Goal: Task Accomplishment & Management: Manage account settings

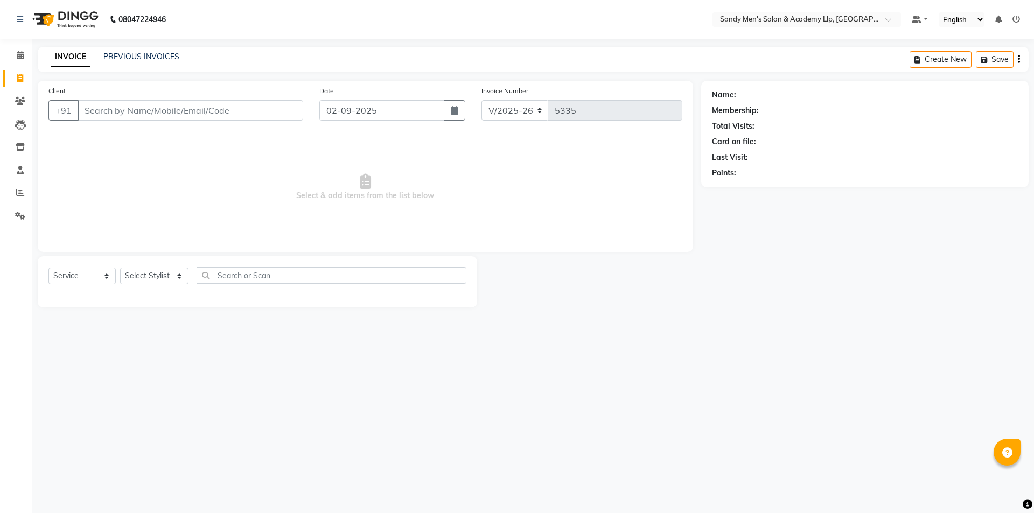
select select "8248"
select select "service"
click at [24, 196] on span at bounding box center [20, 193] width 19 height 12
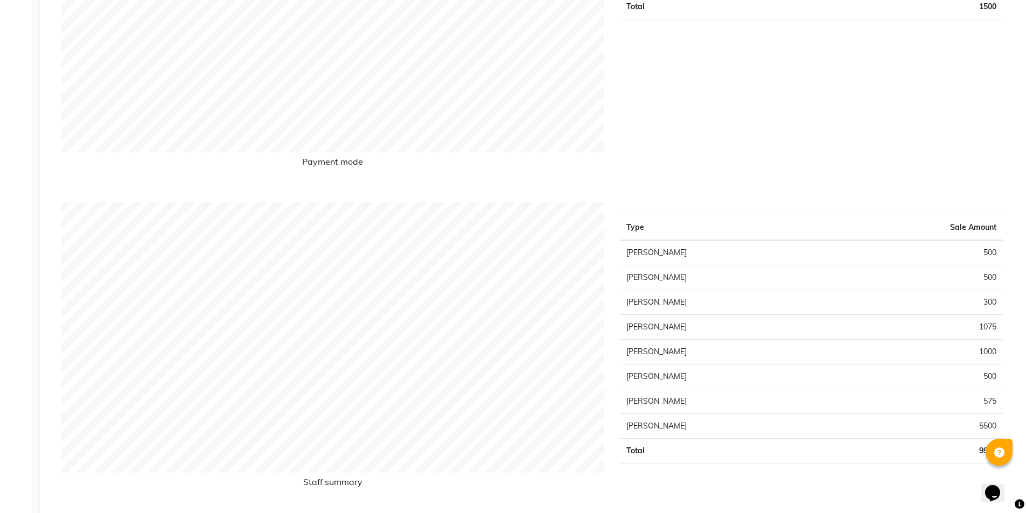
scroll to position [323, 0]
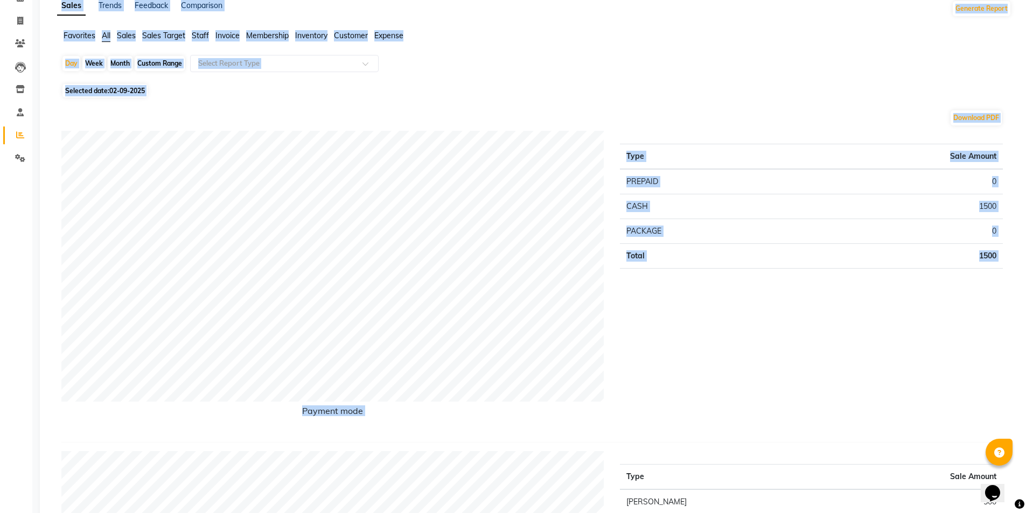
scroll to position [0, 0]
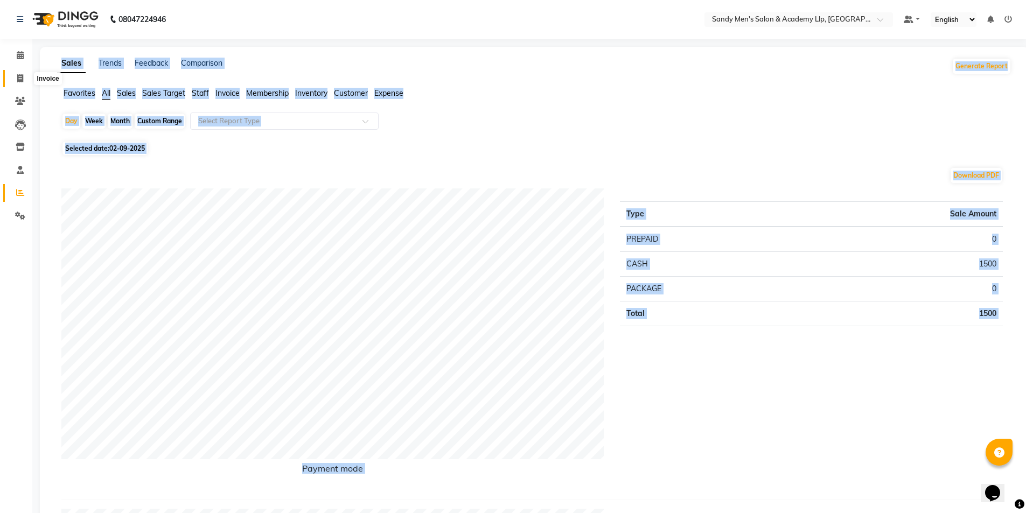
click at [23, 75] on icon at bounding box center [20, 78] width 6 height 8
select select "service"
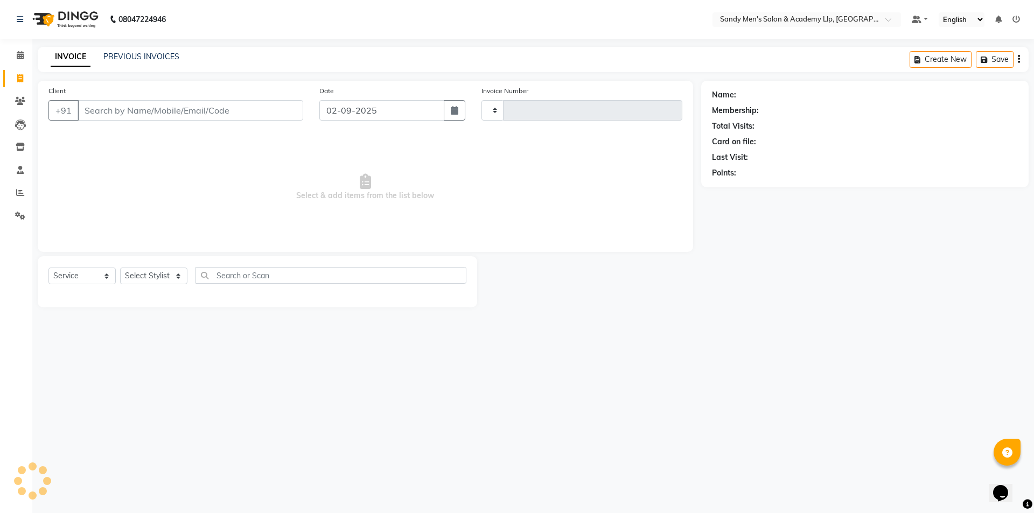
type input "5335"
select select "8248"
click at [89, 109] on input "Client" at bounding box center [191, 110] width 226 height 20
click at [90, 116] on input "Client" at bounding box center [191, 110] width 226 height 20
drag, startPoint x: 204, startPoint y: 114, endPoint x: 208, endPoint y: 117, distance: 5.7
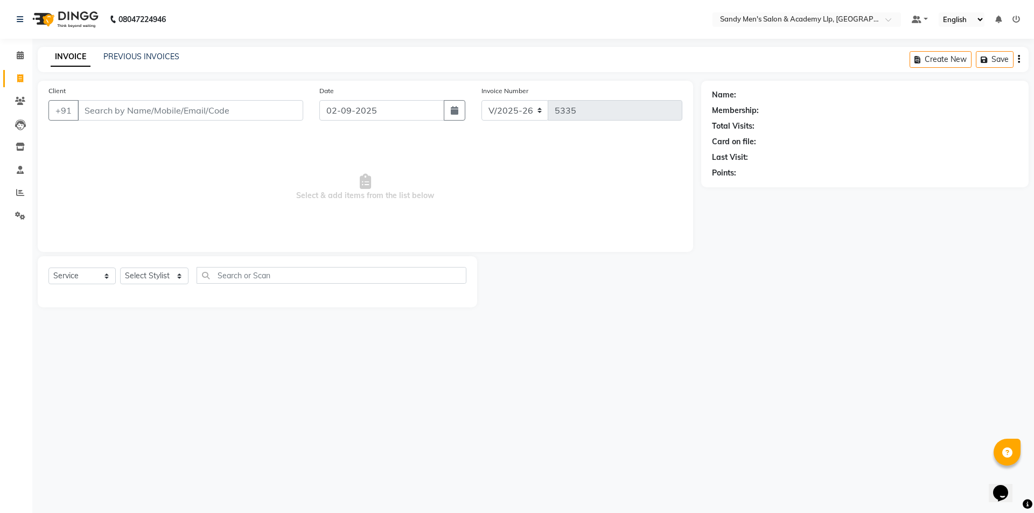
click at [208, 117] on input "Client" at bounding box center [191, 110] width 226 height 20
click at [148, 106] on input "Client" at bounding box center [191, 110] width 226 height 20
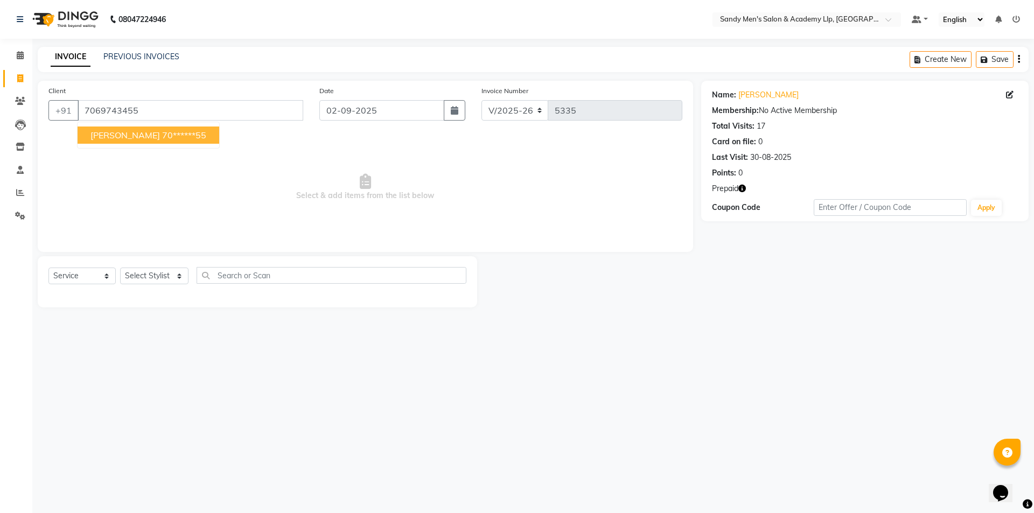
click at [111, 131] on span "RONAK BHAI" at bounding box center [124, 135] width 69 height 11
click at [745, 186] on icon "button" at bounding box center [742, 189] width 8 height 8
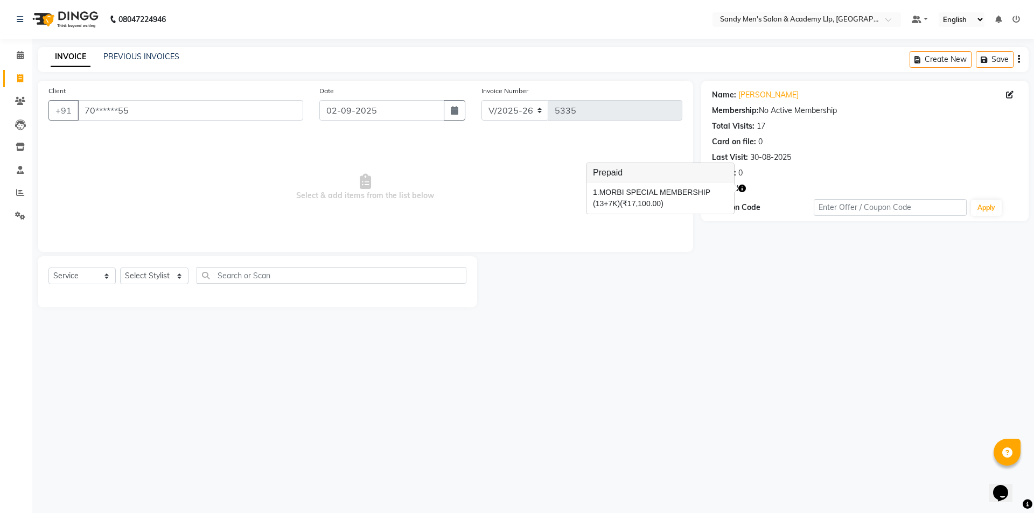
drag, startPoint x: 709, startPoint y: 379, endPoint x: 696, endPoint y: 384, distance: 14.0
click at [698, 384] on div "08047224946 Select Location × Sandy Men's Salon & Academy Llp, Ravapar Road Def…" at bounding box center [517, 256] width 1034 height 513
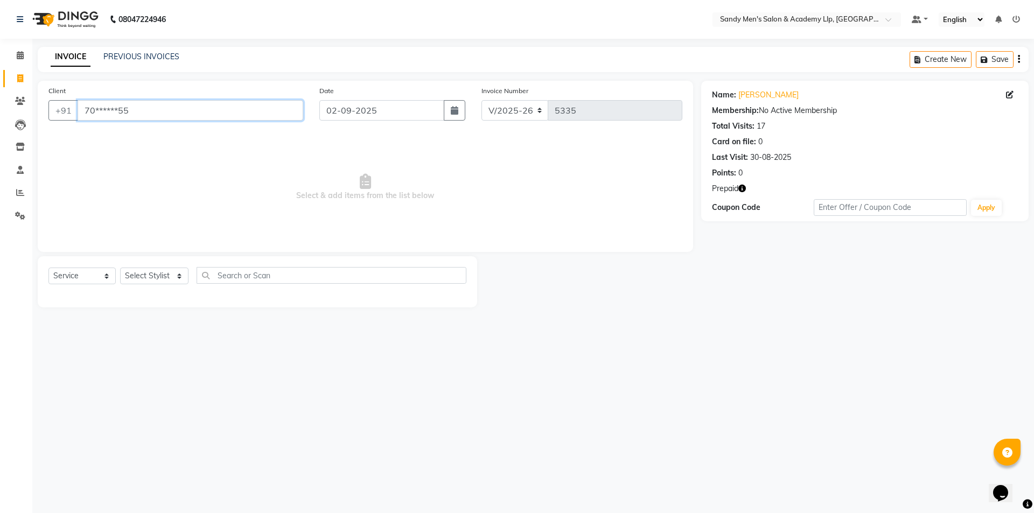
click at [131, 110] on input "70******55" at bounding box center [191, 110] width 226 height 20
type input "7"
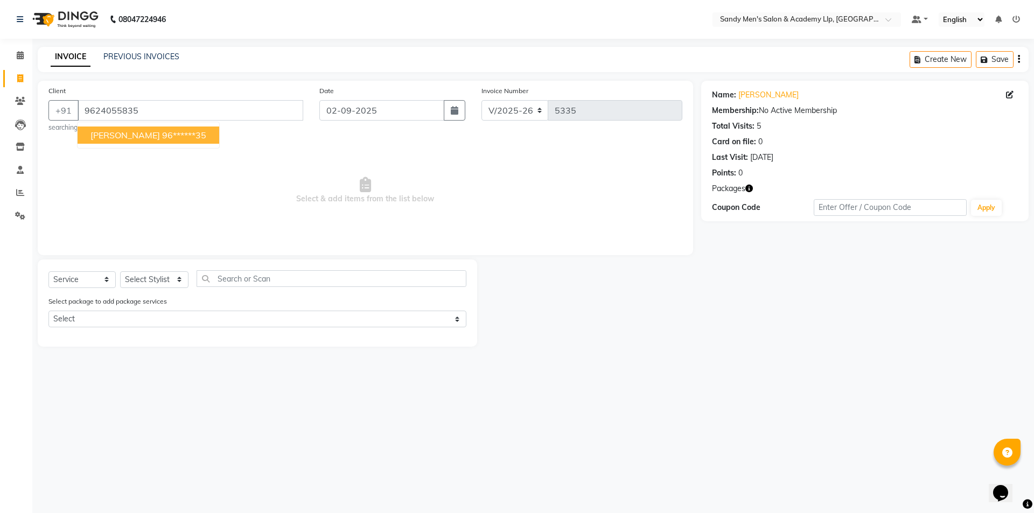
click at [87, 132] on button "DARSHIT BHAI 96******35" at bounding box center [149, 135] width 142 height 17
click at [750, 185] on icon "button" at bounding box center [749, 189] width 8 height 8
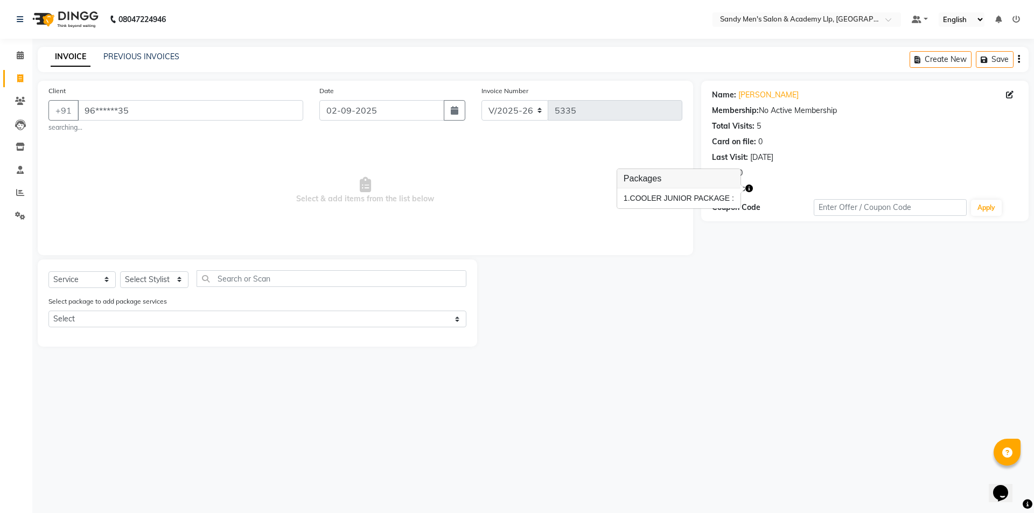
click at [693, 198] on div "1. COOLER JUNIOR PACKAGE :" at bounding box center [679, 198] width 110 height 11
click at [191, 114] on input "96******35" at bounding box center [191, 110] width 226 height 20
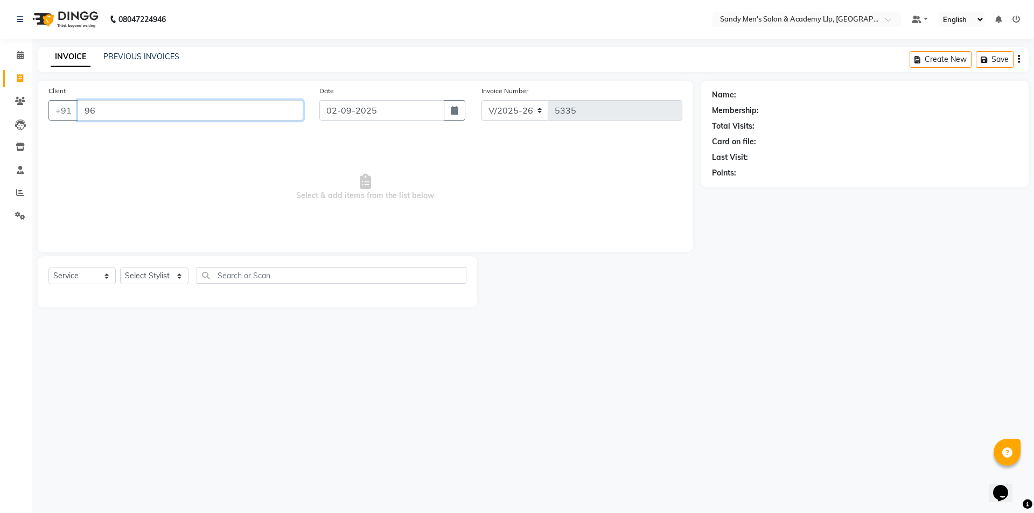
type input "9"
click at [173, 138] on button "RONAK BHAI 70******55" at bounding box center [149, 135] width 142 height 17
type input "70******55"
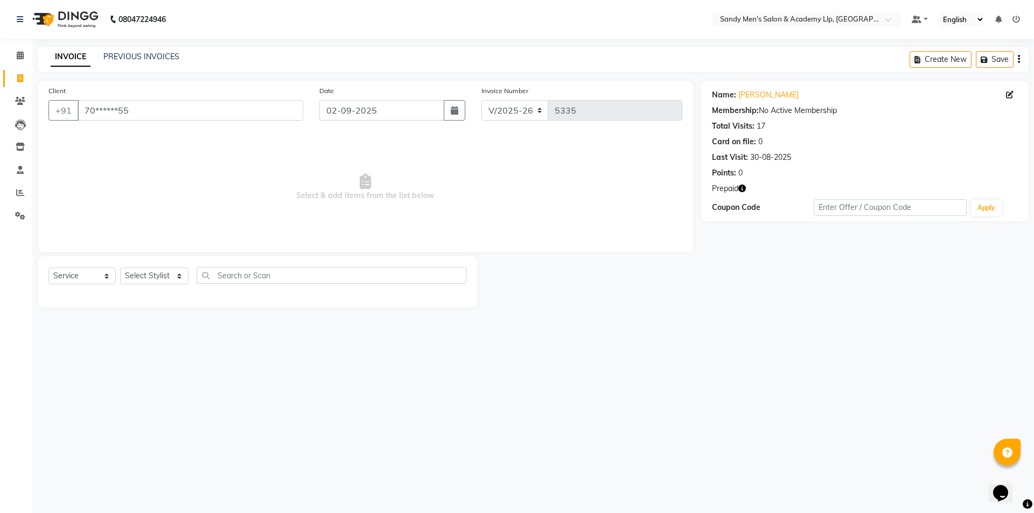
click at [741, 187] on icon "button" at bounding box center [742, 189] width 8 height 8
click at [150, 57] on link "PREVIOUS INVOICES" at bounding box center [141, 57] width 76 height 10
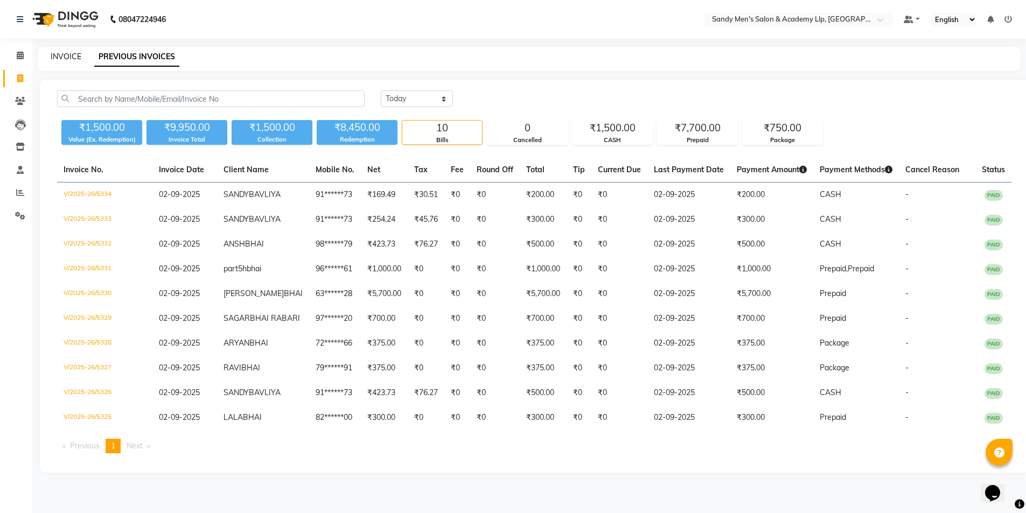
click at [64, 57] on link "INVOICE" at bounding box center [66, 57] width 31 height 10
select select "service"
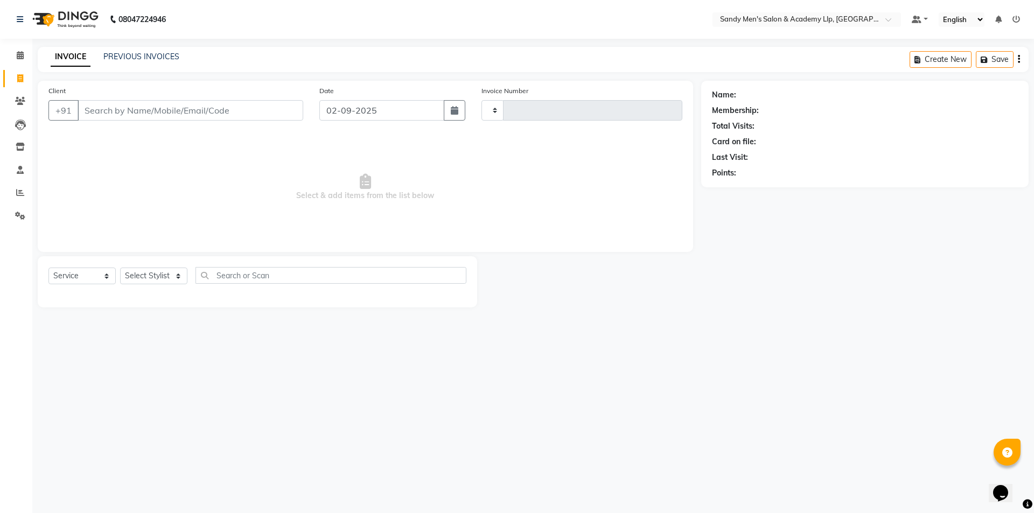
type input "5335"
select select "8248"
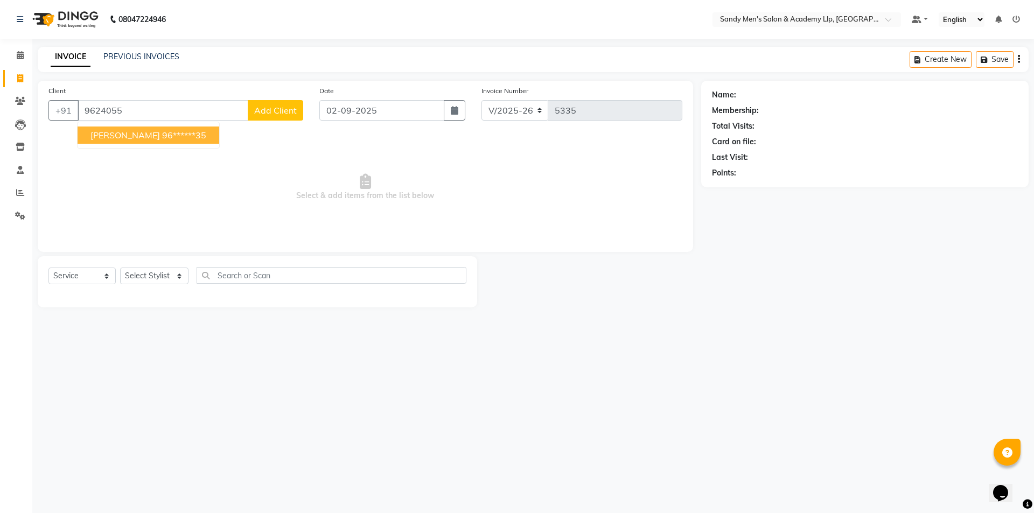
click at [167, 135] on ngb-highlight "96******35" at bounding box center [184, 135] width 44 height 11
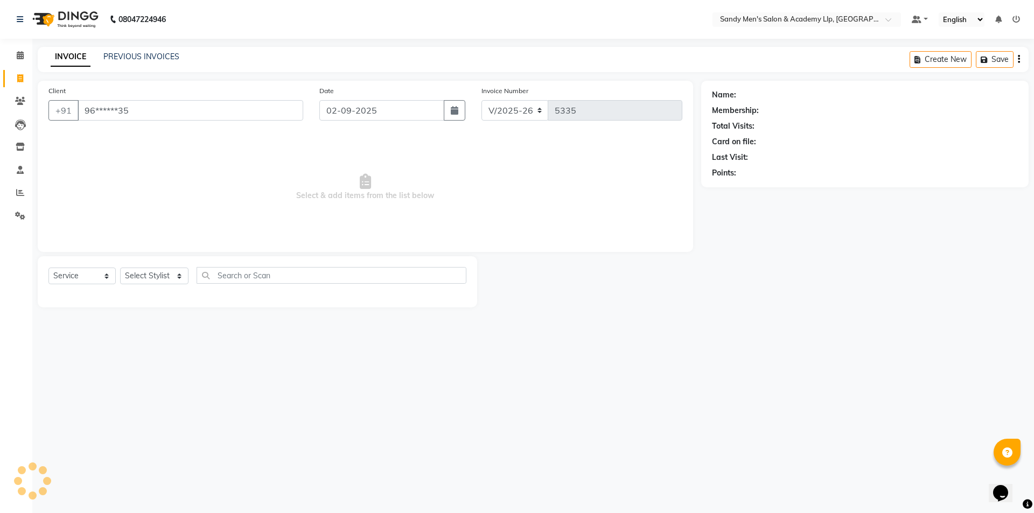
type input "96******35"
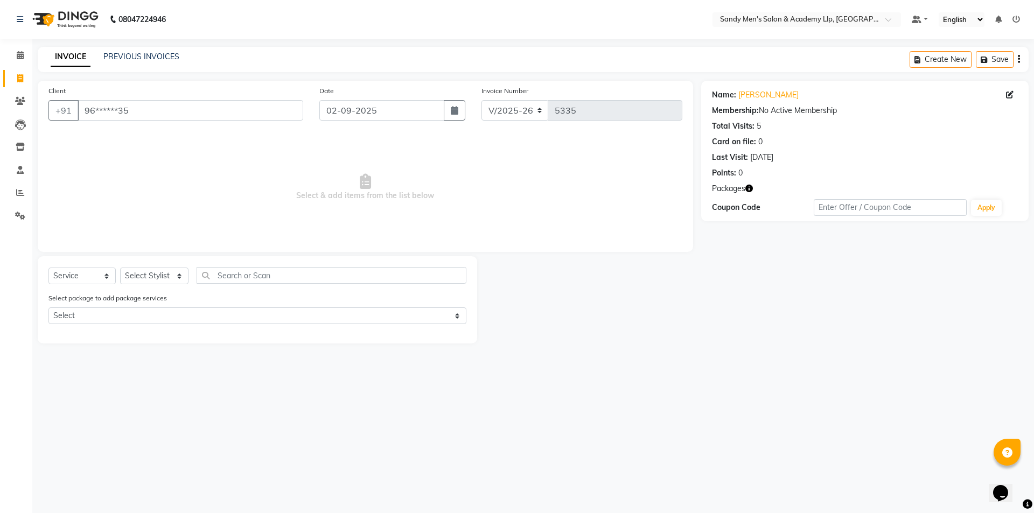
click at [748, 186] on icon "button" at bounding box center [749, 189] width 8 height 8
click at [135, 275] on select "Select Stylist ABHISHEK SEN AKKI SEN ANKUSH SEN ARYAN GOHEL CHANDU SEN DIPESH S…" at bounding box center [154, 276] width 68 height 17
select select "88539"
click at [120, 268] on select "Select Stylist ABHISHEK SEN AKKI SEN ANKUSH SEN ARYAN GOHEL CHANDU SEN DIPESH S…" at bounding box center [154, 276] width 68 height 17
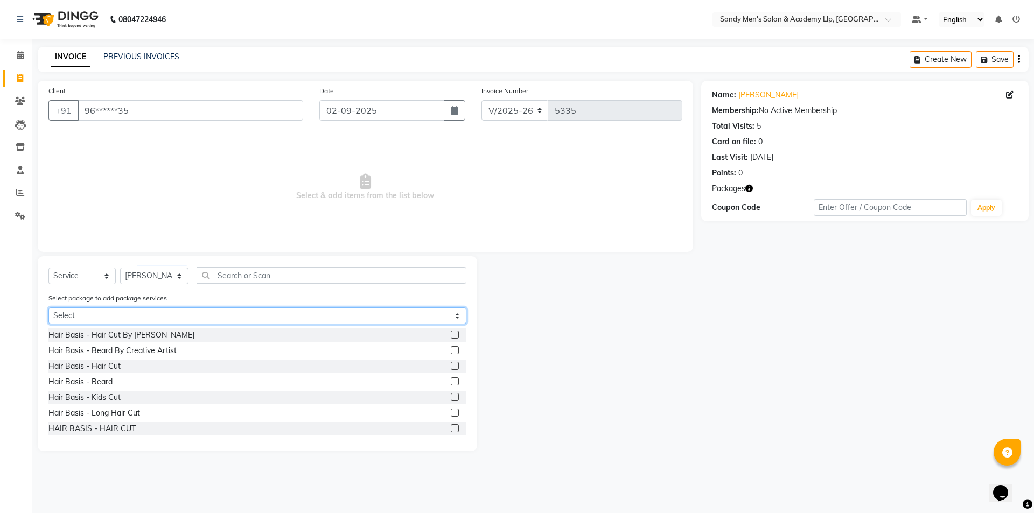
click at [114, 313] on select "Select COOLER JUNIOR PACKAGE" at bounding box center [257, 316] width 418 height 17
select select "1: Object"
click at [48, 308] on select "Select COOLER JUNIOR PACKAGE" at bounding box center [257, 316] width 418 height 17
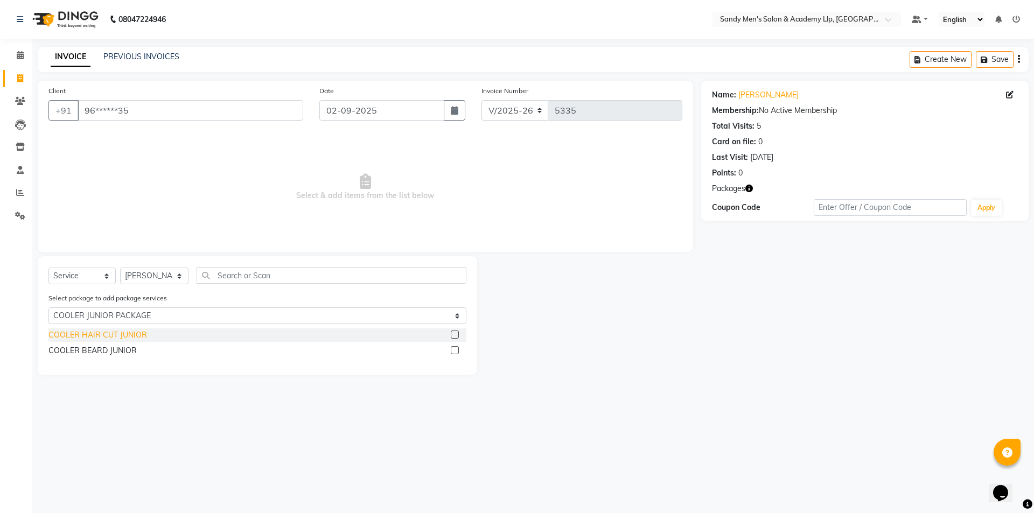
click at [100, 334] on div "COOLER HAIR CUT JUNIOR" at bounding box center [97, 335] width 99 height 11
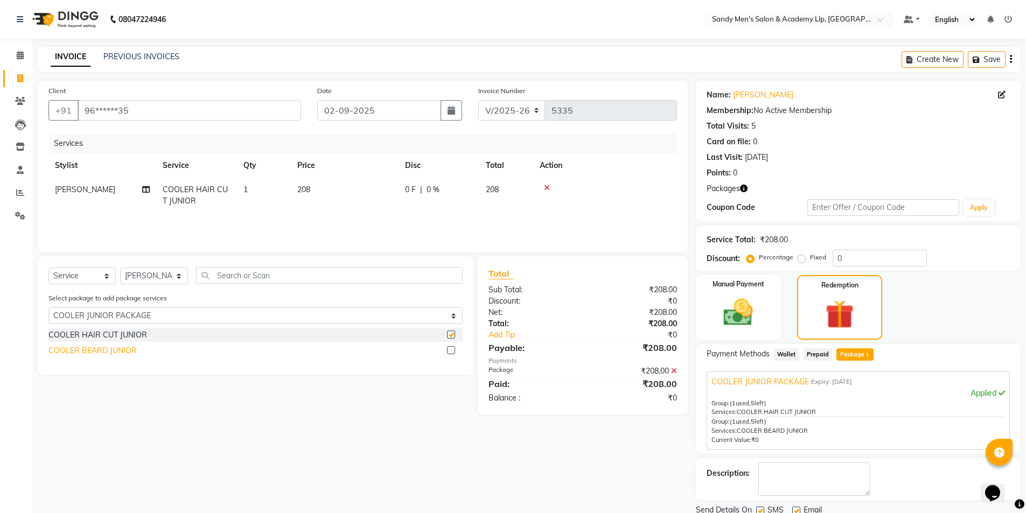
checkbox input "false"
click at [103, 350] on div "COOLER BEARD JUNIOR" at bounding box center [92, 350] width 88 height 11
checkbox input "false"
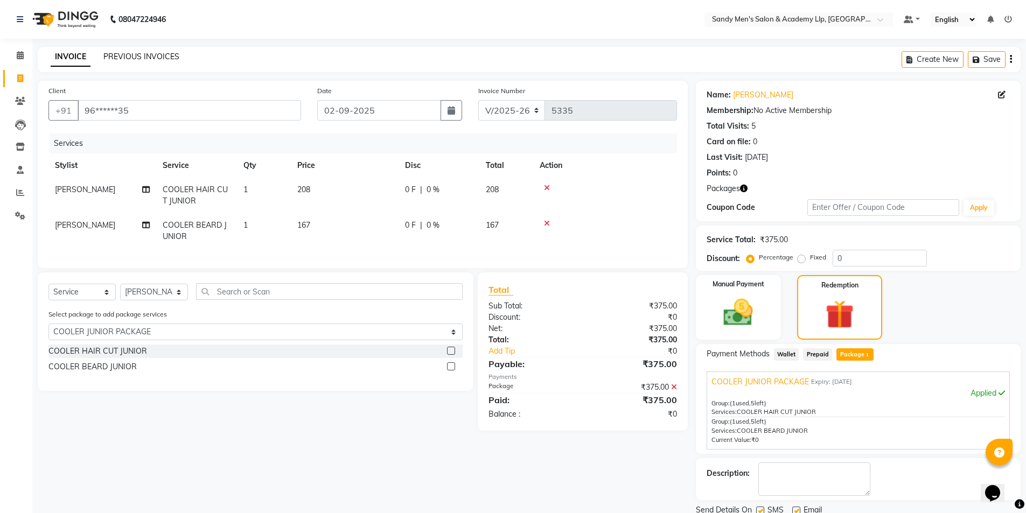
click at [130, 59] on link "PREVIOUS INVOICES" at bounding box center [141, 57] width 76 height 10
click at [129, 58] on link "PREVIOUS INVOICES" at bounding box center [141, 57] width 76 height 10
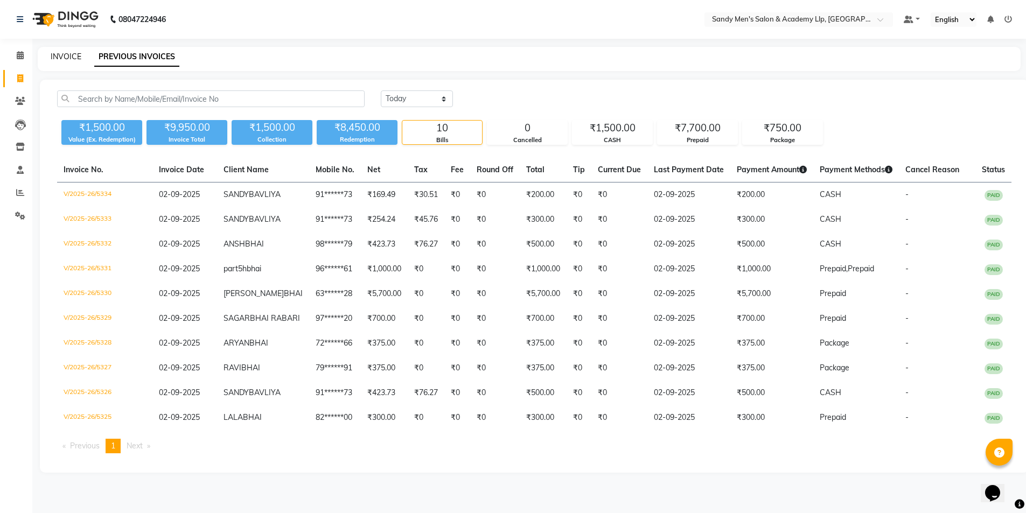
click at [70, 54] on link "INVOICE" at bounding box center [66, 57] width 31 height 10
select select "8248"
select select "service"
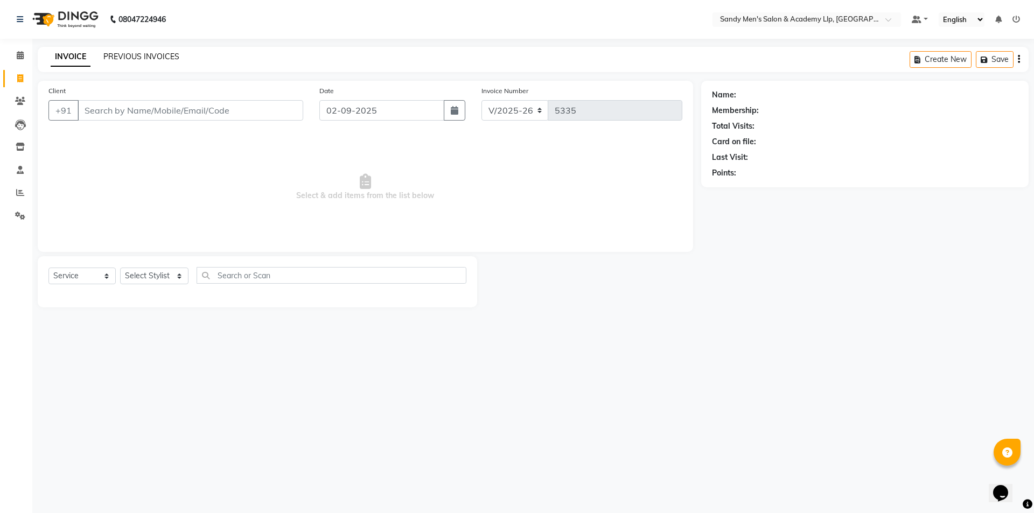
click at [120, 55] on link "PREVIOUS INVOICES" at bounding box center [141, 57] width 76 height 10
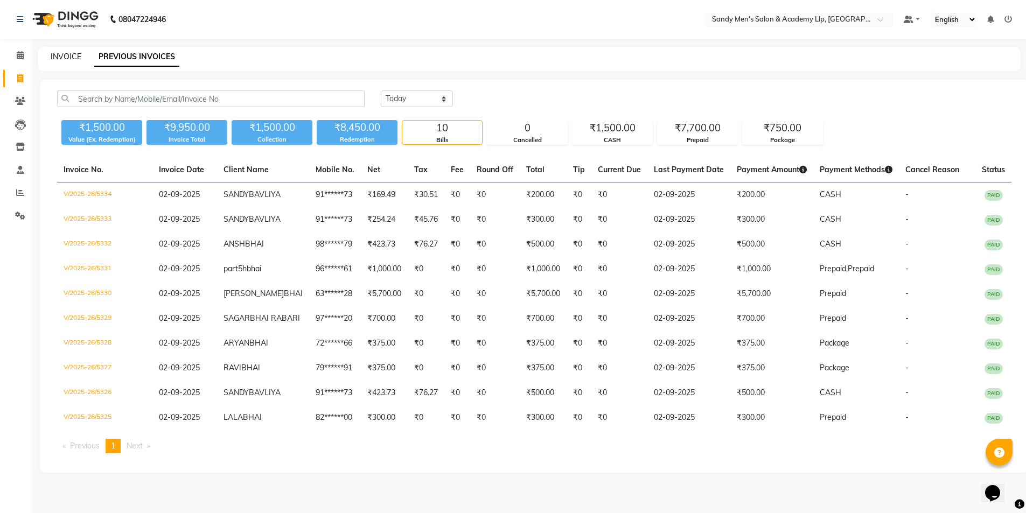
click at [70, 57] on link "INVOICE" at bounding box center [66, 57] width 31 height 10
select select "service"
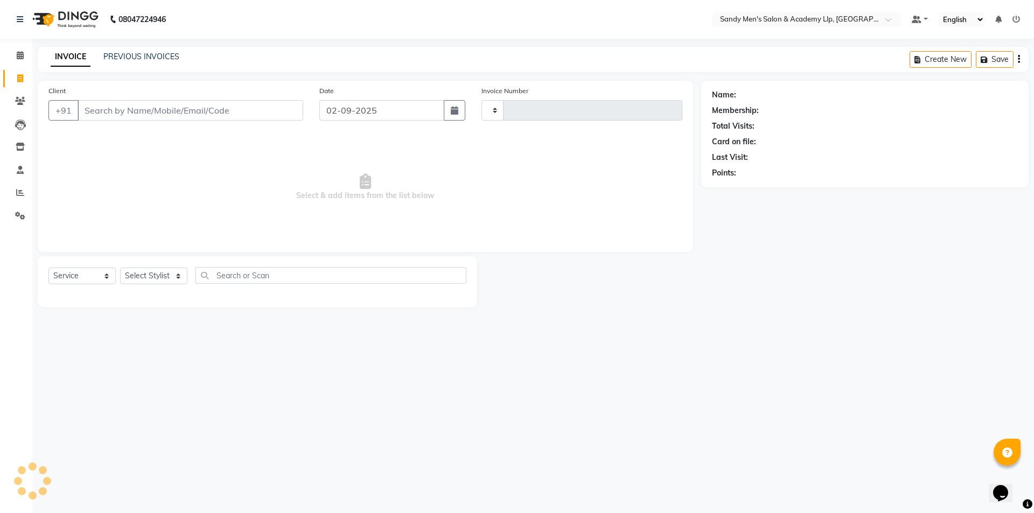
type input "5335"
select select "8248"
click at [15, 52] on span at bounding box center [20, 56] width 19 height 12
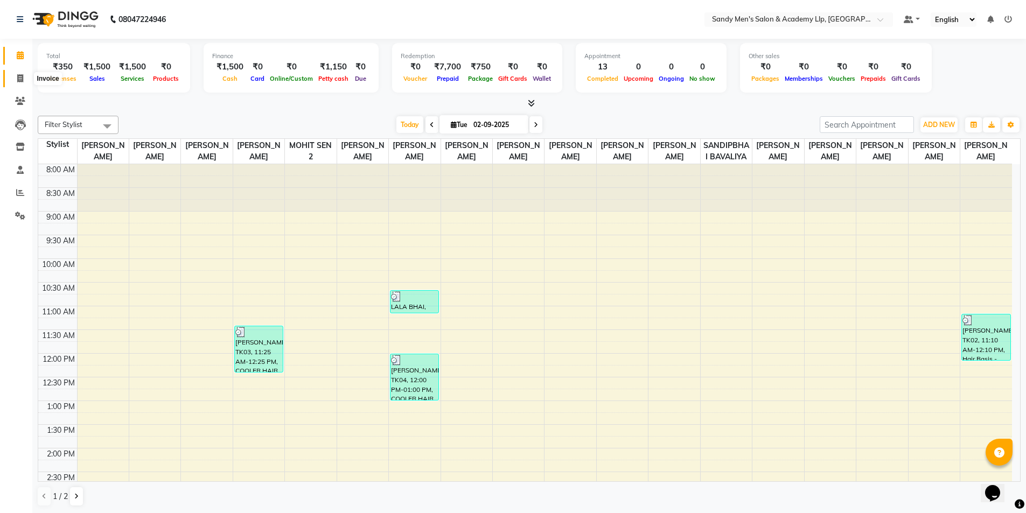
click at [19, 78] on icon at bounding box center [20, 78] width 6 height 8
select select "8248"
select select "service"
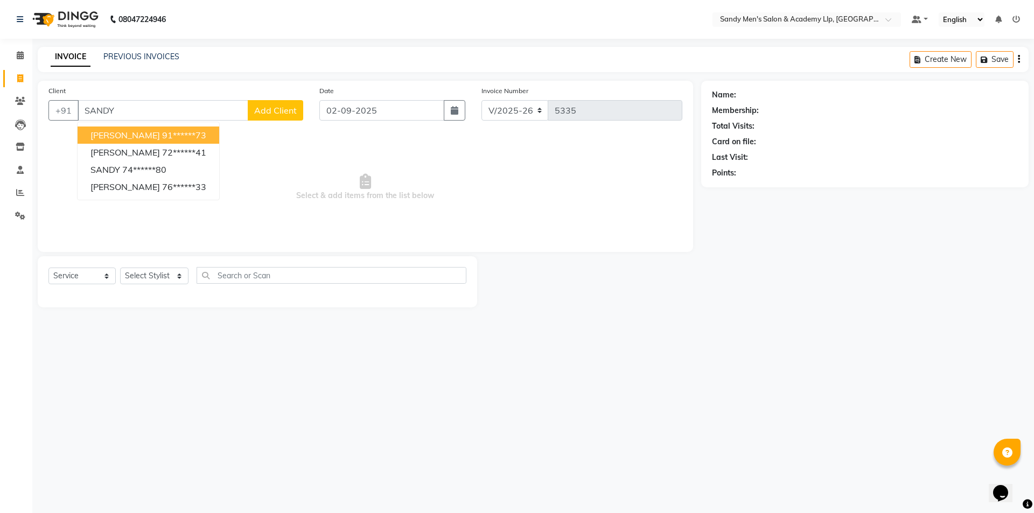
click at [141, 135] on span "SANDY BAVLIYA" at bounding box center [124, 135] width 69 height 11
type input "91******73"
click at [141, 135] on span "Select & add items from the list below" at bounding box center [365, 188] width 634 height 108
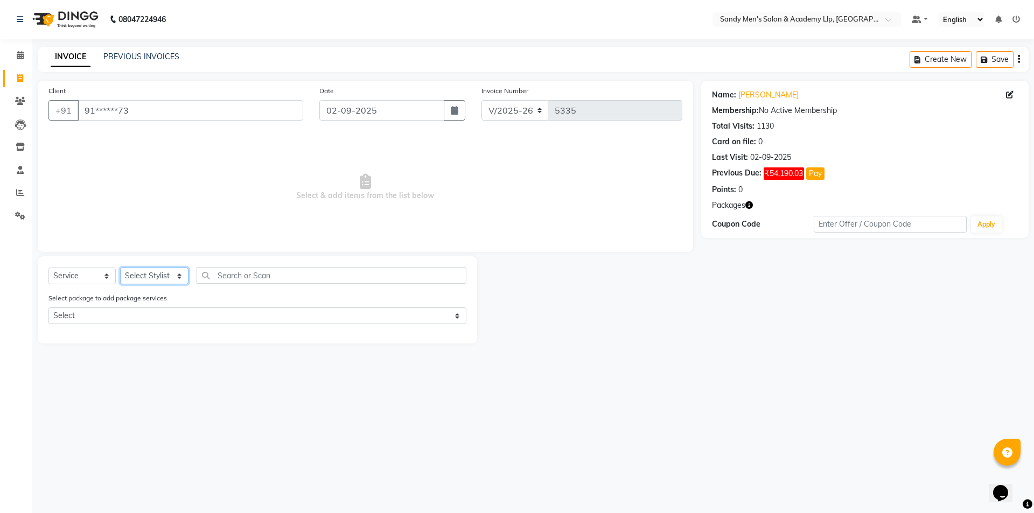
click at [157, 274] on select "Select Stylist ABHISHEK SEN AKKI SEN ANKUSH SEN ARYAN GOHEL CHANDU SEN DIPESH S…" at bounding box center [154, 276] width 68 height 17
select select "84131"
click at [120, 268] on select "Select Stylist ABHISHEK SEN AKKI SEN ANKUSH SEN ARYAN GOHEL CHANDU SEN DIPESH S…" at bounding box center [154, 276] width 68 height 17
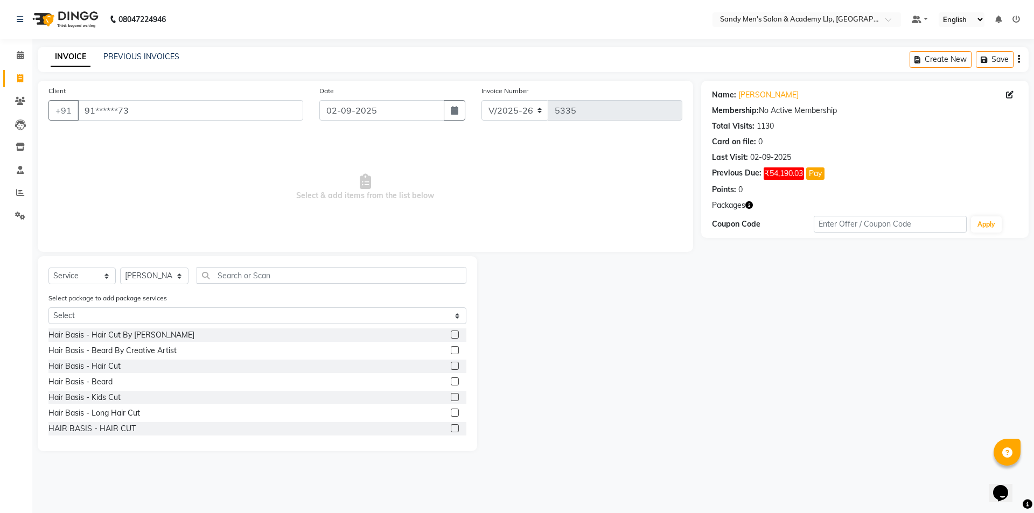
drag, startPoint x: 111, startPoint y: 365, endPoint x: 220, endPoint y: 307, distance: 123.6
click at [111, 364] on div "Hair Basis - Hair Cut" at bounding box center [84, 366] width 72 height 11
checkbox input "false"
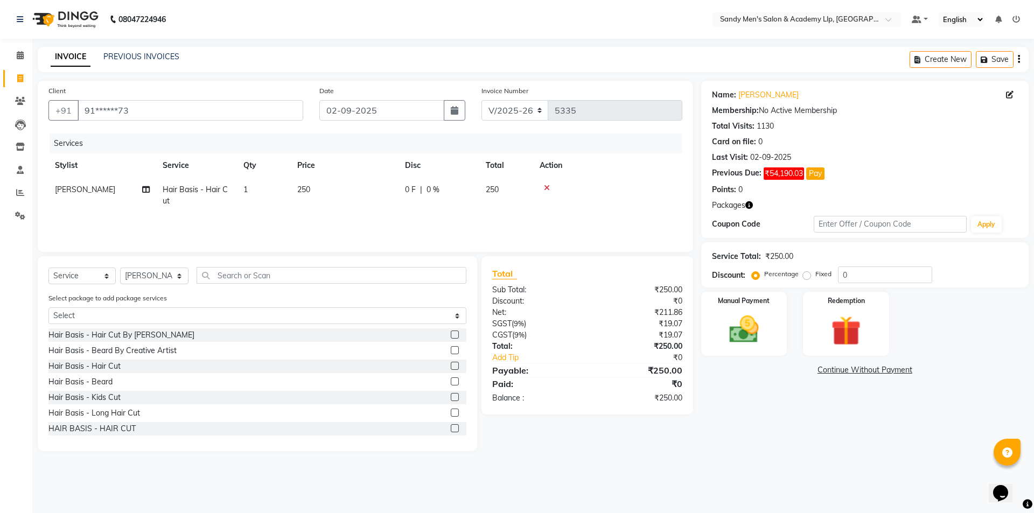
click at [389, 195] on td "250" at bounding box center [345, 196] width 108 height 36
select select "84131"
click at [397, 193] on input "250" at bounding box center [395, 192] width 95 height 17
type input "2"
type input "300"
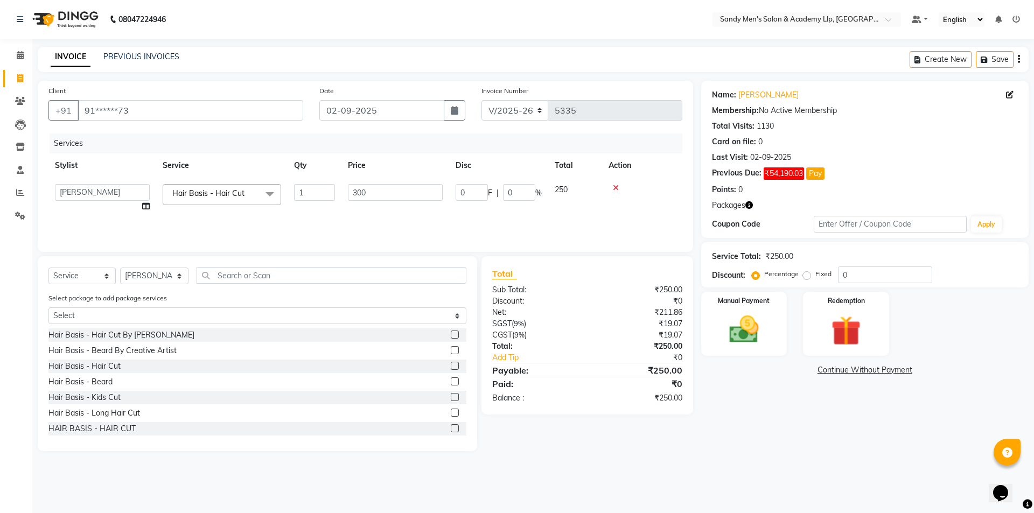
click at [808, 417] on div "Name: Sandy Bavliya Membership: No Active Membership Total Visits: 1130 Card on…" at bounding box center [869, 266] width 336 height 371
click at [760, 339] on img at bounding box center [744, 330] width 50 height 36
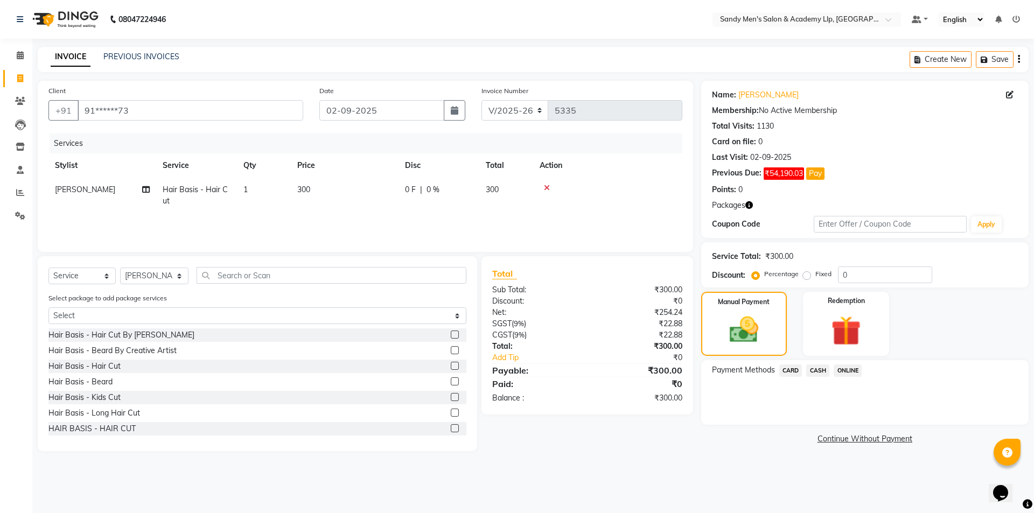
click at [814, 373] on span "CASH" at bounding box center [817, 371] width 23 height 12
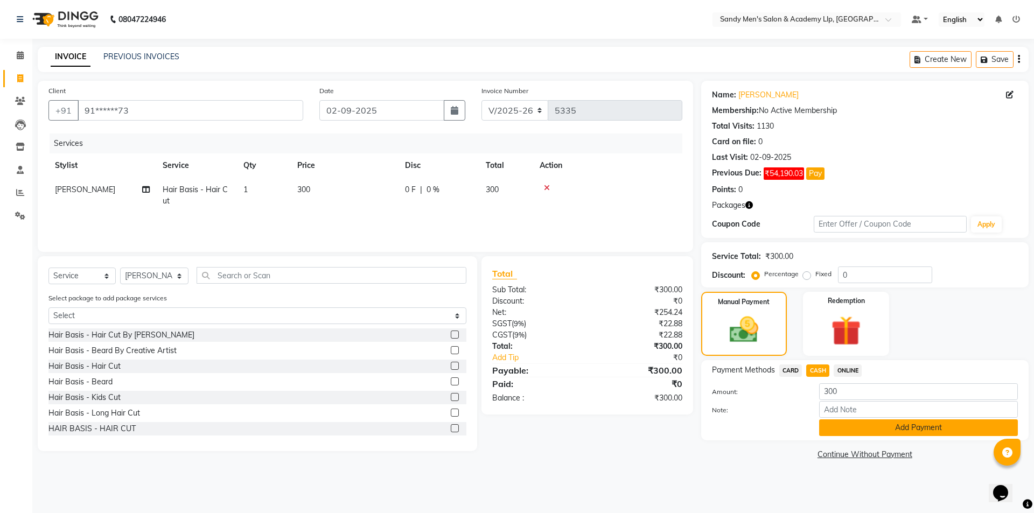
drag, startPoint x: 834, startPoint y: 446, endPoint x: 838, endPoint y: 429, distance: 18.2
click at [834, 446] on div "Name: Sandy Bavliya Membership: No Active Membership Total Visits: 1130 Card on…" at bounding box center [869, 272] width 336 height 382
click at [838, 428] on button "Add Payment" at bounding box center [918, 428] width 199 height 17
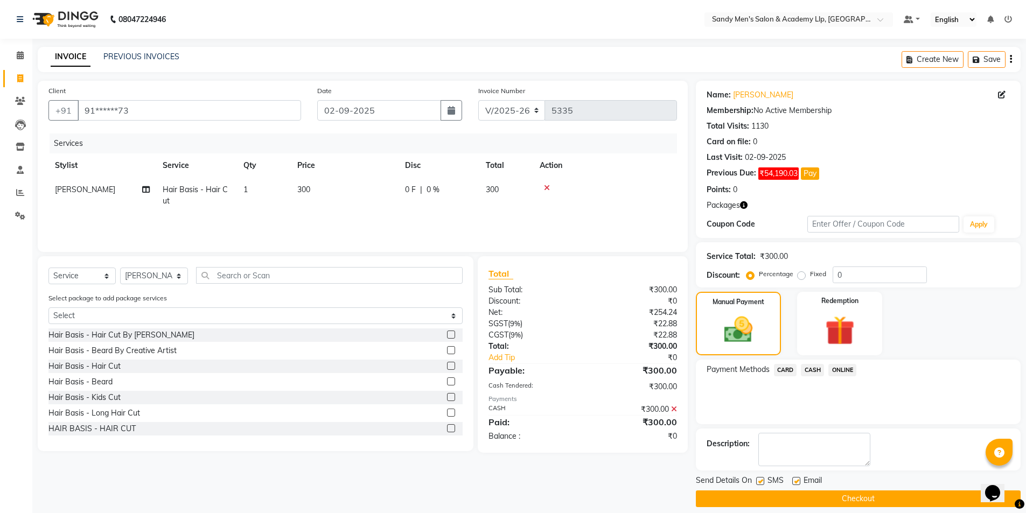
scroll to position [10, 0]
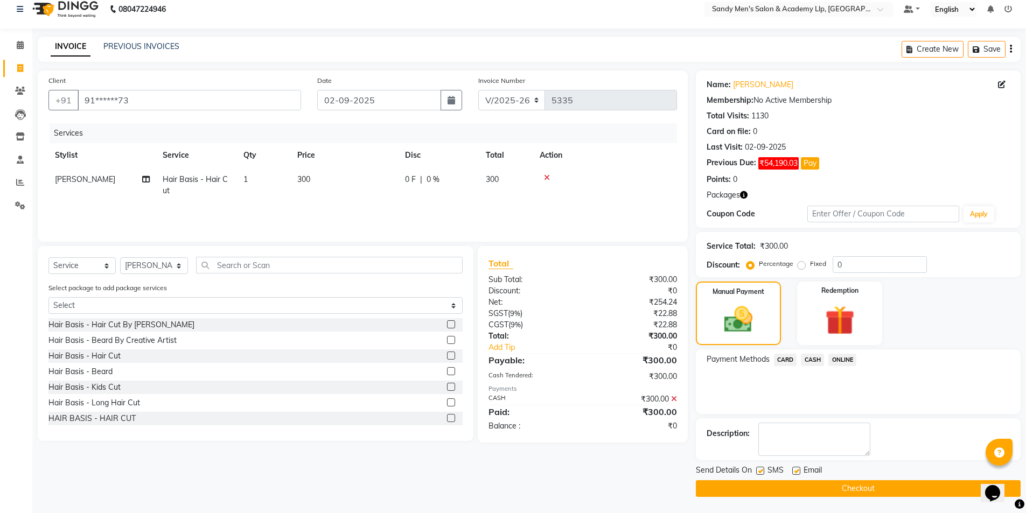
click at [792, 470] on label at bounding box center [796, 471] width 8 height 8
click at [792, 470] on input "checkbox" at bounding box center [795, 471] width 7 height 7
checkbox input "false"
click at [763, 471] on label at bounding box center [760, 471] width 8 height 8
click at [763, 471] on input "checkbox" at bounding box center [759, 471] width 7 height 7
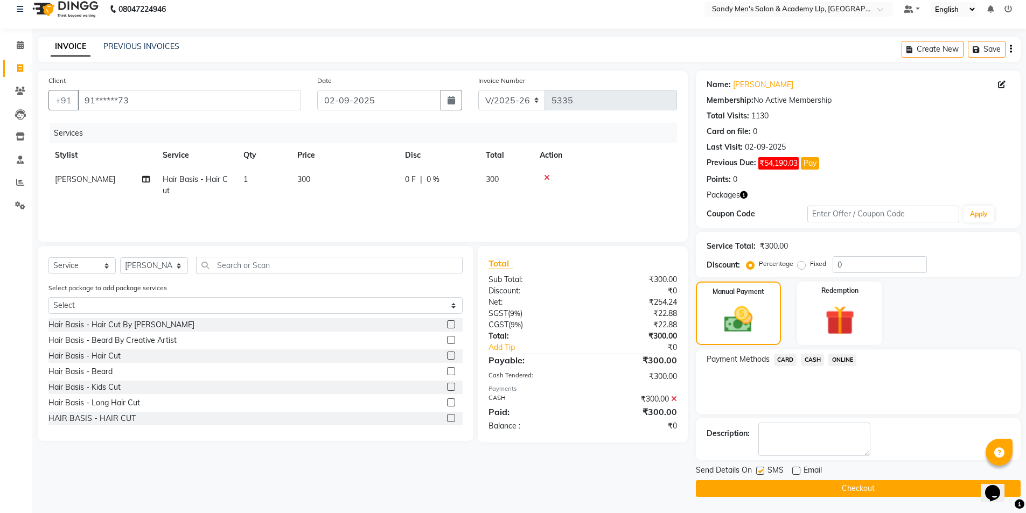
checkbox input "false"
click at [767, 487] on button "Checkout" at bounding box center [858, 488] width 325 height 17
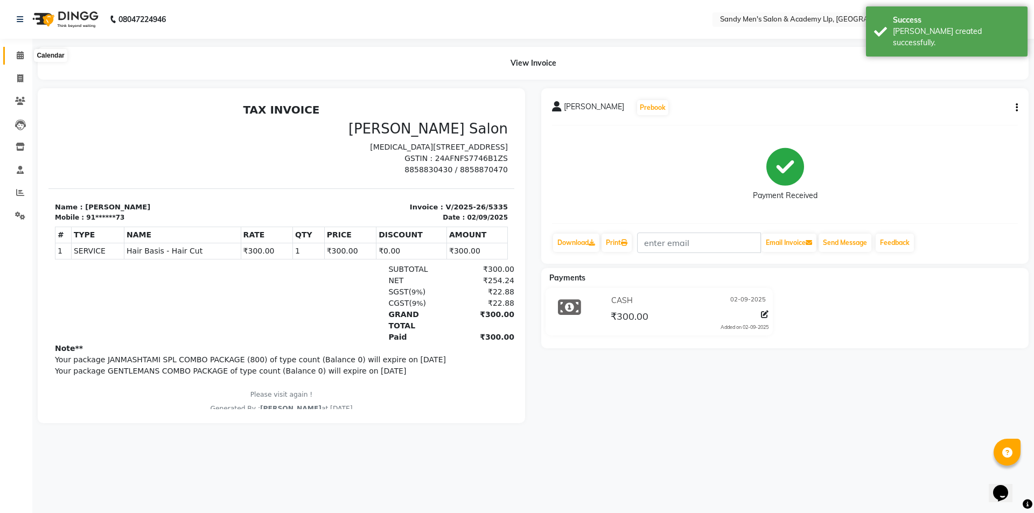
click at [17, 57] on icon at bounding box center [20, 55] width 7 height 8
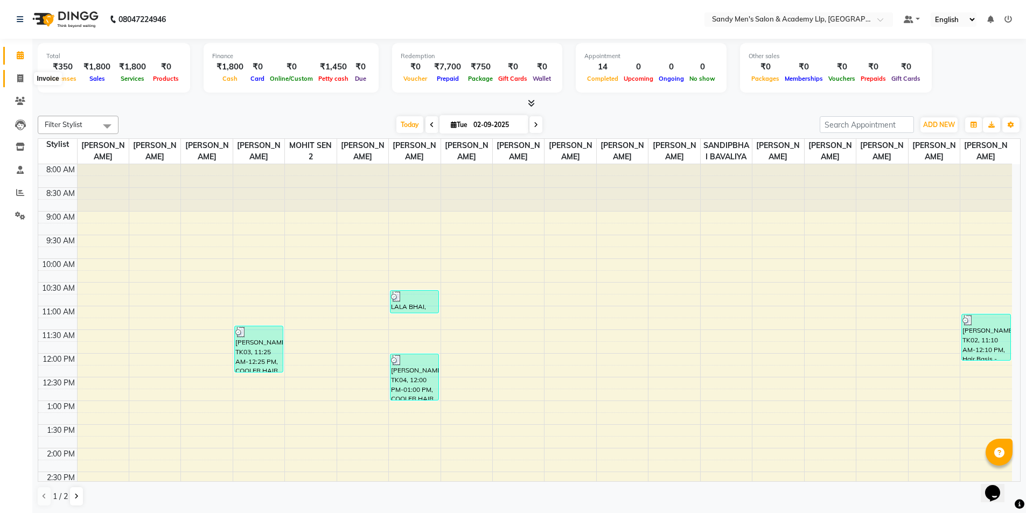
click at [23, 77] on span at bounding box center [20, 79] width 19 height 12
select select "service"
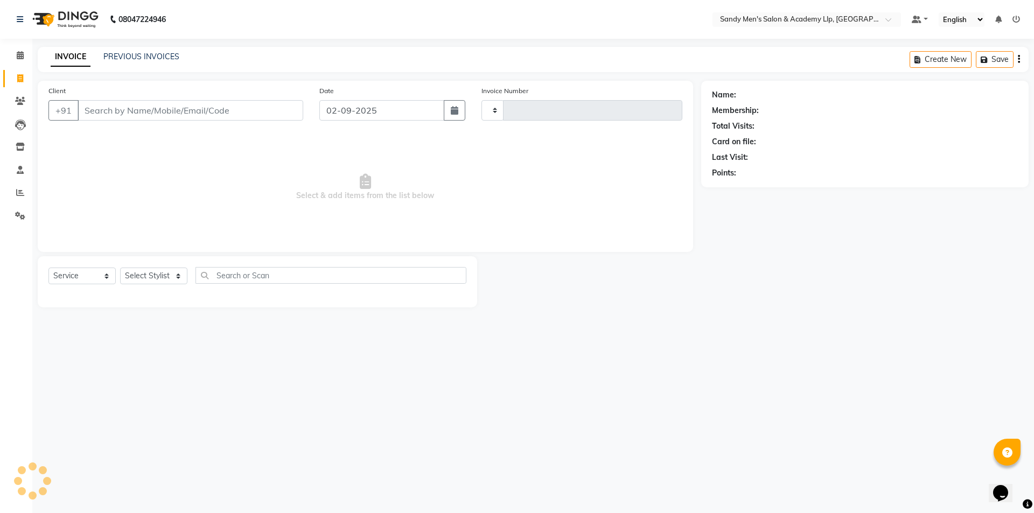
type input "5336"
select select "8248"
click at [115, 58] on link "PREVIOUS INVOICES" at bounding box center [141, 57] width 76 height 10
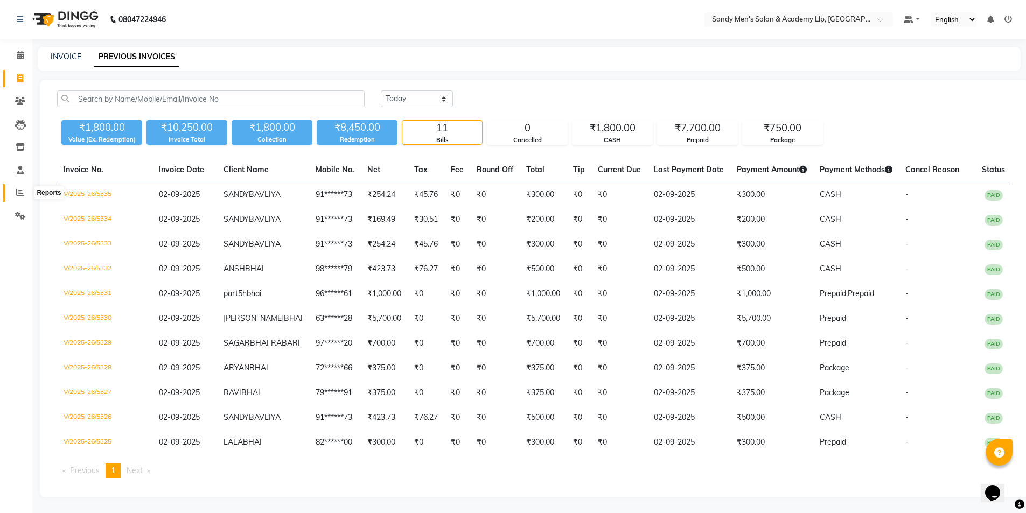
click at [20, 191] on icon at bounding box center [20, 193] width 8 height 8
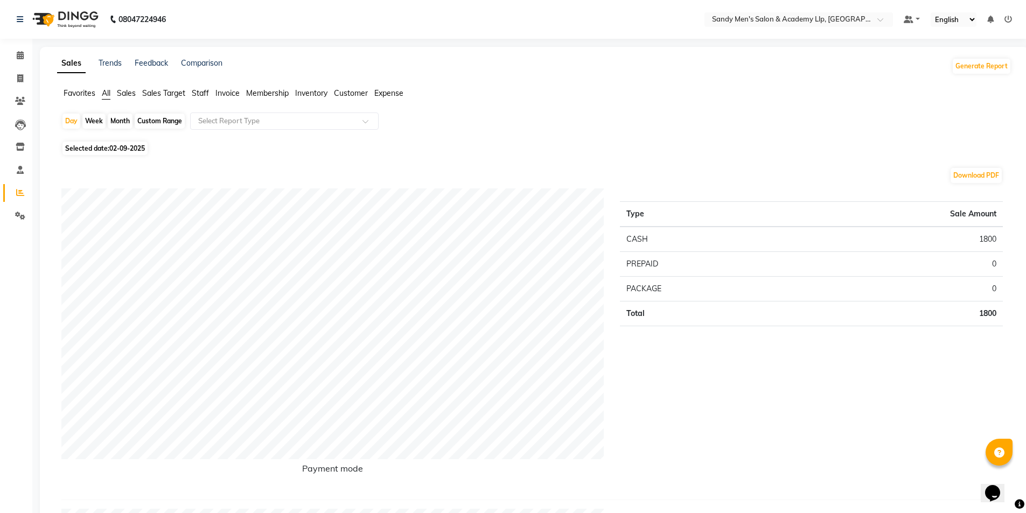
click at [196, 93] on span "Staff" at bounding box center [200, 93] width 17 height 10
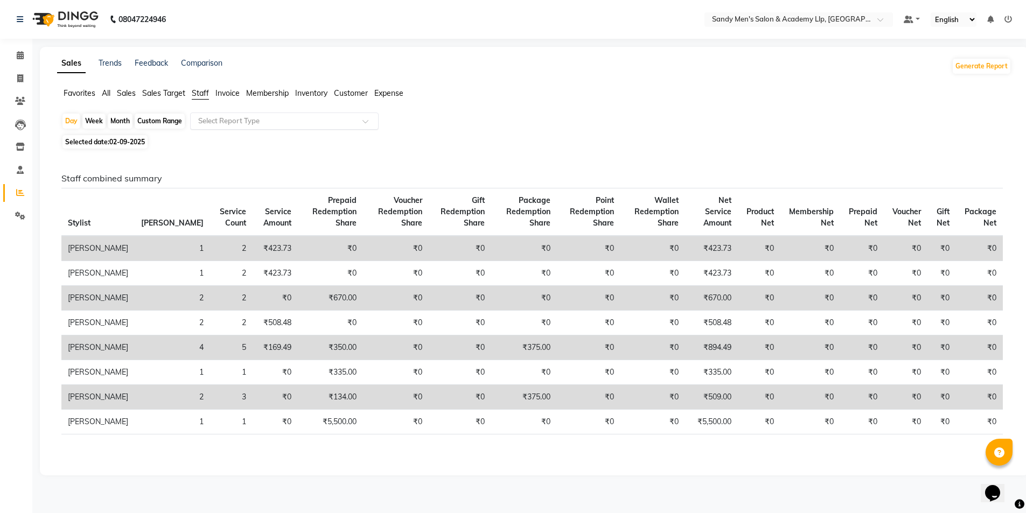
click at [214, 122] on input "text" at bounding box center [273, 121] width 155 height 11
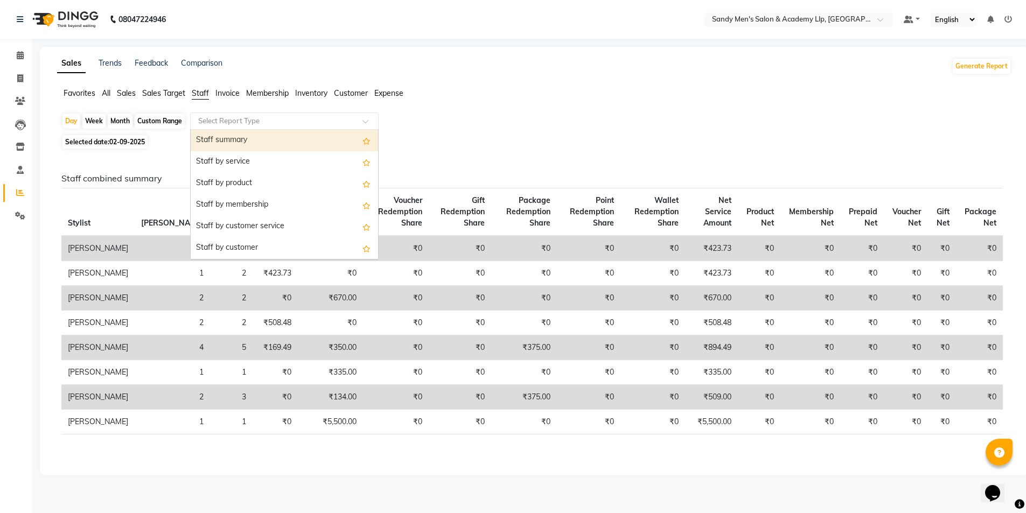
click at [221, 138] on div "Staff summary" at bounding box center [284, 141] width 187 height 22
select select "full_report"
select select "csv"
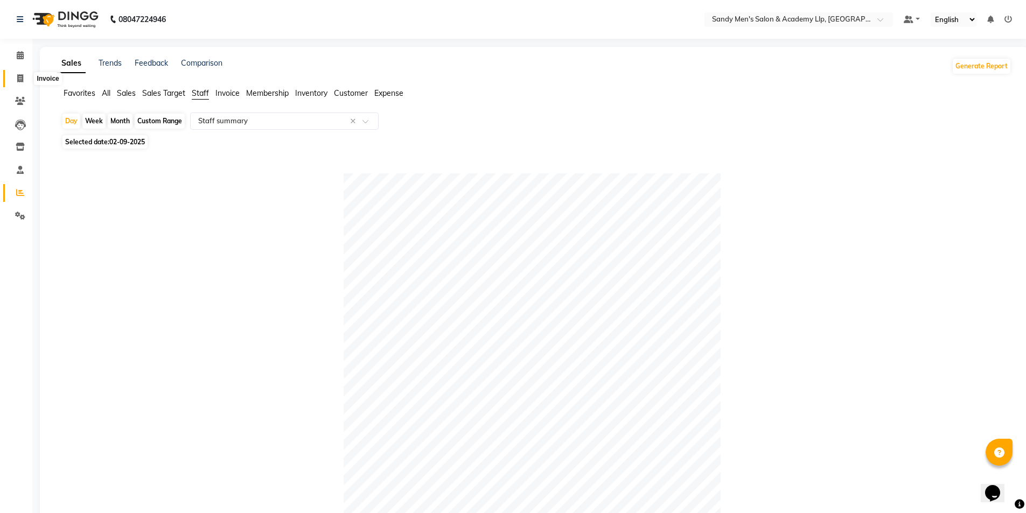
click at [17, 75] on icon at bounding box center [20, 78] width 6 height 8
select select "service"
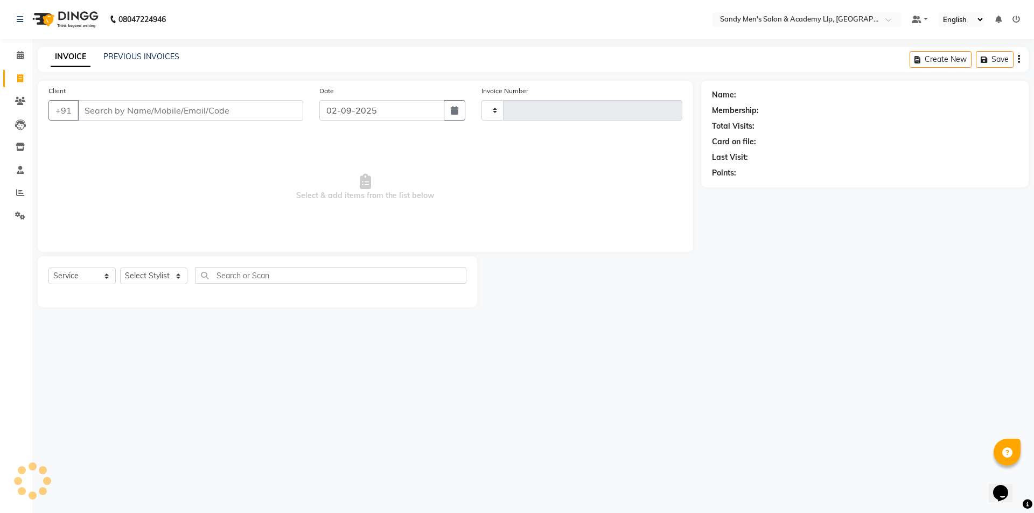
type input "5336"
select select "8248"
click at [9, 213] on link "Settings" at bounding box center [16, 216] width 26 height 18
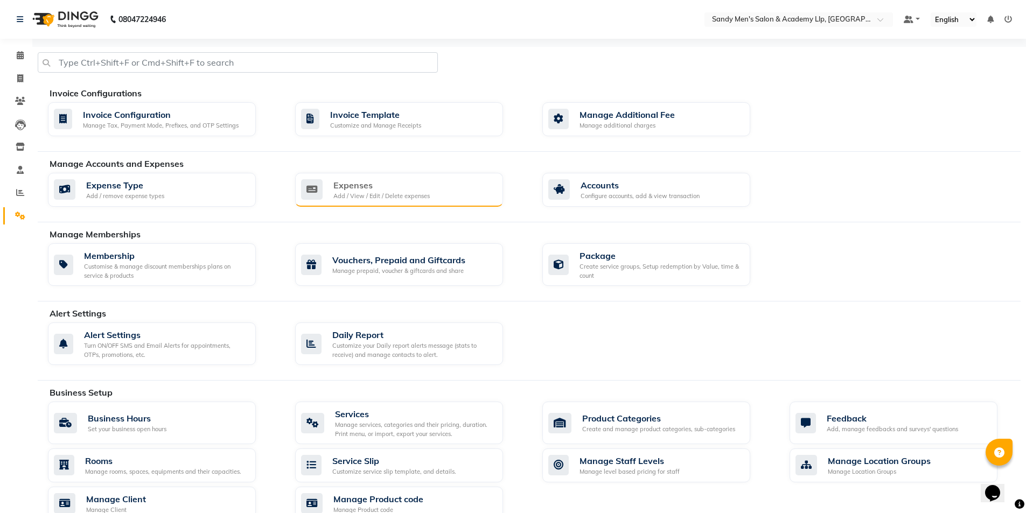
click at [396, 191] on div "Expenses" at bounding box center [381, 185] width 96 height 13
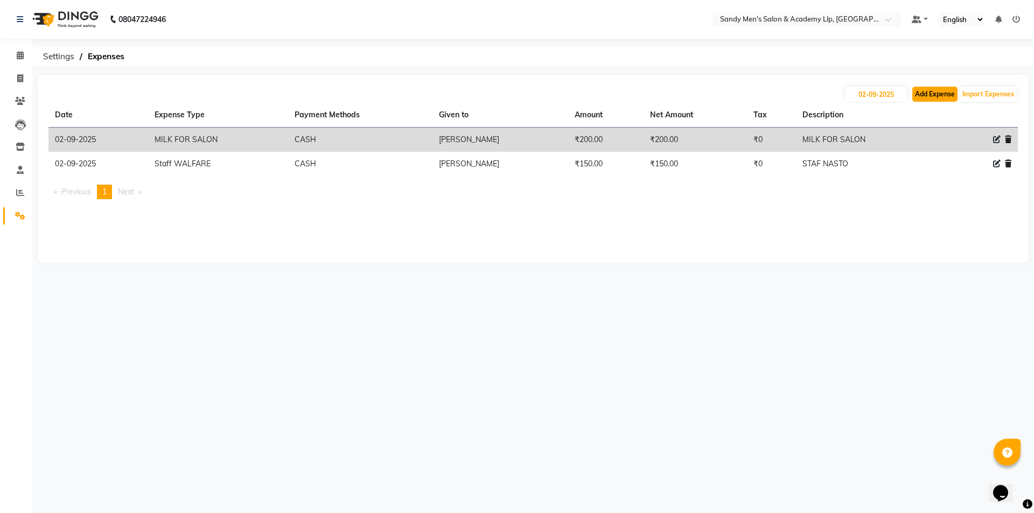
click at [920, 100] on button "Add Expense" at bounding box center [934, 94] width 45 height 15
select select "1"
select select "7378"
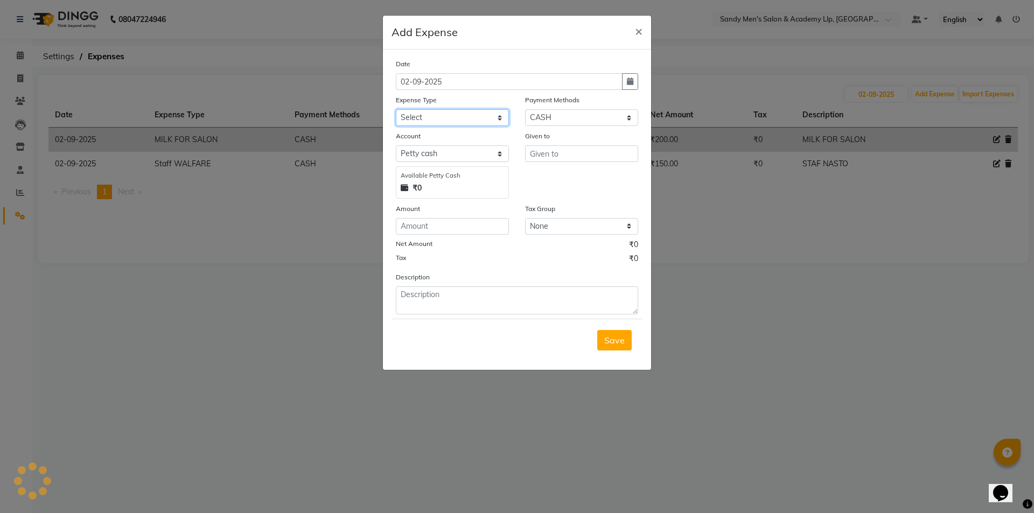
click at [429, 112] on select "Select ADVANCE RUPEES FOR STAFF CLEANING GROSSERY CLENING ITEM HOUSEKEEPIN clie…" at bounding box center [452, 117] width 113 height 17
select select "16154"
click at [396, 109] on select "Select ADVANCE RUPEES FOR STAFF CLEANING GROSSERY CLENING ITEM HOUSEKEEPIN clie…" at bounding box center [452, 117] width 113 height 17
click at [577, 151] on input "text" at bounding box center [581, 153] width 113 height 17
type input "RUTVIK MAKWANA"
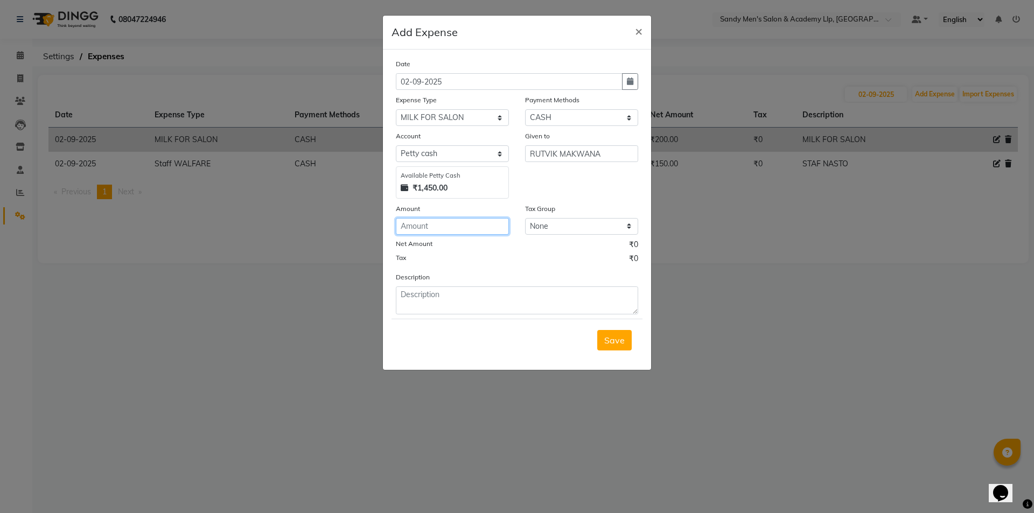
click at [458, 225] on input "number" at bounding box center [452, 226] width 113 height 17
type input "230"
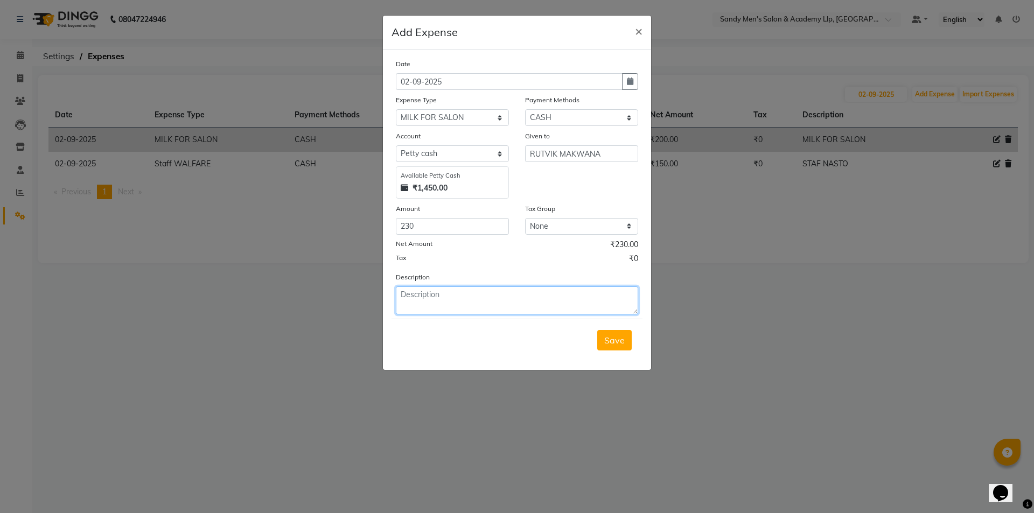
click at [477, 297] on textarea at bounding box center [517, 301] width 242 height 28
type textarea "SALON MILK FOR STAFF"
click at [428, 221] on input "260" at bounding box center [452, 226] width 113 height 17
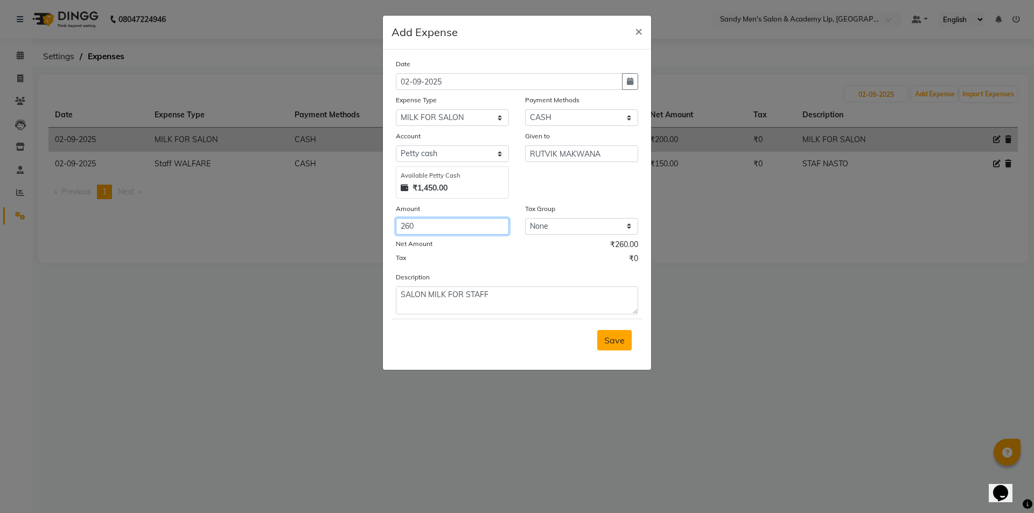
type input "260"
click at [605, 346] on button "Save" at bounding box center [614, 340] width 34 height 20
click at [606, 345] on div "Save" at bounding box center [517, 340] width 251 height 43
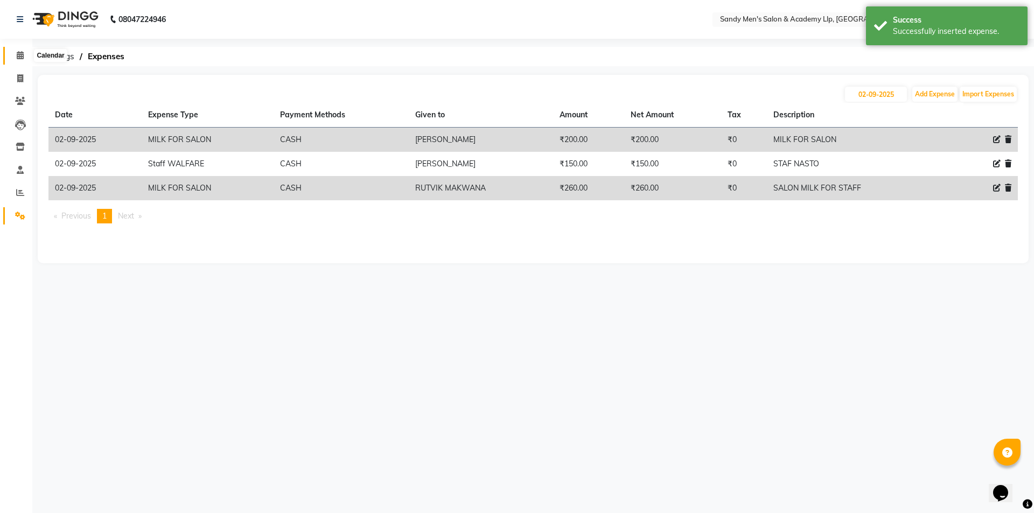
click at [17, 58] on icon at bounding box center [20, 55] width 7 height 8
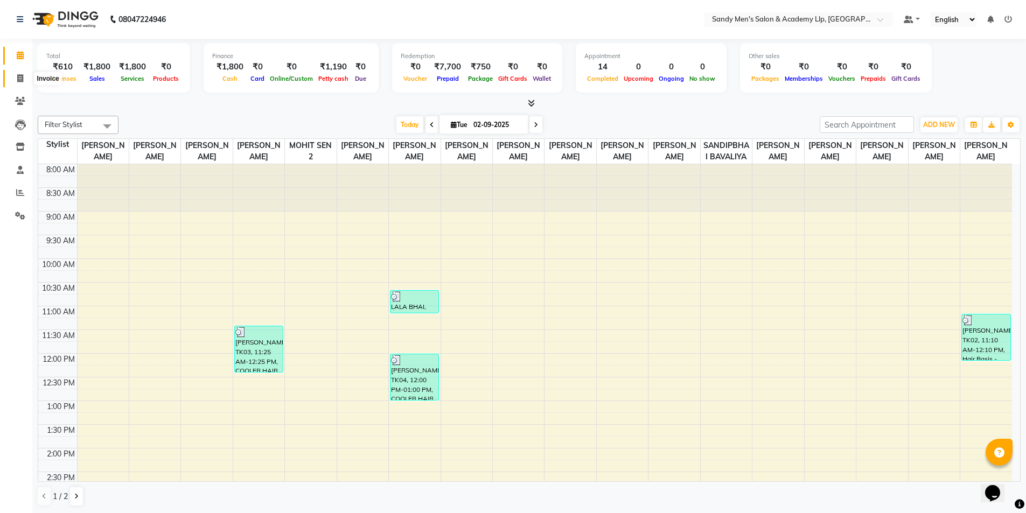
click at [20, 74] on icon at bounding box center [20, 78] width 6 height 8
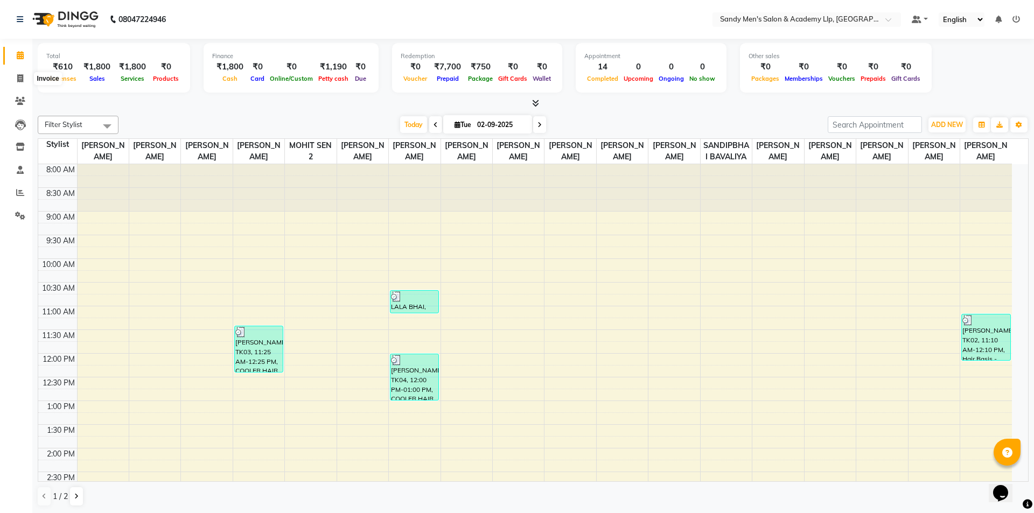
select select "service"
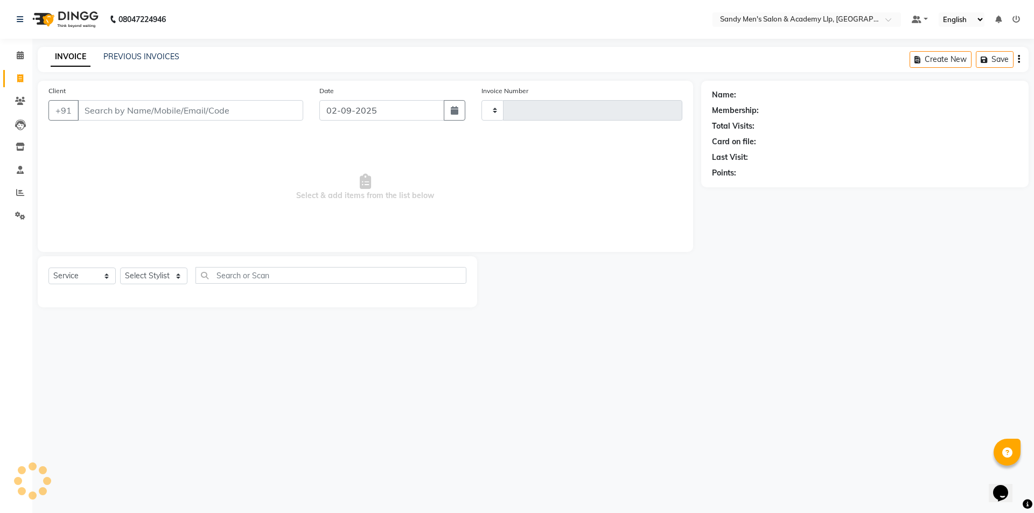
type input "5336"
select select "8248"
click at [109, 56] on link "PREVIOUS INVOICES" at bounding box center [141, 57] width 76 height 10
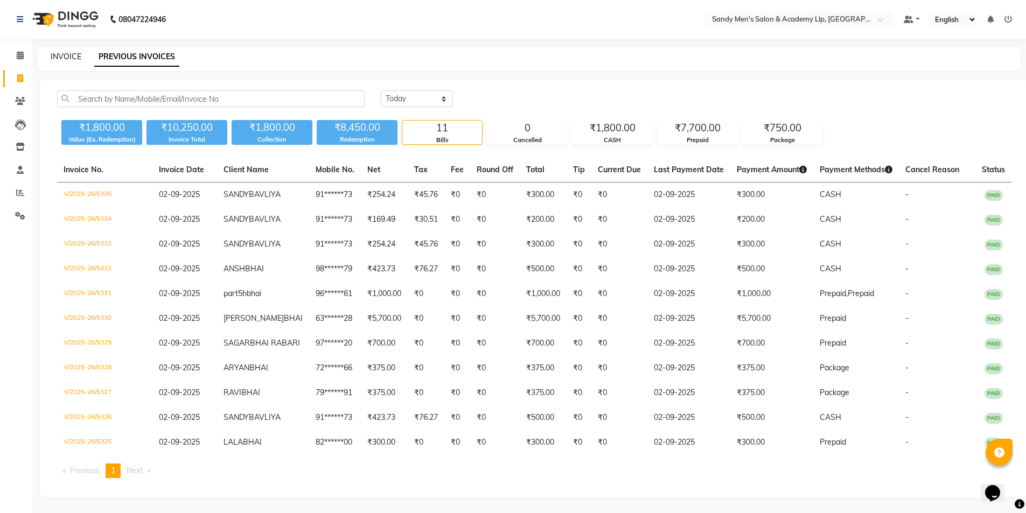
click at [67, 58] on link "INVOICE" at bounding box center [66, 57] width 31 height 10
select select "8248"
select select "service"
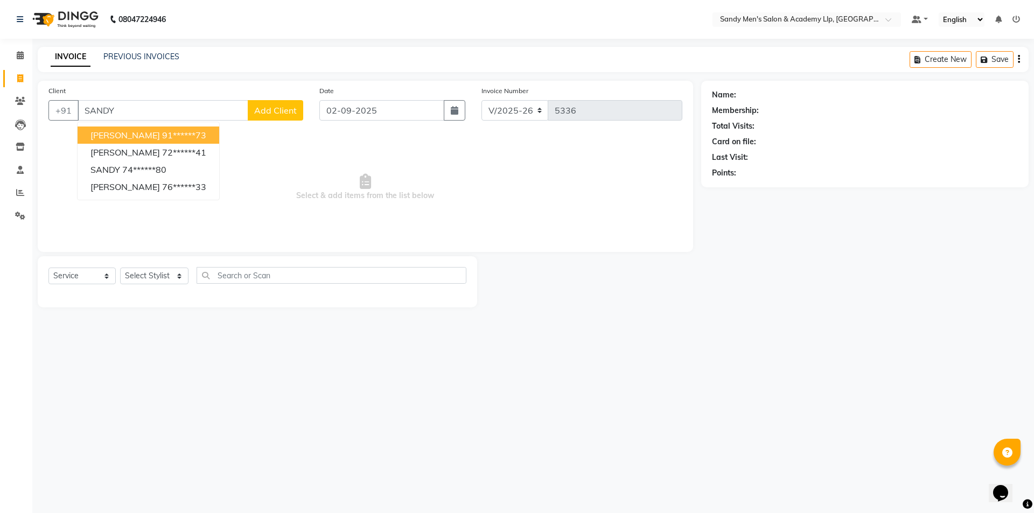
click at [165, 133] on ngb-highlight "91******73" at bounding box center [184, 135] width 44 height 11
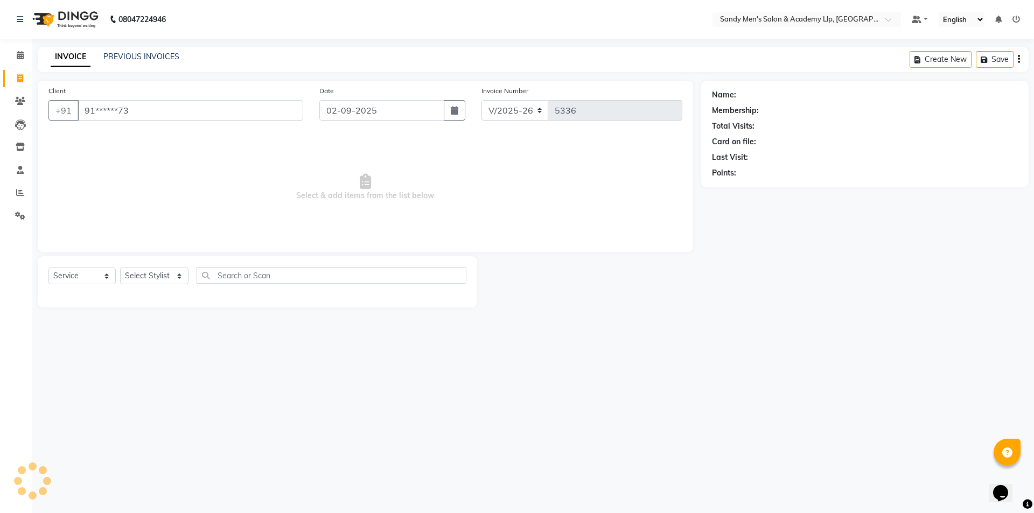
type input "91******73"
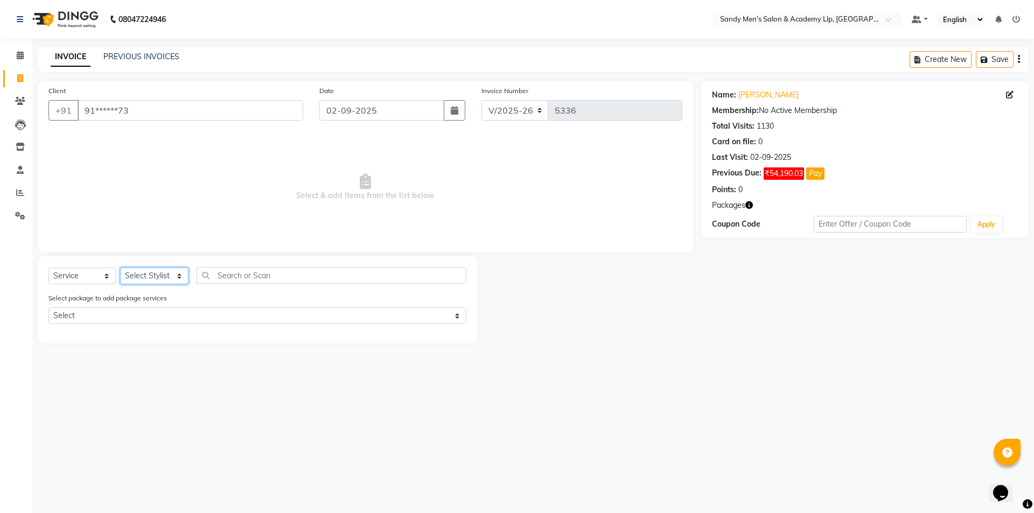
click at [151, 283] on select "Select Stylist ABHISHEK SEN AKKI SEN ANKUSH SEN ARYAN GOHEL CHANDU SEN DIPESH S…" at bounding box center [154, 276] width 68 height 17
select select "78791"
click at [120, 268] on select "Select Stylist ABHISHEK SEN AKKI SEN ANKUSH SEN ARYAN GOHEL CHANDU SEN DIPESH S…" at bounding box center [154, 276] width 68 height 17
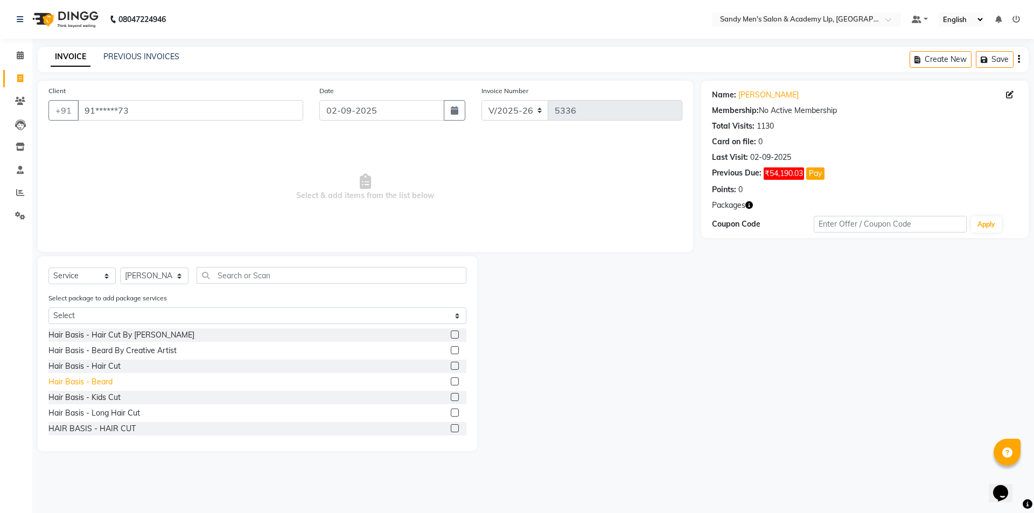
click at [102, 383] on div "Hair Basis - Beard" at bounding box center [80, 381] width 64 height 11
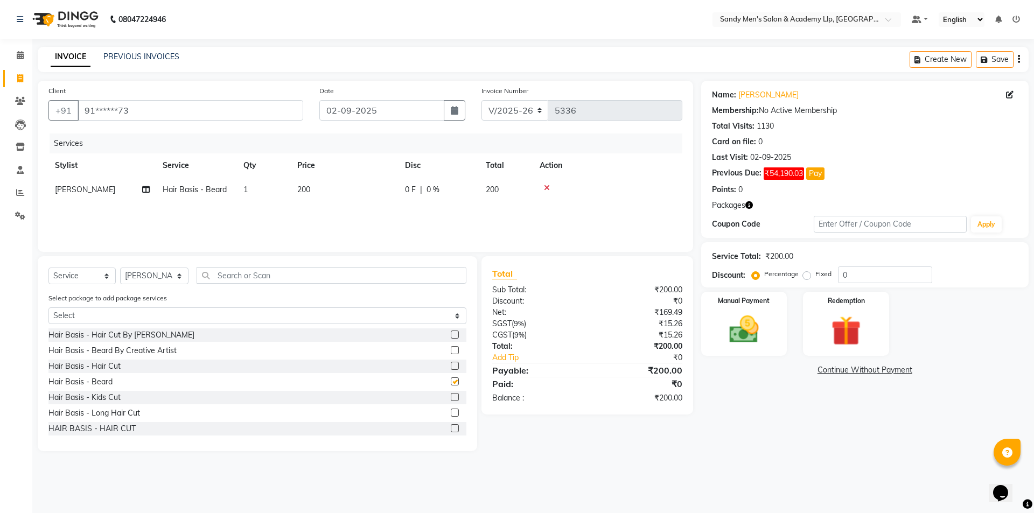
checkbox input "false"
click at [546, 189] on icon at bounding box center [547, 188] width 6 height 8
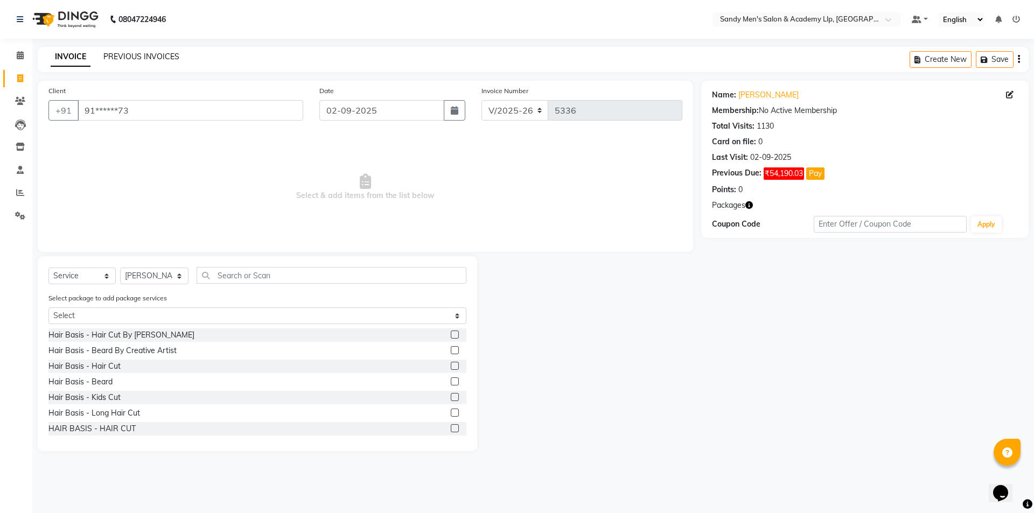
click at [135, 56] on link "PREVIOUS INVOICES" at bounding box center [141, 57] width 76 height 10
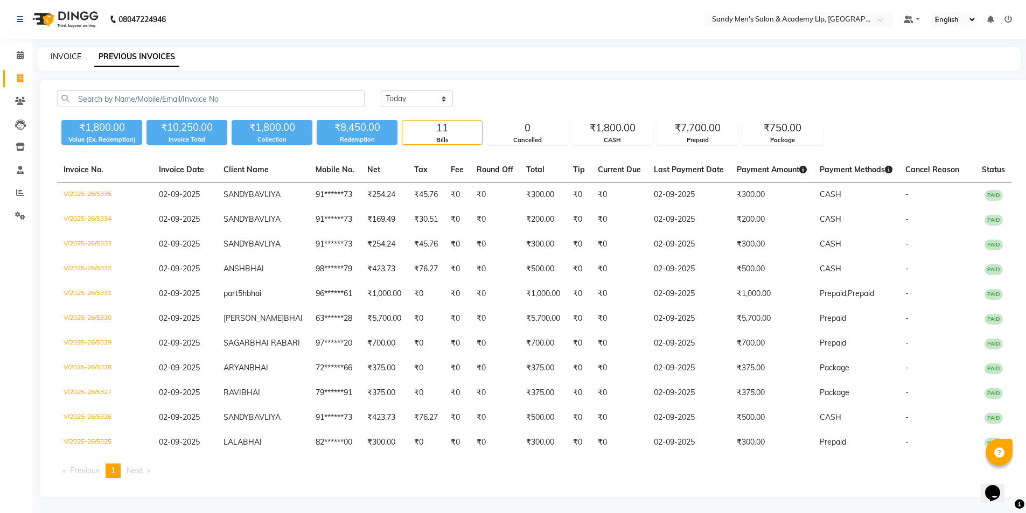
click at [63, 54] on link "INVOICE" at bounding box center [66, 57] width 31 height 10
select select "service"
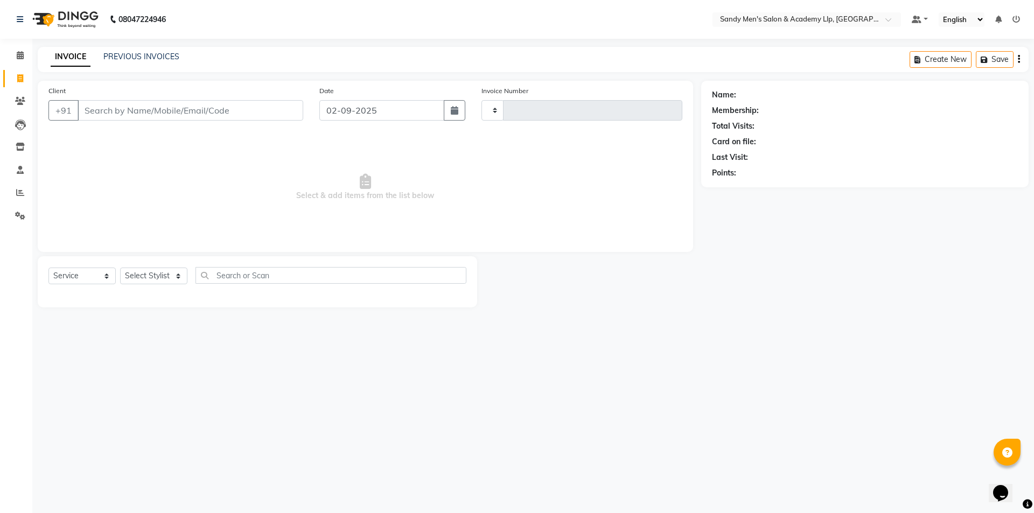
type input "5336"
select select "8248"
click at [138, 111] on input "Client" at bounding box center [191, 110] width 226 height 20
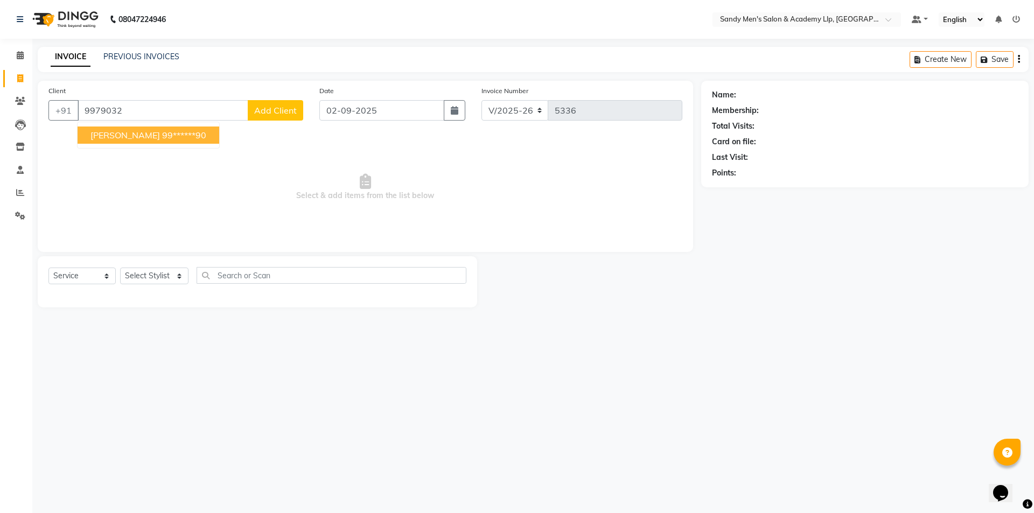
click at [138, 138] on span "PARESH BHAI" at bounding box center [124, 135] width 69 height 11
type input "99******90"
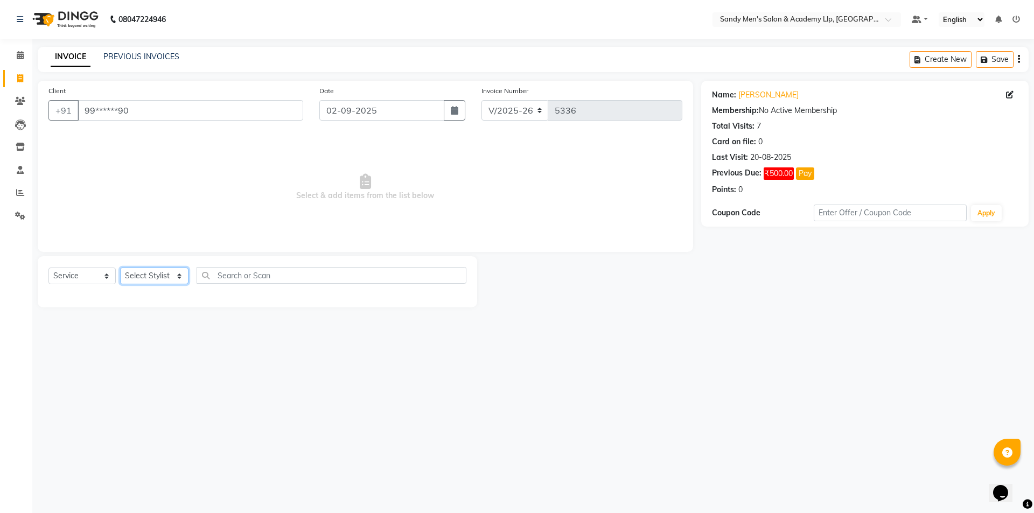
click at [140, 277] on select "Select Stylist ABHISHEK SEN AKKI SEN ANKUSH SEN ARYAN GOHEL CHANDU SEN DIPESH S…" at bounding box center [154, 276] width 68 height 17
select select "78796"
click at [120, 268] on select "Select Stylist ABHISHEK SEN AKKI SEN ANKUSH SEN ARYAN GOHEL CHANDU SEN DIPESH S…" at bounding box center [154, 276] width 68 height 17
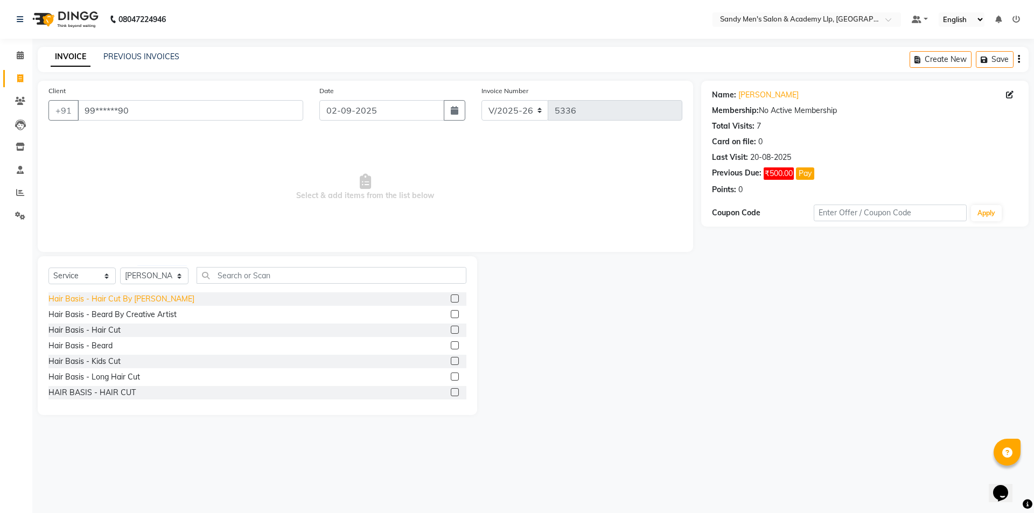
click at [137, 297] on div "Hair Basis - Hair Cut By [PERSON_NAME]" at bounding box center [121, 299] width 146 height 11
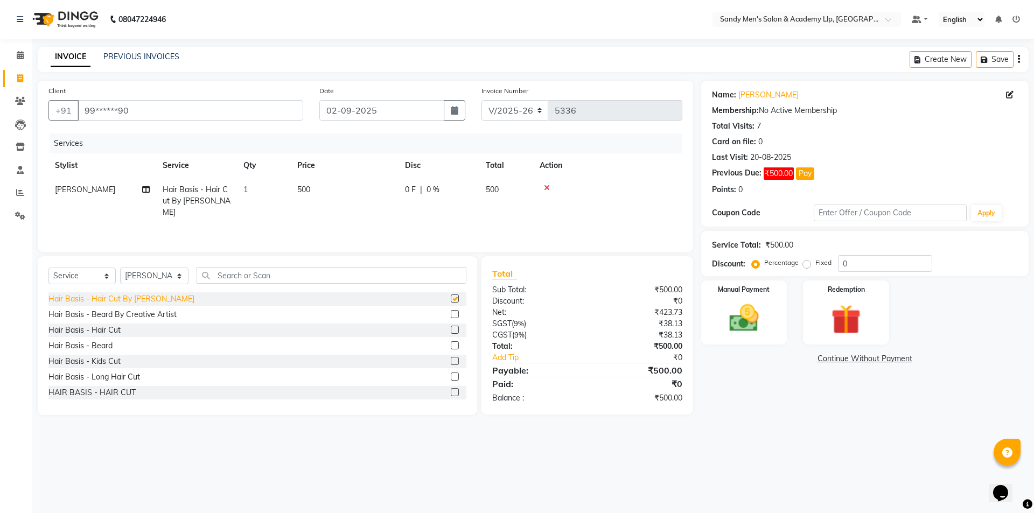
checkbox input "false"
click at [547, 187] on icon at bounding box center [547, 188] width 6 height 8
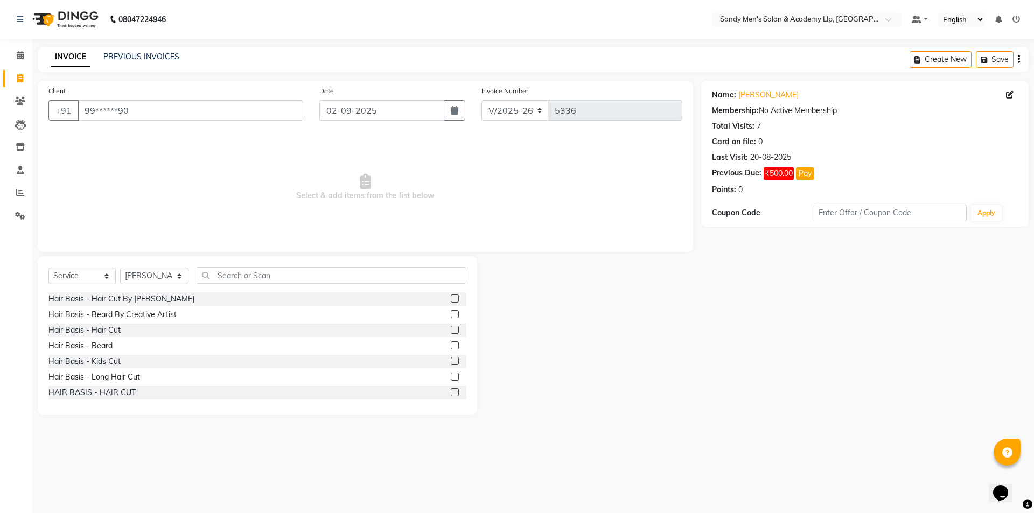
click at [432, 264] on div "Select Service Product Membership Package Voucher Prepaid Gift Card Select Styl…" at bounding box center [257, 335] width 439 height 159
click at [355, 273] on input "text" at bounding box center [332, 275] width 270 height 17
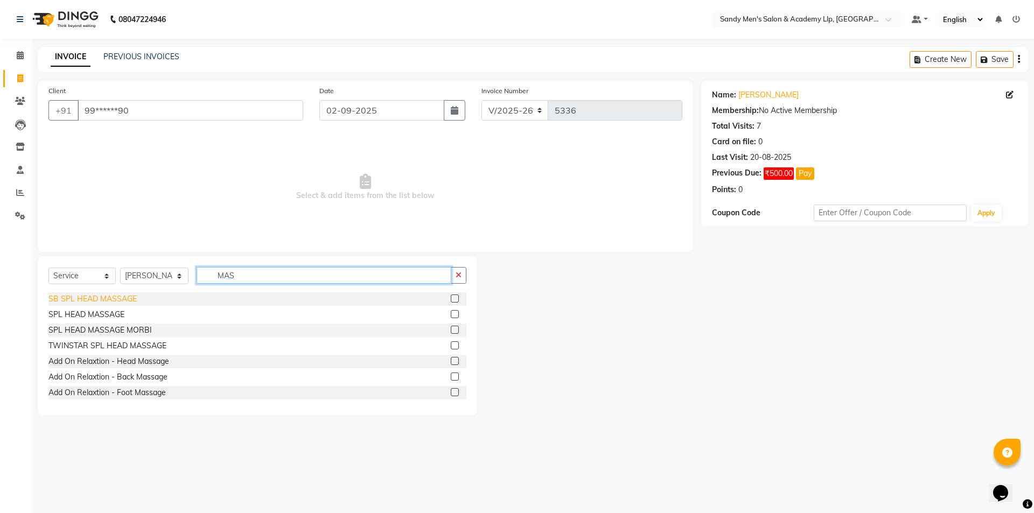
type input "MAS"
click at [110, 296] on div "SB SPL HEAD MASSAGE" at bounding box center [92, 299] width 88 height 11
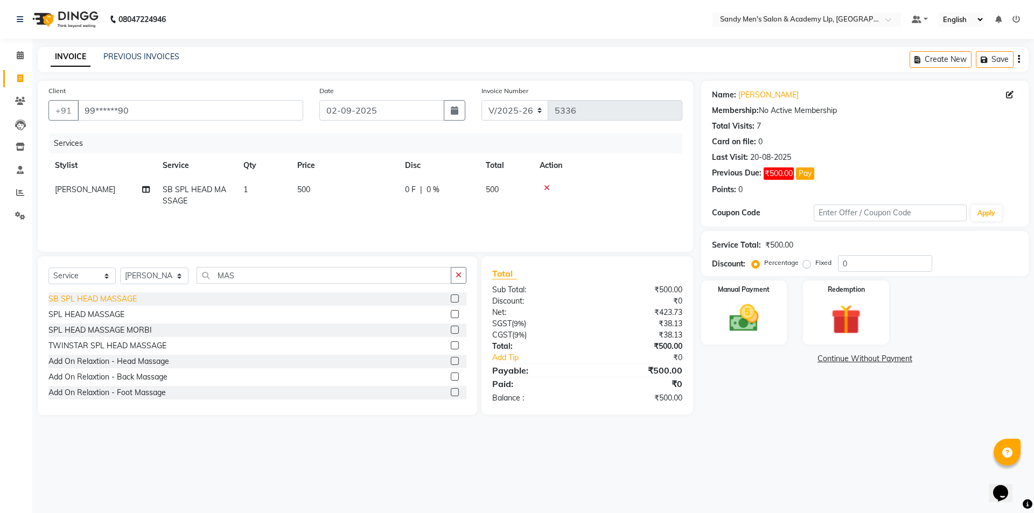
click at [110, 296] on div "SB SPL HEAD MASSAGE" at bounding box center [92, 299] width 88 height 11
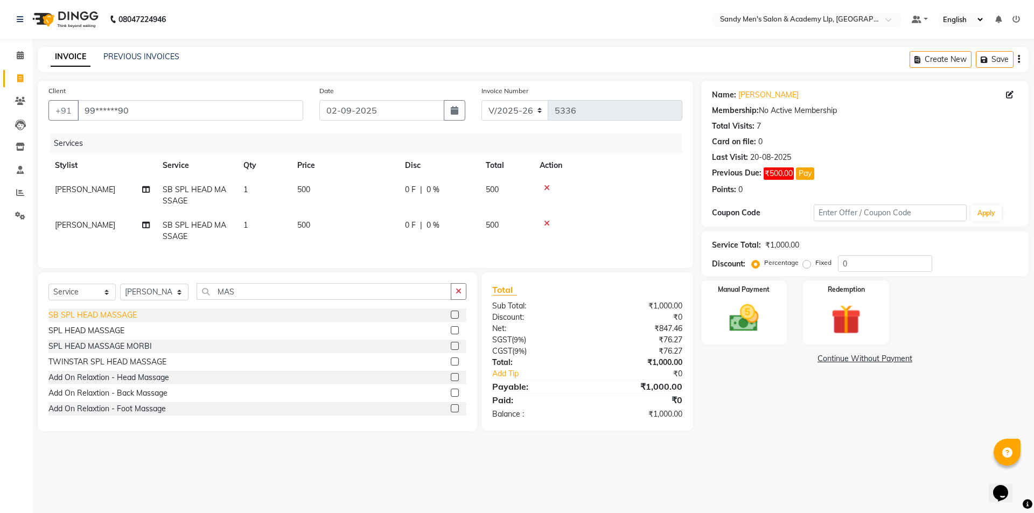
click at [107, 321] on div "SB SPL HEAD MASSAGE" at bounding box center [92, 315] width 88 height 11
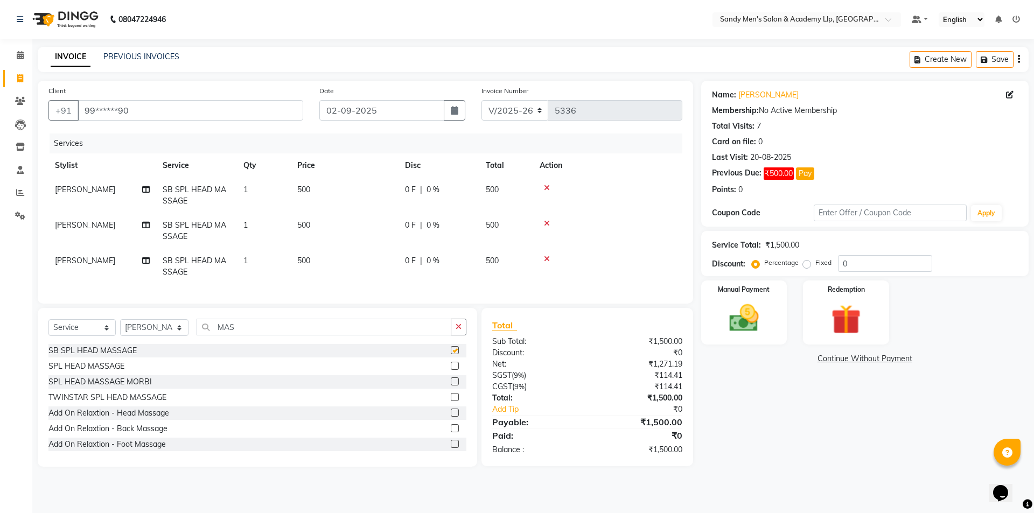
checkbox input "false"
click at [457, 336] on button "button" at bounding box center [459, 327] width 16 height 17
click at [103, 402] on div "Hair Basis - Beard" at bounding box center [80, 397] width 64 height 11
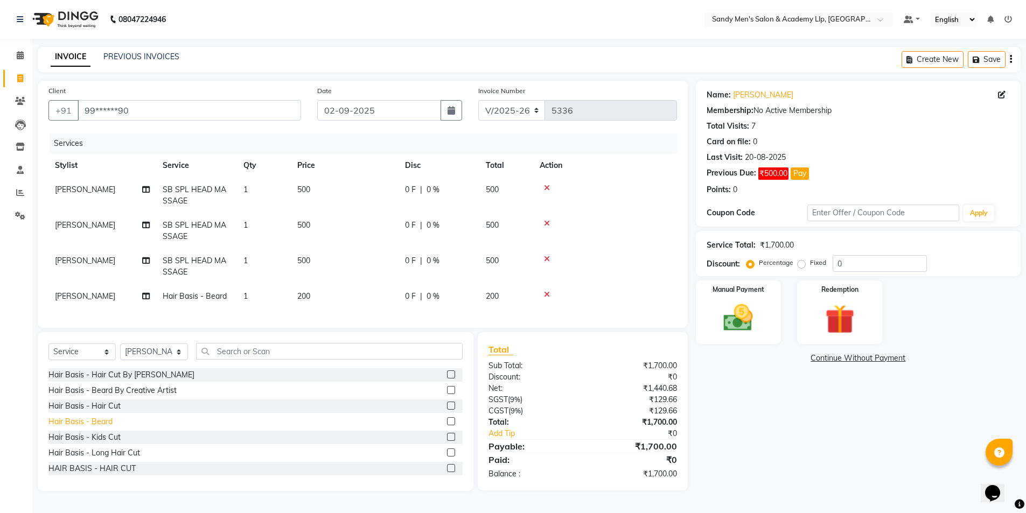
click at [99, 428] on div "Hair Basis - Beard" at bounding box center [80, 421] width 64 height 11
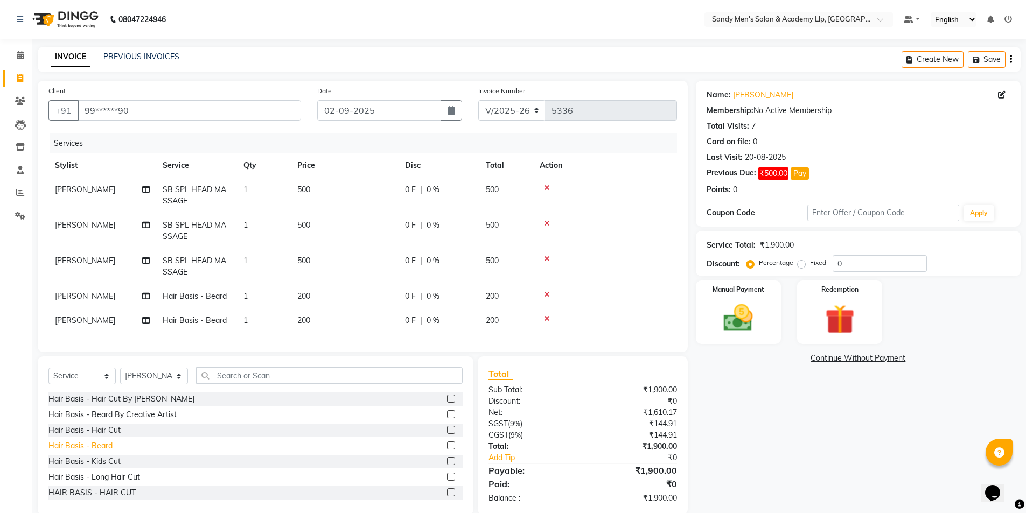
click at [100, 452] on div "Hair Basis - Beard" at bounding box center [80, 446] width 64 height 11
checkbox input "false"
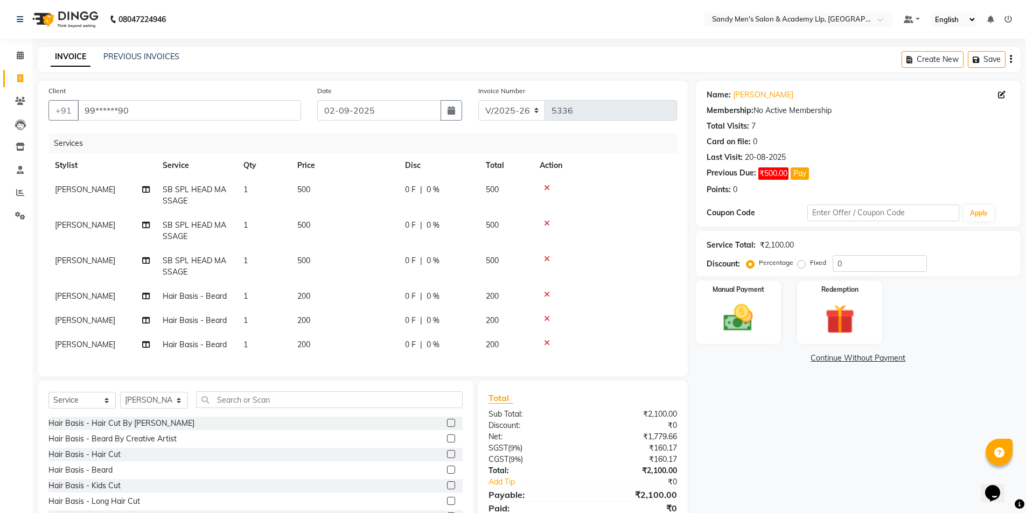
scroll to position [51, 0]
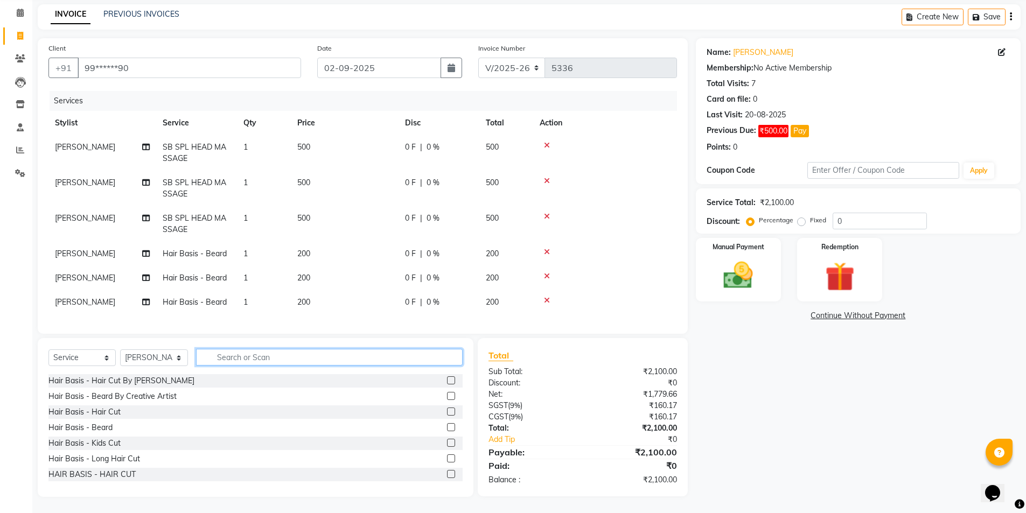
click at [440, 354] on input "text" at bounding box center [329, 357] width 267 height 17
type input "MAS"
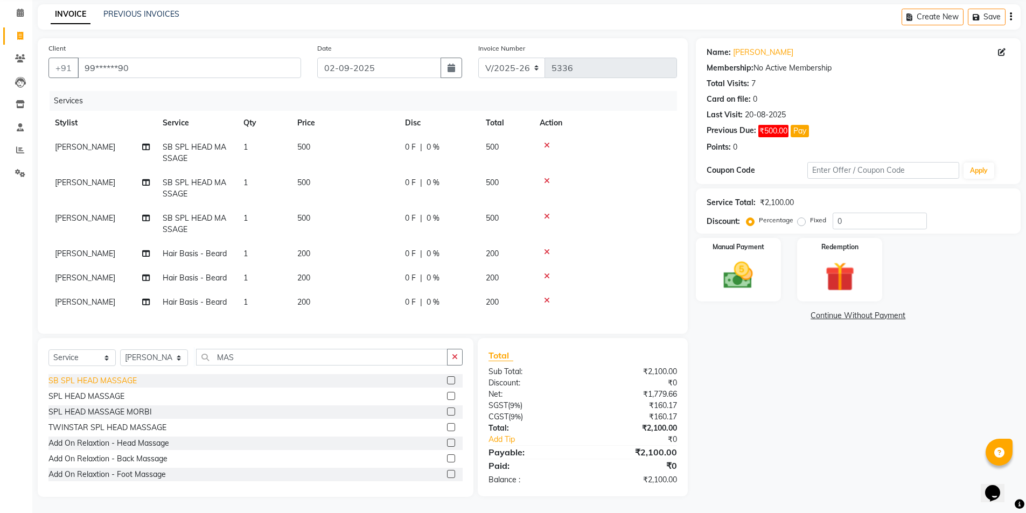
click at [124, 380] on div "SB SPL HEAD MASSAGE" at bounding box center [92, 380] width 88 height 11
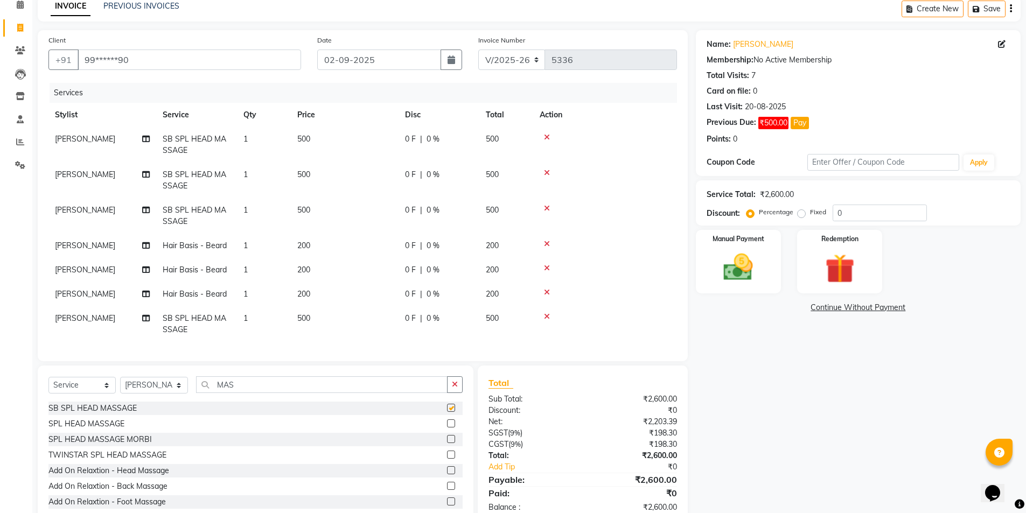
checkbox input "false"
click at [817, 374] on div "Name: Paresh Bhai Membership: No Active Membership Total Visits: 7 Card on file…" at bounding box center [862, 277] width 333 height 494
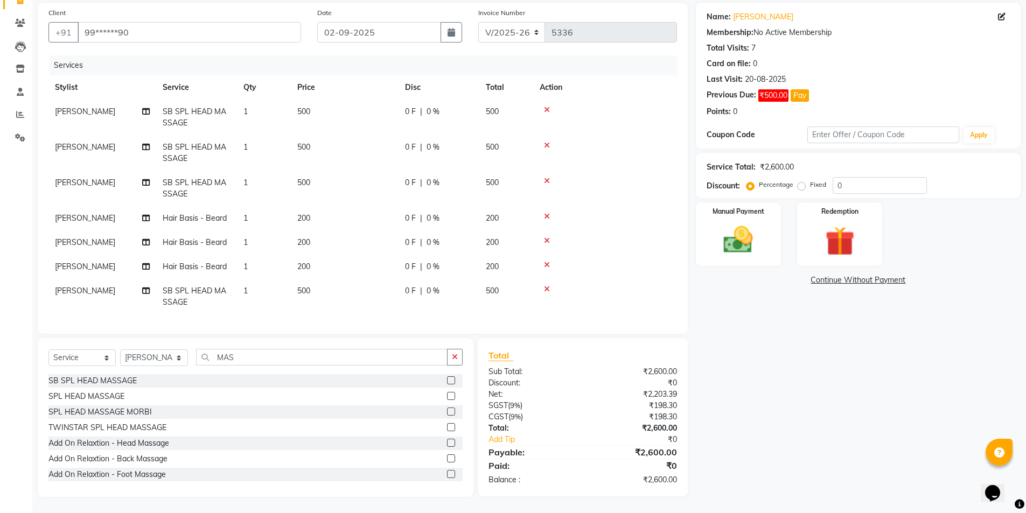
scroll to position [0, 0]
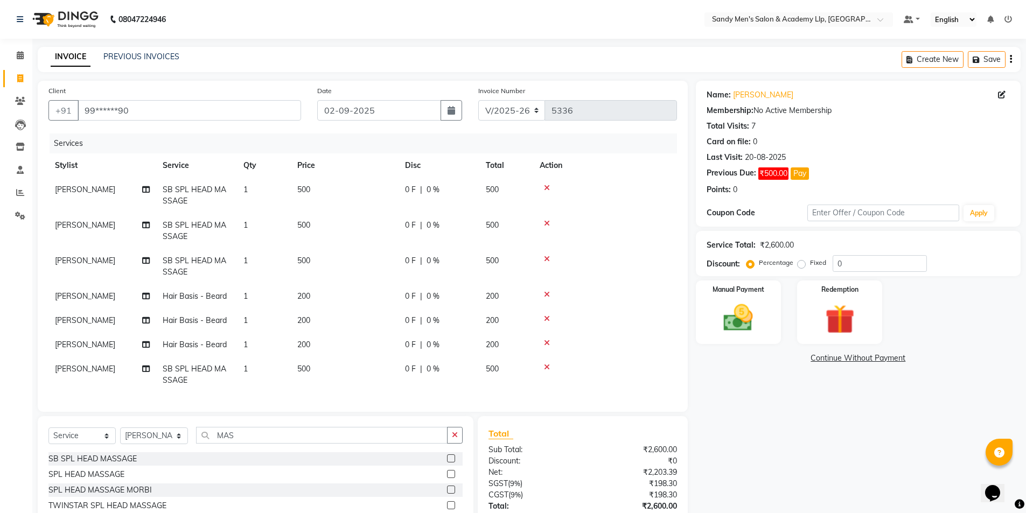
click at [88, 220] on span "[PERSON_NAME]" at bounding box center [85, 225] width 60 height 10
select select "78796"
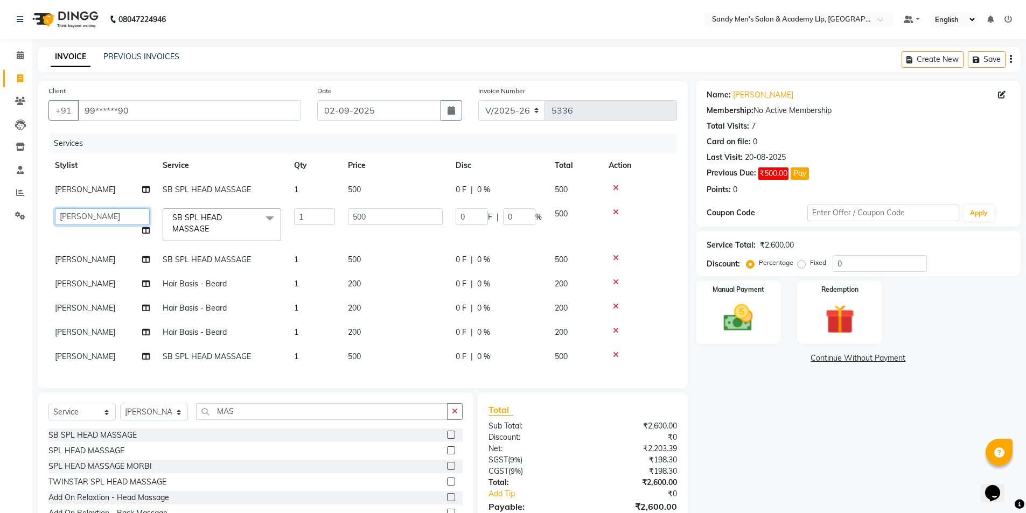
click at [88, 221] on select "ABHISHEK SEN AKKI SEN ANKUSH SEN ARYAN GOHEL CHANDU SEN DIPESH SEN HARISH SEN H…" at bounding box center [102, 216] width 95 height 17
select select "78795"
click at [89, 262] on span "[PERSON_NAME]" at bounding box center [85, 260] width 60 height 10
select select "78796"
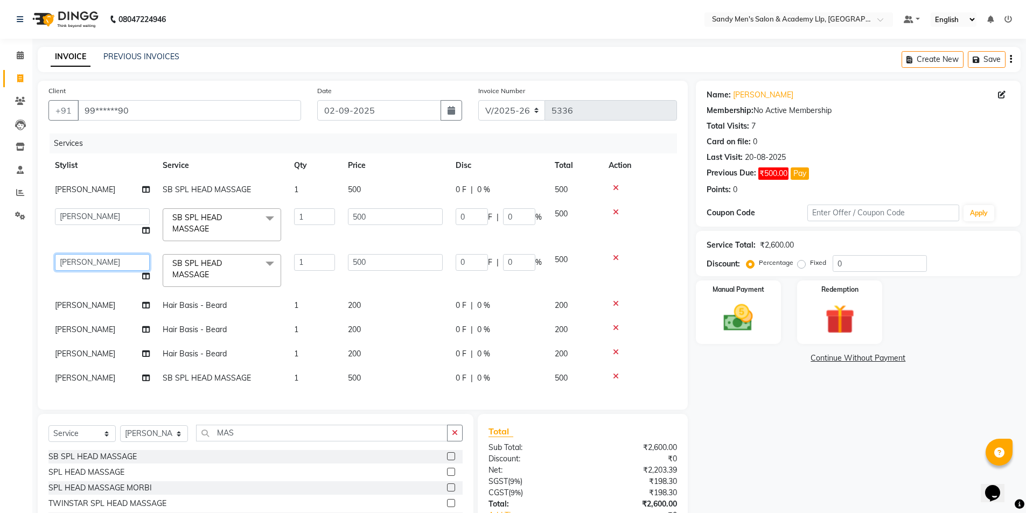
click at [86, 262] on select "ABHISHEK SEN AKKI SEN ANKUSH SEN ARYAN GOHEL CHANDU SEN DIPESH SEN HARISH SEN H…" at bounding box center [102, 262] width 95 height 17
select select "78784"
click at [87, 381] on span "[PERSON_NAME]" at bounding box center [85, 378] width 60 height 10
select select "78796"
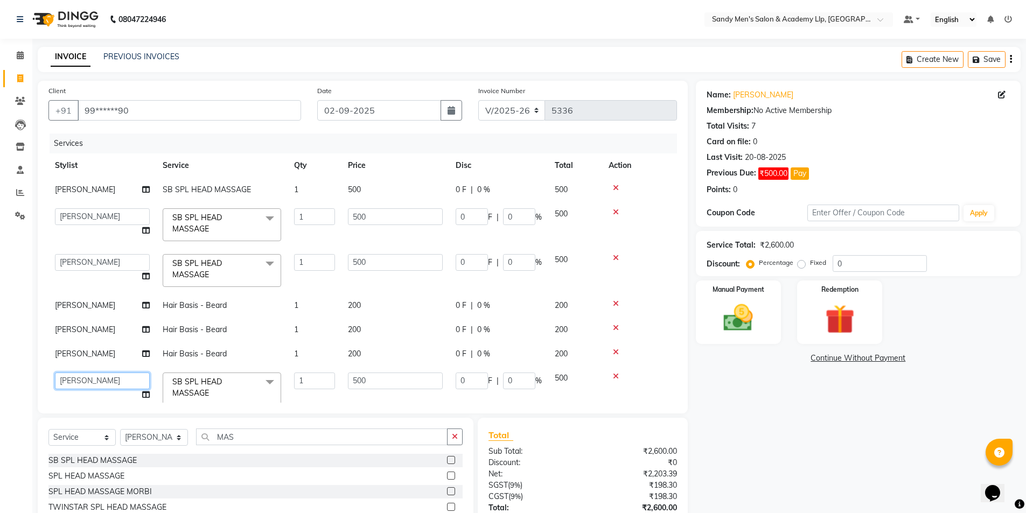
click at [86, 377] on select "ABHISHEK SEN AKKI SEN ANKUSH SEN ARYAN GOHEL CHANDU SEN DIPESH SEN HARISH SEN H…" at bounding box center [102, 381] width 95 height 17
select select "78793"
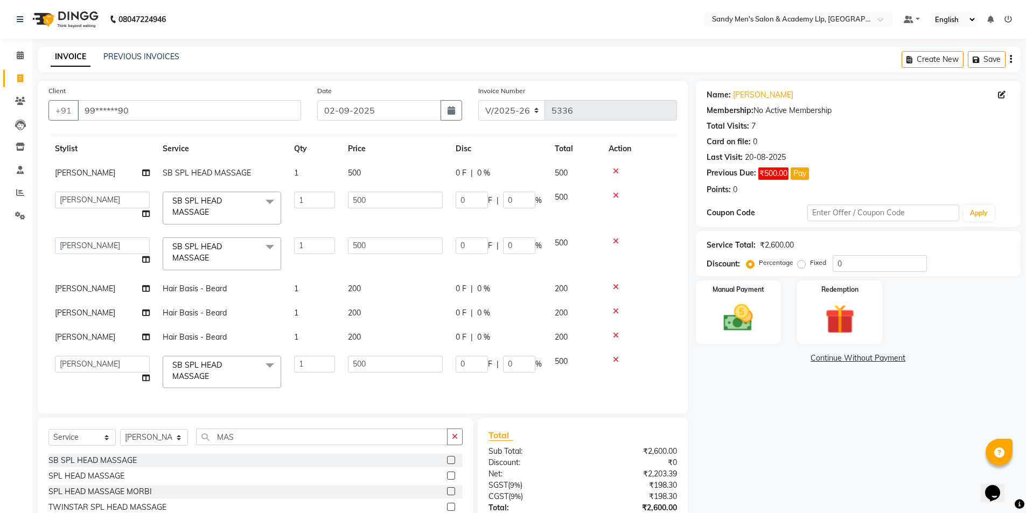
scroll to position [25, 0]
click at [99, 277] on td "[PERSON_NAME]" at bounding box center [102, 288] width 108 height 24
select select "78796"
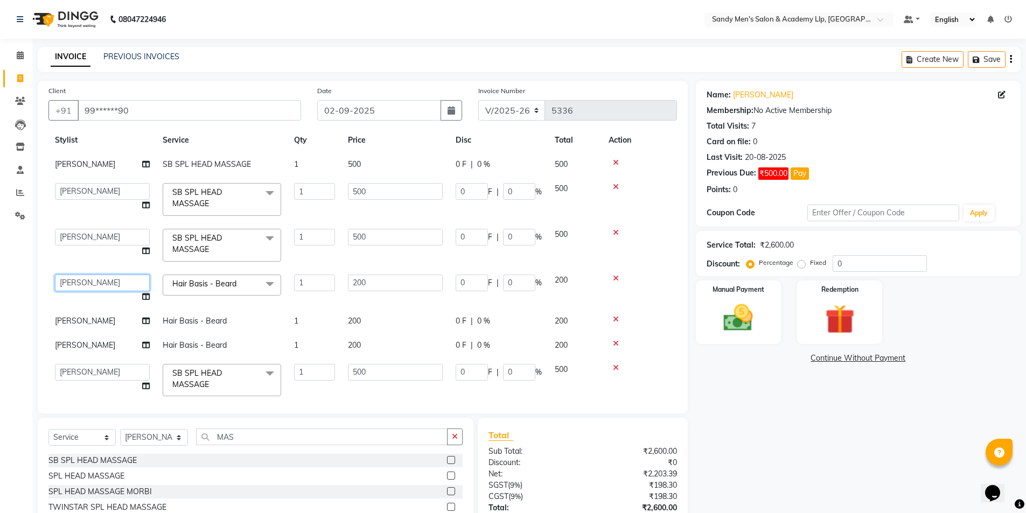
click at [97, 277] on select "ABHISHEK SEN AKKI SEN ANKUSH SEN ARYAN GOHEL CHANDU SEN DIPESH SEN HARISH SEN H…" at bounding box center [102, 283] width 95 height 17
select select "78790"
click at [96, 324] on span "[PERSON_NAME]" at bounding box center [85, 321] width 60 height 10
select select "78796"
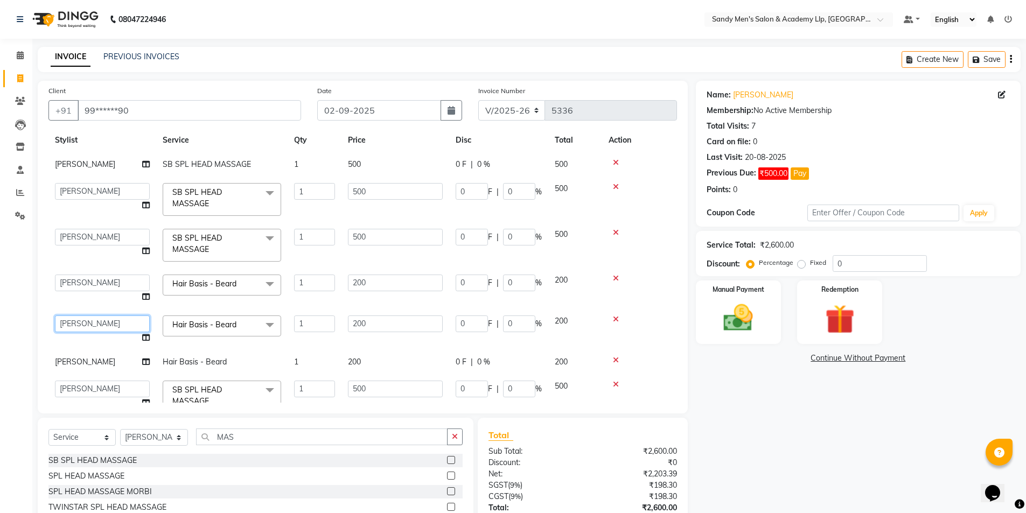
click at [96, 324] on select "ABHISHEK SEN AKKI SEN ANKUSH SEN ARYAN GOHEL CHANDU SEN DIPESH SEN HARISH SEN H…" at bounding box center [102, 324] width 95 height 17
select select "78790"
click at [82, 362] on span "[PERSON_NAME]" at bounding box center [85, 362] width 60 height 10
select select "78796"
click at [82, 362] on select "ABHISHEK SEN AKKI SEN ANKUSH SEN ARYAN GOHEL CHANDU SEN DIPESH SEN HARISH SEN H…" at bounding box center [102, 365] width 95 height 17
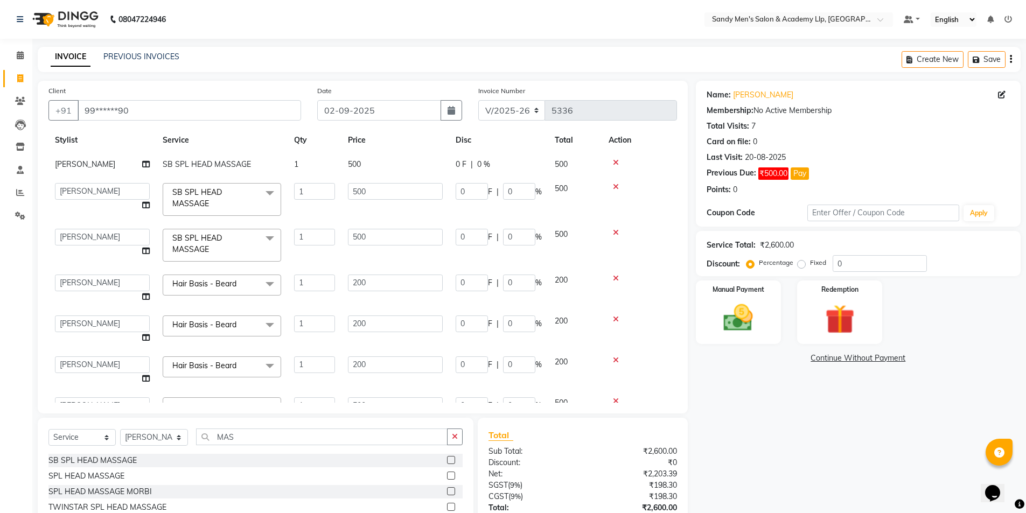
select select "78791"
click at [796, 173] on button "Pay" at bounding box center [800, 174] width 18 height 12
select select "1"
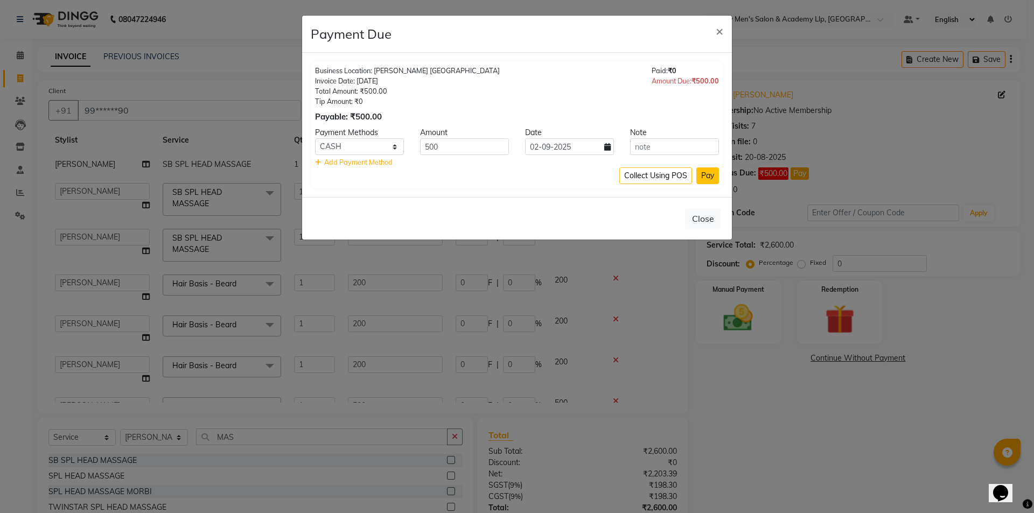
click at [710, 177] on button "Pay" at bounding box center [707, 176] width 23 height 17
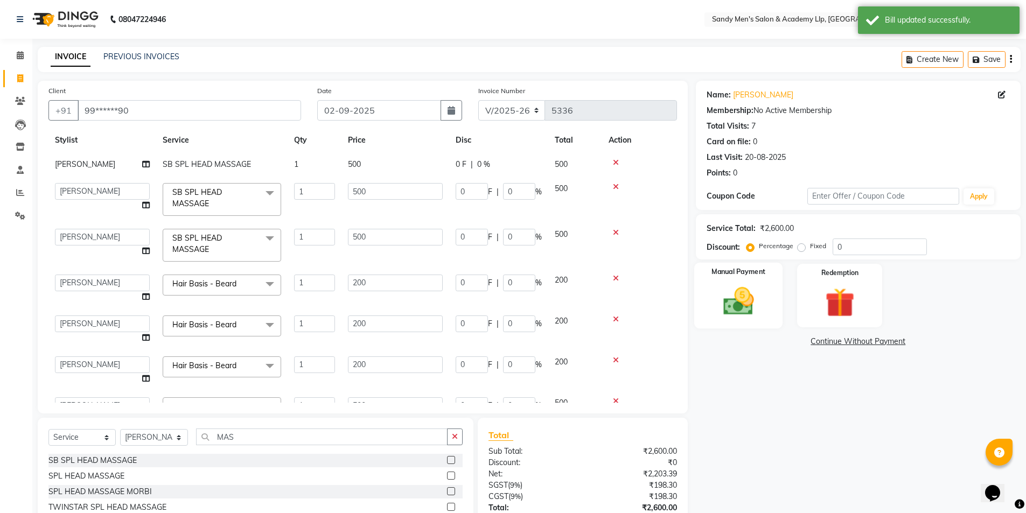
click at [766, 309] on div "Manual Payment" at bounding box center [738, 296] width 89 height 66
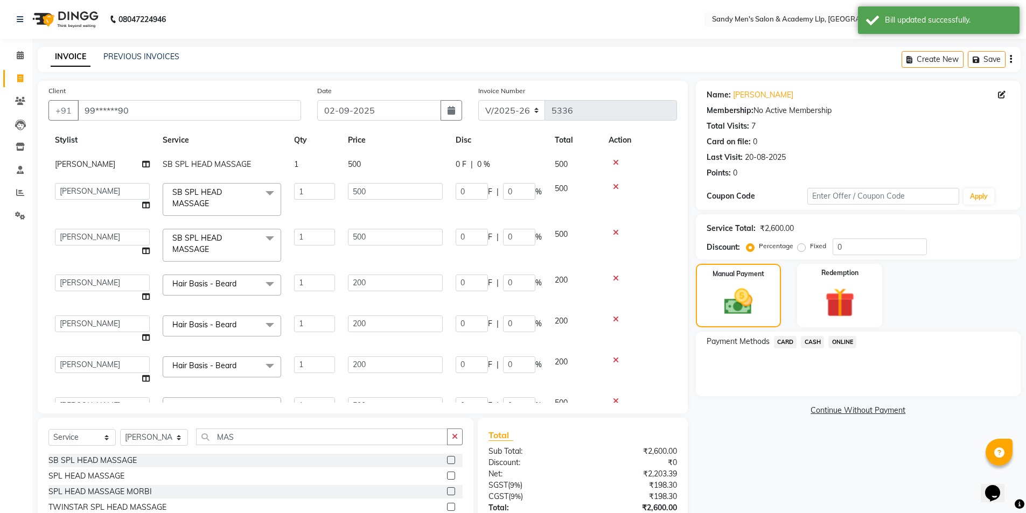
click at [812, 346] on span "CASH" at bounding box center [812, 342] width 23 height 12
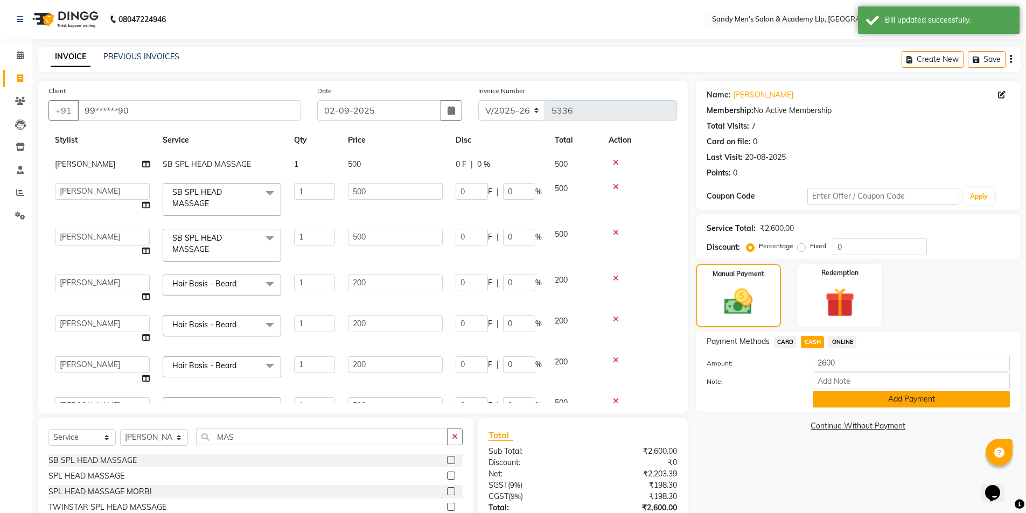
click at [833, 402] on button "Add Payment" at bounding box center [911, 399] width 197 height 17
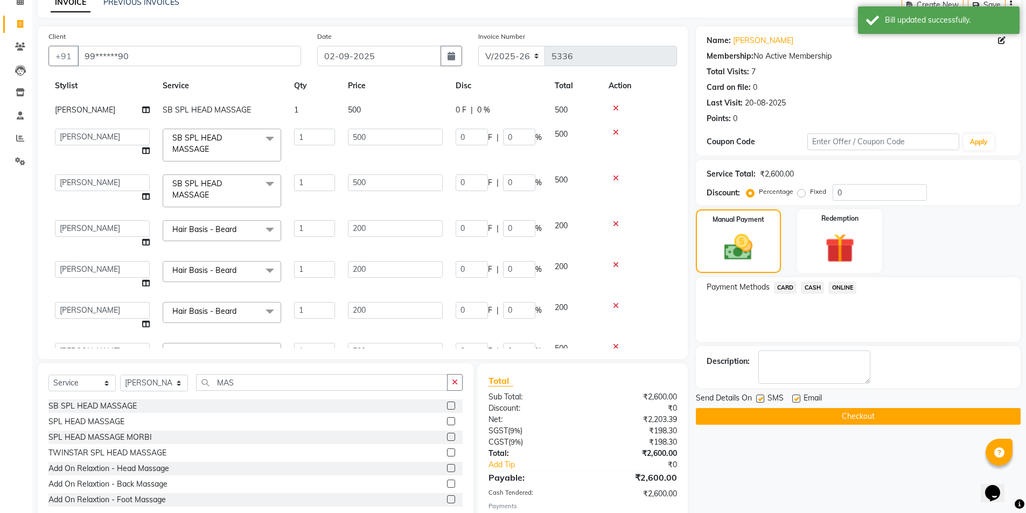
scroll to position [117, 0]
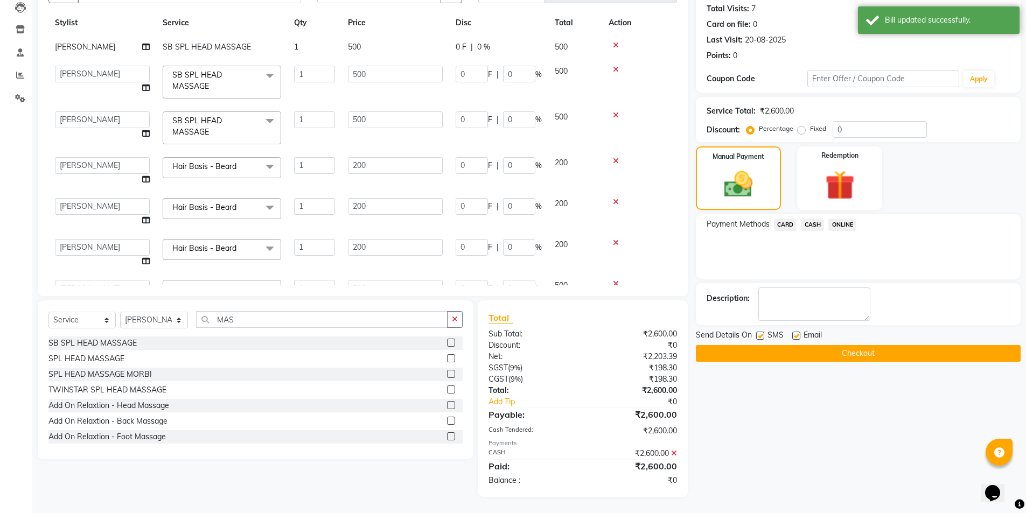
click at [796, 333] on label at bounding box center [796, 336] width 8 height 8
click at [796, 333] on input "checkbox" at bounding box center [795, 336] width 7 height 7
checkbox input "false"
click at [761, 337] on label at bounding box center [760, 336] width 8 height 8
click at [761, 337] on input "checkbox" at bounding box center [759, 336] width 7 height 7
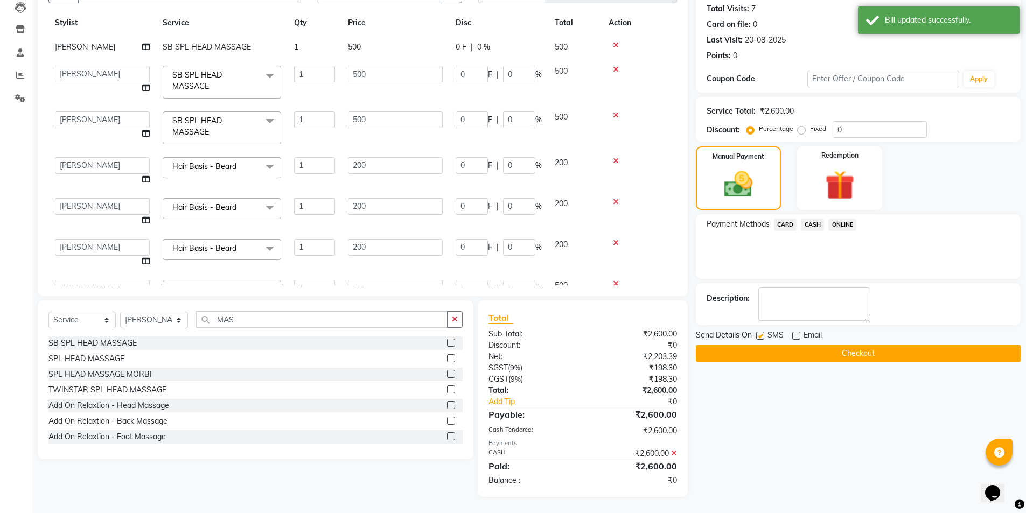
checkbox input "false"
click at [767, 358] on button "Checkout" at bounding box center [858, 353] width 325 height 17
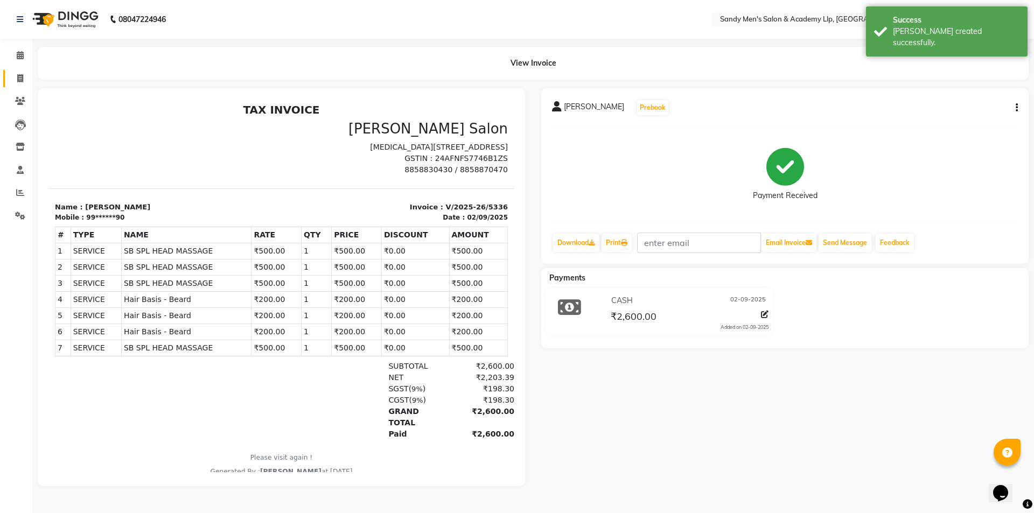
drag, startPoint x: 17, startPoint y: 85, endPoint x: 24, endPoint y: 83, distance: 7.1
click at [16, 85] on link "Invoice" at bounding box center [16, 79] width 26 height 18
select select "service"
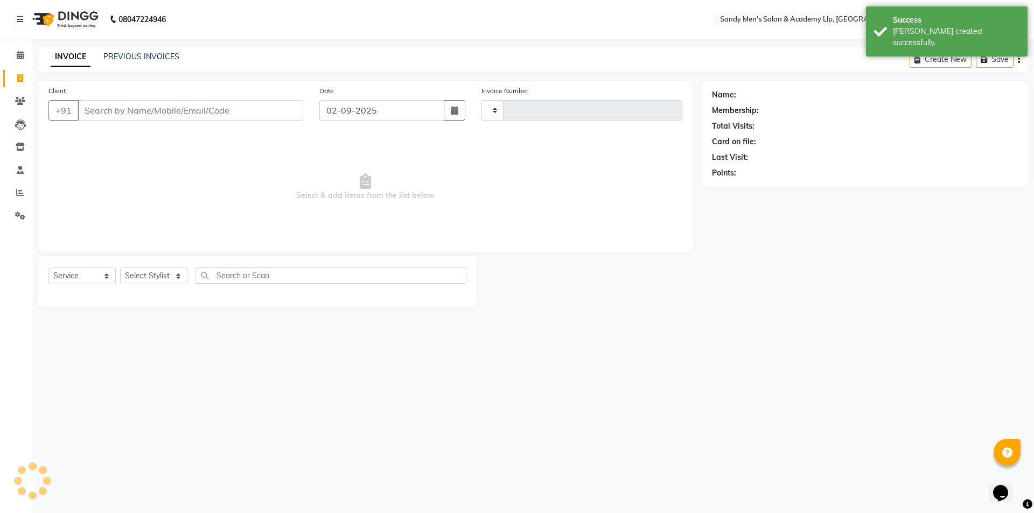
type input "5337"
select select "8248"
click at [123, 61] on link "PREVIOUS INVOICES" at bounding box center [141, 57] width 76 height 10
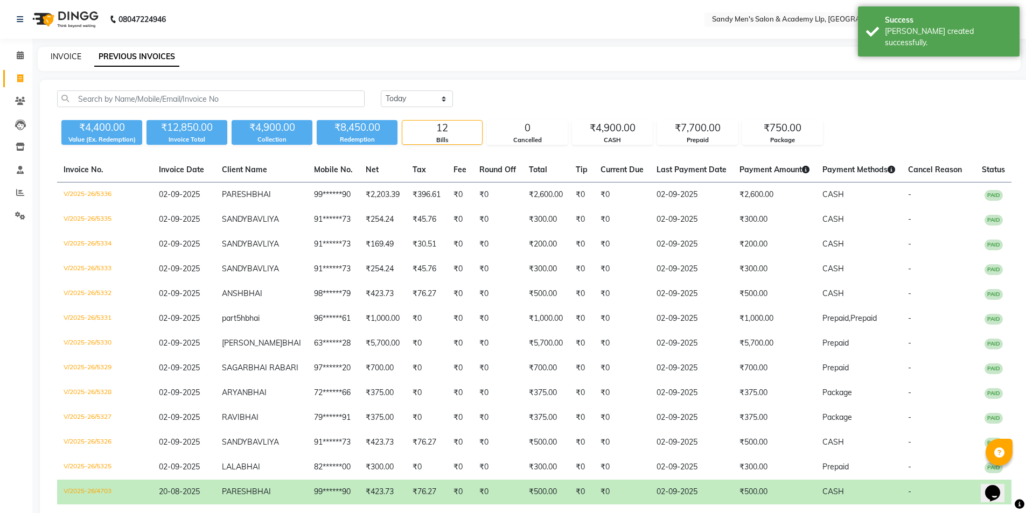
click at [62, 58] on link "INVOICE" at bounding box center [66, 57] width 31 height 10
select select "service"
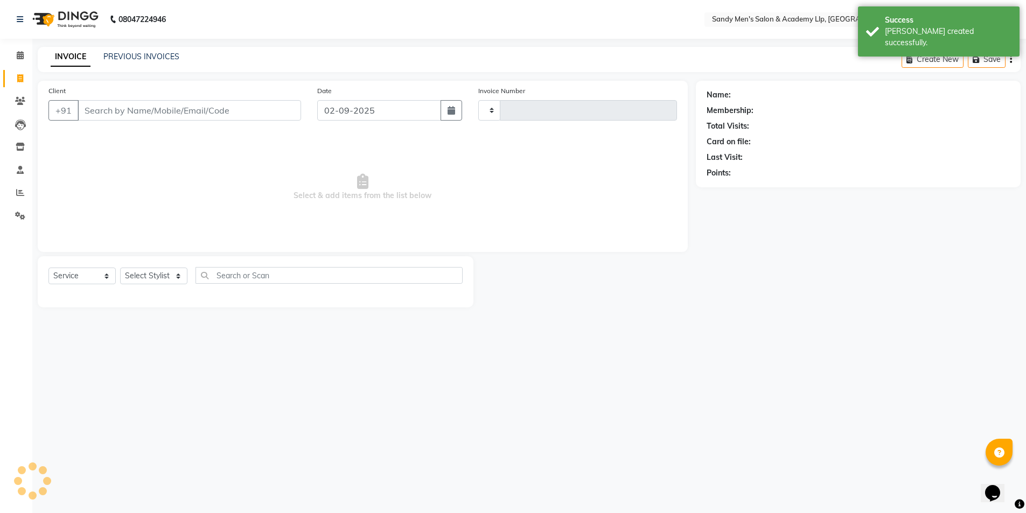
type input "5337"
select select "8248"
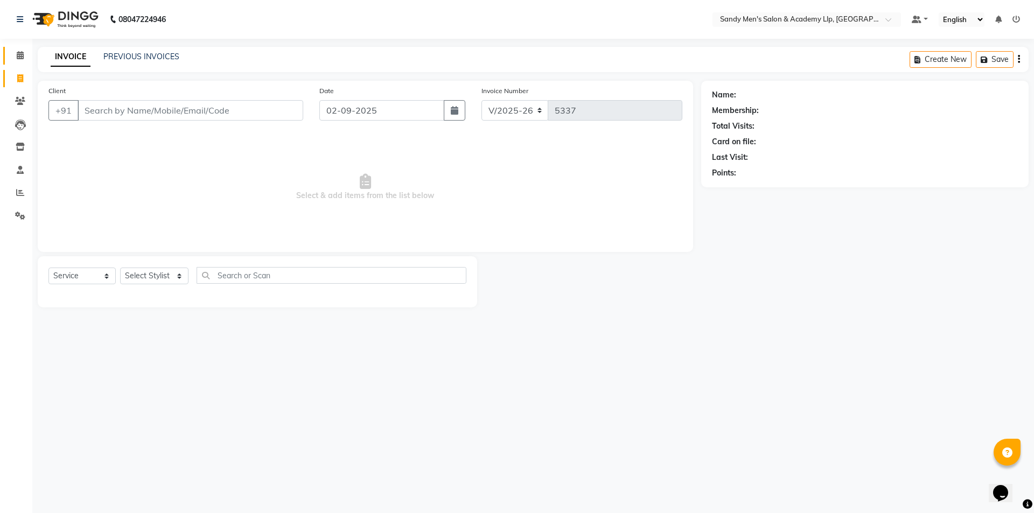
click at [22, 63] on link "Calendar" at bounding box center [16, 56] width 26 height 18
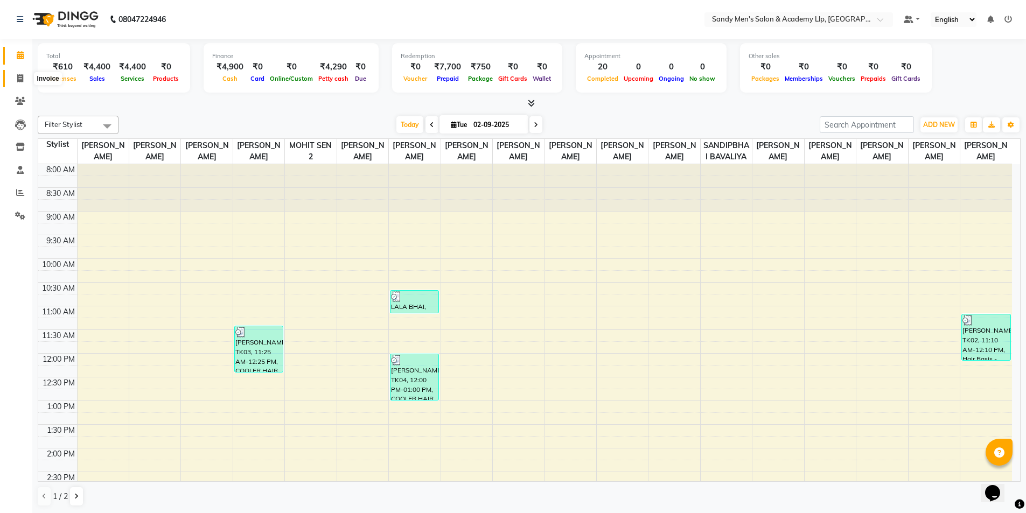
click at [18, 79] on icon at bounding box center [20, 78] width 6 height 8
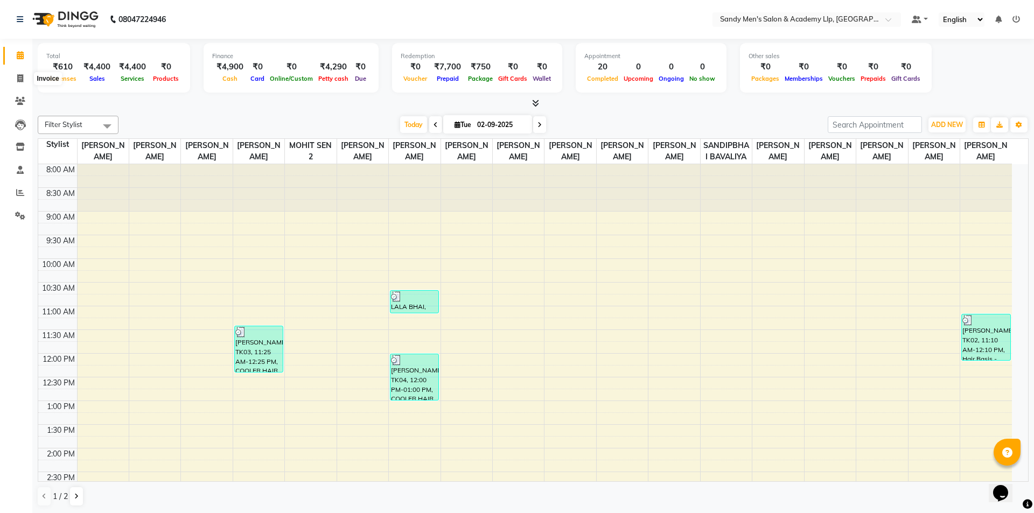
select select "service"
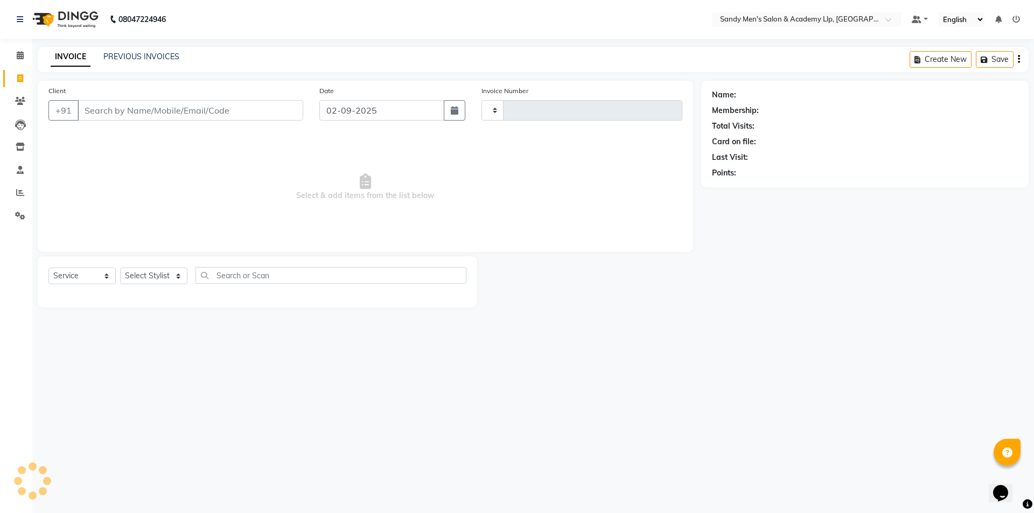
type input "5337"
select select "8248"
click at [156, 51] on div "INVOICE PREVIOUS INVOICES Create New Save" at bounding box center [533, 59] width 991 height 25
click at [153, 60] on link "PREVIOUS INVOICES" at bounding box center [141, 57] width 76 height 10
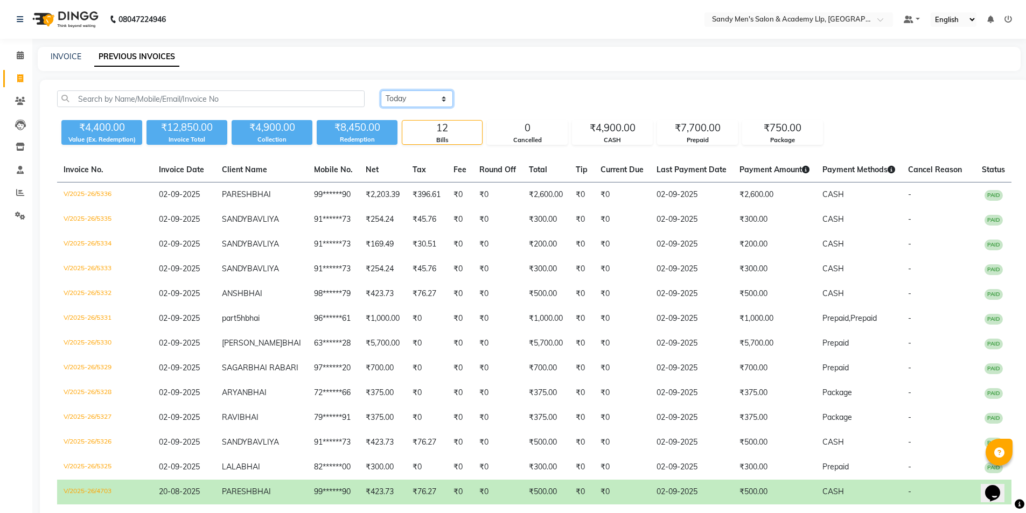
click at [417, 101] on select "Today Yesterday Custom Range" at bounding box center [417, 98] width 72 height 17
select select "range"
click at [381, 90] on select "Today Yesterday Custom Range" at bounding box center [417, 98] width 72 height 17
click at [517, 92] on input "02-09-2025" at bounding box center [504, 99] width 75 height 15
select select "9"
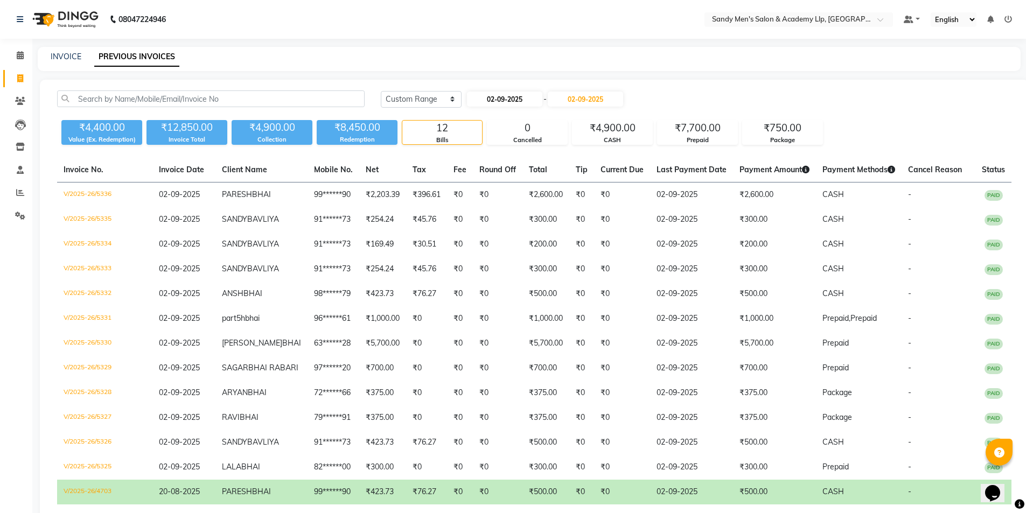
select select "2025"
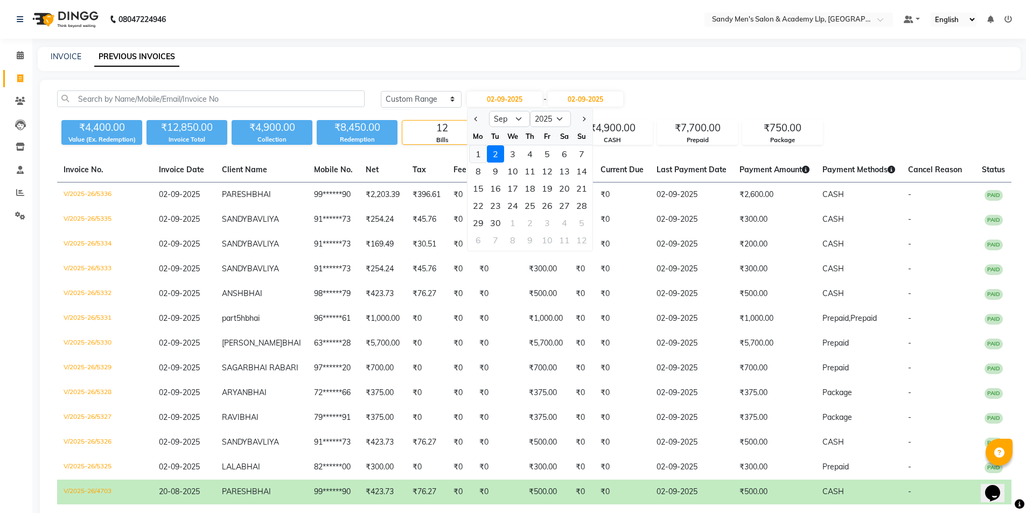
click at [481, 158] on div "1" at bounding box center [478, 153] width 17 height 17
type input "01-09-2025"
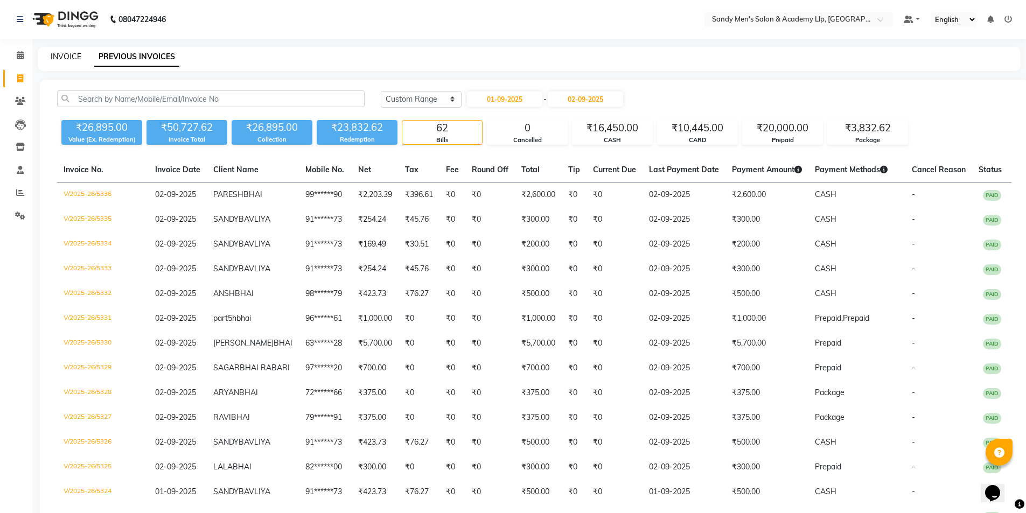
click at [64, 58] on link "INVOICE" at bounding box center [66, 57] width 31 height 10
select select "service"
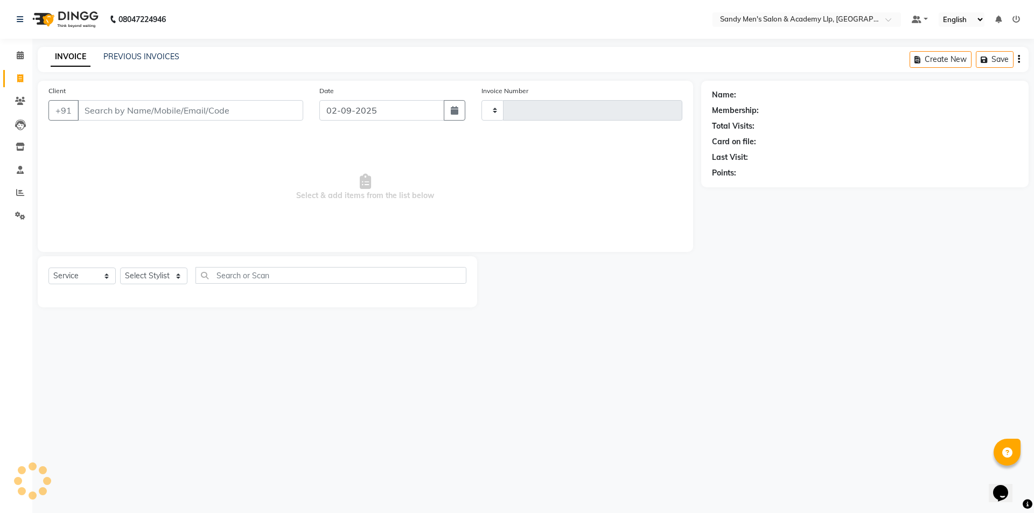
type input "5337"
select select "8248"
click at [148, 59] on link "PREVIOUS INVOICES" at bounding box center [141, 57] width 76 height 10
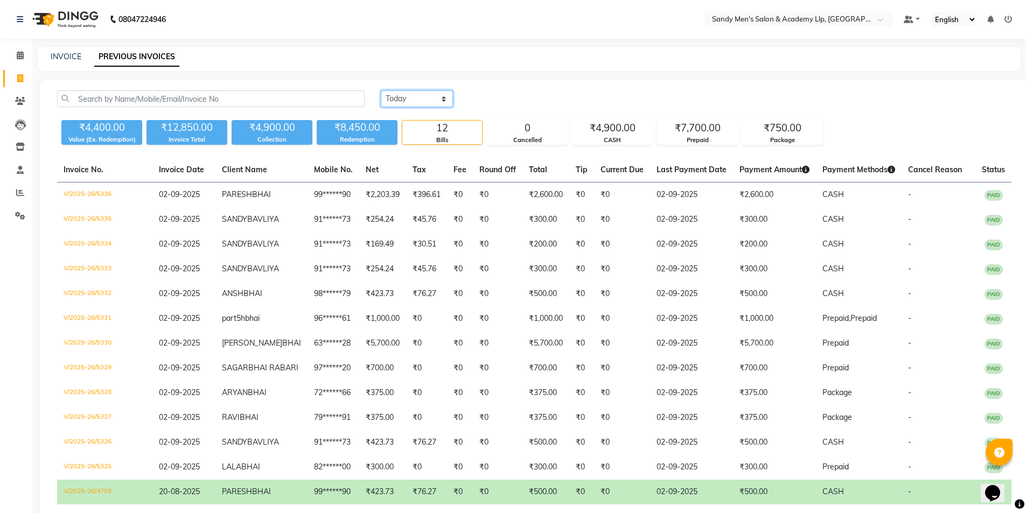
click at [396, 102] on select "Today Yesterday Custom Range" at bounding box center [417, 98] width 72 height 17
select select "range"
click at [381, 90] on select "Today Yesterday Custom Range" at bounding box center [417, 98] width 72 height 17
click at [485, 95] on input "02-09-2025" at bounding box center [504, 99] width 75 height 15
select select "9"
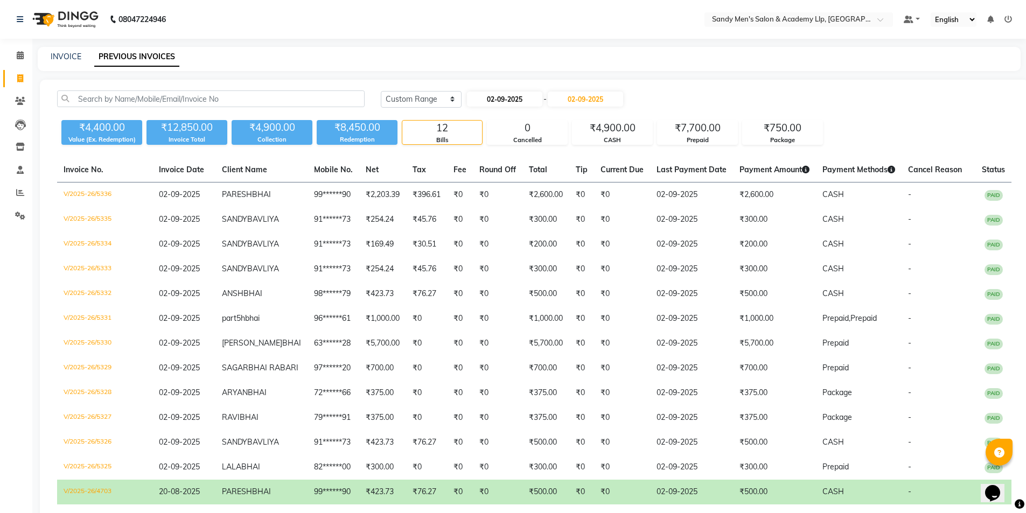
select select "2025"
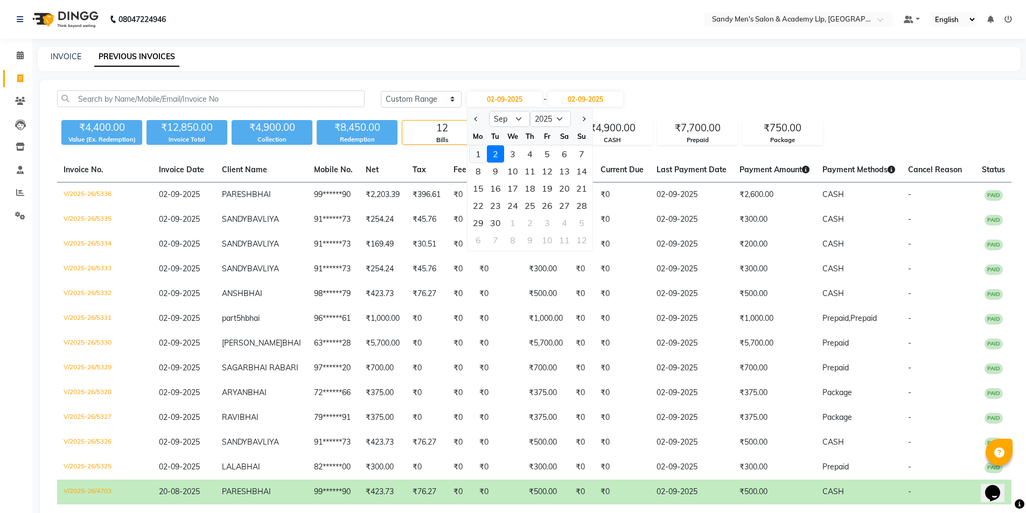
click at [475, 154] on div "1" at bounding box center [478, 153] width 17 height 17
type input "01-09-2025"
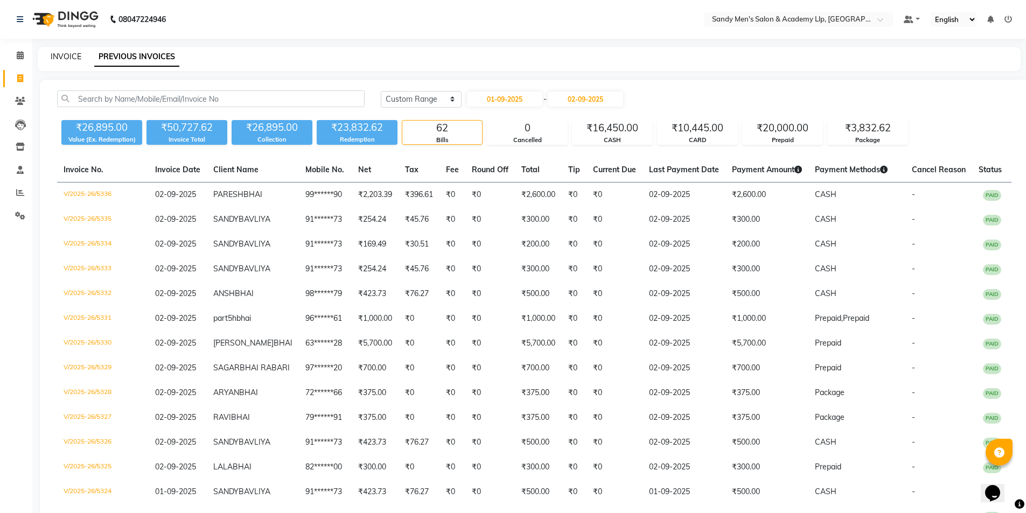
click at [68, 57] on link "INVOICE" at bounding box center [66, 57] width 31 height 10
select select "service"
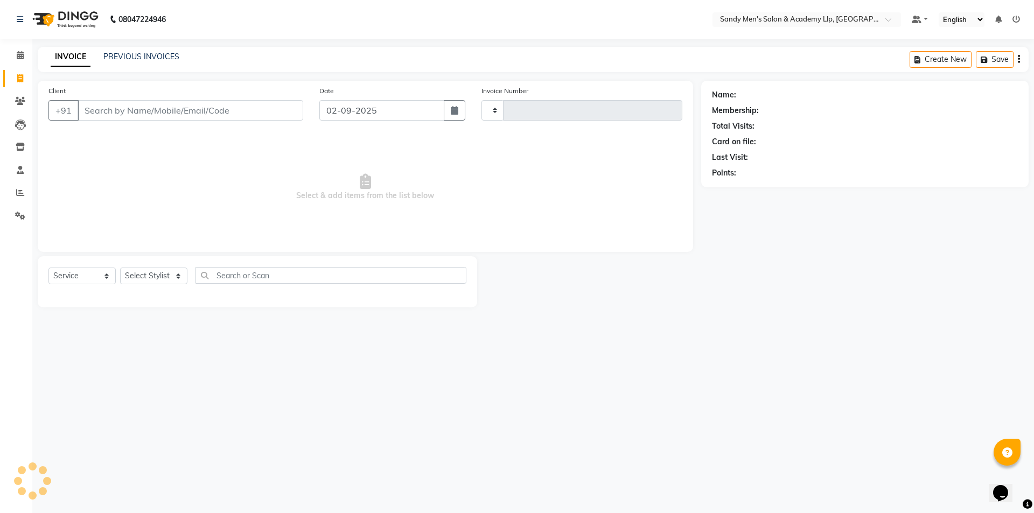
type input "5337"
select select "8248"
type input "9974740444"
click at [269, 112] on span "Add Client" at bounding box center [275, 110] width 43 height 11
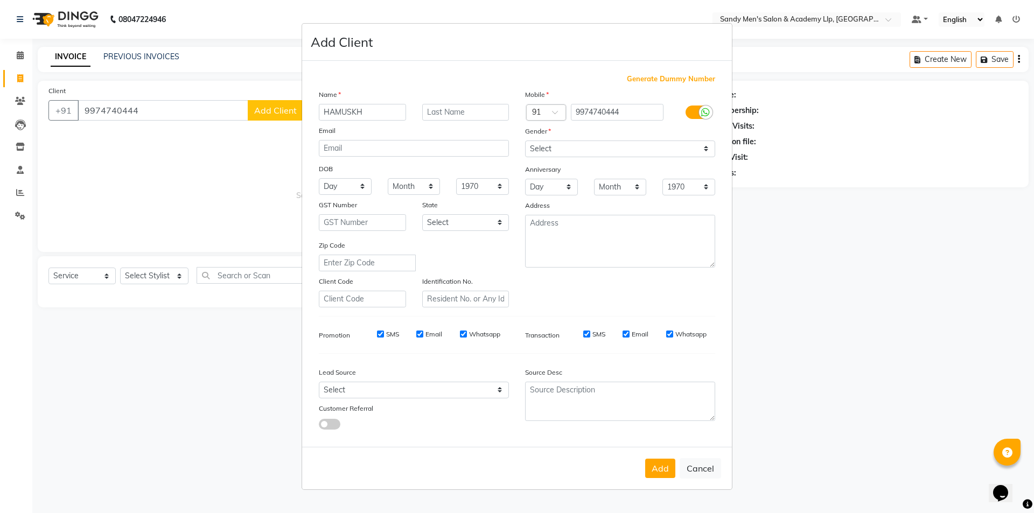
type input "HAMUSKH"
type input "BHAI"
click at [552, 146] on select "Select Male Female Other Prefer Not To Say" at bounding box center [620, 149] width 190 height 17
select select "male"
click at [525, 141] on select "Select Male Female Other Prefer Not To Say" at bounding box center [620, 149] width 190 height 17
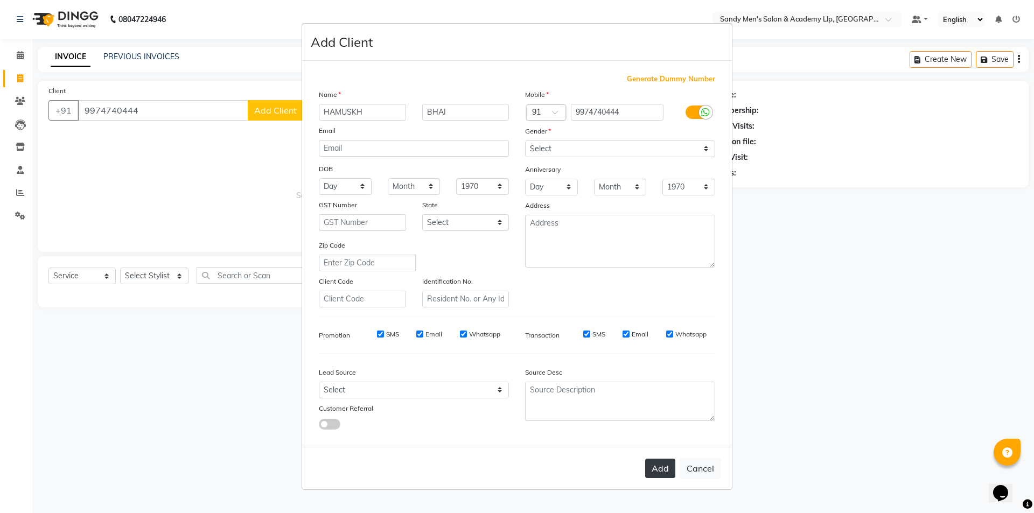
click at [654, 472] on button "Add" at bounding box center [660, 468] width 30 height 19
type input "99******44"
select select
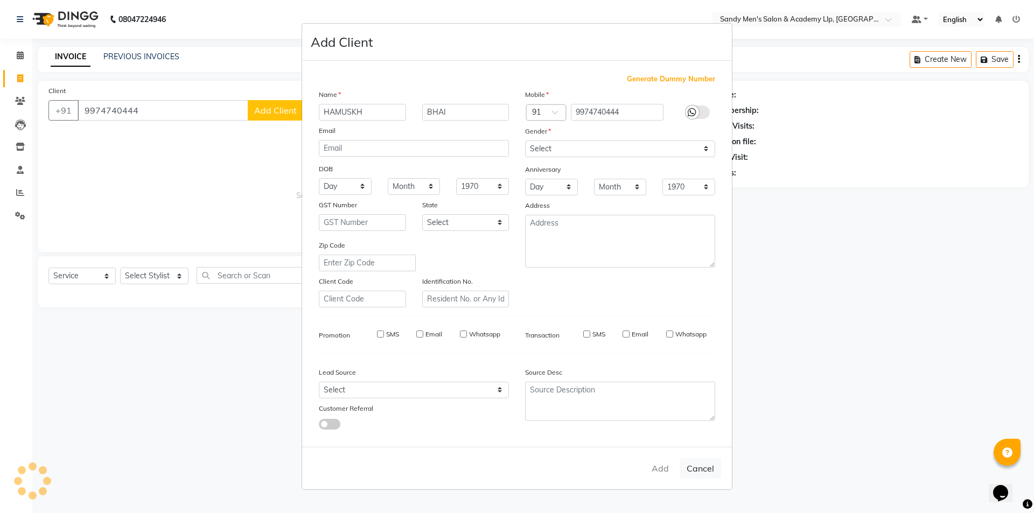
select select
checkbox input "false"
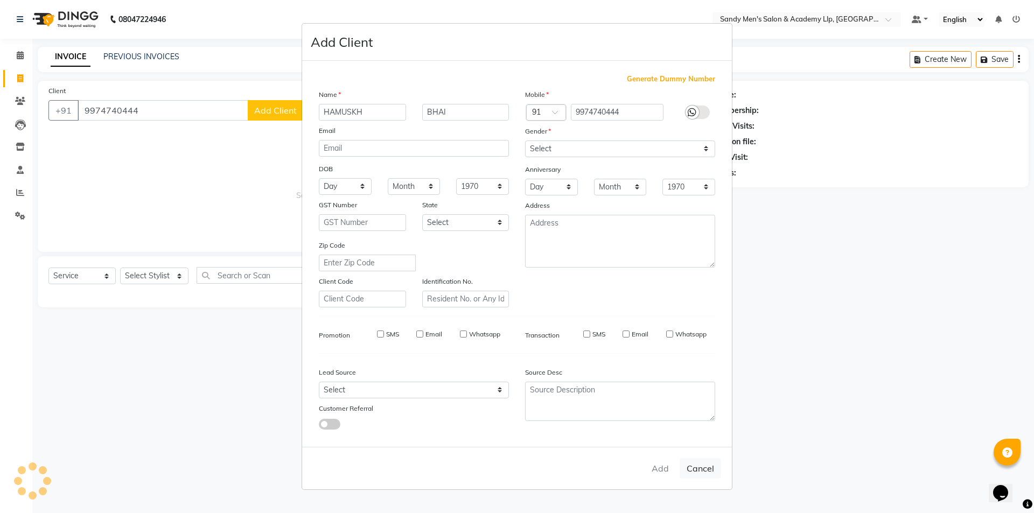
checkbox input "false"
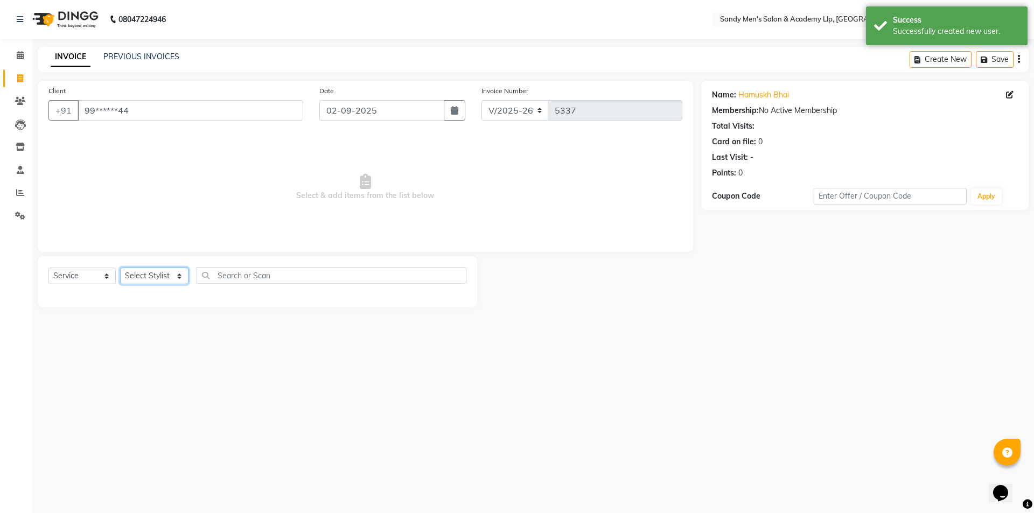
click at [145, 276] on select "Select Stylist ABHISHEK SEN AKKI SEN ANKUSH SEN ARYAN GOHEL CHANDU SEN DIPESH S…" at bounding box center [154, 276] width 68 height 17
select select "78782"
click at [120, 268] on select "Select Stylist ABHISHEK SEN AKKI SEN ANKUSH SEN ARYAN GOHEL CHANDU SEN DIPESH S…" at bounding box center [154, 276] width 68 height 17
click at [80, 277] on select "Select Service Product Membership Package Voucher Prepaid Gift Card" at bounding box center [81, 276] width 67 height 17
select select "package"
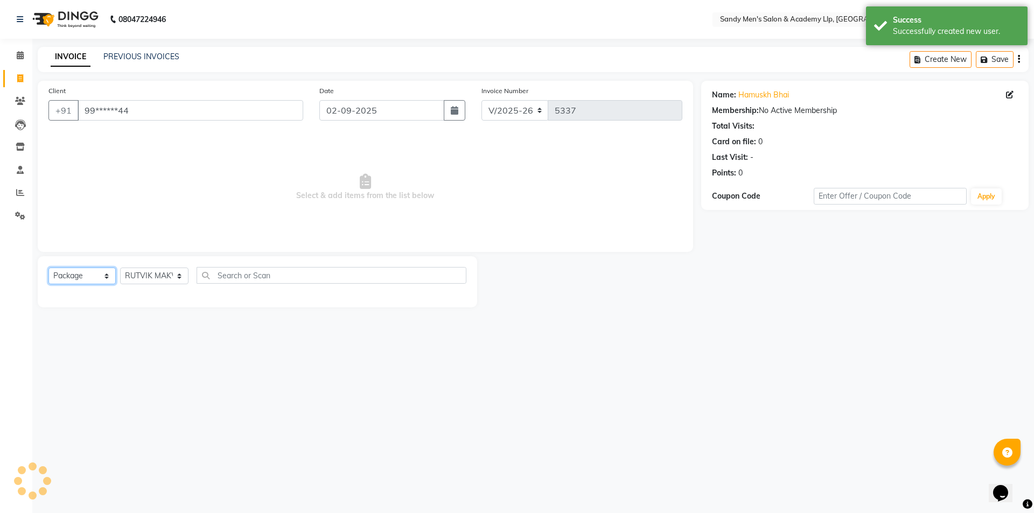
click at [48, 268] on select "Select Service Product Membership Package Voucher Prepaid Gift Card" at bounding box center [81, 276] width 67 height 17
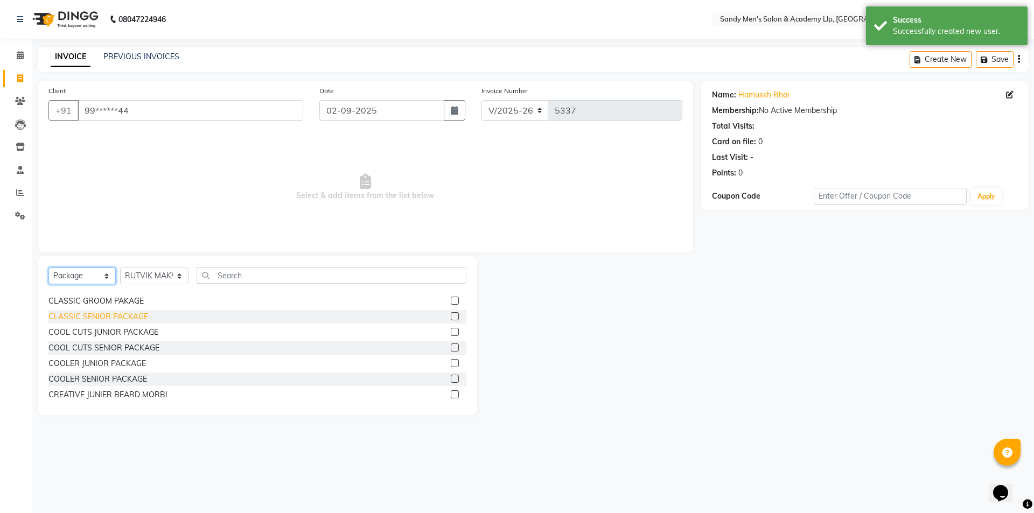
scroll to position [108, 0]
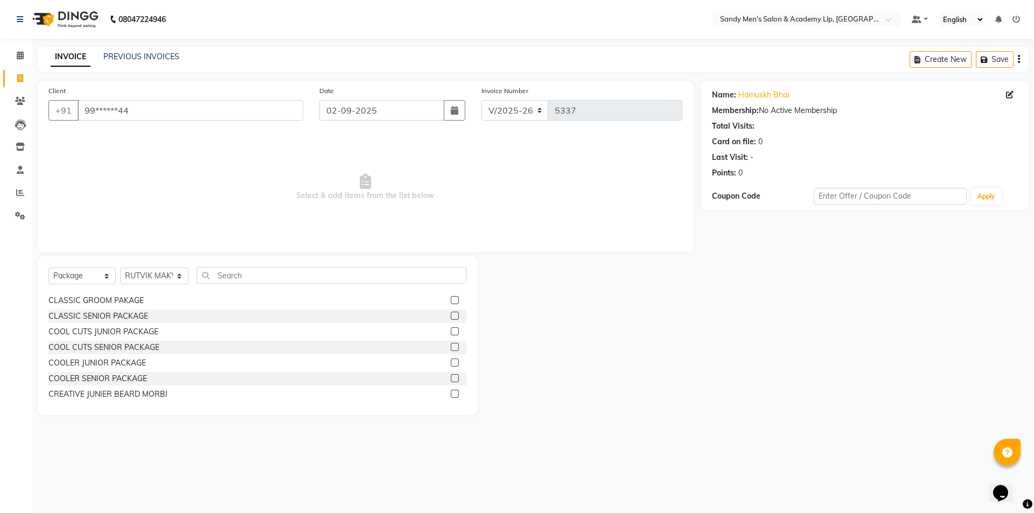
click at [101, 338] on div "COOL CUTS JUNIOR PACKAGE" at bounding box center [257, 331] width 418 height 13
click at [102, 336] on div "COOL CUTS JUNIOR PACKAGE" at bounding box center [103, 331] width 110 height 11
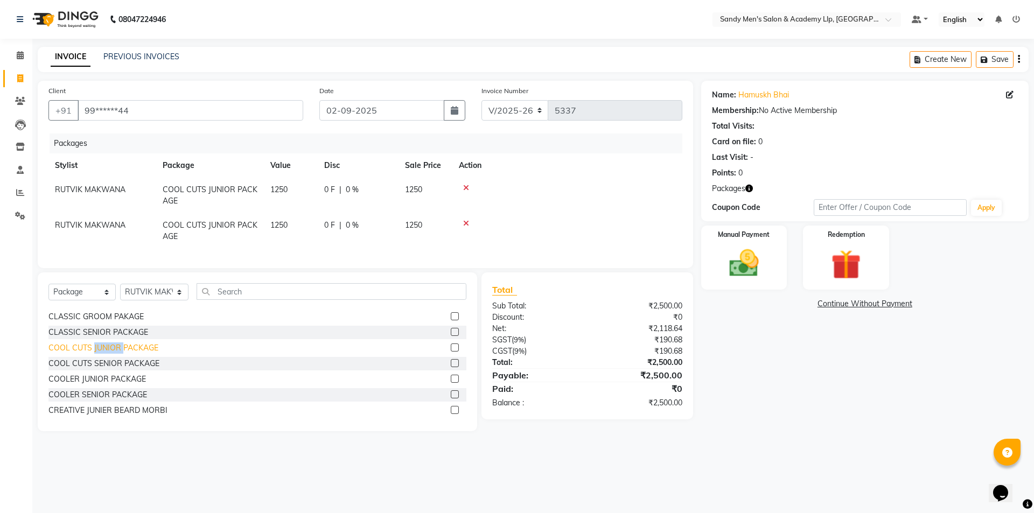
checkbox input "false"
click at [464, 226] on icon at bounding box center [466, 224] width 6 height 8
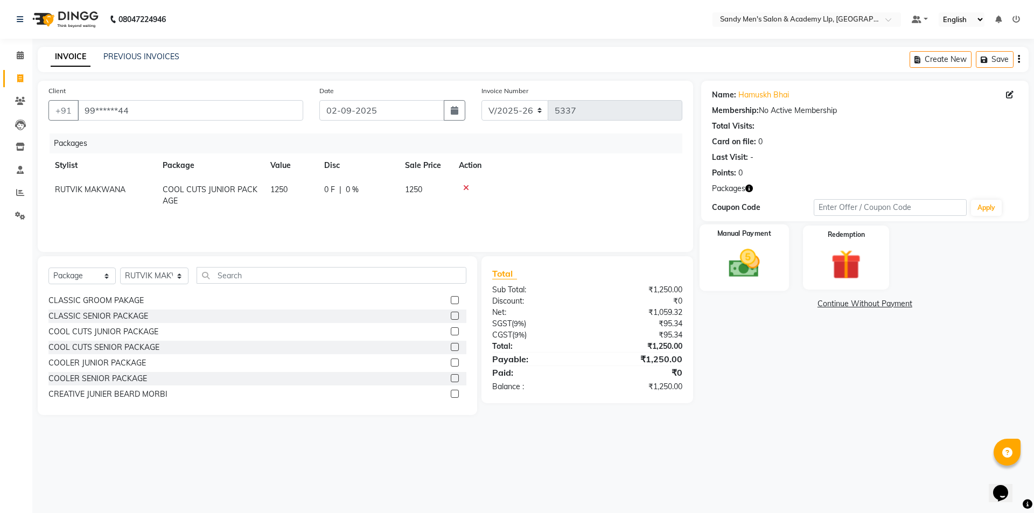
click at [759, 273] on img at bounding box center [744, 264] width 50 height 36
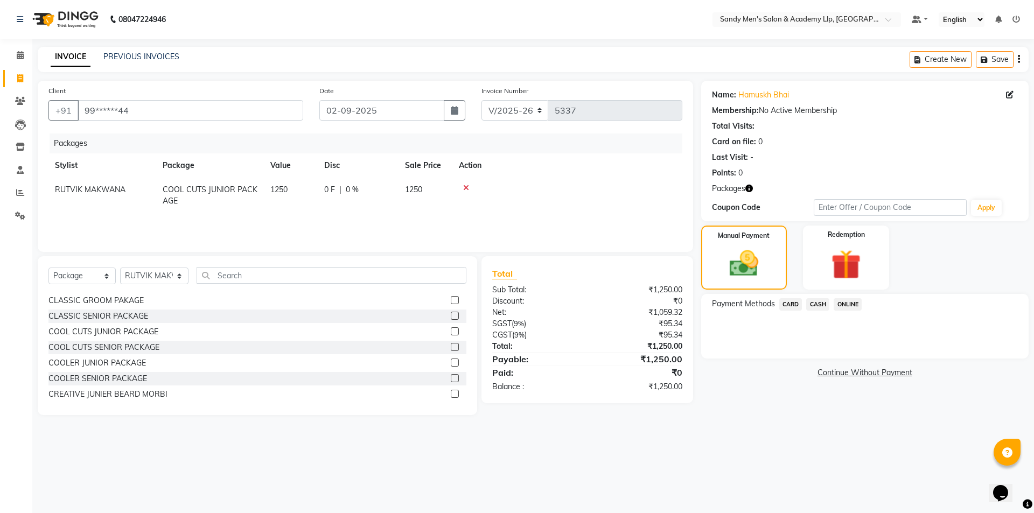
click at [784, 301] on span "CARD" at bounding box center [790, 304] width 23 height 12
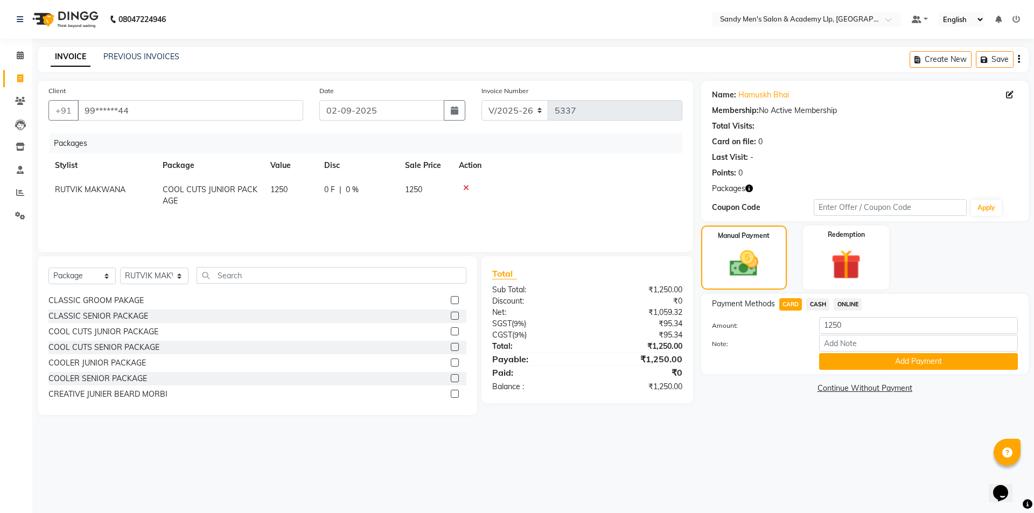
click at [833, 360] on button "Add Payment" at bounding box center [918, 361] width 199 height 17
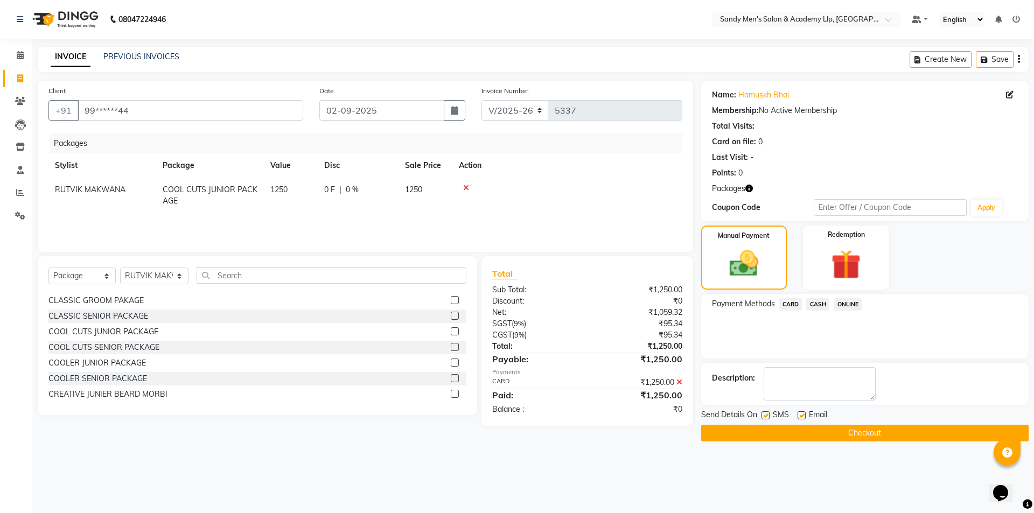
click at [800, 417] on label at bounding box center [802, 415] width 8 height 8
click at [800, 417] on input "checkbox" at bounding box center [801, 416] width 7 height 7
checkbox input "false"
click at [792, 434] on button "Checkout" at bounding box center [864, 433] width 327 height 17
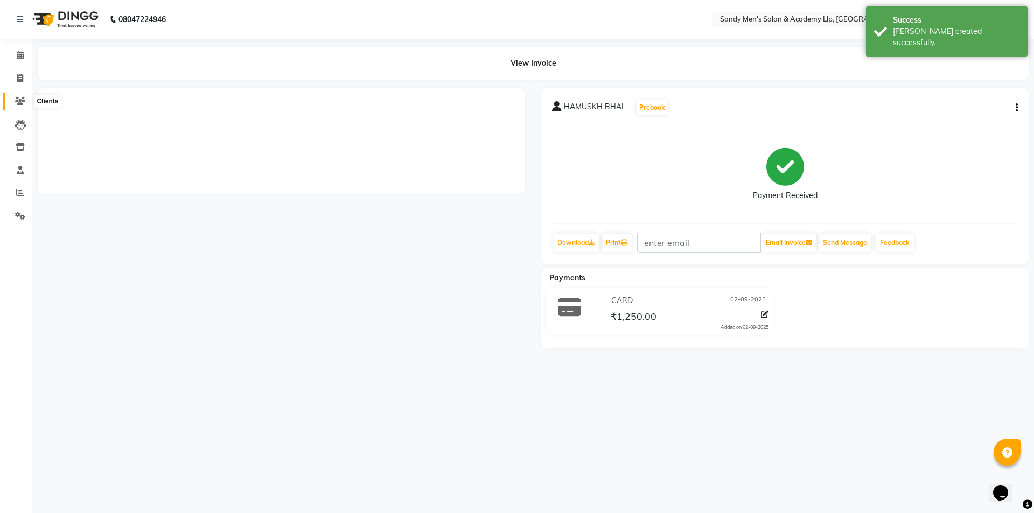
click at [22, 104] on icon at bounding box center [20, 101] width 10 height 8
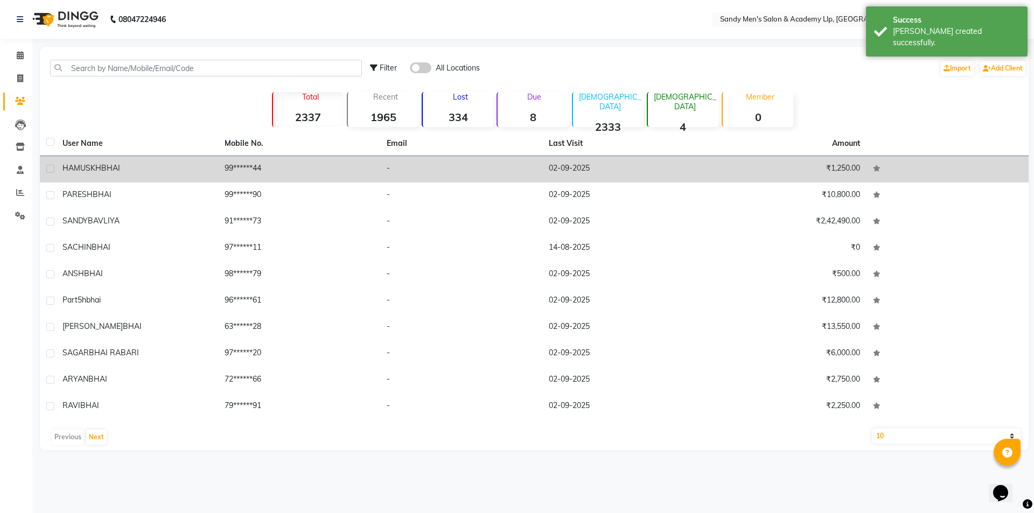
click at [277, 172] on td "99******44" at bounding box center [299, 169] width 162 height 26
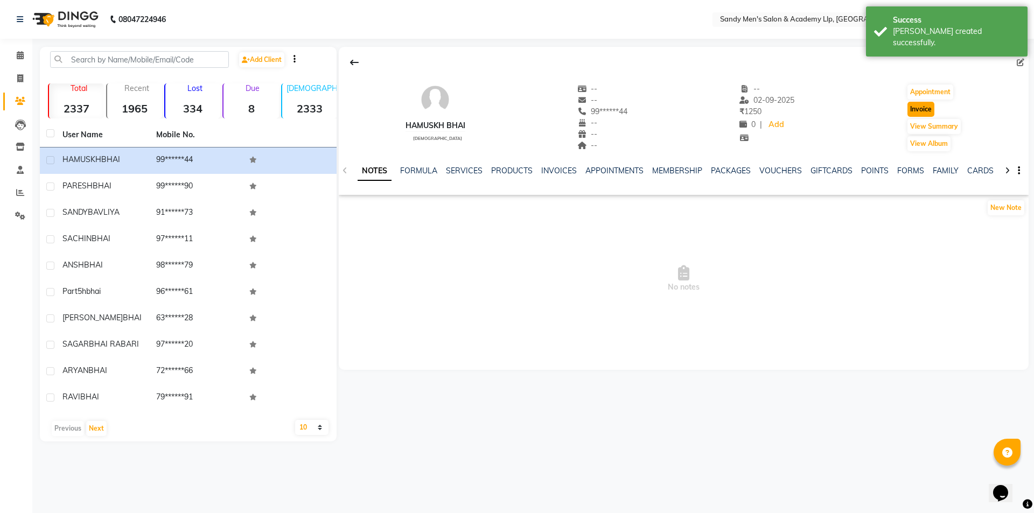
click at [914, 112] on button "Invoice" at bounding box center [921, 109] width 27 height 15
select select "service"
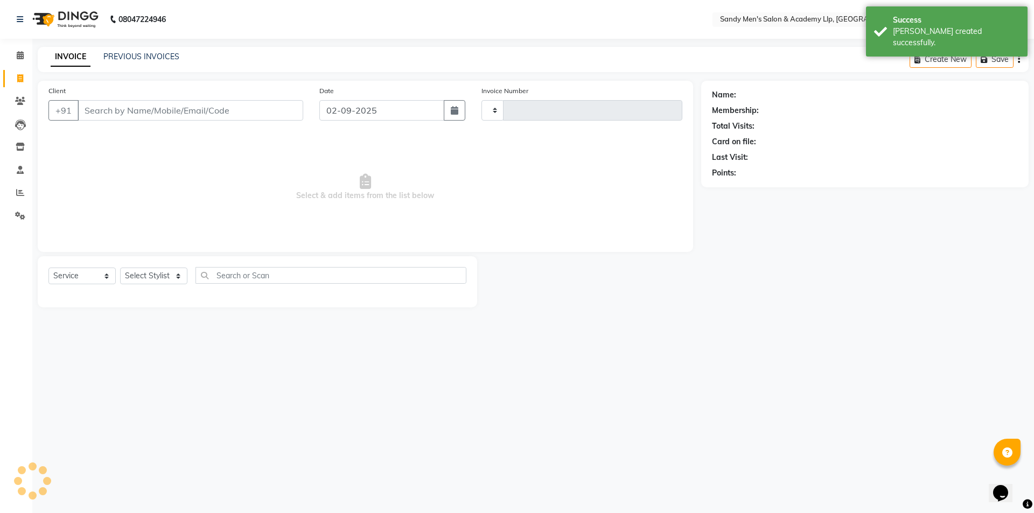
type input "5338"
select select "8248"
type input "99******44"
click at [155, 276] on select "Select Stylist ABHISHEK SEN AKKI SEN ANKUSH SEN ARYAN GOHEL CHANDU SEN DIPESH S…" at bounding box center [154, 276] width 68 height 17
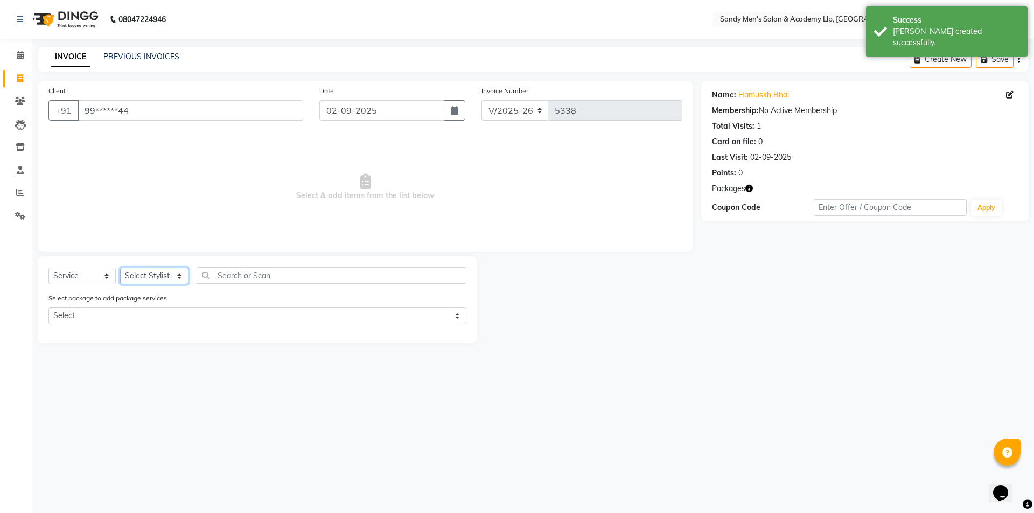
select select "78791"
click at [120, 268] on select "Select Stylist ABHISHEK SEN AKKI SEN ANKUSH SEN ARYAN GOHEL CHANDU SEN DIPESH S…" at bounding box center [154, 276] width 68 height 17
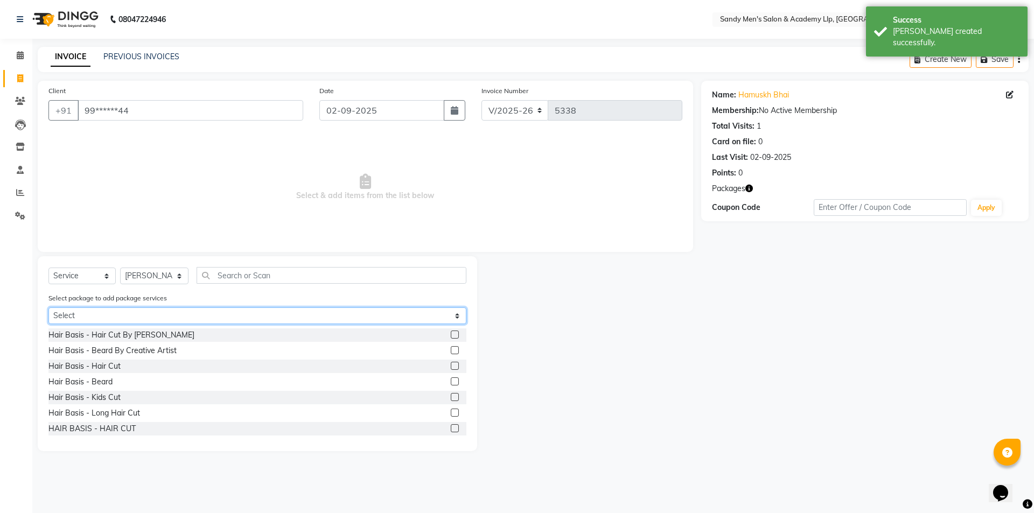
drag, startPoint x: 107, startPoint y: 318, endPoint x: 104, endPoint y: 324, distance: 6.0
click at [106, 318] on select "Select COOL CUTS JUNIOR PACKAGE" at bounding box center [257, 316] width 418 height 17
select select "1: Object"
click at [48, 308] on select "Select COOL CUTS JUNIOR PACKAGE" at bounding box center [257, 316] width 418 height 17
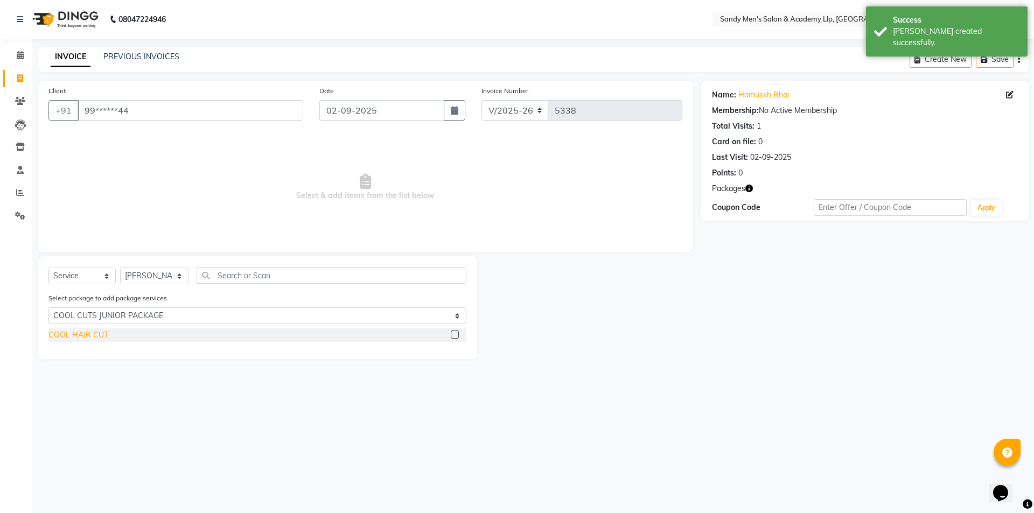
click at [84, 336] on div "COOL HAIR CUT" at bounding box center [78, 335] width 60 height 11
checkbox input "false"
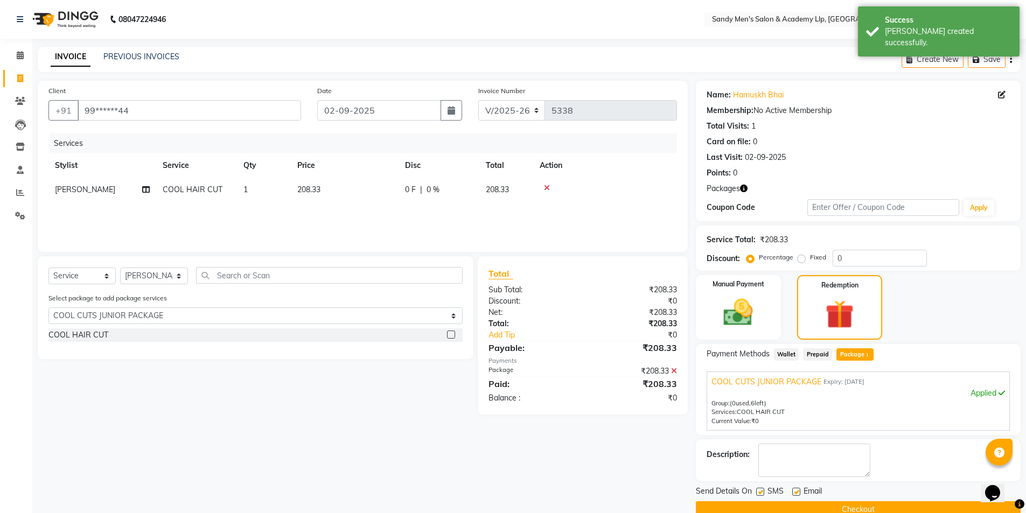
click at [795, 493] on label at bounding box center [796, 492] width 8 height 8
click at [795, 493] on input "checkbox" at bounding box center [795, 492] width 7 height 7
checkbox input "false"
click at [759, 492] on label at bounding box center [760, 492] width 8 height 8
click at [759, 492] on input "checkbox" at bounding box center [759, 492] width 7 height 7
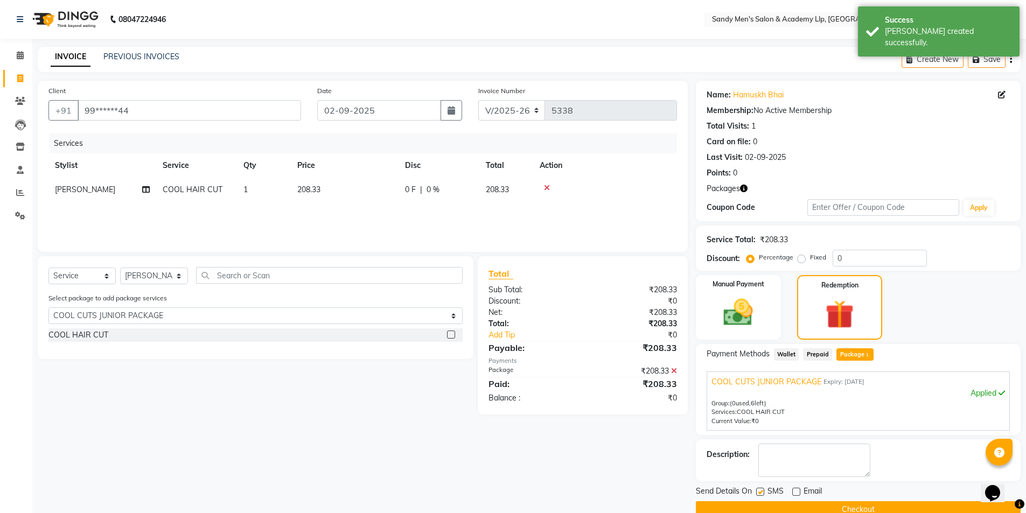
checkbox input "false"
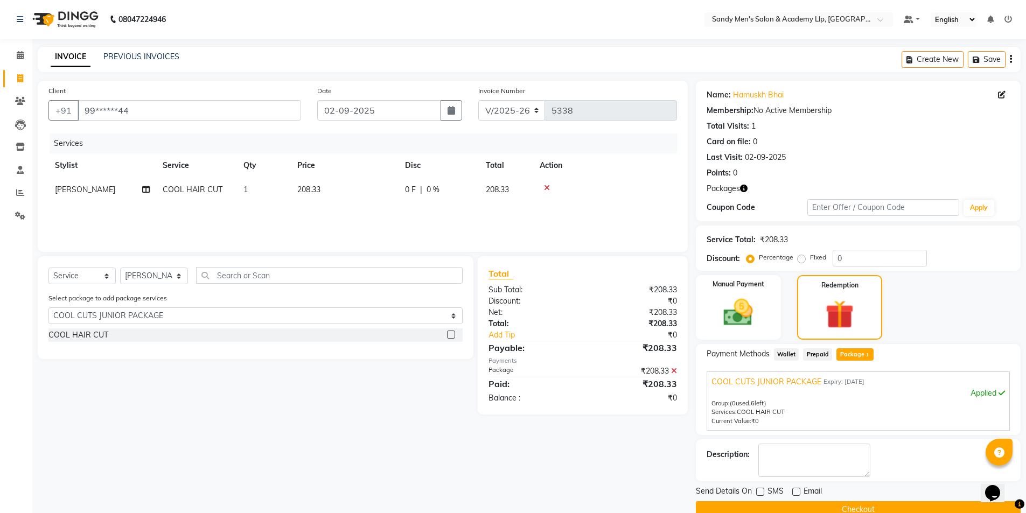
click at [757, 512] on button "Checkout" at bounding box center [858, 509] width 325 height 17
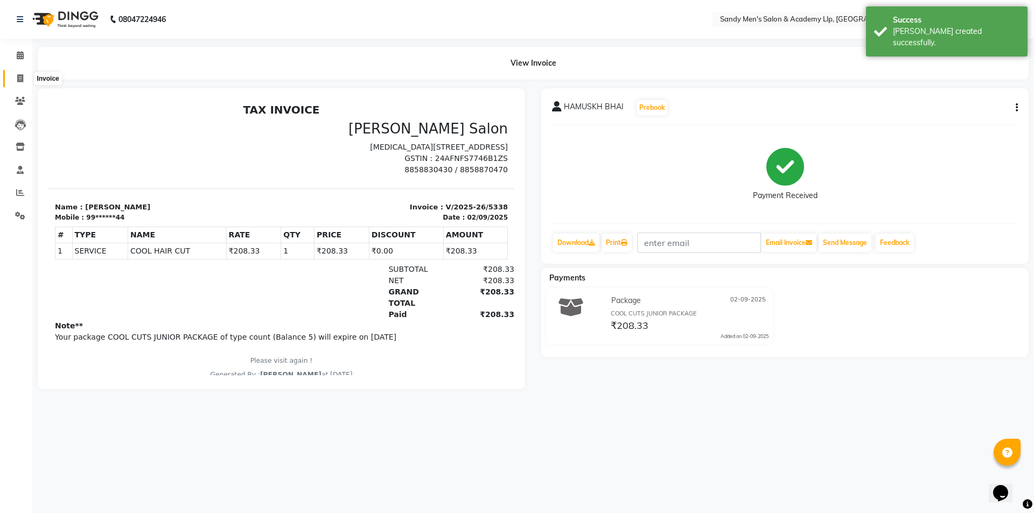
click at [22, 81] on icon at bounding box center [20, 78] width 6 height 8
select select "service"
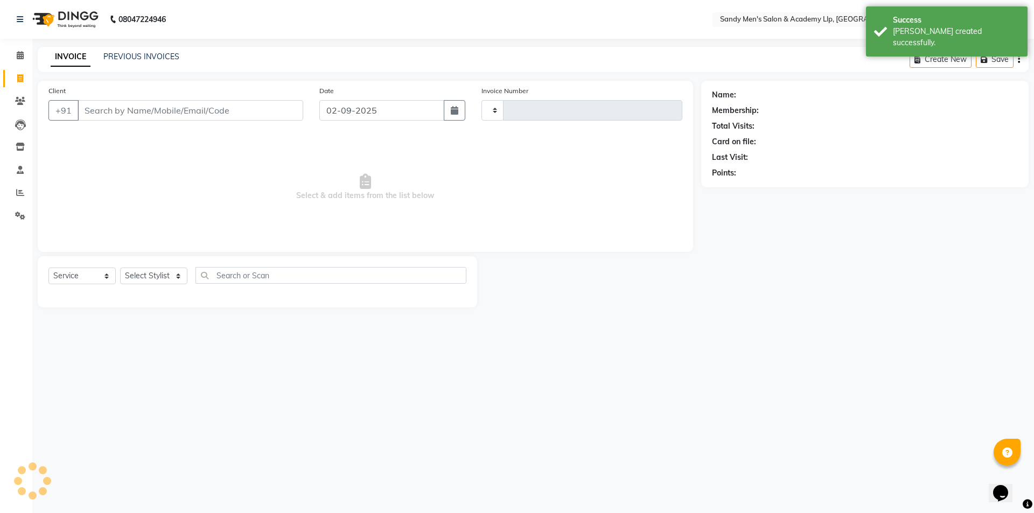
type input "5339"
select select "8248"
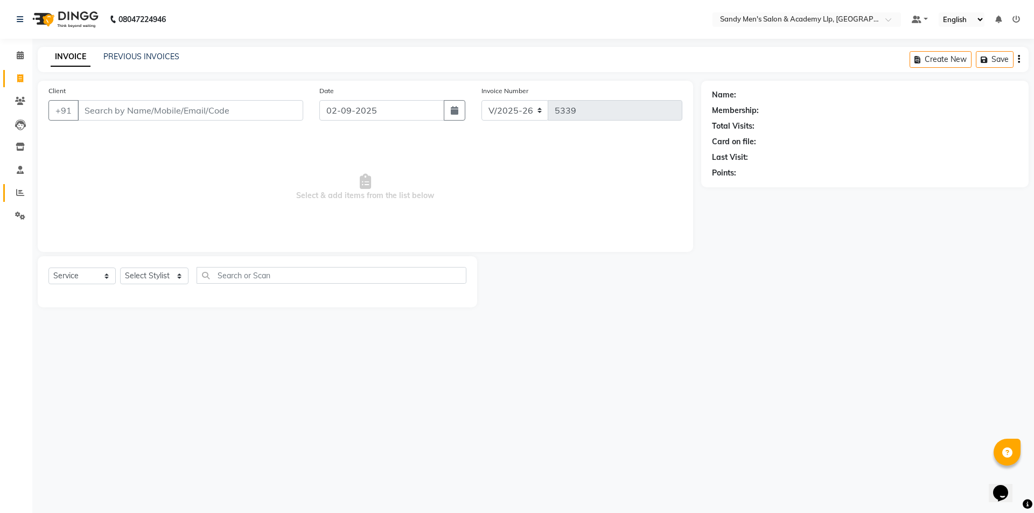
click at [22, 185] on link "Reports" at bounding box center [16, 193] width 26 height 18
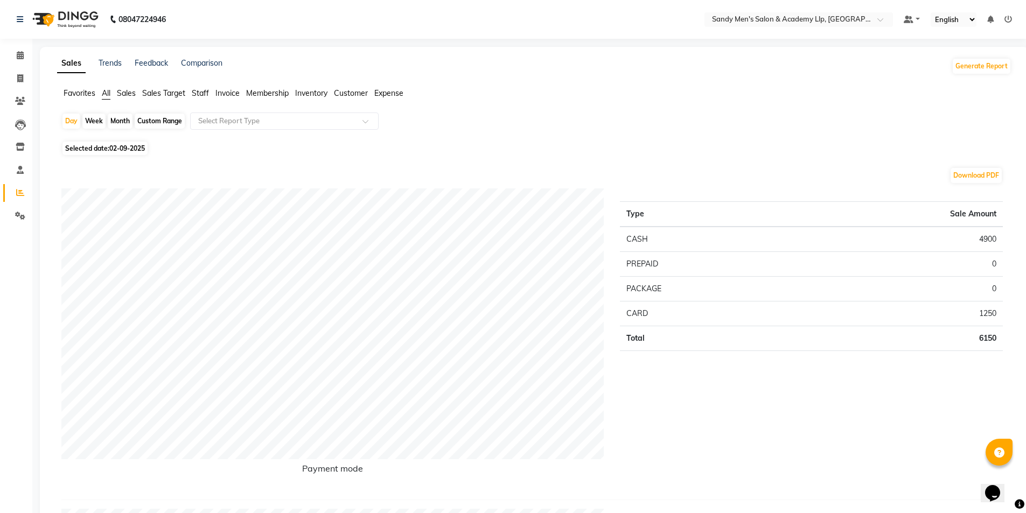
click at [117, 123] on div "Month" at bounding box center [120, 121] width 25 height 15
select select "9"
select select "2025"
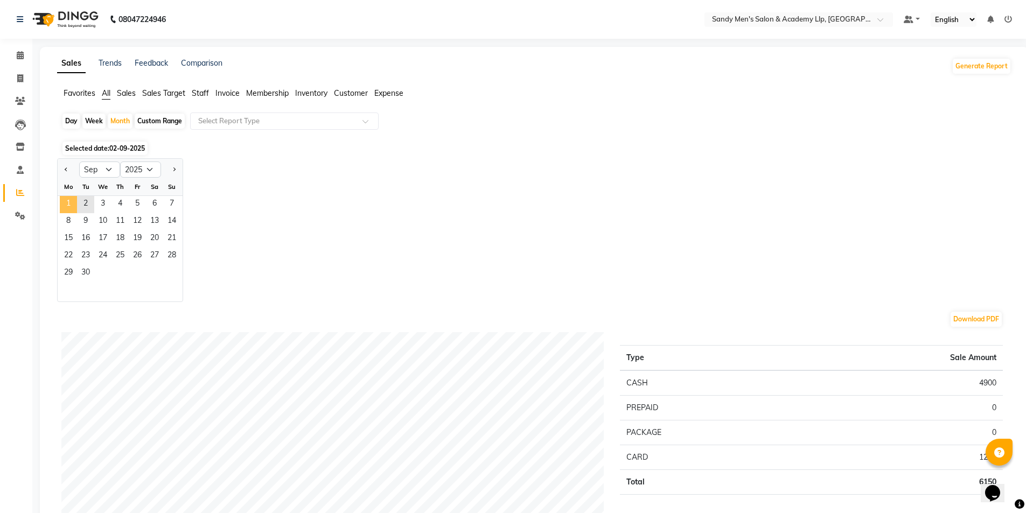
click at [76, 201] on span "1" at bounding box center [68, 204] width 17 height 17
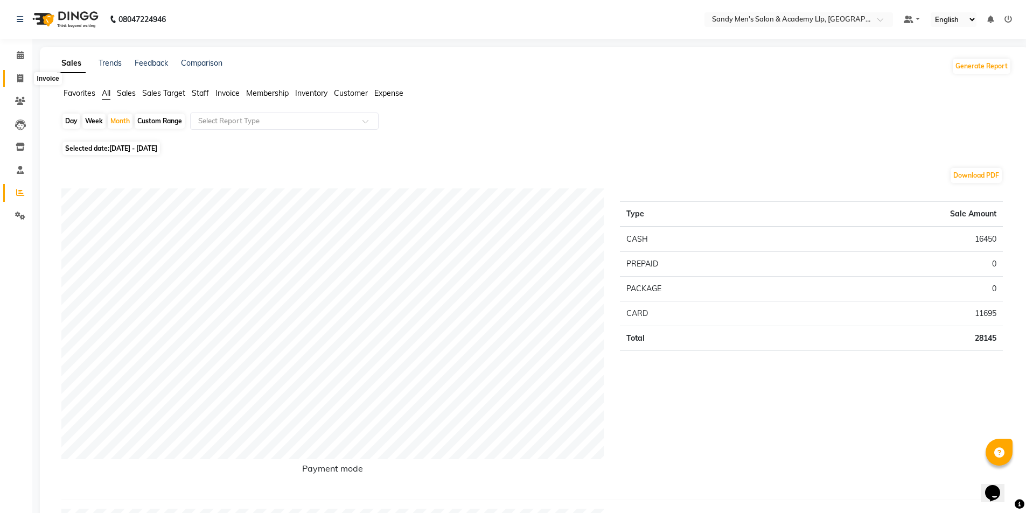
click at [24, 80] on span at bounding box center [20, 79] width 19 height 12
select select "service"
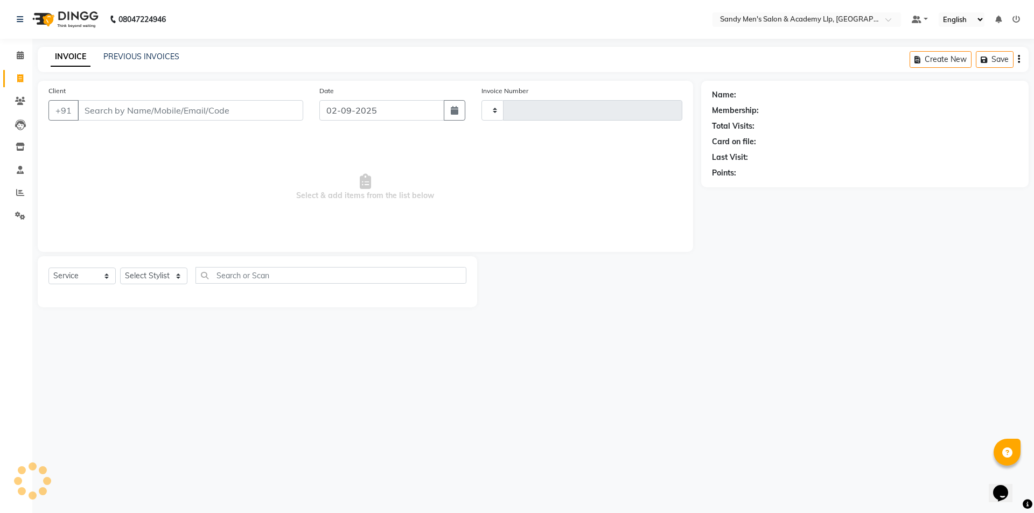
type input "5339"
select select "8248"
click at [142, 112] on input "Client" at bounding box center [191, 110] width 226 height 20
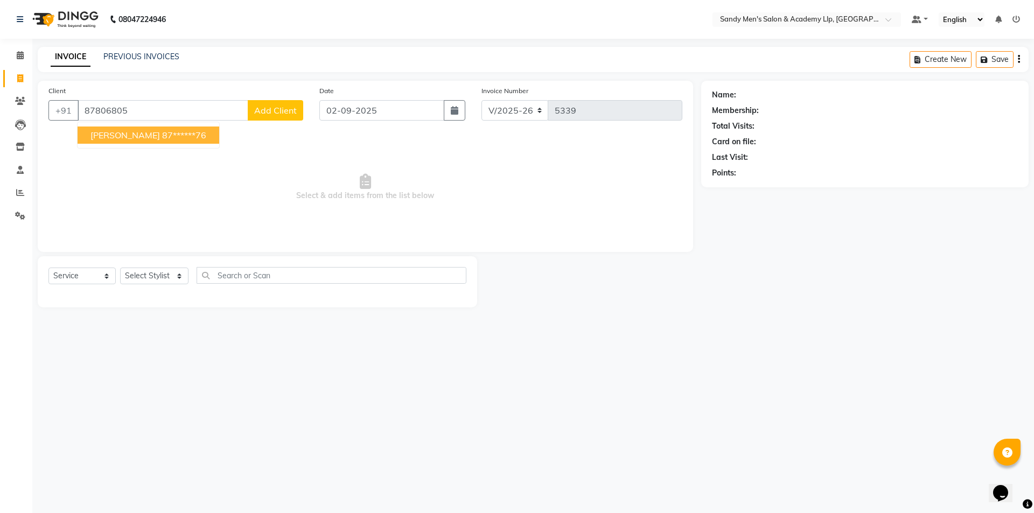
click at [124, 134] on span "UMANG BHAI" at bounding box center [124, 135] width 69 height 11
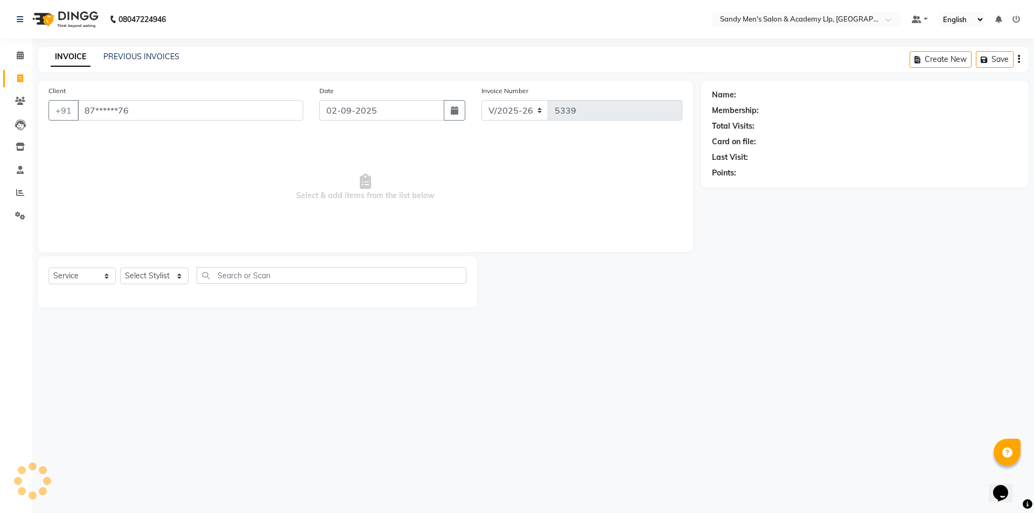
type input "87******76"
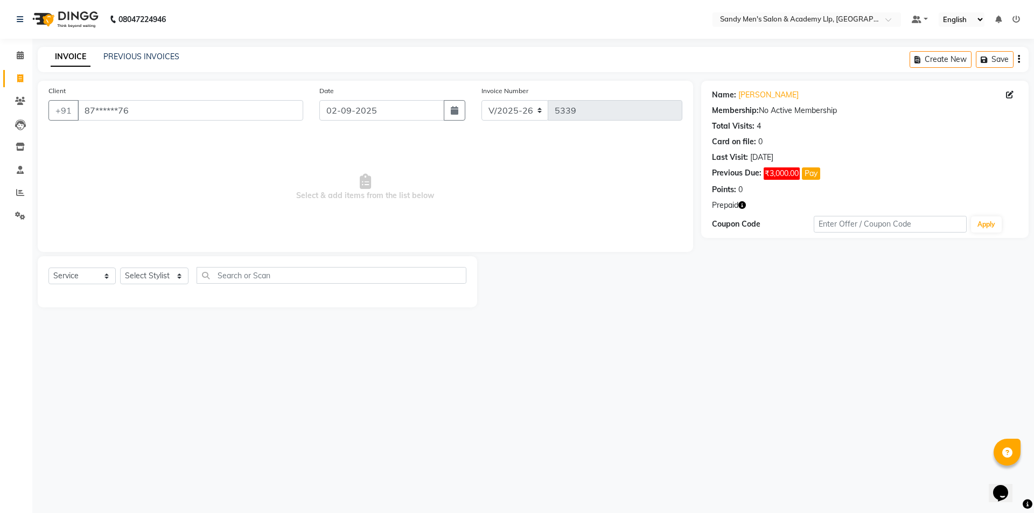
click at [746, 209] on button "button" at bounding box center [742, 205] width 8 height 11
click at [847, 166] on div "Name: Umang Bhai Membership: No Active Membership Total Visits: 4 Card on file:…" at bounding box center [865, 140] width 306 height 110
click at [739, 202] on icon "button" at bounding box center [742, 205] width 8 height 8
click at [751, 207] on div "Prepaid" at bounding box center [865, 205] width 306 height 11
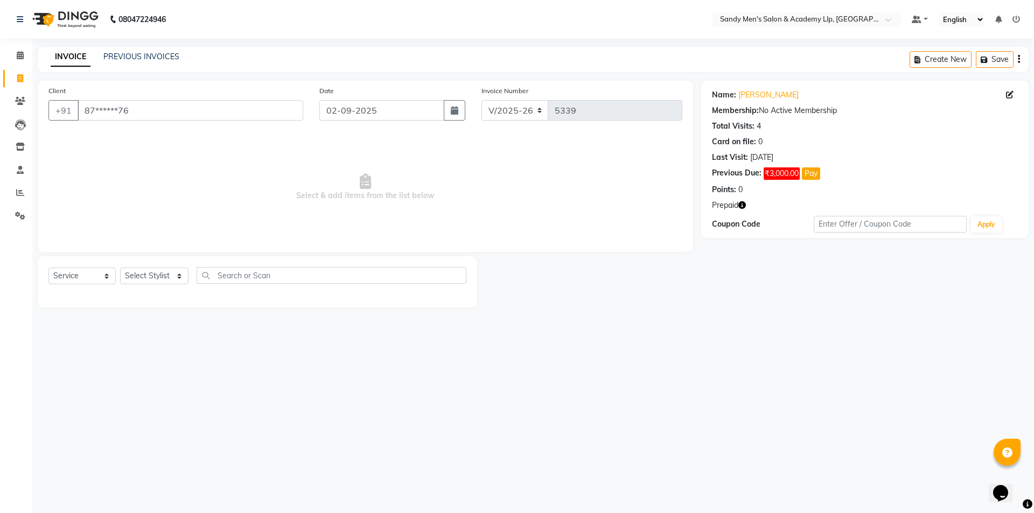
click at [743, 205] on icon "button" at bounding box center [742, 205] width 8 height 8
drag, startPoint x: 162, startPoint y: 282, endPoint x: 157, endPoint y: 273, distance: 10.8
click at [159, 275] on select "Select Stylist ABHISHEK SEN AKKI SEN ANKUSH SEN ARYAN GOHEL CHANDU SEN DIPESH S…" at bounding box center [154, 276] width 68 height 17
drag, startPoint x: 316, startPoint y: 186, endPoint x: 306, endPoint y: 168, distance: 20.5
click at [313, 179] on span "Select & add items from the list below" at bounding box center [365, 188] width 634 height 108
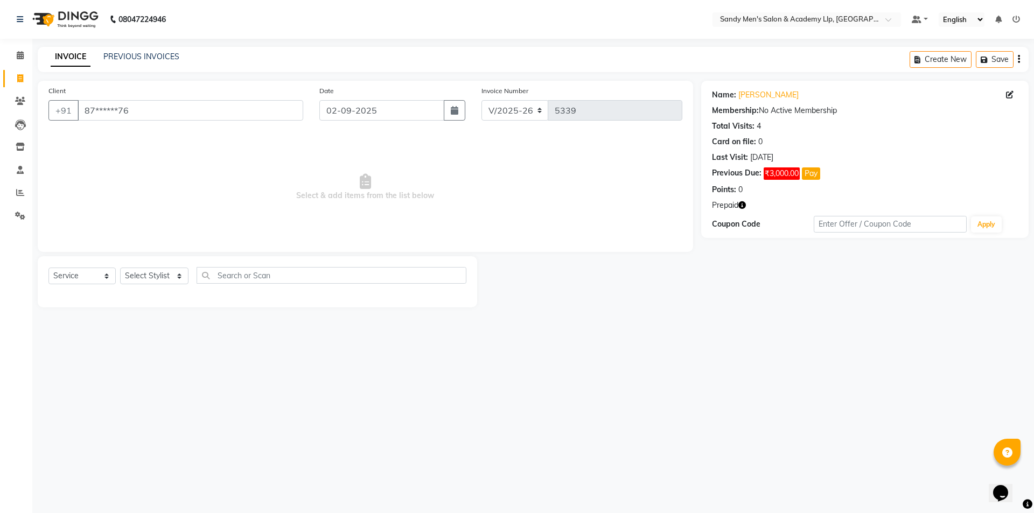
drag, startPoint x: 997, startPoint y: 88, endPoint x: 1022, endPoint y: 90, distance: 25.4
click at [1017, 88] on div "Name: Umang Bhai Membership: No Active Membership Total Visits: 4 Card on file:…" at bounding box center [865, 140] width 306 height 110
click at [1013, 93] on icon at bounding box center [1010, 95] width 8 height 8
select select "male"
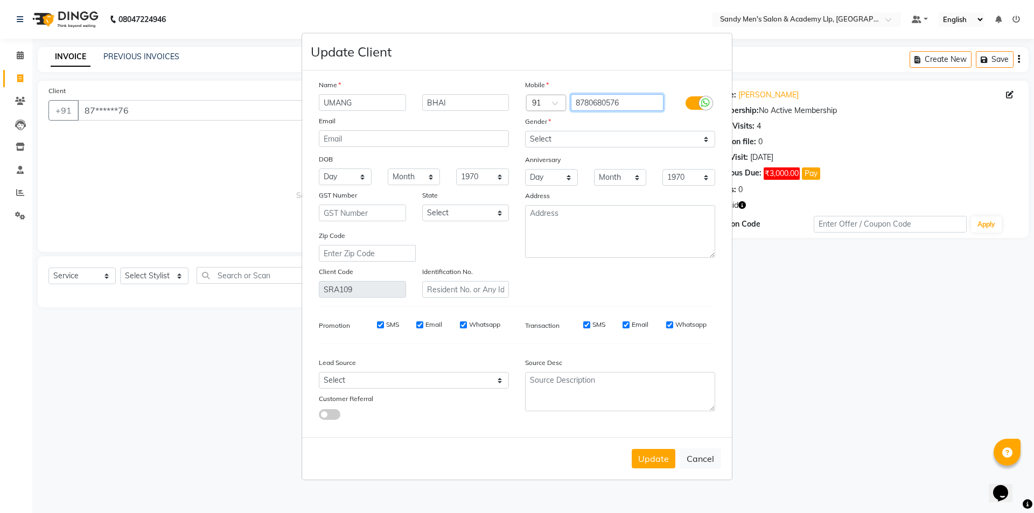
drag, startPoint x: 635, startPoint y: 104, endPoint x: 548, endPoint y: 104, distance: 87.3
click at [548, 104] on div "Country Code × 91 8780680576" at bounding box center [620, 102] width 206 height 17
click at [701, 451] on button "Cancel" at bounding box center [700, 459] width 41 height 20
select select
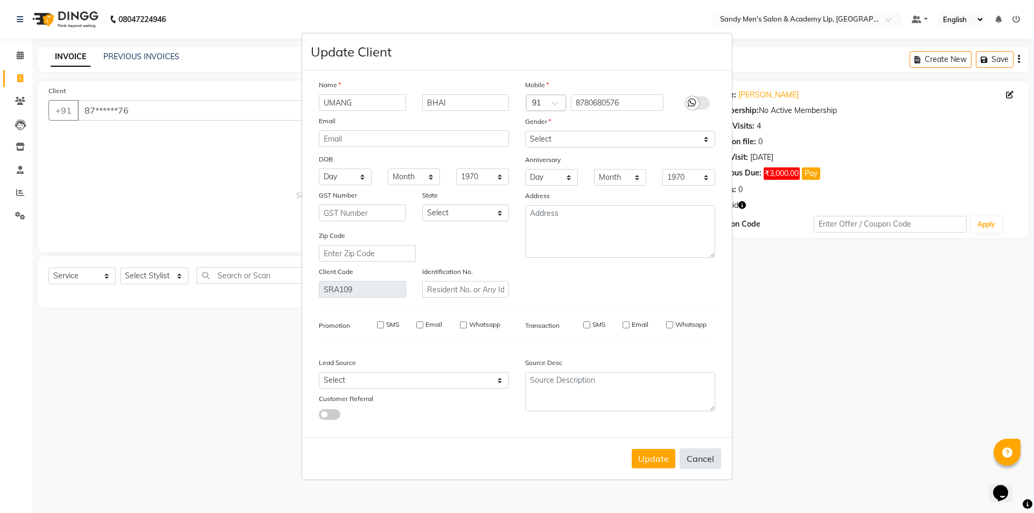
select select
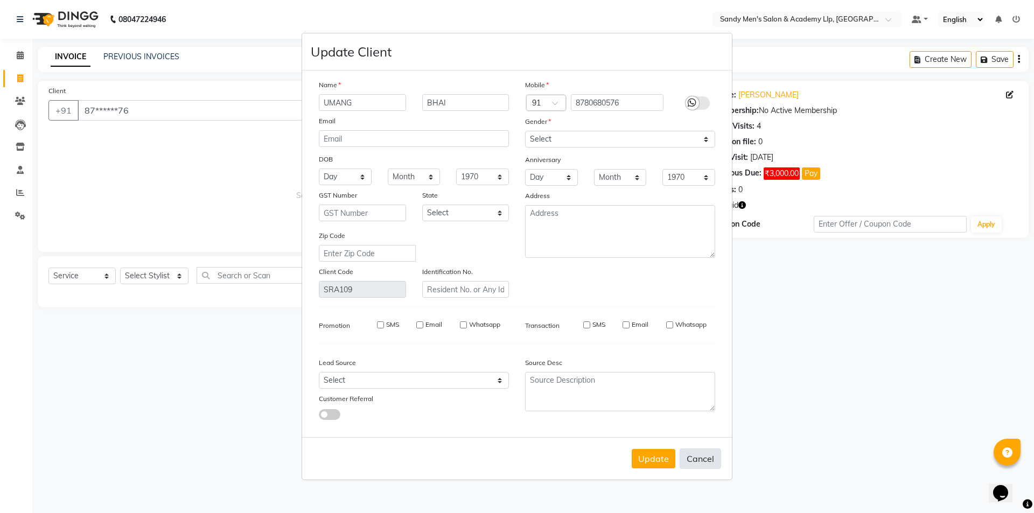
checkbox input "false"
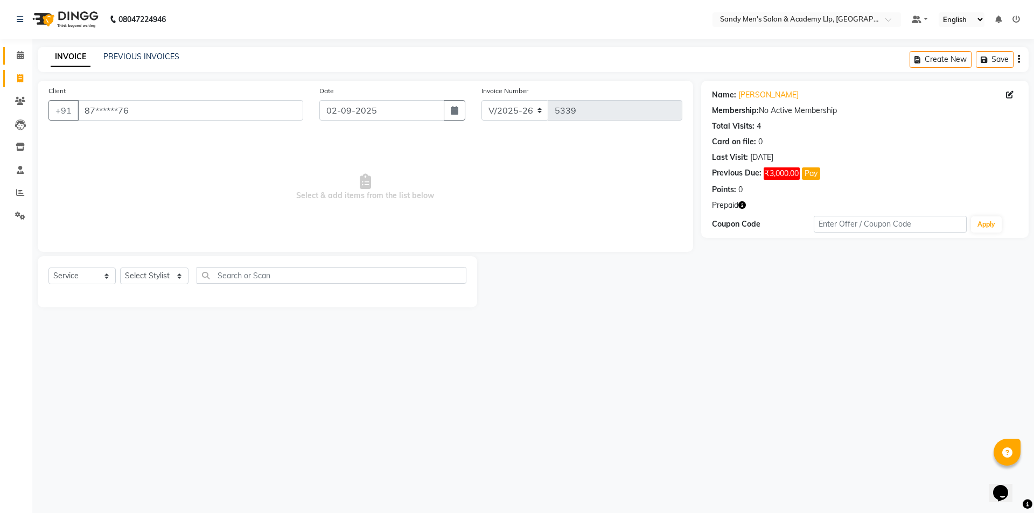
click at [18, 60] on link "Calendar" at bounding box center [16, 56] width 26 height 18
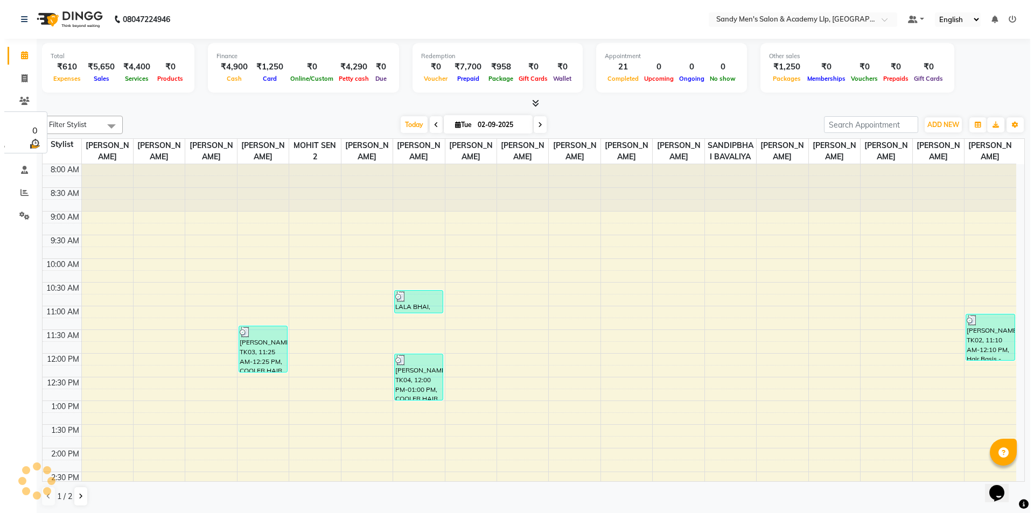
scroll to position [289, 0]
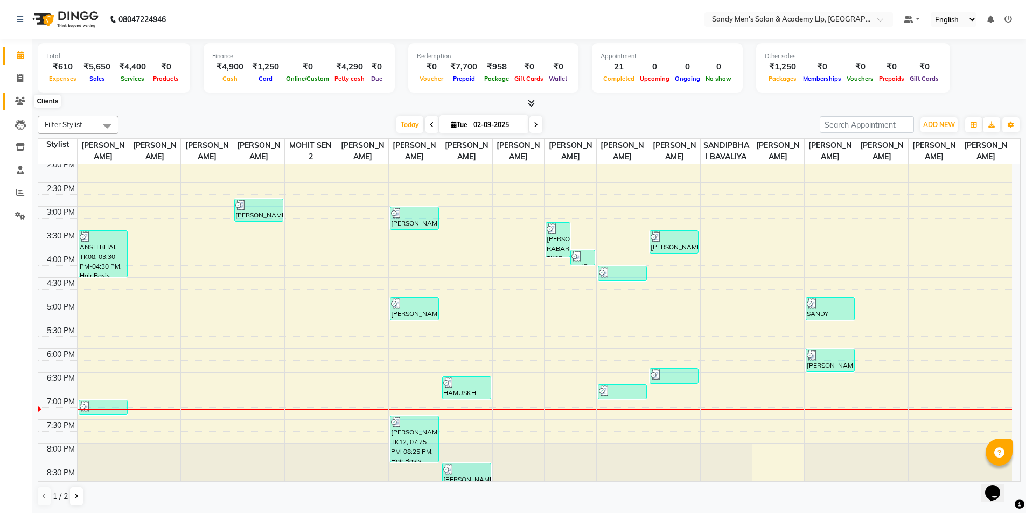
click at [17, 100] on icon at bounding box center [20, 101] width 10 height 8
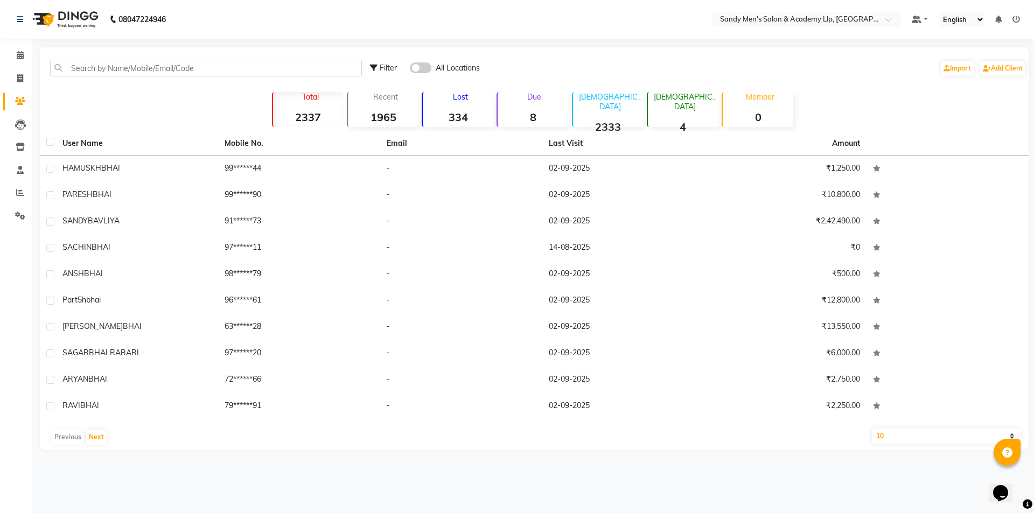
click at [131, 58] on div "Filter All Locations Import Add Client" at bounding box center [534, 68] width 985 height 34
click at [130, 76] on div "Filter All Locations Import Add Client" at bounding box center [534, 68] width 985 height 34
click at [123, 67] on input "text" at bounding box center [206, 68] width 312 height 17
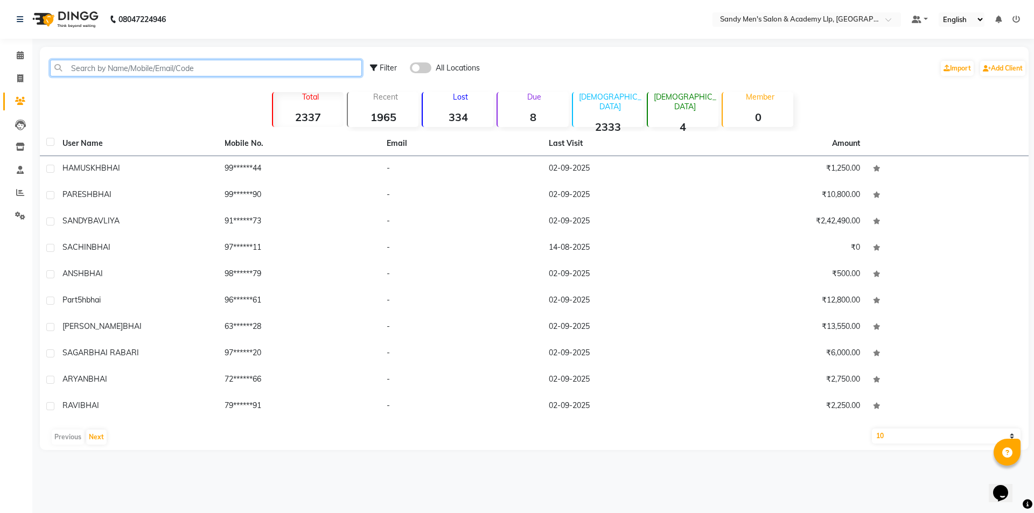
paste input "8780680576"
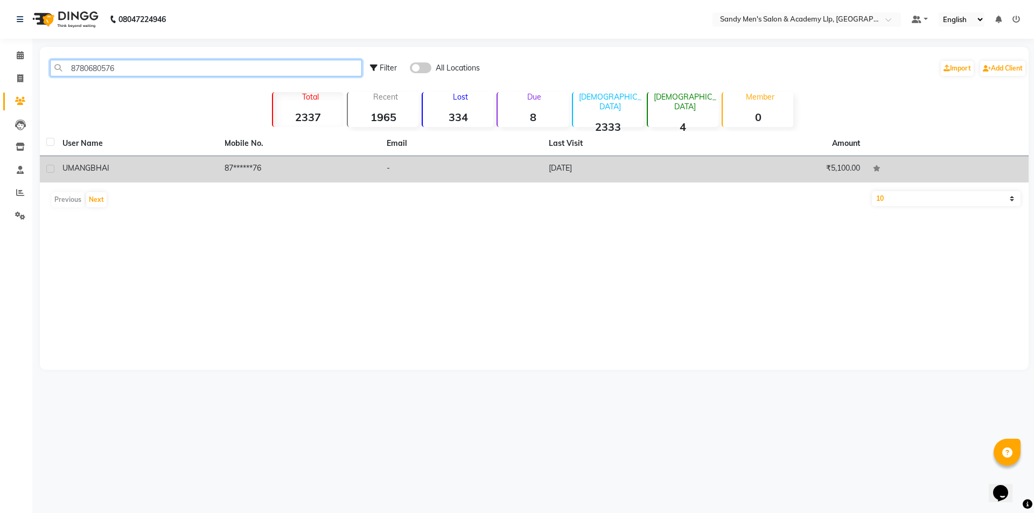
type input "8780680576"
drag, startPoint x: 180, startPoint y: 161, endPoint x: 173, endPoint y: 162, distance: 7.6
click at [179, 162] on td "UMANG BHAI" at bounding box center [137, 169] width 162 height 26
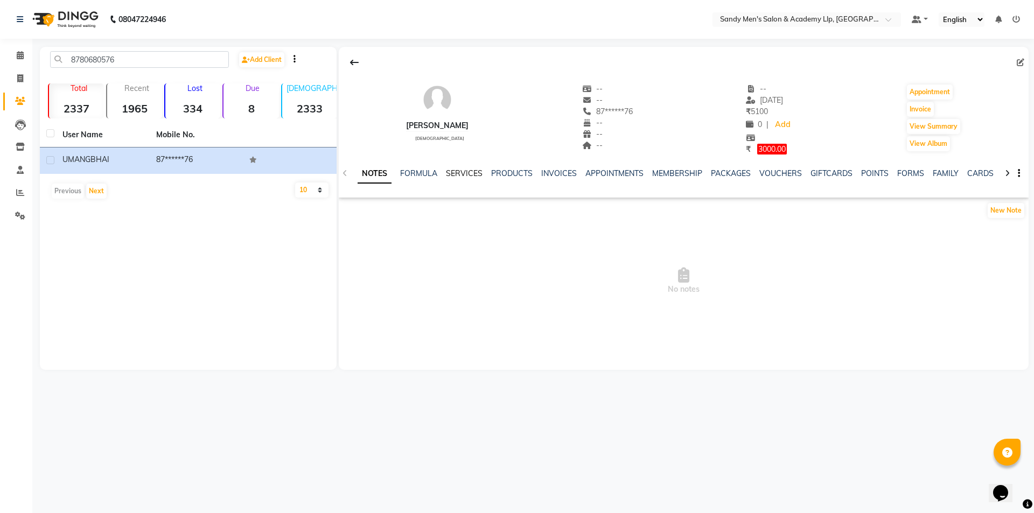
drag, startPoint x: 458, startPoint y: 178, endPoint x: 465, endPoint y: 175, distance: 8.0
click at [459, 178] on div "SERVICES" at bounding box center [464, 173] width 37 height 11
click at [465, 175] on link "SERVICES" at bounding box center [464, 174] width 37 height 10
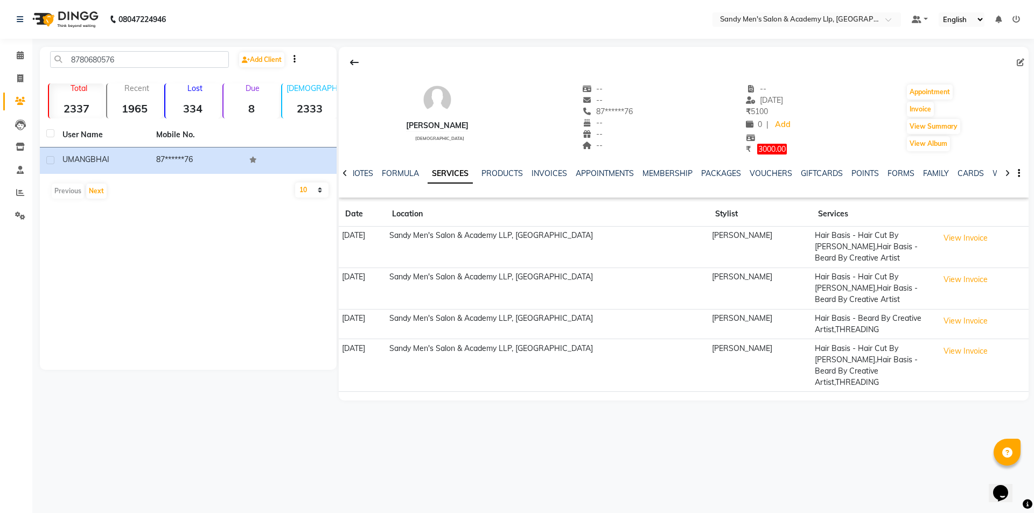
click at [876, 226] on th "Services" at bounding box center [874, 214] width 124 height 25
click at [960, 242] on button "View Invoice" at bounding box center [966, 238] width 54 height 17
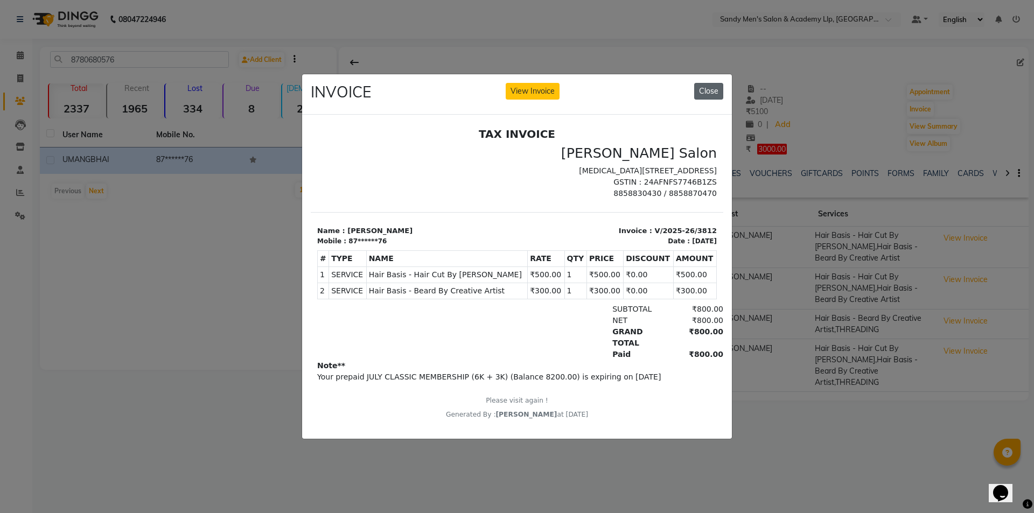
click at [716, 83] on button "Close" at bounding box center [708, 91] width 29 height 17
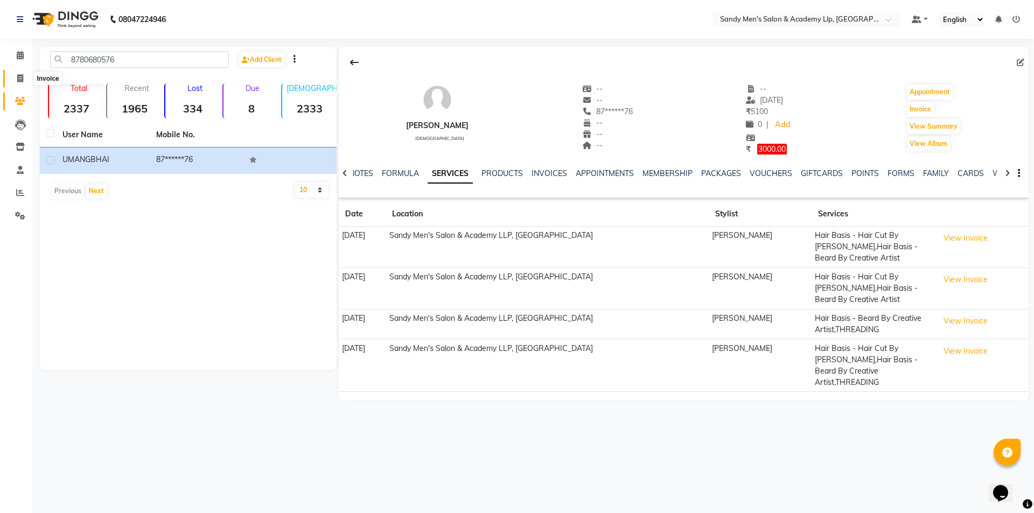
drag, startPoint x: 28, startPoint y: 76, endPoint x: 19, endPoint y: 76, distance: 8.6
click at [28, 75] on span at bounding box center [20, 79] width 19 height 12
select select "service"
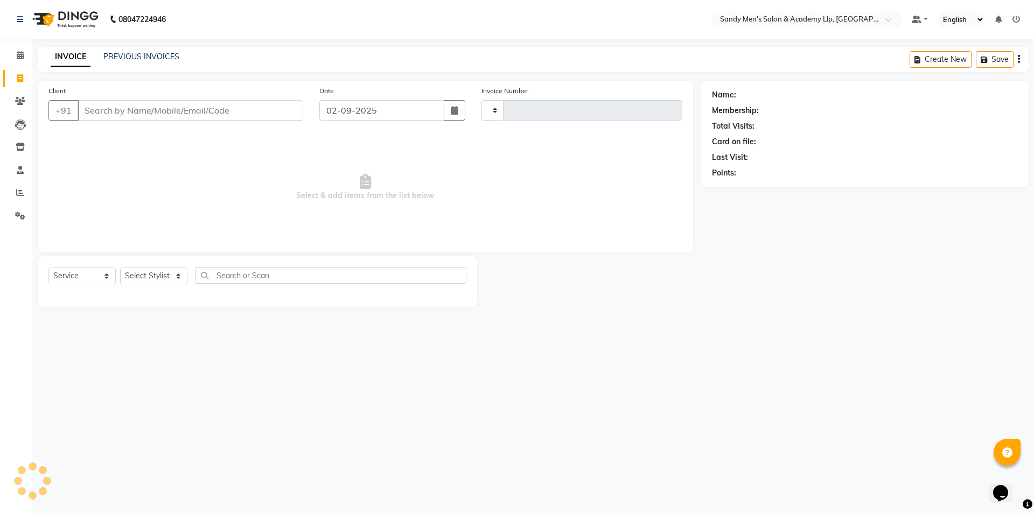
type input "5339"
select select "8248"
drag, startPoint x: 116, startPoint y: 115, endPoint x: 129, endPoint y: 128, distance: 19.0
click at [116, 115] on input "Client" at bounding box center [191, 110] width 226 height 20
paste input "8780680576"
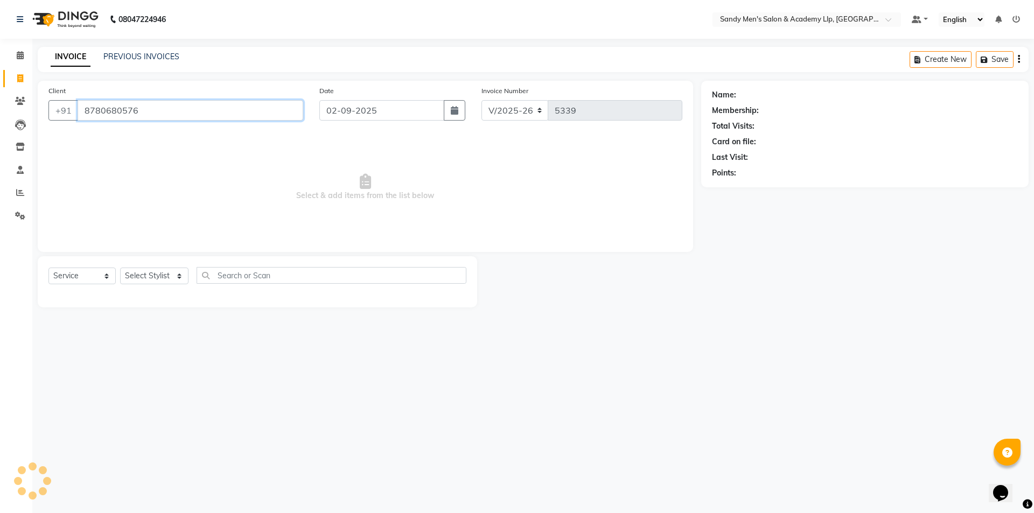
type input "8780680576"
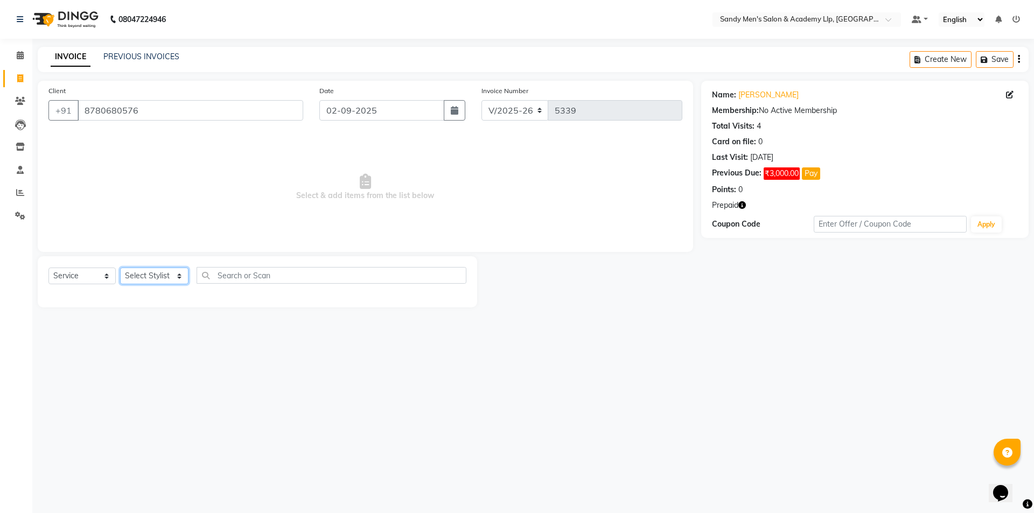
click at [164, 283] on select "Select Stylist ABHISHEK SEN AKKI SEN ANKUSH SEN ARYAN GOHEL CHANDU SEN DIPESH S…" at bounding box center [154, 276] width 68 height 17
select select "78787"
click at [120, 268] on select "Select Stylist ABHISHEK SEN AKKI SEN ANKUSH SEN ARYAN GOHEL CHANDU SEN DIPESH S…" at bounding box center [154, 276] width 68 height 17
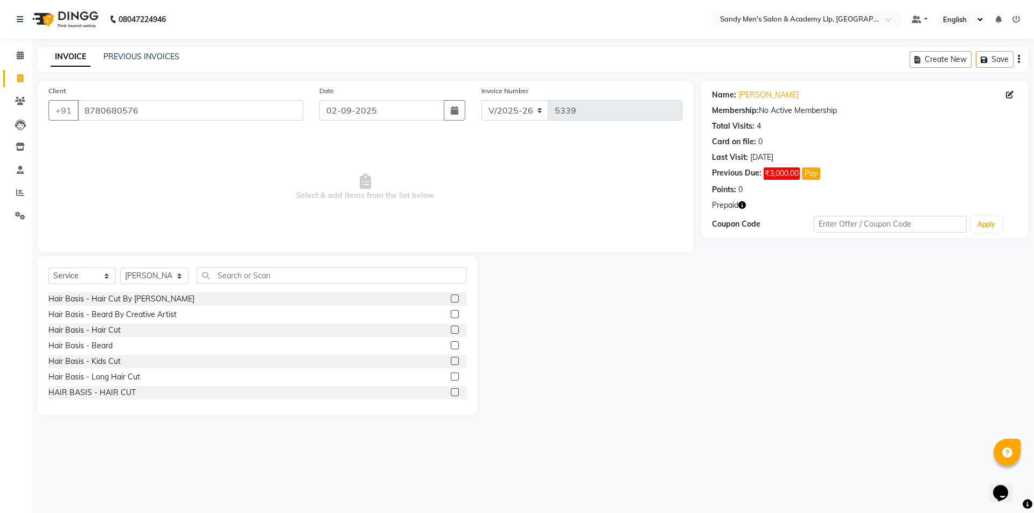
drag, startPoint x: 94, startPoint y: 296, endPoint x: 88, endPoint y: 305, distance: 10.5
click at [90, 297] on div "Hair Basis - Hair Cut By Sandy Bavaliya" at bounding box center [121, 299] width 146 height 11
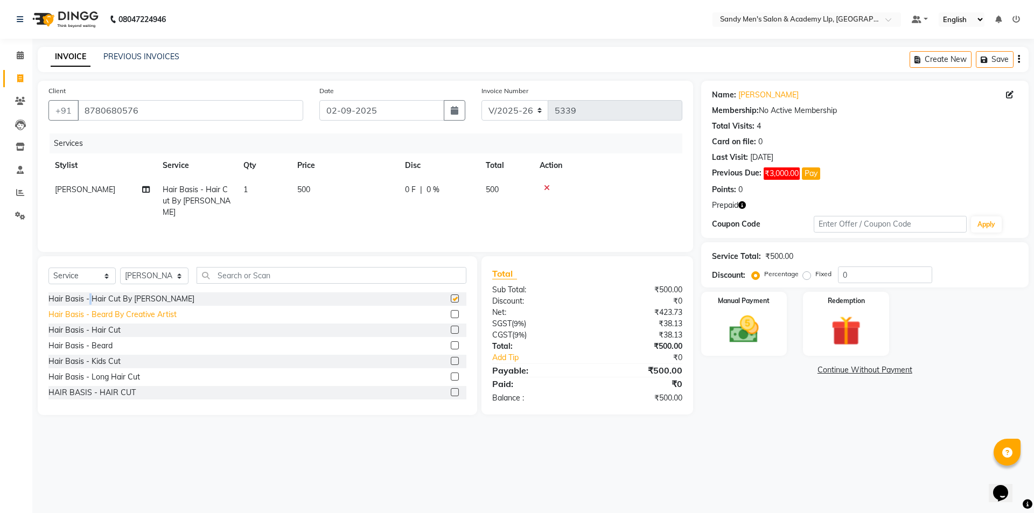
checkbox input "false"
click at [100, 314] on div "Hair Basis - Beard By Creative Artist" at bounding box center [112, 314] width 128 height 11
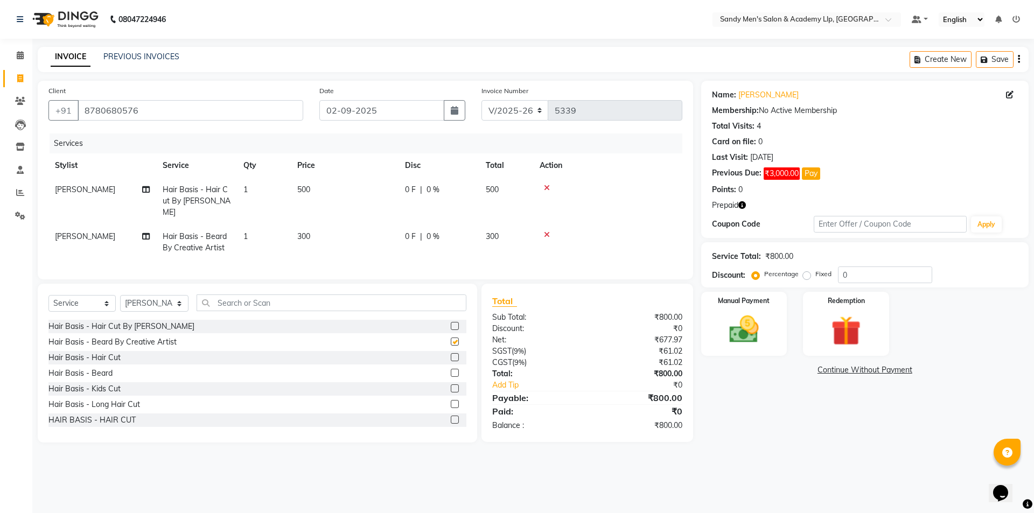
checkbox input "false"
click at [763, 304] on label "Manual Payment" at bounding box center [744, 300] width 54 height 10
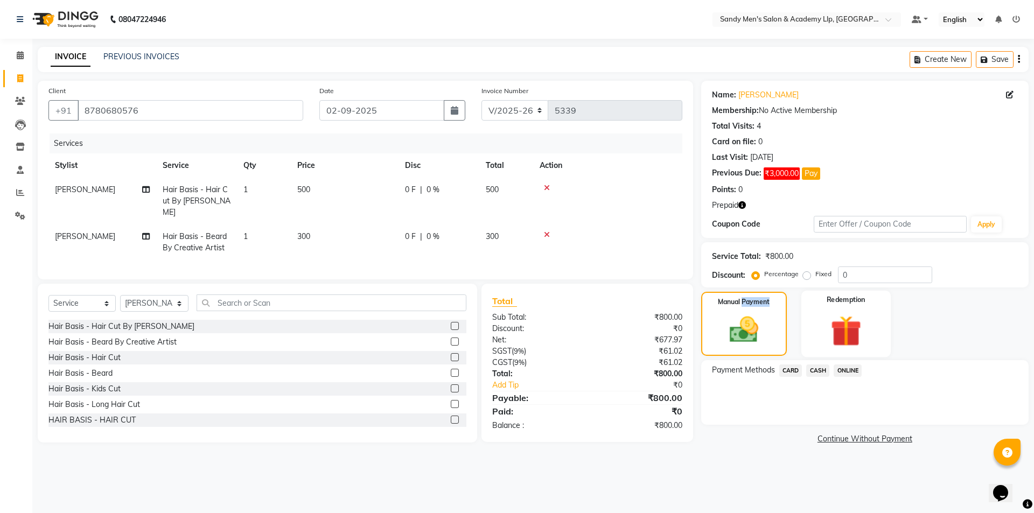
click at [862, 342] on img at bounding box center [846, 331] width 50 height 38
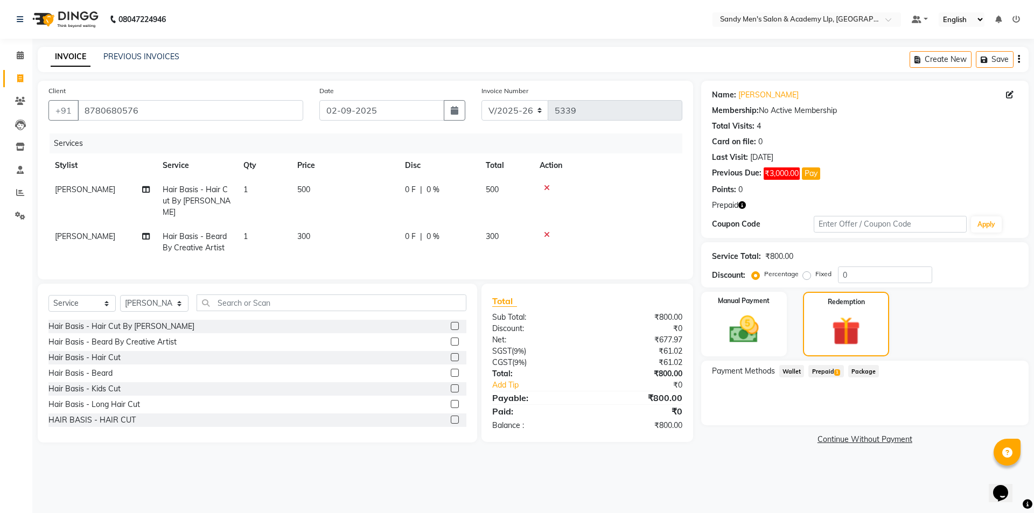
click at [832, 372] on span "Prepaid 1" at bounding box center [825, 371] width 35 height 12
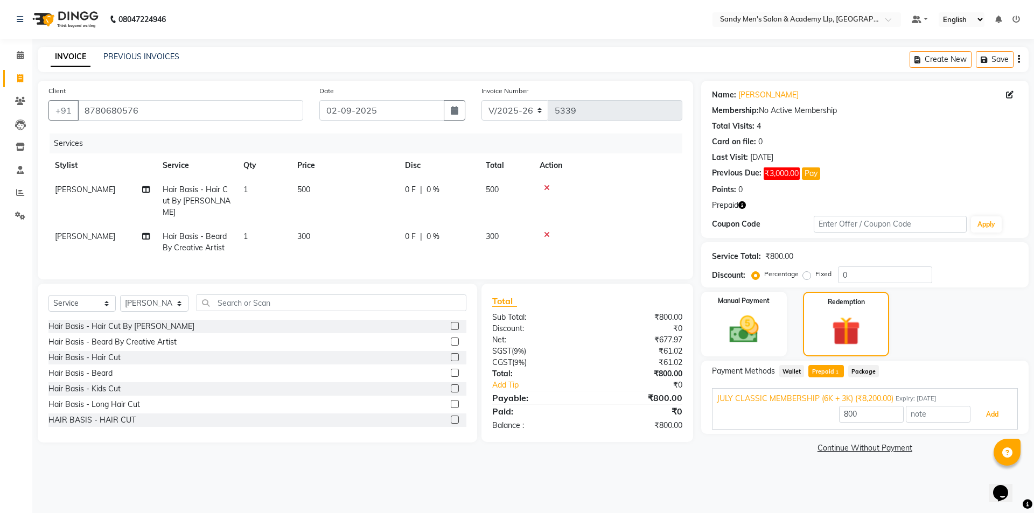
drag, startPoint x: 987, startPoint y: 412, endPoint x: 969, endPoint y: 410, distance: 17.9
click at [973, 410] on button "Add" at bounding box center [992, 415] width 39 height 18
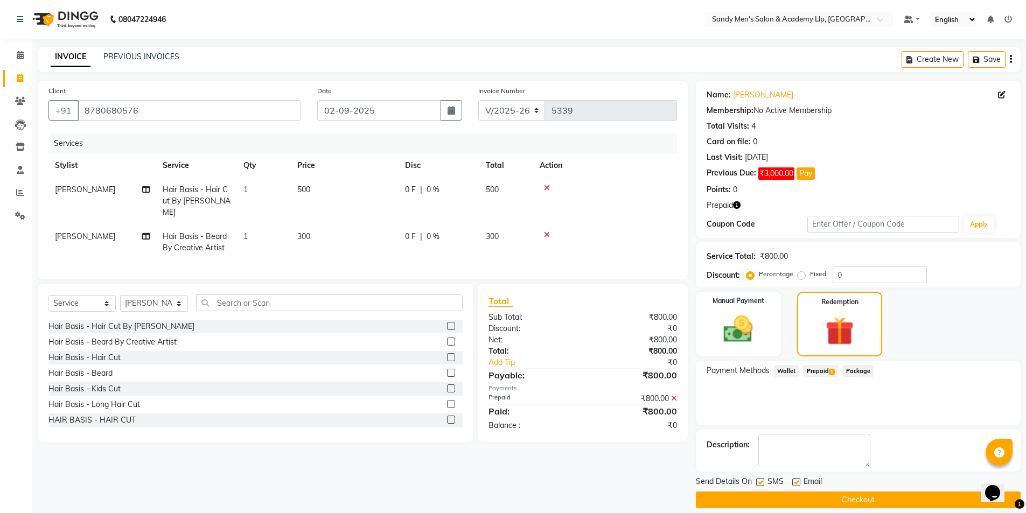
click at [787, 499] on button "Checkout" at bounding box center [858, 500] width 325 height 17
click at [787, 499] on div "Checkout" at bounding box center [858, 500] width 325 height 17
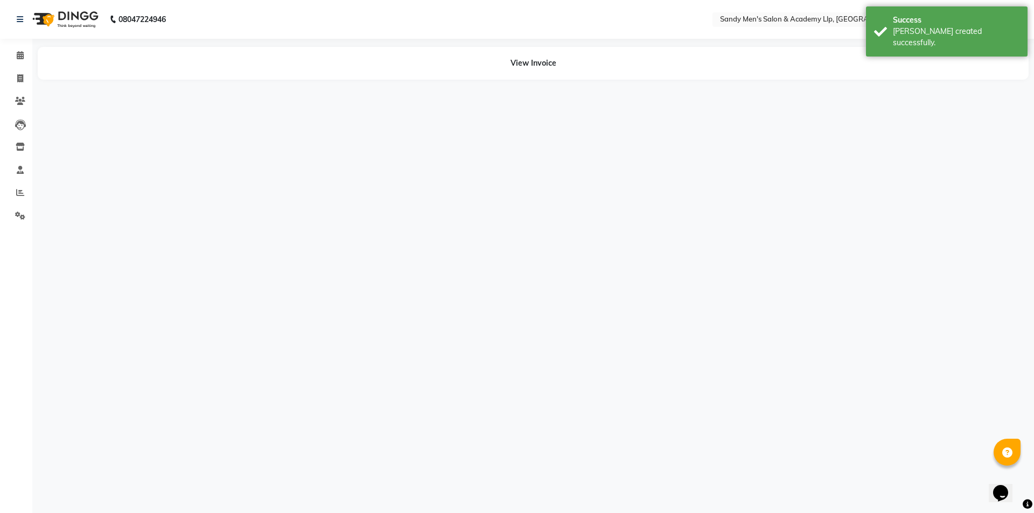
drag, startPoint x: 787, startPoint y: 499, endPoint x: 697, endPoint y: 457, distance: 99.8
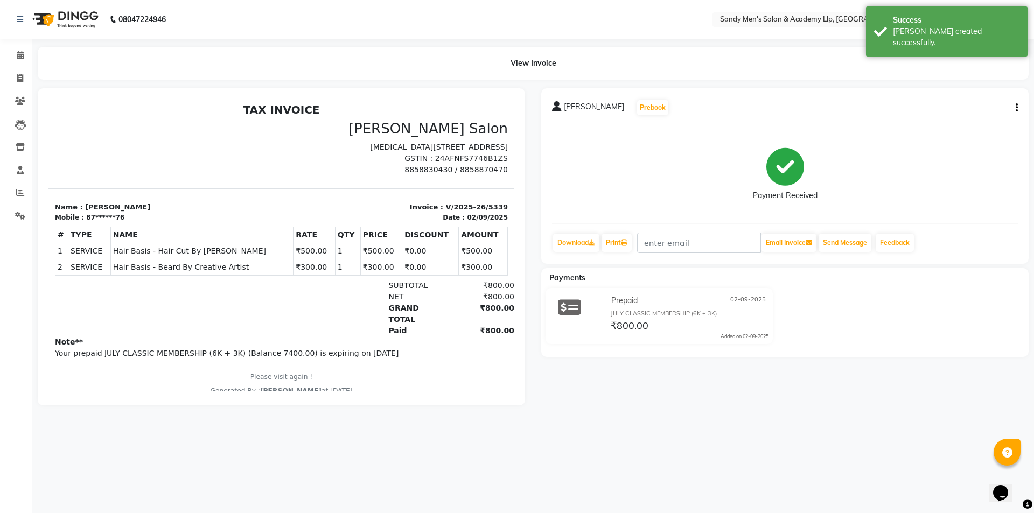
click at [1022, 108] on div "UMANG BHAI Prebook Payment Received Download Print Email Invoice Send Message F…" at bounding box center [784, 176] width 487 height 176
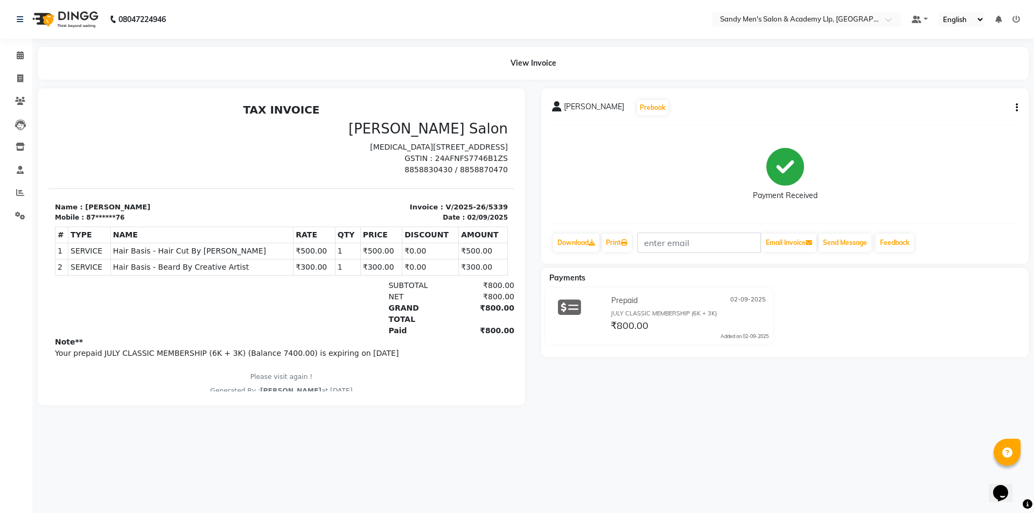
click at [1013, 111] on button "button" at bounding box center [1014, 107] width 6 height 11
click at [931, 115] on div "Edit Item Staff" at bounding box center [963, 114] width 74 height 13
select select "78787"
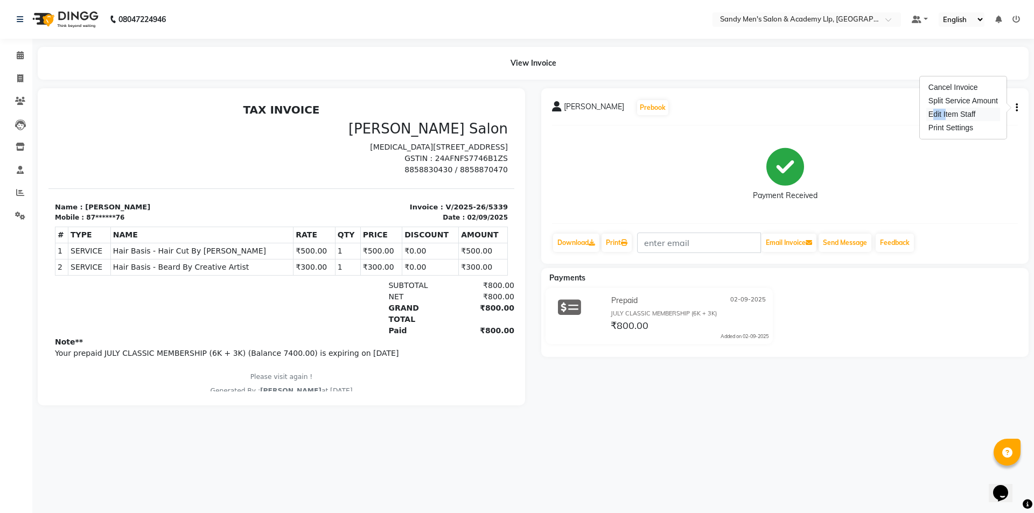
select select "78787"
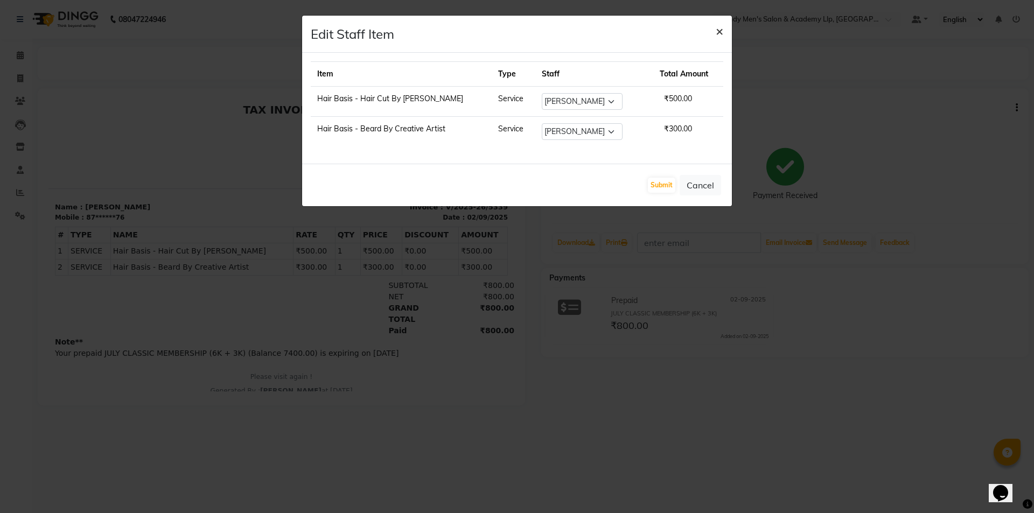
click at [721, 30] on span "×" at bounding box center [720, 31] width 8 height 16
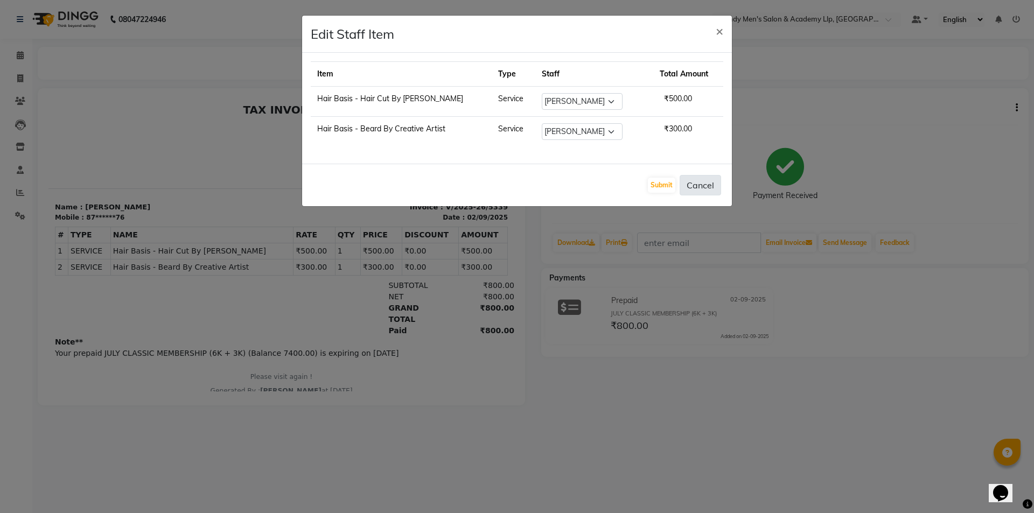
click at [708, 181] on button "Cancel" at bounding box center [700, 185] width 41 height 20
click at [721, 32] on span "×" at bounding box center [720, 31] width 8 height 16
click at [720, 32] on span "×" at bounding box center [720, 31] width 8 height 16
drag, startPoint x: 716, startPoint y: 27, endPoint x: 724, endPoint y: 30, distance: 7.8
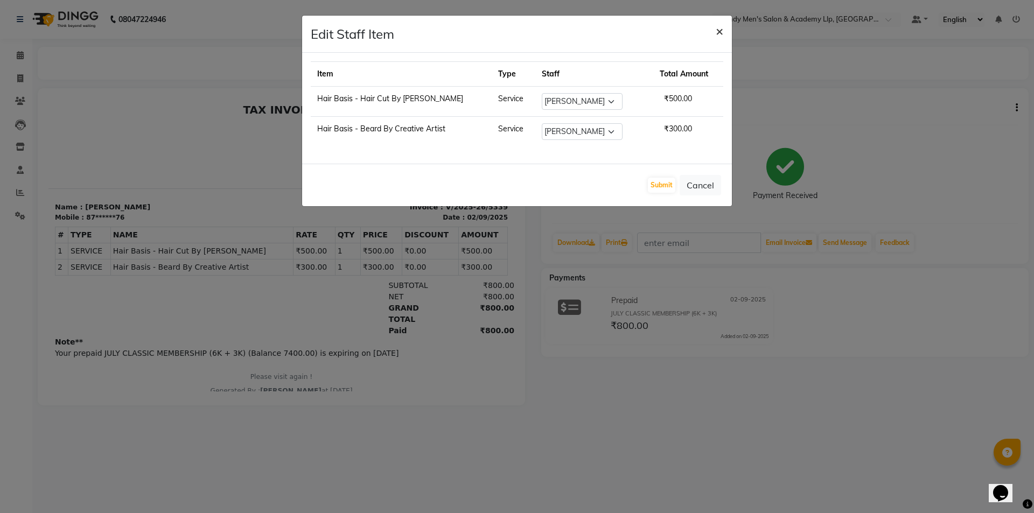
click at [724, 30] on button "×" at bounding box center [719, 31] width 25 height 30
click at [723, 29] on button "×" at bounding box center [719, 31] width 25 height 30
click at [721, 29] on span "×" at bounding box center [720, 31] width 8 height 16
drag, startPoint x: 662, startPoint y: 182, endPoint x: 627, endPoint y: 211, distance: 45.9
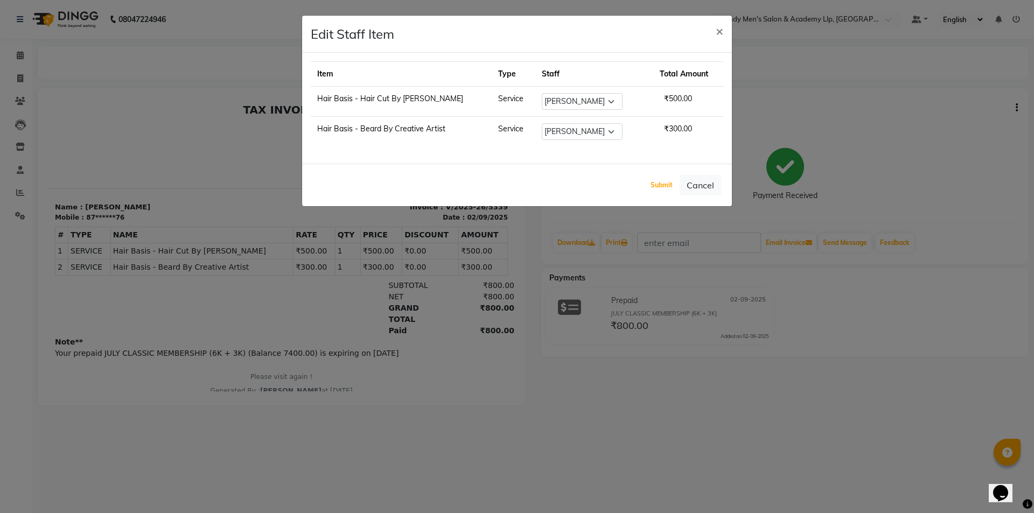
click at [660, 182] on button "Submit" at bounding box center [661, 185] width 27 height 15
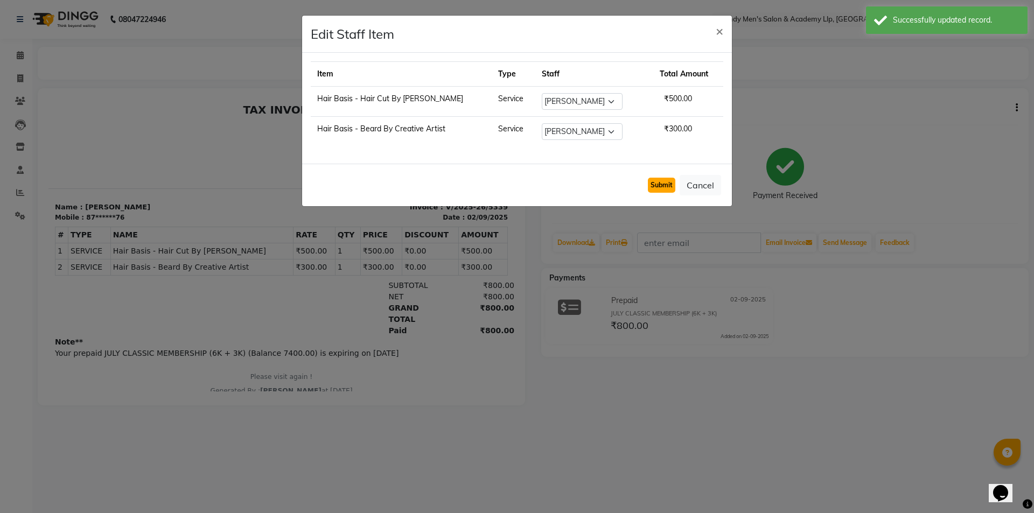
click at [662, 182] on button "Submit" at bounding box center [661, 185] width 27 height 15
drag, startPoint x: 668, startPoint y: 179, endPoint x: 791, endPoint y: 169, distance: 123.2
click at [699, 186] on div "Submit Cancel" at bounding box center [517, 185] width 430 height 43
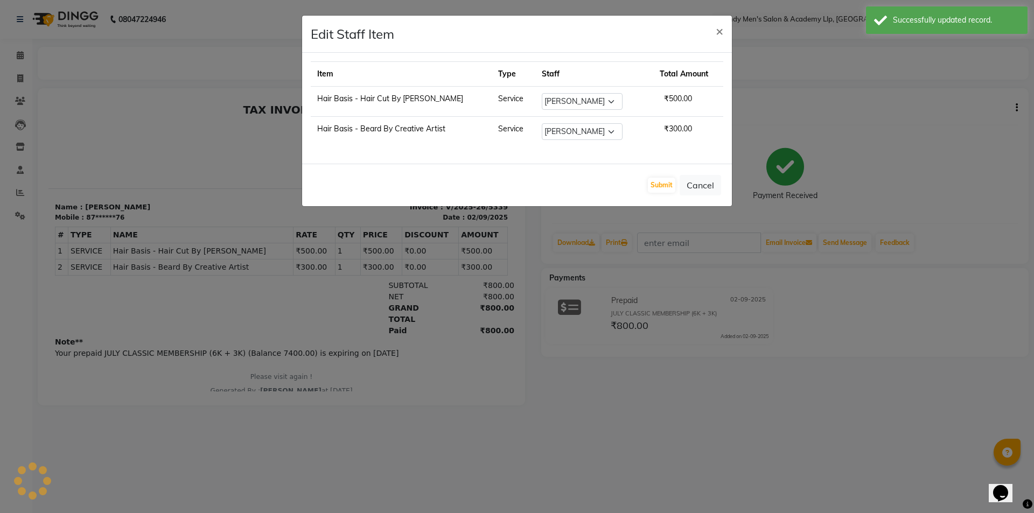
drag, startPoint x: 805, startPoint y: 166, endPoint x: 822, endPoint y: 155, distance: 20.6
click at [806, 166] on ngb-modal-window "Edit Staff Item × Item Type Staff Total Amount Hair Basis - Hair Cut By Sandy B…" at bounding box center [517, 256] width 1034 height 513
click at [822, 156] on ngb-modal-window "Edit Staff Item × Item Type Staff Total Amount Hair Basis - Hair Cut By Sandy B…" at bounding box center [517, 256] width 1034 height 513
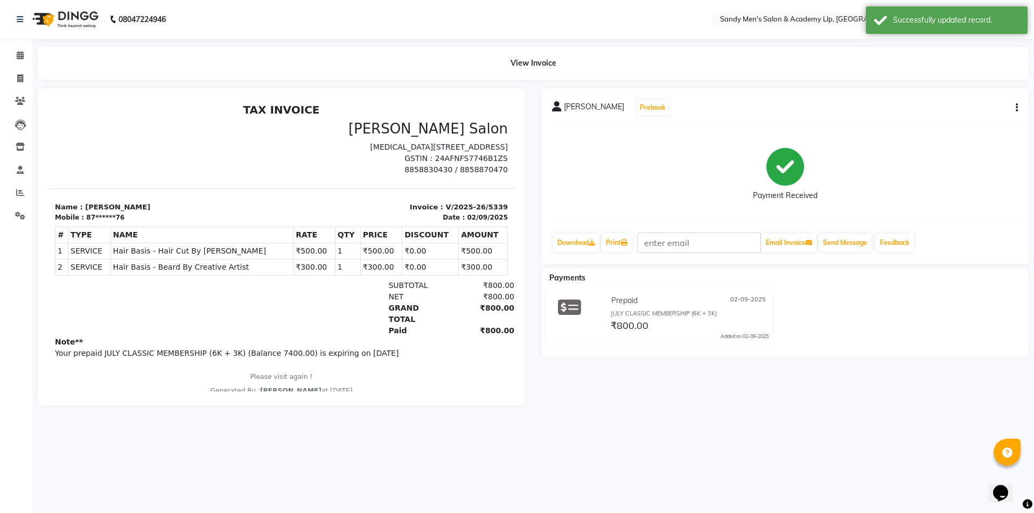
click at [803, 149] on div "Payment Received" at bounding box center [785, 174] width 466 height 81
click at [23, 80] on icon at bounding box center [20, 78] width 6 height 8
select select "8248"
select select "service"
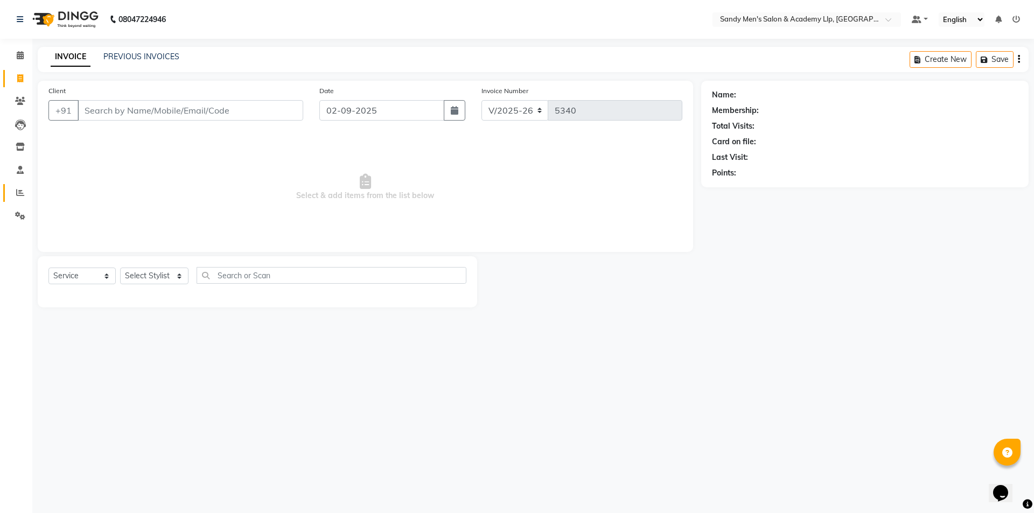
click at [4, 197] on link "Reports" at bounding box center [16, 193] width 26 height 18
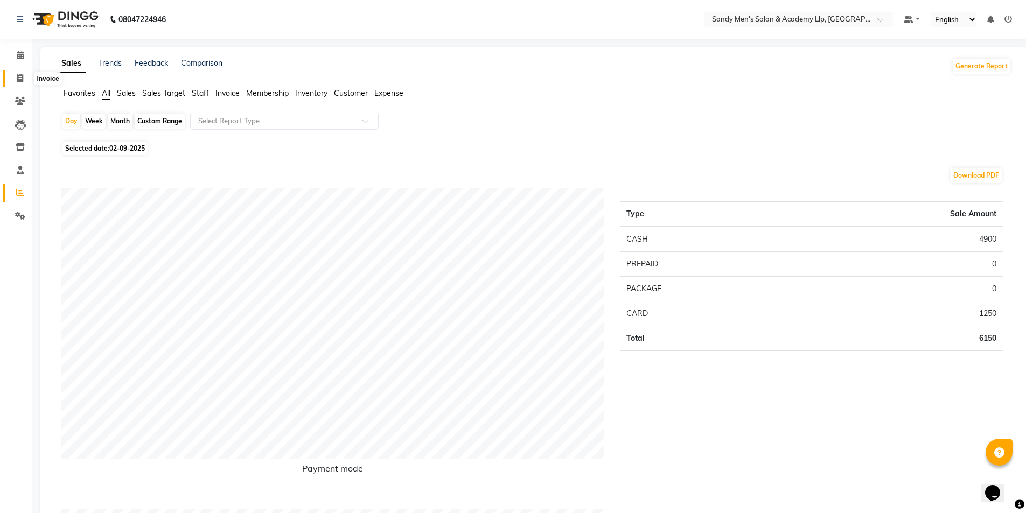
click at [23, 74] on span at bounding box center [20, 79] width 19 height 12
select select "service"
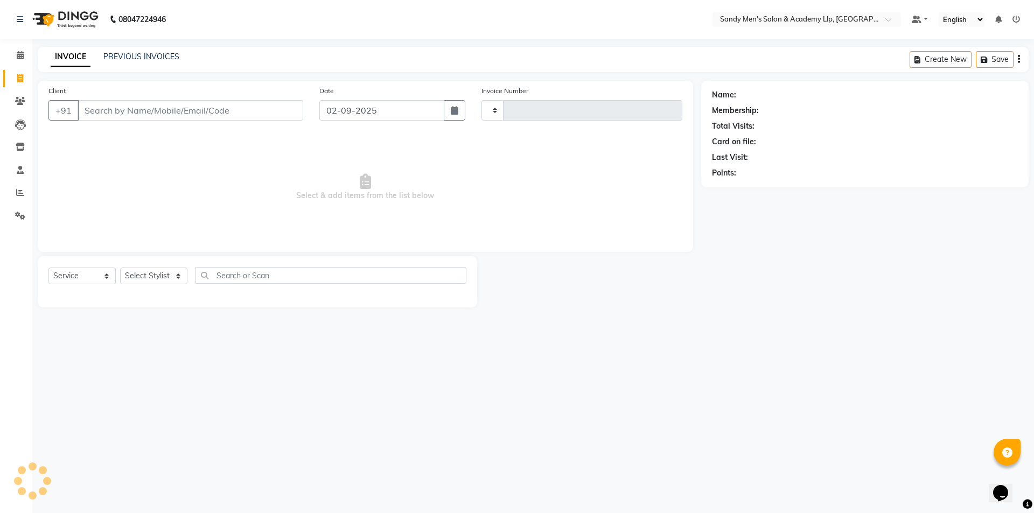
type input "5340"
select select "8248"
click at [156, 109] on input "Client" at bounding box center [191, 110] width 226 height 20
click at [175, 136] on ngb-highlight "75******88" at bounding box center [184, 135] width 44 height 11
type input "75******88"
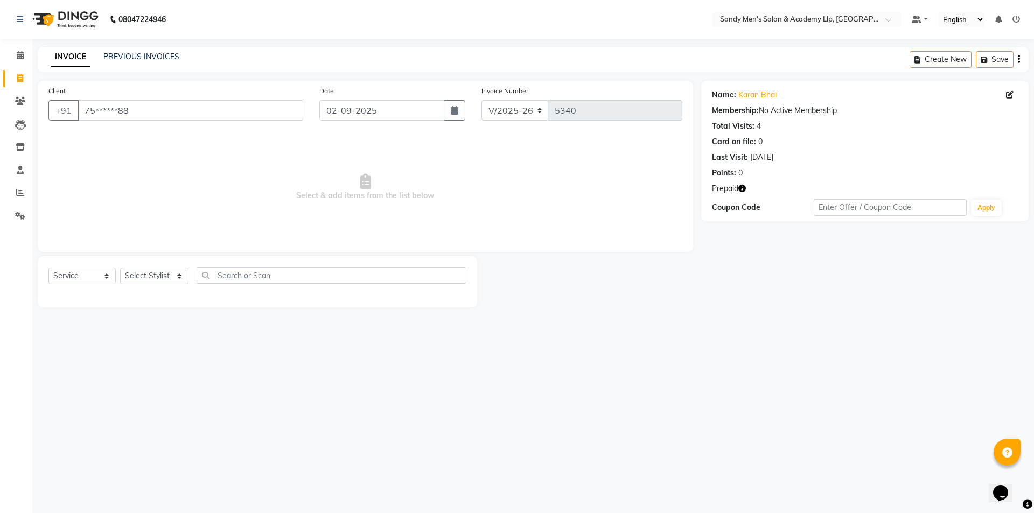
click at [739, 187] on icon "button" at bounding box center [742, 189] width 8 height 8
click at [153, 275] on select "Select Stylist ABHISHEK SEN AKKI SEN ANKUSH SEN ARYAN GOHEL CHANDU SEN DIPESH S…" at bounding box center [154, 276] width 68 height 17
click at [120, 268] on select "Select Stylist ABHISHEK SEN AKKI SEN ANKUSH SEN ARYAN GOHEL CHANDU SEN DIPESH S…" at bounding box center [154, 276] width 68 height 17
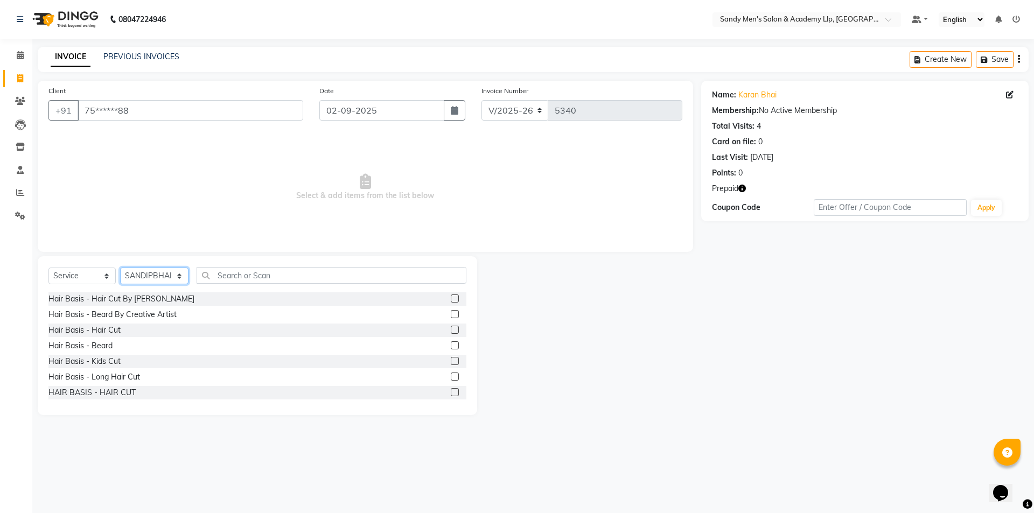
click at [161, 270] on select "Select Stylist ABHISHEK SEN AKKI SEN ANKUSH SEN ARYAN GOHEL CHANDU SEN DIPESH S…" at bounding box center [154, 276] width 68 height 17
select select "83023"
click at [120, 268] on select "Select Stylist ABHISHEK SEN AKKI SEN ANKUSH SEN ARYAN GOHEL CHANDU SEN DIPESH S…" at bounding box center [154, 276] width 68 height 17
drag, startPoint x: 76, startPoint y: 349, endPoint x: 112, endPoint y: 338, distance: 37.1
click at [81, 347] on div "Hair Basis - Beard" at bounding box center [80, 345] width 64 height 11
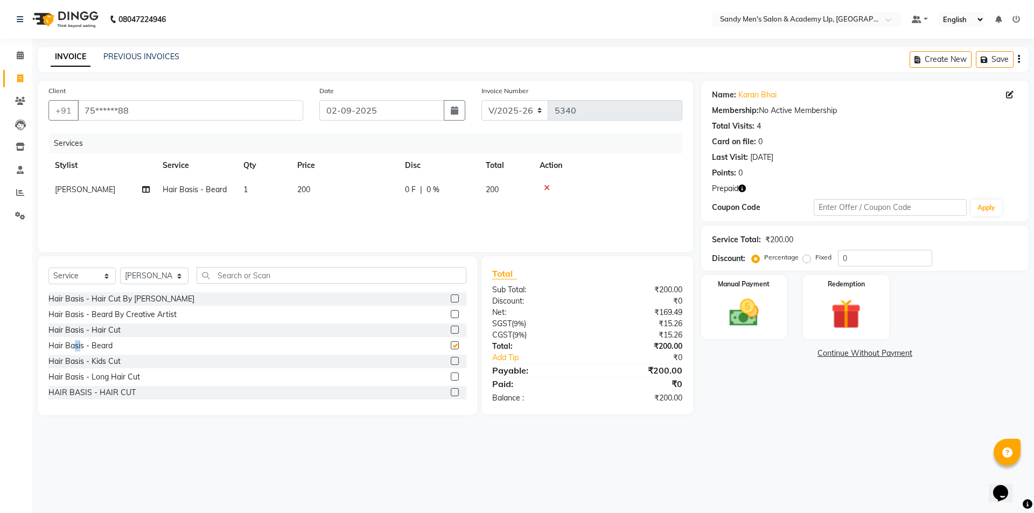
checkbox input "false"
click at [853, 313] on img at bounding box center [846, 314] width 50 height 38
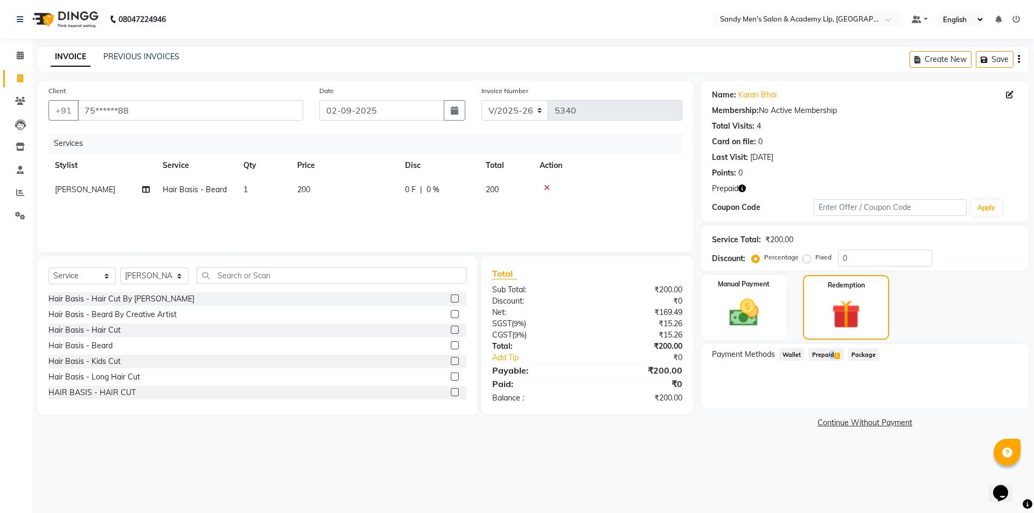
click at [828, 352] on span "Prepaid 1" at bounding box center [825, 354] width 35 height 12
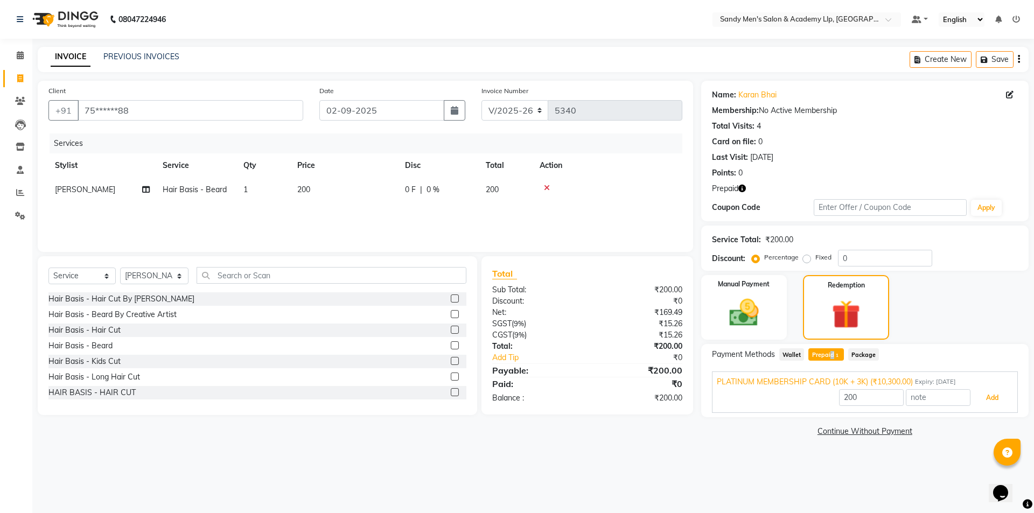
drag, startPoint x: 997, startPoint y: 403, endPoint x: 972, endPoint y: 409, distance: 26.0
click at [996, 403] on button "Add" at bounding box center [992, 398] width 39 height 18
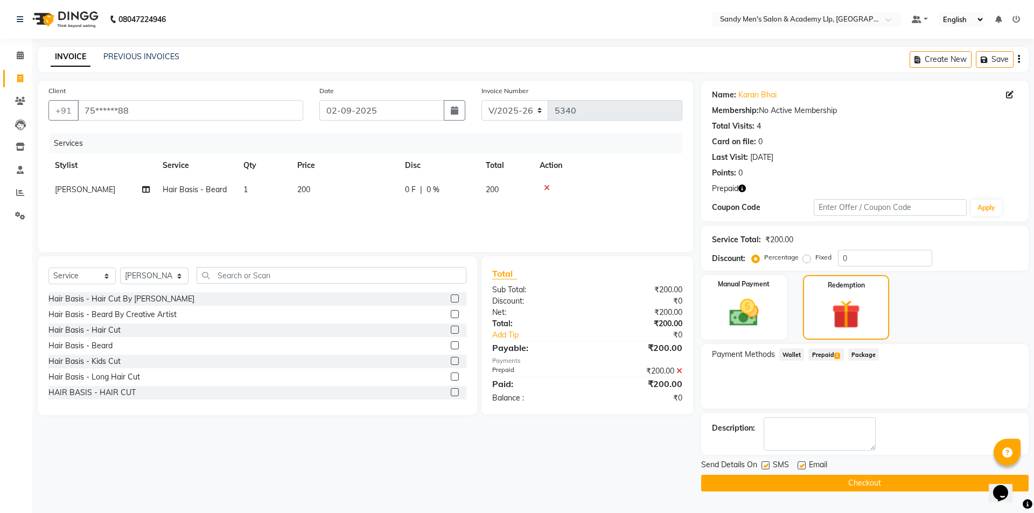
click at [799, 464] on label at bounding box center [802, 466] width 8 height 8
click at [799, 464] on input "checkbox" at bounding box center [801, 466] width 7 height 7
checkbox input "false"
click at [763, 465] on label at bounding box center [766, 466] width 8 height 8
click at [763, 465] on input "checkbox" at bounding box center [765, 466] width 7 height 7
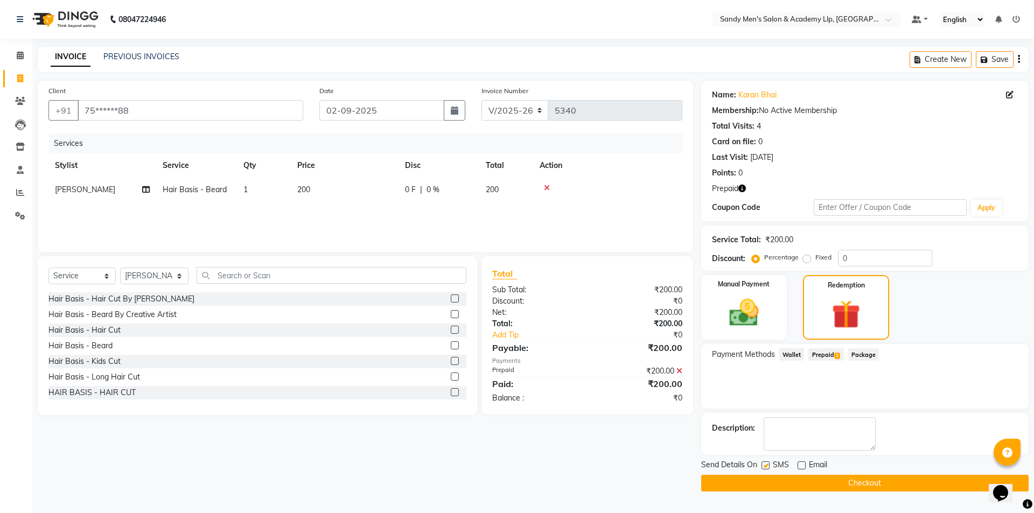
checkbox input "false"
click at [763, 481] on button "Checkout" at bounding box center [864, 483] width 327 height 17
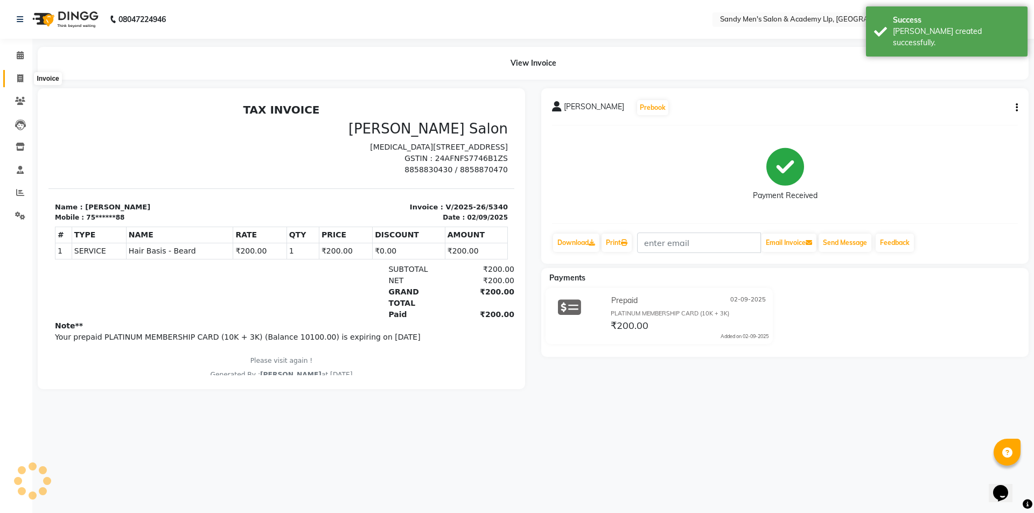
click at [18, 81] on icon at bounding box center [20, 78] width 6 height 8
select select "8248"
select select "service"
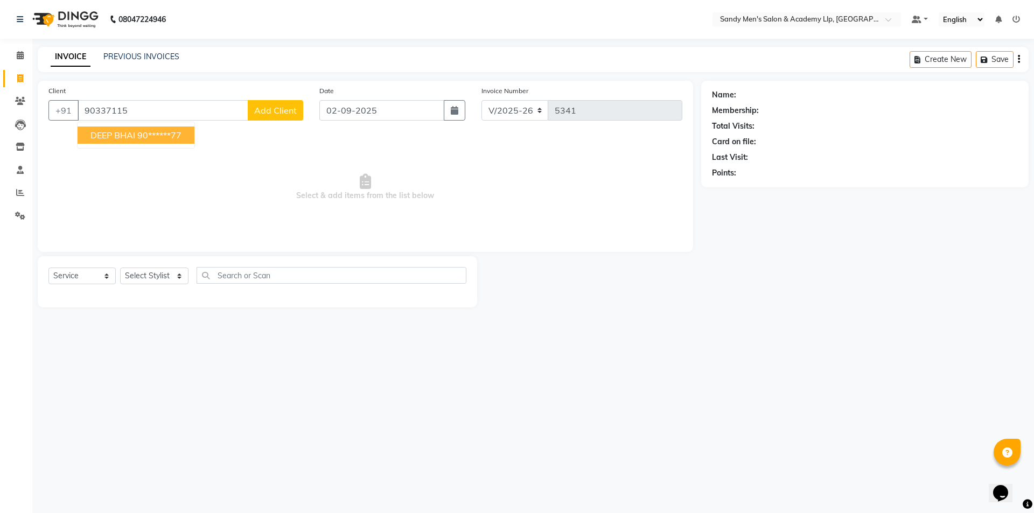
click at [153, 134] on ngb-highlight "90******77" at bounding box center [159, 135] width 44 height 11
type input "90******77"
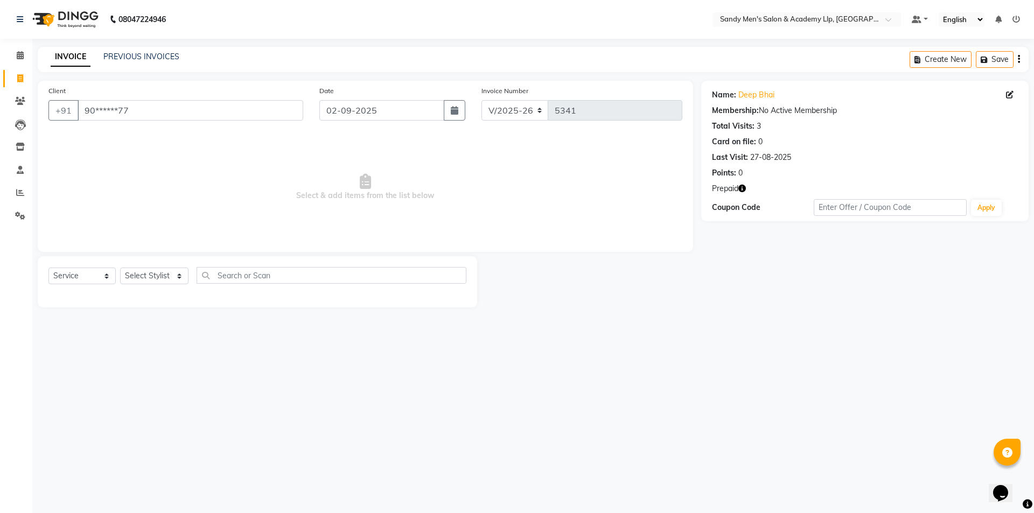
click at [742, 185] on icon "button" at bounding box center [742, 189] width 8 height 8
drag, startPoint x: 118, startPoint y: 264, endPoint x: 156, endPoint y: 287, distance: 43.7
click at [128, 270] on div "Select Service Product Membership Package Voucher Prepaid Gift Card Select Styl…" at bounding box center [257, 281] width 439 height 51
click at [163, 282] on div "Select Service Product Membership Package Voucher Prepaid Gift Card Select Styl…" at bounding box center [257, 279] width 418 height 25
click at [163, 280] on select "Select Stylist ABHISHEK SEN AKKI SEN [PERSON_NAME] [PERSON_NAME] [PERSON_NAME] …" at bounding box center [154, 276] width 68 height 17
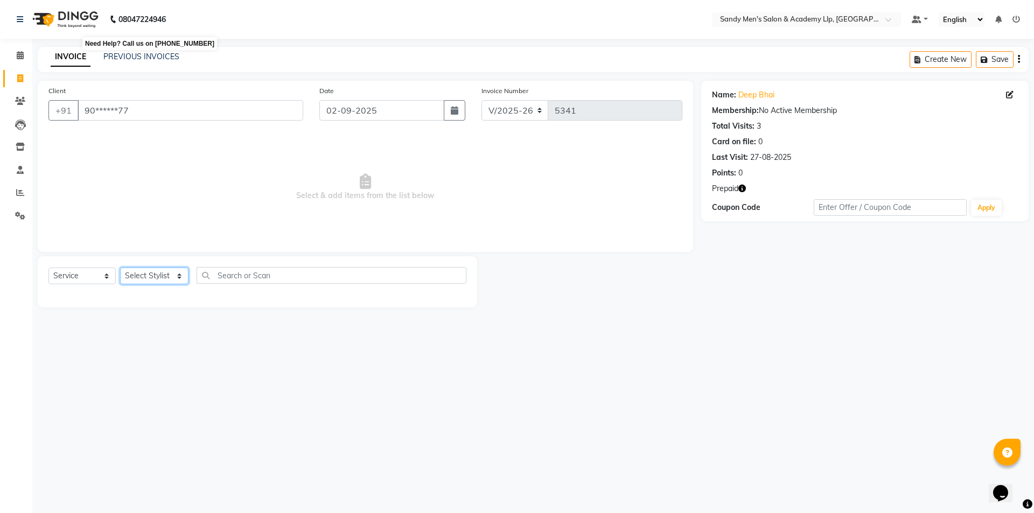
select select "84131"
click at [120, 268] on select "Select Stylist ABHISHEK SEN AKKI SEN [PERSON_NAME] [PERSON_NAME] [PERSON_NAME] …" at bounding box center [154, 276] width 68 height 17
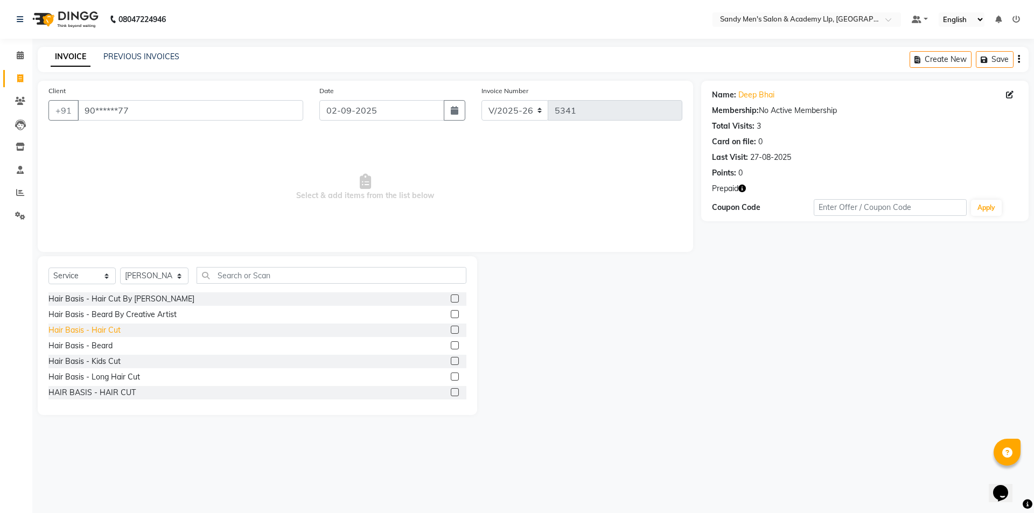
click at [90, 330] on div "Hair Basis - Hair Cut" at bounding box center [84, 330] width 72 height 11
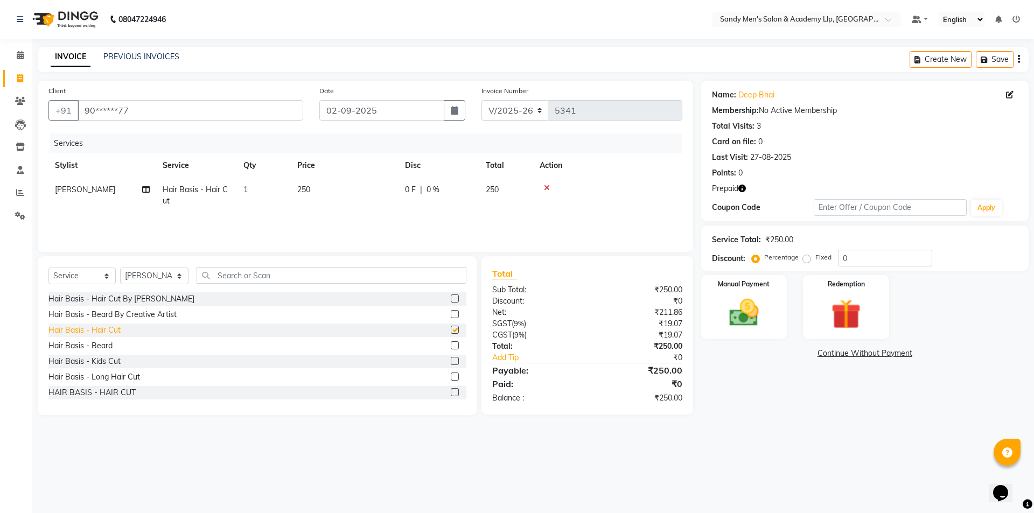
checkbox input "false"
click at [89, 344] on div "Hair Basis - Beard" at bounding box center [80, 345] width 64 height 11
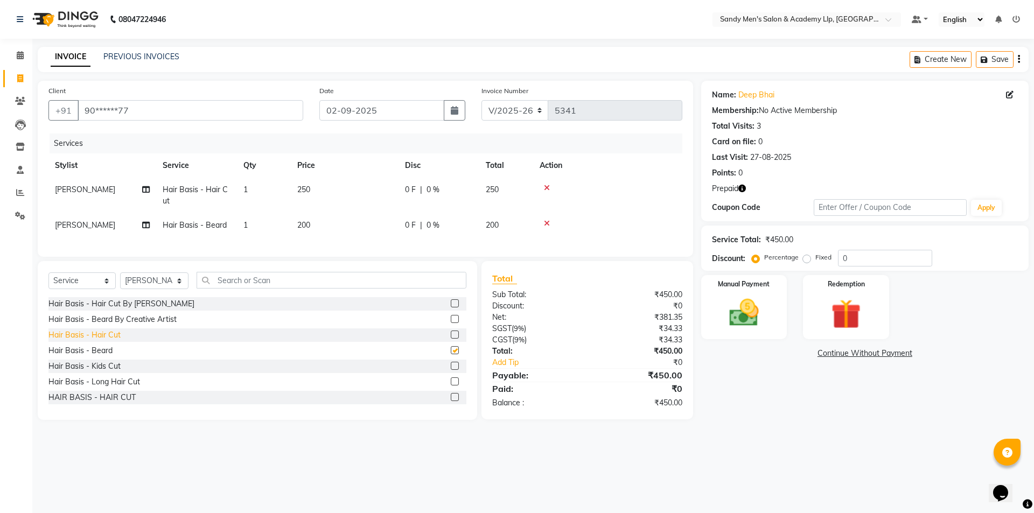
checkbox input "false"
drag, startPoint x: 339, startPoint y: 179, endPoint x: 343, endPoint y: 185, distance: 7.8
click at [339, 180] on td "250" at bounding box center [345, 196] width 108 height 36
select select "84131"
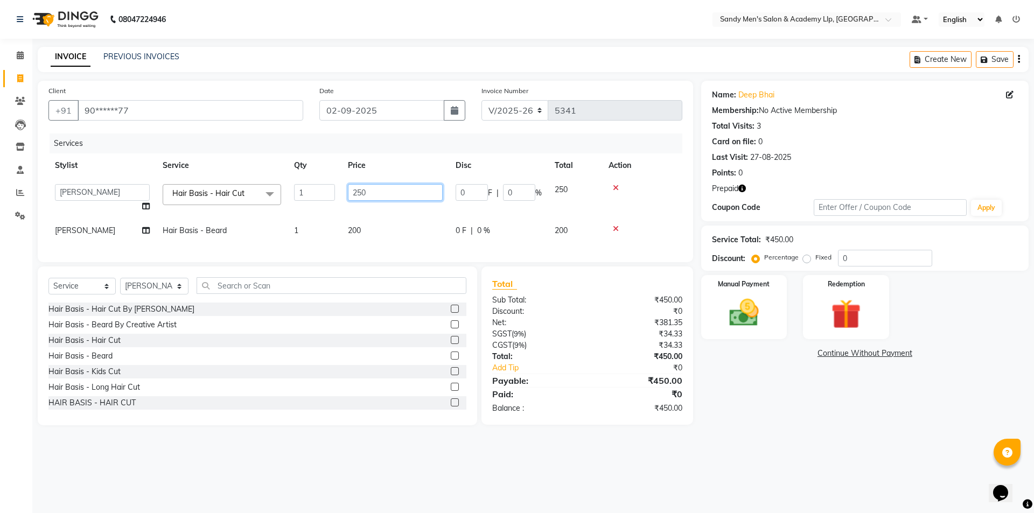
click at [382, 200] on input "250" at bounding box center [395, 192] width 95 height 17
type input "2"
type input "300"
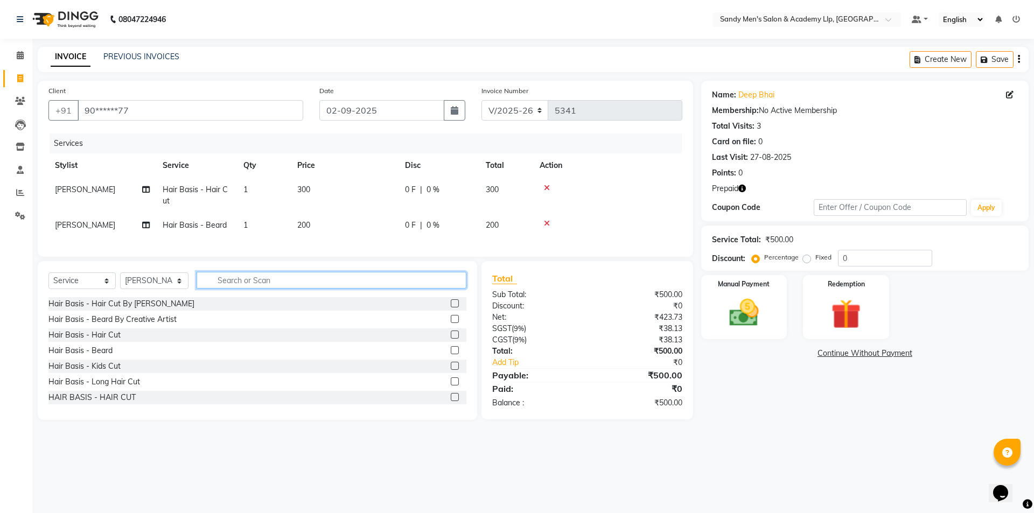
click at [256, 289] on input "text" at bounding box center [332, 280] width 270 height 17
type input "COLOR"
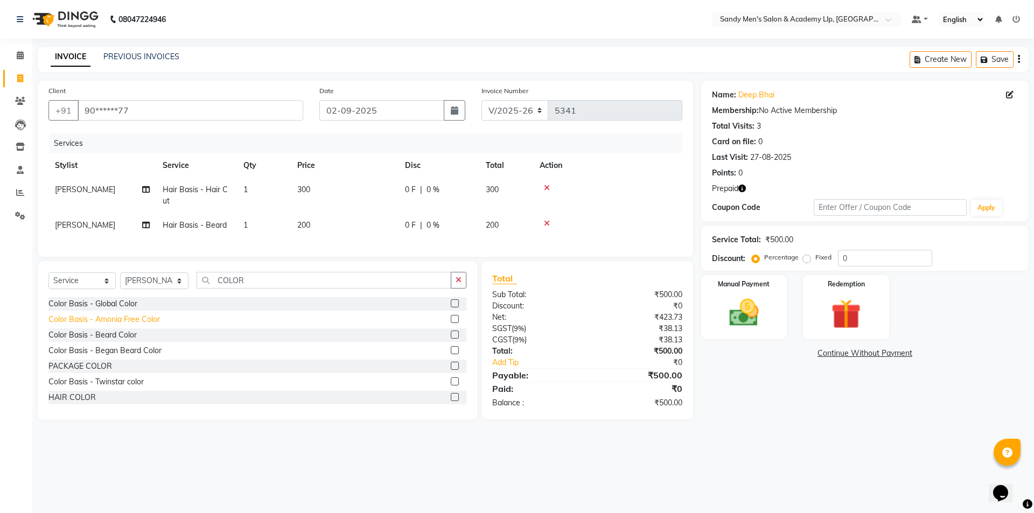
click at [118, 322] on div "Color Basis - Amonia Free Color" at bounding box center [103, 319] width 111 height 11
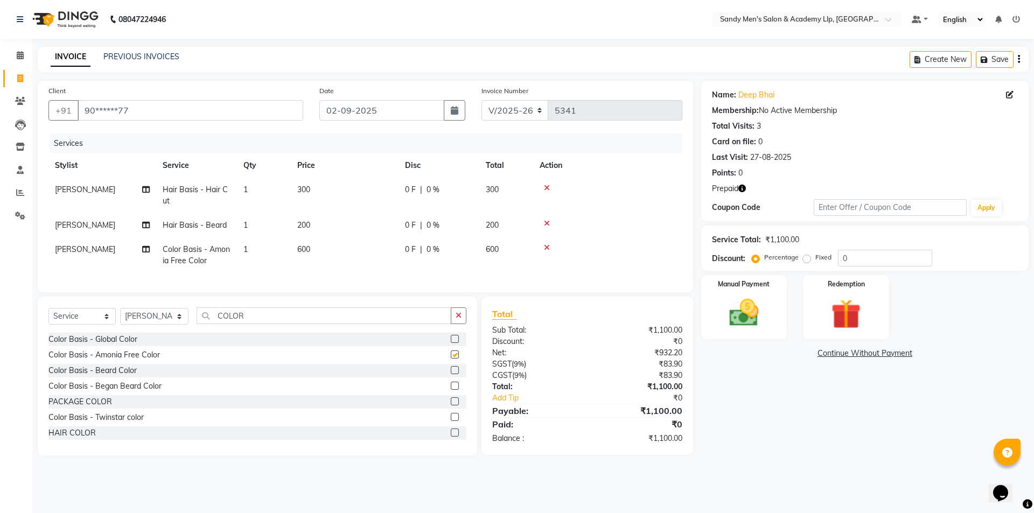
checkbox input "false"
drag, startPoint x: 310, startPoint y: 254, endPoint x: 323, endPoint y: 249, distance: 14.3
click at [316, 251] on td "600" at bounding box center [345, 256] width 108 height 36
select select "84131"
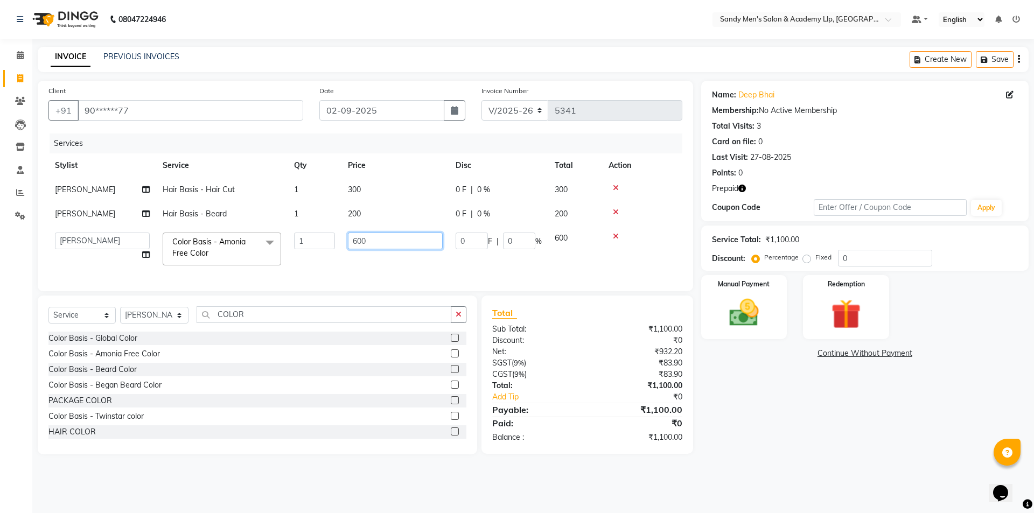
click at [395, 245] on input "600" at bounding box center [395, 241] width 95 height 17
type input "6"
type input "800"
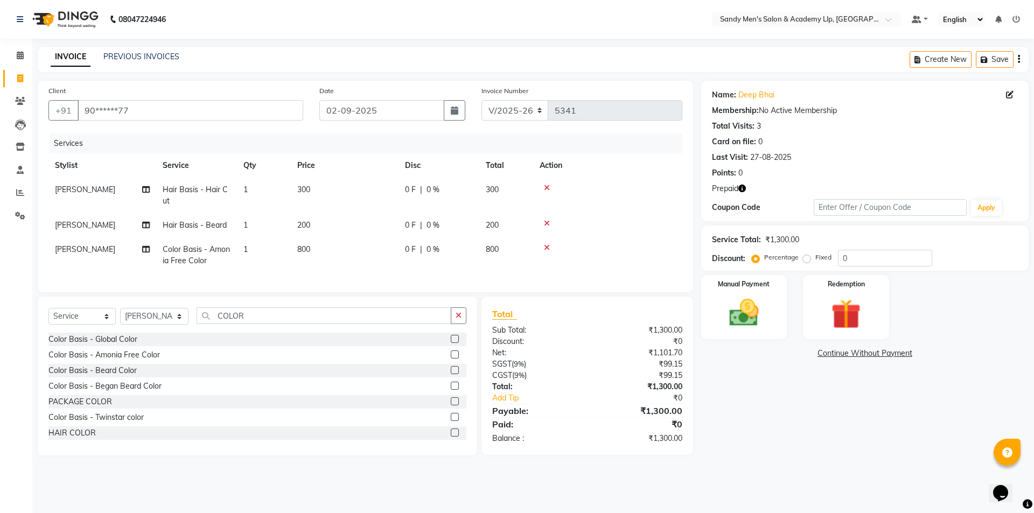
click at [101, 246] on td "[PERSON_NAME]" at bounding box center [102, 256] width 108 height 36
select select "84131"
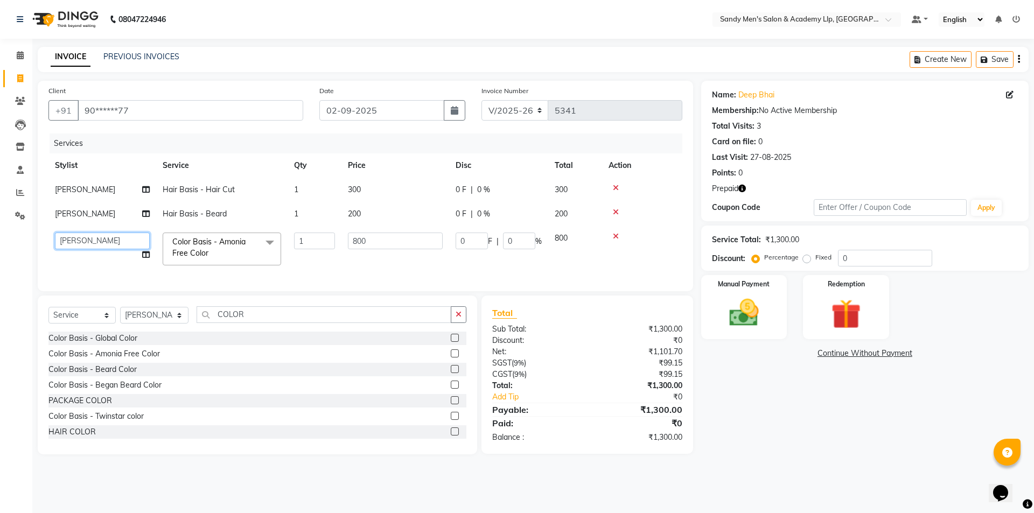
click at [88, 247] on select "ABHISHEK SEN AKKI SEN [PERSON_NAME] [PERSON_NAME] [PERSON_NAME] [PERSON_NAME] […" at bounding box center [102, 241] width 95 height 17
select select "78795"
click at [821, 316] on img at bounding box center [846, 314] width 50 height 38
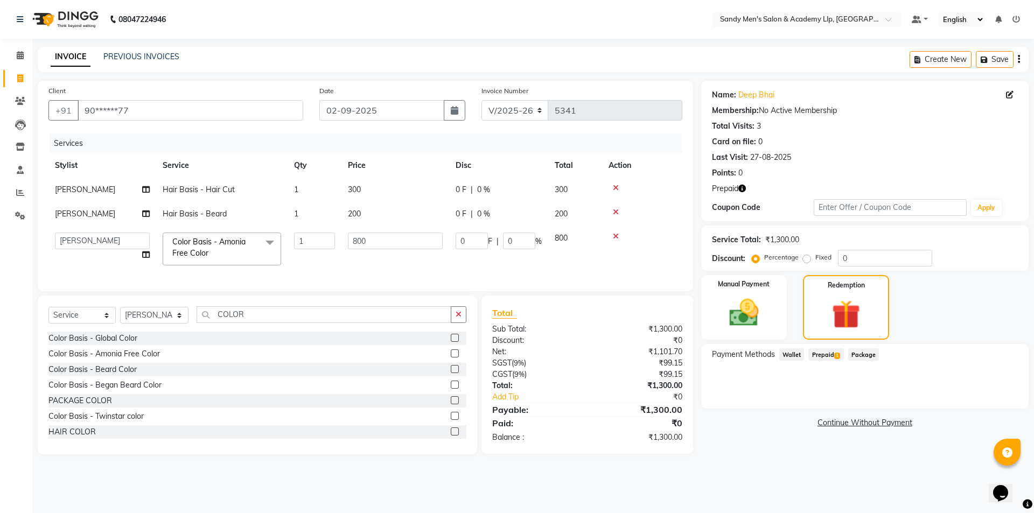
click at [823, 357] on span "Prepaid 1" at bounding box center [825, 354] width 35 height 12
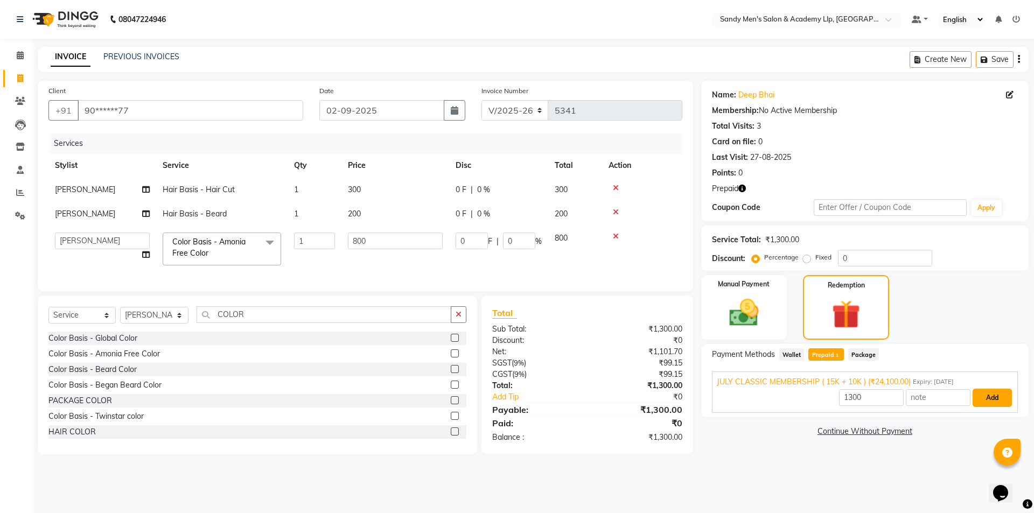
click at [995, 395] on button "Add" at bounding box center [992, 398] width 39 height 18
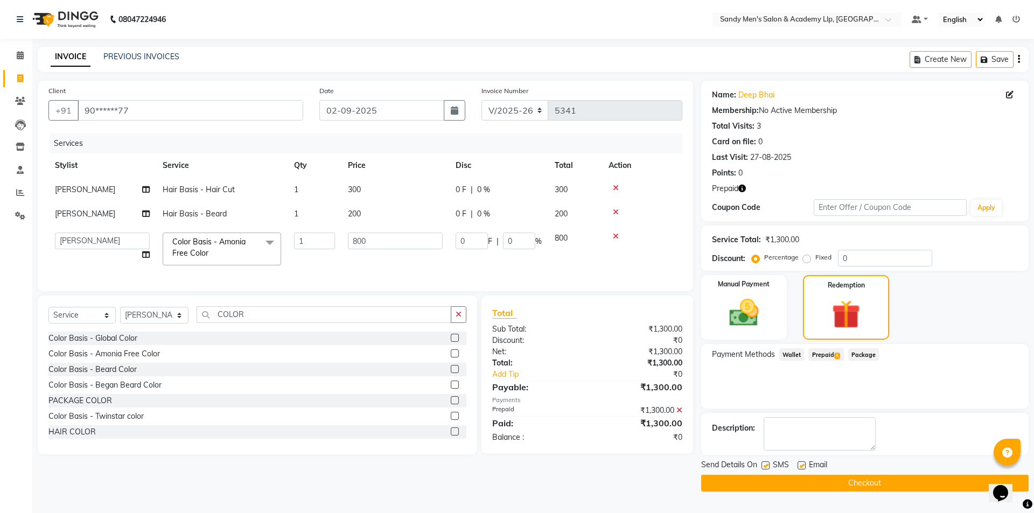
click at [800, 469] on label at bounding box center [802, 466] width 8 height 8
click at [800, 469] on input "checkbox" at bounding box center [801, 466] width 7 height 7
checkbox input "false"
click at [402, 249] on input "800" at bounding box center [395, 241] width 95 height 17
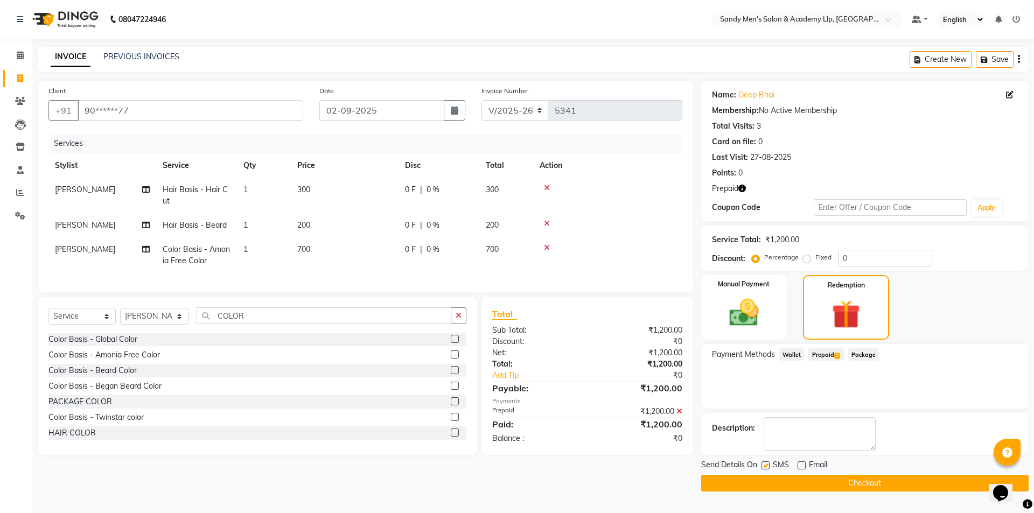
click at [784, 481] on button "Checkout" at bounding box center [864, 483] width 327 height 17
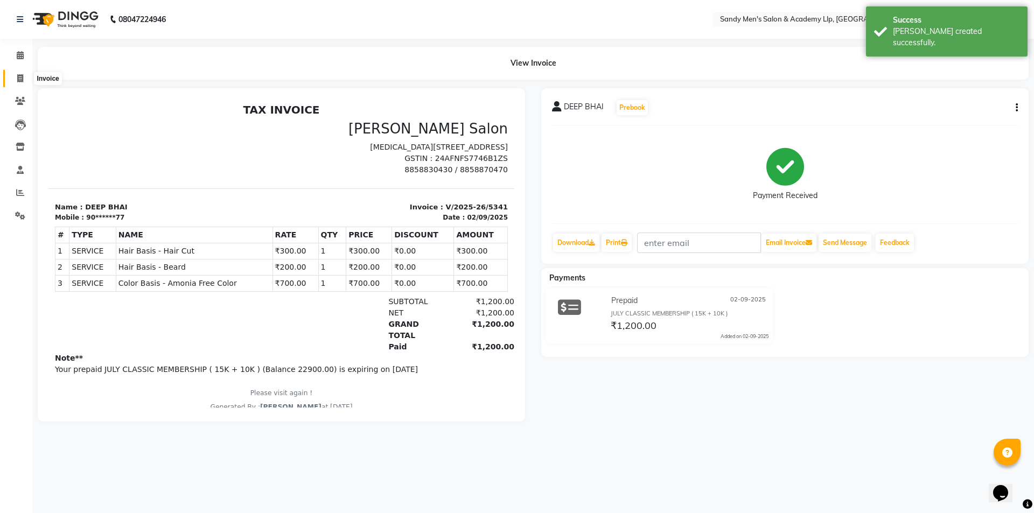
click at [16, 82] on span at bounding box center [20, 79] width 19 height 12
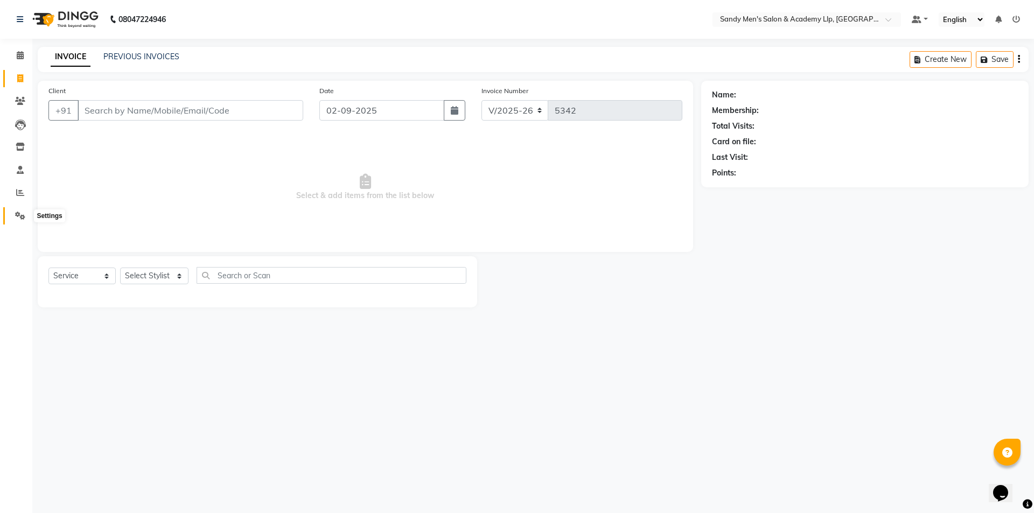
click at [24, 210] on span at bounding box center [20, 216] width 19 height 12
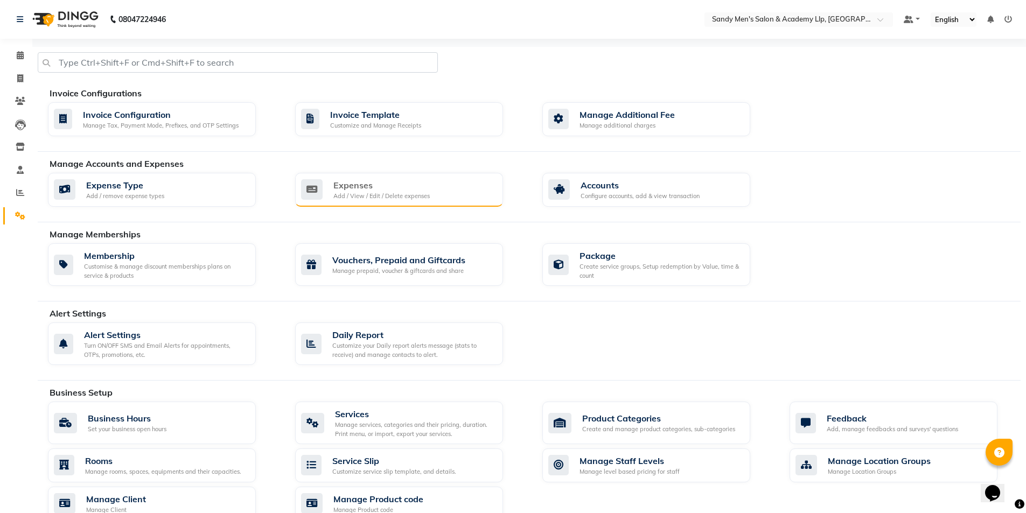
click at [361, 204] on div "Expenses Add / View / Edit / Delete expenses" at bounding box center [399, 190] width 208 height 34
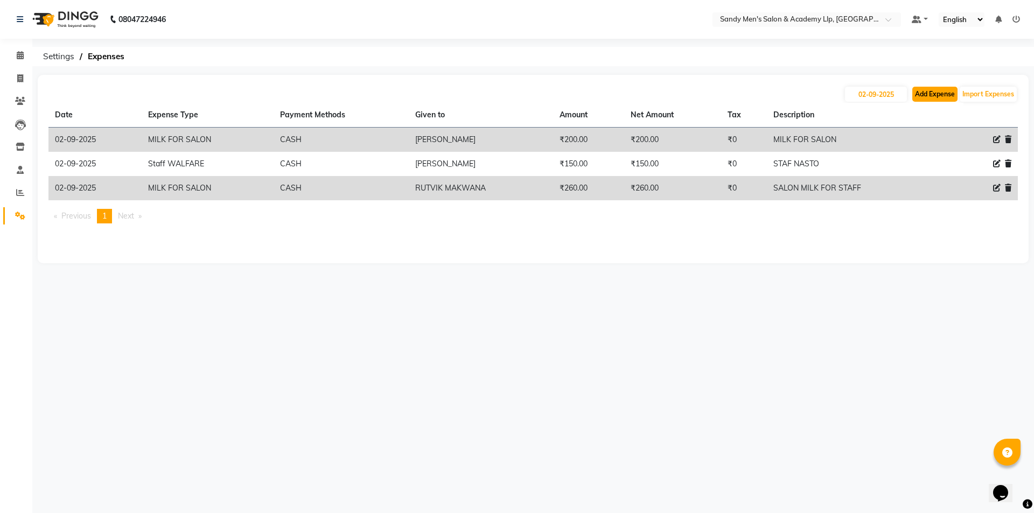
click at [932, 95] on button "Add Expense" at bounding box center [934, 94] width 45 height 15
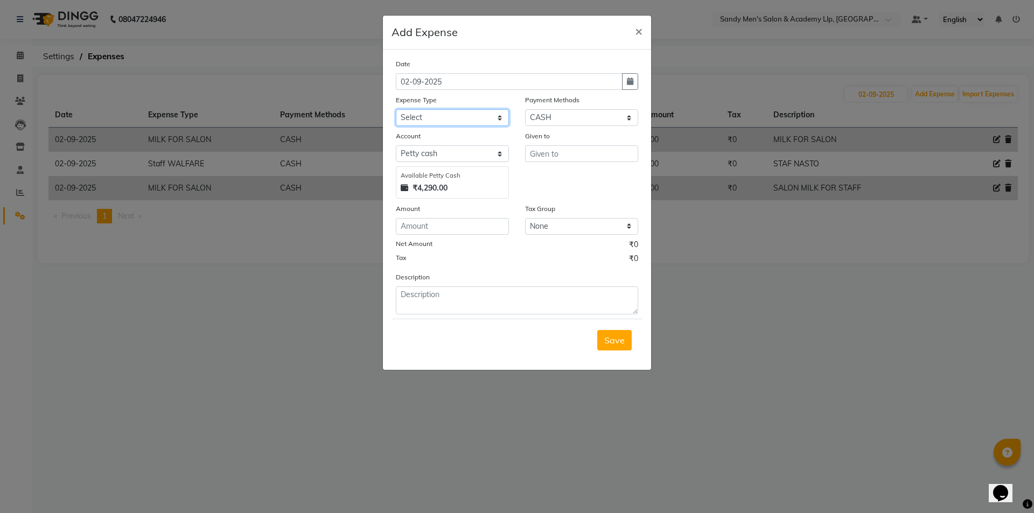
click at [434, 116] on select "Select ADVANCE RUPEES FOR STAFF CLEANING GROSSERY CLENING ITEM HOUSEKEEPIN clie…" at bounding box center [452, 117] width 113 height 17
click at [396, 109] on select "Select ADVANCE RUPEES FOR STAFF CLEANING GROSSERY CLENING ITEM HOUSEKEEPIN clie…" at bounding box center [452, 117] width 113 height 17
click at [564, 158] on input "text" at bounding box center [581, 153] width 113 height 17
click at [455, 227] on input "number" at bounding box center [452, 226] width 113 height 17
click at [466, 289] on div "Description" at bounding box center [517, 292] width 259 height 43
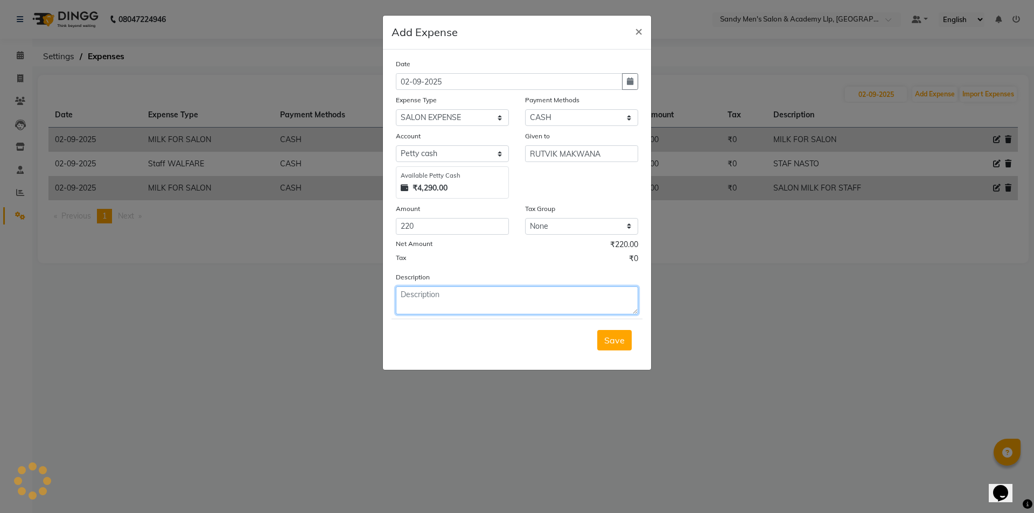
click at [466, 290] on textarea at bounding box center [517, 301] width 242 height 28
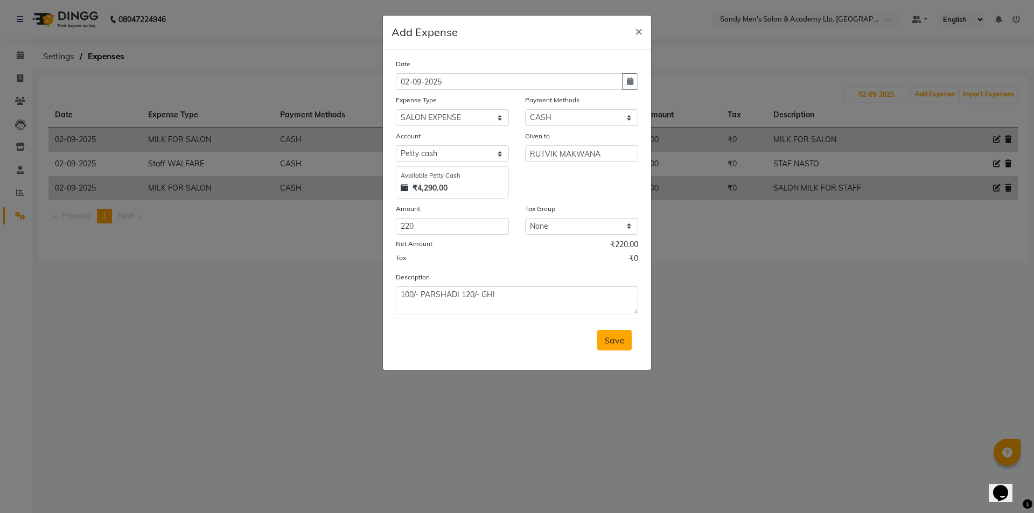
click at [615, 339] on span "Save" at bounding box center [614, 340] width 20 height 11
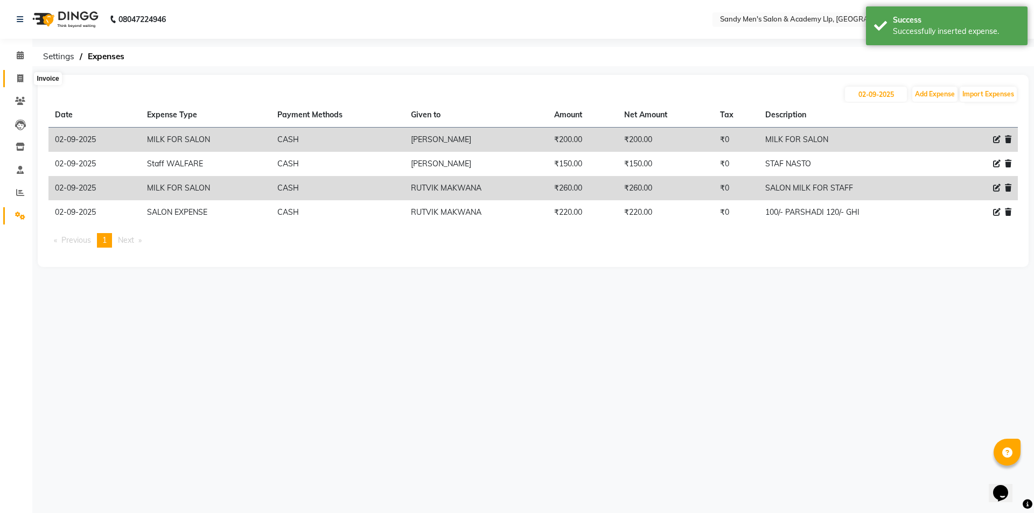
click at [17, 80] on icon at bounding box center [20, 78] width 6 height 8
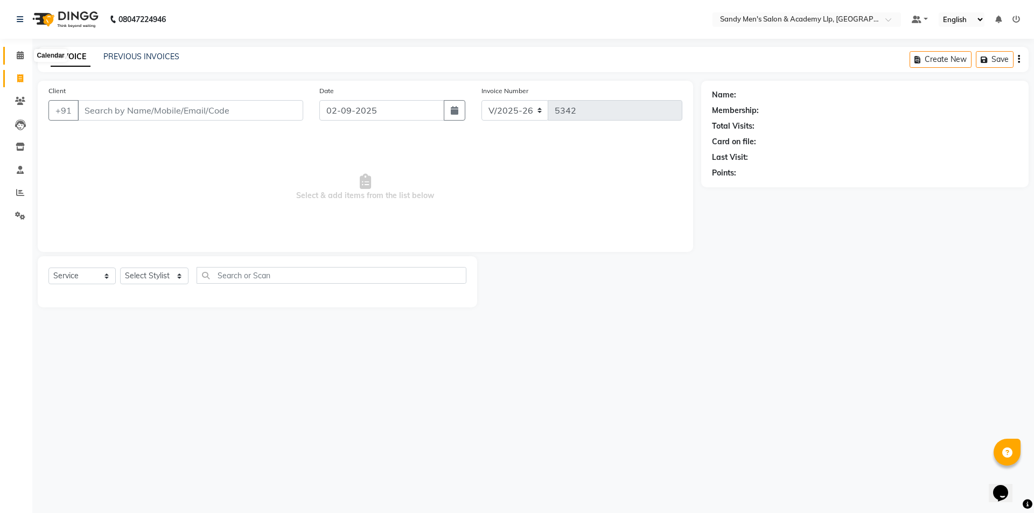
click at [20, 58] on icon at bounding box center [20, 55] width 7 height 8
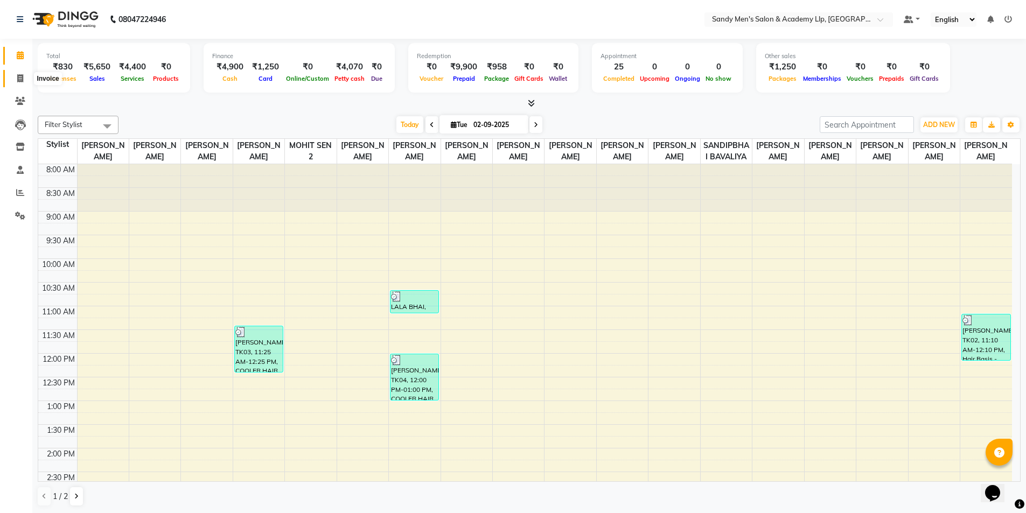
click at [18, 78] on icon at bounding box center [20, 78] width 6 height 8
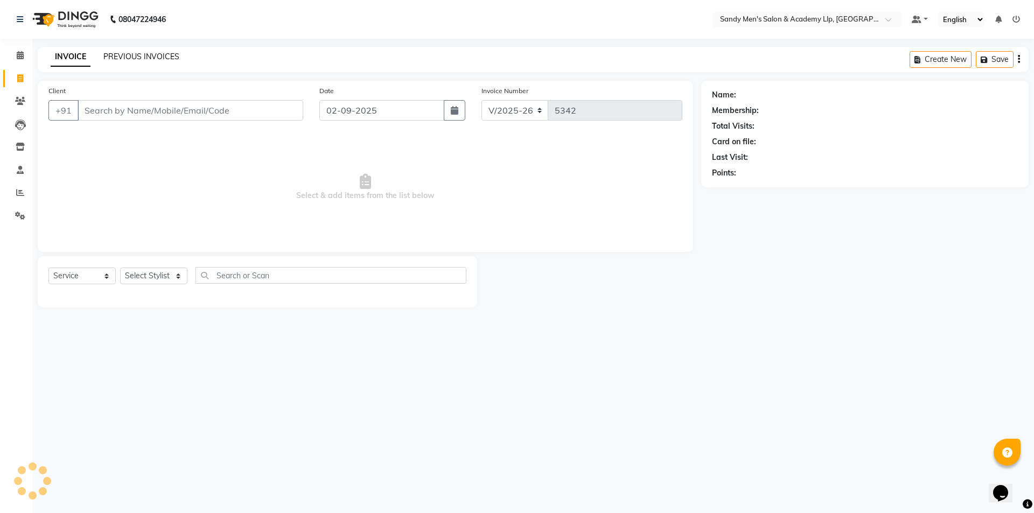
click at [173, 54] on link "PREVIOUS INVOICES" at bounding box center [141, 57] width 76 height 10
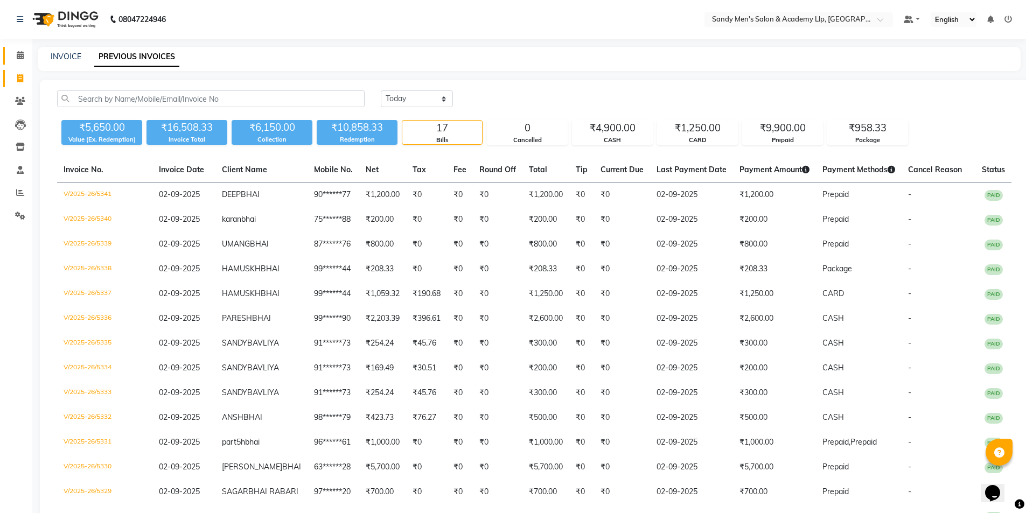
click at [20, 48] on link "Calendar" at bounding box center [16, 56] width 26 height 18
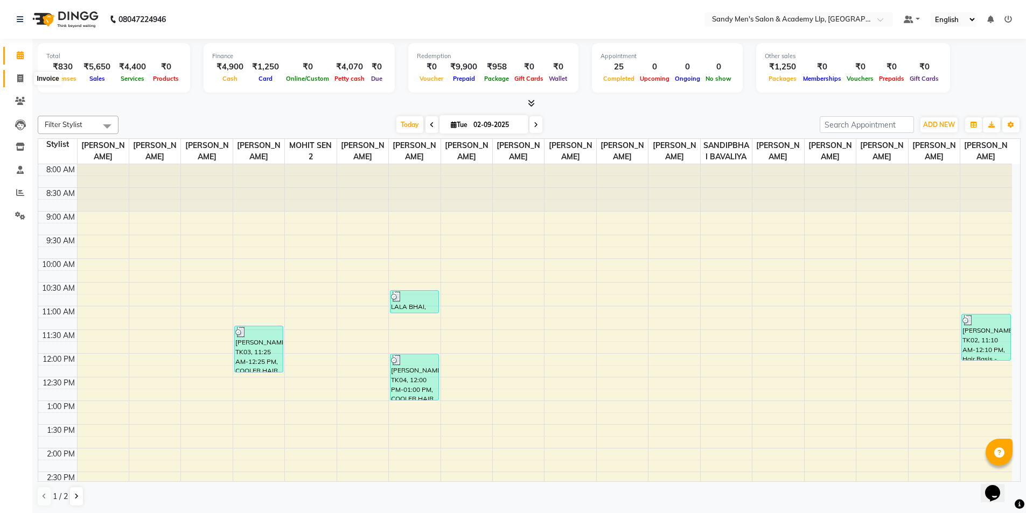
click at [22, 77] on icon at bounding box center [20, 78] width 6 height 8
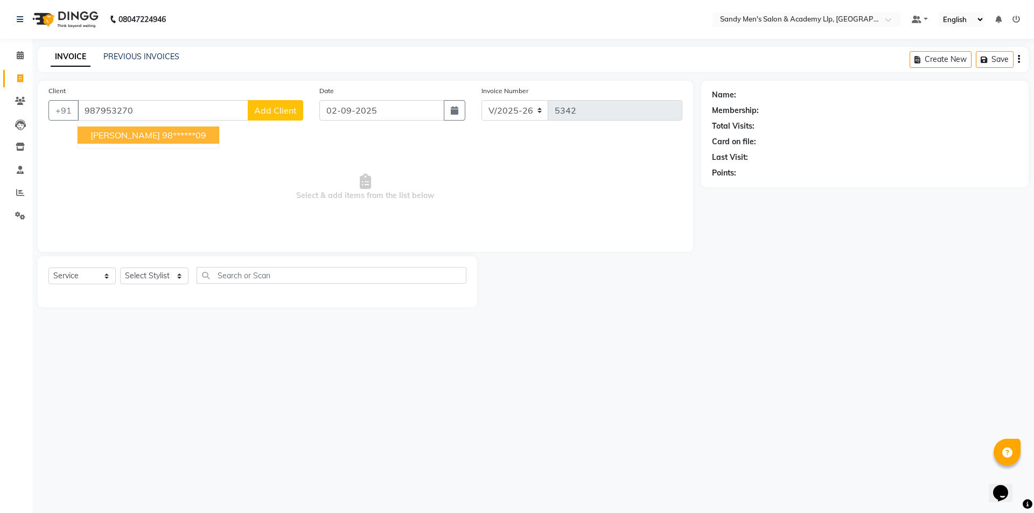
click at [185, 144] on ngb-typeahead-window "RAJESH BHAI 98******09" at bounding box center [148, 135] width 143 height 27
click at [181, 139] on ngb-highlight "98******09" at bounding box center [184, 135] width 44 height 11
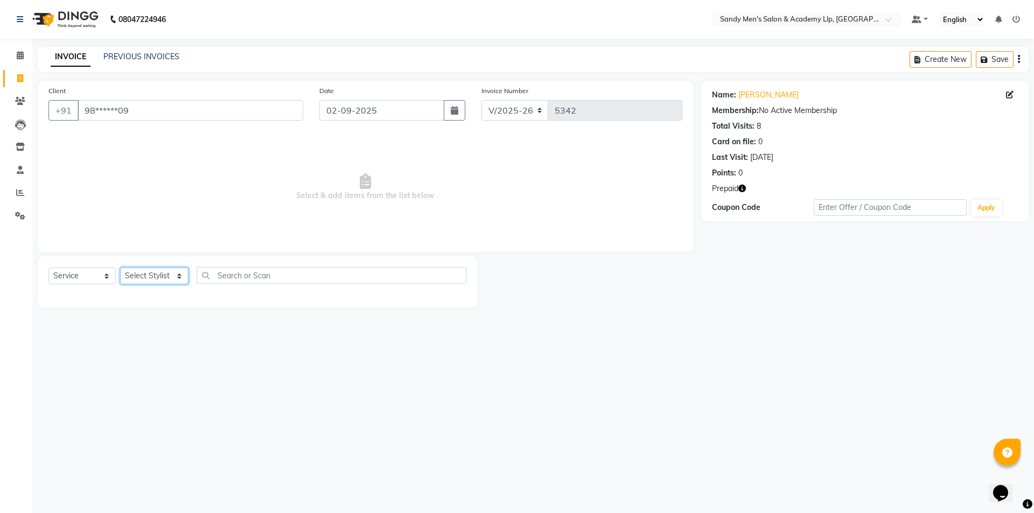
click at [153, 277] on select "Select Stylist ABHISHEK SEN AKKI SEN [PERSON_NAME] [PERSON_NAME] [PERSON_NAME] …" at bounding box center [154, 276] width 68 height 17
click at [120, 268] on select "Select Stylist ABHISHEK SEN AKKI SEN [PERSON_NAME] [PERSON_NAME] [PERSON_NAME] …" at bounding box center [154, 276] width 68 height 17
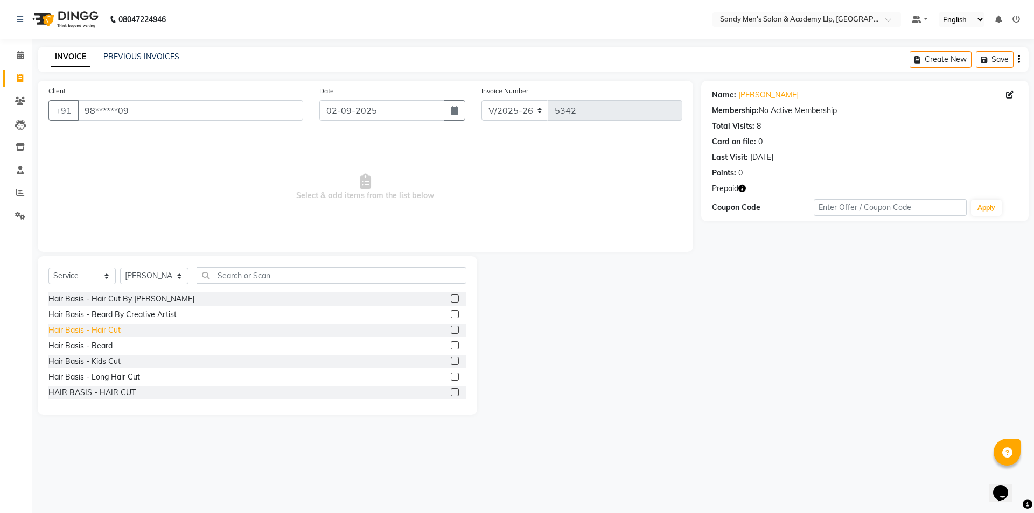
click at [105, 326] on div "Hair Basis - Hair Cut" at bounding box center [84, 330] width 72 height 11
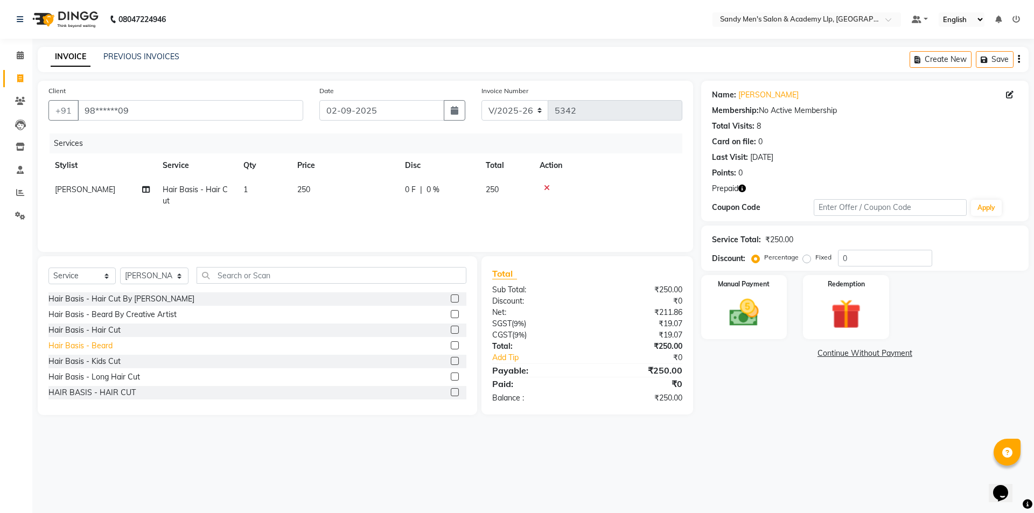
click at [103, 349] on div "Hair Basis - Beard" at bounding box center [80, 345] width 64 height 11
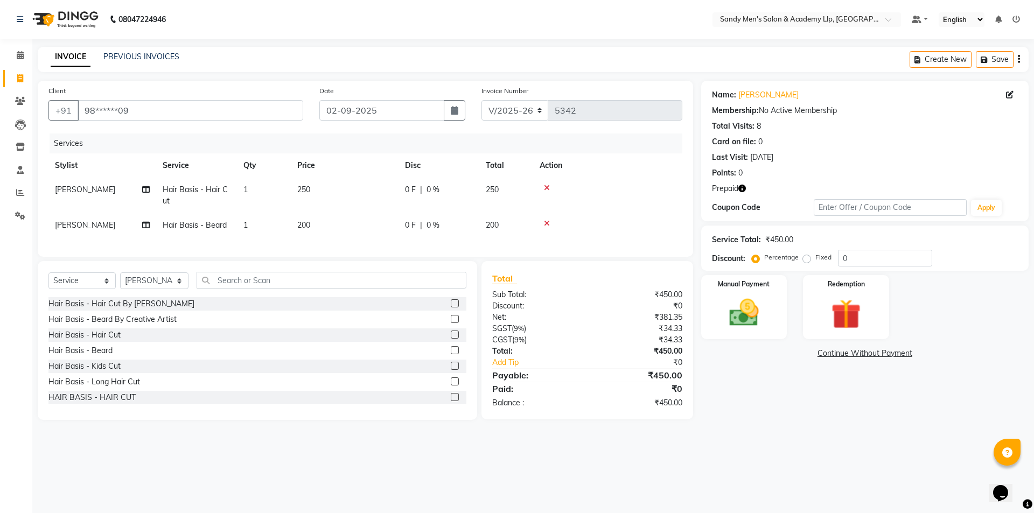
click at [386, 187] on td "250" at bounding box center [345, 196] width 108 height 36
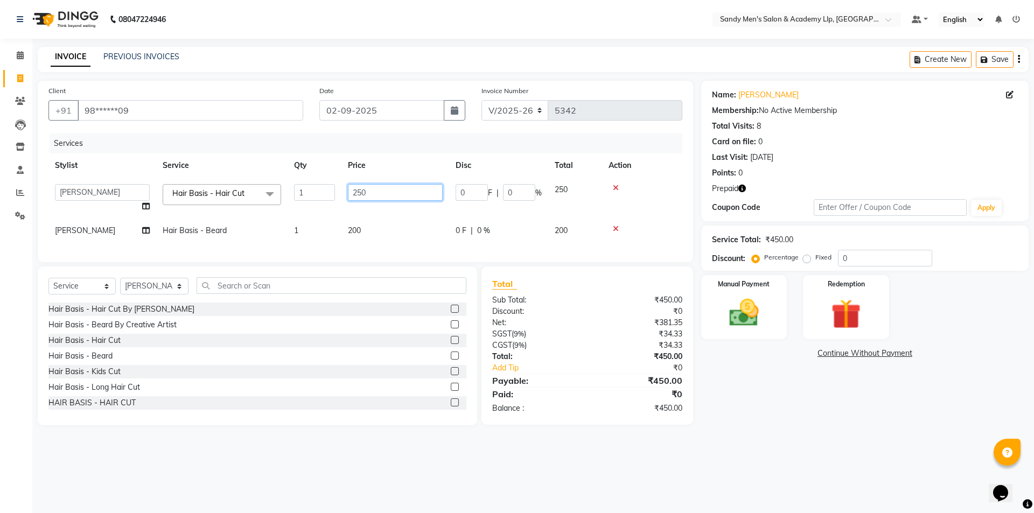
click at [386, 187] on input "250" at bounding box center [395, 192] width 95 height 17
click at [768, 396] on div "Name: Rajesh Bhai Membership: No Active Membership Total Visits: 8 Card on file…" at bounding box center [869, 253] width 336 height 345
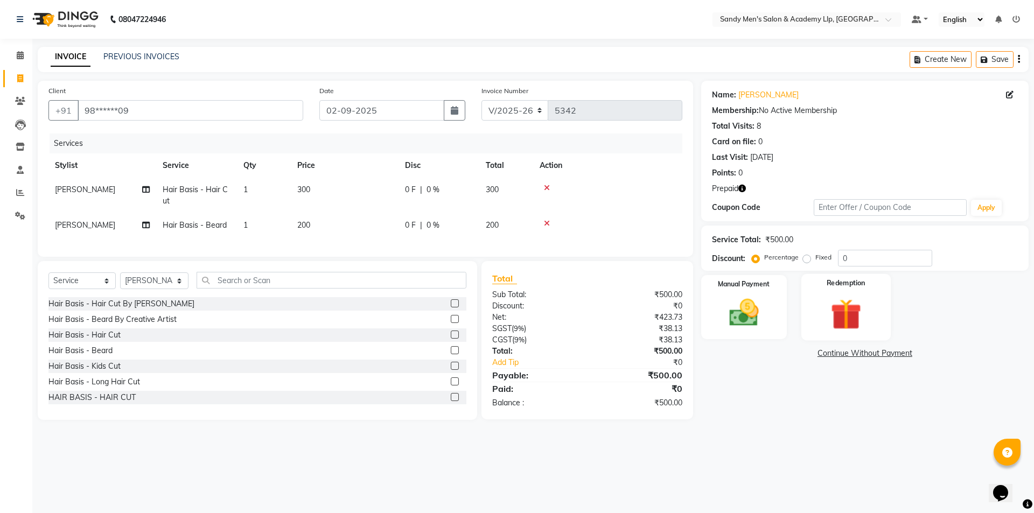
click at [844, 300] on img at bounding box center [846, 314] width 50 height 38
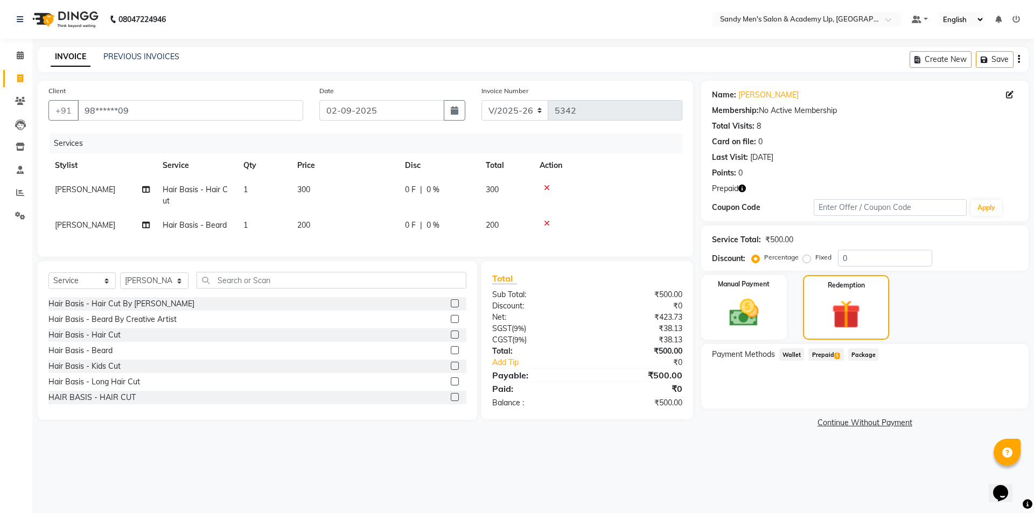
click at [832, 354] on span "Prepaid 1" at bounding box center [825, 354] width 35 height 12
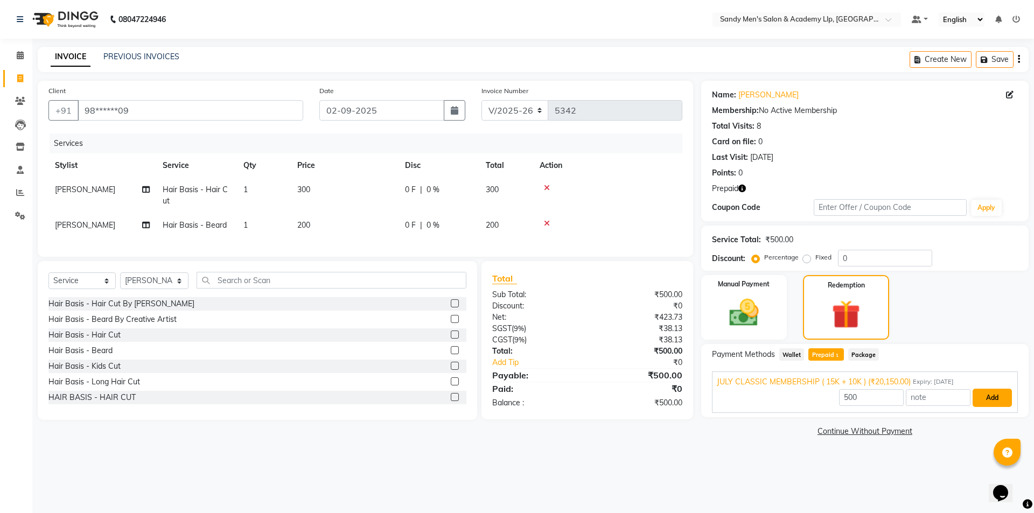
click at [990, 398] on button "Add" at bounding box center [992, 398] width 39 height 18
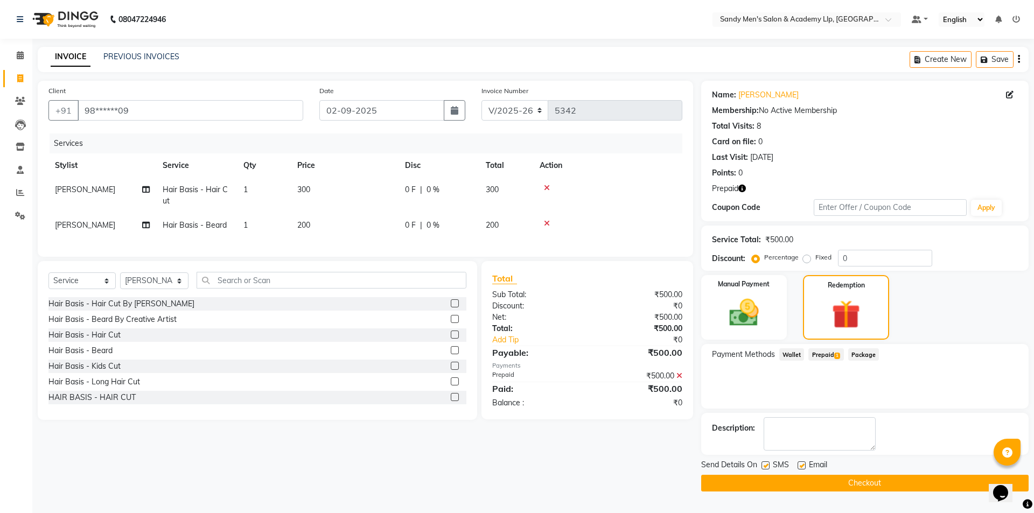
click at [800, 462] on label at bounding box center [802, 466] width 8 height 8
click at [800, 463] on input "checkbox" at bounding box center [801, 466] width 7 height 7
click at [790, 483] on button "Checkout" at bounding box center [864, 483] width 327 height 17
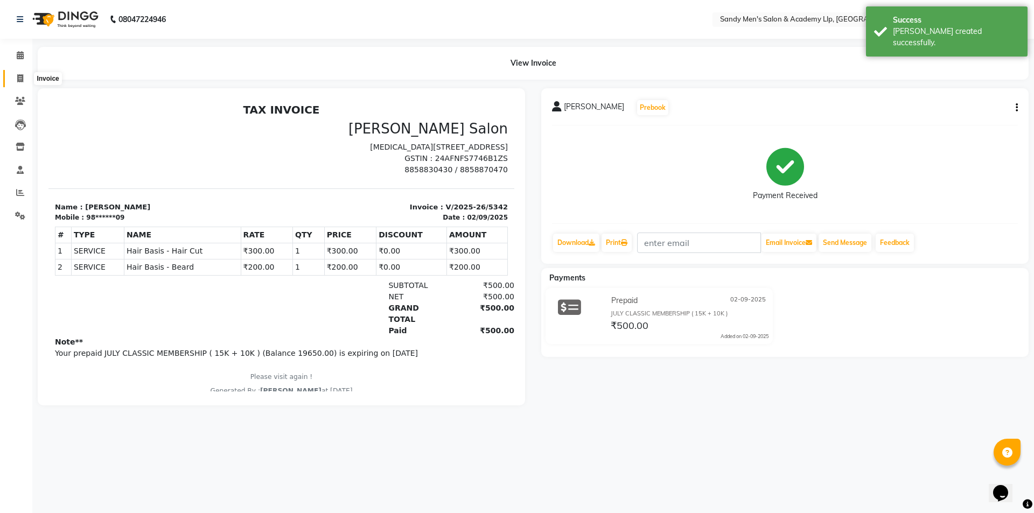
click at [16, 81] on span at bounding box center [20, 79] width 19 height 12
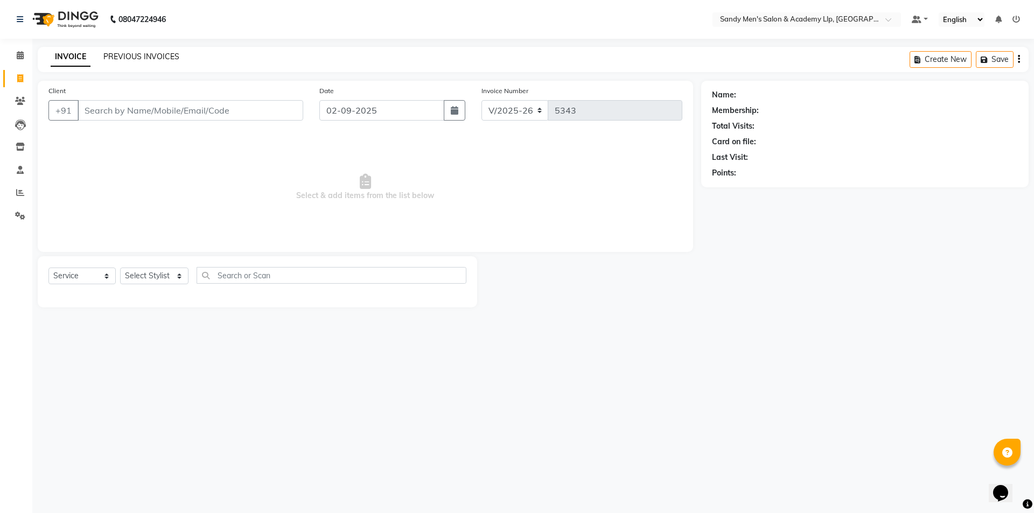
click at [145, 55] on link "PREVIOUS INVOICES" at bounding box center [141, 57] width 76 height 10
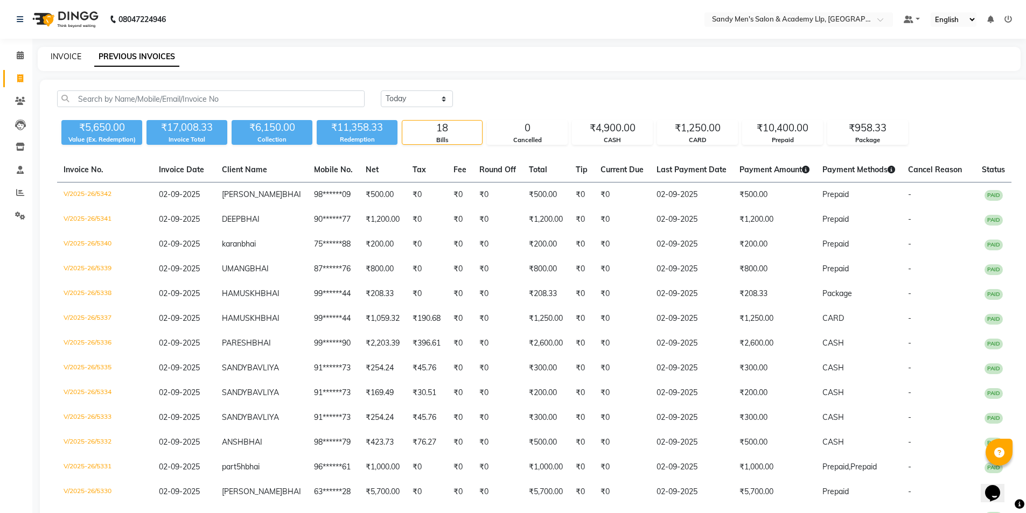
click at [65, 58] on link "INVOICE" at bounding box center [66, 57] width 31 height 10
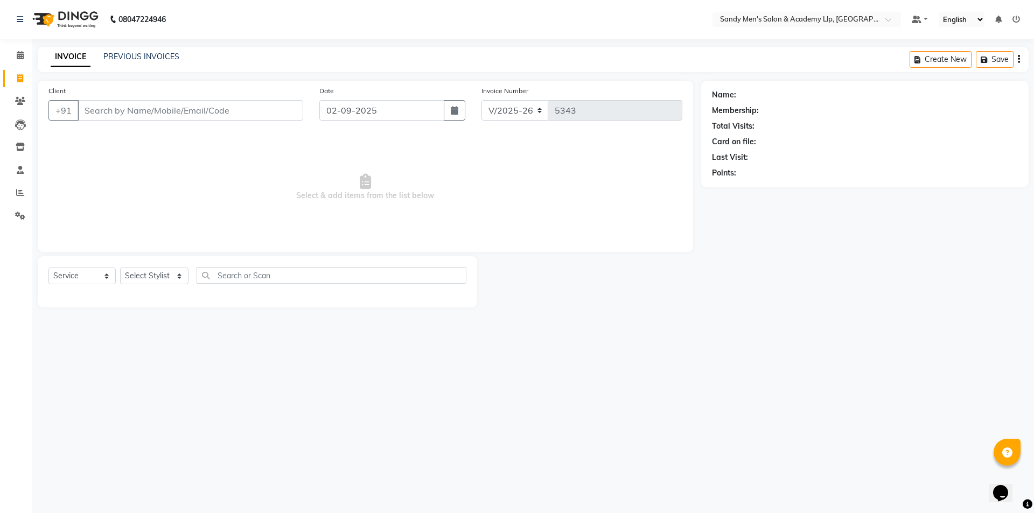
drag, startPoint x: 264, startPoint y: 90, endPoint x: 401, endPoint y: 190, distance: 169.2
click at [268, 91] on div "Client +91" at bounding box center [175, 107] width 271 height 44
click at [21, 53] on icon at bounding box center [20, 55] width 7 height 8
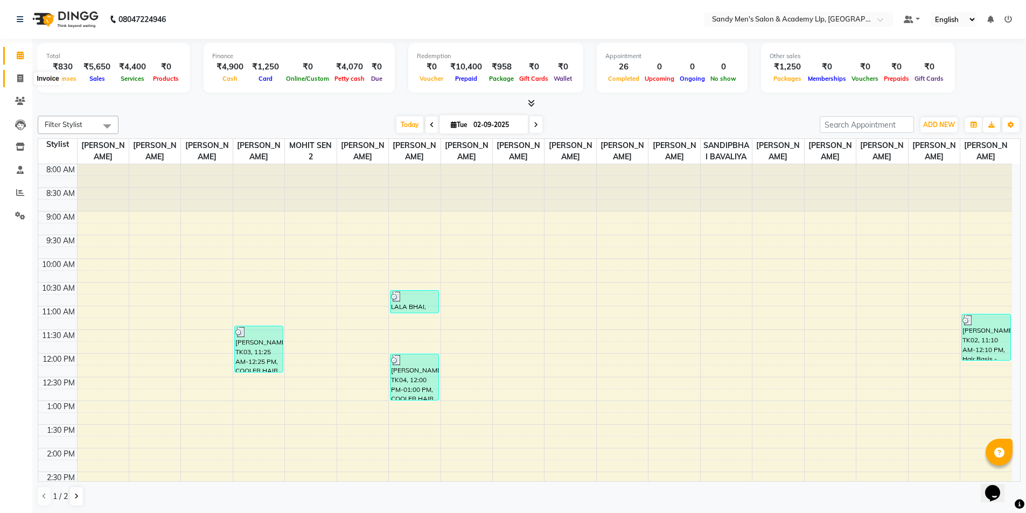
click at [20, 79] on icon at bounding box center [20, 78] width 6 height 8
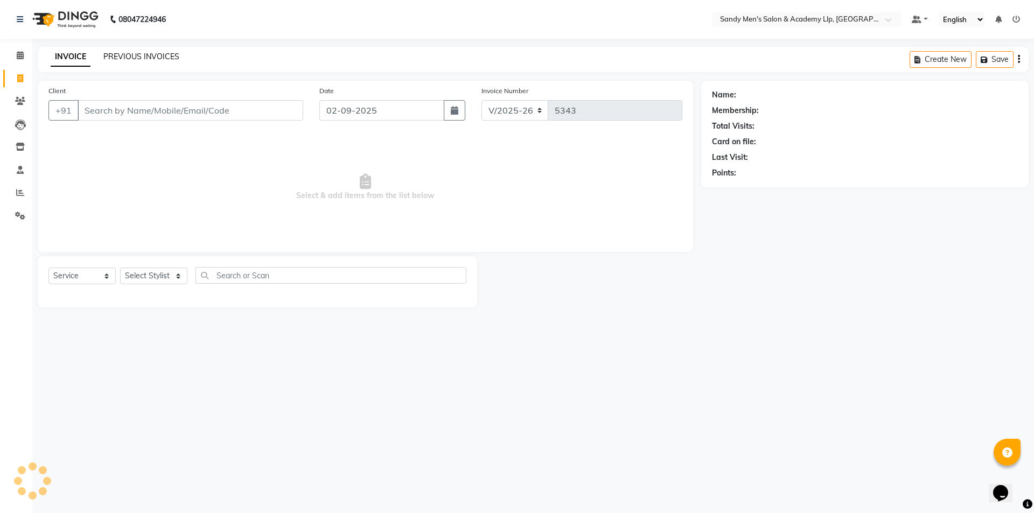
click at [161, 56] on link "PREVIOUS INVOICES" at bounding box center [141, 57] width 76 height 10
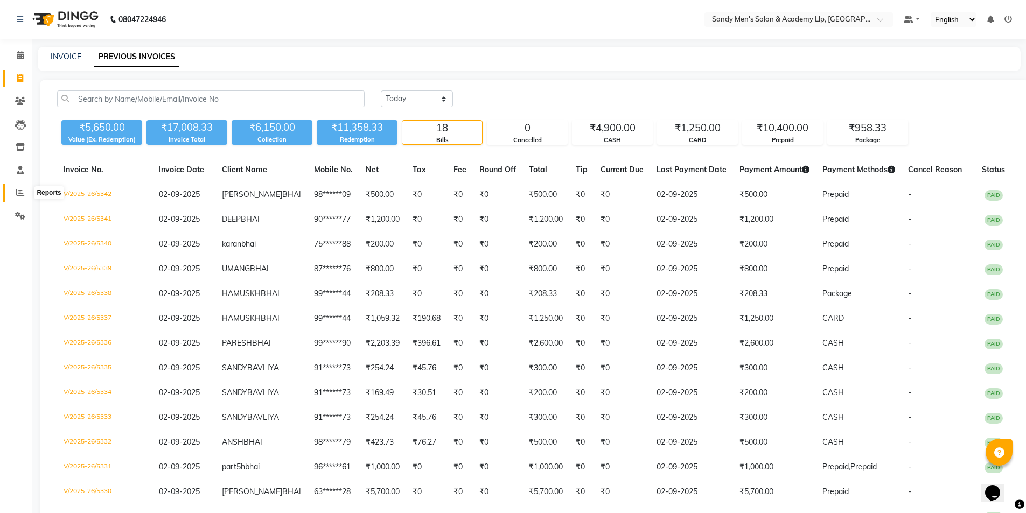
click at [26, 195] on span at bounding box center [20, 193] width 19 height 12
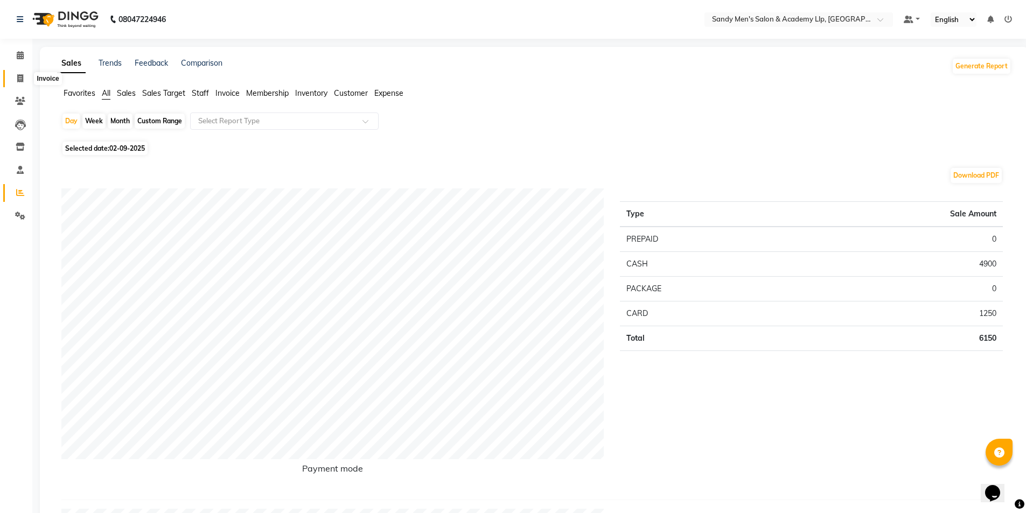
click at [20, 76] on icon at bounding box center [20, 78] width 6 height 8
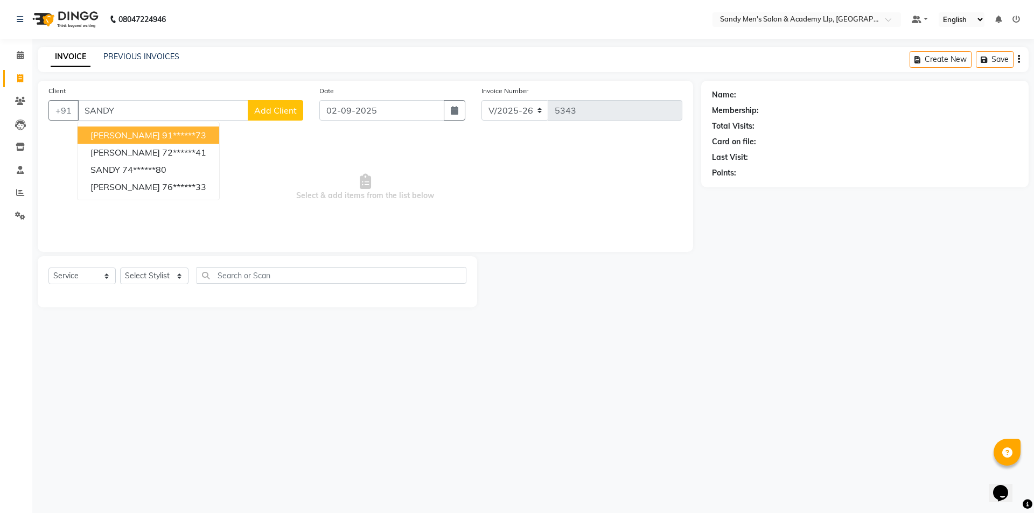
click at [176, 137] on ngb-highlight "91******73" at bounding box center [184, 135] width 44 height 11
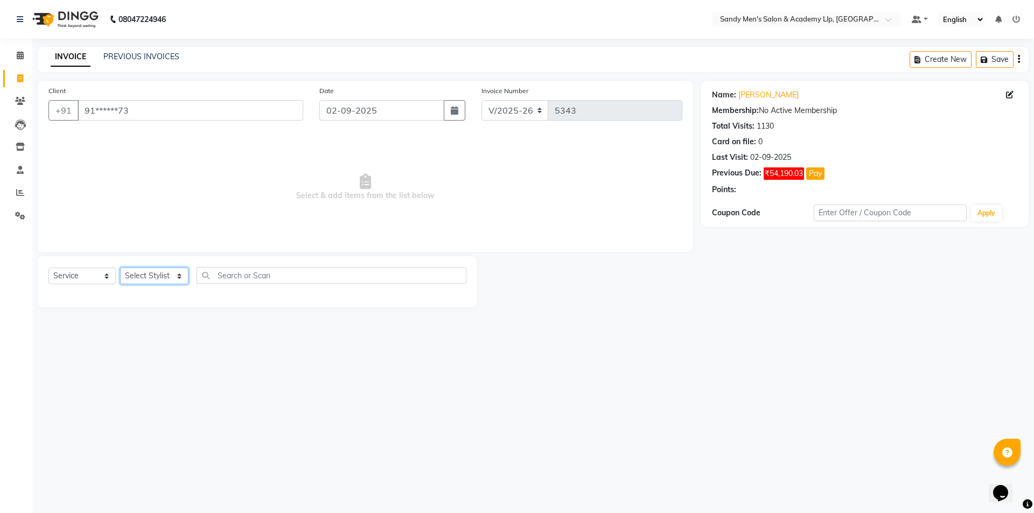
click at [144, 278] on select "Select Stylist ABHISHEK SEN AKKI SEN [PERSON_NAME] [PERSON_NAME] [PERSON_NAME] …" at bounding box center [154, 276] width 68 height 17
click at [120, 268] on select "Select Stylist ABHISHEK SEN AKKI SEN [PERSON_NAME] [PERSON_NAME] [PERSON_NAME] …" at bounding box center [154, 276] width 68 height 17
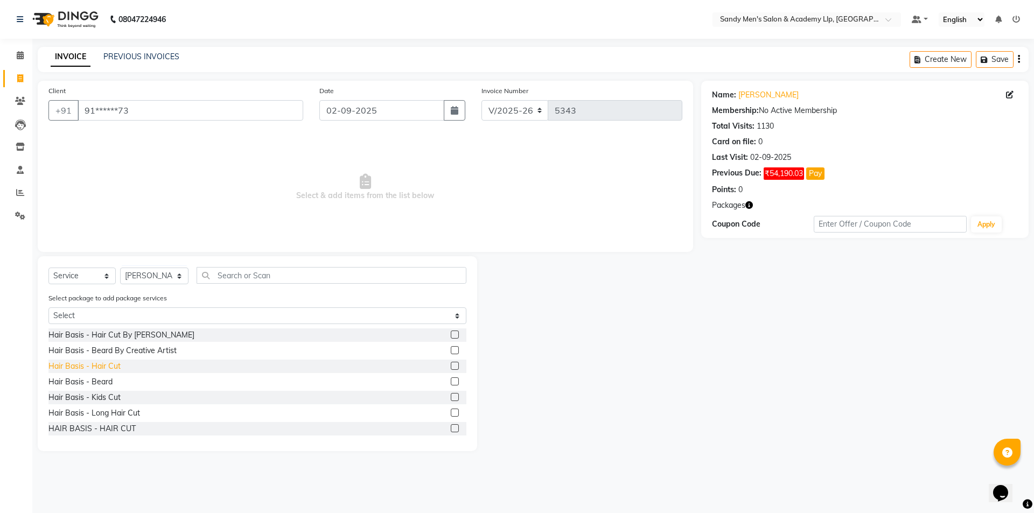
click at [100, 369] on div "Hair Basis - Hair Cut" at bounding box center [84, 366] width 72 height 11
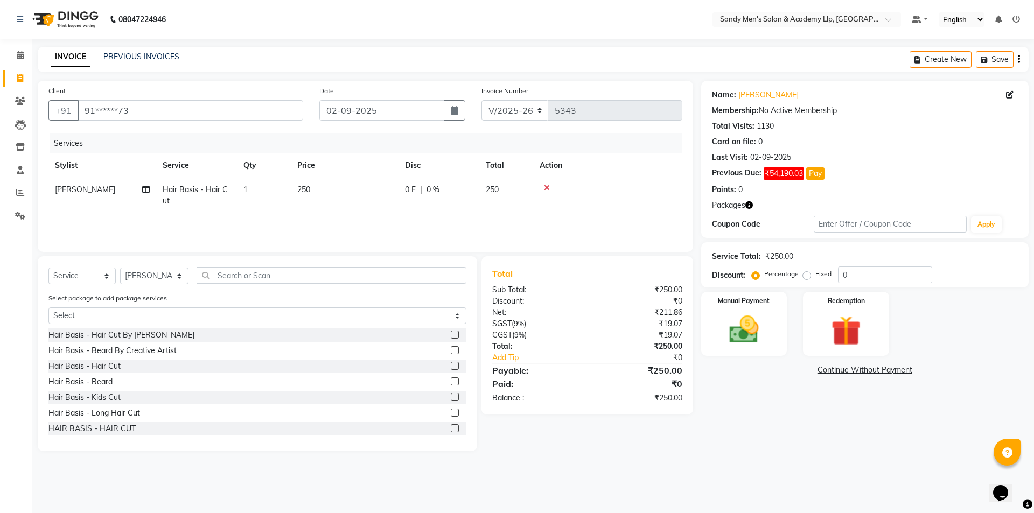
click at [382, 185] on td "250" at bounding box center [345, 196] width 108 height 36
click at [385, 188] on input "250" at bounding box center [395, 192] width 95 height 17
click at [746, 413] on div "Name: Sandy Bavliya Membership: No Active Membership Total Visits: 1130 Card on…" at bounding box center [869, 266] width 336 height 371
click at [764, 323] on img at bounding box center [744, 330] width 50 height 36
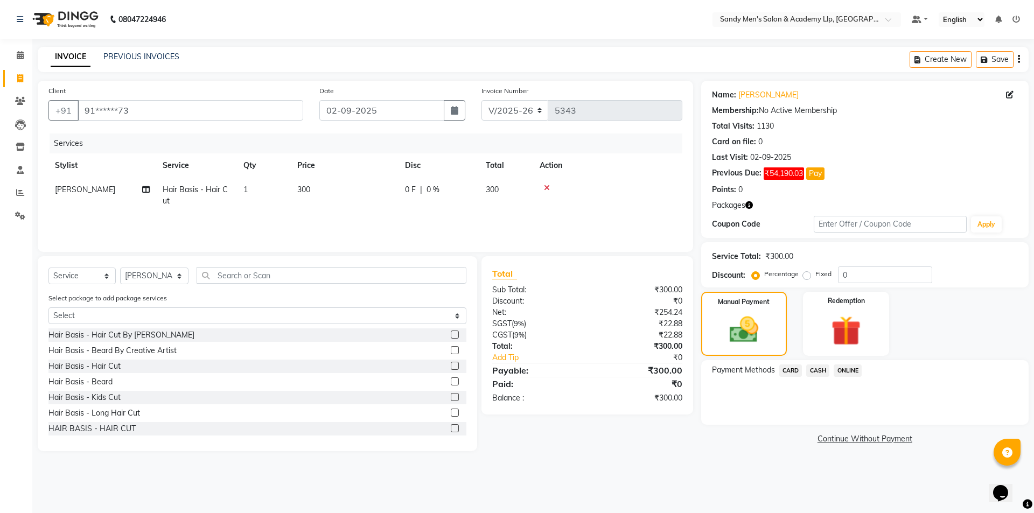
click at [825, 369] on span "CASH" at bounding box center [817, 371] width 23 height 12
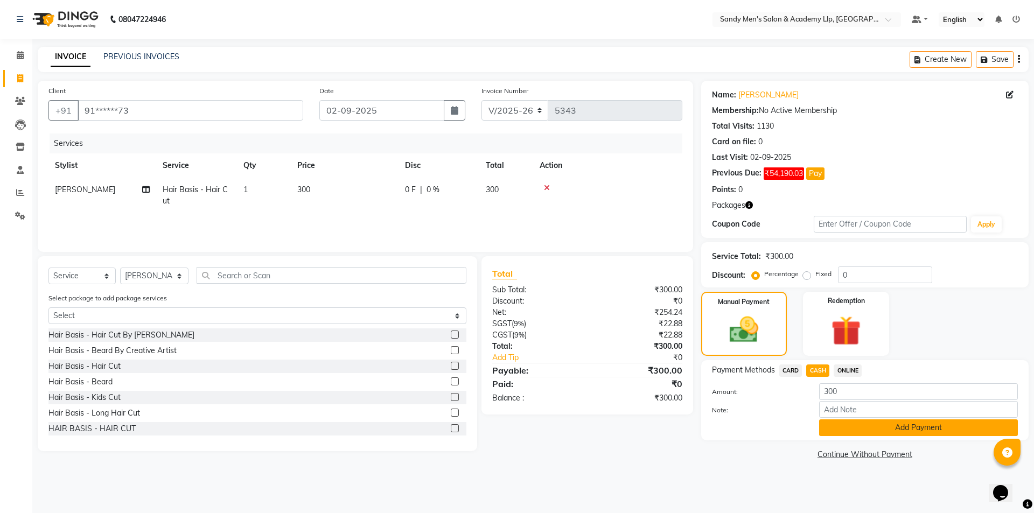
click at [836, 428] on button "Add Payment" at bounding box center [918, 428] width 199 height 17
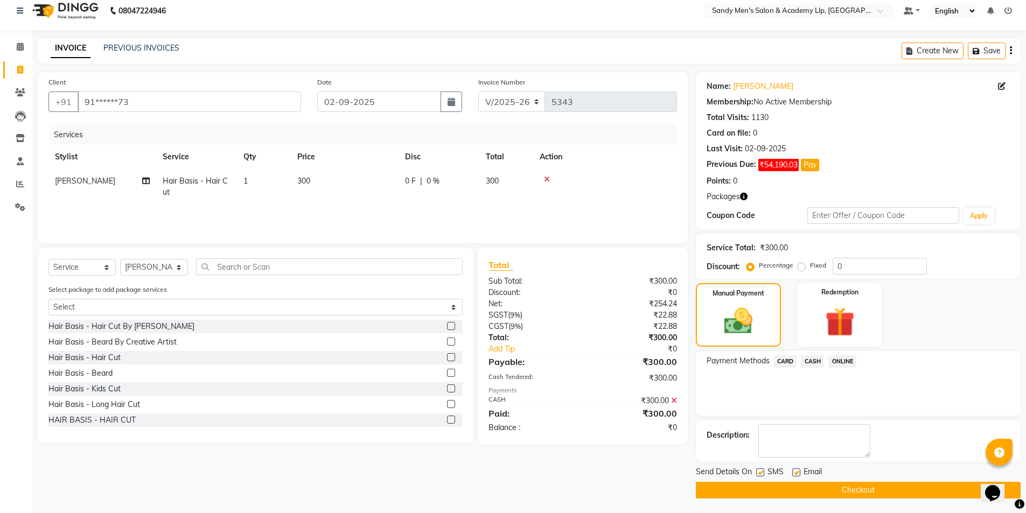
scroll to position [10, 0]
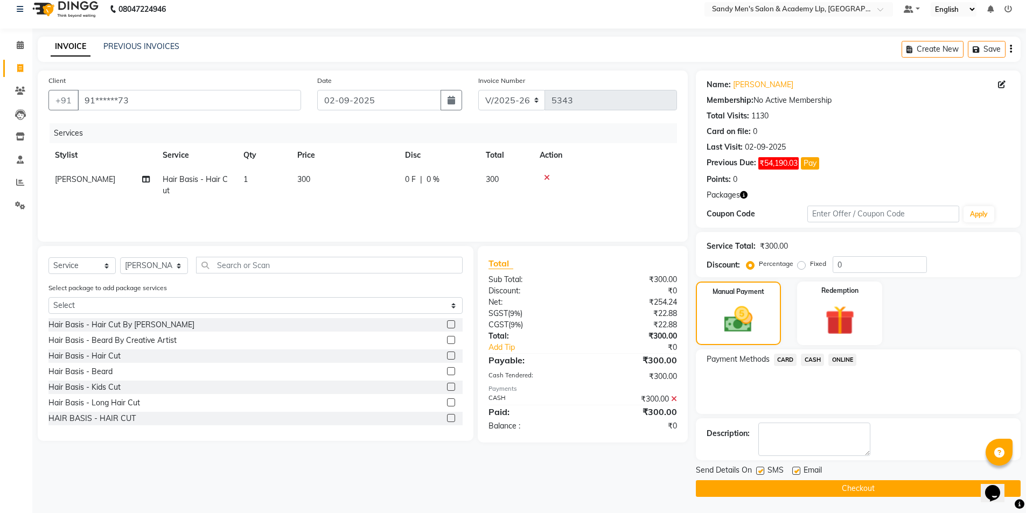
click at [794, 474] on label at bounding box center [796, 471] width 8 height 8
click at [794, 474] on input "checkbox" at bounding box center [795, 471] width 7 height 7
click at [763, 471] on label at bounding box center [760, 471] width 8 height 8
click at [763, 471] on input "checkbox" at bounding box center [759, 471] width 7 height 7
click at [771, 489] on button "Checkout" at bounding box center [858, 488] width 325 height 17
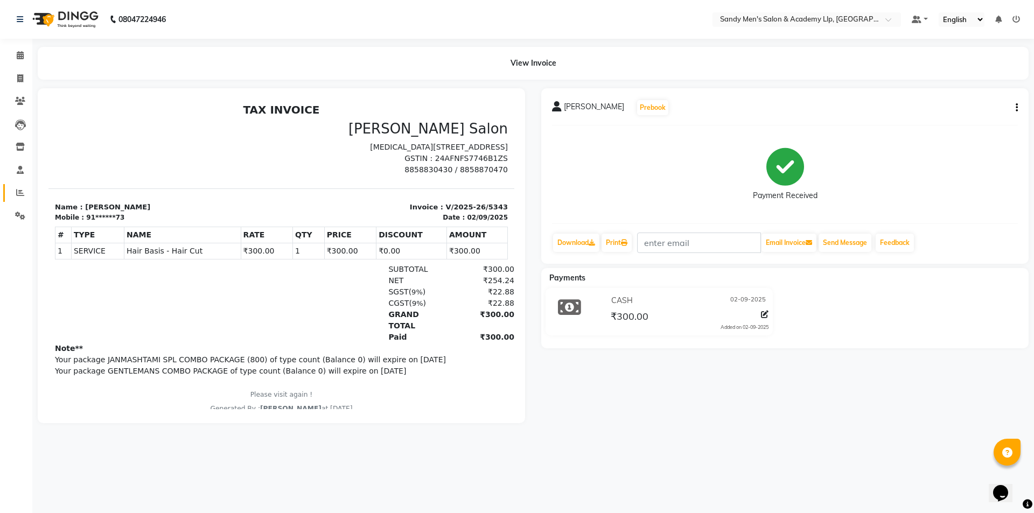
click at [22, 201] on link "Reports" at bounding box center [16, 193] width 26 height 18
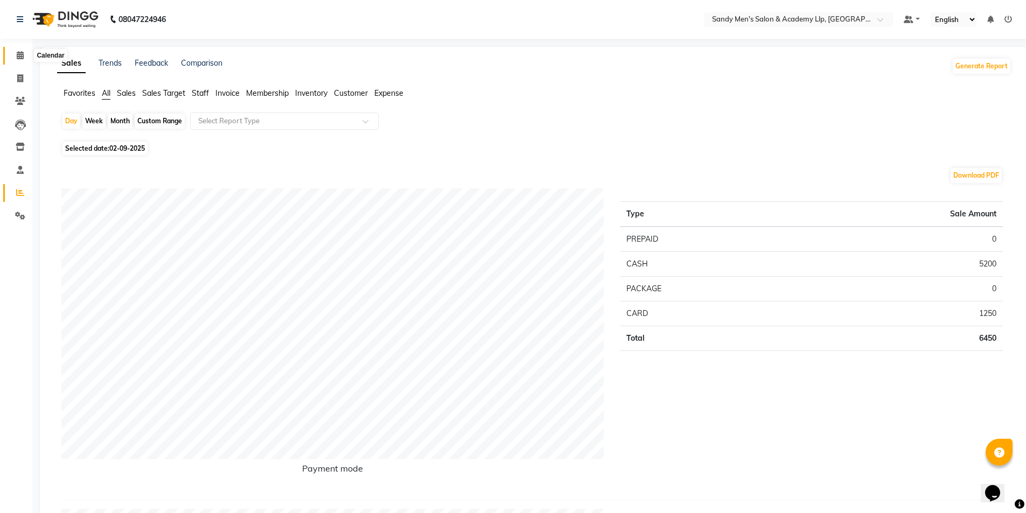
click at [18, 60] on span at bounding box center [20, 56] width 19 height 12
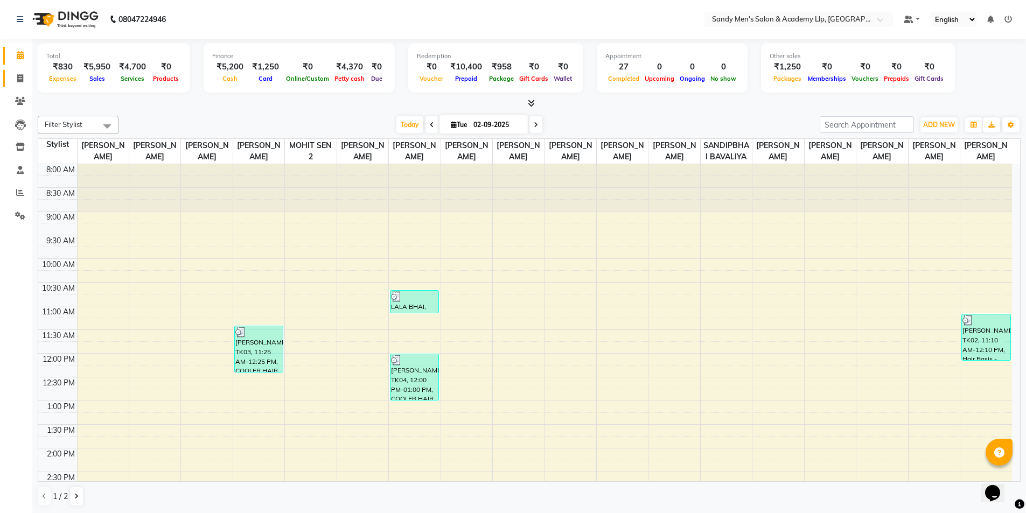
click at [10, 82] on link "Invoice" at bounding box center [16, 79] width 26 height 18
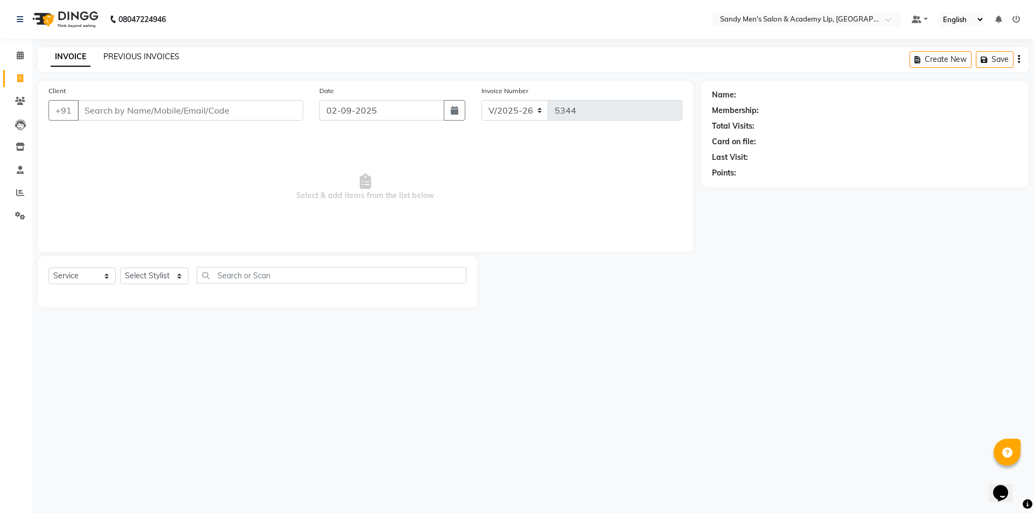
click at [130, 60] on link "PREVIOUS INVOICES" at bounding box center [141, 57] width 76 height 10
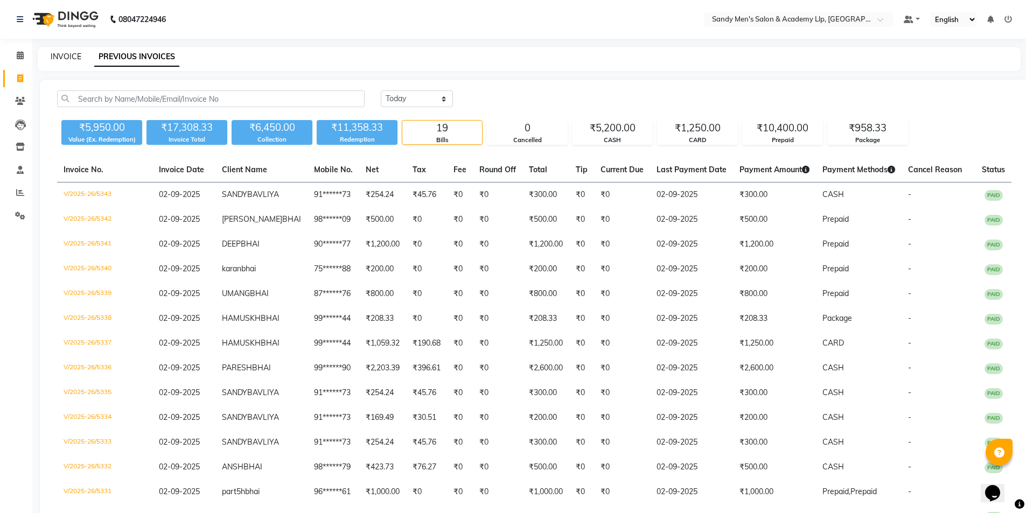
click at [61, 61] on link "INVOICE" at bounding box center [66, 57] width 31 height 10
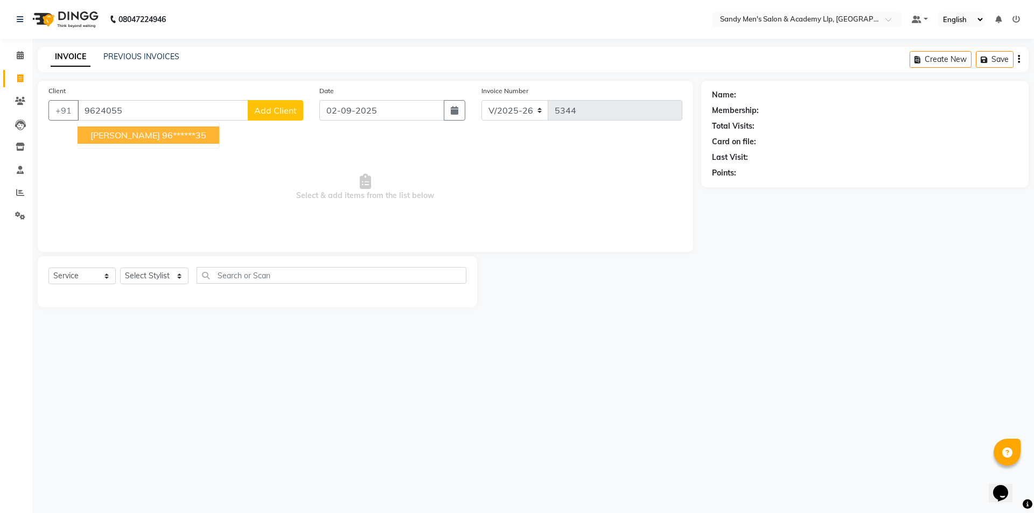
click at [160, 129] on button "DARSHIT BHAI 96******35" at bounding box center [149, 135] width 142 height 17
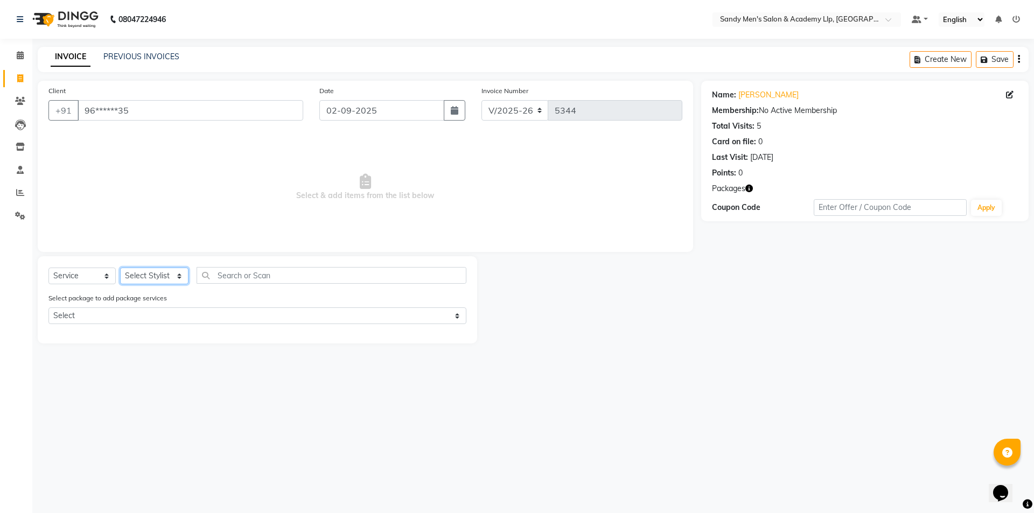
click at [148, 279] on select "Select Stylist ABHISHEK SEN AKKI SEN [PERSON_NAME] [PERSON_NAME] [PERSON_NAME] …" at bounding box center [154, 276] width 68 height 17
click at [120, 268] on select "Select Stylist ABHISHEK SEN AKKI SEN [PERSON_NAME] [PERSON_NAME] [PERSON_NAME] …" at bounding box center [154, 276] width 68 height 17
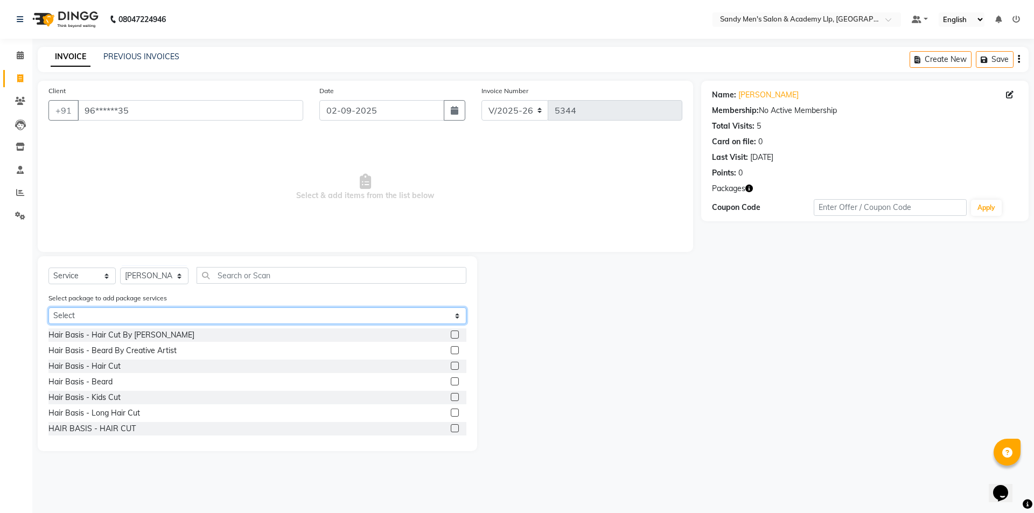
click at [111, 319] on select "Select COOLER JUNIOR PACKAGE" at bounding box center [257, 316] width 418 height 17
click at [48, 308] on select "Select COOLER JUNIOR PACKAGE" at bounding box center [257, 316] width 418 height 17
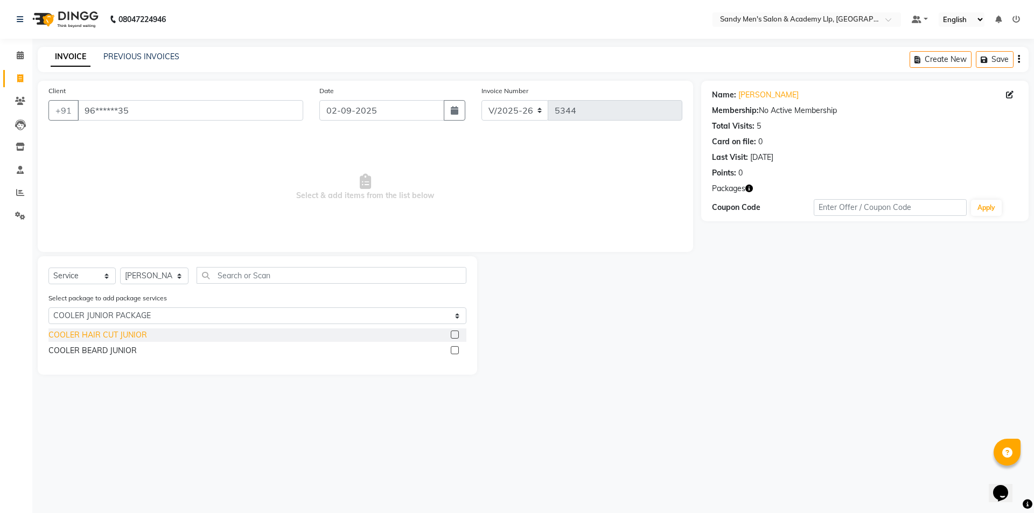
click at [99, 338] on div "COOLER HAIR CUT JUNIOR" at bounding box center [97, 335] width 99 height 11
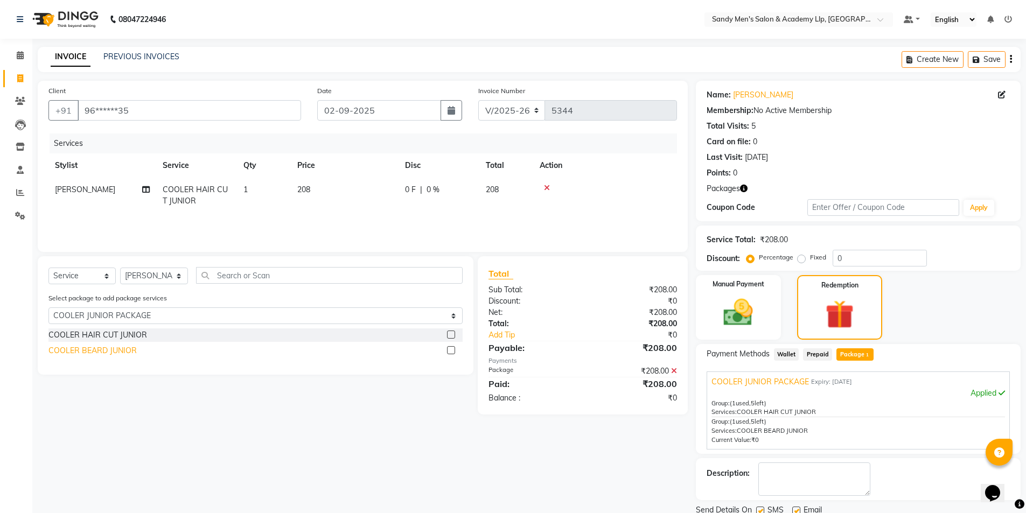
click at [98, 353] on div "COOLER BEARD JUNIOR" at bounding box center [92, 350] width 88 height 11
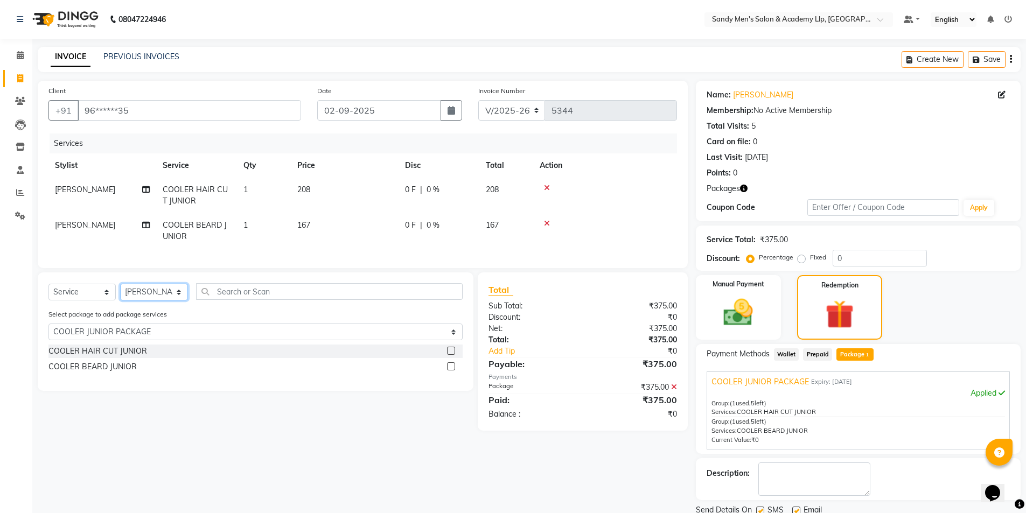
click at [152, 301] on select "Select Stylist ABHISHEK SEN AKKI SEN [PERSON_NAME] [PERSON_NAME] [PERSON_NAME] …" at bounding box center [154, 292] width 68 height 17
click at [120, 292] on select "Select Stylist ABHISHEK SEN AKKI SEN [PERSON_NAME] [PERSON_NAME] [PERSON_NAME] …" at bounding box center [154, 292] width 68 height 17
click at [100, 357] on div "COOLER HAIR CUT JUNIOR" at bounding box center [97, 351] width 99 height 11
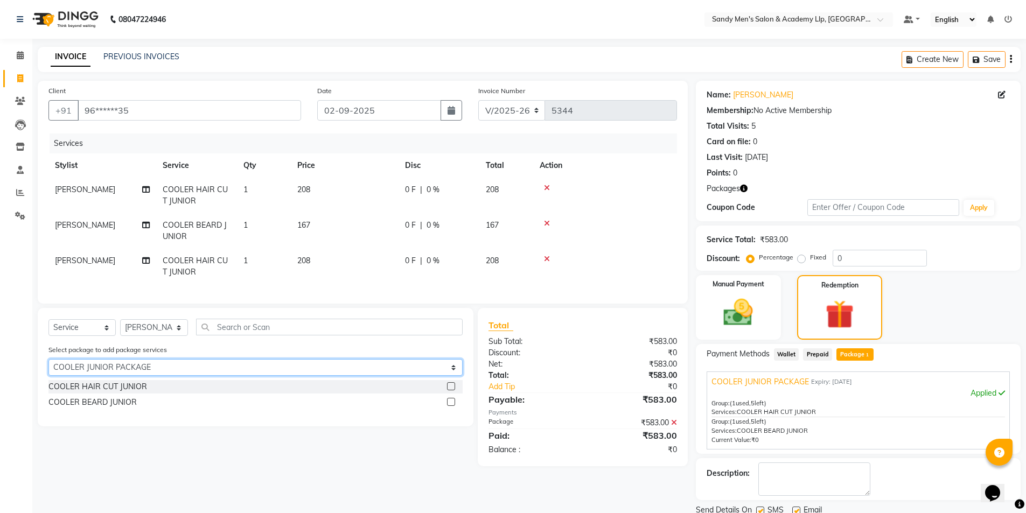
click at [102, 376] on select "Select COOLER JUNIOR PACKAGE" at bounding box center [255, 367] width 414 height 17
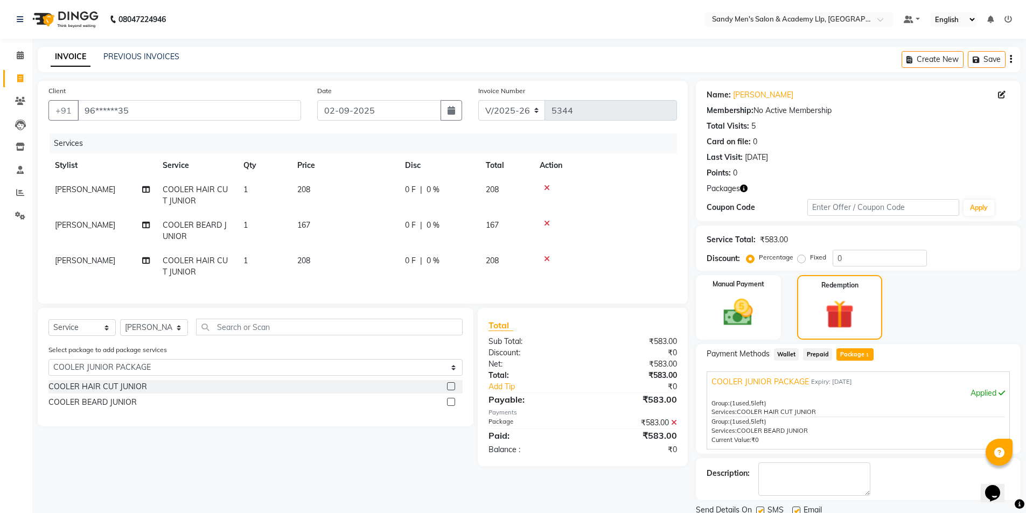
click at [275, 317] on div "Select Service Product Membership Package Voucher Prepaid Gift Card Select Styl…" at bounding box center [256, 367] width 436 height 118
click at [97, 408] on div "COOLER BEARD JUNIOR" at bounding box center [92, 402] width 88 height 11
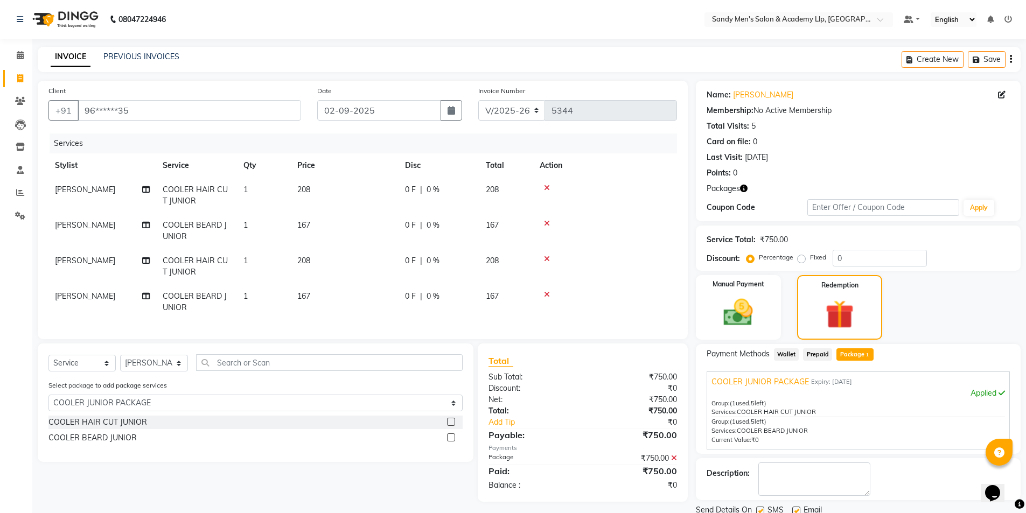
scroll to position [40, 0]
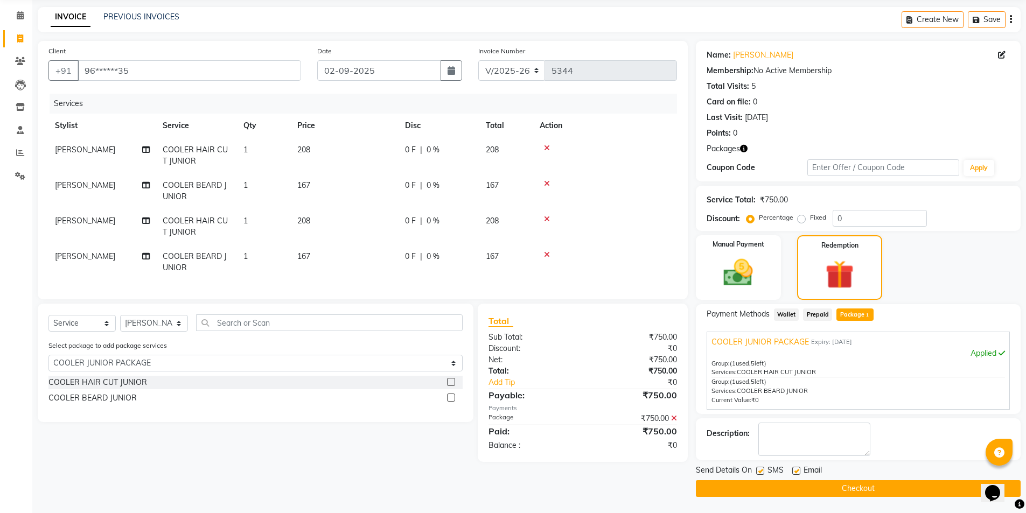
click at [797, 474] on label at bounding box center [796, 471] width 8 height 8
click at [797, 474] on input "checkbox" at bounding box center [795, 471] width 7 height 7
click at [759, 473] on label at bounding box center [760, 471] width 8 height 8
click at [759, 473] on input "checkbox" at bounding box center [759, 471] width 7 height 7
click at [754, 491] on button "Checkout" at bounding box center [858, 488] width 325 height 17
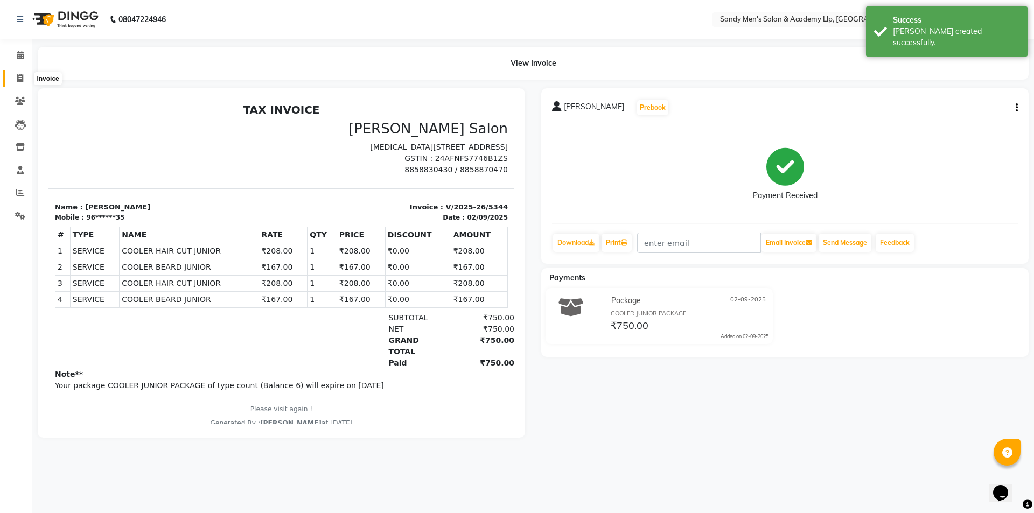
click at [19, 82] on span at bounding box center [20, 79] width 19 height 12
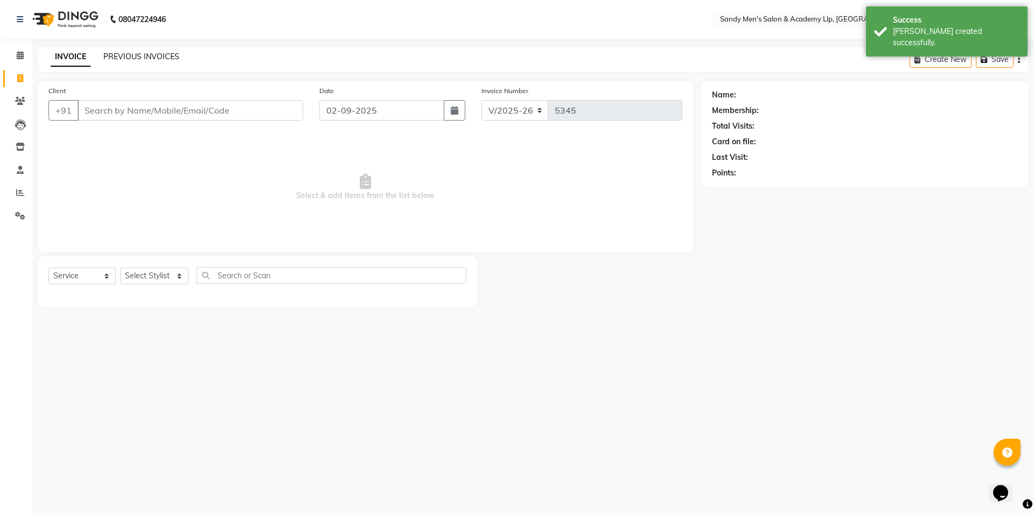
click at [127, 58] on link "PREVIOUS INVOICES" at bounding box center [141, 57] width 76 height 10
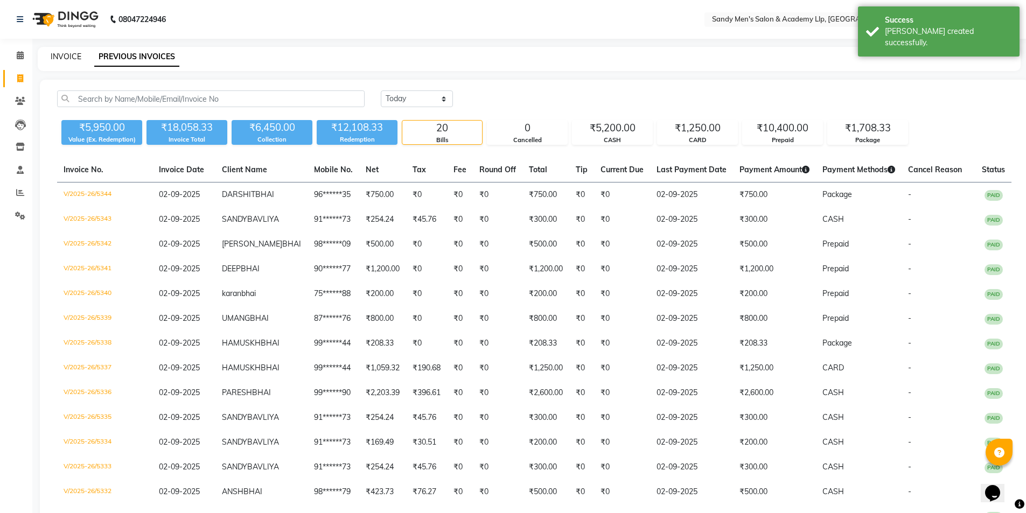
click at [68, 61] on link "INVOICE" at bounding box center [66, 57] width 31 height 10
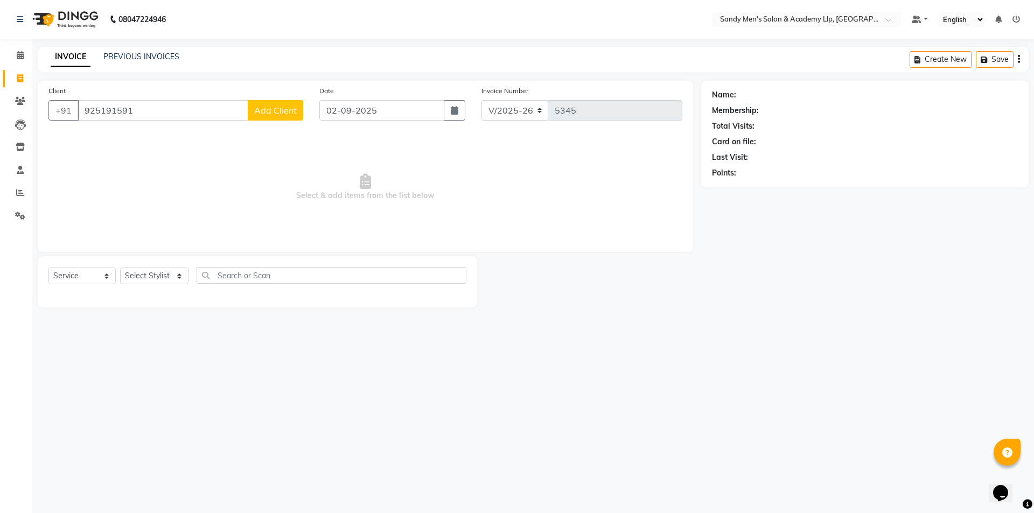
drag, startPoint x: 130, startPoint y: 103, endPoint x: 88, endPoint y: 123, distance: 46.3
click at [87, 123] on div "Client +91 925191591 Add Client" at bounding box center [175, 107] width 271 height 44
click at [134, 108] on input "925191591" at bounding box center [163, 110] width 171 height 20
click at [287, 113] on span "Add Client" at bounding box center [275, 110] width 43 height 11
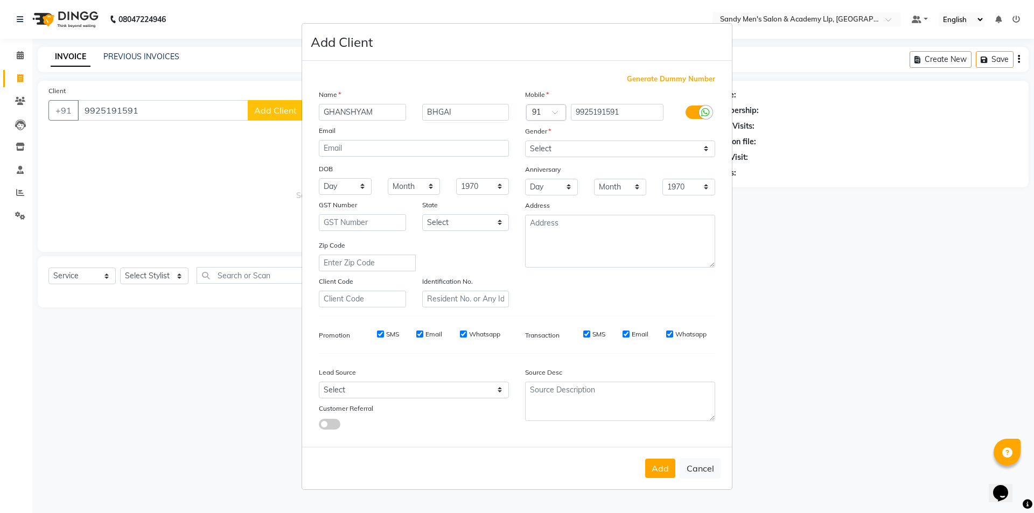
click at [572, 139] on div "Gender" at bounding box center [620, 132] width 206 height 15
click at [570, 150] on select "Select [DEMOGRAPHIC_DATA] [DEMOGRAPHIC_DATA] Other Prefer Not To Say" at bounding box center [620, 149] width 190 height 17
click at [566, 157] on select "Select [DEMOGRAPHIC_DATA] [DEMOGRAPHIC_DATA] Other Prefer Not To Say" at bounding box center [620, 149] width 190 height 17
click at [525, 141] on select "Select [DEMOGRAPHIC_DATA] [DEMOGRAPHIC_DATA] Other Prefer Not To Say" at bounding box center [620, 149] width 190 height 17
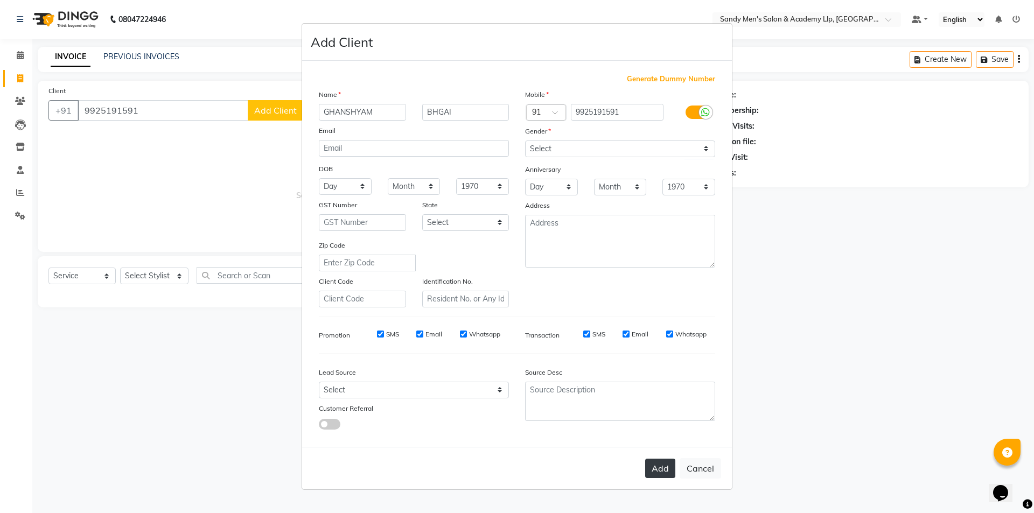
click at [655, 463] on button "Add" at bounding box center [660, 468] width 30 height 19
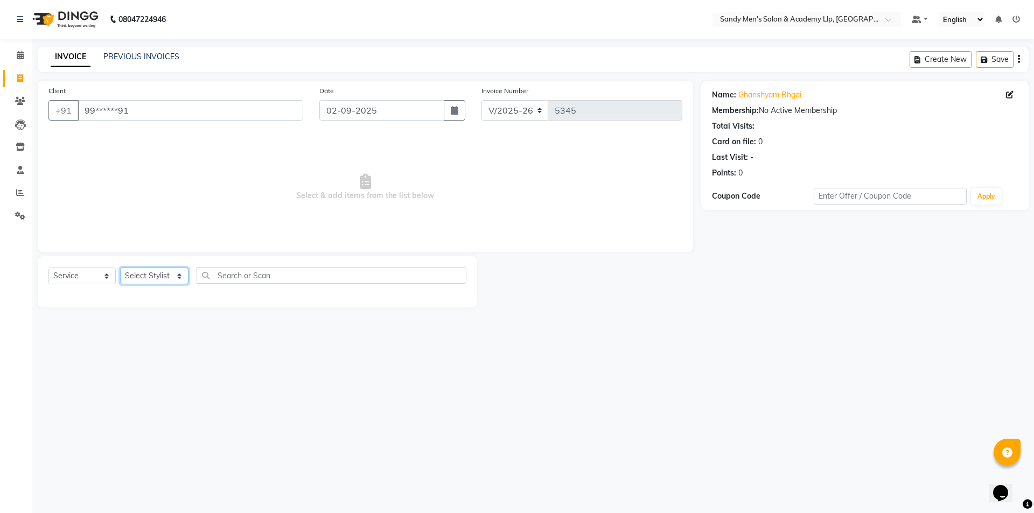
click at [155, 269] on select "Select Stylist ABHISHEK SEN AKKI SEN [PERSON_NAME] [PERSON_NAME] [PERSON_NAME] …" at bounding box center [154, 276] width 68 height 17
click at [120, 268] on select "Select Stylist ABHISHEK SEN AKKI SEN [PERSON_NAME] [PERSON_NAME] [PERSON_NAME] …" at bounding box center [154, 276] width 68 height 17
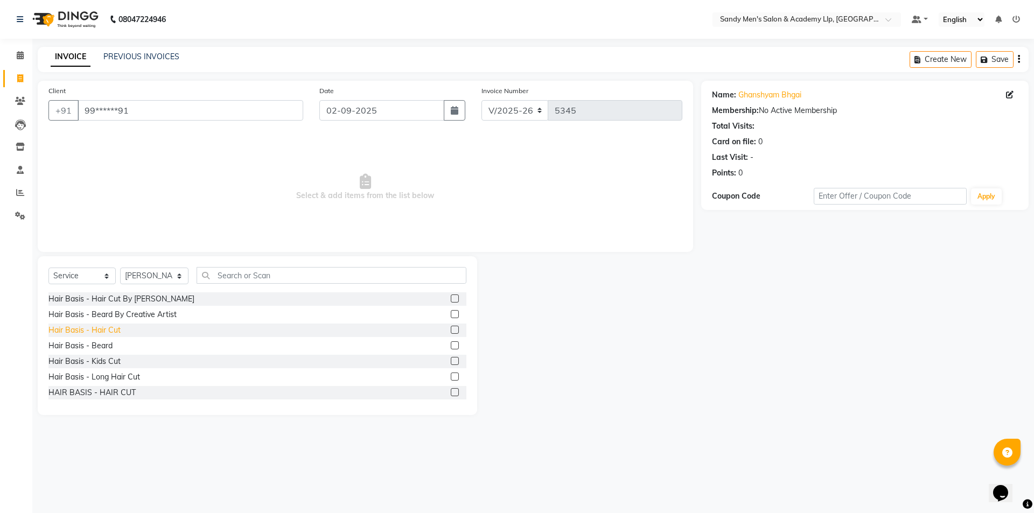
click at [103, 331] on div "Hair Basis - Hair Cut" at bounding box center [84, 330] width 72 height 11
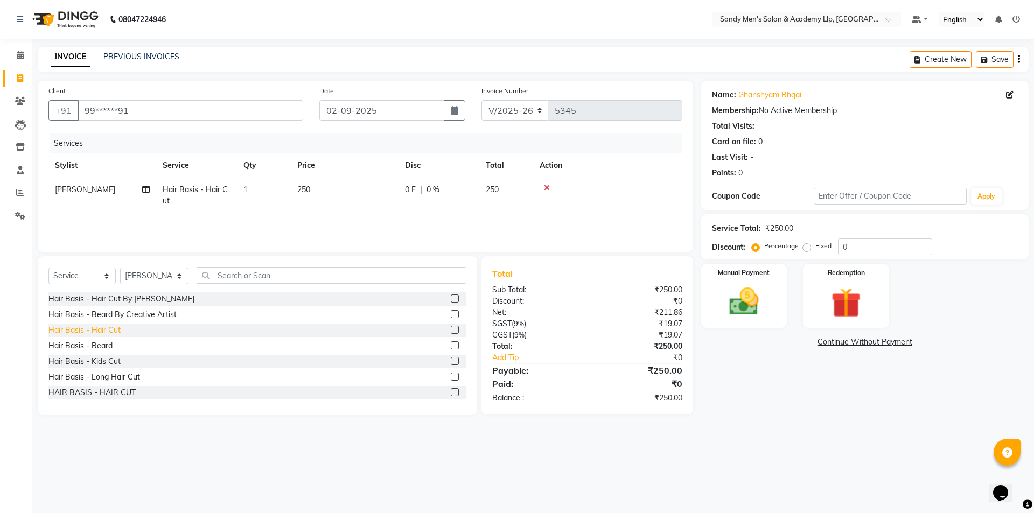
click at [101, 345] on div "Hair Basis - Beard" at bounding box center [80, 345] width 64 height 11
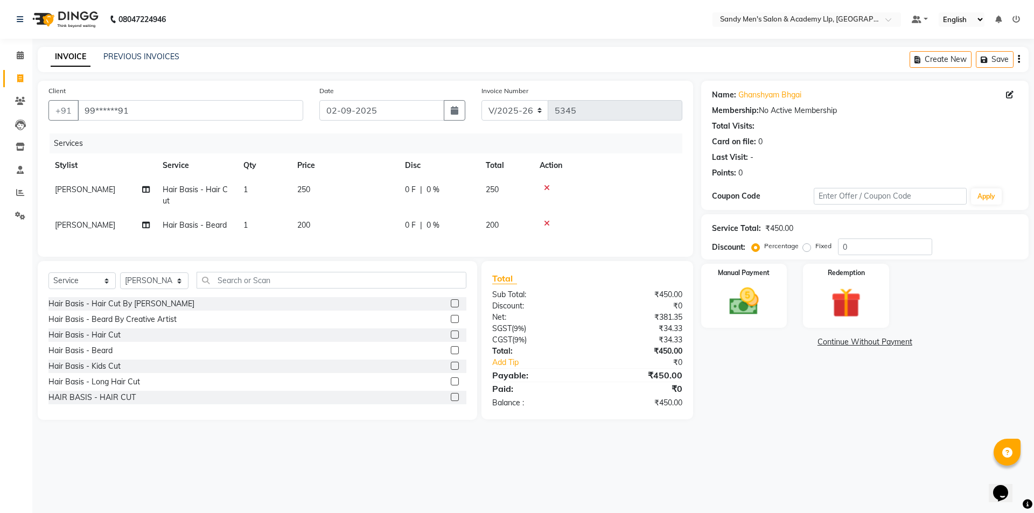
click at [104, 193] on td "[PERSON_NAME]" at bounding box center [102, 196] width 108 height 36
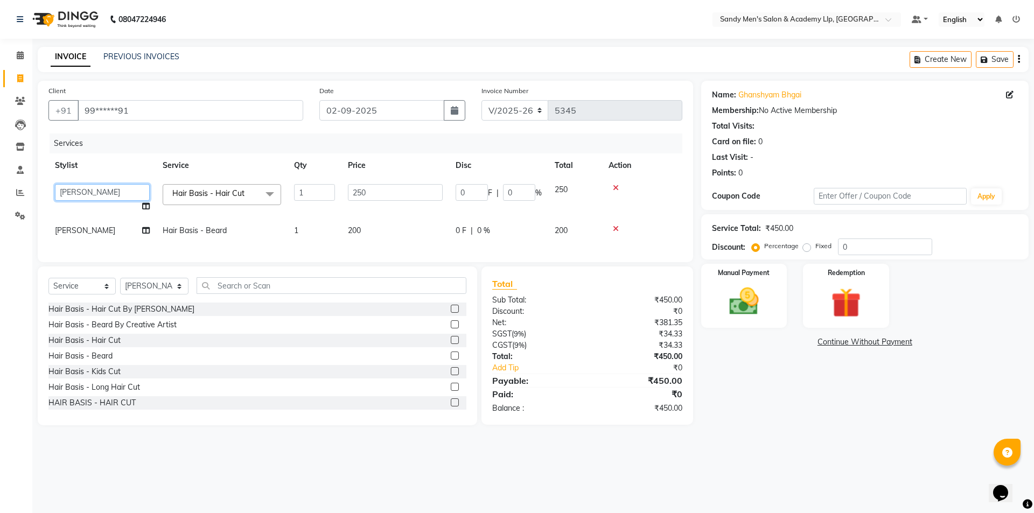
click at [104, 192] on select "ABHISHEK SEN AKKI SEN [PERSON_NAME] [PERSON_NAME] [PERSON_NAME] [PERSON_NAME] […" at bounding box center [102, 192] width 95 height 17
click at [395, 195] on input "250" at bounding box center [395, 192] width 95 height 17
click at [767, 393] on div "Name: Ghanshyam Bhgai Membership: No Active Membership Total Visits: Card on fi…" at bounding box center [869, 253] width 336 height 345
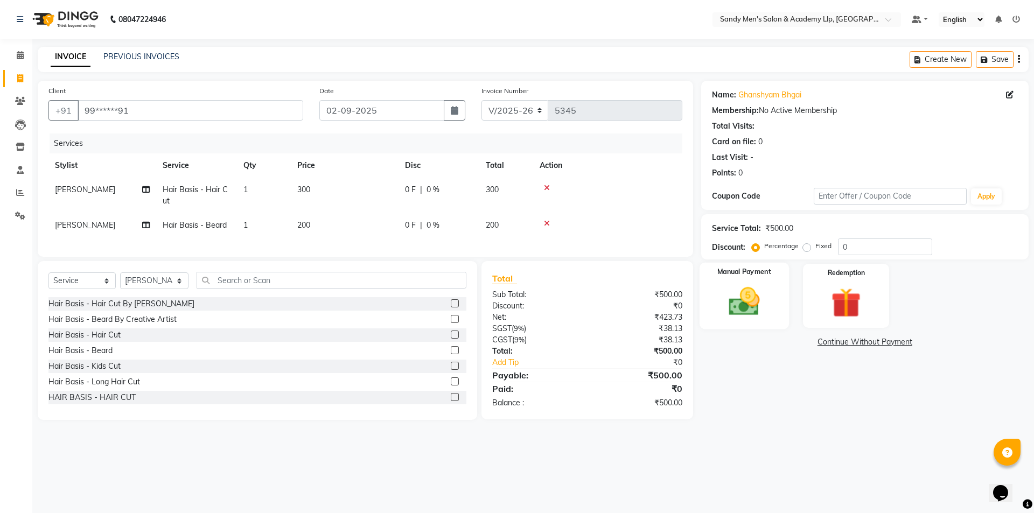
click at [756, 325] on div "Manual Payment" at bounding box center [743, 296] width 89 height 66
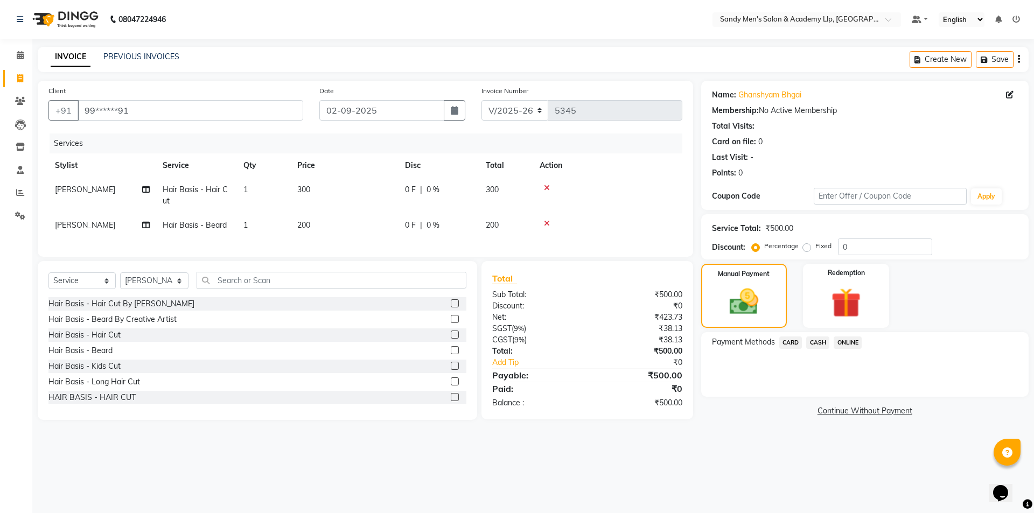
drag, startPoint x: 818, startPoint y: 344, endPoint x: 824, endPoint y: 354, distance: 11.7
click at [818, 345] on span "CASH" at bounding box center [817, 343] width 23 height 12
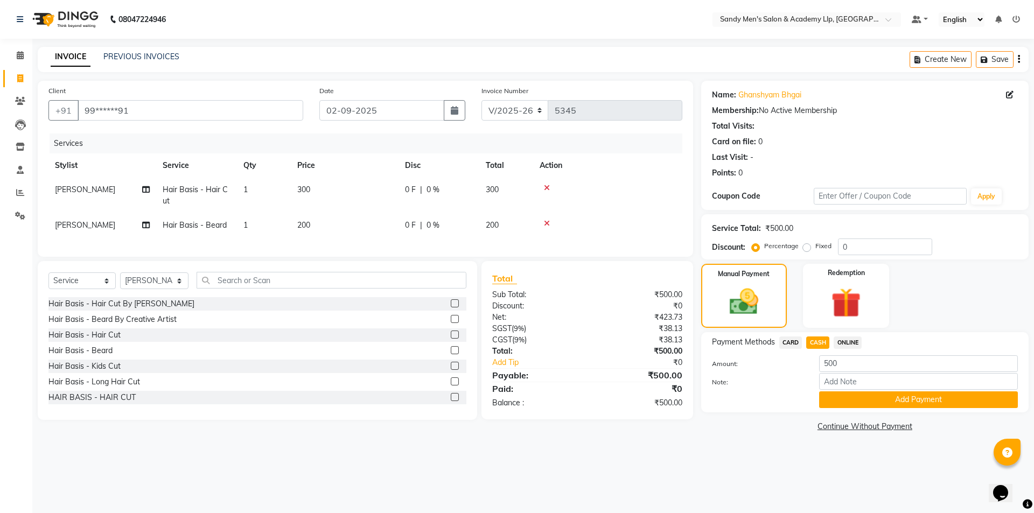
click at [844, 398] on button "Add Payment" at bounding box center [918, 400] width 199 height 17
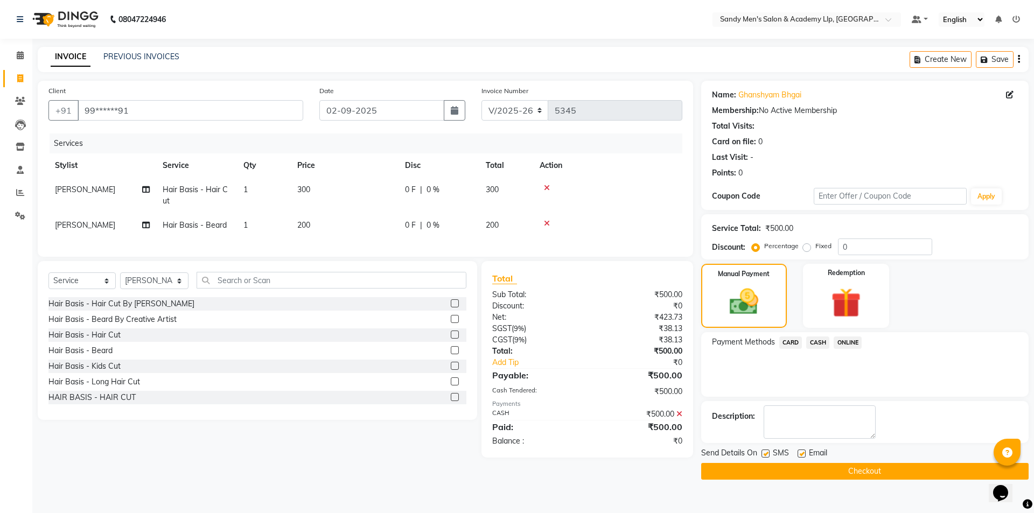
click at [800, 453] on label at bounding box center [802, 454] width 8 height 8
click at [800, 453] on input "checkbox" at bounding box center [801, 454] width 7 height 7
click at [766, 455] on label at bounding box center [766, 454] width 8 height 8
click at [766, 455] on input "checkbox" at bounding box center [765, 454] width 7 height 7
click at [800, 477] on button "Checkout" at bounding box center [864, 471] width 327 height 17
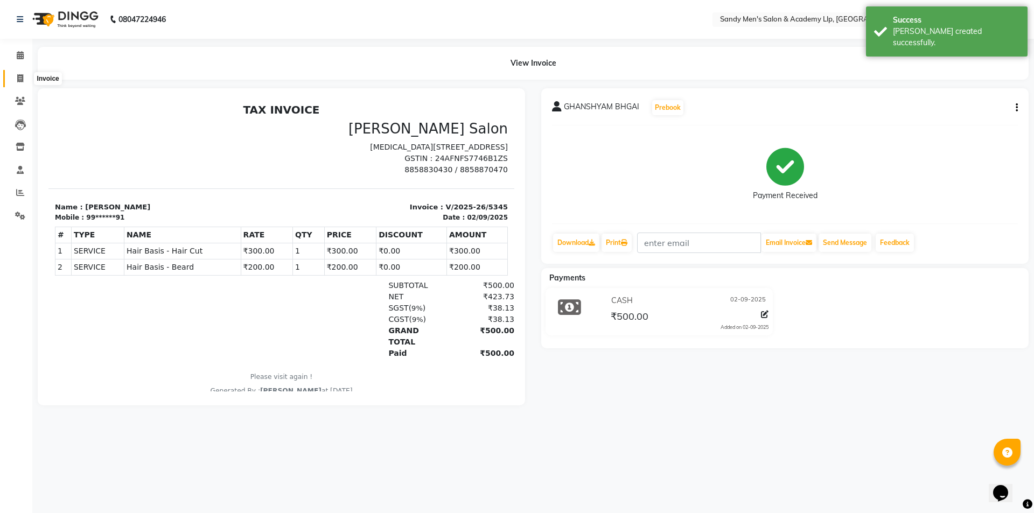
click at [23, 79] on icon at bounding box center [20, 78] width 6 height 8
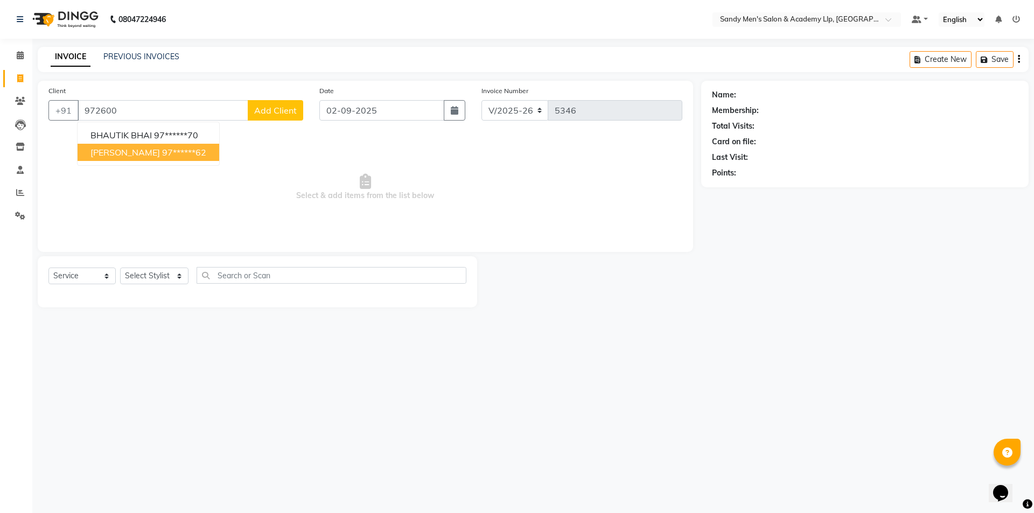
click at [162, 152] on ngb-highlight "97******62" at bounding box center [184, 152] width 44 height 11
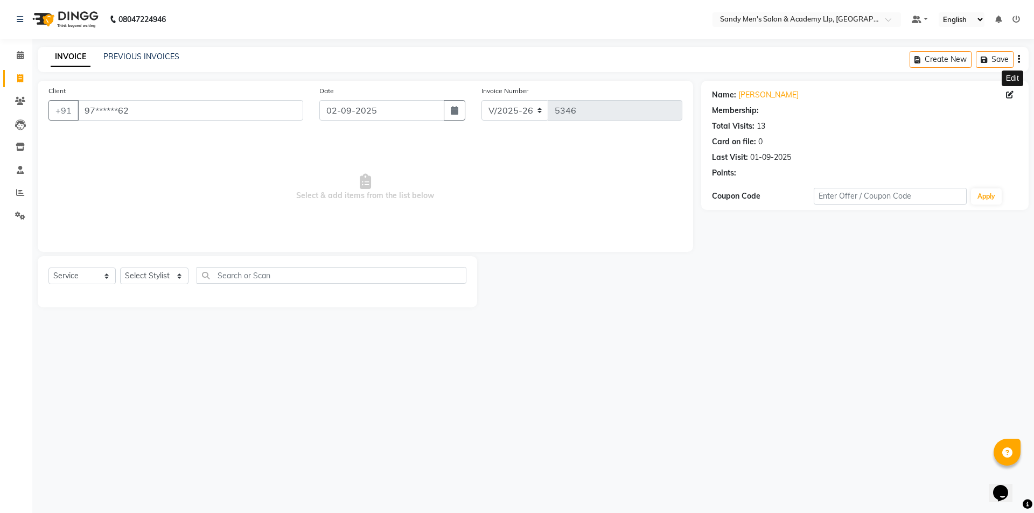
click at [1009, 95] on icon at bounding box center [1010, 95] width 8 height 8
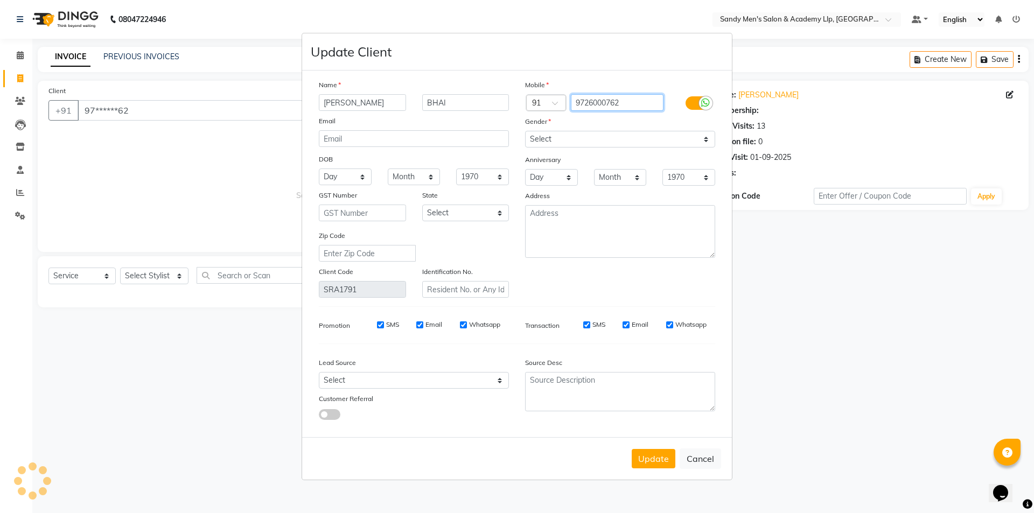
click at [586, 100] on input "9726000762" at bounding box center [617, 102] width 93 height 17
click at [638, 459] on button "Update" at bounding box center [654, 458] width 44 height 19
click at [638, 459] on div "Update Cancel" at bounding box center [517, 458] width 430 height 43
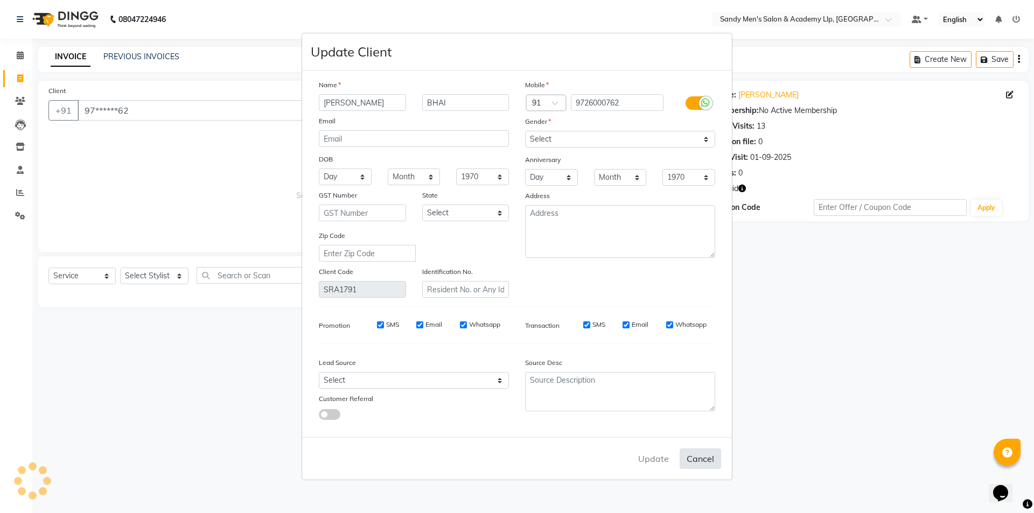
click at [701, 458] on button "Cancel" at bounding box center [700, 459] width 41 height 20
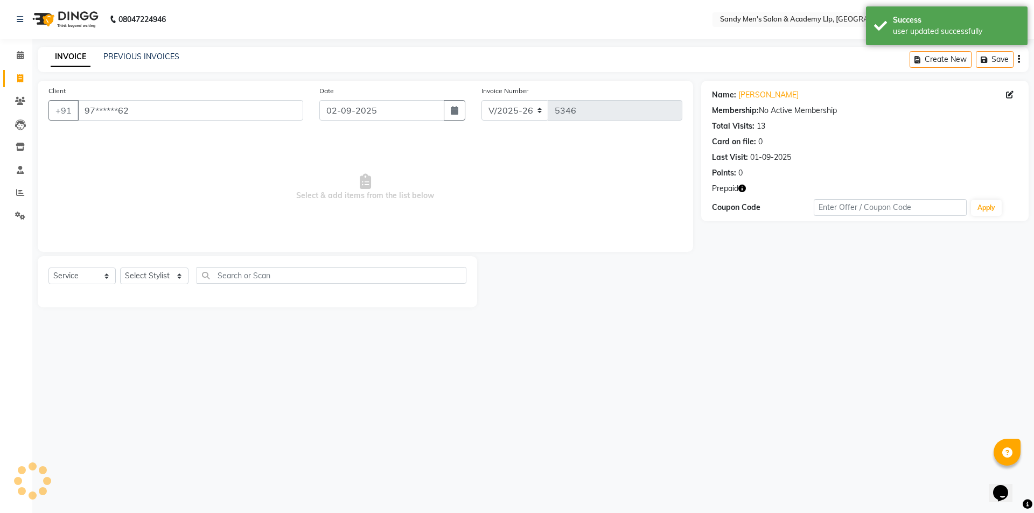
click at [744, 189] on icon "button" at bounding box center [742, 189] width 8 height 8
click at [169, 271] on select "Select Stylist ABHISHEK SEN AKKI SEN [PERSON_NAME] [PERSON_NAME] [PERSON_NAME] …" at bounding box center [154, 276] width 68 height 17
click at [120, 268] on select "Select Stylist ABHISHEK SEN AKKI SEN [PERSON_NAME] [PERSON_NAME] [PERSON_NAME] …" at bounding box center [154, 276] width 68 height 17
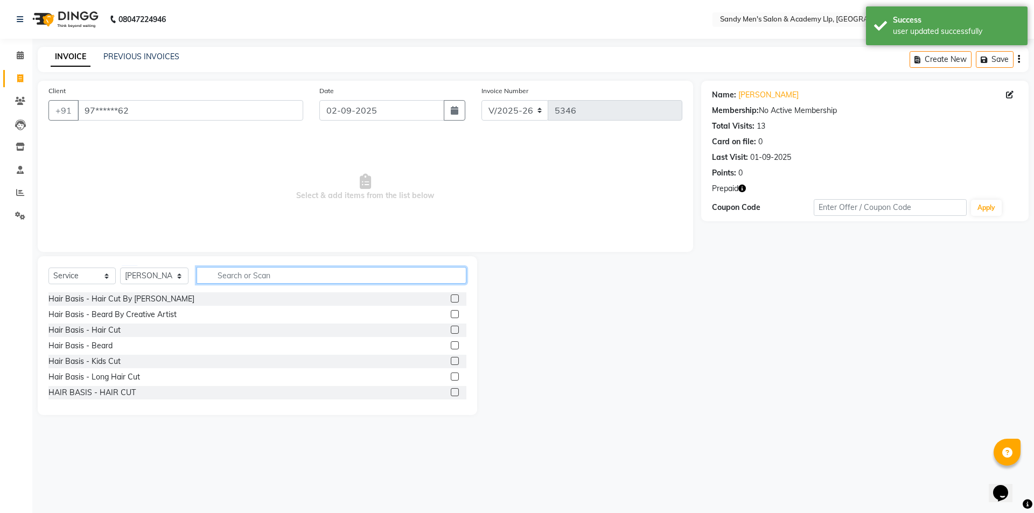
click at [235, 277] on input "text" at bounding box center [332, 275] width 270 height 17
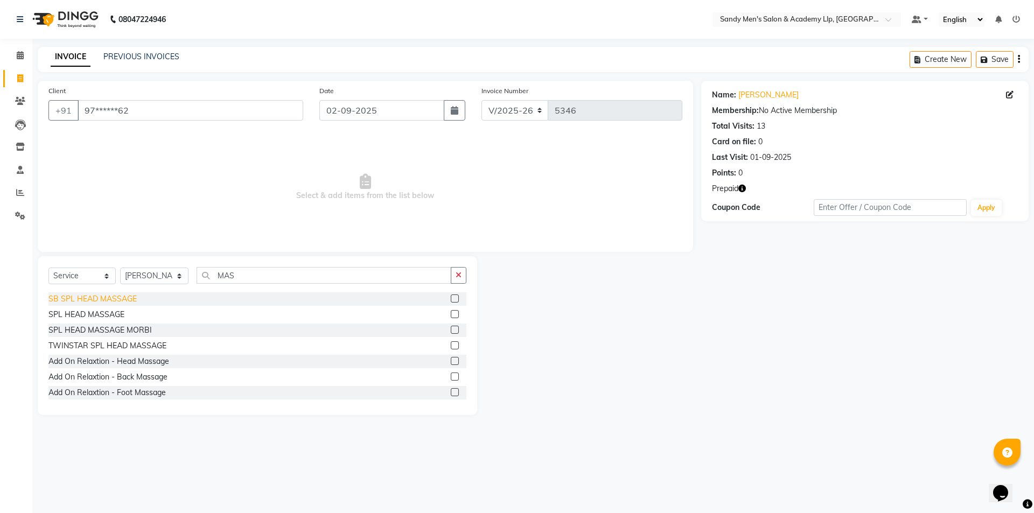
click at [117, 303] on div "SB SPL HEAD MASSAGE" at bounding box center [92, 299] width 88 height 11
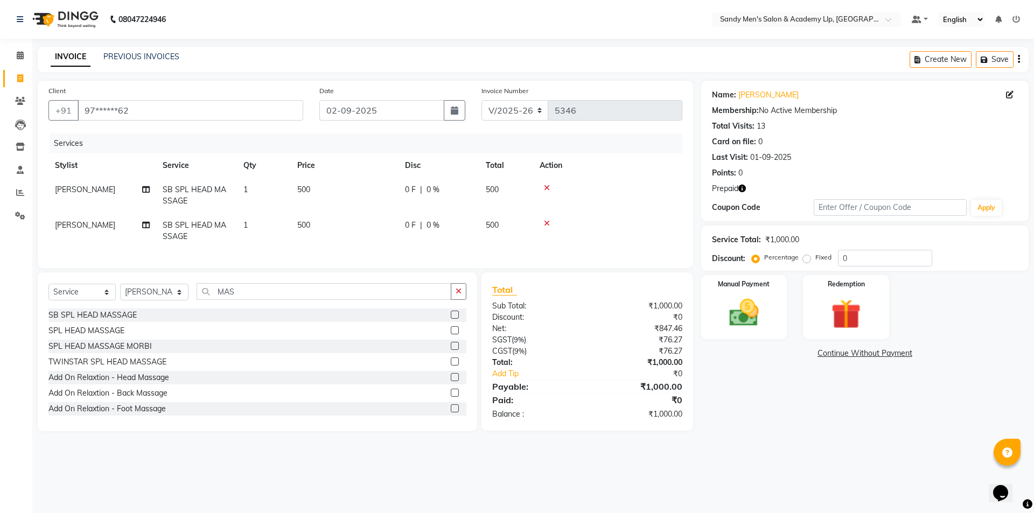
drag, startPoint x: 546, startPoint y: 222, endPoint x: 467, endPoint y: 231, distance: 79.1
click at [545, 222] on icon at bounding box center [547, 224] width 6 height 8
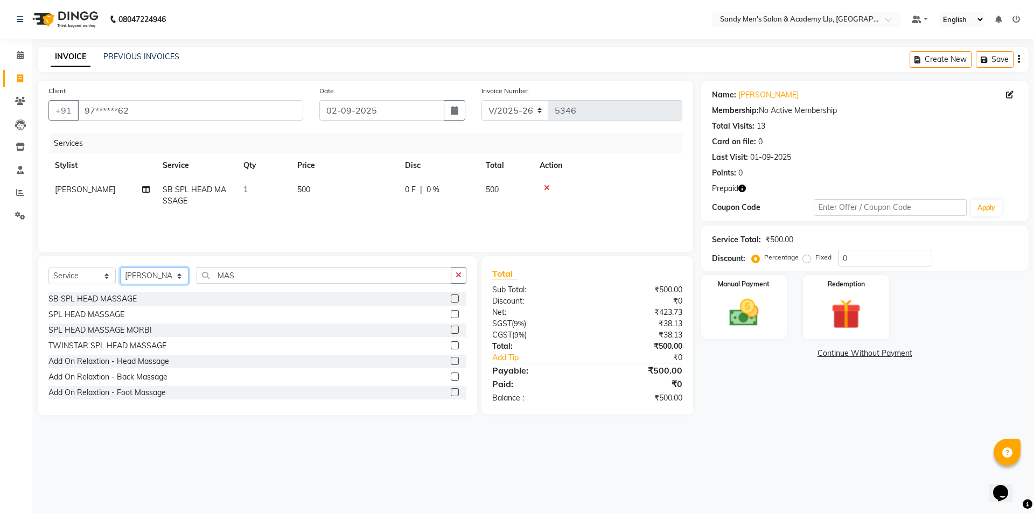
click at [140, 277] on select "Select Stylist ABHISHEK SEN AKKI SEN [PERSON_NAME] [PERSON_NAME] [PERSON_NAME] …" at bounding box center [154, 276] width 68 height 17
click at [120, 268] on select "Select Stylist ABHISHEK SEN AKKI SEN [PERSON_NAME] [PERSON_NAME] [PERSON_NAME] …" at bounding box center [154, 276] width 68 height 17
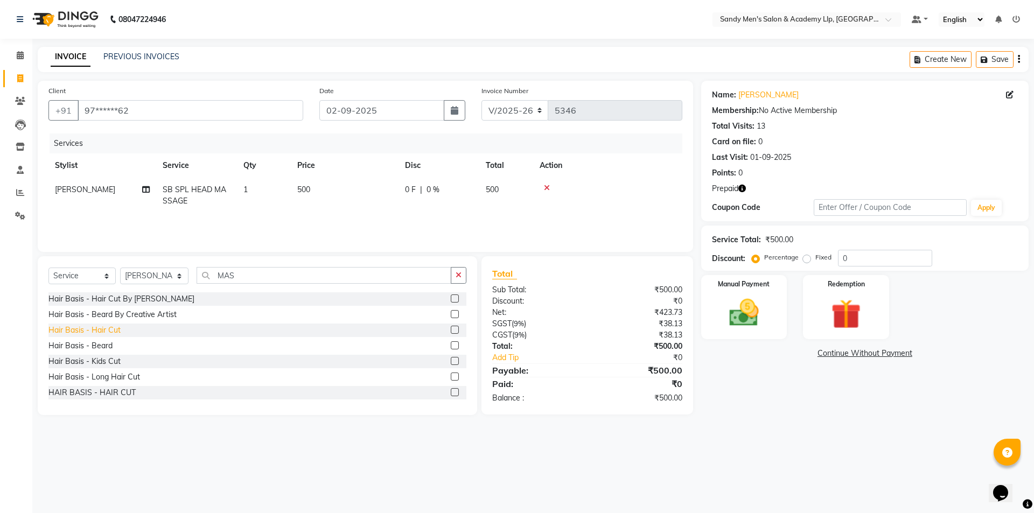
click at [111, 331] on div "Hair Basis - Hair Cut" at bounding box center [84, 330] width 72 height 11
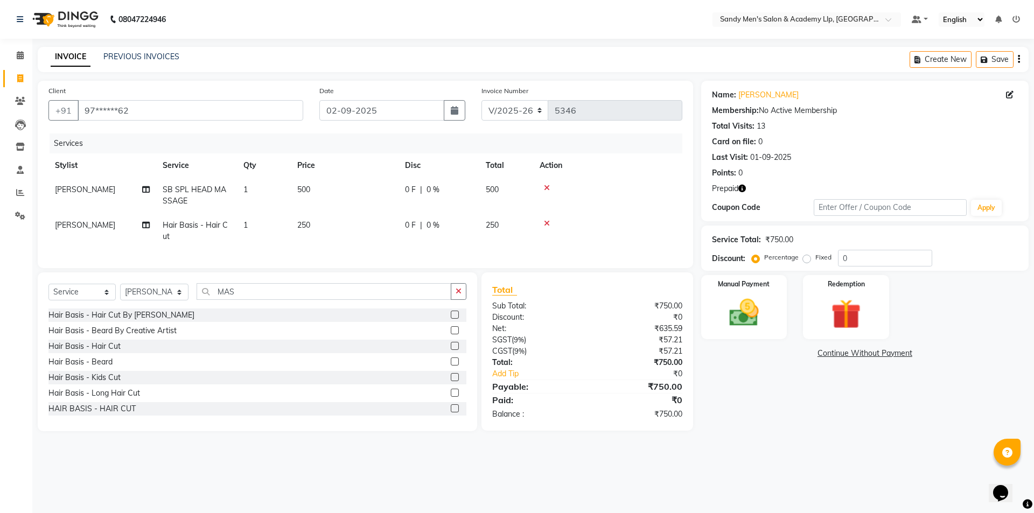
click at [354, 235] on td "250" at bounding box center [345, 231] width 108 height 36
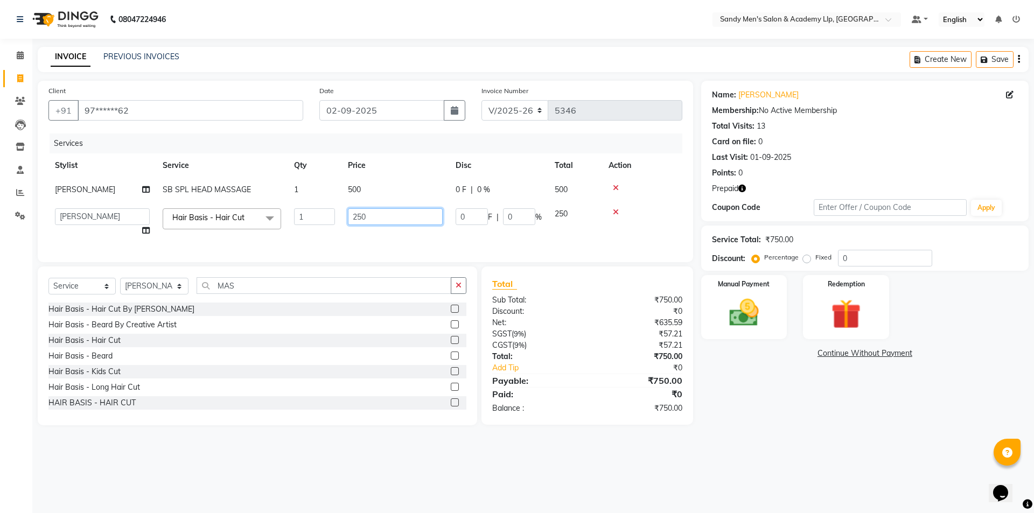
click at [372, 224] on input "250" at bounding box center [395, 216] width 95 height 17
drag, startPoint x: 821, startPoint y: 404, endPoint x: 829, endPoint y: 374, distance: 31.2
click at [822, 404] on div "Name: Smit Bhai Membership: No Active Membership Total Visits: 13 Card on file:…" at bounding box center [869, 253] width 336 height 345
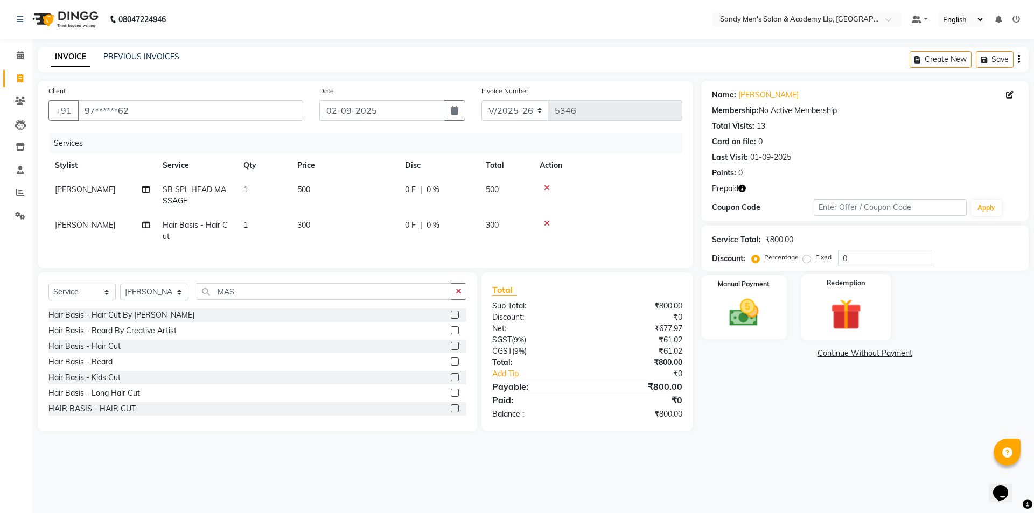
click at [859, 296] on img at bounding box center [846, 314] width 50 height 38
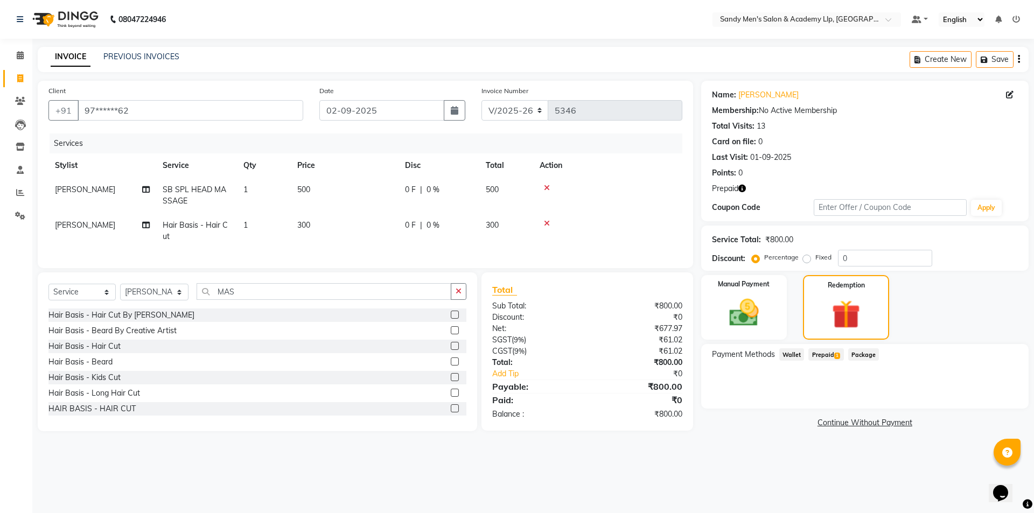
click at [824, 360] on span "Prepaid 1" at bounding box center [825, 354] width 35 height 12
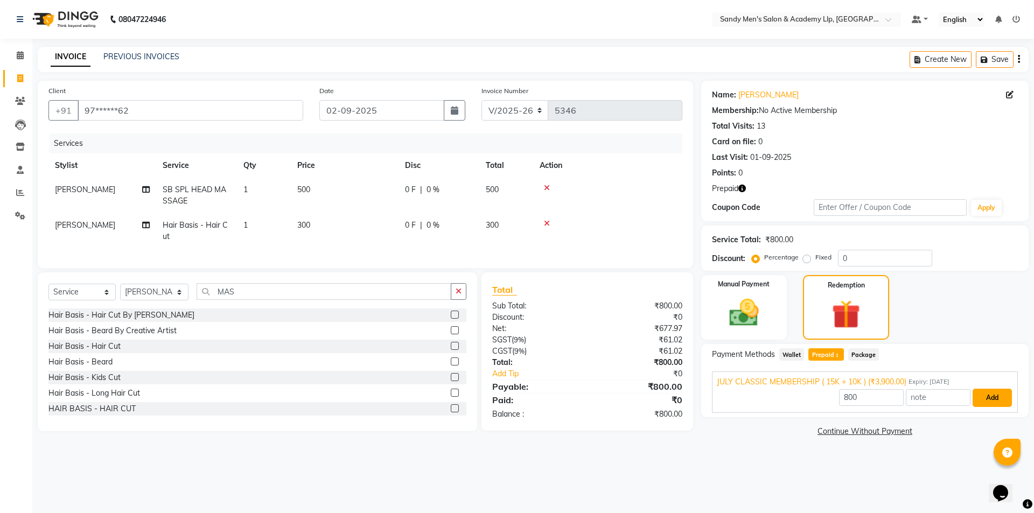
click at [992, 391] on button "Add" at bounding box center [992, 398] width 39 height 18
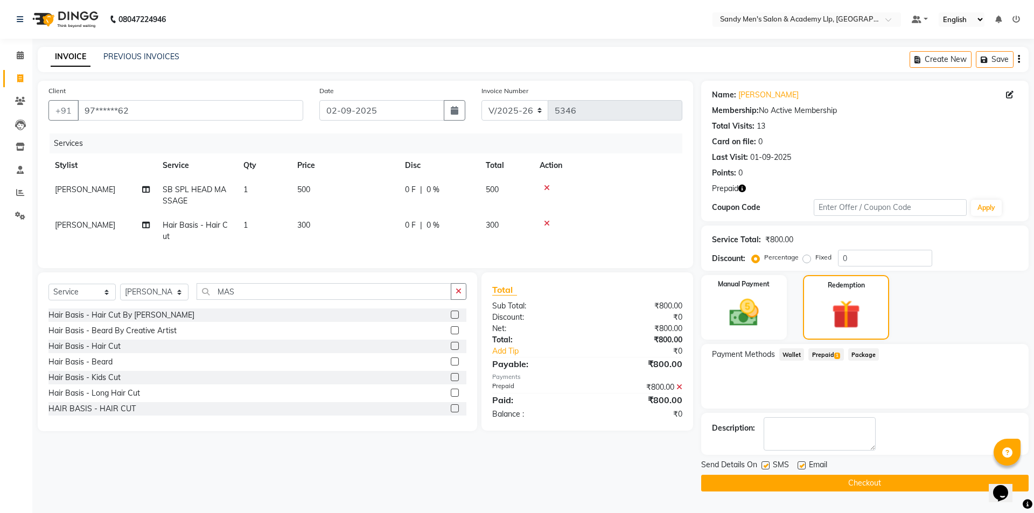
click at [800, 465] on label at bounding box center [802, 466] width 8 height 8
click at [800, 465] on input "checkbox" at bounding box center [801, 466] width 7 height 7
click at [795, 482] on button "Checkout" at bounding box center [864, 483] width 327 height 17
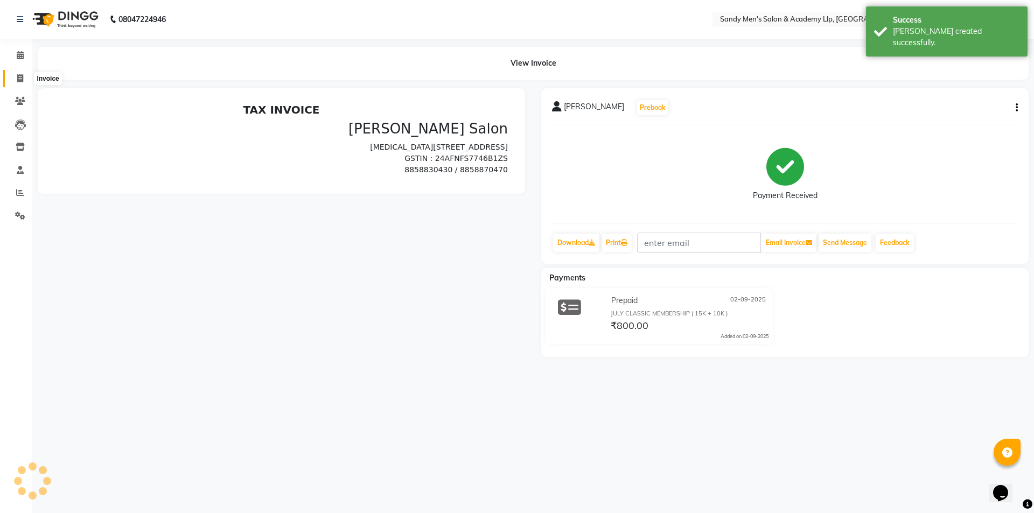
click at [20, 76] on icon at bounding box center [20, 78] width 6 height 8
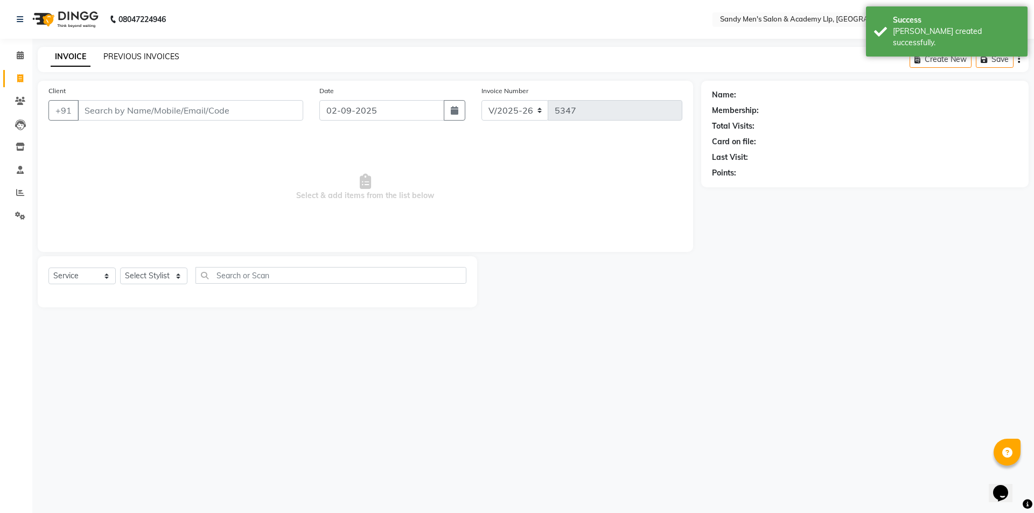
click at [115, 56] on link "PREVIOUS INVOICES" at bounding box center [141, 57] width 76 height 10
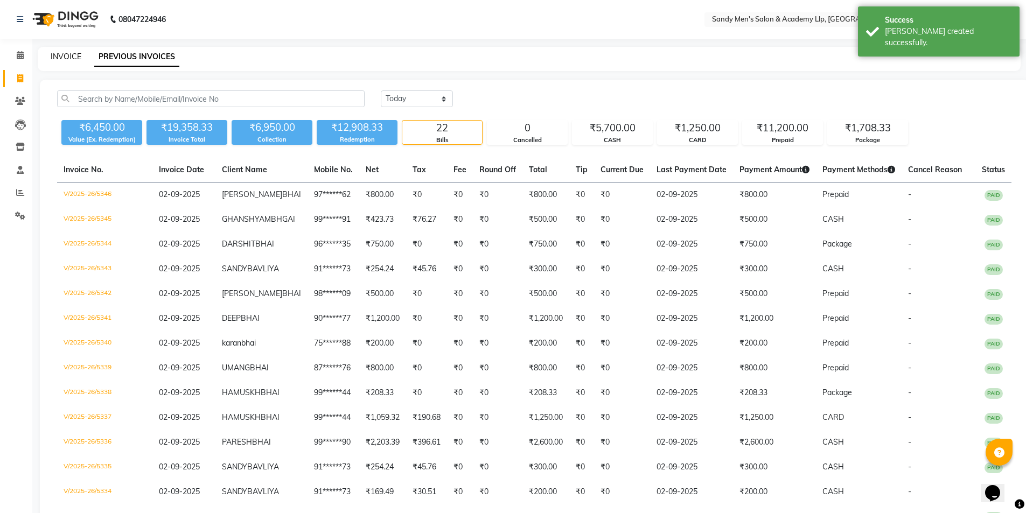
click at [60, 55] on link "INVOICE" at bounding box center [66, 57] width 31 height 10
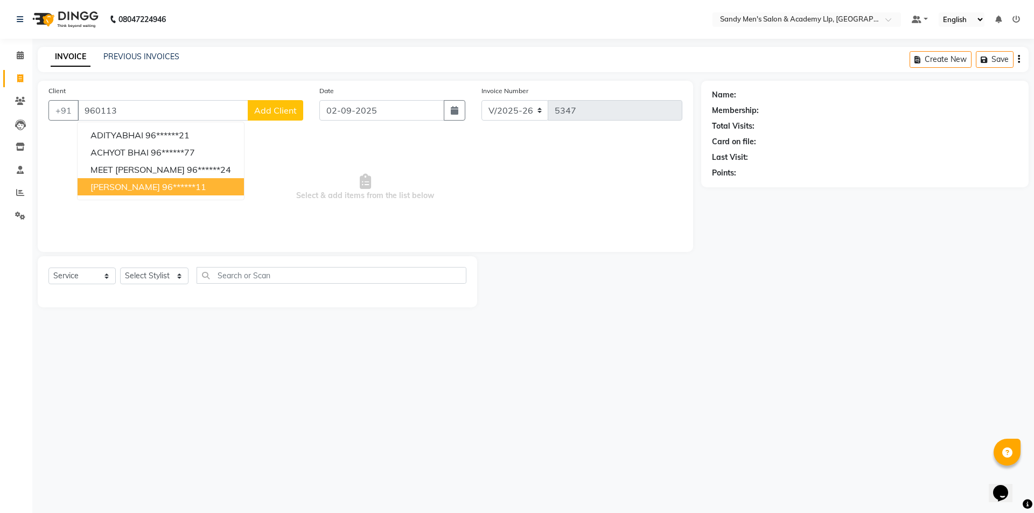
click at [180, 184] on ngb-highlight "96******11" at bounding box center [184, 187] width 44 height 11
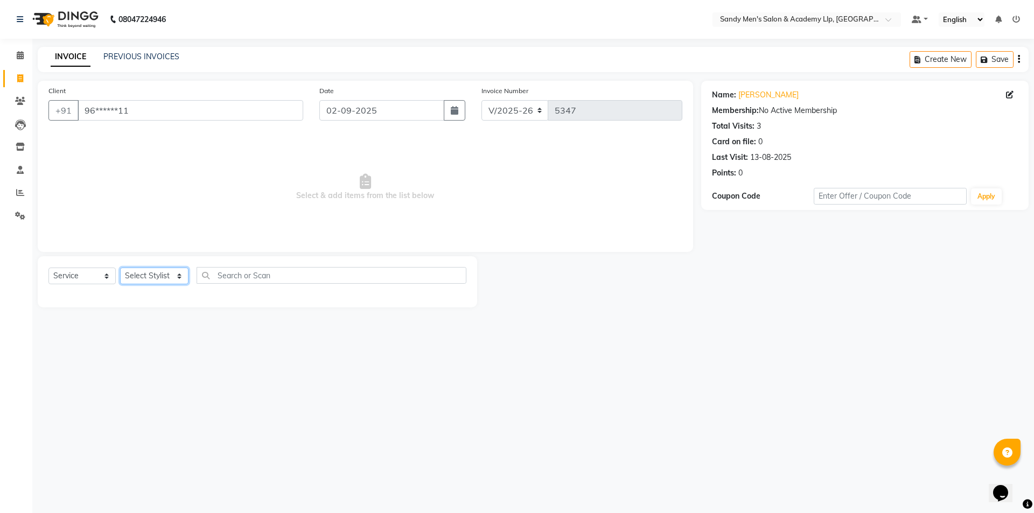
click at [146, 283] on select "Select Stylist ABHISHEK SEN AKKI SEN [PERSON_NAME] [PERSON_NAME] [PERSON_NAME] …" at bounding box center [154, 276] width 68 height 17
click at [146, 280] on select "Select Stylist ABHISHEK SEN AKKI SEN [PERSON_NAME] [PERSON_NAME] [PERSON_NAME] …" at bounding box center [154, 276] width 68 height 17
click at [148, 276] on select "Select Stylist ABHISHEK SEN AKKI SEN [PERSON_NAME] [PERSON_NAME] [PERSON_NAME] …" at bounding box center [154, 276] width 68 height 17
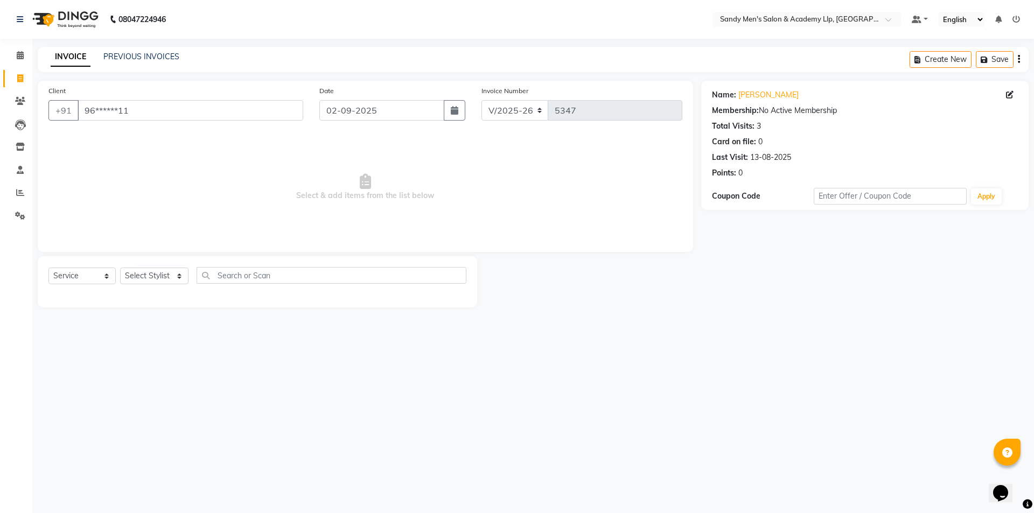
click at [577, 202] on span "Select & add items from the list below" at bounding box center [365, 188] width 634 height 108
click at [154, 270] on select "Select Stylist ABHISHEK SEN AKKI SEN [PERSON_NAME] [PERSON_NAME] [PERSON_NAME] …" at bounding box center [154, 276] width 68 height 17
click at [153, 271] on select "Select Stylist ABHISHEK SEN AKKI SEN [PERSON_NAME] [PERSON_NAME] [PERSON_NAME] …" at bounding box center [154, 276] width 68 height 17
click at [149, 273] on select "Select Stylist ABHISHEK SEN AKKI SEN [PERSON_NAME] [PERSON_NAME] [PERSON_NAME] …" at bounding box center [154, 276] width 68 height 17
click at [120, 268] on select "Select Stylist ABHISHEK SEN AKKI SEN [PERSON_NAME] [PERSON_NAME] [PERSON_NAME] …" at bounding box center [154, 276] width 68 height 17
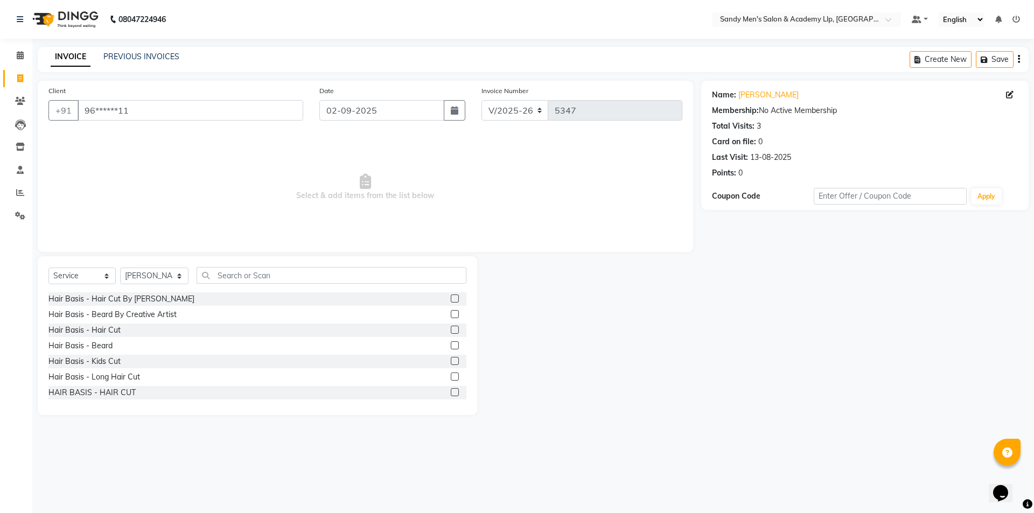
drag, startPoint x: 103, startPoint y: 333, endPoint x: 96, endPoint y: 353, distance: 21.1
click at [101, 343] on div "Hair Basis - Hair Cut By Sandy Bavaliya Hair Basis - Beard By Creative Artist H…" at bounding box center [257, 346] width 418 height 108
click at [111, 333] on div "Hair Basis - Hair Cut" at bounding box center [84, 330] width 72 height 11
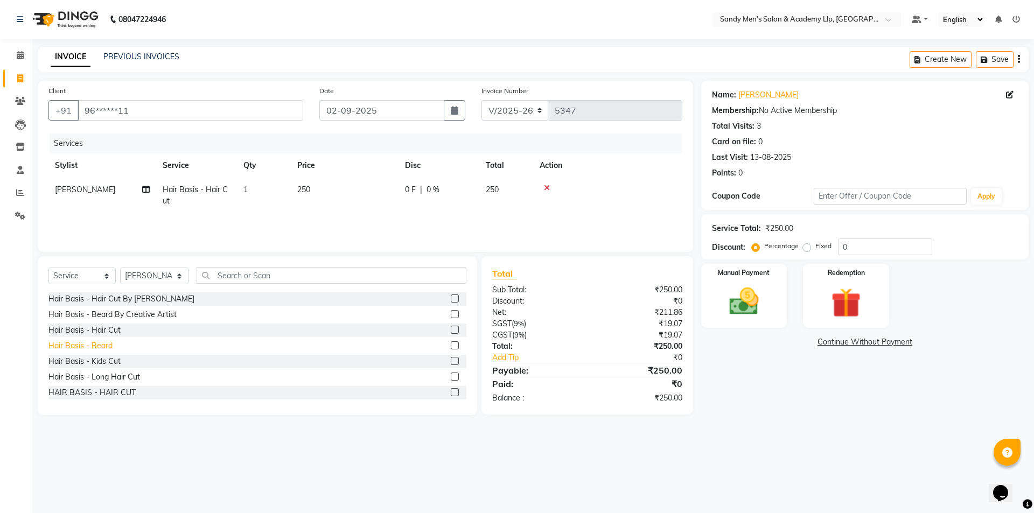
click at [103, 346] on div "Hair Basis - Beard" at bounding box center [80, 345] width 64 height 11
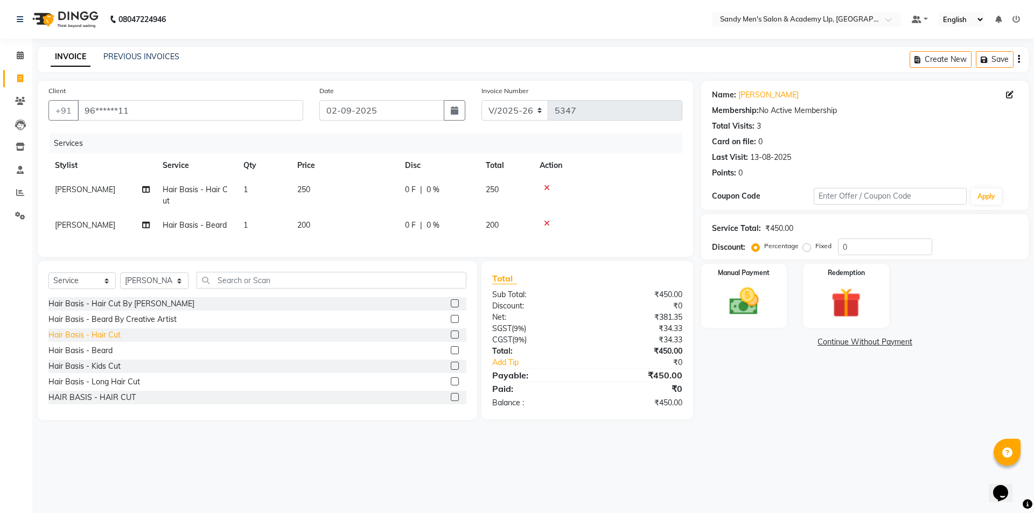
click at [99, 341] on div "Hair Basis - Hair Cut" at bounding box center [84, 335] width 72 height 11
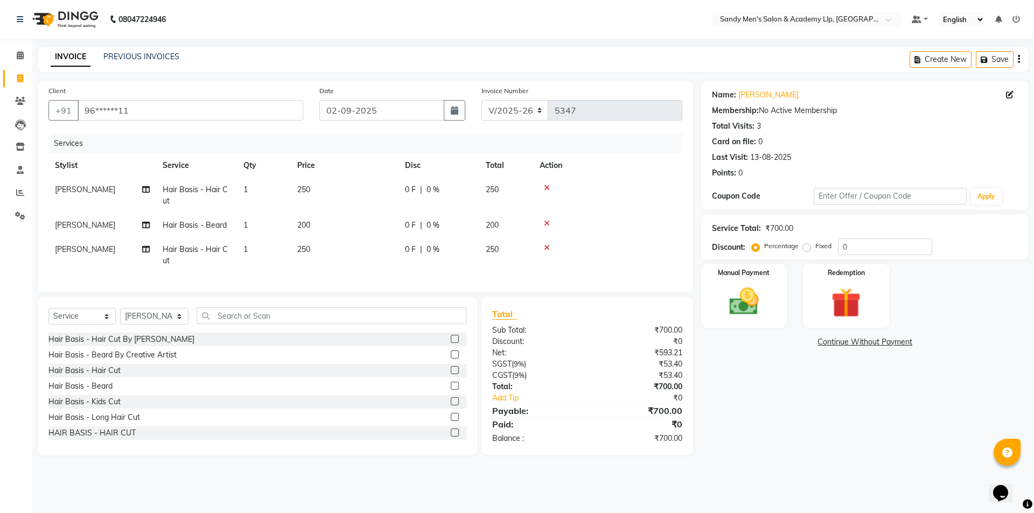
click at [362, 192] on td "250" at bounding box center [345, 196] width 108 height 36
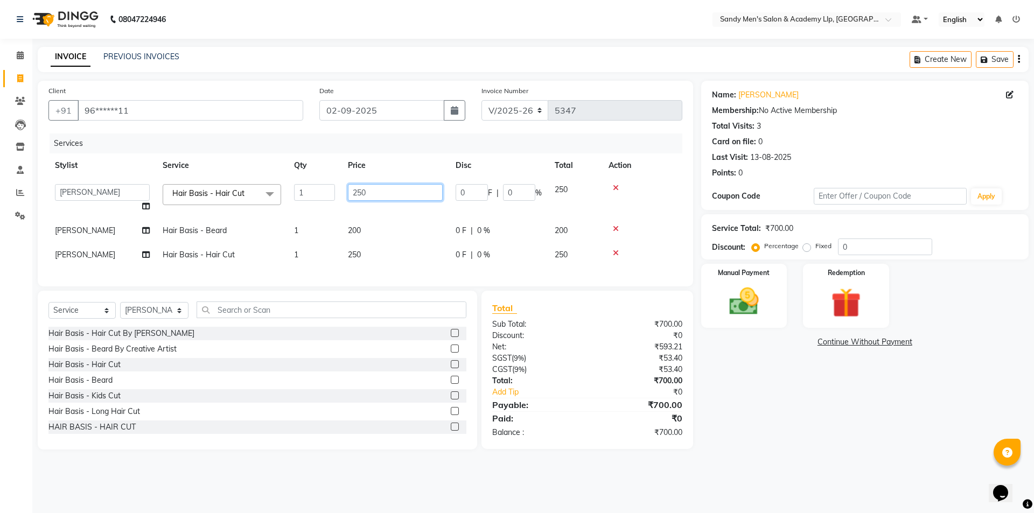
click at [367, 188] on input "250" at bounding box center [395, 192] width 95 height 17
click at [374, 259] on td "250" at bounding box center [395, 255] width 108 height 24
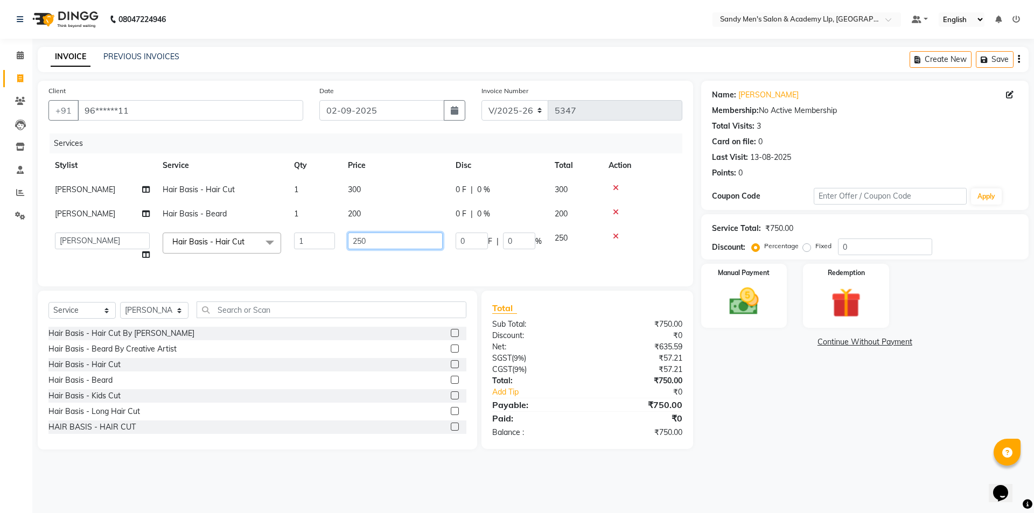
click at [385, 247] on input "250" at bounding box center [395, 241] width 95 height 17
click at [200, 57] on div "INVOICE PREVIOUS INVOICES Create New Save" at bounding box center [533, 59] width 991 height 25
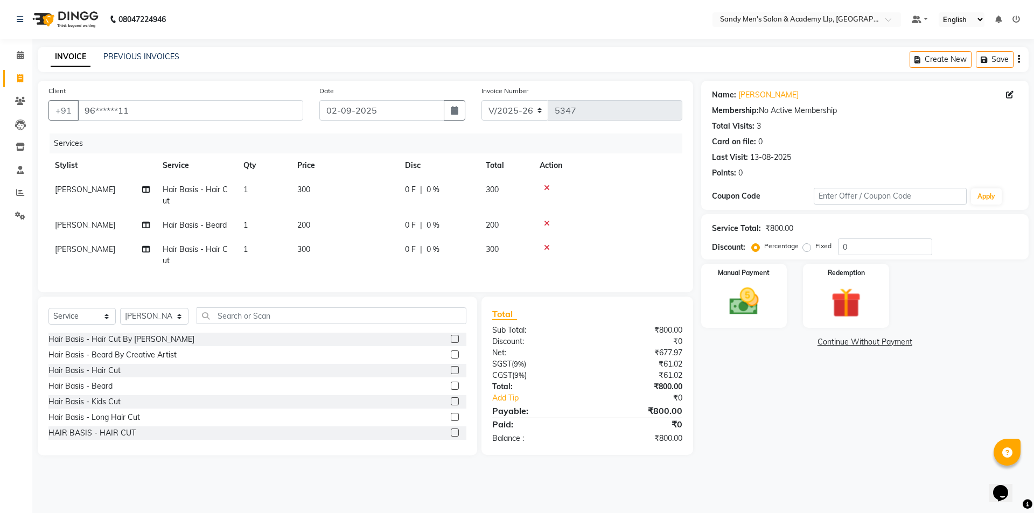
click at [81, 245] on span "[PERSON_NAME]" at bounding box center [85, 250] width 60 height 10
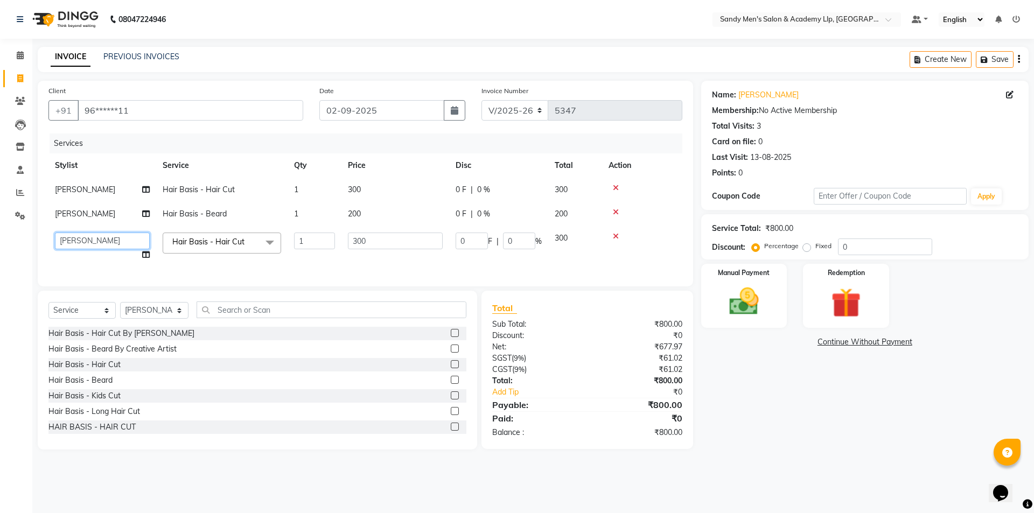
click at [82, 245] on select "ABHISHEK SEN AKKI SEN [PERSON_NAME] [PERSON_NAME] [PERSON_NAME] [PERSON_NAME] […" at bounding box center [102, 241] width 95 height 17
click at [780, 295] on div "Manual Payment" at bounding box center [743, 296] width 89 height 66
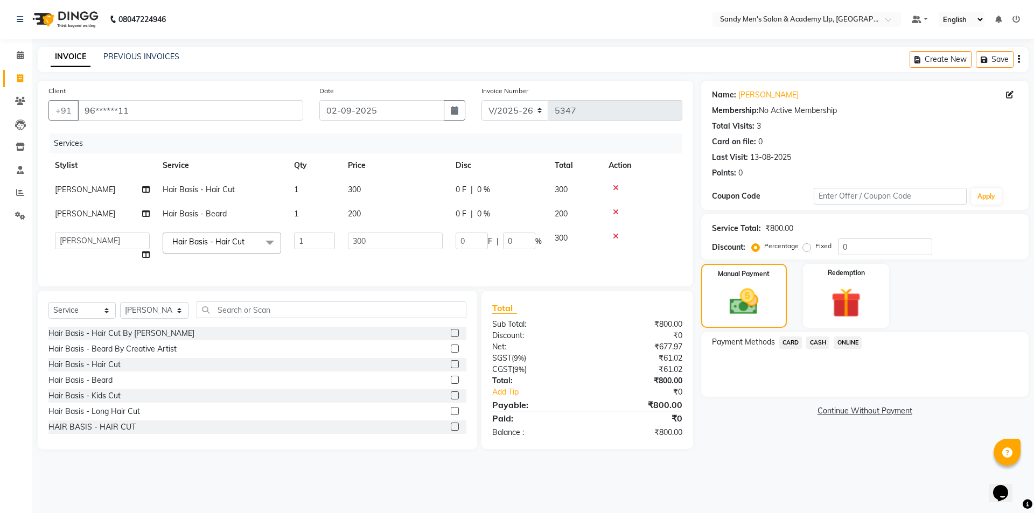
click at [822, 345] on span "CASH" at bounding box center [817, 343] width 23 height 12
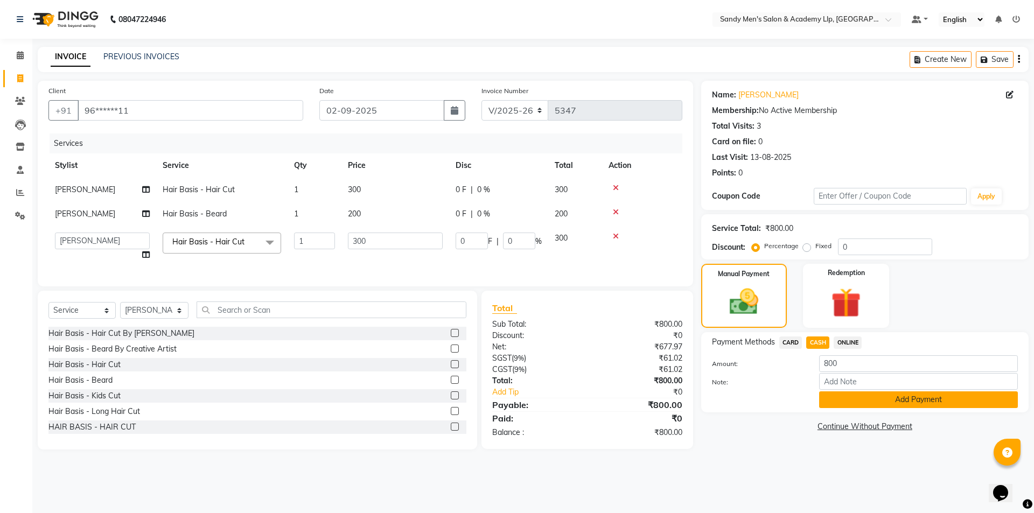
click at [829, 397] on button "Add Payment" at bounding box center [918, 400] width 199 height 17
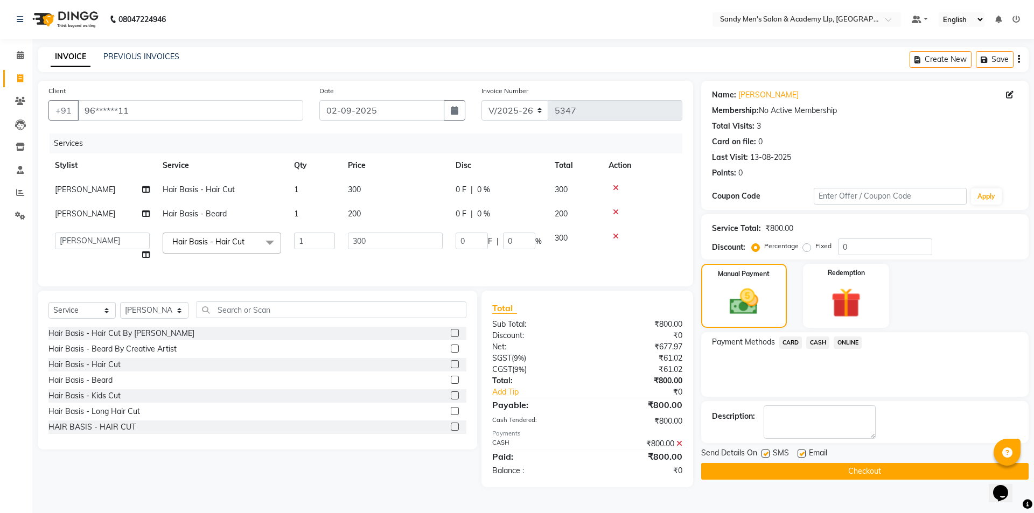
click at [801, 453] on label at bounding box center [802, 454] width 8 height 8
click at [801, 453] on input "checkbox" at bounding box center [801, 454] width 7 height 7
click at [766, 455] on label at bounding box center [766, 454] width 8 height 8
click at [766, 455] on input "checkbox" at bounding box center [765, 454] width 7 height 7
click at [778, 468] on button "Checkout" at bounding box center [864, 471] width 327 height 17
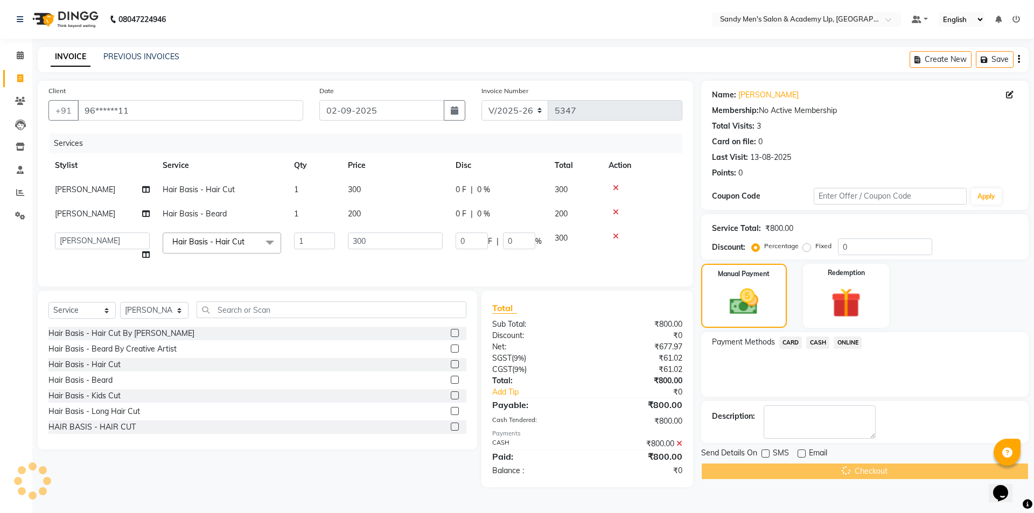
click at [779, 468] on div "Checkout" at bounding box center [864, 471] width 327 height 17
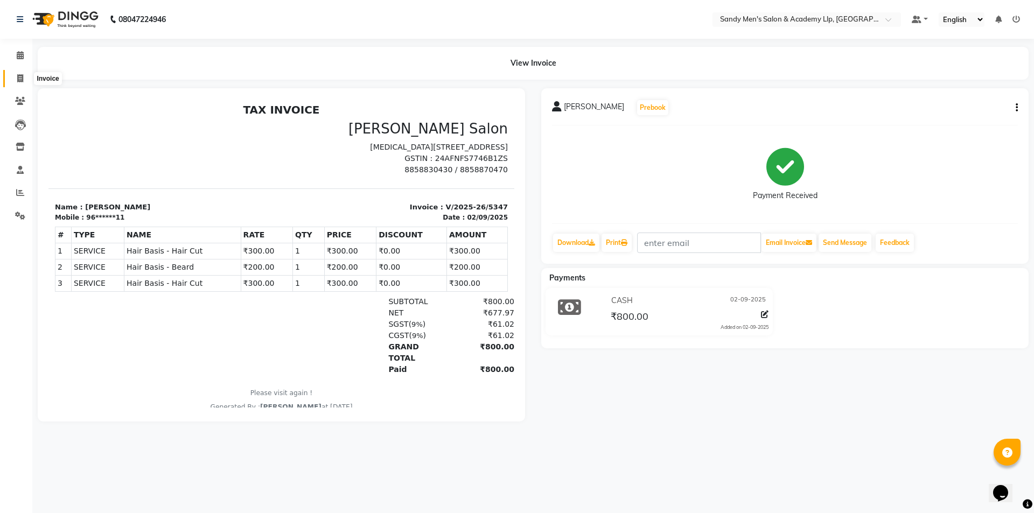
click at [23, 77] on icon at bounding box center [20, 78] width 6 height 8
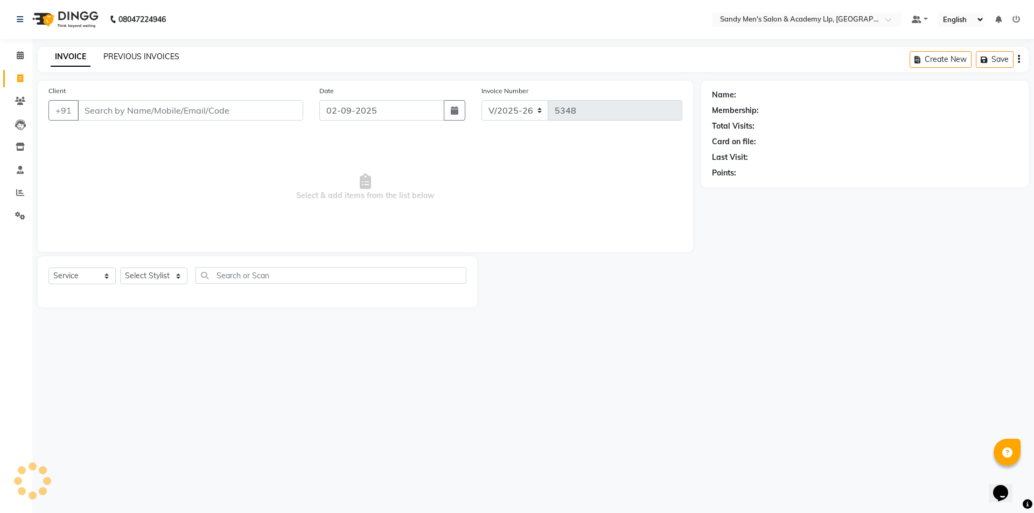
click at [148, 56] on link "PREVIOUS INVOICES" at bounding box center [141, 57] width 76 height 10
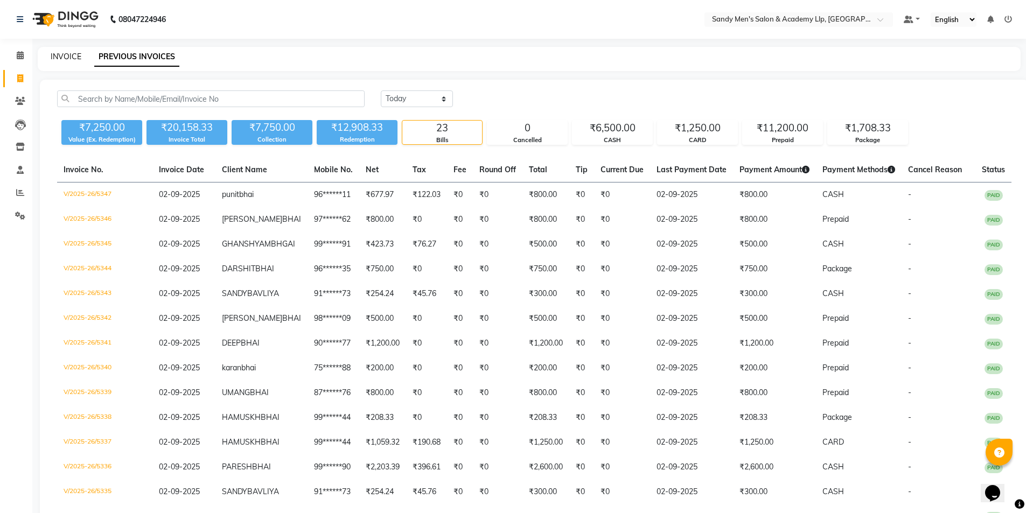
click at [66, 57] on link "INVOICE" at bounding box center [66, 57] width 31 height 10
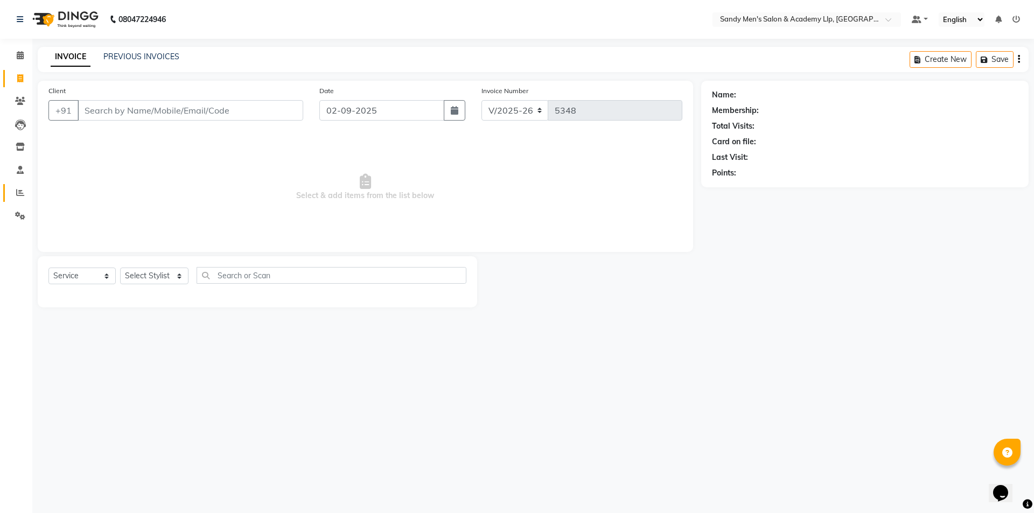
click at [22, 185] on link "Reports" at bounding box center [16, 193] width 26 height 18
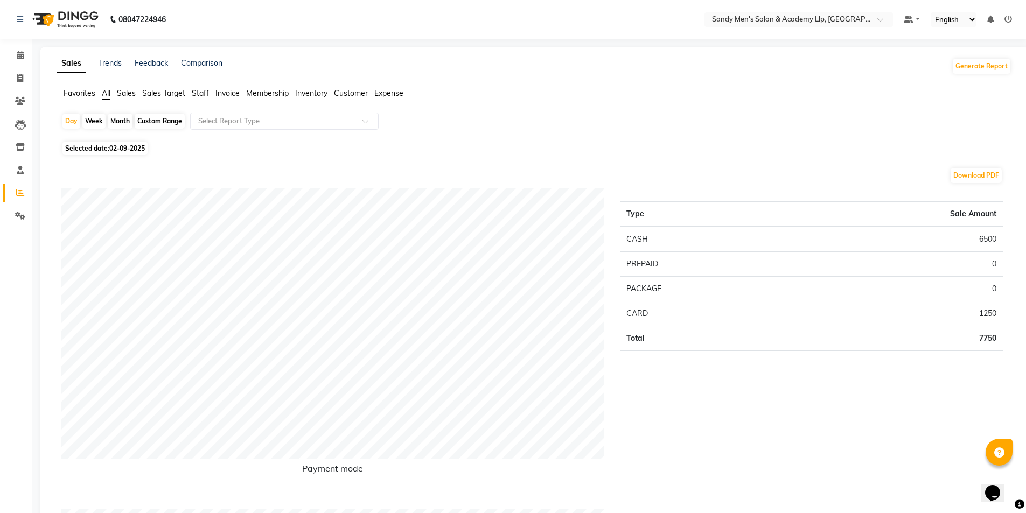
click at [201, 92] on span "Staff" at bounding box center [200, 93] width 17 height 10
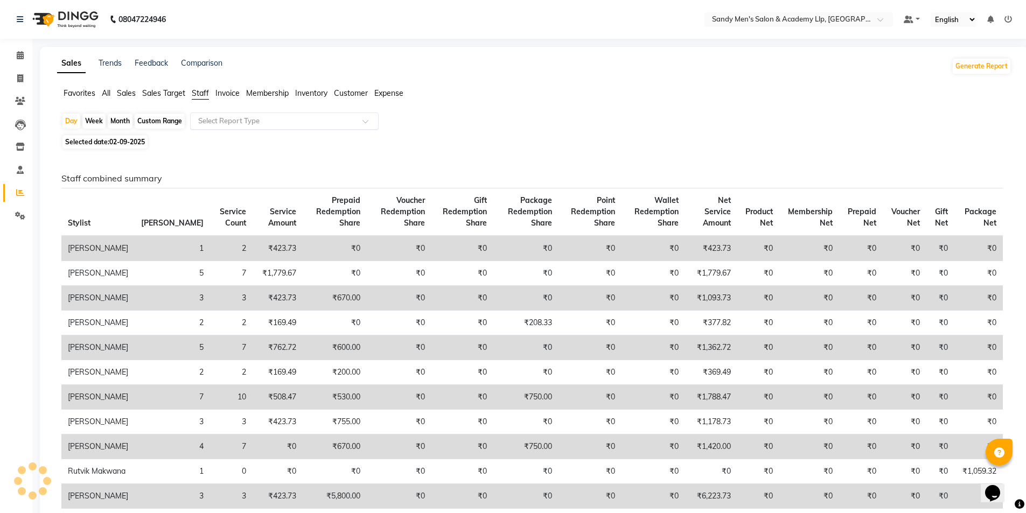
click at [213, 119] on input "text" at bounding box center [273, 121] width 155 height 11
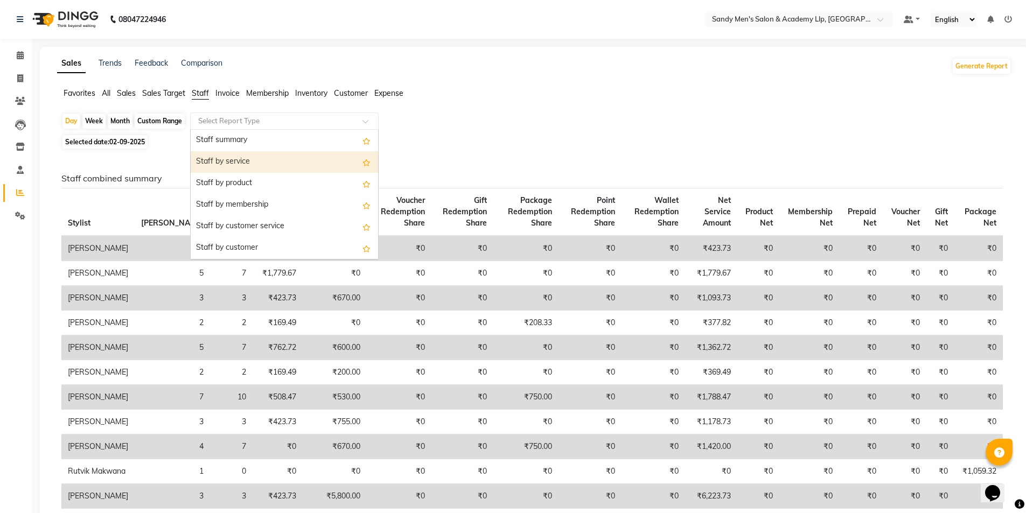
click at [222, 158] on div "Staff by service" at bounding box center [284, 162] width 187 height 22
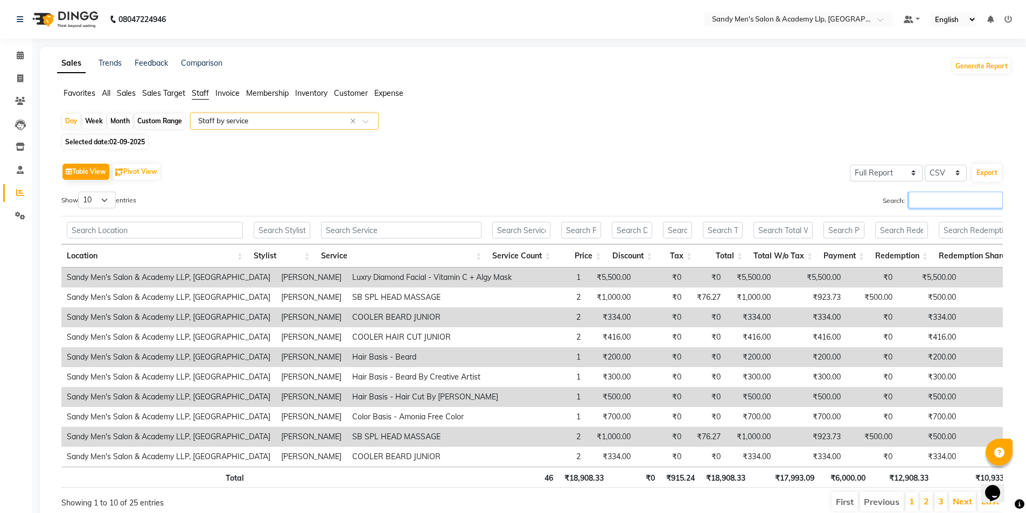
click at [936, 199] on input "Search:" at bounding box center [956, 200] width 94 height 17
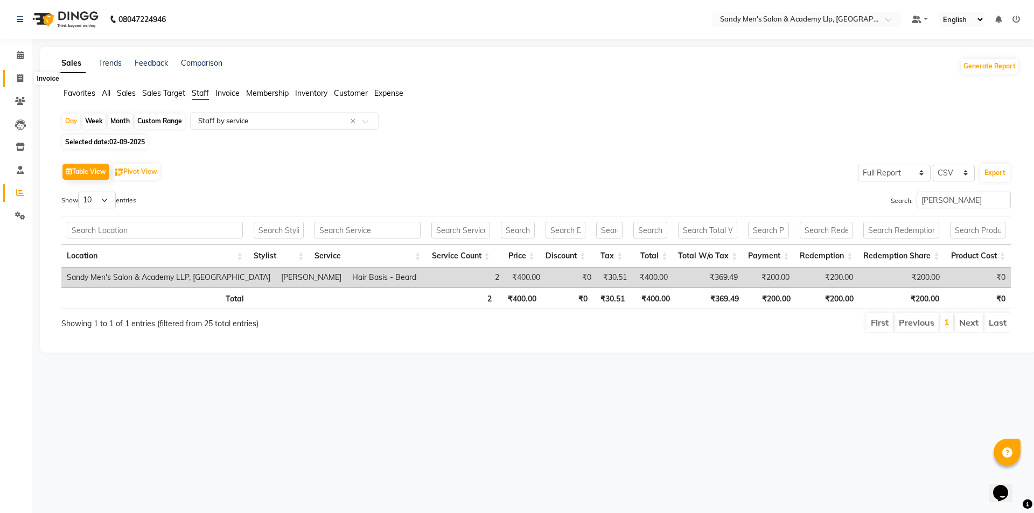
click at [23, 84] on span at bounding box center [20, 79] width 19 height 12
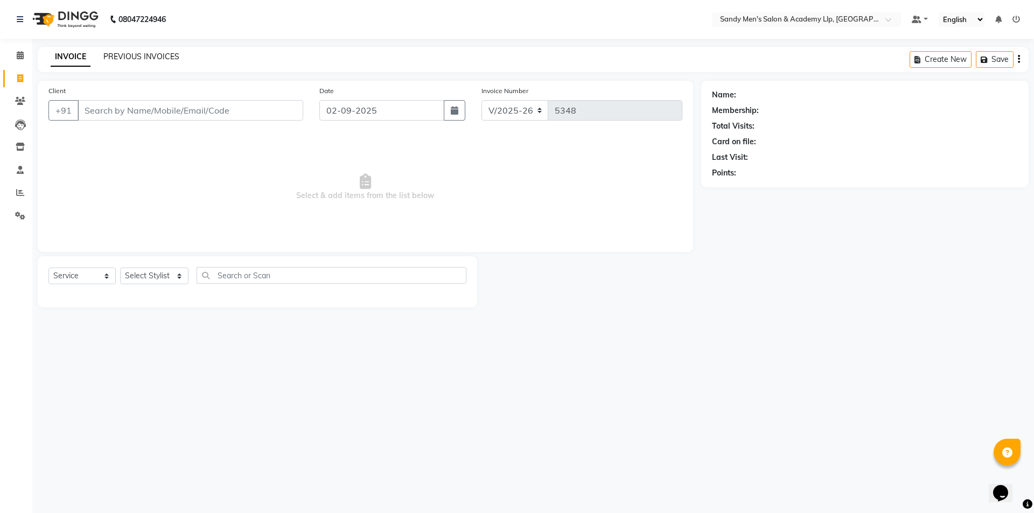
click at [127, 57] on link "PREVIOUS INVOICES" at bounding box center [141, 57] width 76 height 10
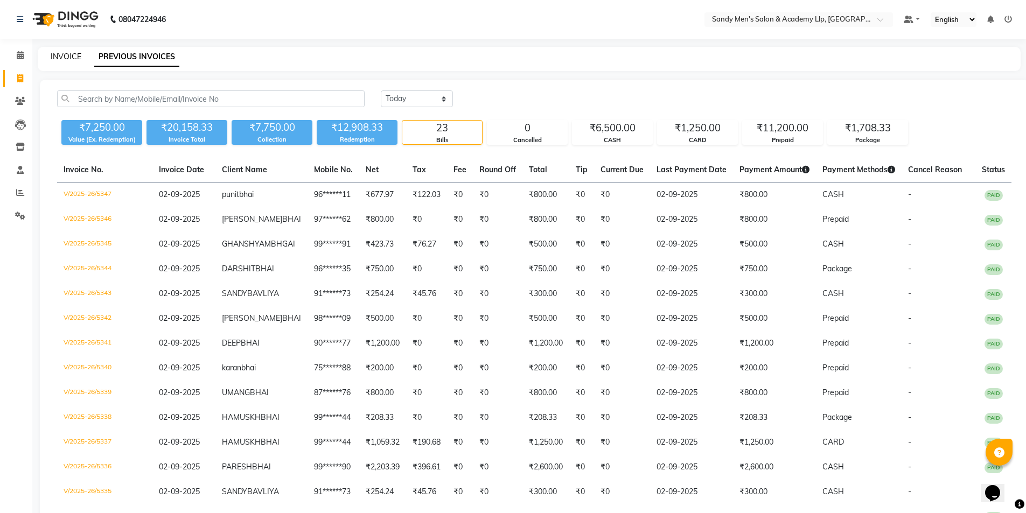
click at [61, 59] on link "INVOICE" at bounding box center [66, 57] width 31 height 10
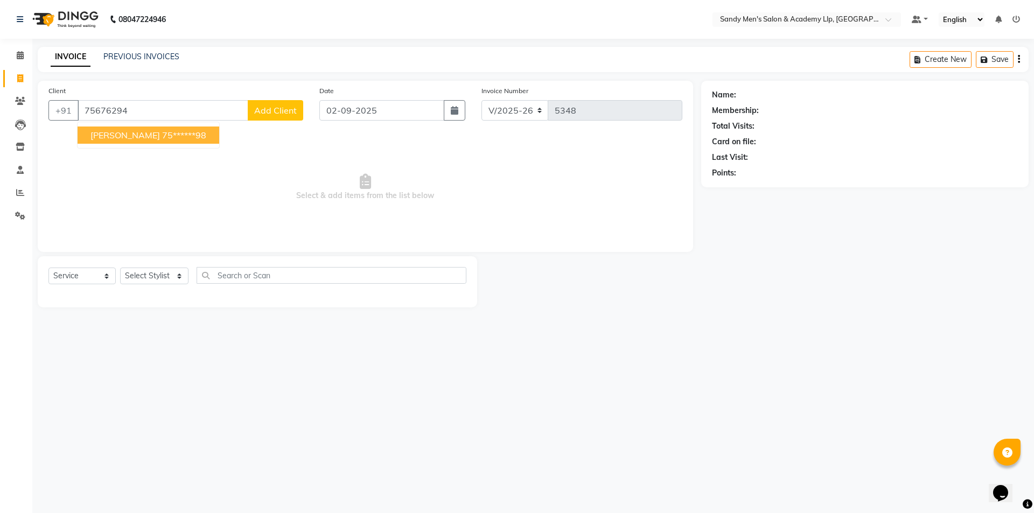
click at [162, 136] on ngb-highlight "75******98" at bounding box center [184, 135] width 44 height 11
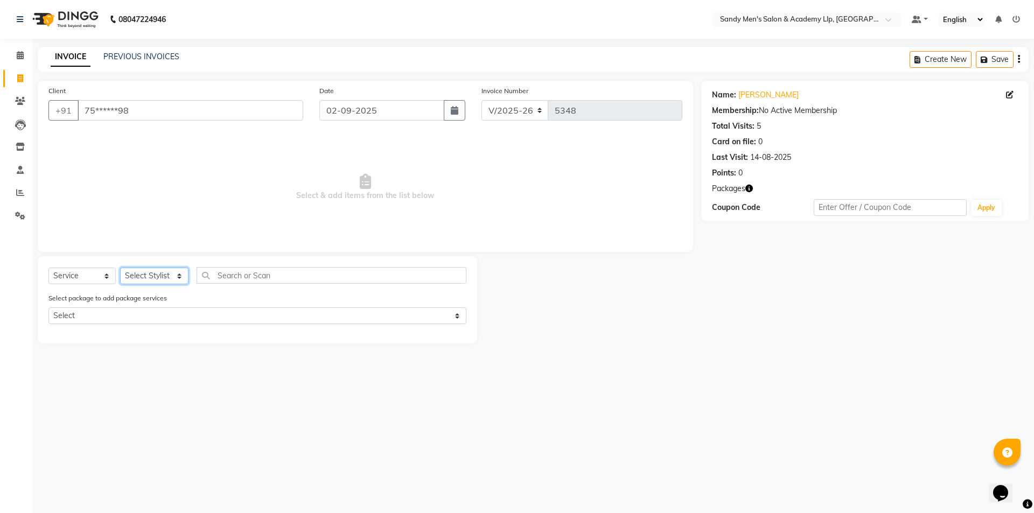
click at [132, 277] on select "Select Stylist ABHISHEK SEN AKKI SEN [PERSON_NAME] [PERSON_NAME] [PERSON_NAME] …" at bounding box center [154, 276] width 68 height 17
click at [120, 268] on select "Select Stylist ABHISHEK SEN AKKI SEN [PERSON_NAME] [PERSON_NAME] [PERSON_NAME] …" at bounding box center [154, 276] width 68 height 17
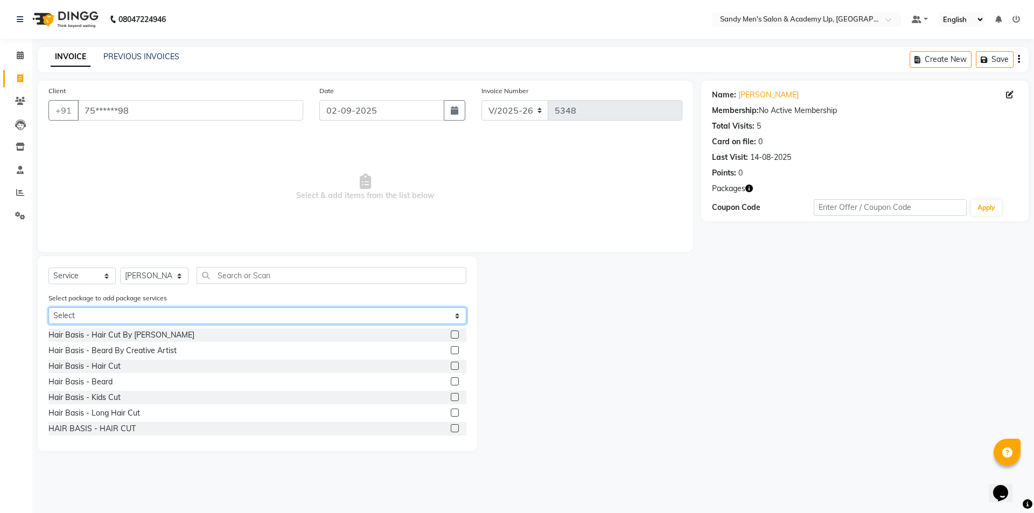
click at [134, 321] on select "Select SPEED WELL BEARD PAY 5 AND & 1 FREE SPEED WELL HAIR CUT PAY 5 AND GET 1 …" at bounding box center [257, 316] width 418 height 17
click at [48, 308] on select "Select SPEED WELL BEARD PAY 5 AND & 1 FREE SPEED WELL HAIR CUT PAY 5 AND GET 1 …" at bounding box center [257, 316] width 418 height 17
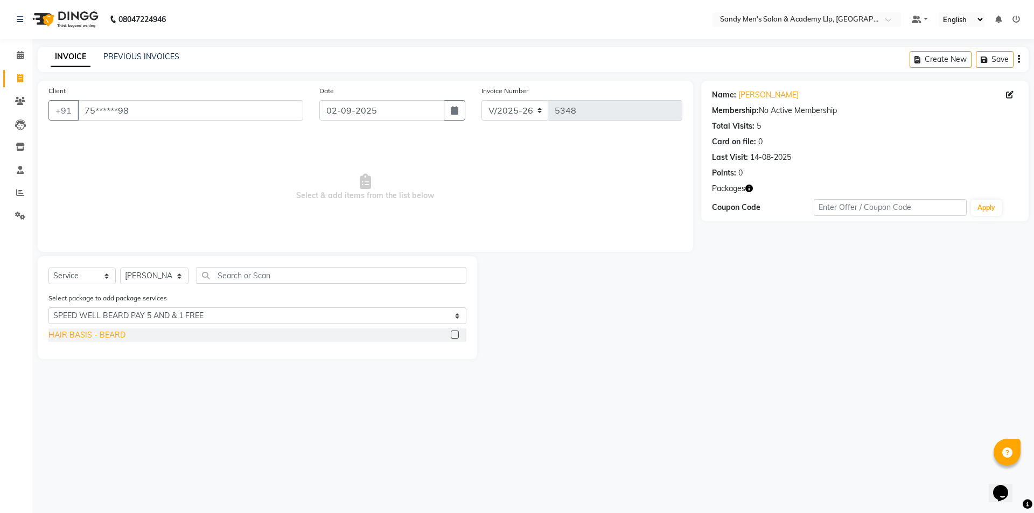
click at [117, 333] on div "HAIR BASIS - BEARD" at bounding box center [86, 335] width 77 height 11
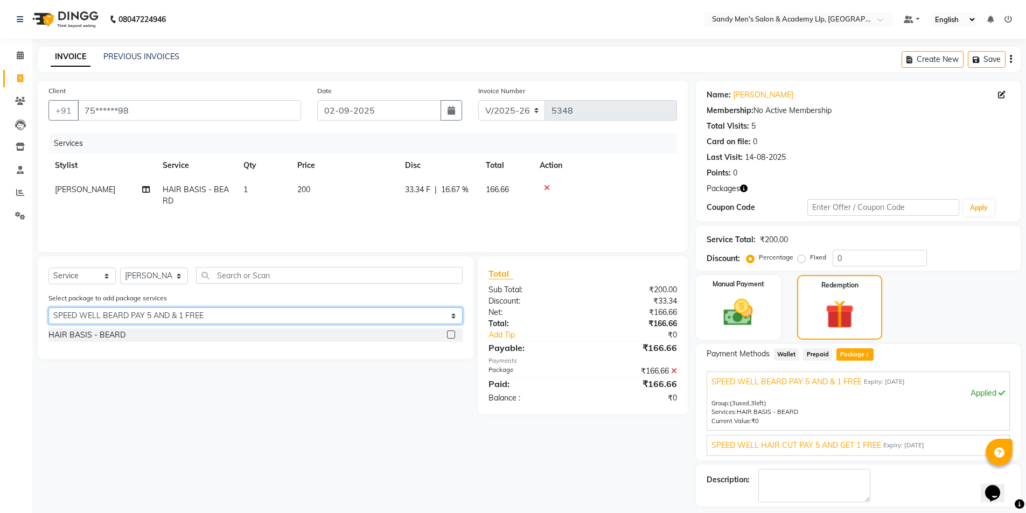
drag, startPoint x: 145, startPoint y: 315, endPoint x: 138, endPoint y: 324, distance: 10.8
click at [143, 318] on select "Select SPEED WELL BEARD PAY 5 AND & 1 FREE SPEED WELL HAIR CUT PAY 5 AND GET 1 …" at bounding box center [255, 316] width 414 height 17
click at [48, 308] on select "Select SPEED WELL BEARD PAY 5 AND & 1 FREE SPEED WELL HAIR CUT PAY 5 AND GET 1 …" at bounding box center [255, 316] width 414 height 17
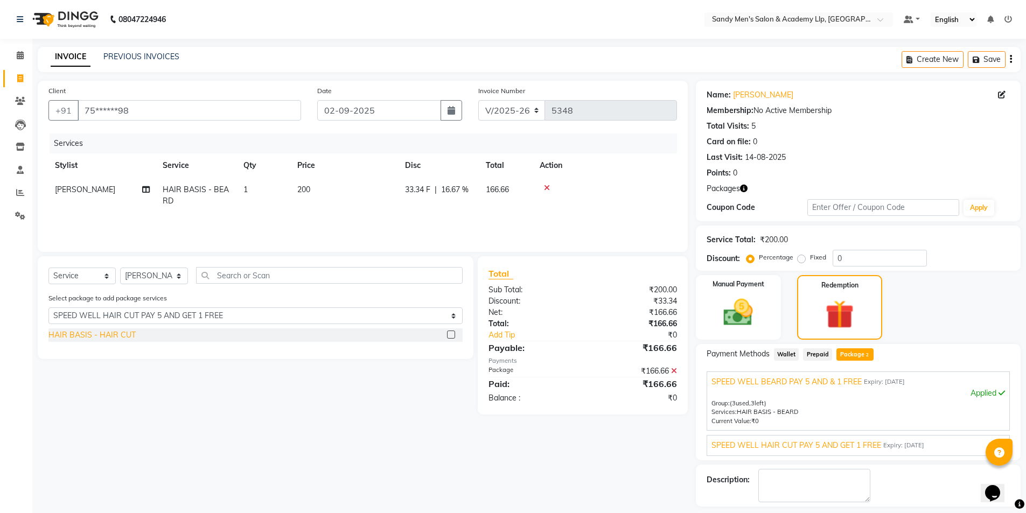
click at [121, 333] on div "HAIR BASIS - HAIR CUT" at bounding box center [91, 335] width 87 height 11
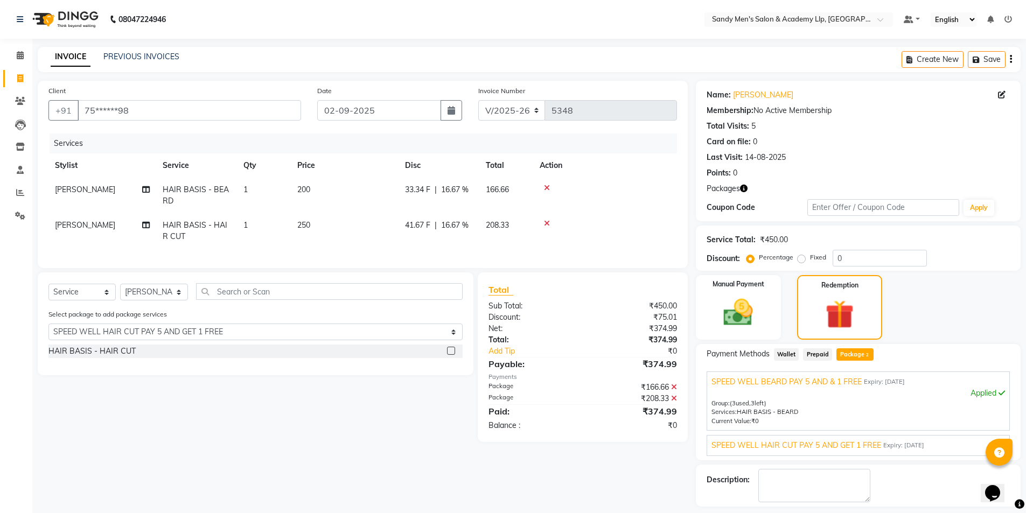
scroll to position [46, 0]
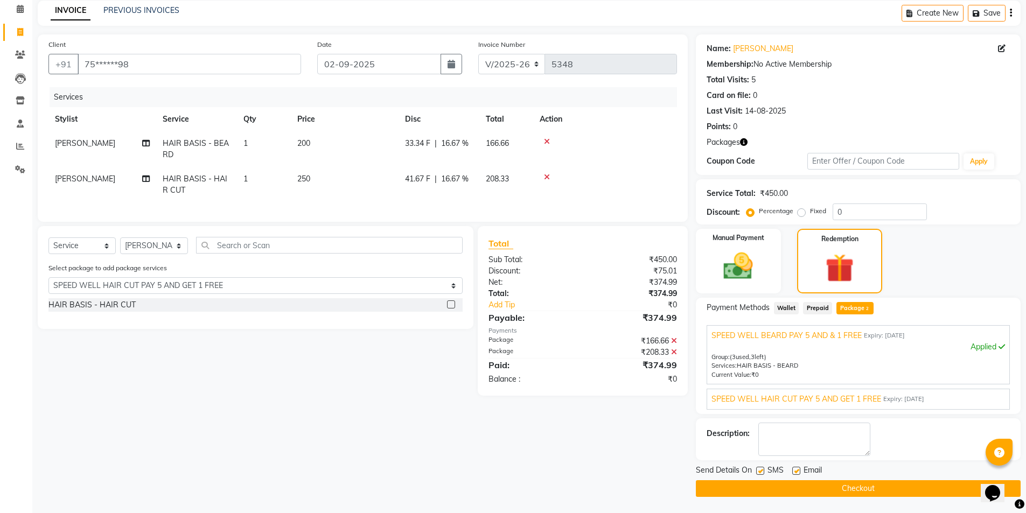
click at [807, 399] on span "SPEED WELL HAIR CUT PAY 5 AND GET 1 FREE" at bounding box center [796, 399] width 170 height 11
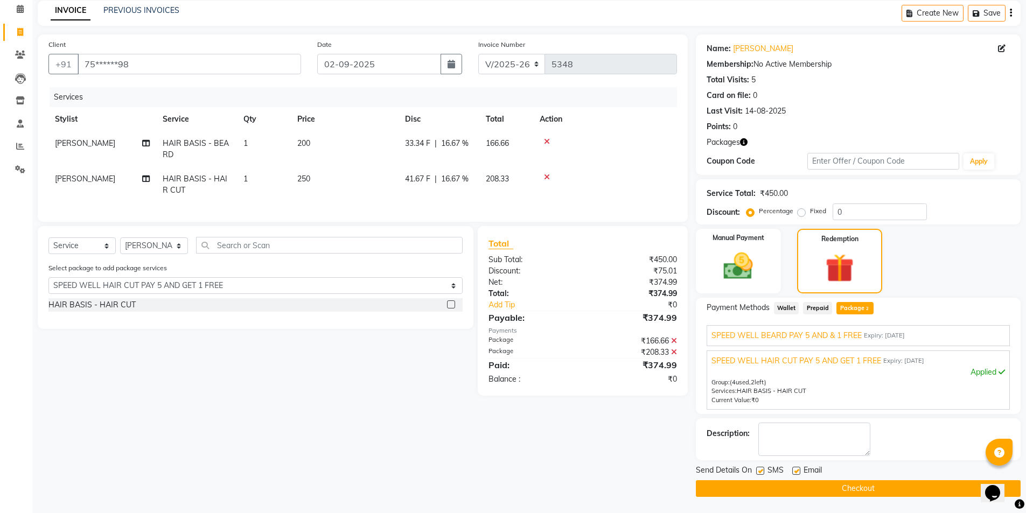
click at [792, 472] on label at bounding box center [796, 471] width 8 height 8
click at [792, 472] on input "checkbox" at bounding box center [795, 471] width 7 height 7
click at [754, 469] on div "Send Details On SMS Email" at bounding box center [858, 471] width 325 height 13
click at [764, 470] on label at bounding box center [760, 471] width 8 height 8
click at [763, 470] on input "checkbox" at bounding box center [759, 471] width 7 height 7
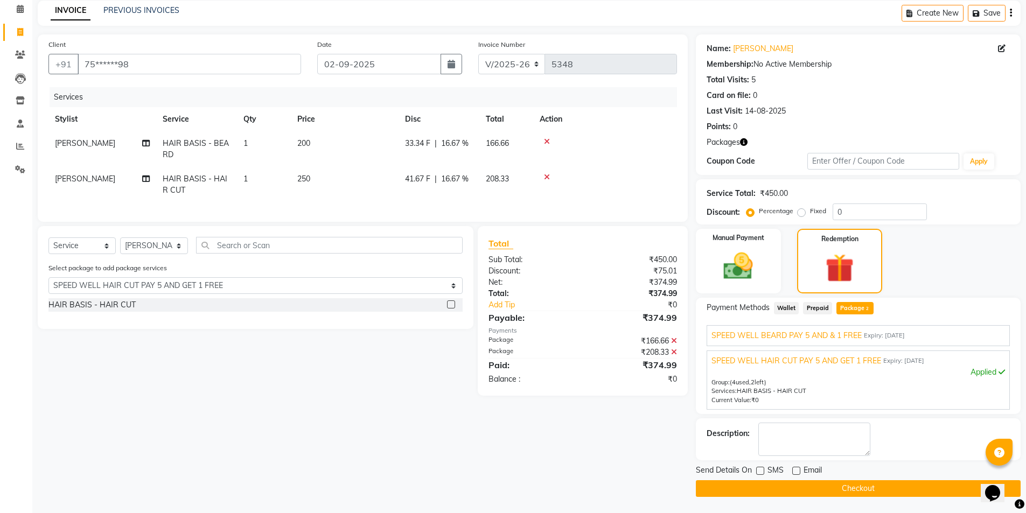
click at [768, 495] on button "Checkout" at bounding box center [858, 488] width 325 height 17
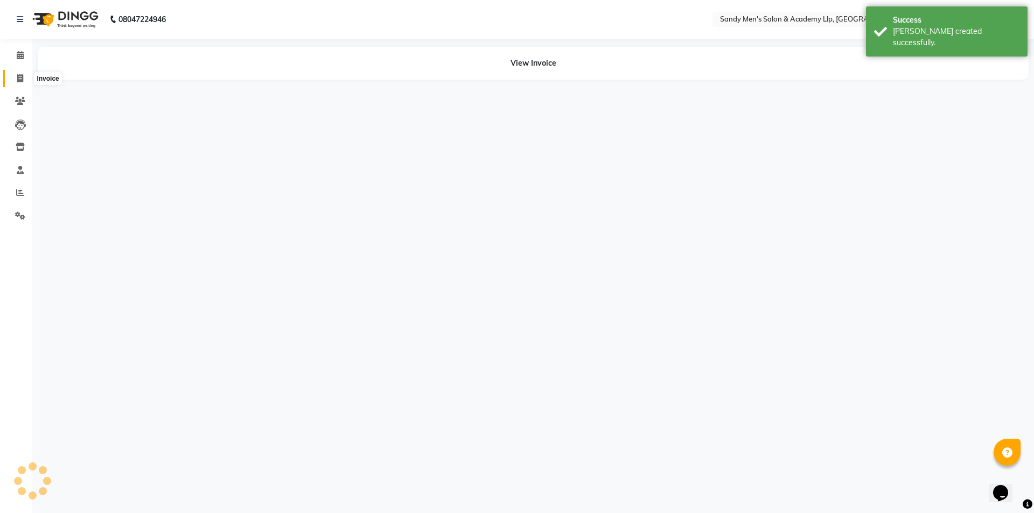
click at [18, 79] on icon at bounding box center [20, 78] width 6 height 8
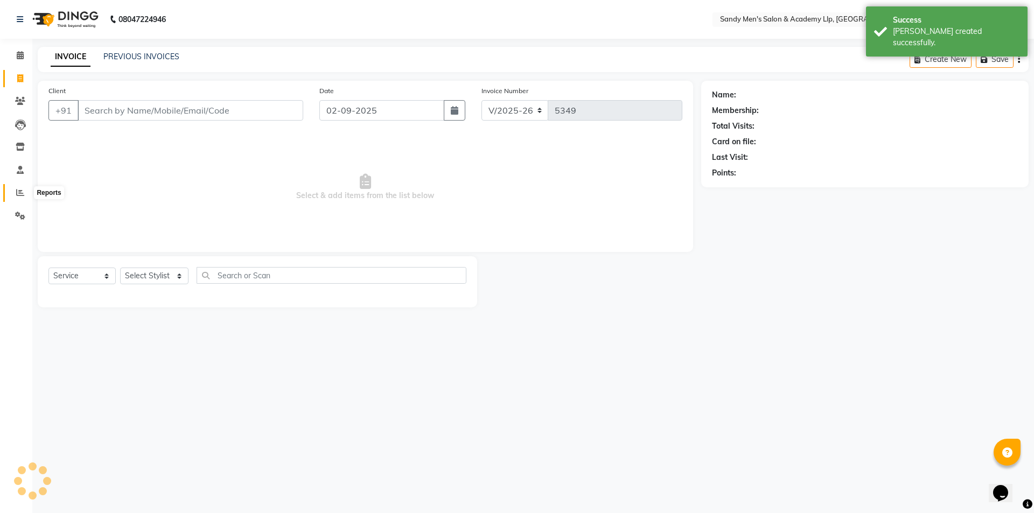
click at [26, 192] on span at bounding box center [20, 193] width 19 height 12
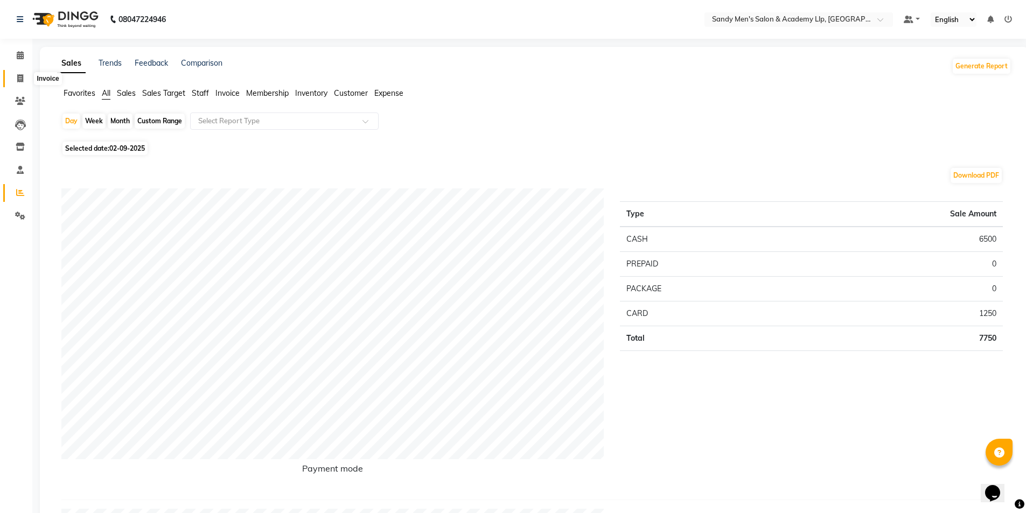
click at [19, 76] on icon at bounding box center [20, 78] width 6 height 8
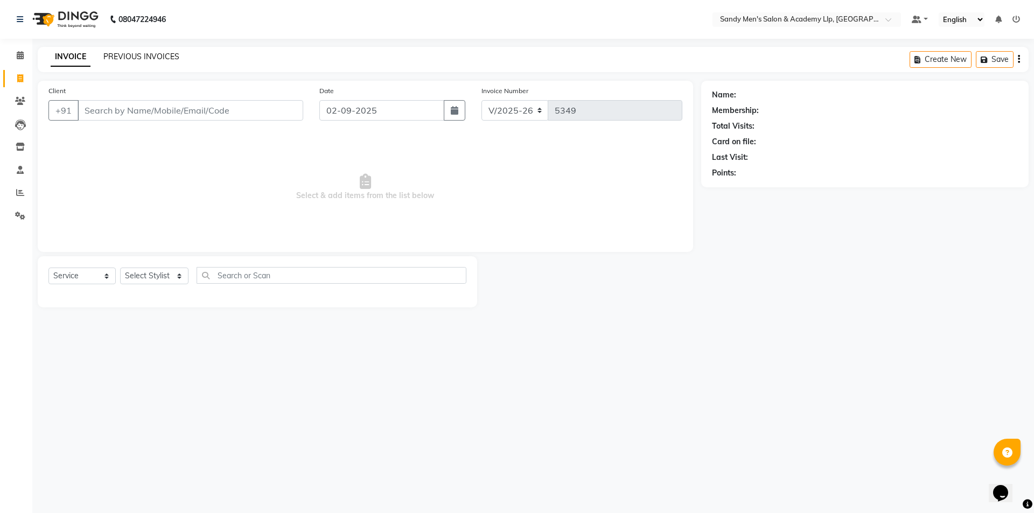
click at [157, 57] on link "PREVIOUS INVOICES" at bounding box center [141, 57] width 76 height 10
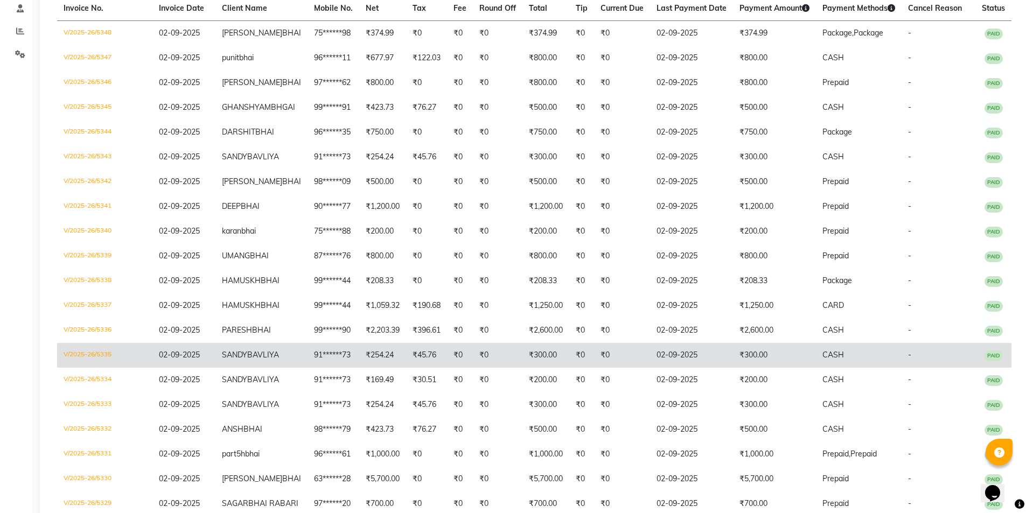
scroll to position [215, 0]
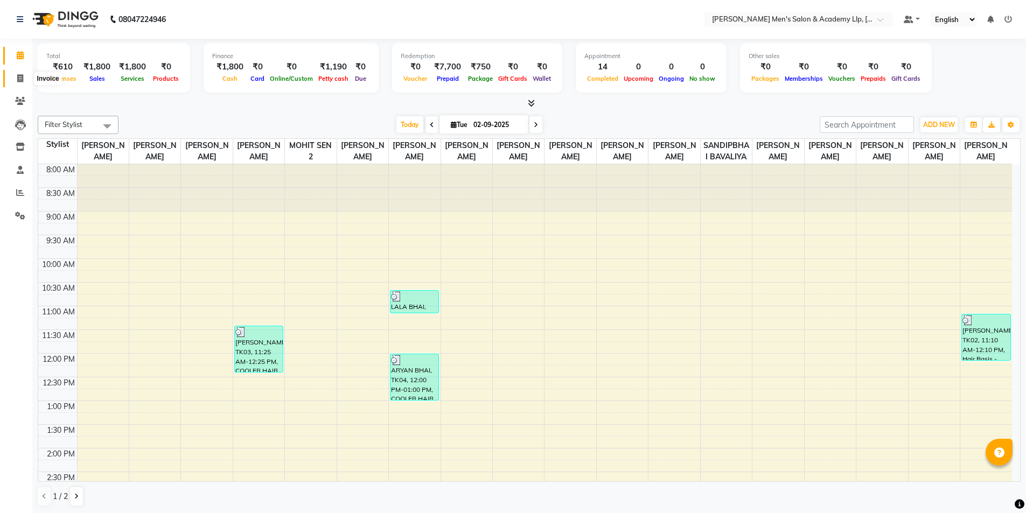
click at [26, 82] on span at bounding box center [20, 79] width 19 height 12
select select "service"
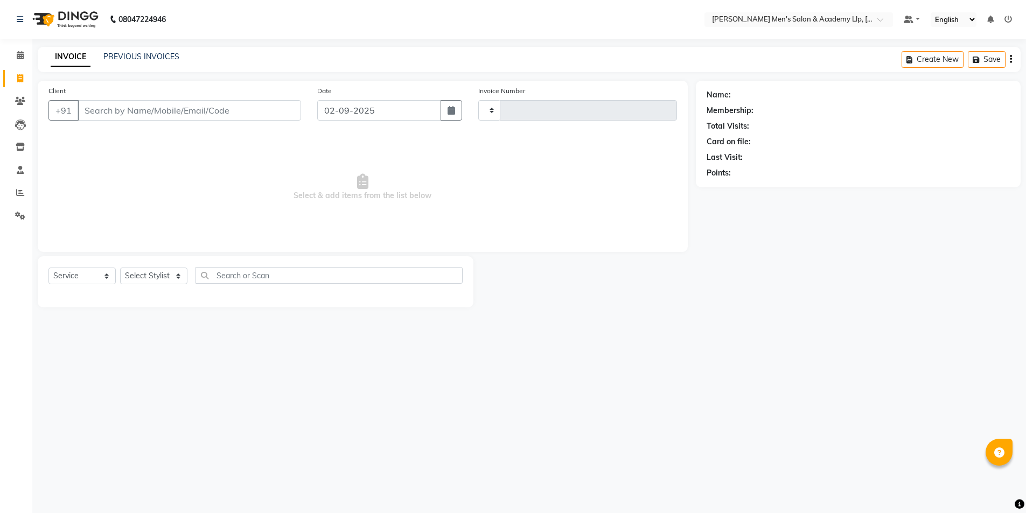
type input "5336"
select select "8248"
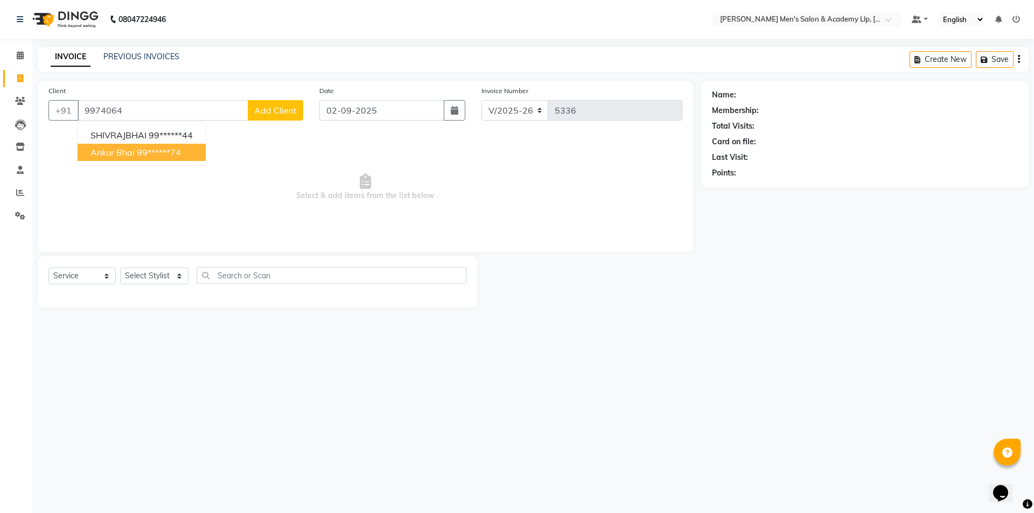
click at [152, 158] on button "ankur bhai 99******74" at bounding box center [142, 152] width 128 height 17
type input "99******74"
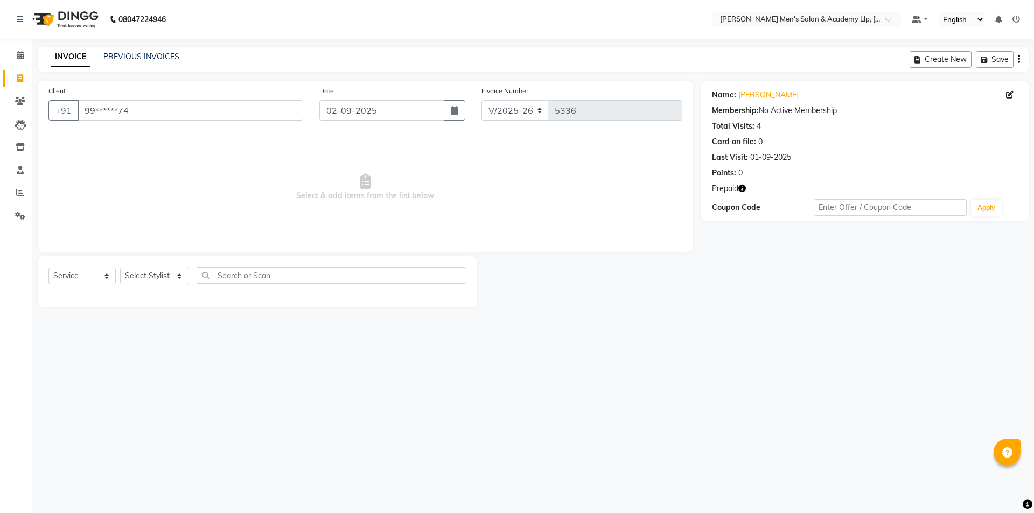
select select "8248"
select select "service"
click at [744, 187] on icon "button" at bounding box center [742, 189] width 8 height 8
click at [1008, 95] on icon at bounding box center [1010, 95] width 8 height 8
select select "[DEMOGRAPHIC_DATA]"
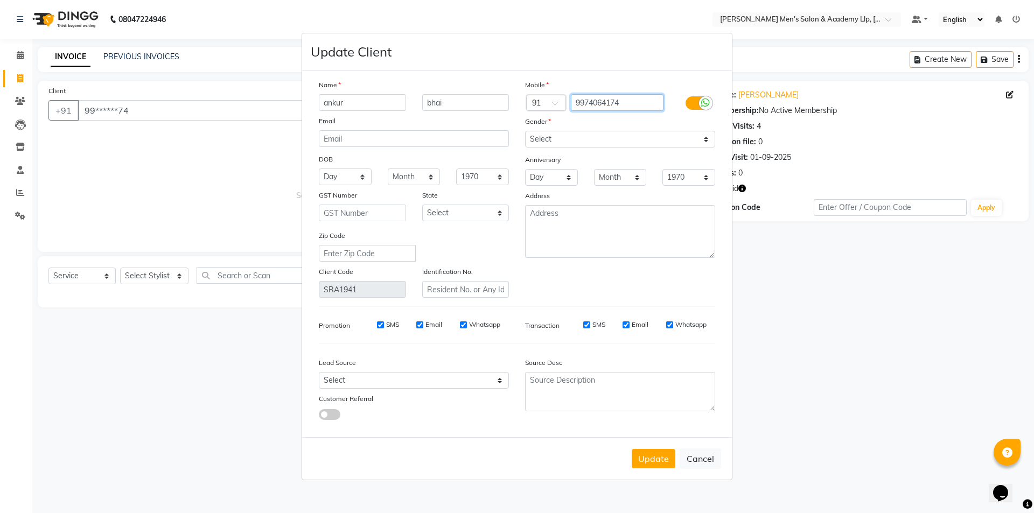
click at [603, 102] on input "9974064174" at bounding box center [617, 102] width 93 height 17
click at [648, 453] on button "Update" at bounding box center [654, 458] width 44 height 19
select select
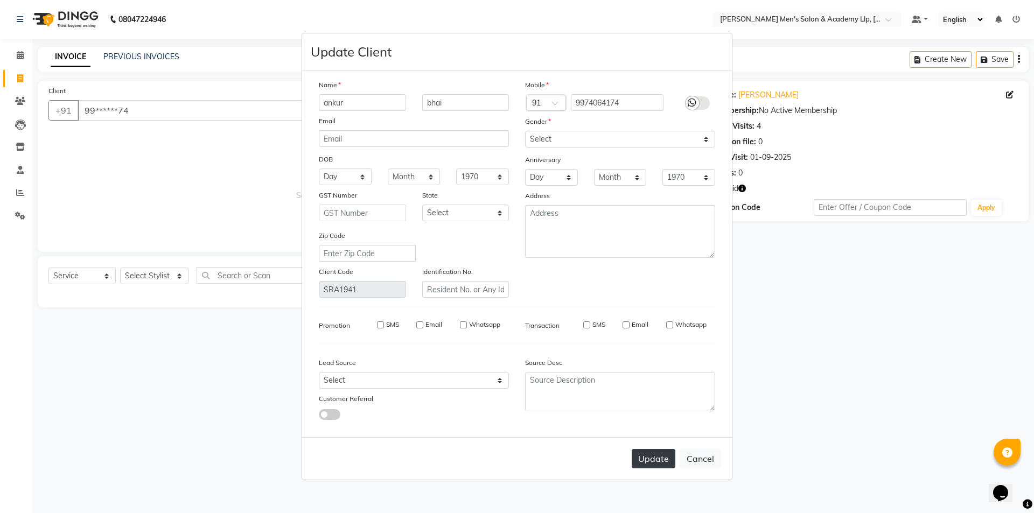
select select
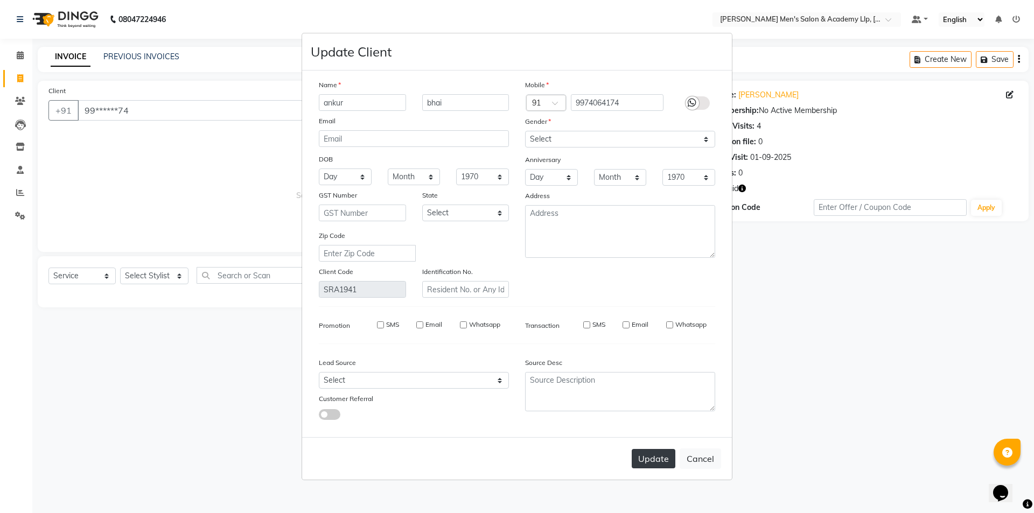
checkbox input "false"
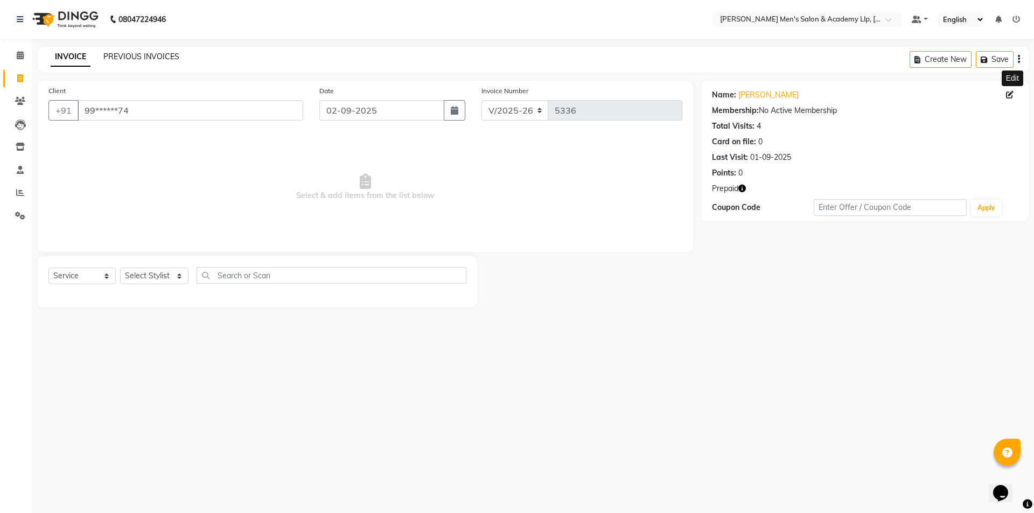
click at [145, 58] on link "PREVIOUS INVOICES" at bounding box center [141, 57] width 76 height 10
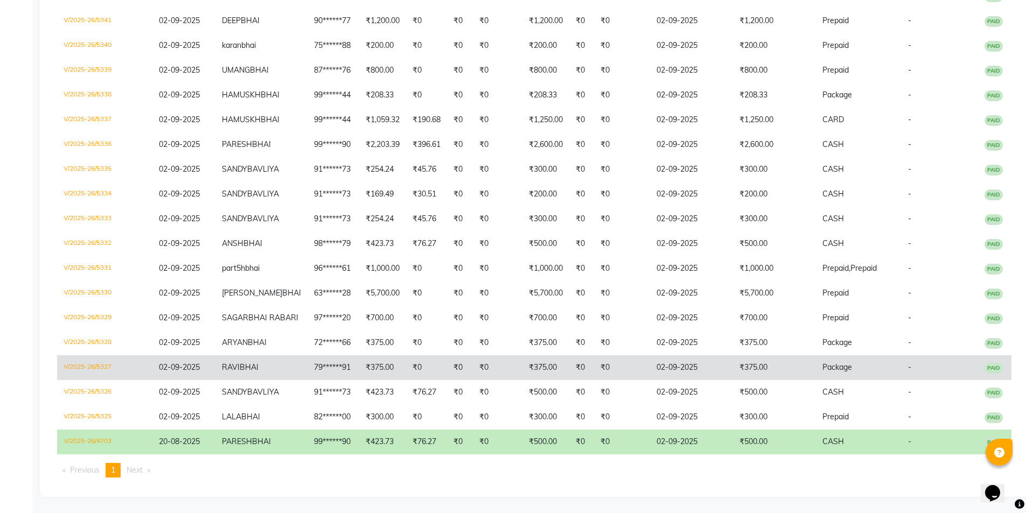
scroll to position [487, 0]
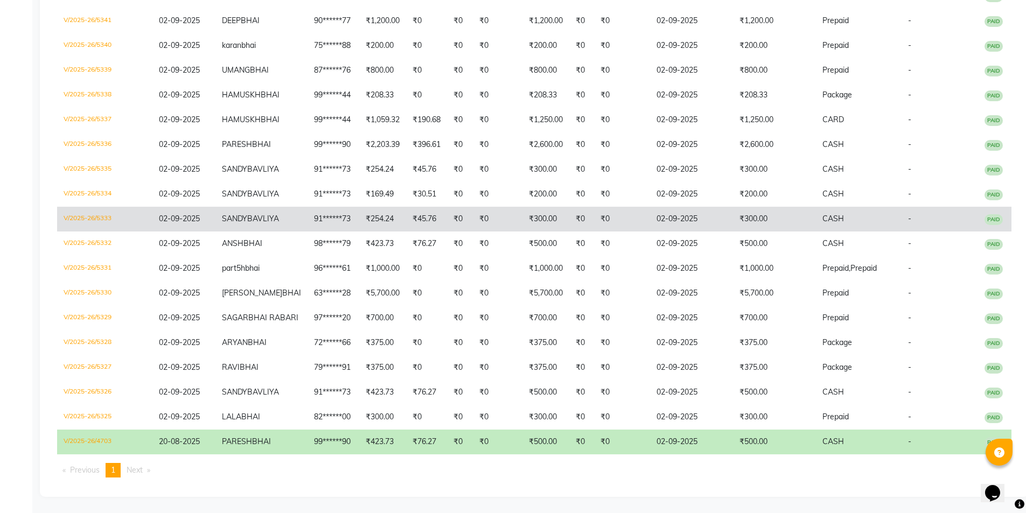
click at [822, 214] on span "CASH" at bounding box center [833, 219] width 22 height 10
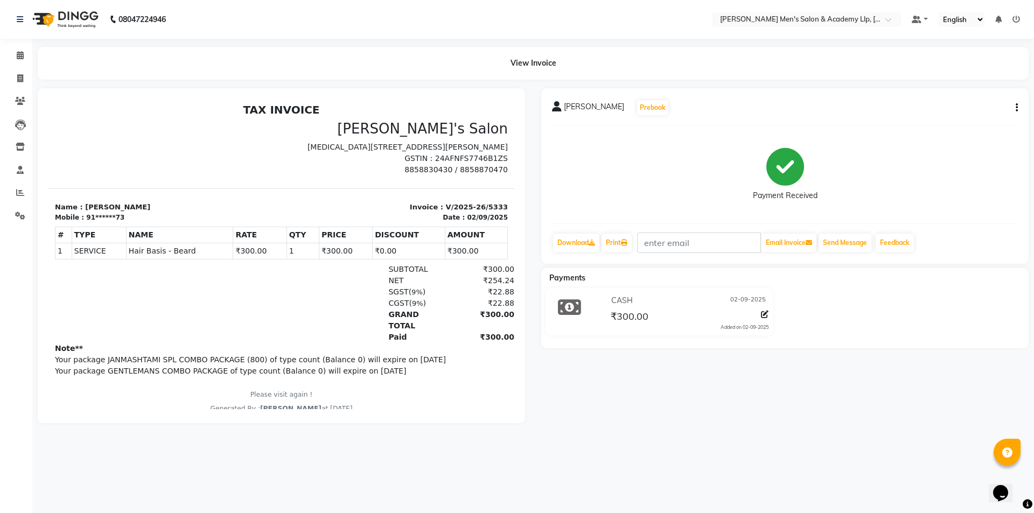
click at [1015, 109] on button "button" at bounding box center [1014, 107] width 6 height 11
click at [943, 115] on div "Edit Item Staff" at bounding box center [963, 114] width 74 height 13
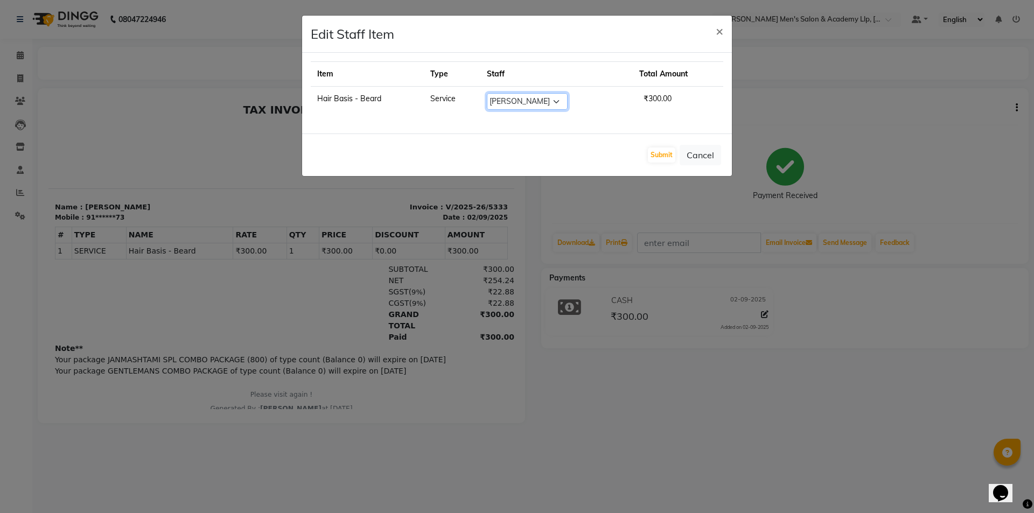
click at [499, 103] on select "Select ABHISHEK SEN AKKI SEN ANKUSH SEN ARYAN GOHEL CHANDU SEN DIPESH SEN HARIS…" at bounding box center [527, 101] width 81 height 17
select select "83023"
click at [487, 93] on select "Select ABHISHEK SEN AKKI SEN ANKUSH SEN ARYAN GOHEL CHANDU SEN DIPESH SEN HARIS…" at bounding box center [527, 101] width 81 height 17
click at [668, 150] on button "Submit" at bounding box center [661, 155] width 27 height 15
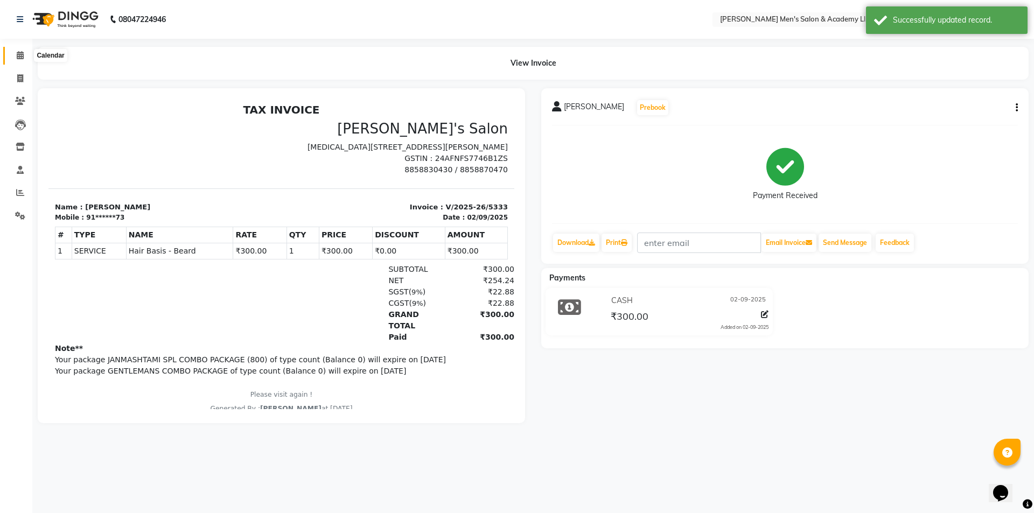
click at [17, 51] on icon at bounding box center [20, 55] width 7 height 8
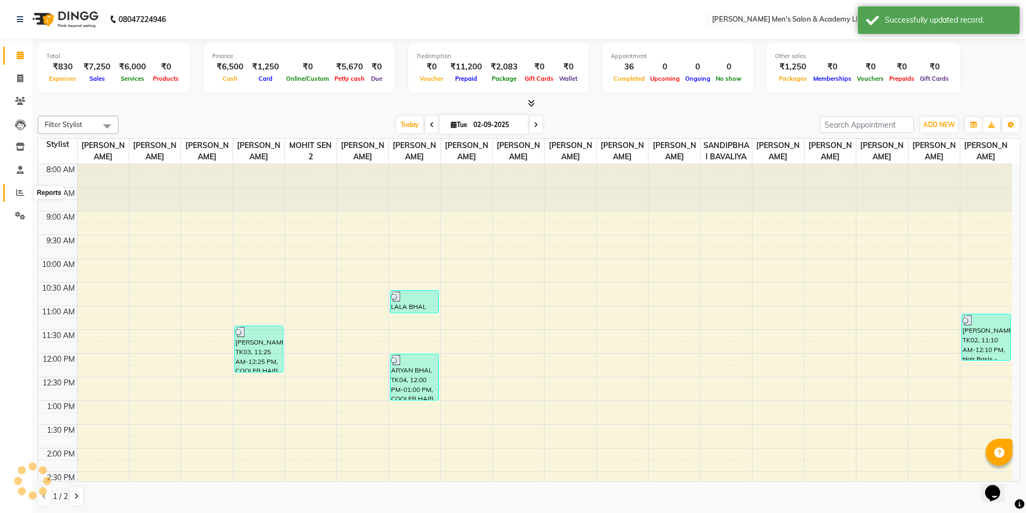
click at [20, 189] on span at bounding box center [20, 193] width 19 height 12
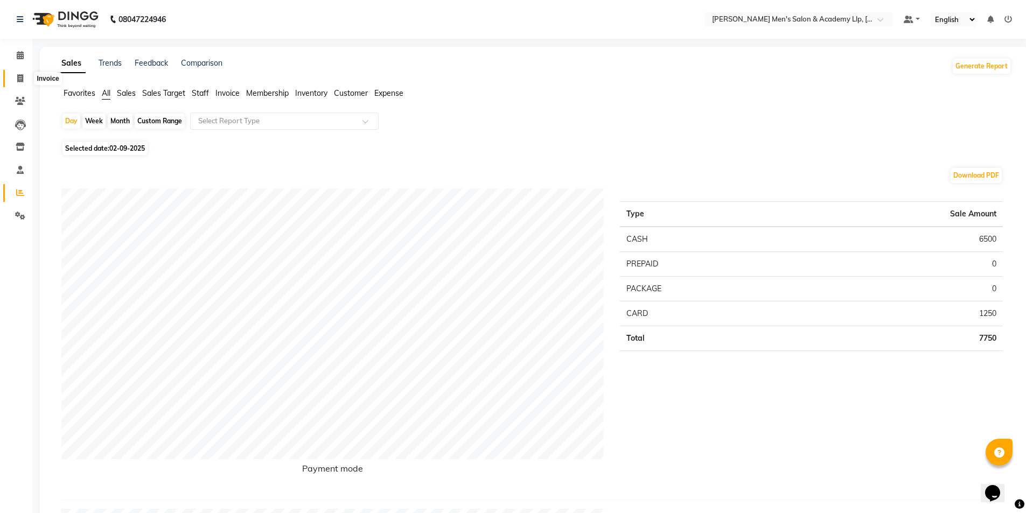
click at [16, 82] on span at bounding box center [20, 79] width 19 height 12
select select "service"
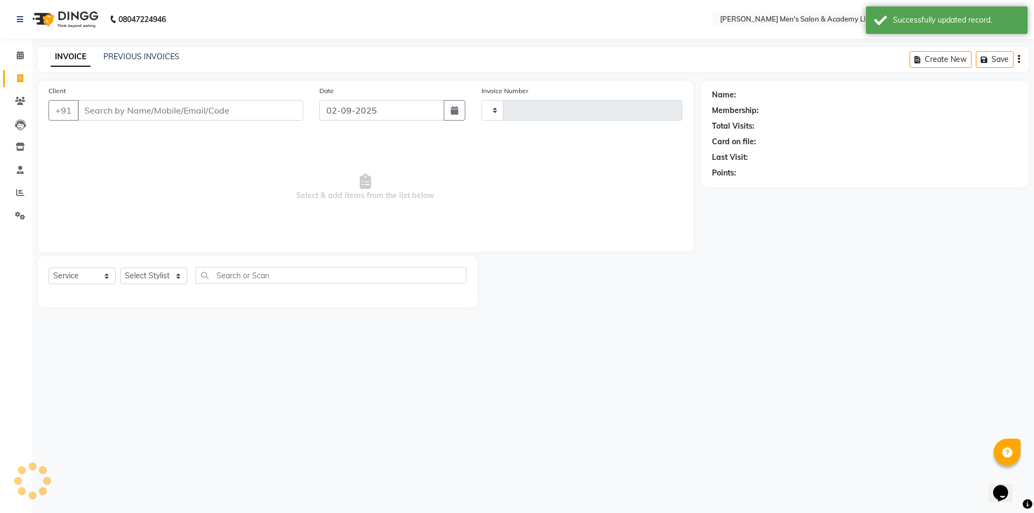
type input "5349"
select select "8248"
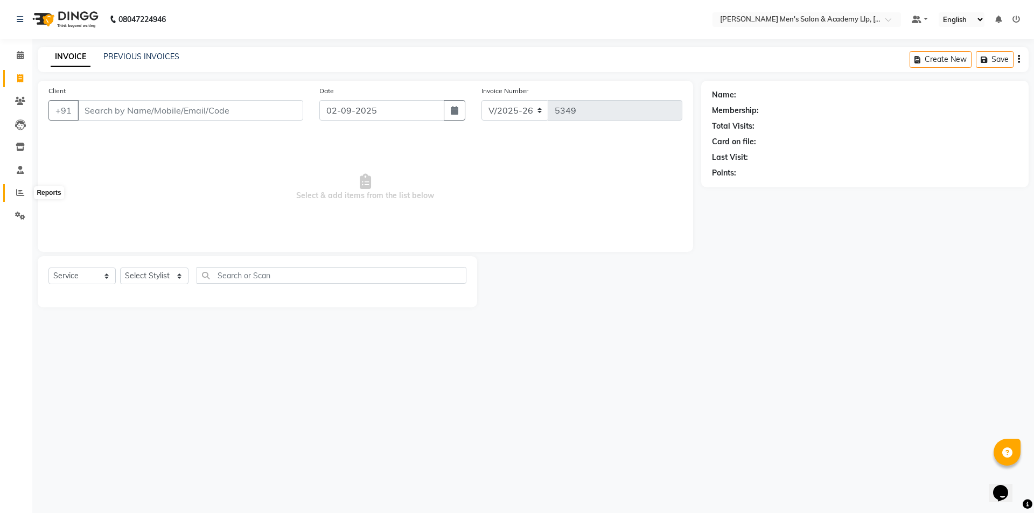
click at [11, 191] on span at bounding box center [20, 193] width 19 height 12
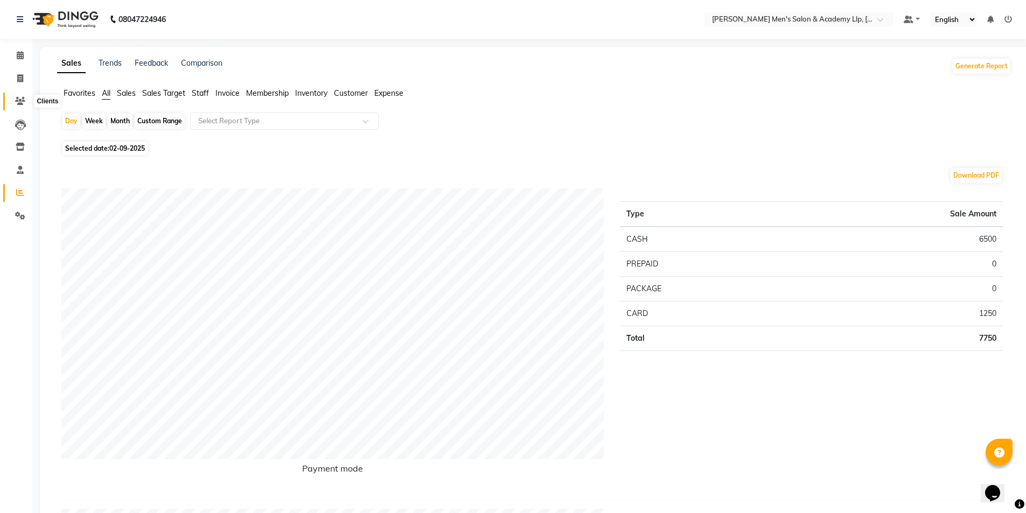
click at [17, 101] on icon at bounding box center [20, 101] width 10 height 8
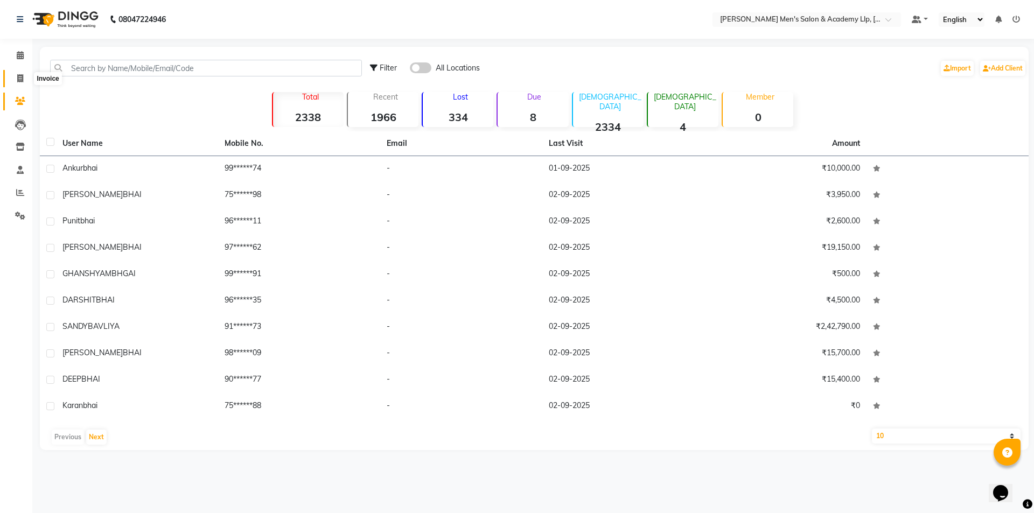
click at [22, 73] on span at bounding box center [20, 79] width 19 height 12
select select "service"
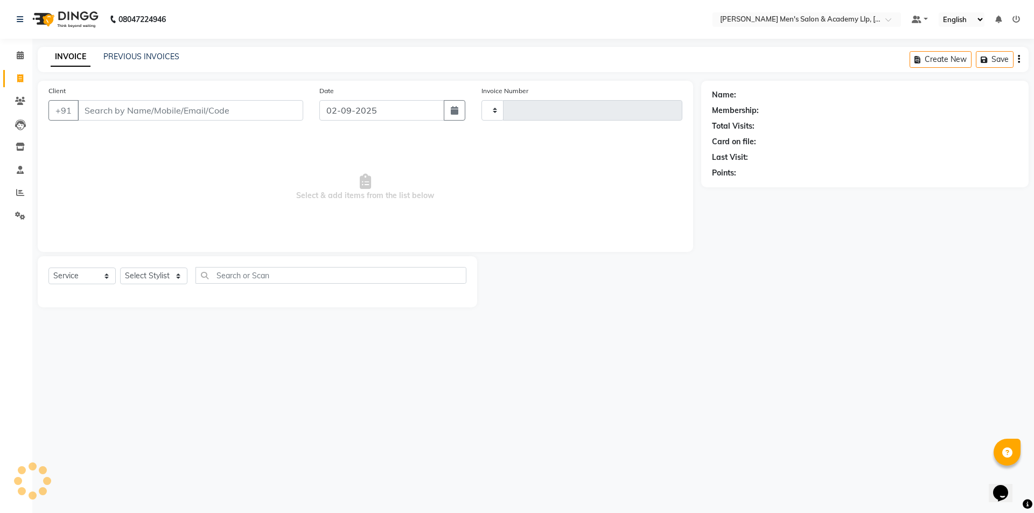
type input "5349"
select select "8248"
click at [122, 54] on link "PREVIOUS INVOICES" at bounding box center [141, 57] width 76 height 10
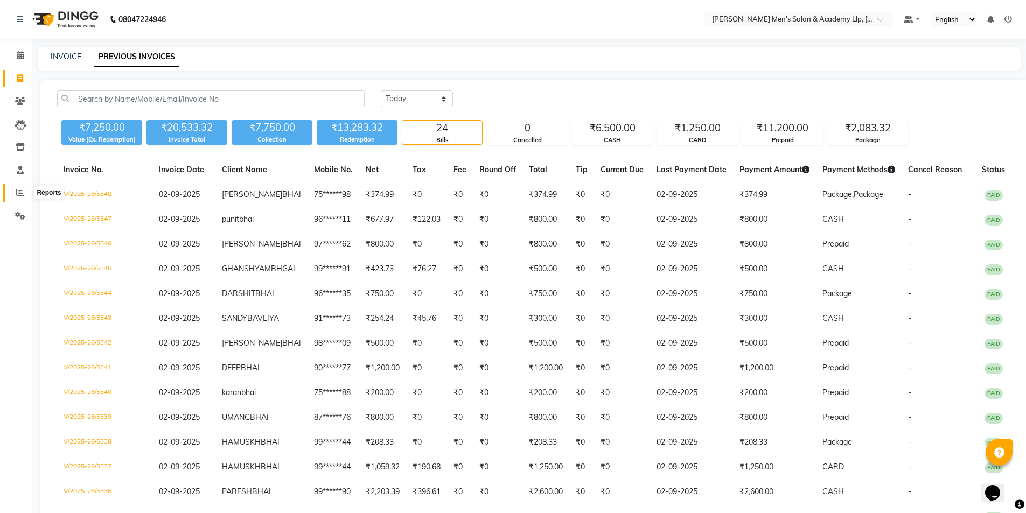
click at [29, 196] on span at bounding box center [20, 193] width 19 height 12
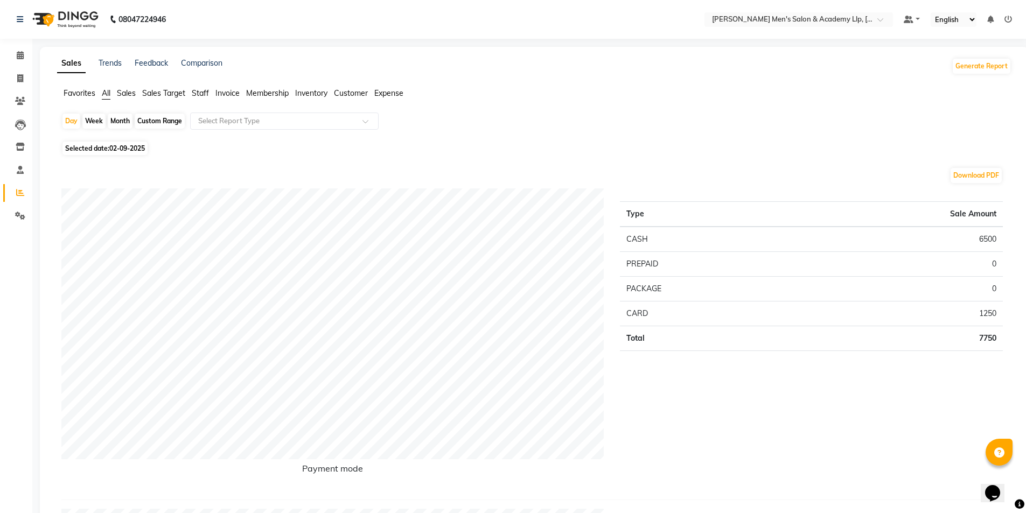
click at [196, 95] on span "Staff" at bounding box center [200, 93] width 17 height 10
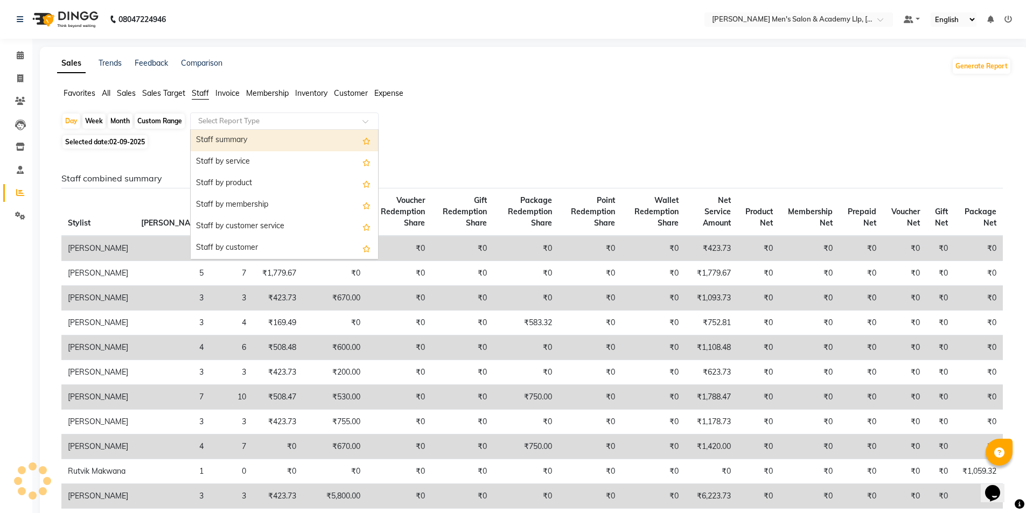
click at [205, 122] on input "text" at bounding box center [273, 121] width 155 height 11
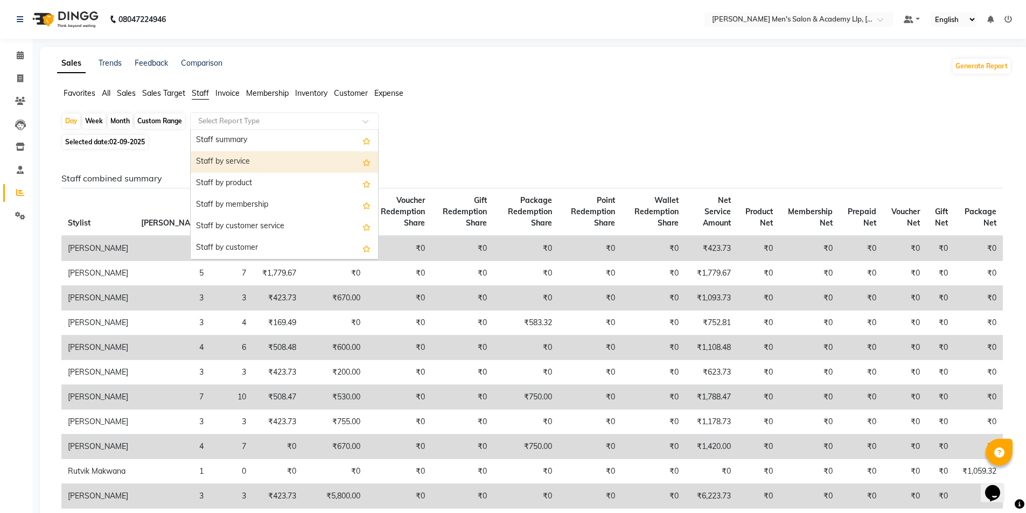
click at [225, 158] on div "Staff by service" at bounding box center [284, 162] width 187 height 22
select select "full_report"
select select "csv"
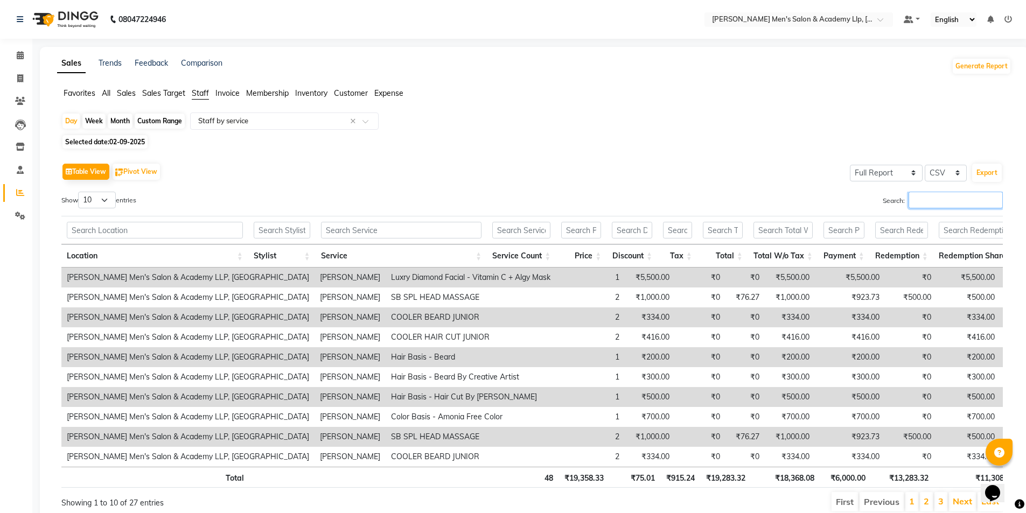
click at [940, 201] on input "Search:" at bounding box center [956, 200] width 94 height 17
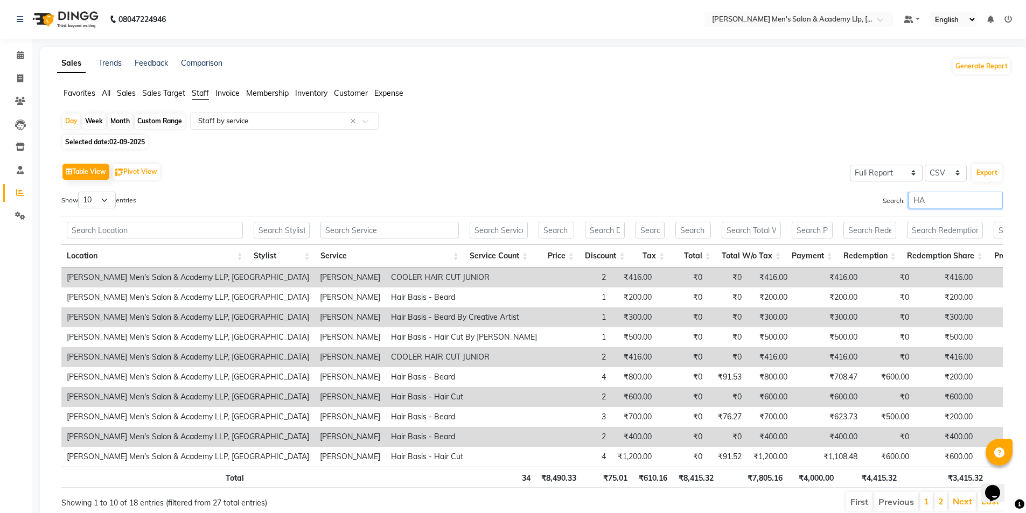
type input "H"
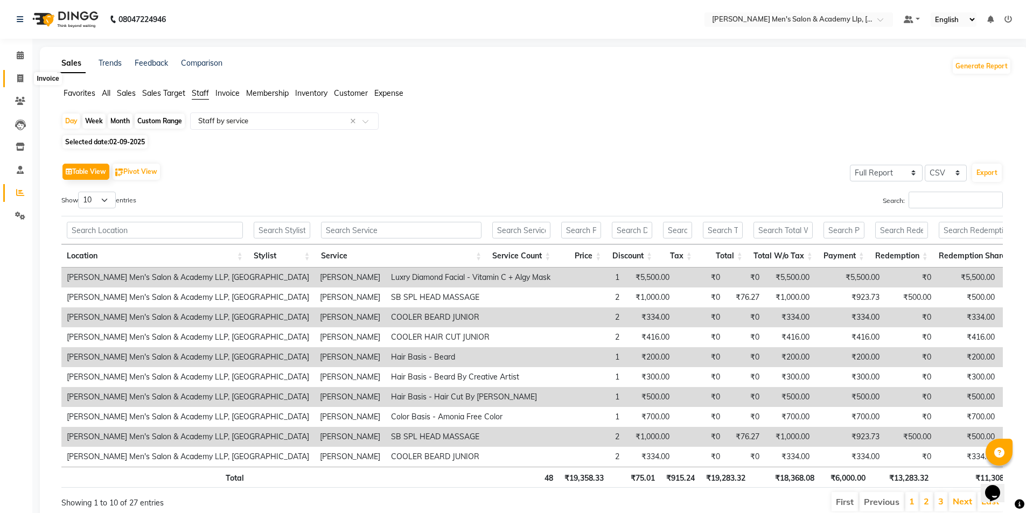
click at [23, 82] on icon at bounding box center [20, 78] width 6 height 8
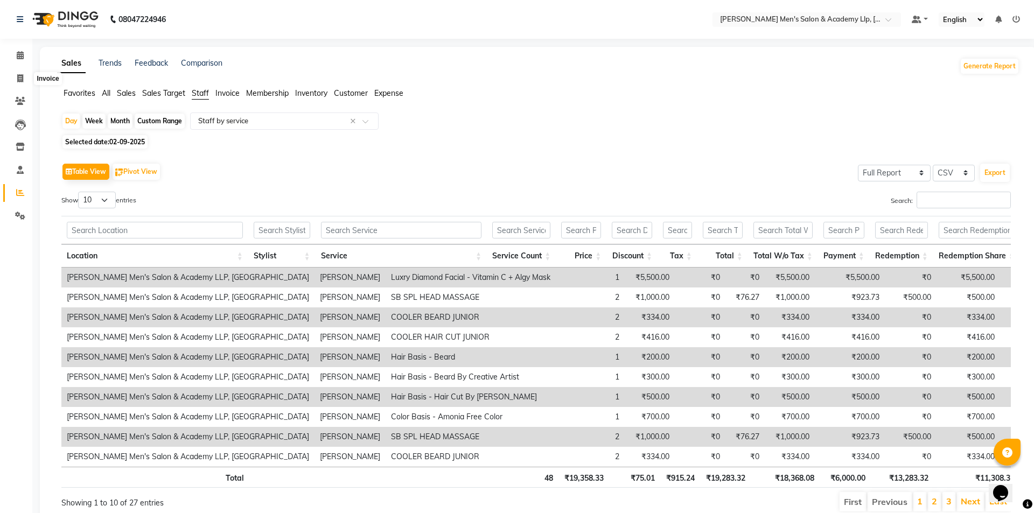
select select "service"
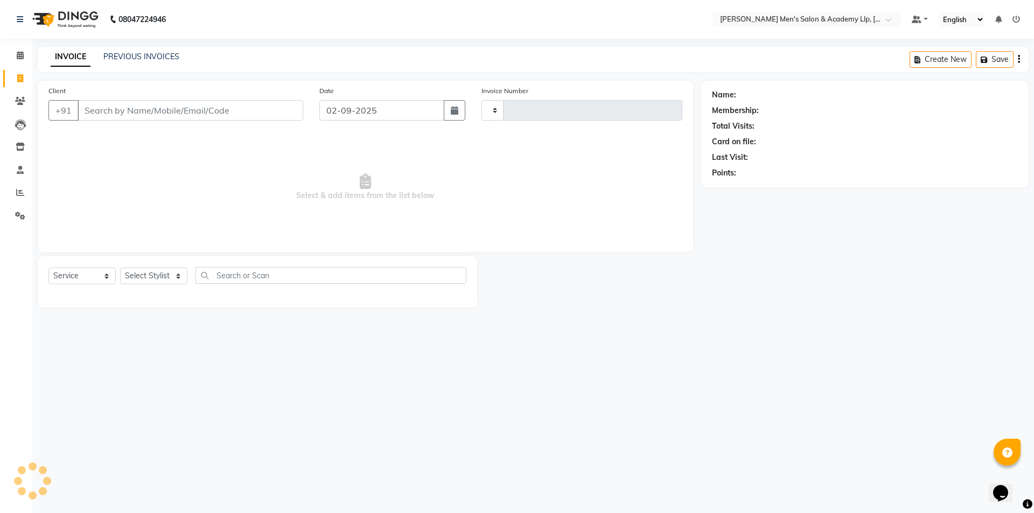
type input "5349"
select select "8248"
click at [126, 52] on div "PREVIOUS INVOICES" at bounding box center [141, 56] width 76 height 11
click at [121, 52] on link "PREVIOUS INVOICES" at bounding box center [141, 57] width 76 height 10
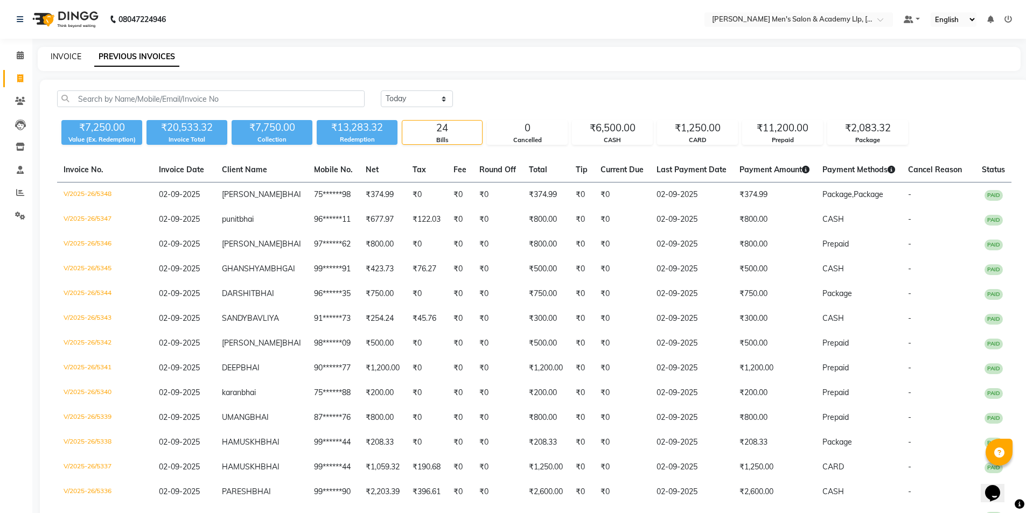
click at [77, 57] on link "INVOICE" at bounding box center [66, 57] width 31 height 10
select select "8248"
select select "service"
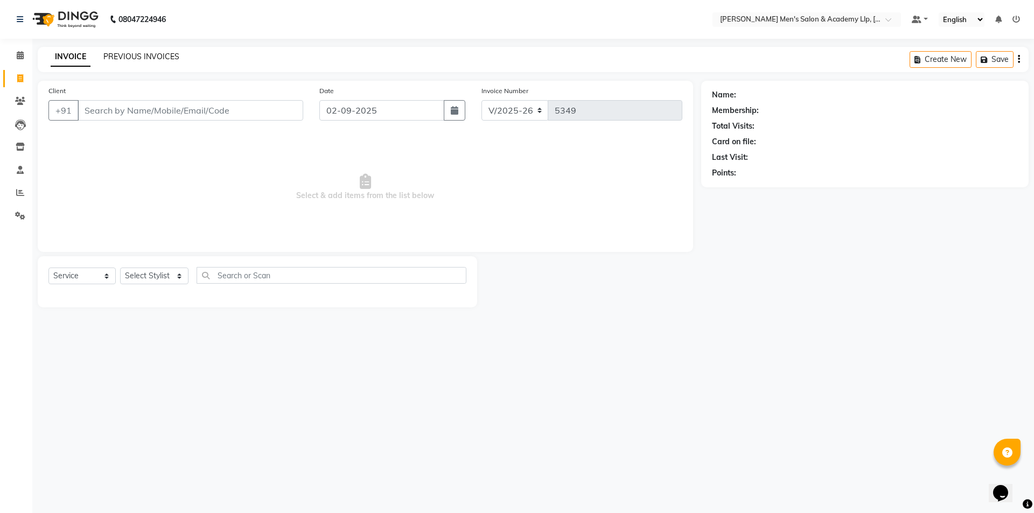
click at [126, 57] on link "PREVIOUS INVOICES" at bounding box center [141, 57] width 76 height 10
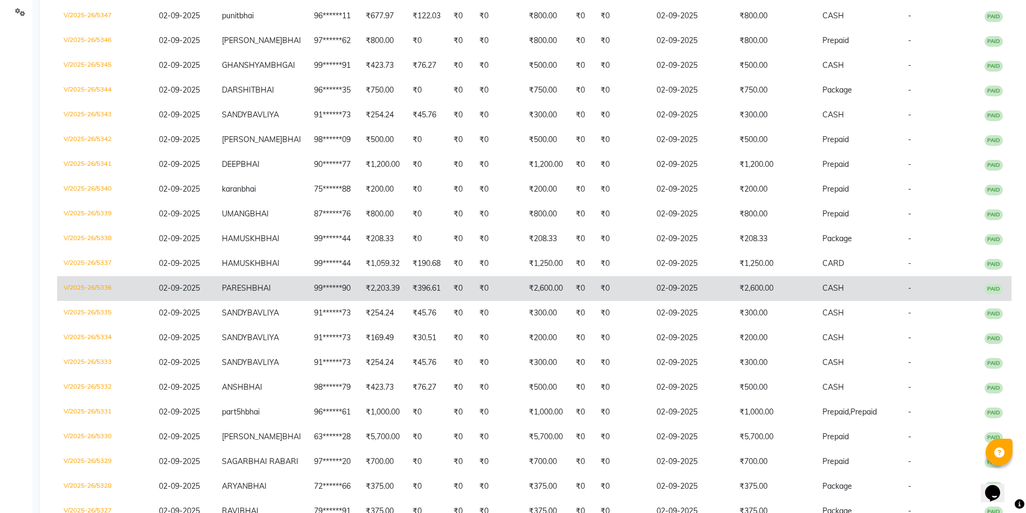
scroll to position [215, 0]
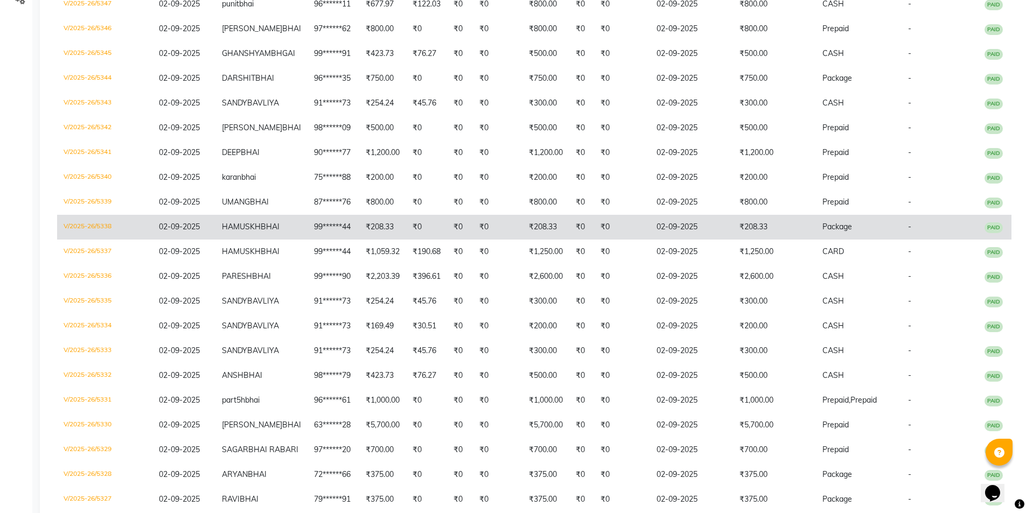
click at [785, 240] on td "₹208.33" at bounding box center [774, 227] width 83 height 25
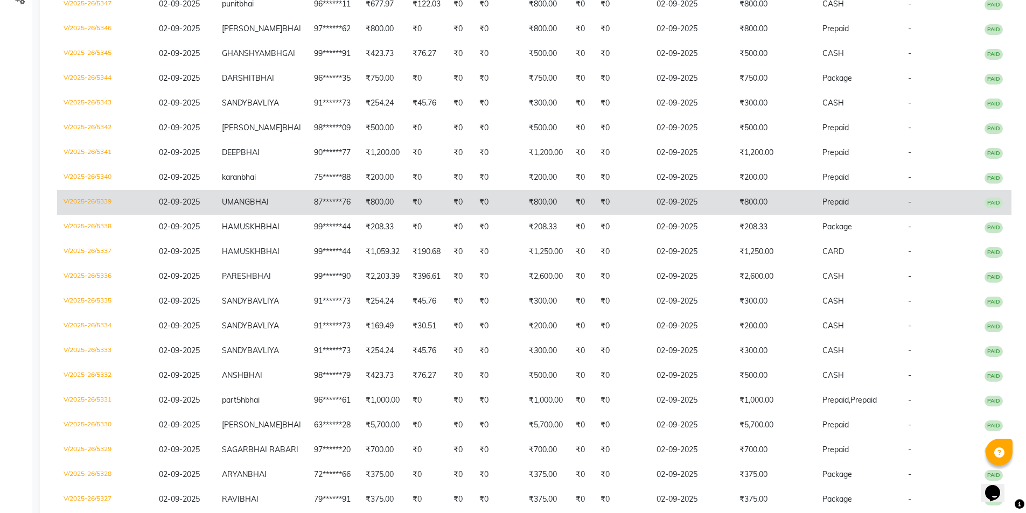
click at [745, 215] on td "₹800.00" at bounding box center [774, 202] width 83 height 25
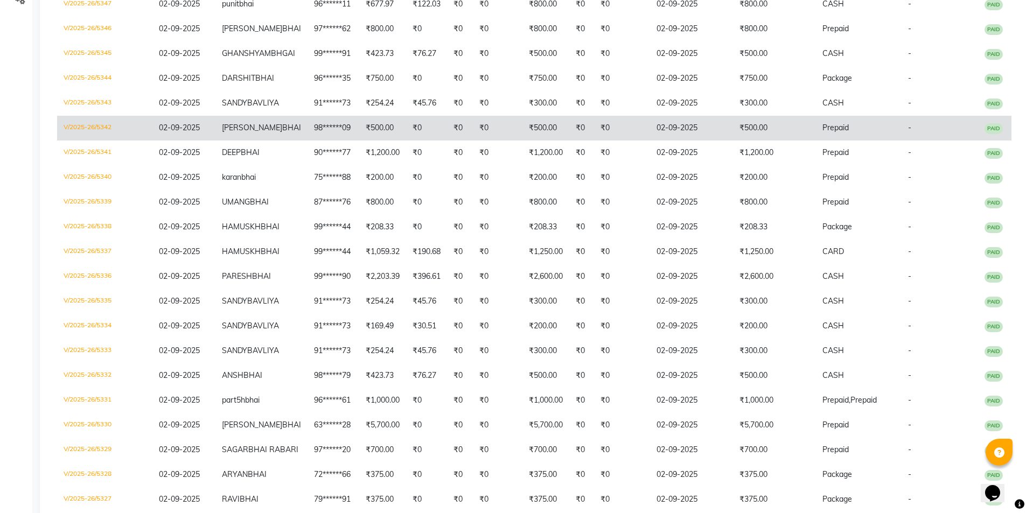
click at [777, 141] on td "₹500.00" at bounding box center [774, 128] width 83 height 25
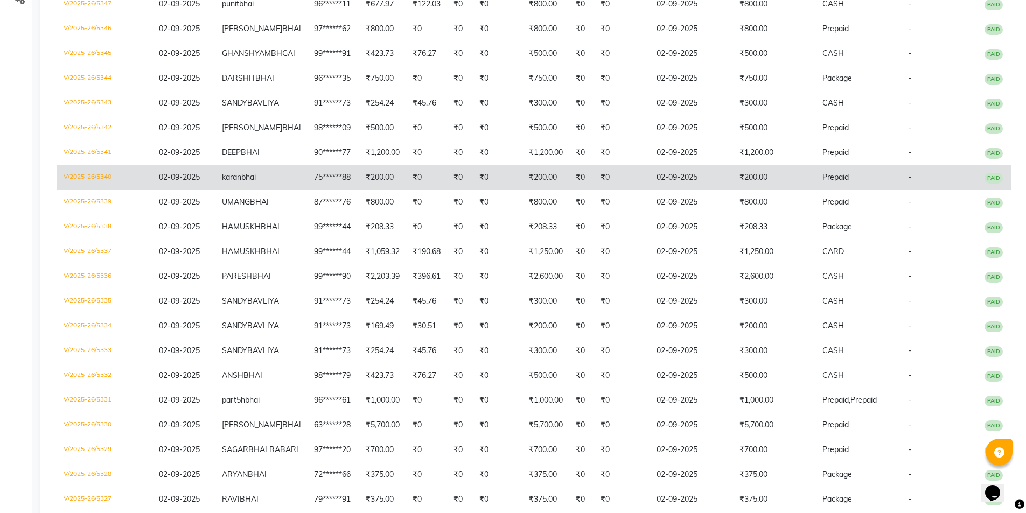
click at [733, 190] on td "₹200.00" at bounding box center [774, 177] width 83 height 25
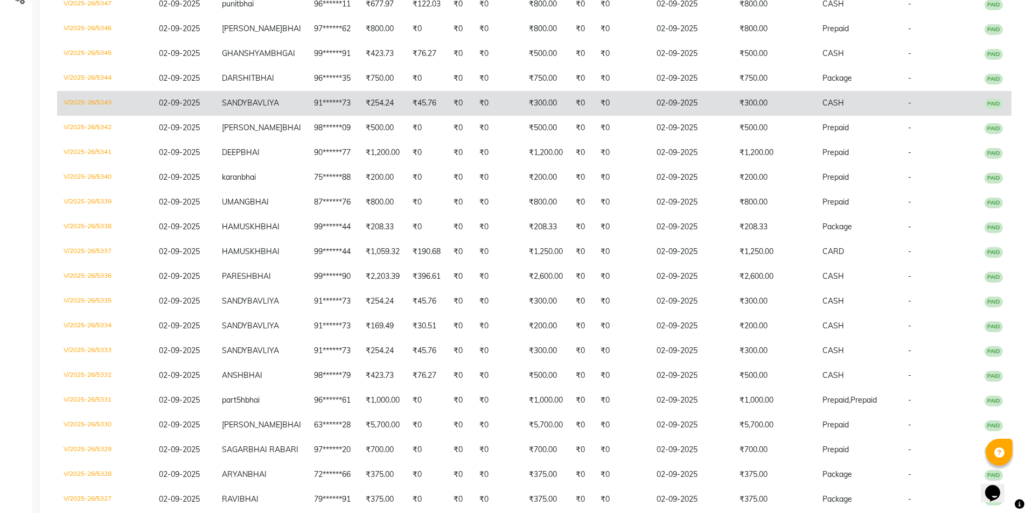
click at [793, 116] on td "₹300.00" at bounding box center [774, 103] width 83 height 25
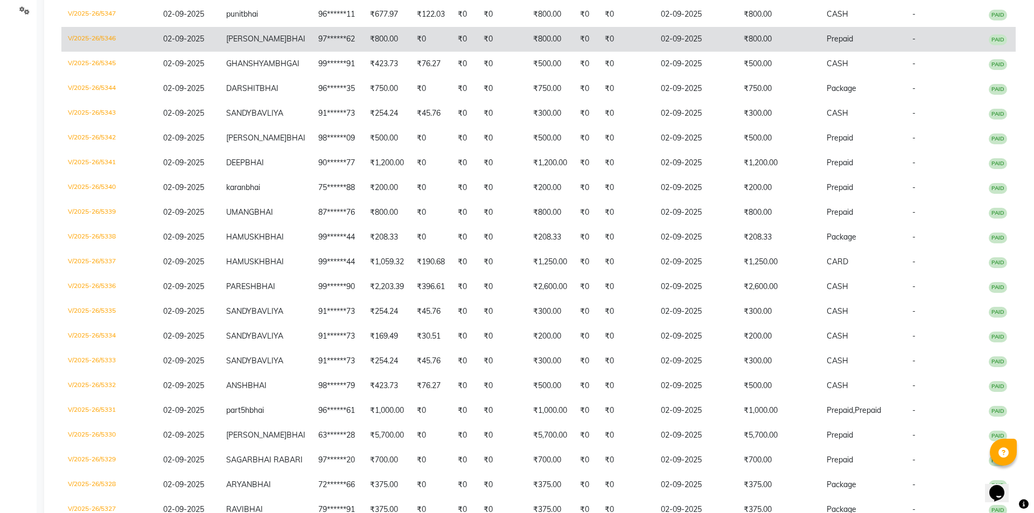
scroll to position [0, 0]
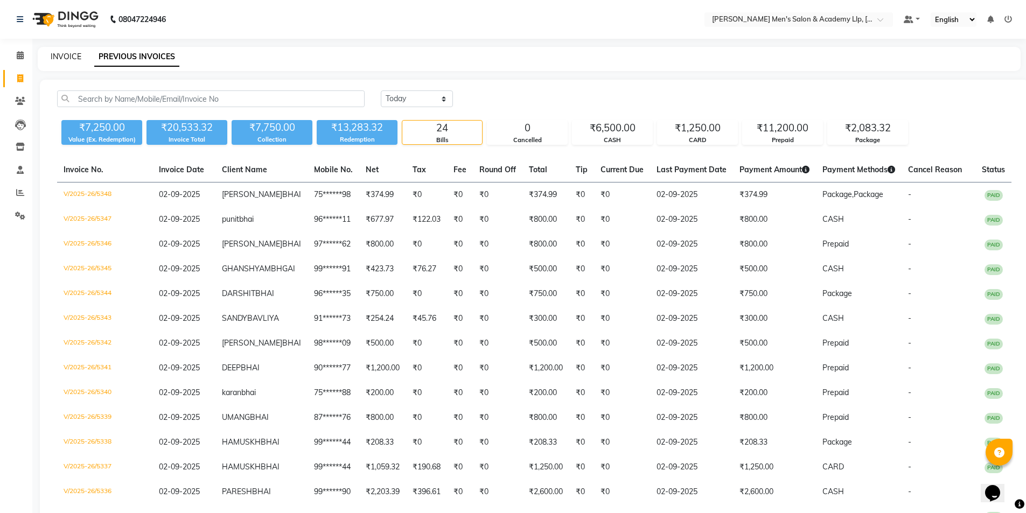
click at [65, 56] on link "INVOICE" at bounding box center [66, 57] width 31 height 10
select select "service"
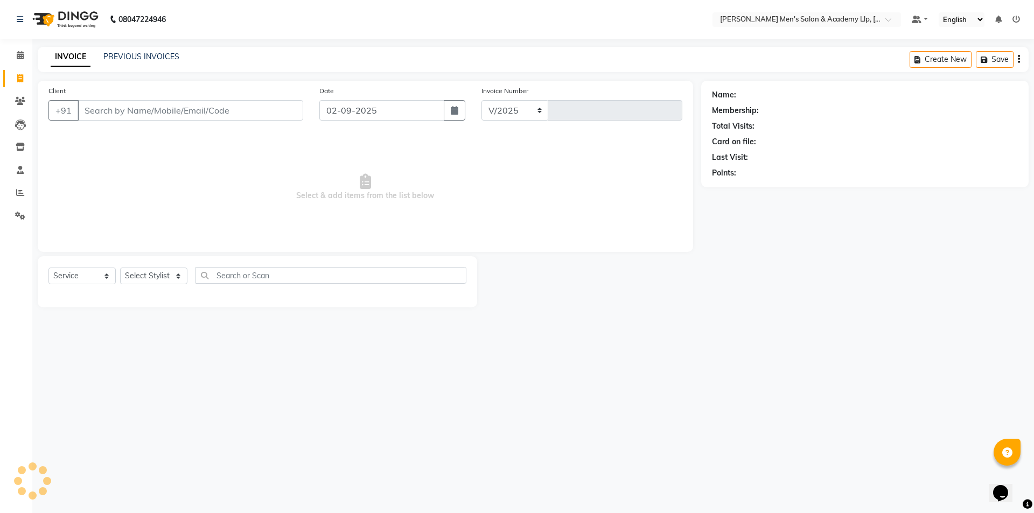
select select "8248"
type input "5349"
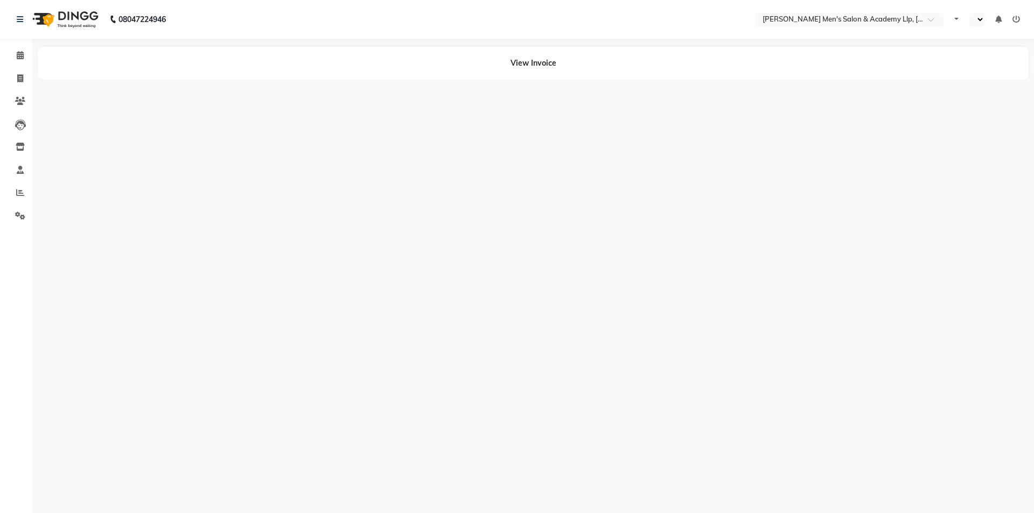
select select "en"
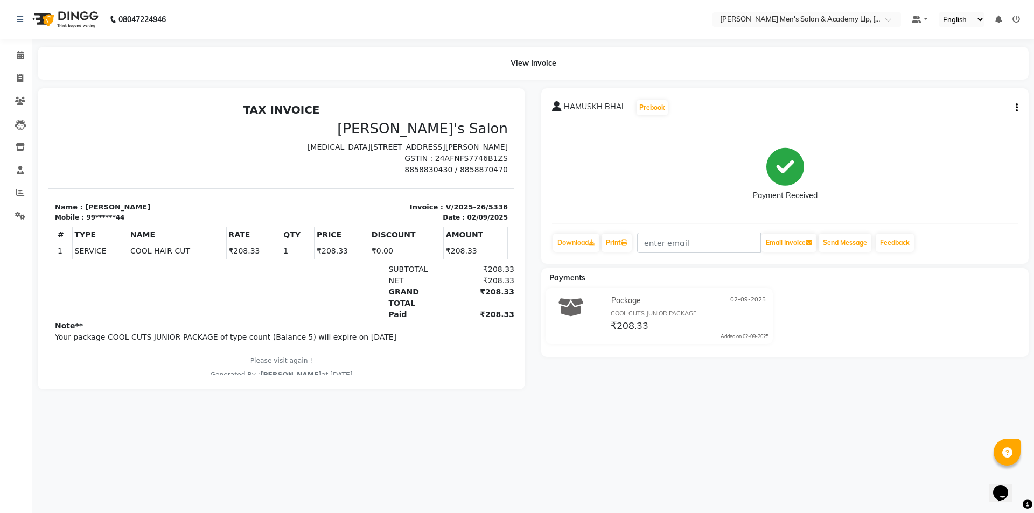
click at [1015, 107] on button "button" at bounding box center [1014, 107] width 6 height 11
click at [993, 111] on div "Edit Item Staff" at bounding box center [963, 114] width 74 height 13
select select "78791"
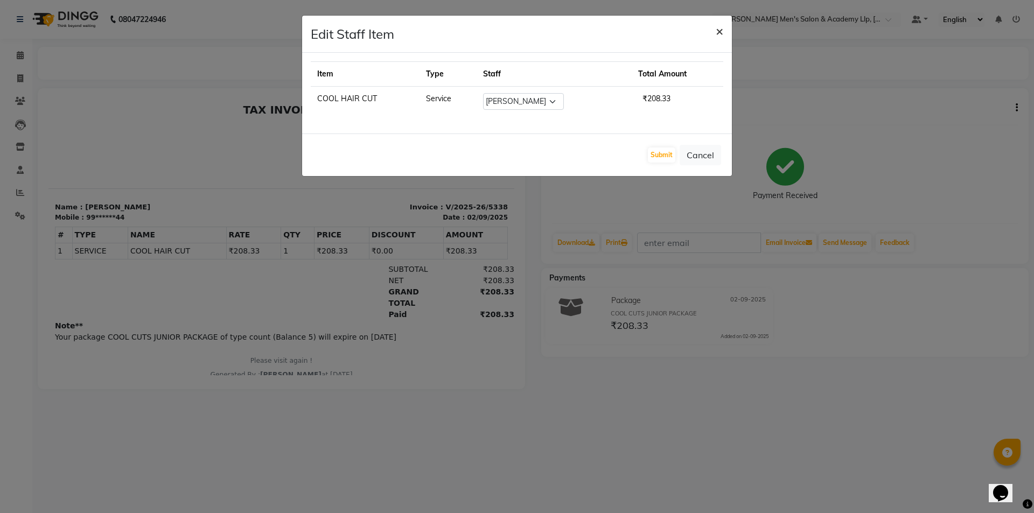
click at [722, 33] on span "×" at bounding box center [720, 31] width 8 height 16
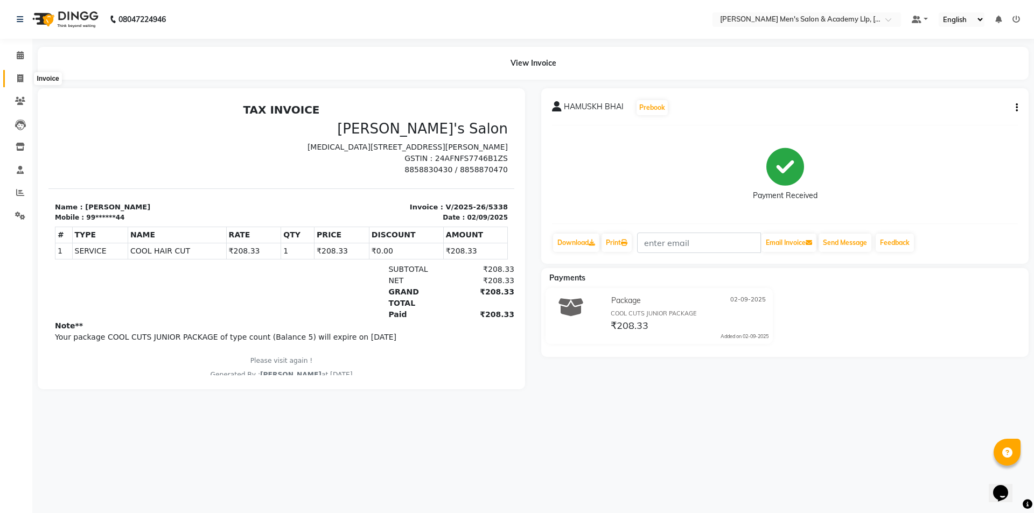
click at [18, 76] on icon at bounding box center [20, 78] width 6 height 8
select select "8248"
select select "service"
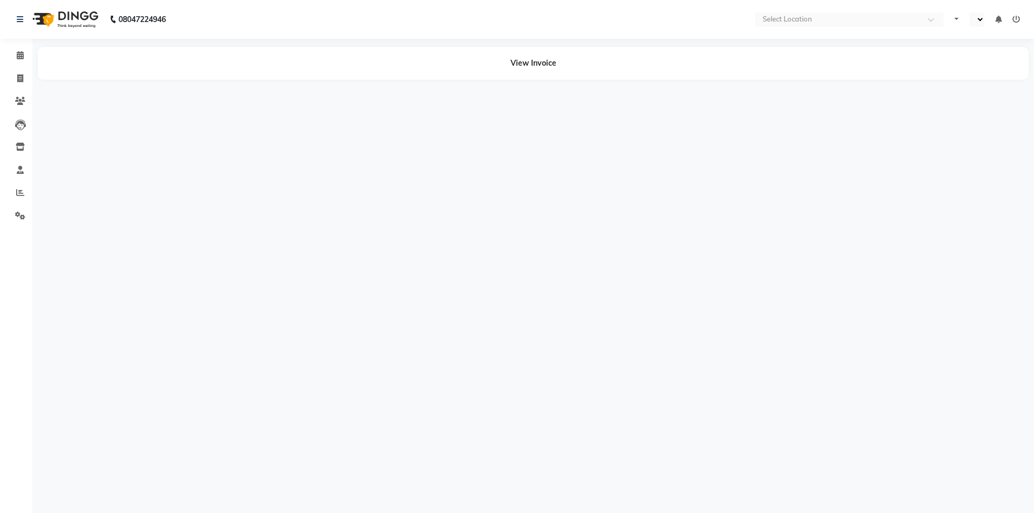
select select "en"
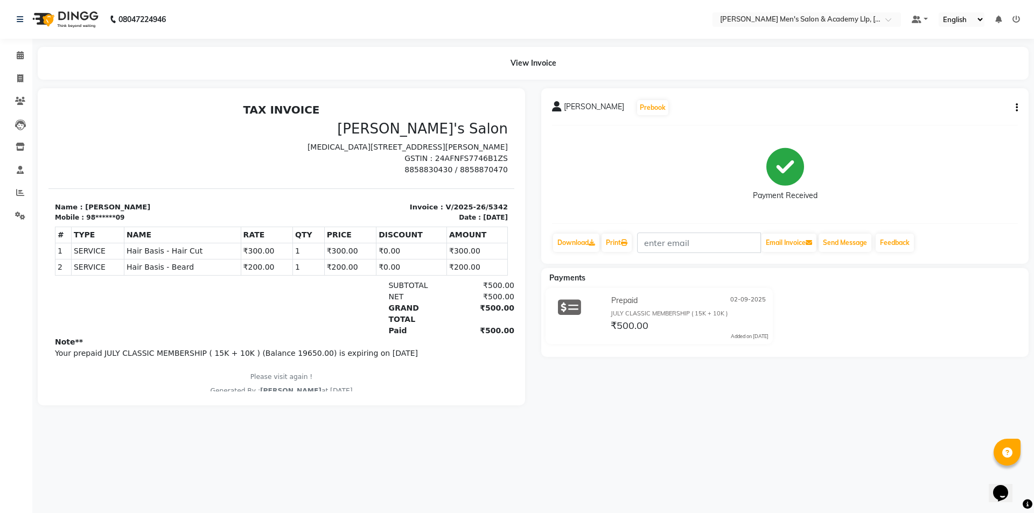
click div "[PERSON_NAME] Prebook Payment Received Download Print Email Invoice Send Messag…"
click button "button"
click div "Edit Item Staff"
select select
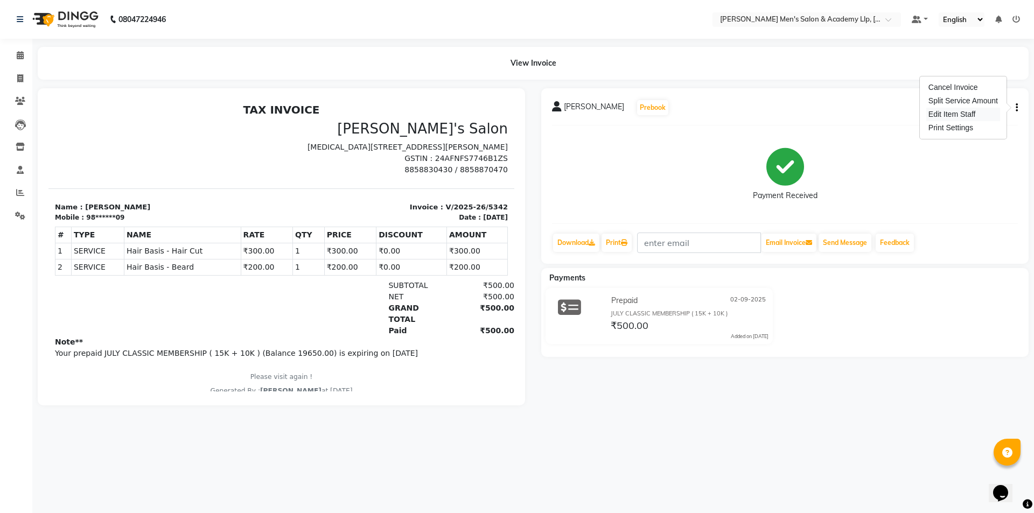
select select
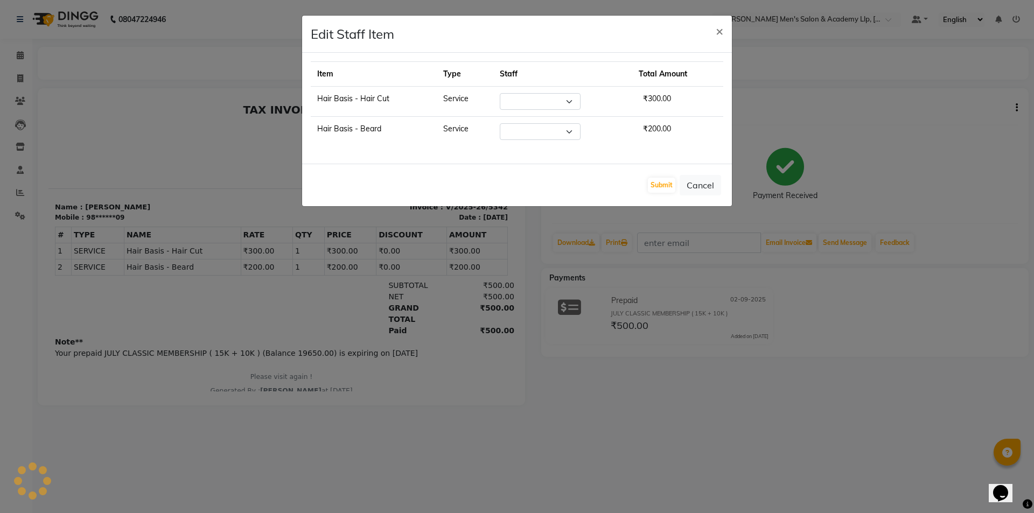
select select "84131"
click span "×"
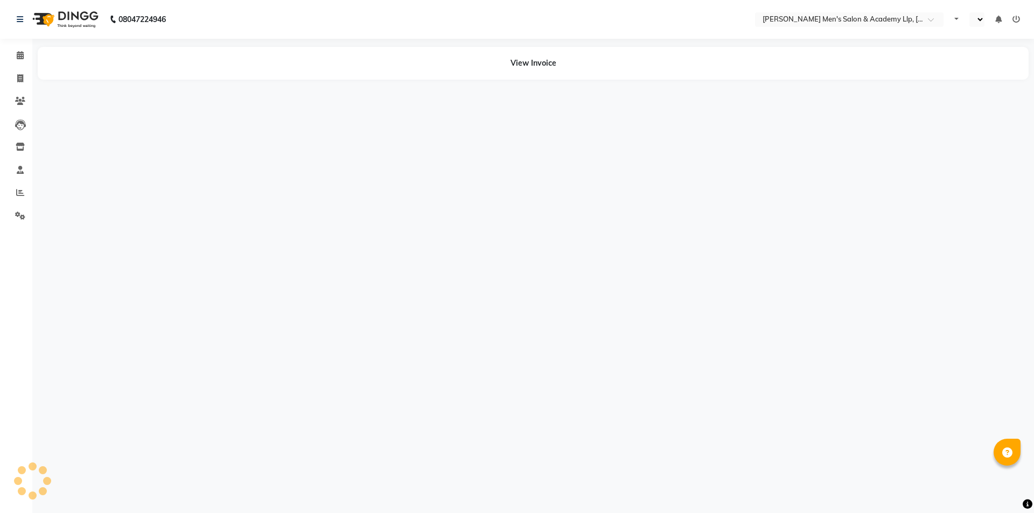
select select "en"
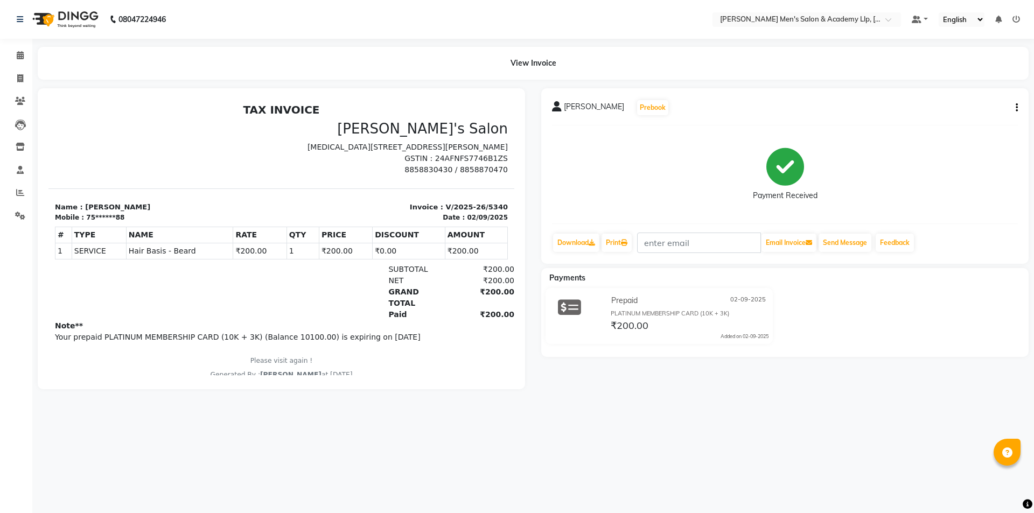
click at [1017, 108] on icon "button" at bounding box center [1017, 108] width 2 height 1
click at [969, 118] on div "Edit Item Staff" at bounding box center [963, 114] width 74 height 13
select select "83023"
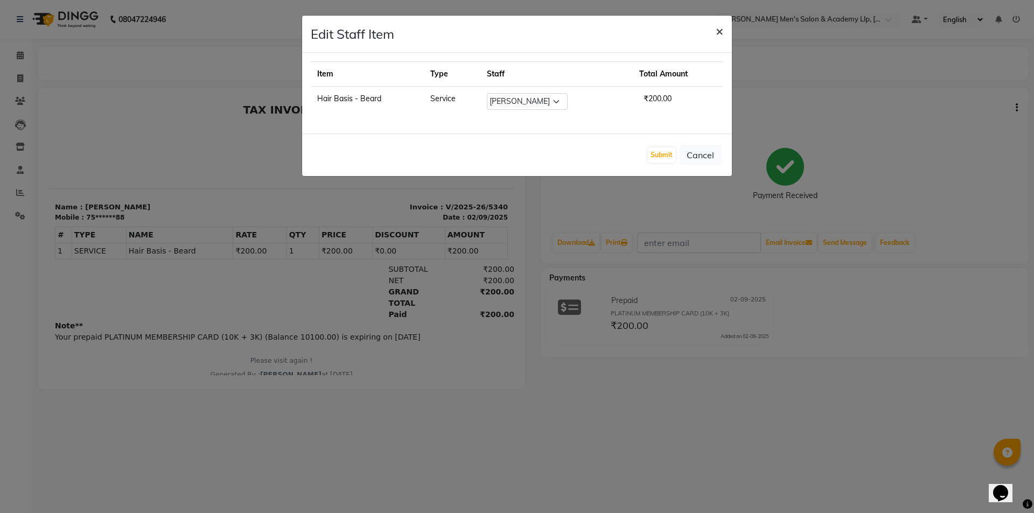
click at [717, 31] on span "×" at bounding box center [720, 31] width 8 height 16
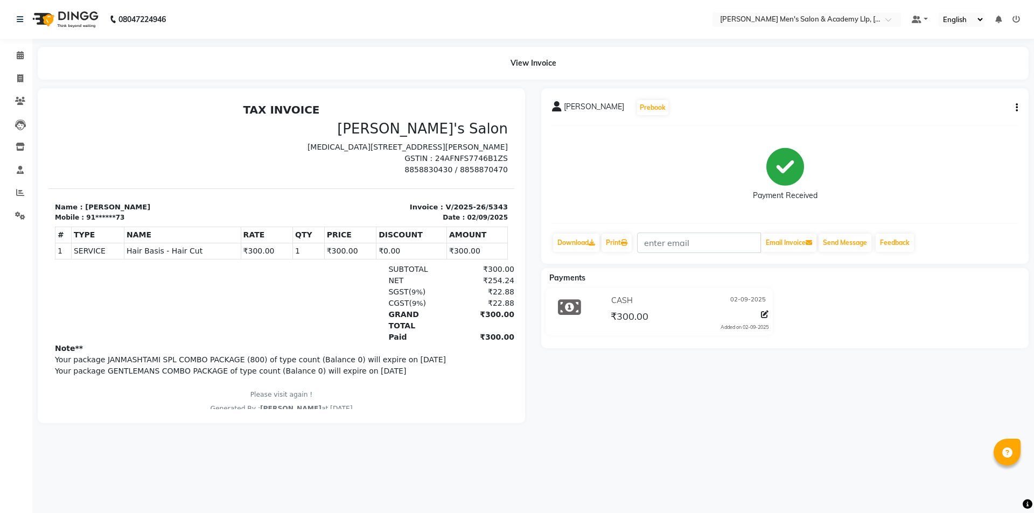
click at [1013, 106] on button "button" at bounding box center [1014, 107] width 6 height 11
click at [980, 114] on div "Edit Item Staff" at bounding box center [963, 114] width 74 height 13
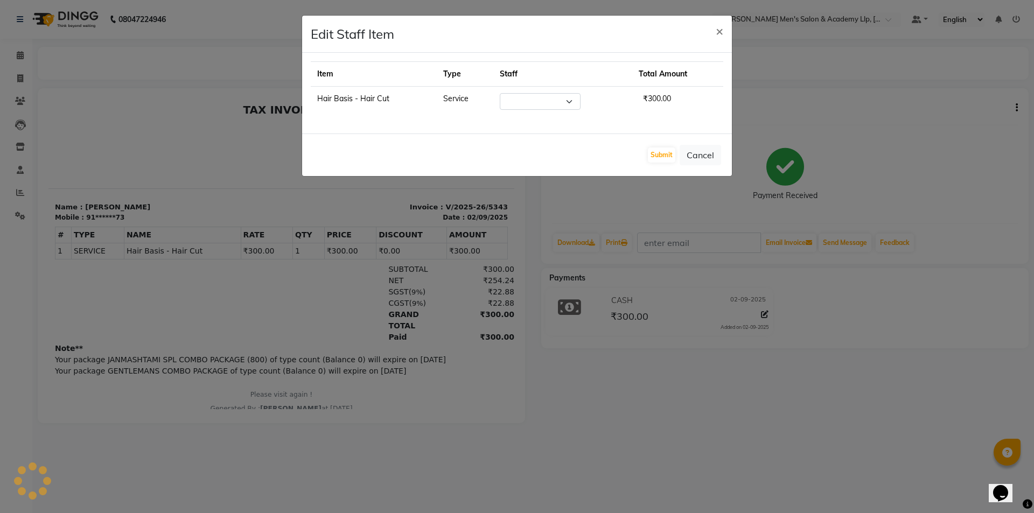
select select "78784"
click at [717, 32] on span "×" at bounding box center [720, 31] width 8 height 16
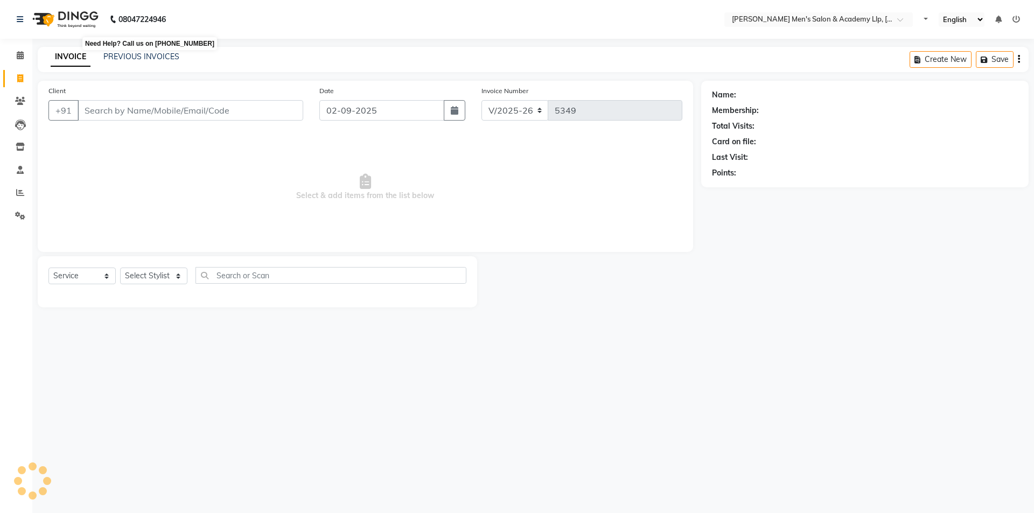
select select "8248"
select select "service"
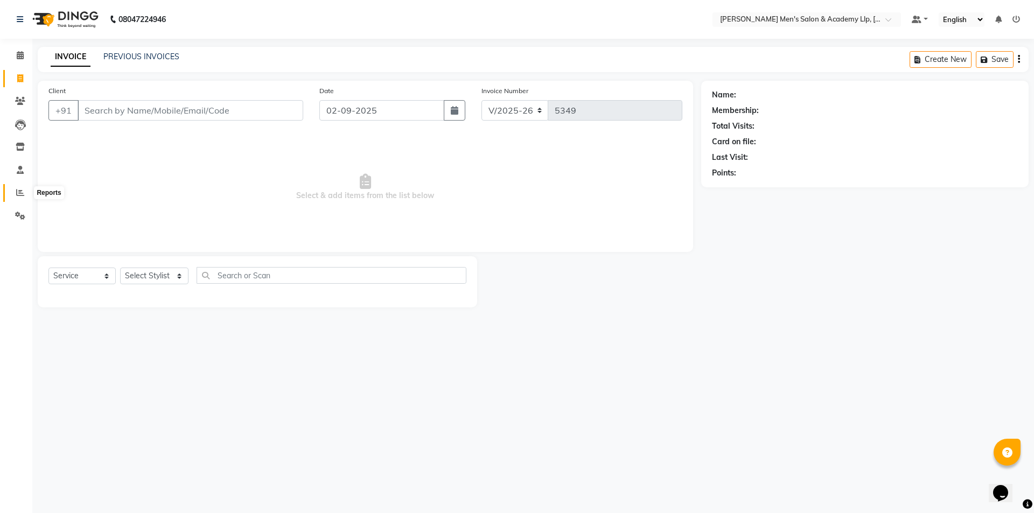
click at [20, 193] on icon at bounding box center [20, 193] width 8 height 8
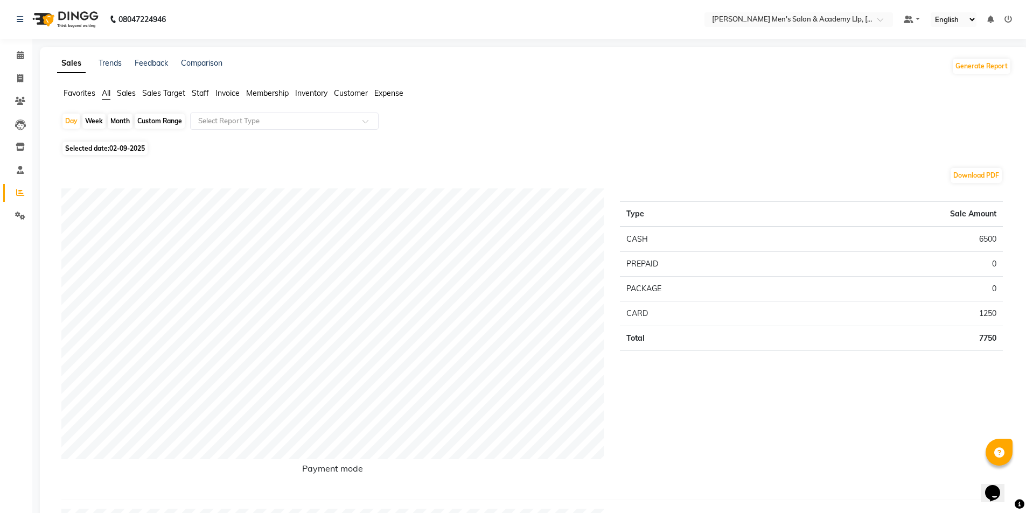
click at [197, 96] on span "Staff" at bounding box center [200, 93] width 17 height 10
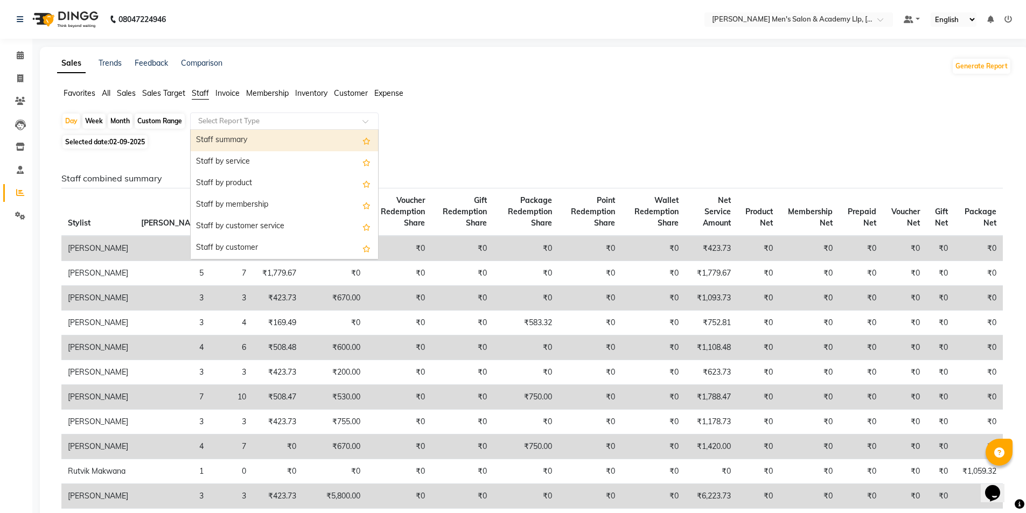
click at [211, 127] on div "Select Report Type" at bounding box center [284, 121] width 189 height 17
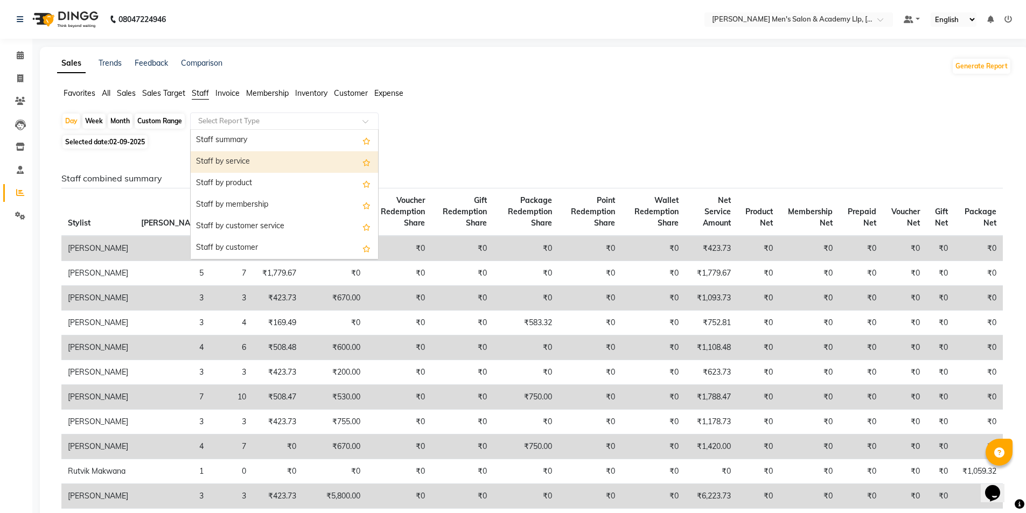
click at [230, 158] on div "Staff by service" at bounding box center [284, 162] width 187 height 22
select select "full_report"
select select "csv"
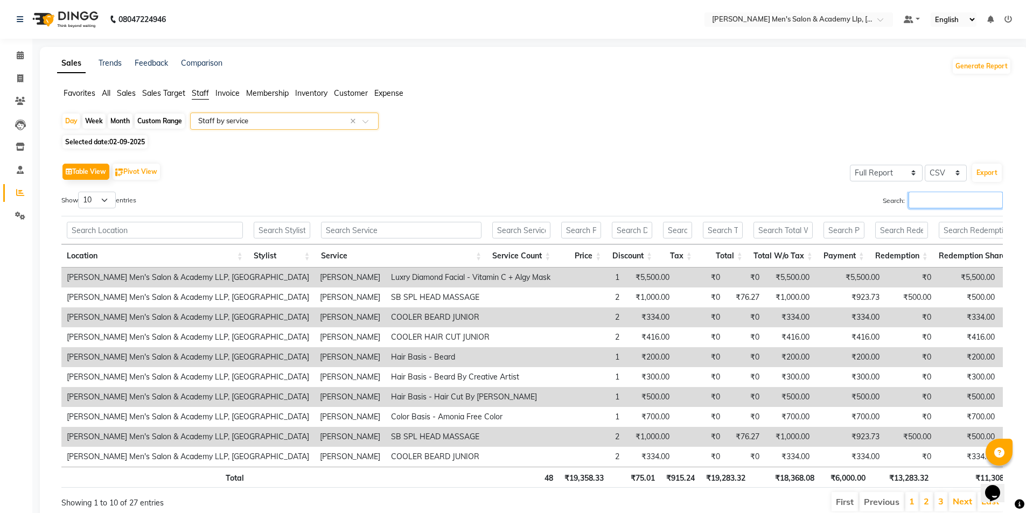
click at [933, 192] on input "Search:" at bounding box center [956, 200] width 94 height 17
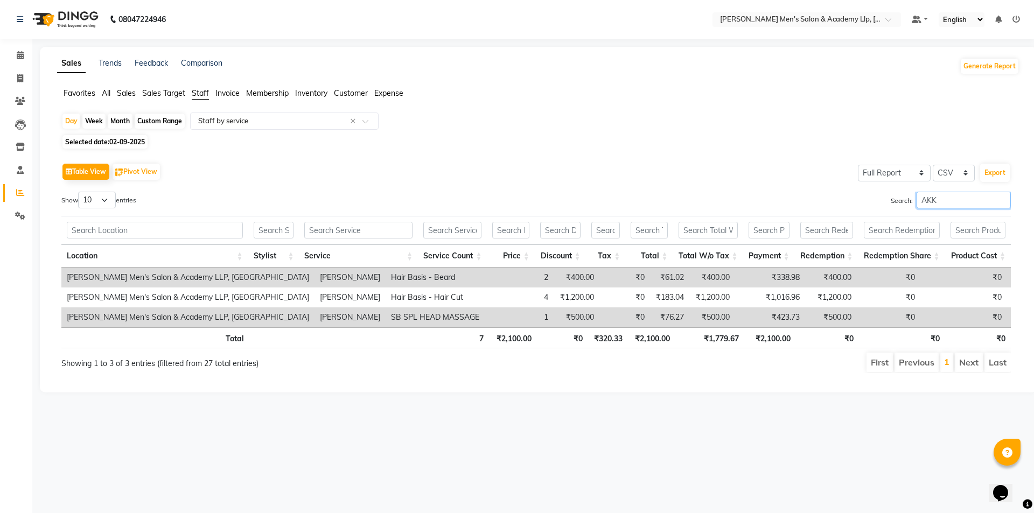
type input "AKKI"
click at [12, 81] on span at bounding box center [20, 79] width 19 height 12
select select "service"
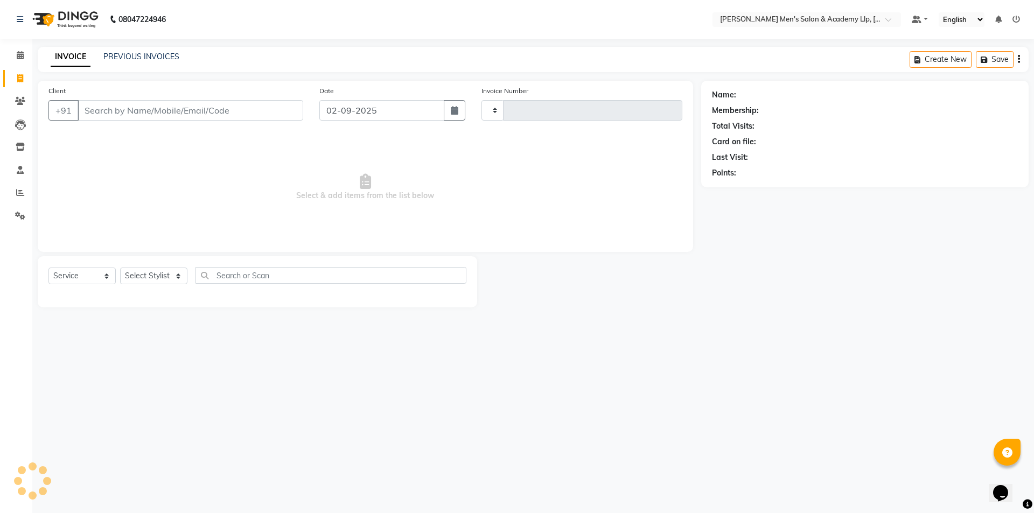
type input "5349"
select select "8248"
click at [20, 53] on icon at bounding box center [20, 55] width 7 height 8
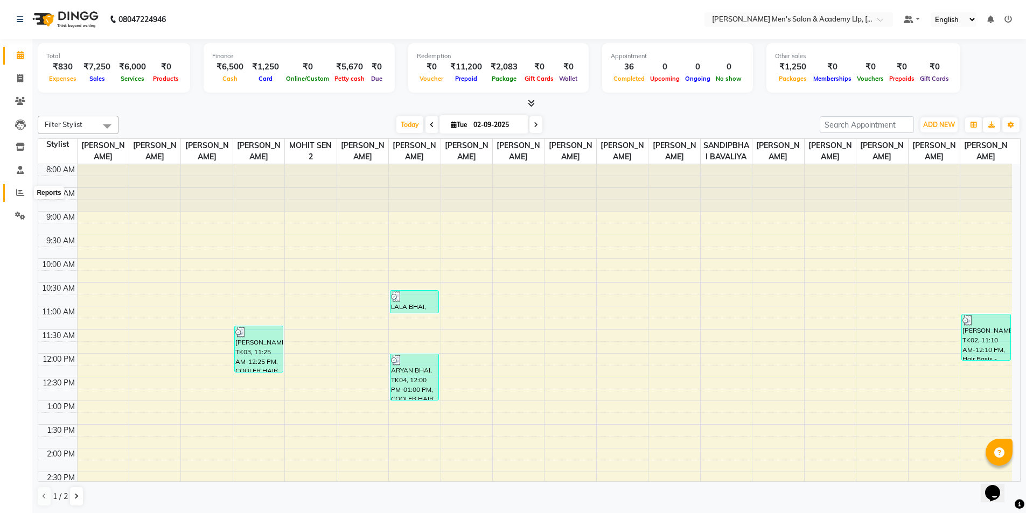
click at [11, 198] on span at bounding box center [20, 193] width 19 height 12
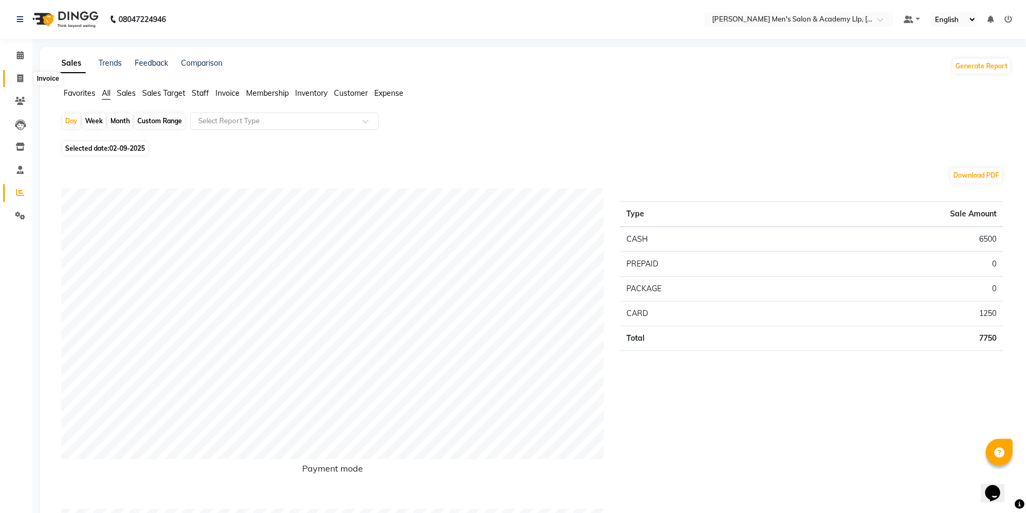
click at [20, 84] on span at bounding box center [20, 79] width 19 height 12
select select "service"
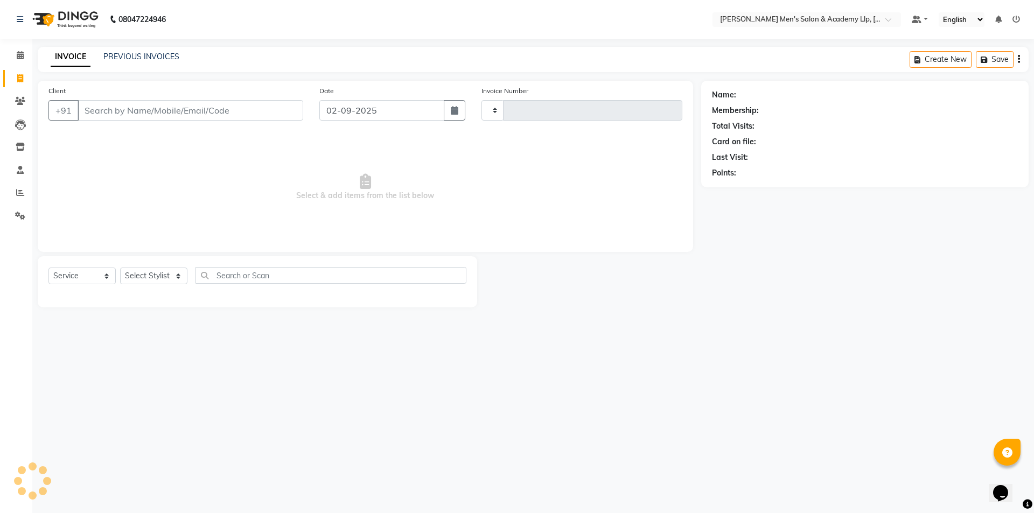
type input "5349"
select select "8248"
click at [138, 56] on link "PREVIOUS INVOICES" at bounding box center [141, 57] width 76 height 10
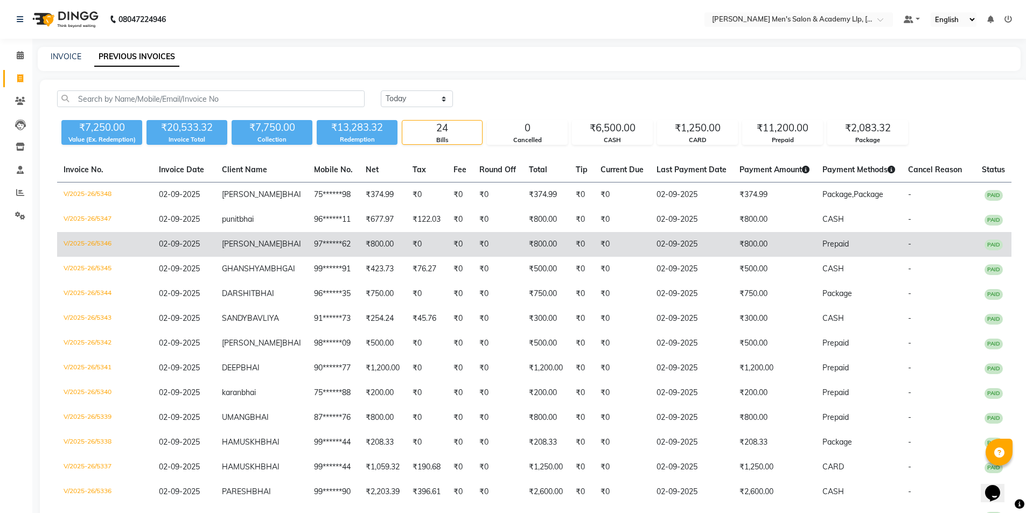
scroll to position [54, 0]
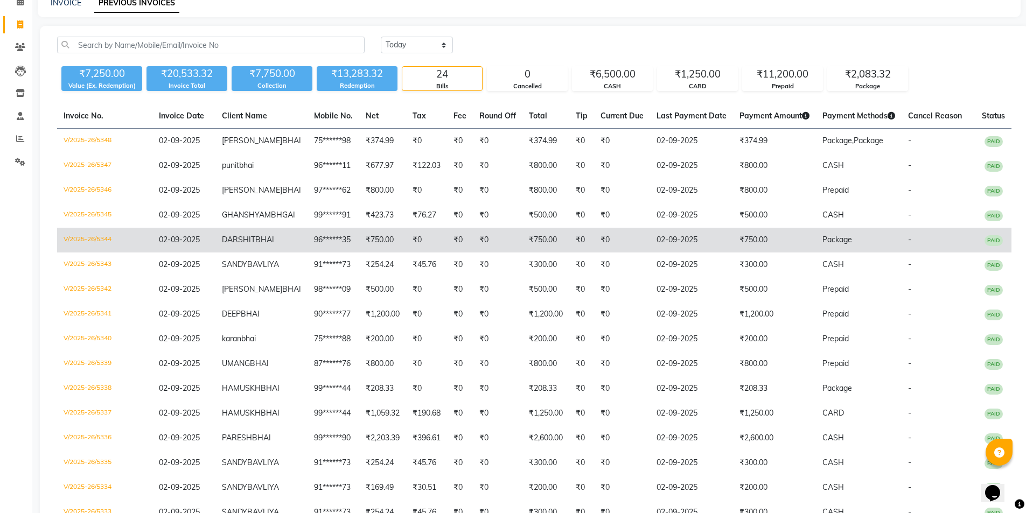
click at [99, 249] on td "V/2025-26/5344" at bounding box center [104, 240] width 95 height 25
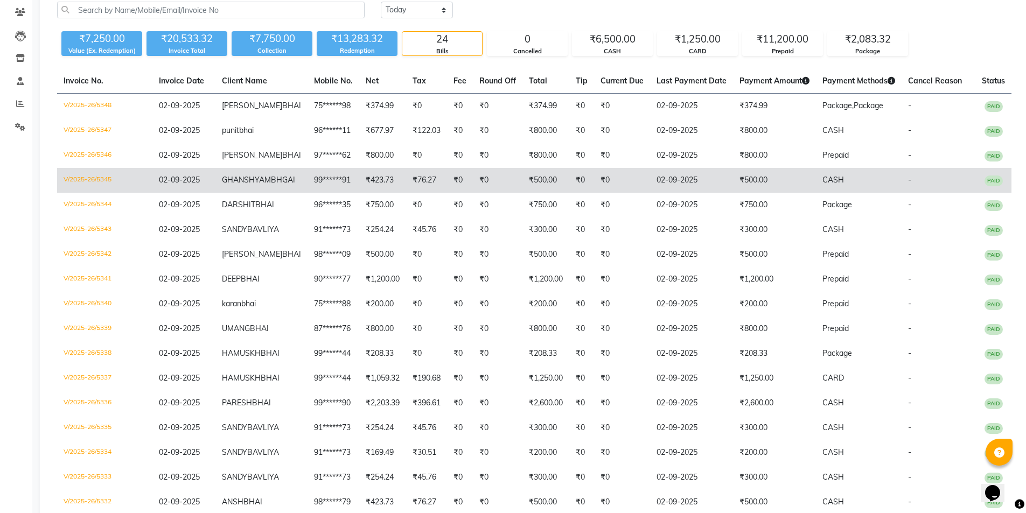
scroll to position [108, 0]
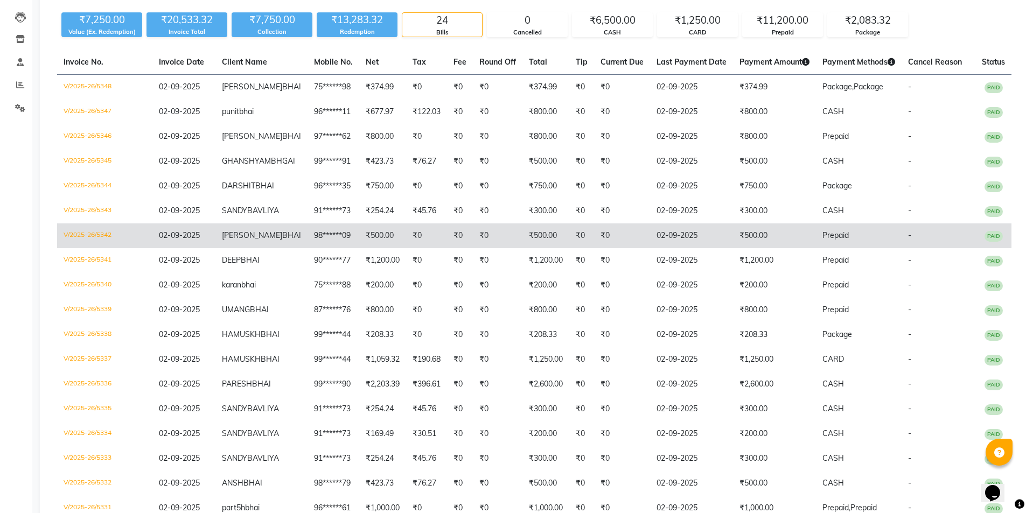
click at [77, 248] on td "V/2025-26/5342" at bounding box center [104, 236] width 95 height 25
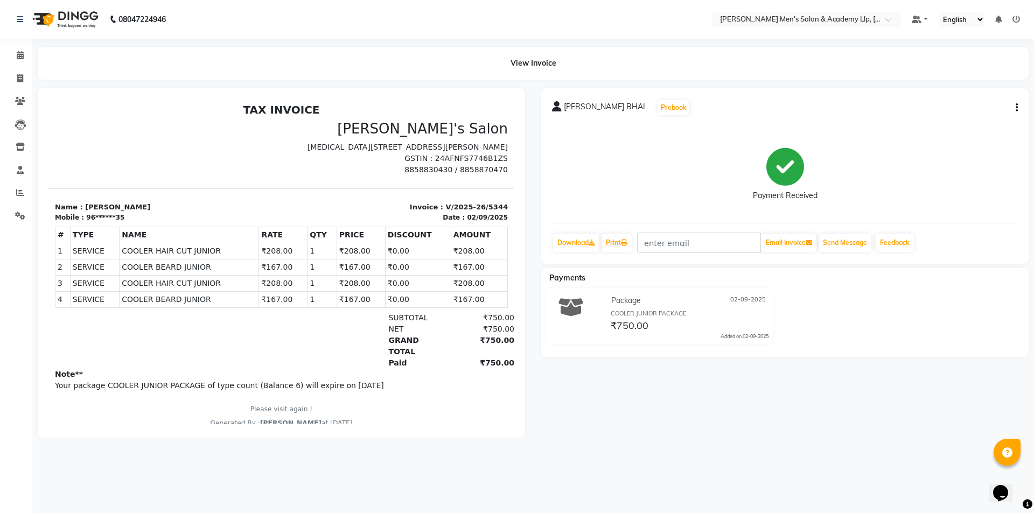
click at [1013, 107] on button "button" at bounding box center [1014, 107] width 6 height 11
click at [944, 112] on div "Edit Item Staff" at bounding box center [963, 114] width 74 height 13
select select "78790"
select select "78787"
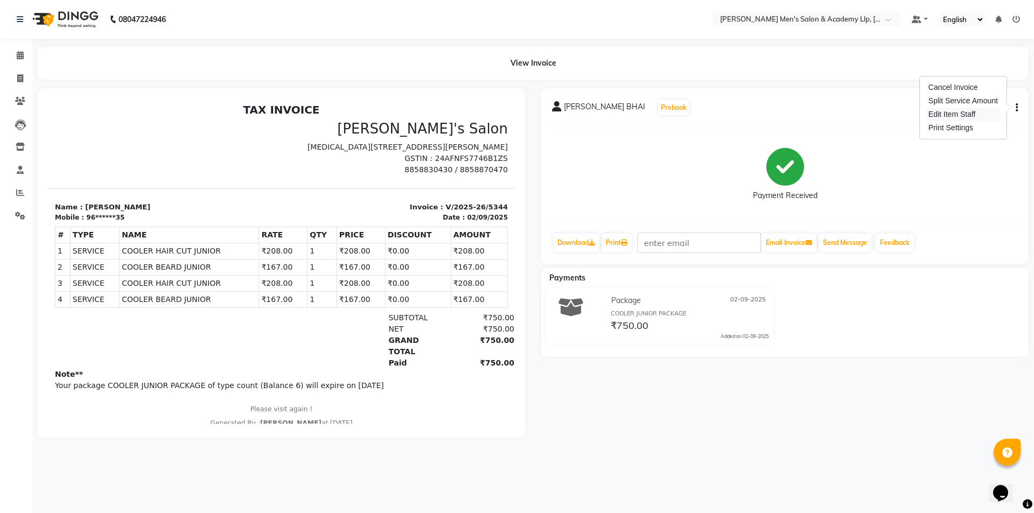
select select "78787"
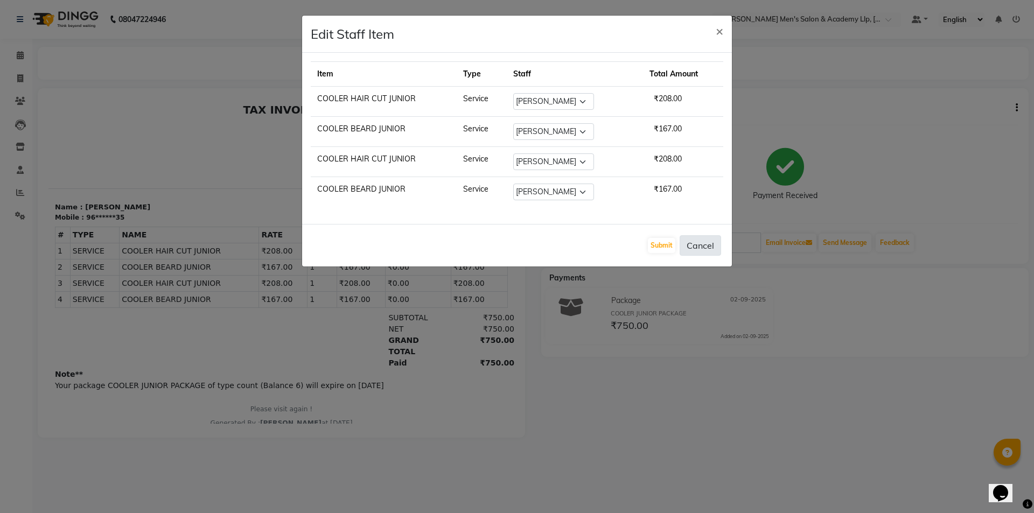
click at [699, 248] on button "Cancel" at bounding box center [700, 245] width 41 height 20
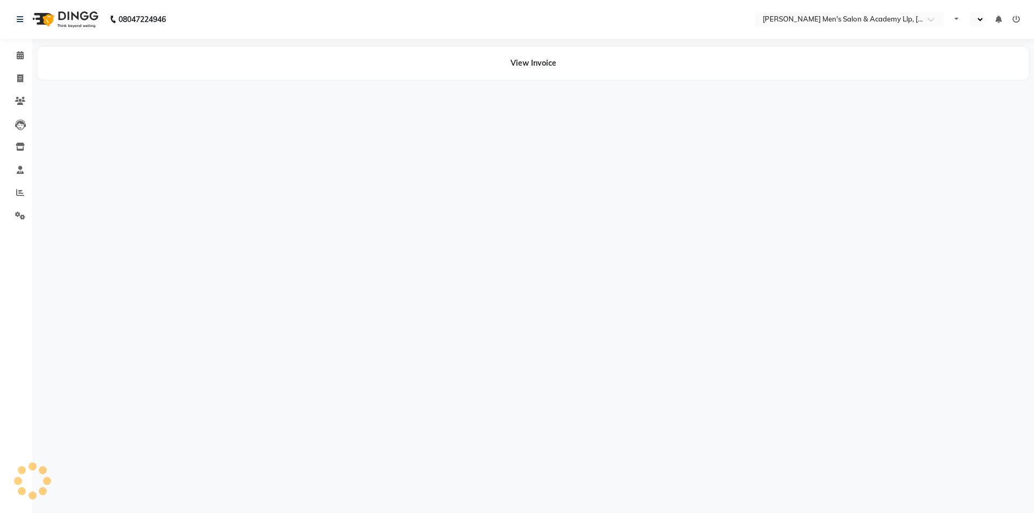
select select "en"
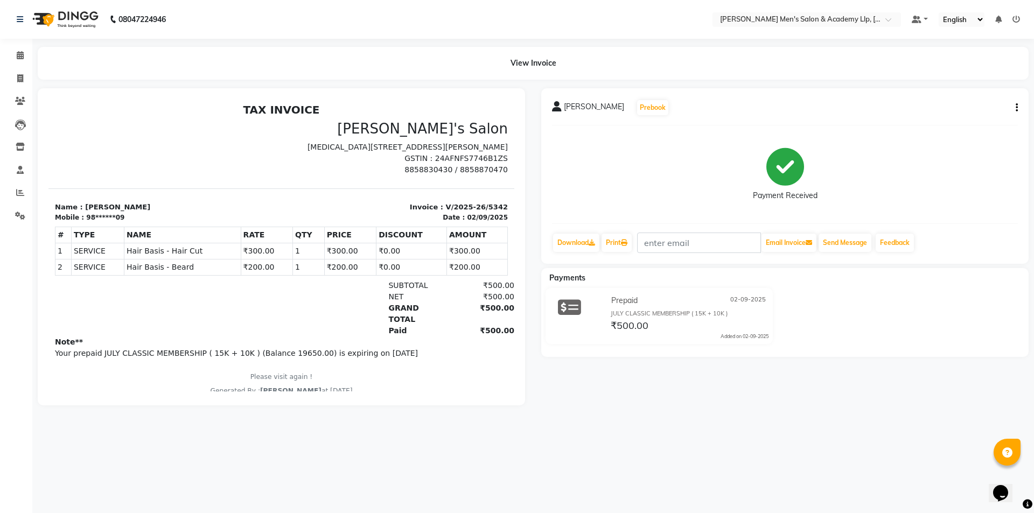
click at [1015, 109] on button "button" at bounding box center [1014, 107] width 6 height 11
click at [951, 118] on div "Edit Item Staff" at bounding box center [963, 114] width 74 height 13
select select "84131"
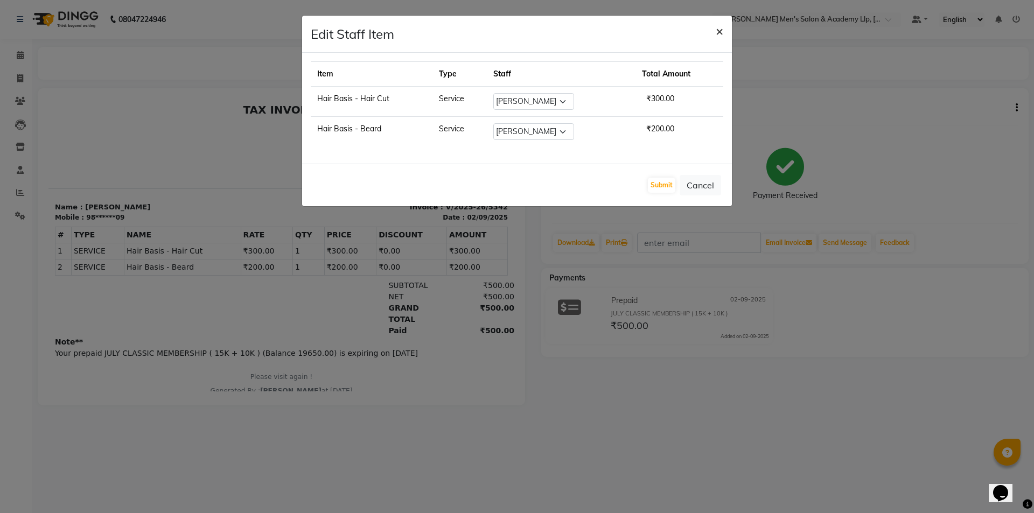
click at [718, 32] on span "×" at bounding box center [720, 31] width 8 height 16
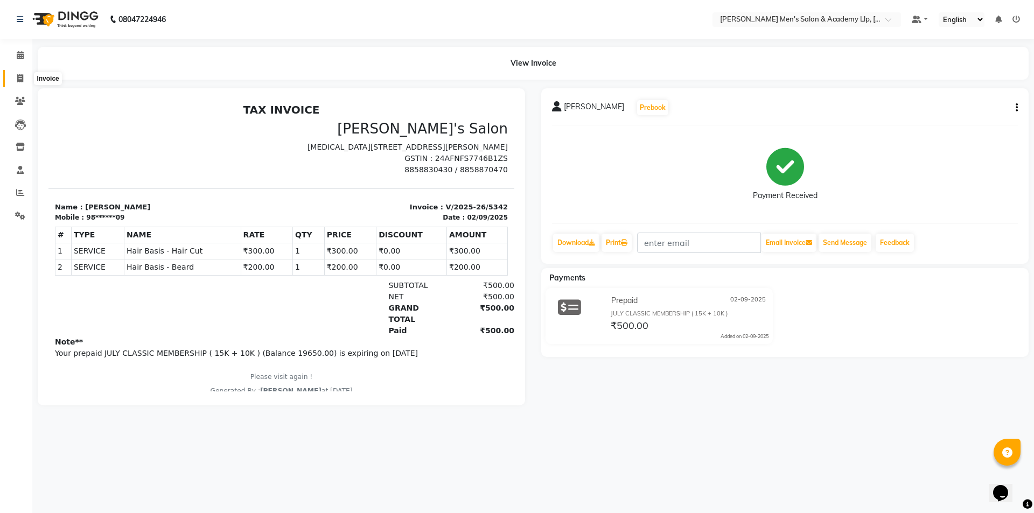
click at [18, 80] on icon at bounding box center [20, 78] width 6 height 8
select select "service"
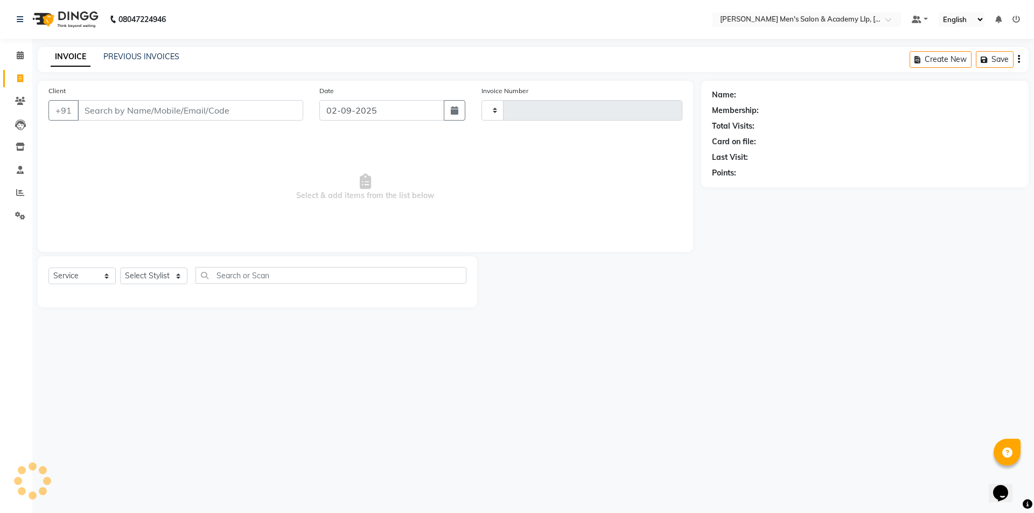
type input "5349"
select select "8248"
click at [16, 192] on icon at bounding box center [20, 193] width 8 height 8
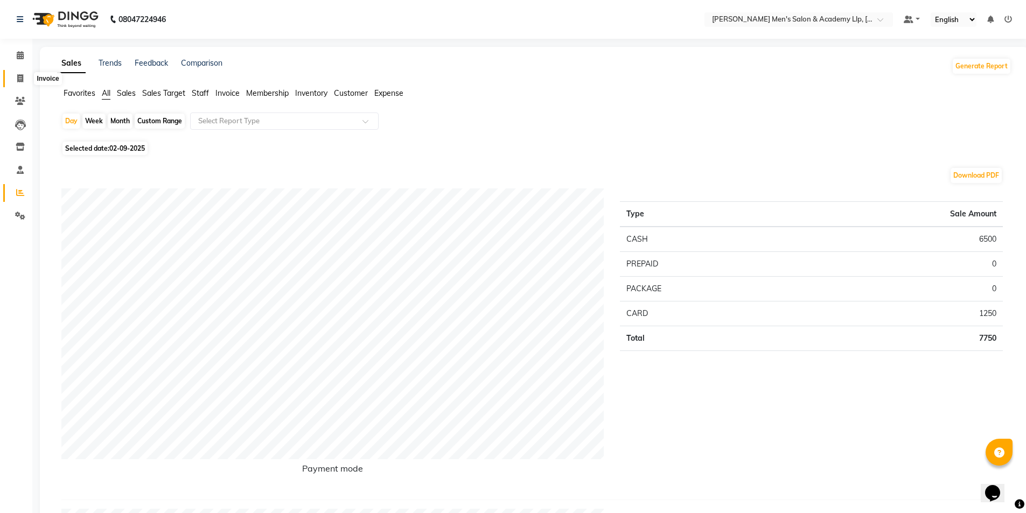
click at [18, 84] on span at bounding box center [20, 79] width 19 height 12
select select "service"
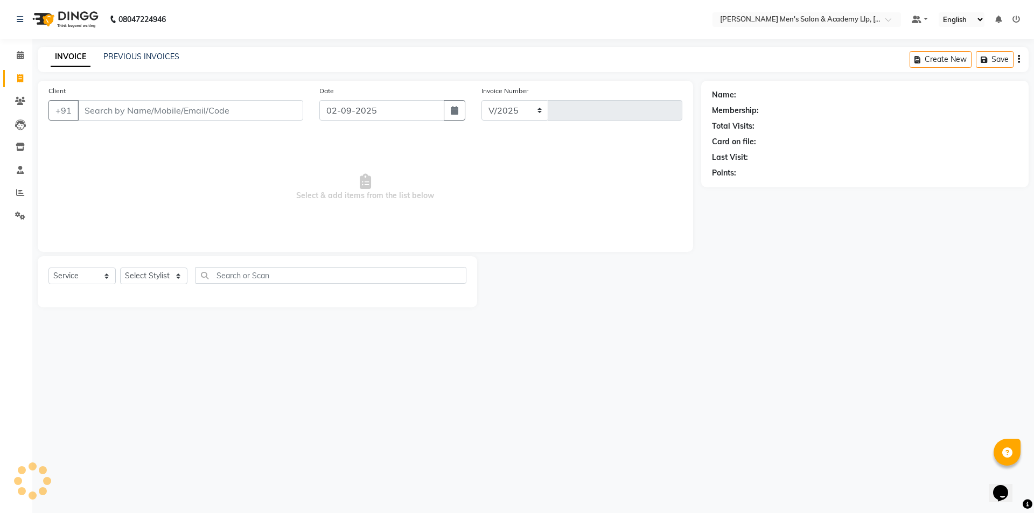
select select "8248"
type input "5349"
click at [15, 189] on span at bounding box center [20, 193] width 19 height 12
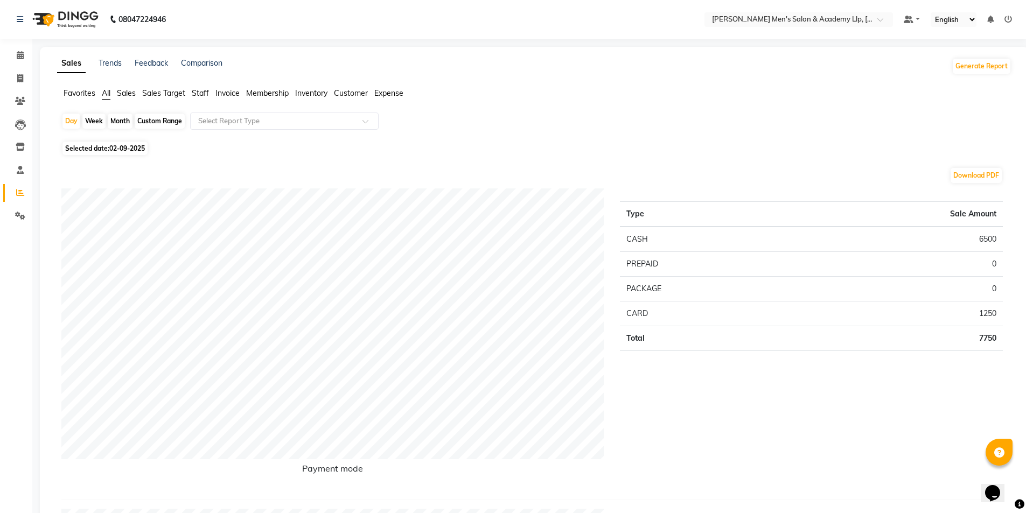
click at [201, 94] on span "Staff" at bounding box center [200, 93] width 17 height 10
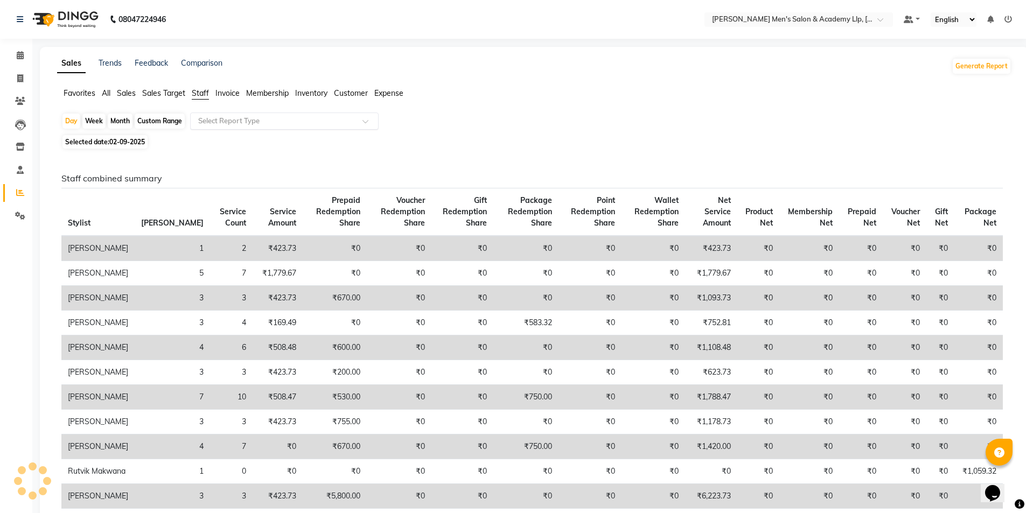
click at [225, 123] on input "text" at bounding box center [273, 121] width 155 height 11
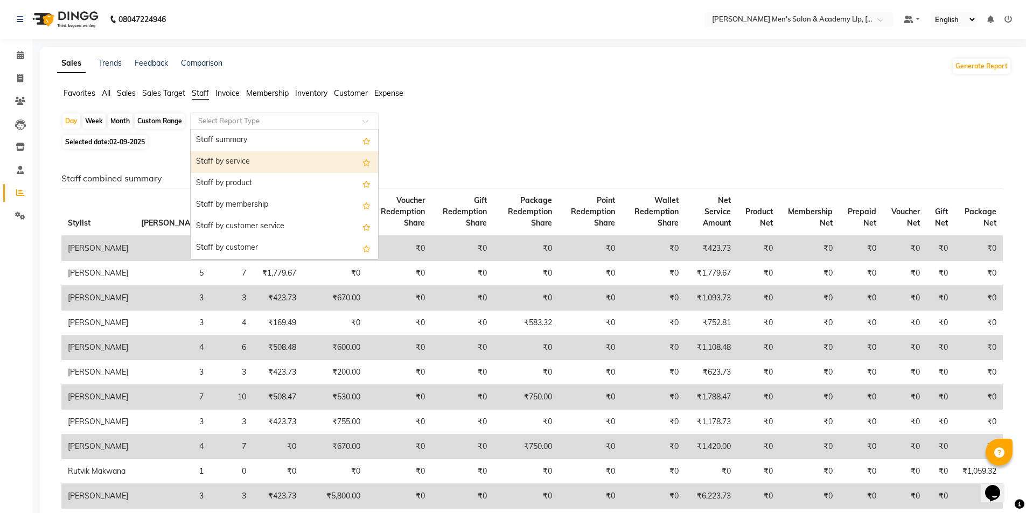
click at [227, 162] on div "Staff by service" at bounding box center [284, 162] width 187 height 22
select select "full_report"
select select "csv"
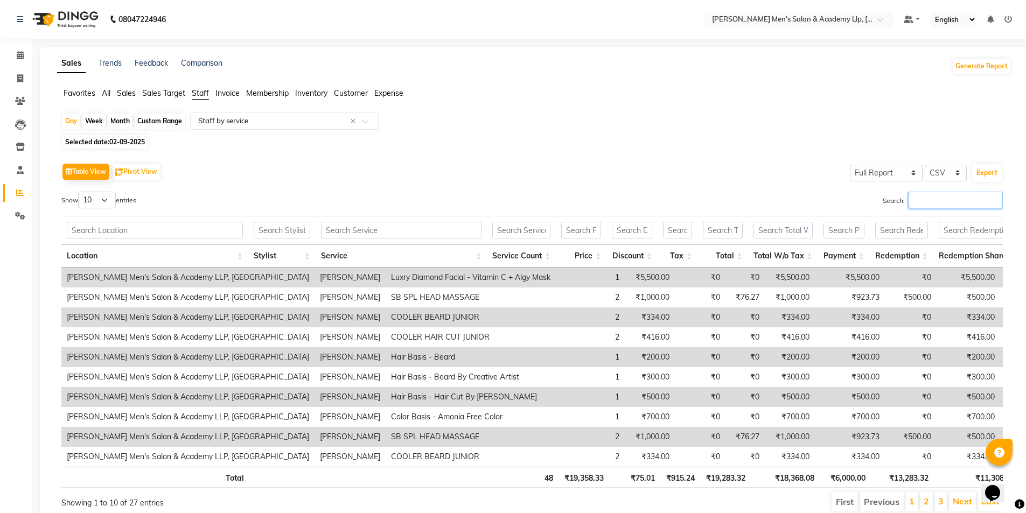
click at [943, 199] on input "Search:" at bounding box center [956, 200] width 94 height 17
type input "A"
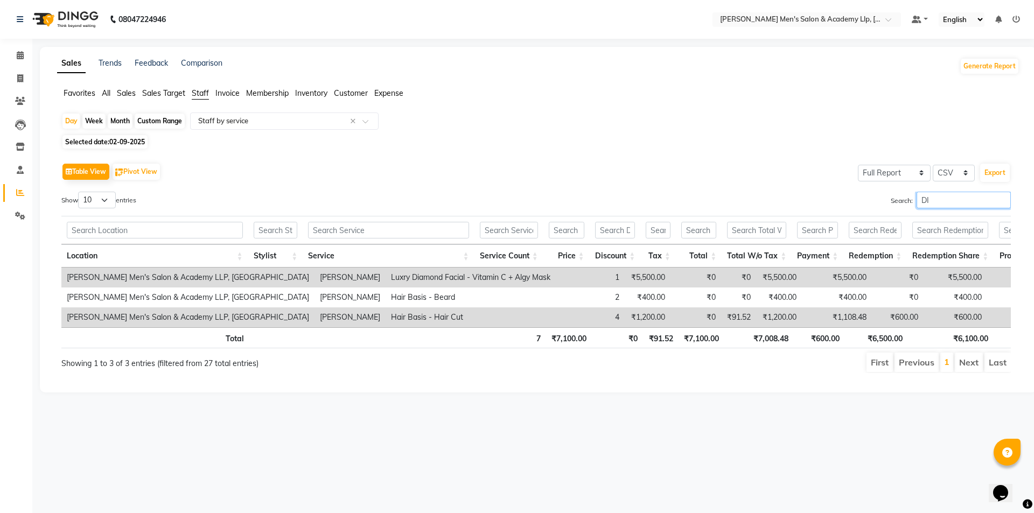
type input "D"
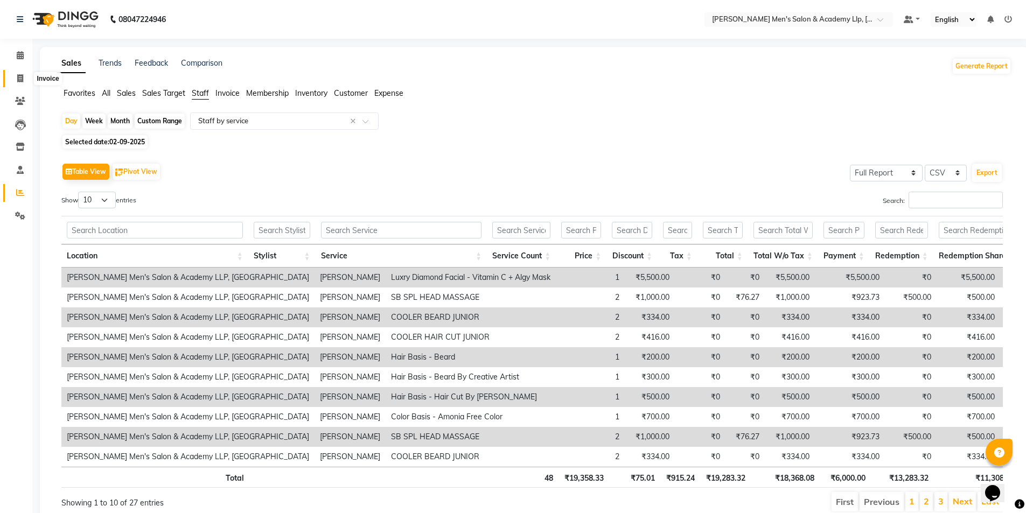
click at [15, 74] on span at bounding box center [20, 79] width 19 height 12
select select "service"
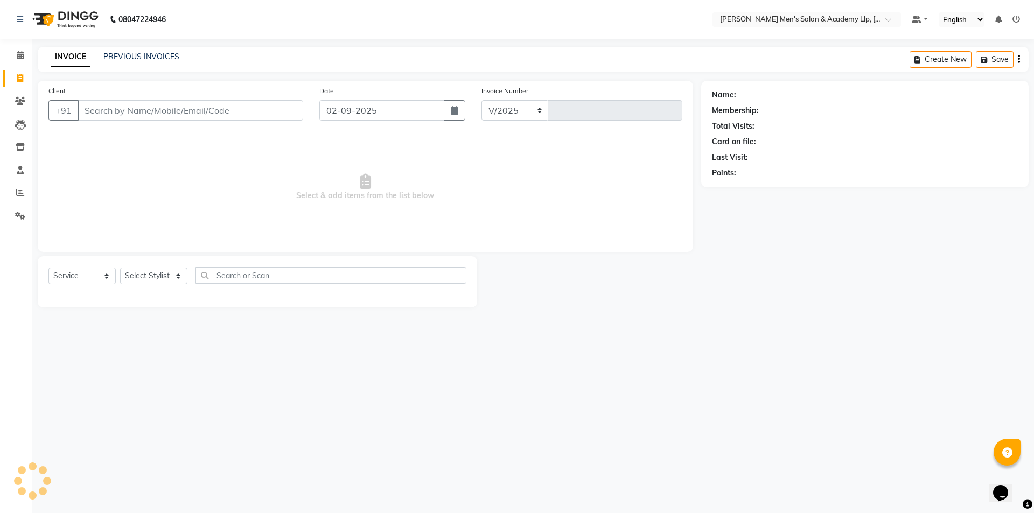
select select "8248"
type input "5349"
click at [111, 441] on div "08047224946 Select Location × [PERSON_NAME] Men's Salon & Academy Llp, Ravapar …" at bounding box center [517, 256] width 1034 height 513
click at [19, 194] on icon at bounding box center [20, 193] width 8 height 8
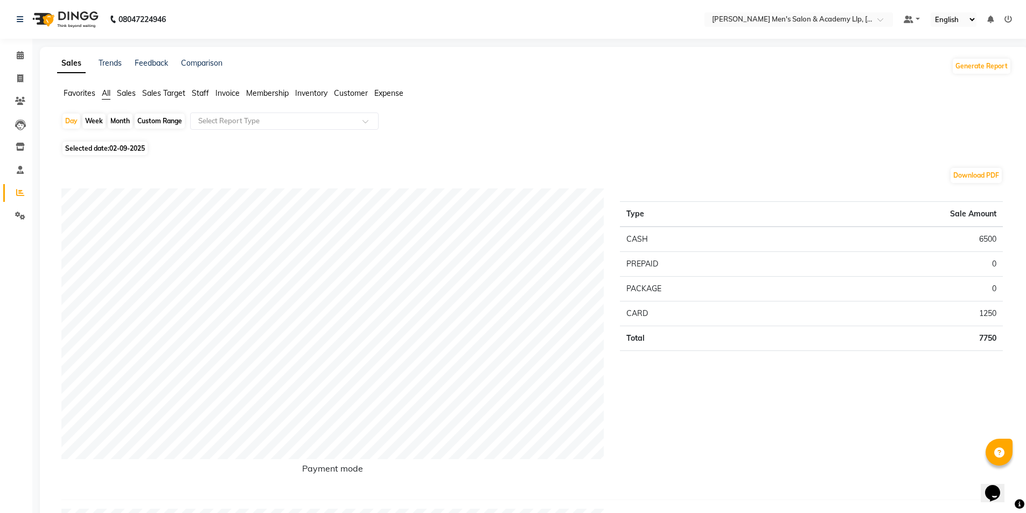
click at [128, 118] on div "Month" at bounding box center [120, 121] width 25 height 15
select select "9"
select select "2025"
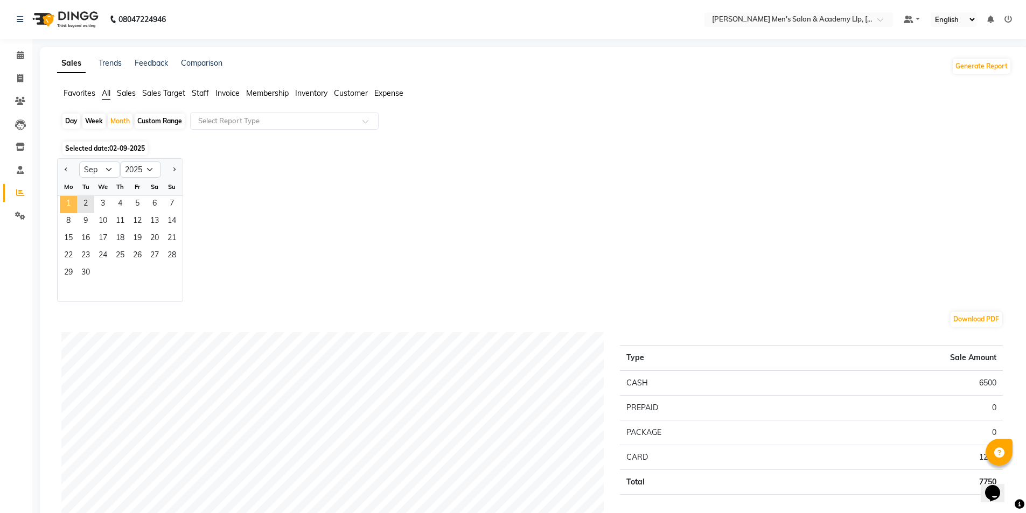
click at [67, 206] on span "1" at bounding box center [68, 204] width 17 height 17
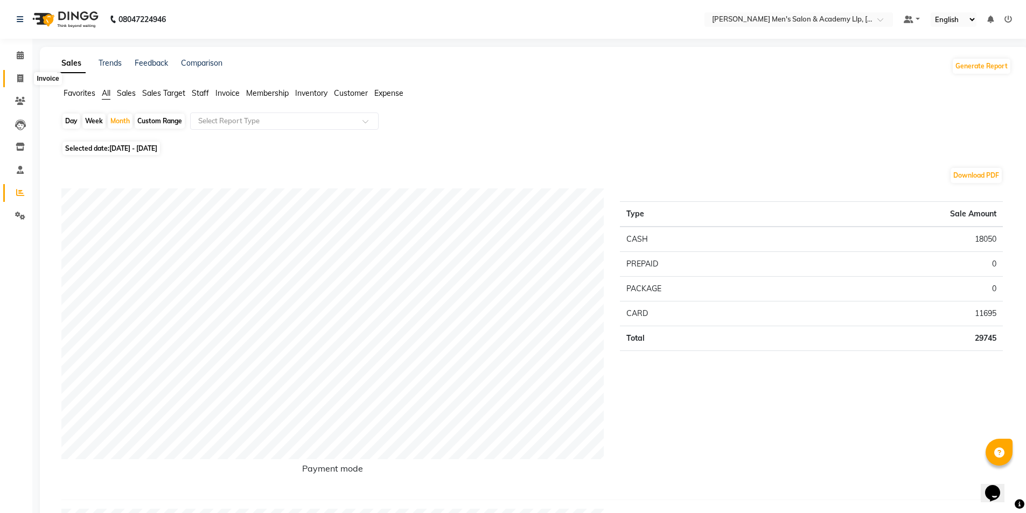
click at [20, 77] on icon at bounding box center [20, 78] width 6 height 8
select select "service"
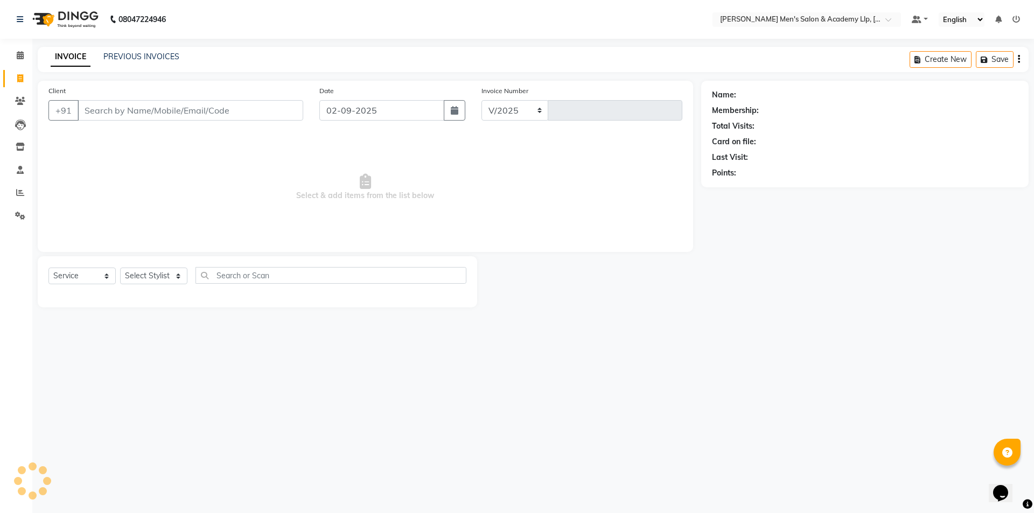
select select "8248"
type input "5349"
click at [14, 190] on span at bounding box center [20, 193] width 19 height 12
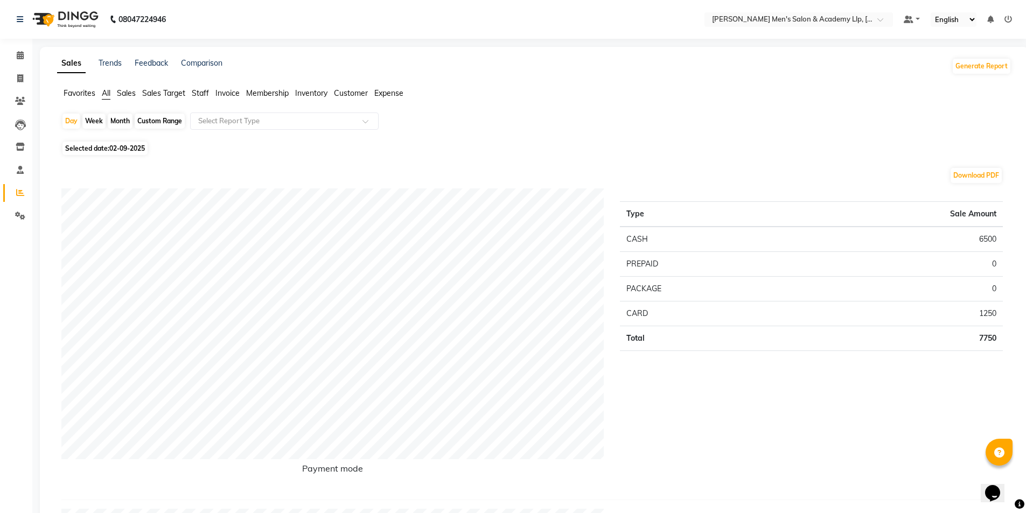
click at [142, 121] on div "Custom Range" at bounding box center [160, 121] width 50 height 15
select select "9"
select select "2025"
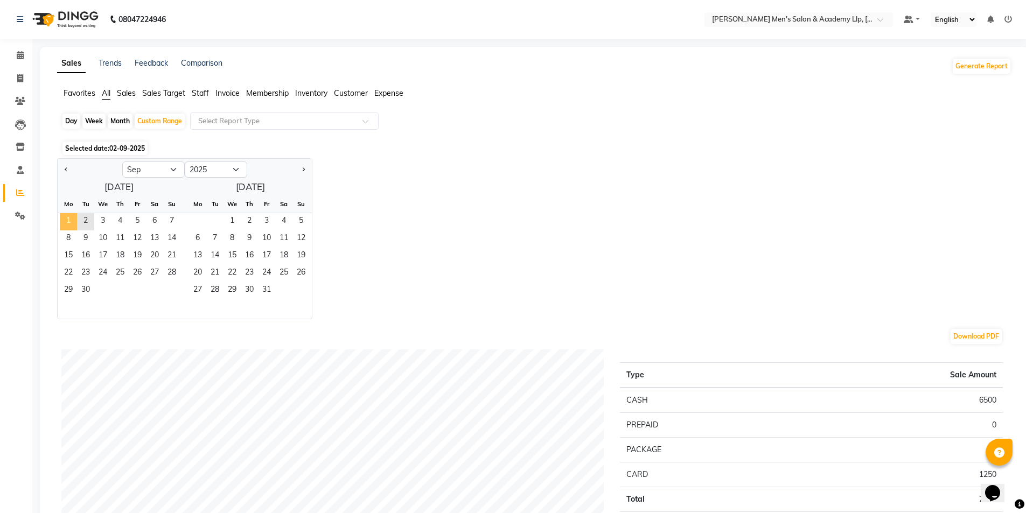
click at [71, 216] on span "1" at bounding box center [68, 221] width 17 height 17
click at [85, 219] on span "2" at bounding box center [85, 221] width 17 height 17
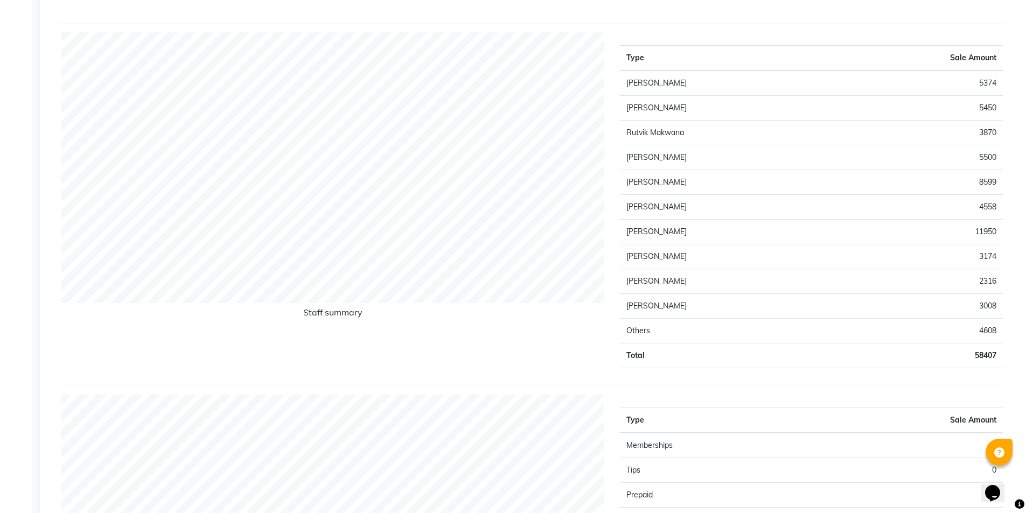
scroll to position [54, 0]
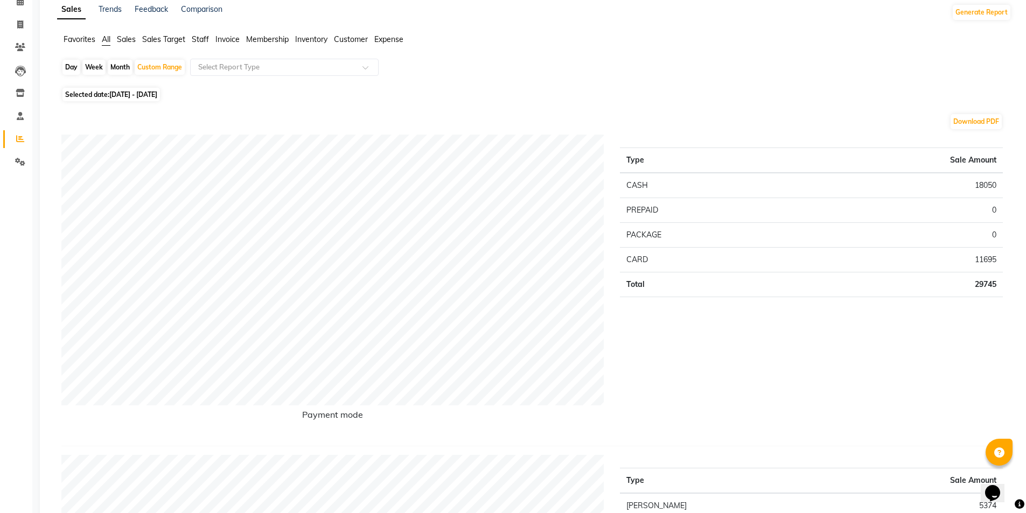
click at [194, 43] on span "Staff" at bounding box center [200, 39] width 17 height 10
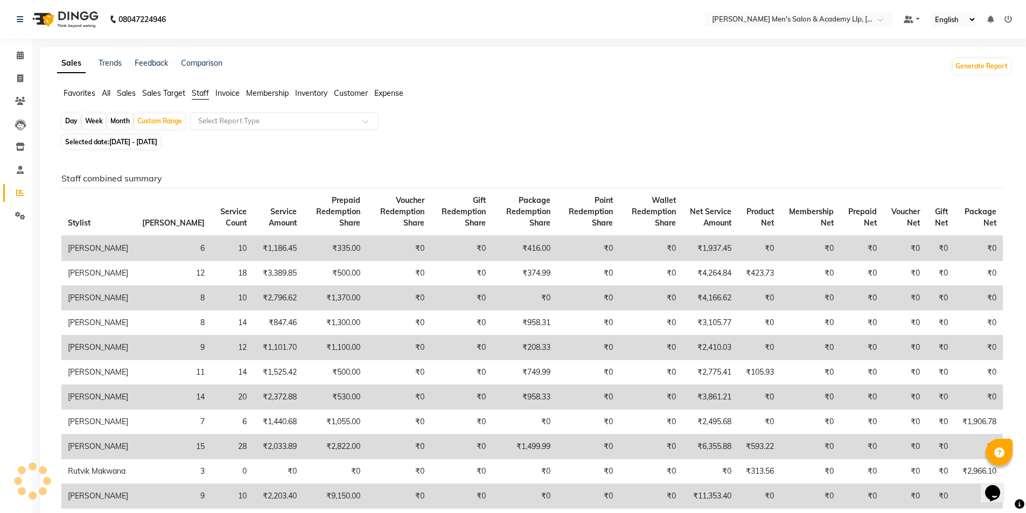
click at [217, 116] on input "text" at bounding box center [273, 121] width 155 height 11
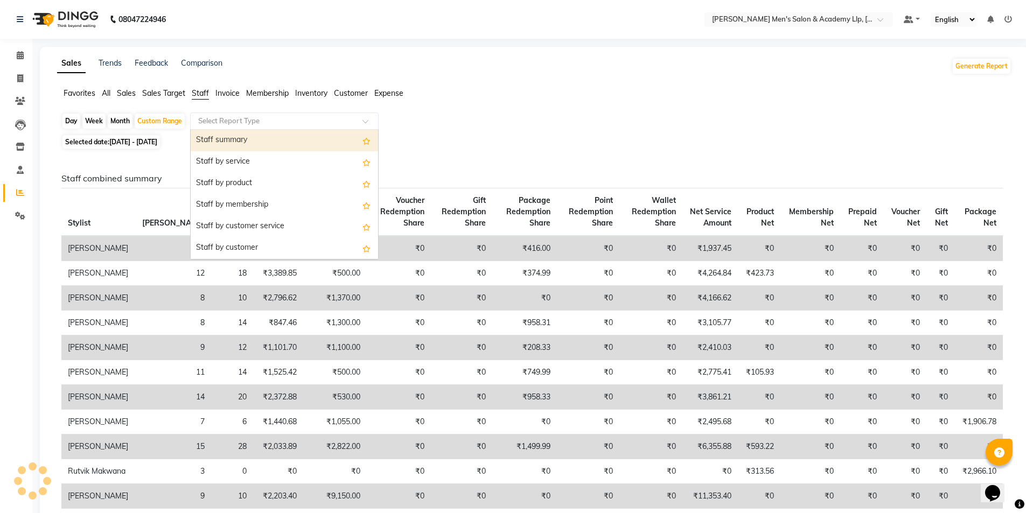
click at [217, 116] on input "text" at bounding box center [273, 121] width 155 height 11
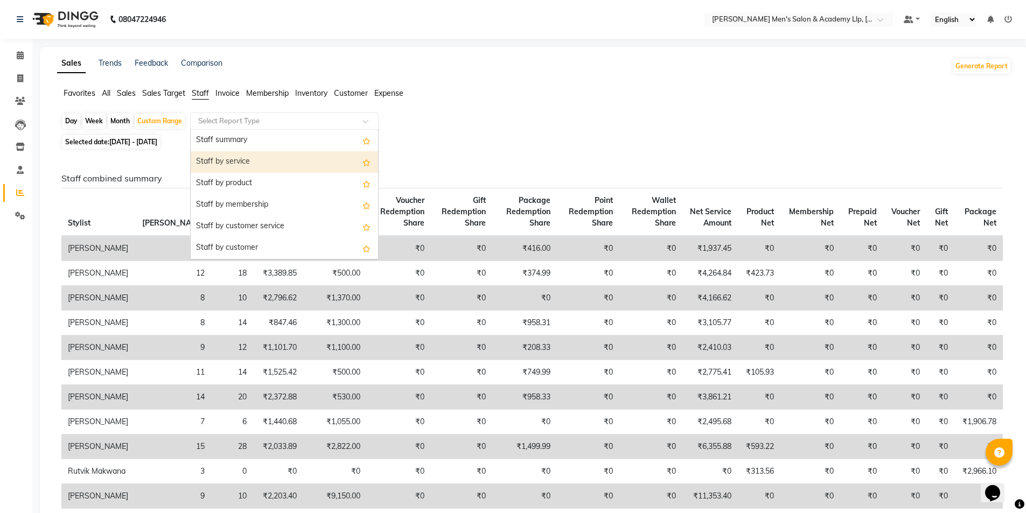
click at [219, 160] on div "Staff by service" at bounding box center [284, 162] width 187 height 22
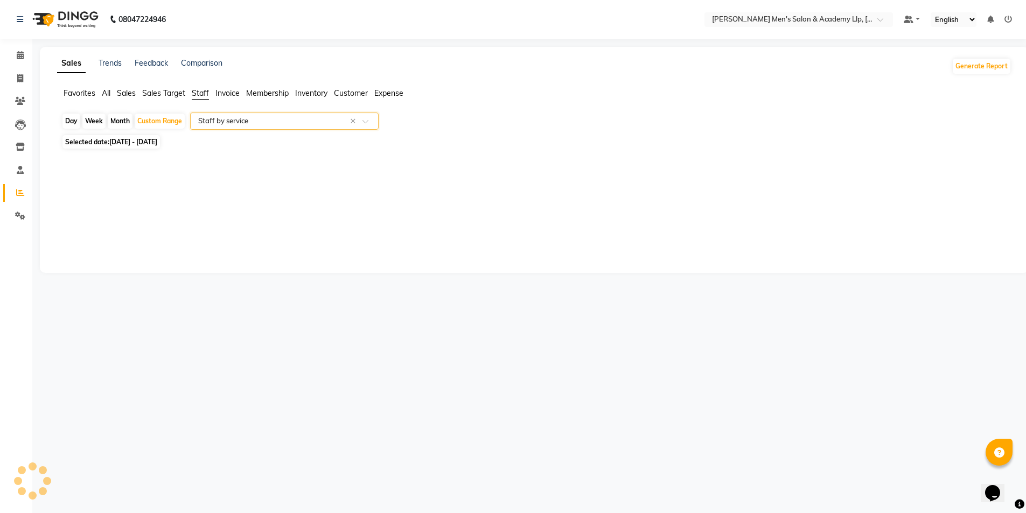
select select "full_report"
select select "csv"
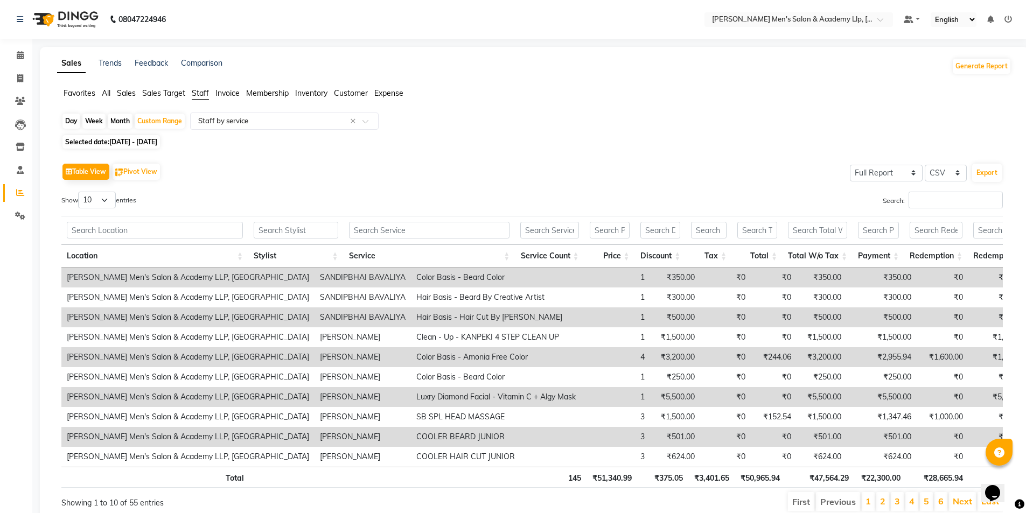
click at [157, 140] on span "01-09-2025 - 02-09-2025" at bounding box center [133, 142] width 48 height 8
select select "9"
select select "2025"
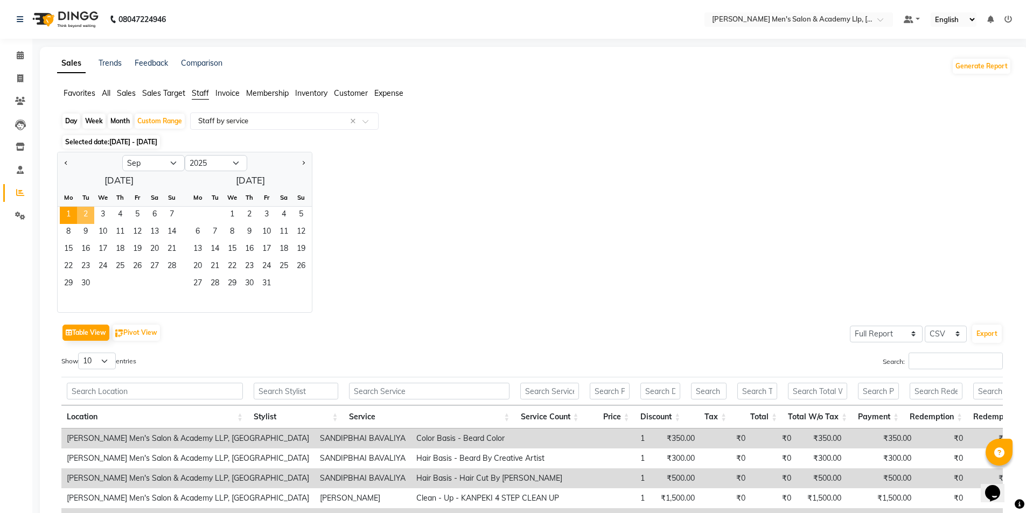
click at [71, 212] on span "1" at bounding box center [68, 215] width 17 height 17
click at [17, 186] on link "Reports" at bounding box center [16, 193] width 26 height 18
click at [13, 171] on span at bounding box center [20, 170] width 19 height 12
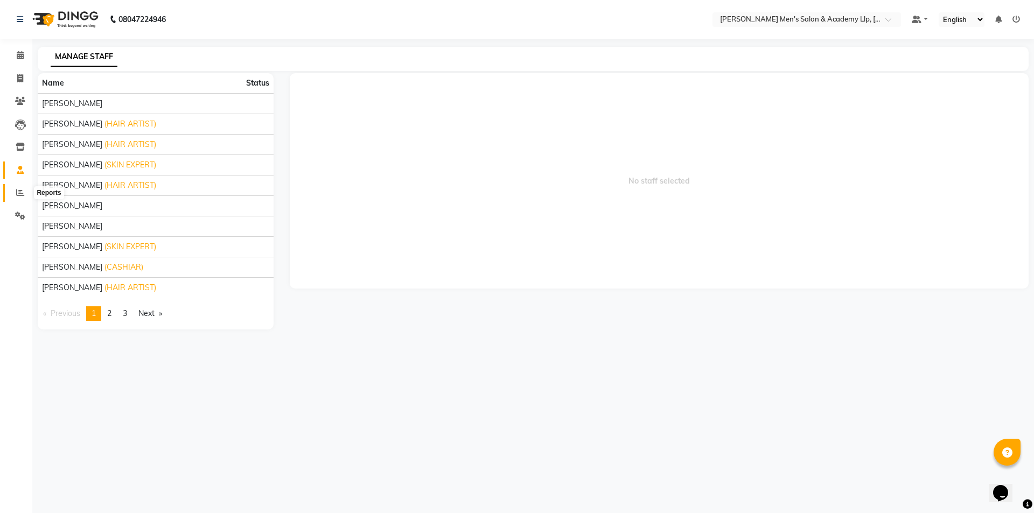
click at [15, 189] on span at bounding box center [20, 193] width 19 height 12
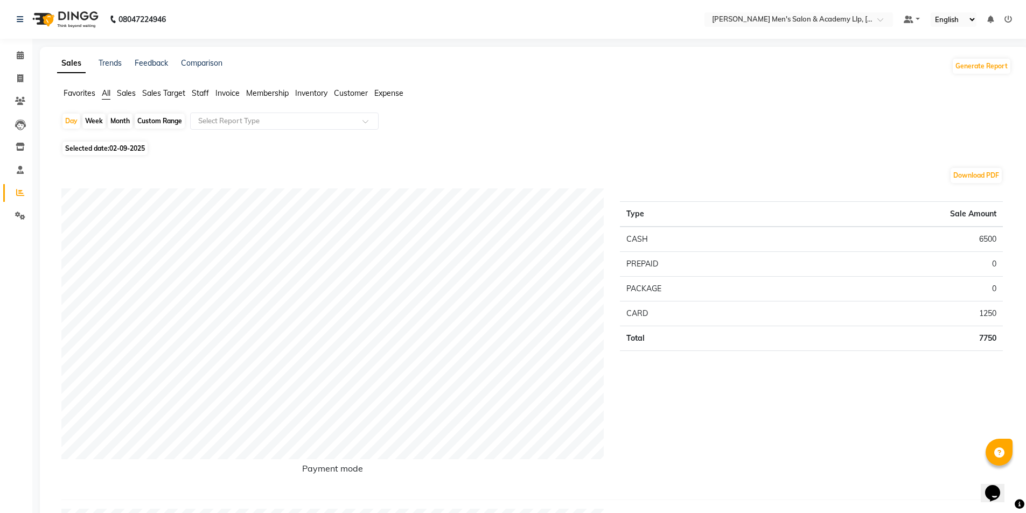
click at [204, 97] on span "Staff" at bounding box center [200, 93] width 17 height 10
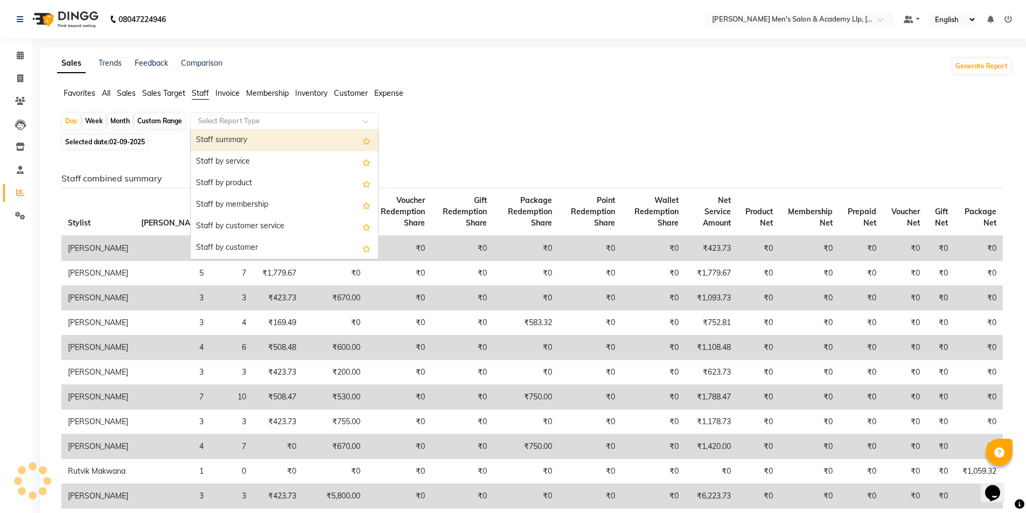
click at [212, 121] on input "text" at bounding box center [273, 121] width 155 height 11
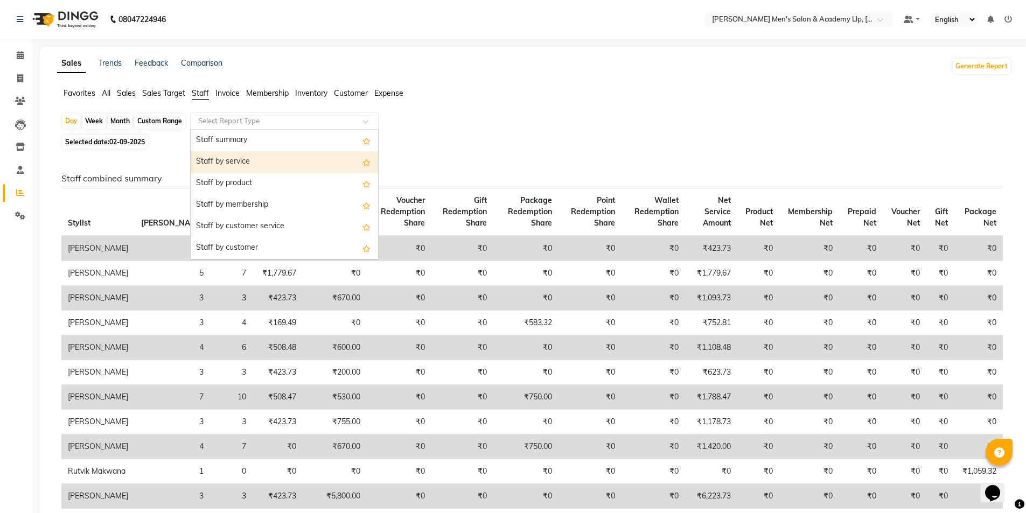
click at [218, 159] on div "Staff by service" at bounding box center [284, 162] width 187 height 22
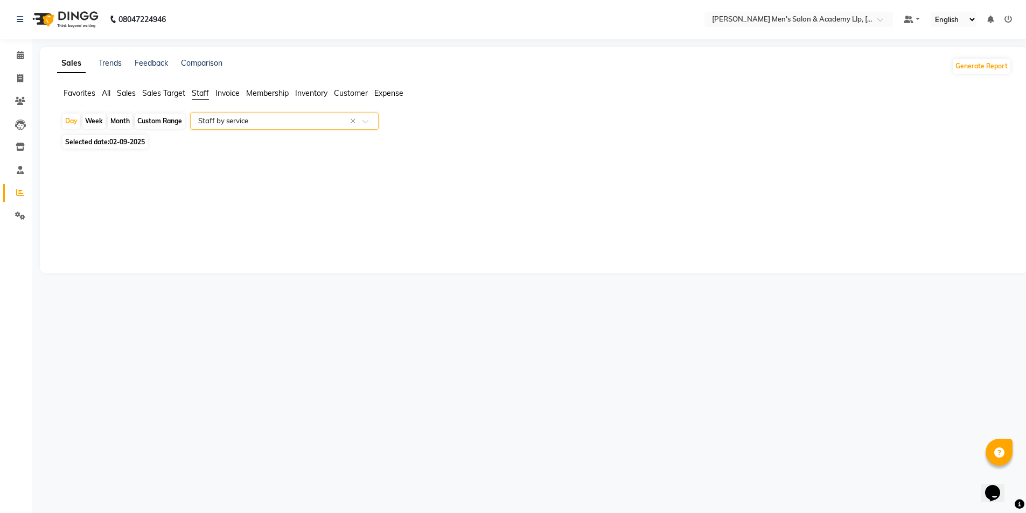
select select "full_report"
select select "csv"
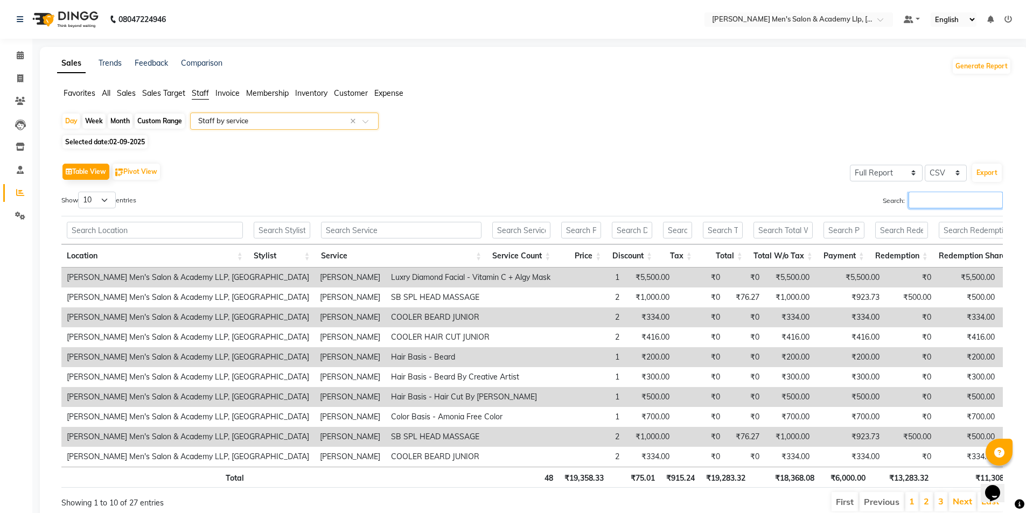
click at [948, 201] on input "Search:" at bounding box center [956, 200] width 94 height 17
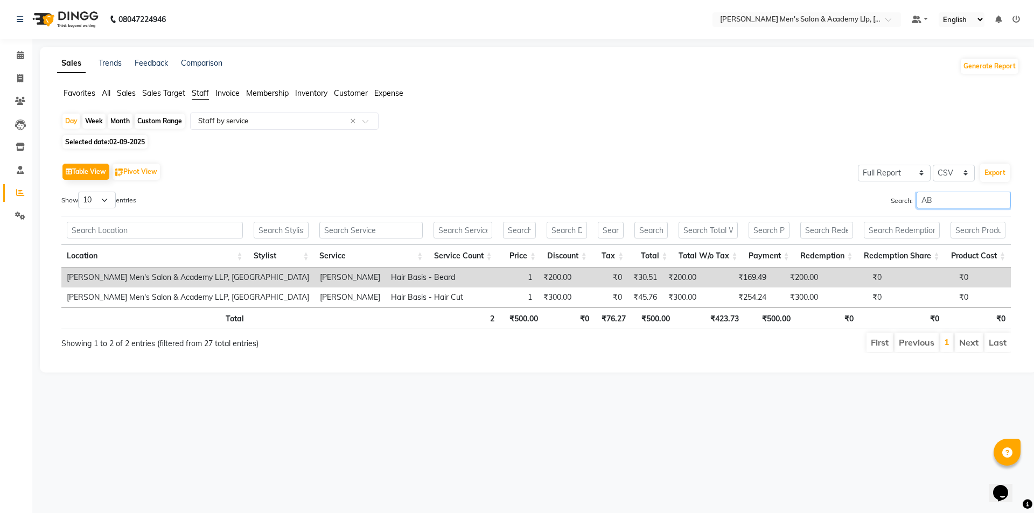
type input "A"
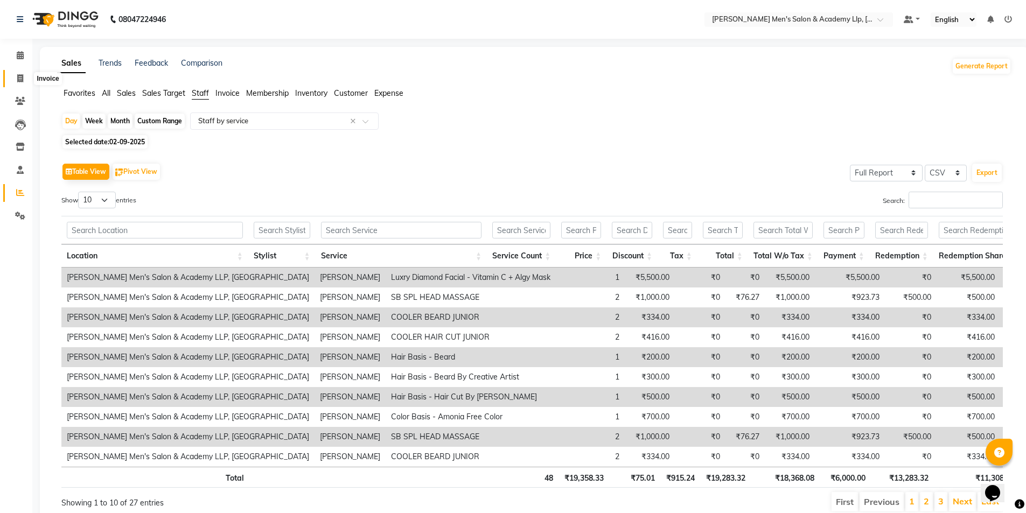
click at [14, 74] on span at bounding box center [20, 79] width 19 height 12
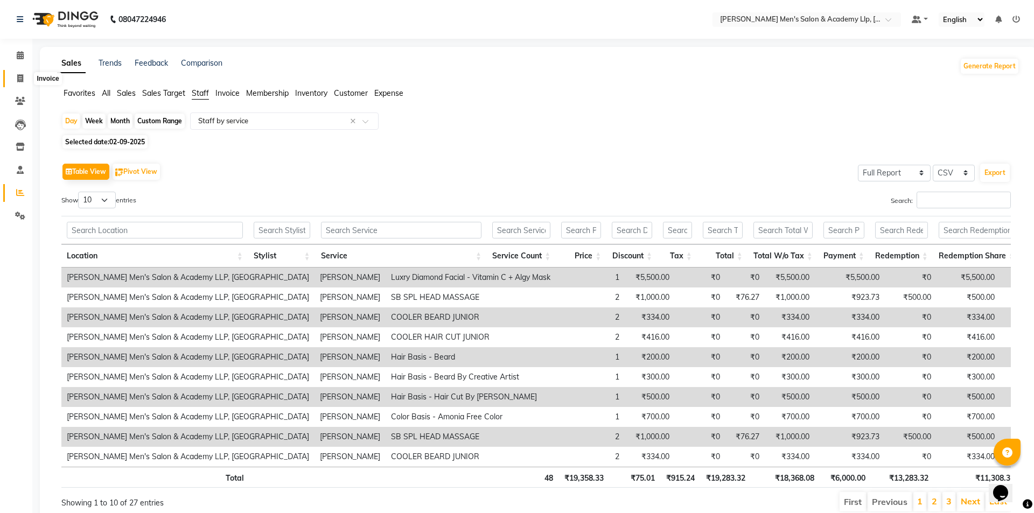
select select "8248"
select select "service"
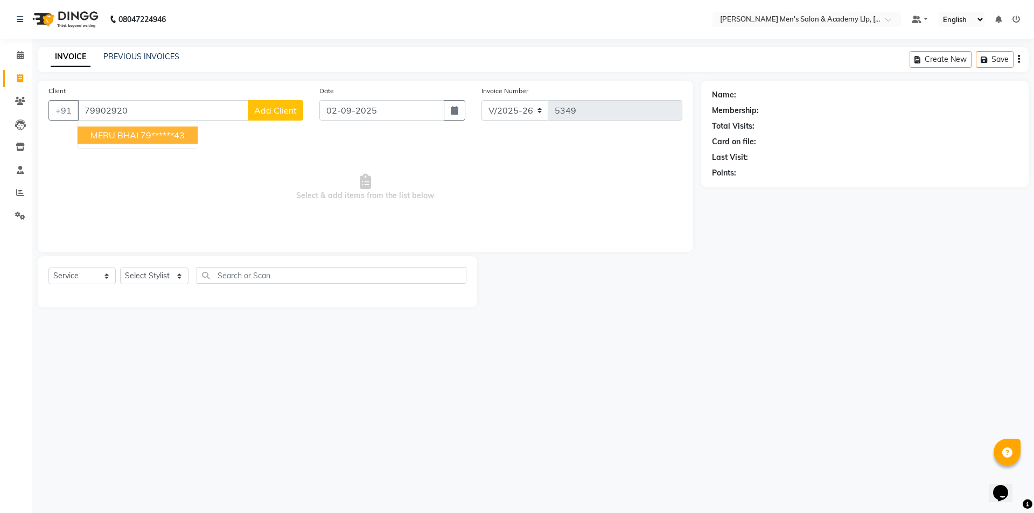
click at [121, 136] on span "MERU BHAI" at bounding box center [114, 135] width 48 height 11
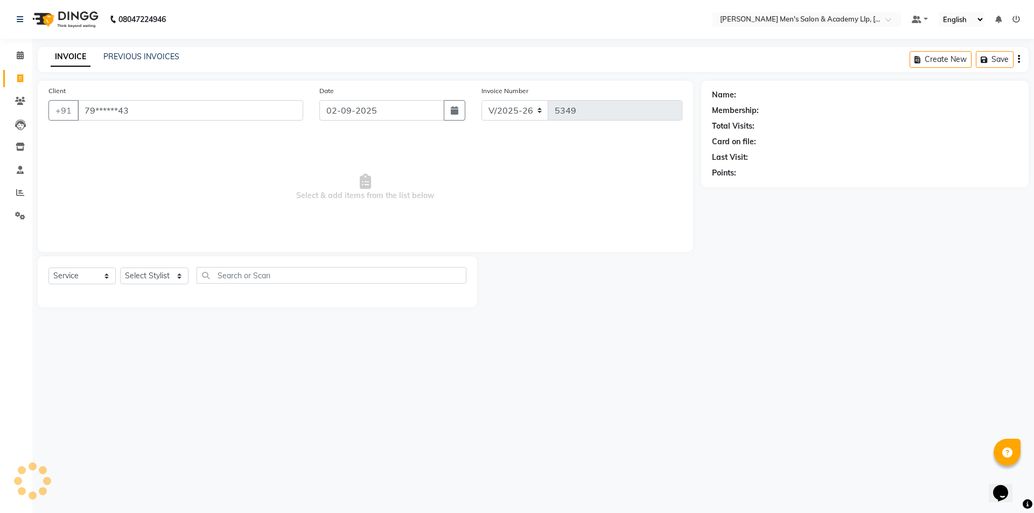
type input "79******43"
click at [152, 275] on select "Select Stylist ABHISHEK SEN AKKI SEN ANKUSH SEN ARYAN GOHEL CHANDU SEN DIPESH S…" at bounding box center [154, 276] width 68 height 17
select select "90090"
click at [120, 268] on select "Select Stylist ABHISHEK SEN AKKI SEN ANKUSH SEN ARYAN GOHEL CHANDU SEN DIPESH S…" at bounding box center [154, 276] width 68 height 17
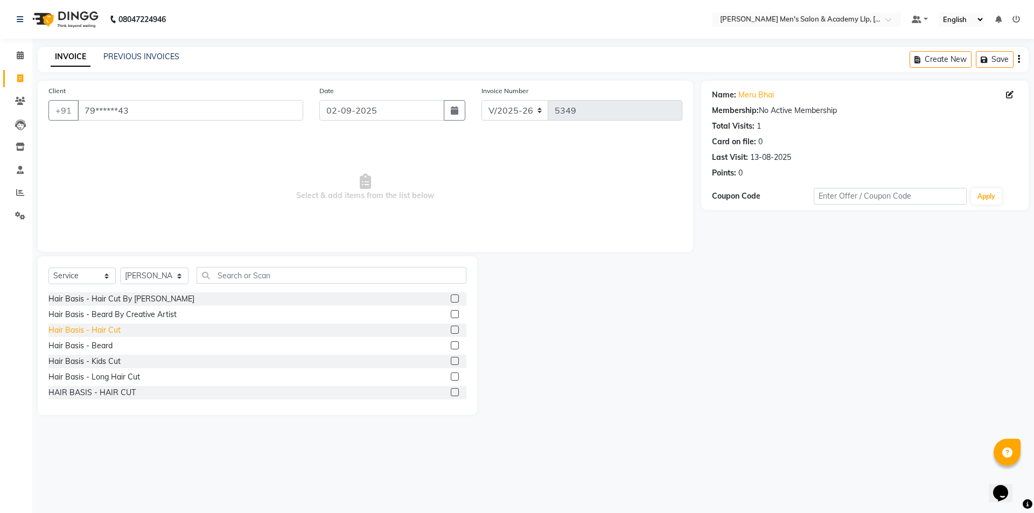
click at [107, 329] on div "Hair Basis - Hair Cut" at bounding box center [84, 330] width 72 height 11
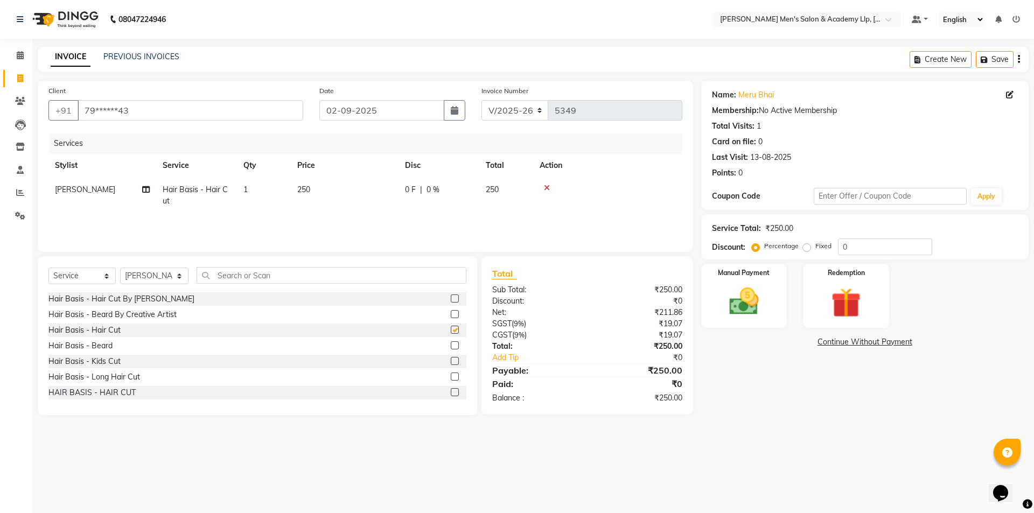
checkbox input "false"
click at [102, 343] on div "Hair Basis - Beard" at bounding box center [80, 345] width 64 height 11
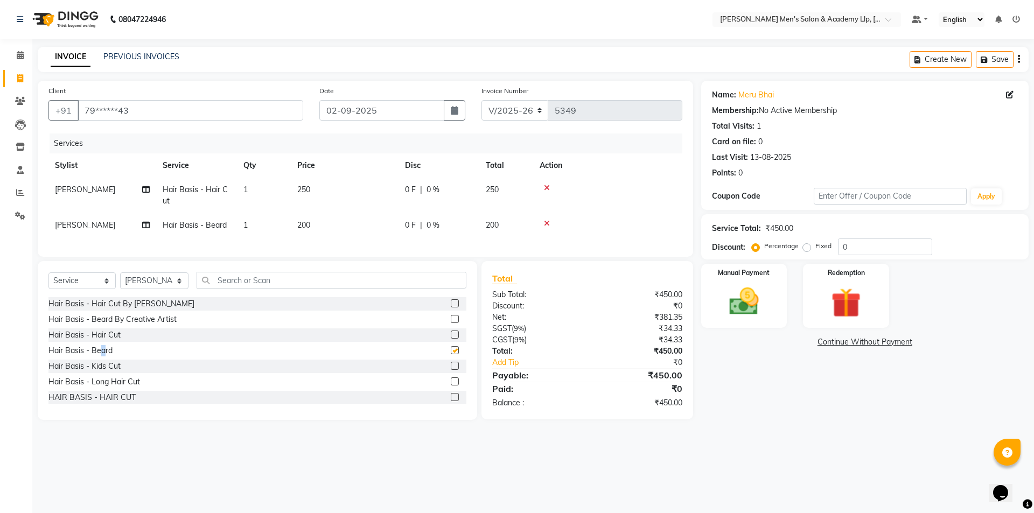
checkbox input "false"
click at [149, 289] on select "Select Stylist ABHISHEK SEN AKKI SEN ANKUSH SEN ARYAN GOHEL CHANDU SEN DIPESH S…" at bounding box center [154, 281] width 68 height 17
select select "78793"
click at [120, 281] on select "Select Stylist ABHISHEK SEN AKKI SEN ANKUSH SEN ARYAN GOHEL CHANDU SEN DIPESH S…" at bounding box center [154, 281] width 68 height 17
click at [234, 289] on input "text" at bounding box center [332, 280] width 270 height 17
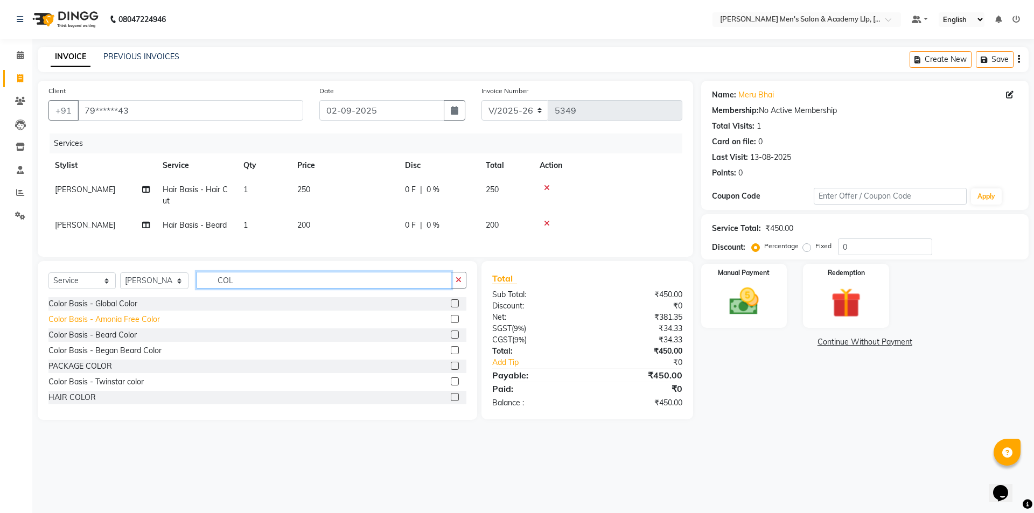
type input "COL"
click at [130, 325] on div "Color Basis - Amonia Free Color" at bounding box center [103, 319] width 111 height 11
checkbox input "false"
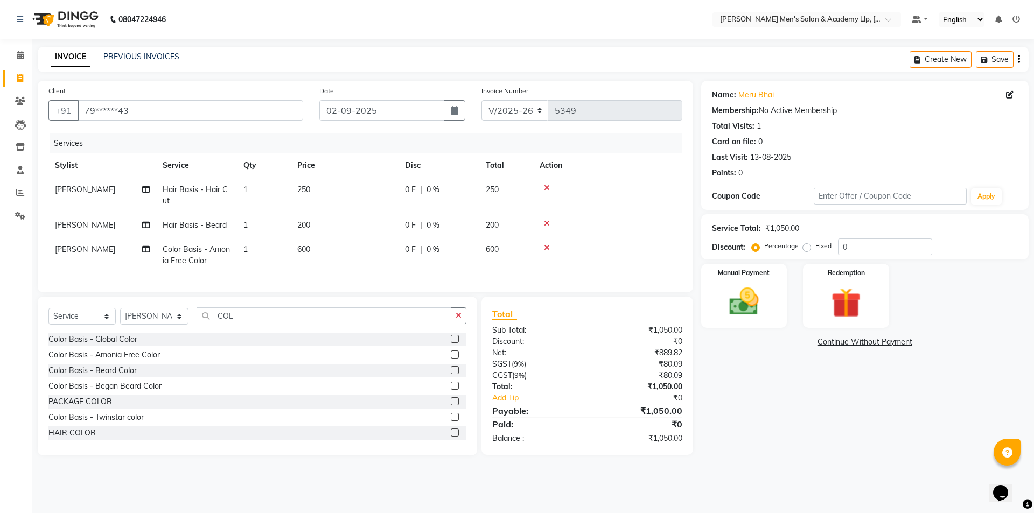
drag, startPoint x: 359, startPoint y: 257, endPoint x: 384, endPoint y: 250, distance: 25.6
click at [360, 257] on td "600" at bounding box center [345, 256] width 108 height 36
select select "78793"
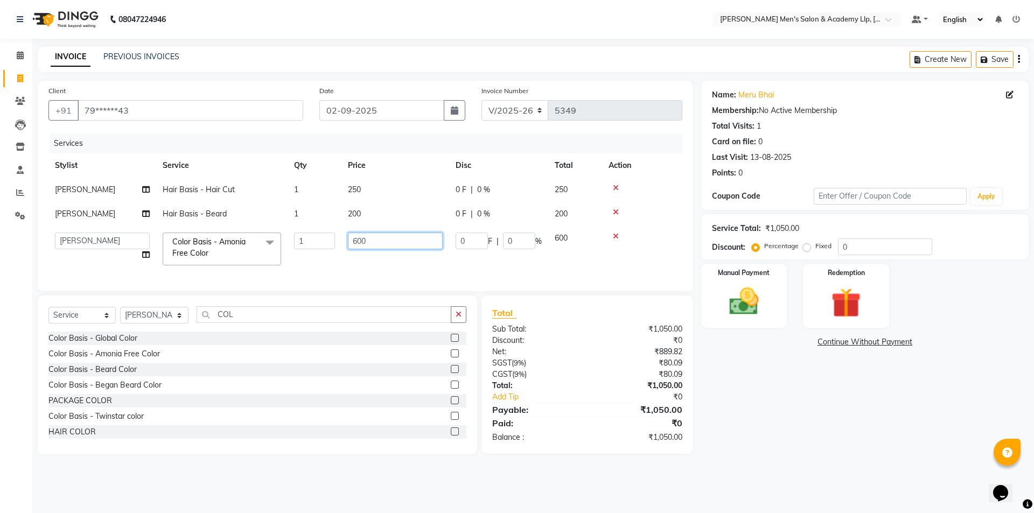
click at [406, 242] on input "600" at bounding box center [395, 241] width 95 height 17
type input "6"
type input "800"
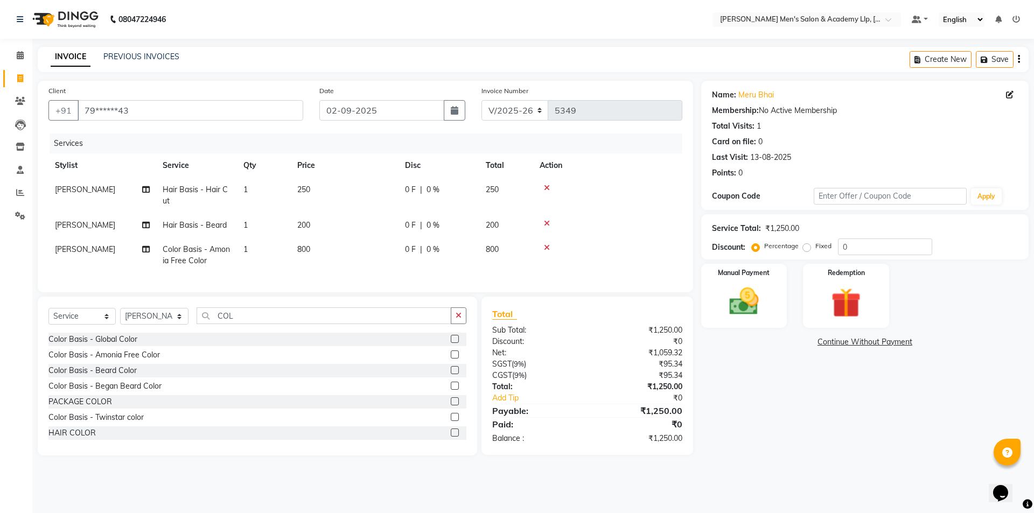
click at [382, 188] on td "250" at bounding box center [345, 196] width 108 height 36
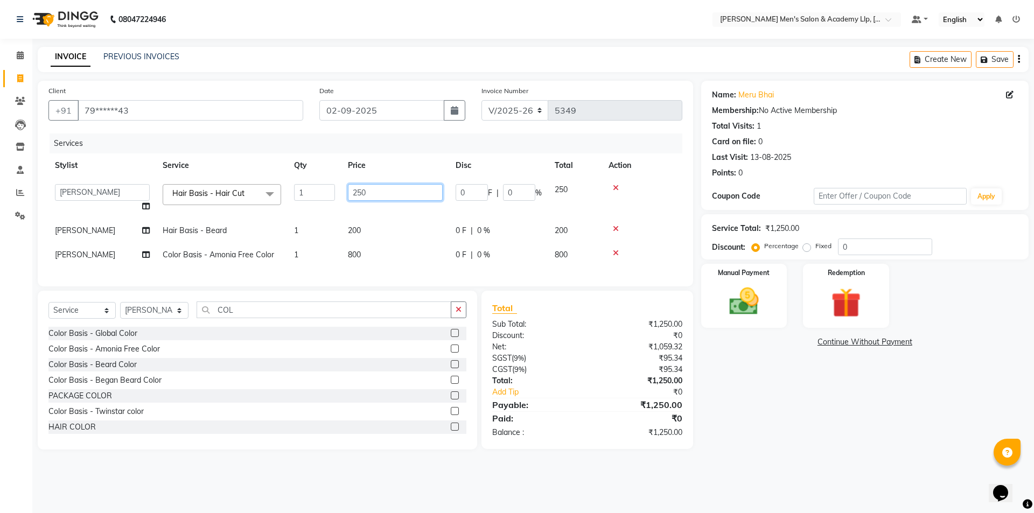
click at [382, 188] on input "250" at bounding box center [395, 192] width 95 height 17
type input "2"
type input "300"
click at [779, 395] on div "Name: Meru Bhai Membership: No Active Membership Total Visits: 1 Card on file: …" at bounding box center [869, 265] width 336 height 369
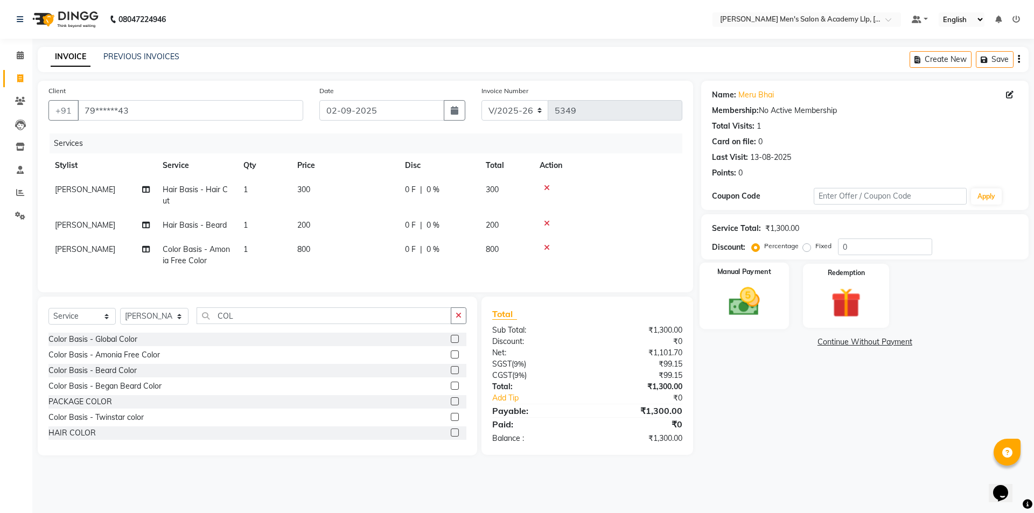
click at [765, 315] on img at bounding box center [744, 302] width 50 height 36
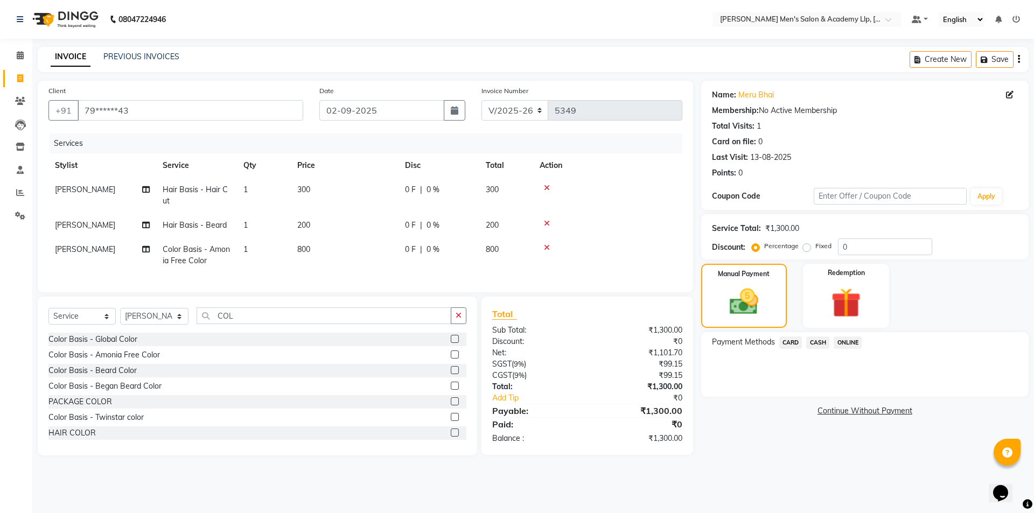
click at [825, 343] on span "CASH" at bounding box center [817, 343] width 23 height 12
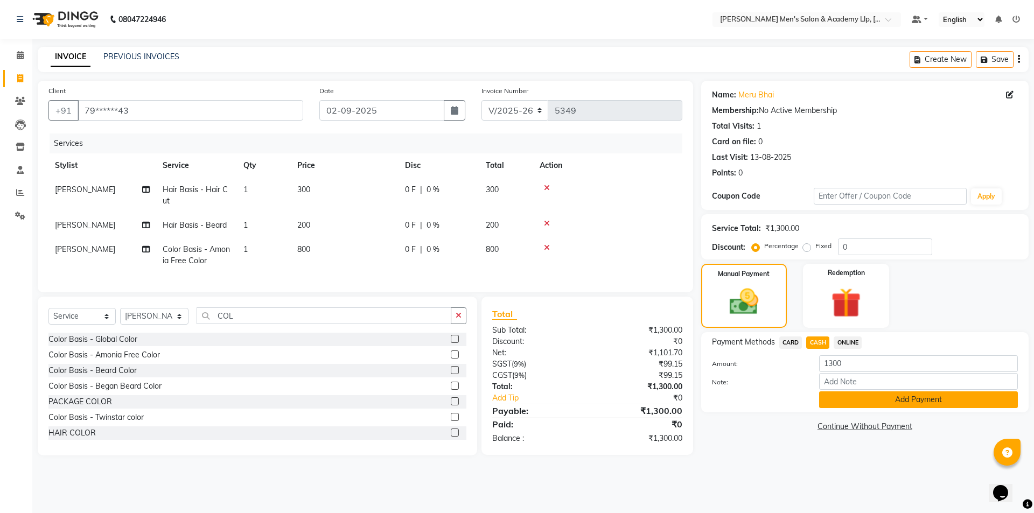
click at [827, 405] on button "Add Payment" at bounding box center [918, 400] width 199 height 17
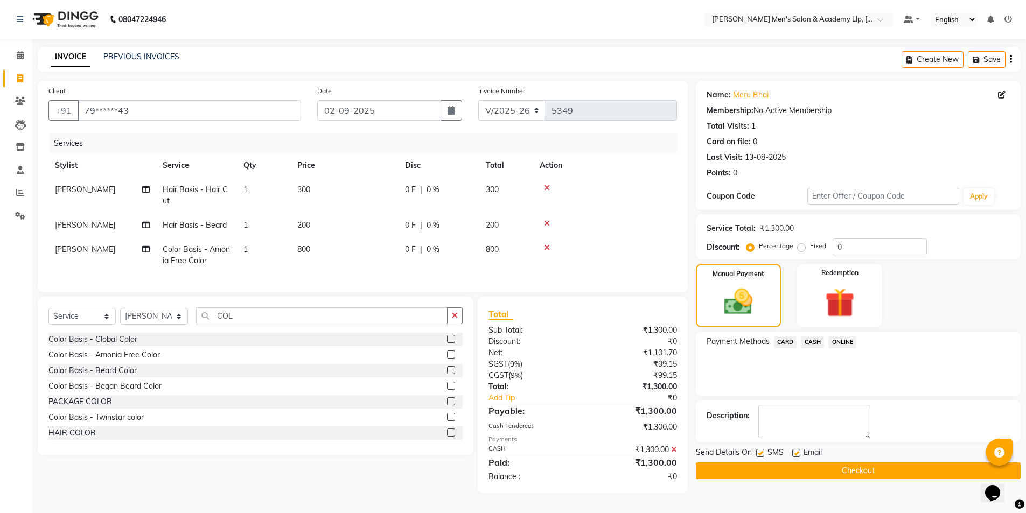
scroll to position [4, 0]
click at [794, 449] on label at bounding box center [796, 453] width 8 height 8
click at [794, 450] on input "checkbox" at bounding box center [795, 453] width 7 height 7
checkbox input "false"
click at [762, 449] on label at bounding box center [760, 453] width 8 height 8
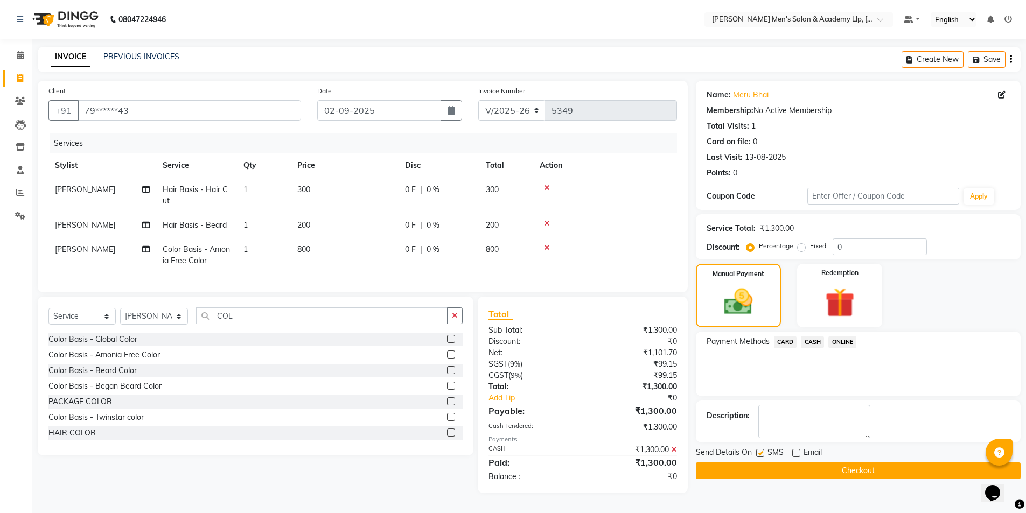
click at [762, 450] on input "checkbox" at bounding box center [759, 453] width 7 height 7
checkbox input "false"
click at [769, 469] on button "Checkout" at bounding box center [858, 471] width 325 height 17
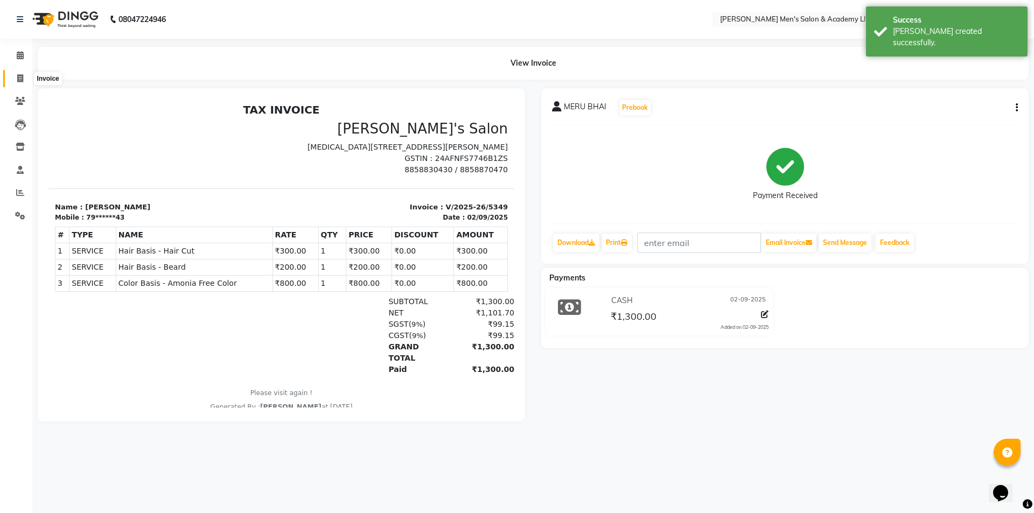
click at [18, 74] on icon at bounding box center [20, 78] width 6 height 8
select select "service"
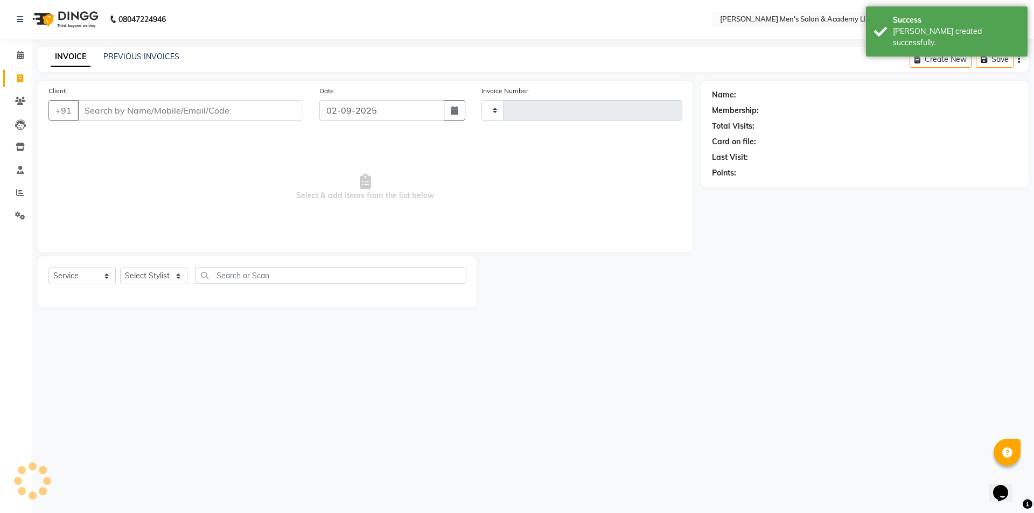
type input "5350"
select select "8248"
click at [124, 54] on link "PREVIOUS INVOICES" at bounding box center [141, 57] width 76 height 10
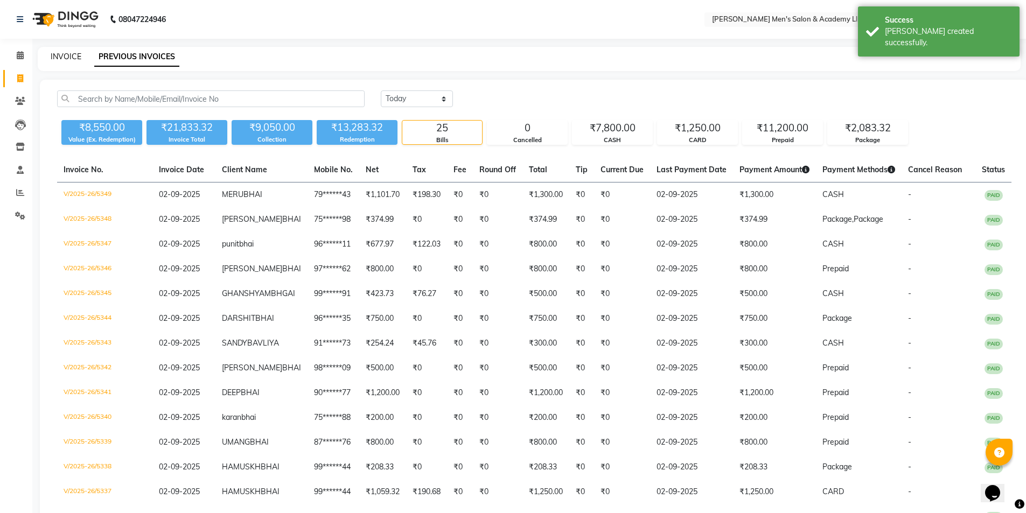
click at [62, 59] on link "INVOICE" at bounding box center [66, 57] width 31 height 10
select select "8248"
select select "service"
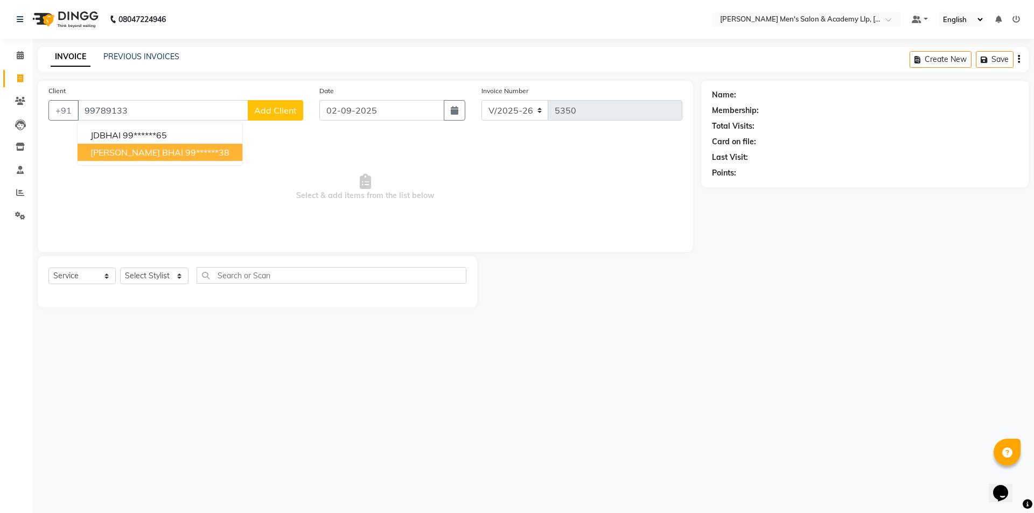
click at [185, 157] on ngb-highlight "99******38" at bounding box center [207, 152] width 44 height 11
type input "99******38"
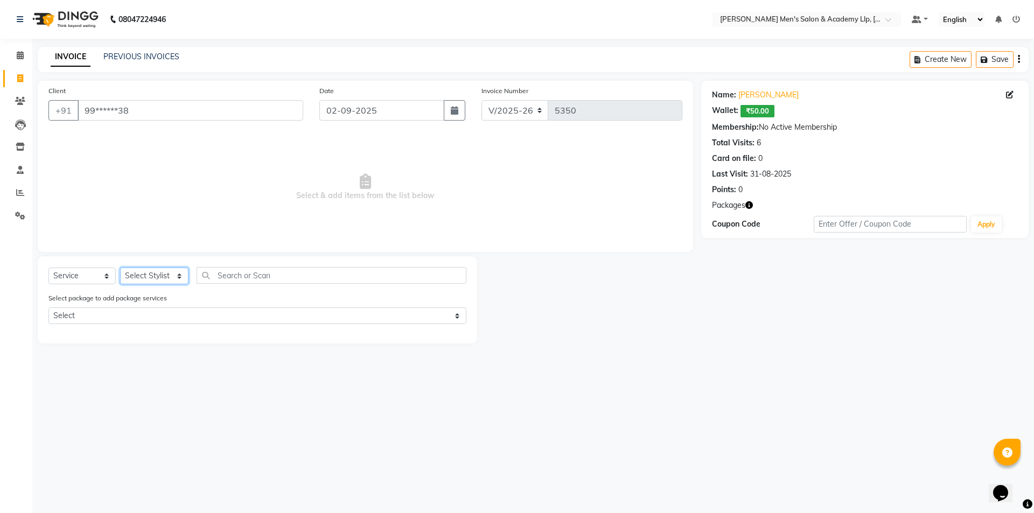
click at [139, 282] on select "Select Stylist ABHISHEK SEN AKKI SEN ANKUSH SEN ARYAN GOHEL CHANDU SEN DIPESH S…" at bounding box center [154, 276] width 68 height 17
select select "84131"
click at [120, 268] on select "Select Stylist ABHISHEK SEN AKKI SEN ANKUSH SEN ARYAN GOHEL CHANDU SEN DIPESH S…" at bounding box center [154, 276] width 68 height 17
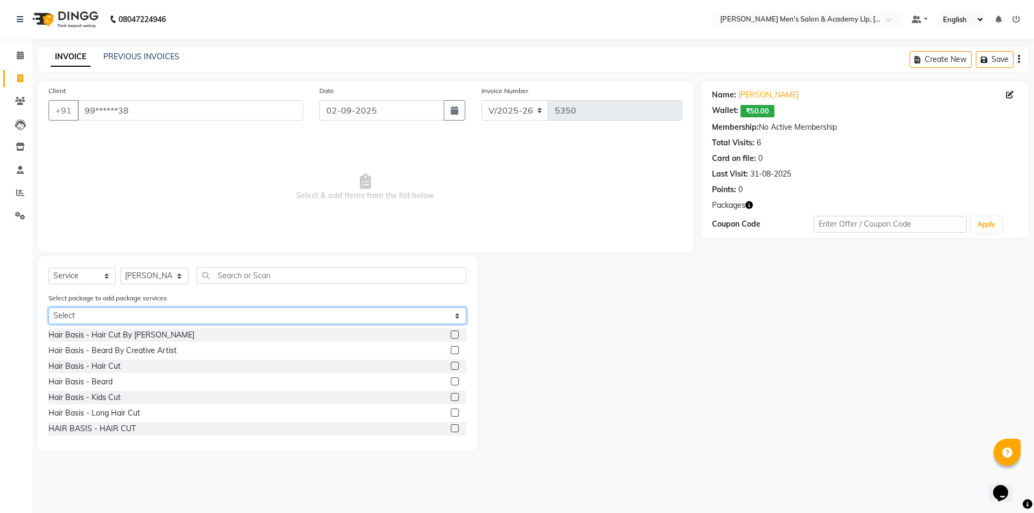
click at [124, 323] on select "Select COOLER JUNIOR PACKAGE" at bounding box center [257, 316] width 418 height 17
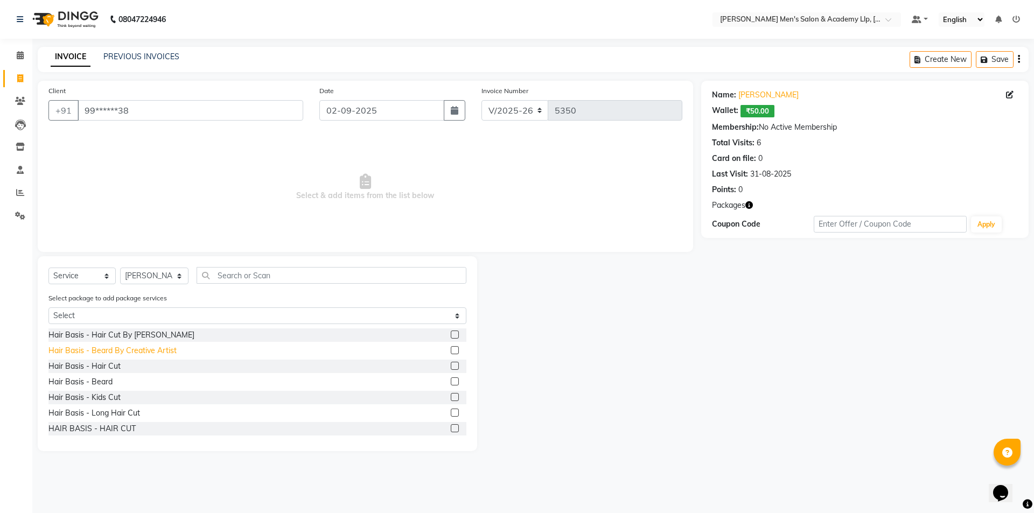
click at [104, 353] on div "Hair Basis - Beard By Creative Artist" at bounding box center [112, 350] width 128 height 11
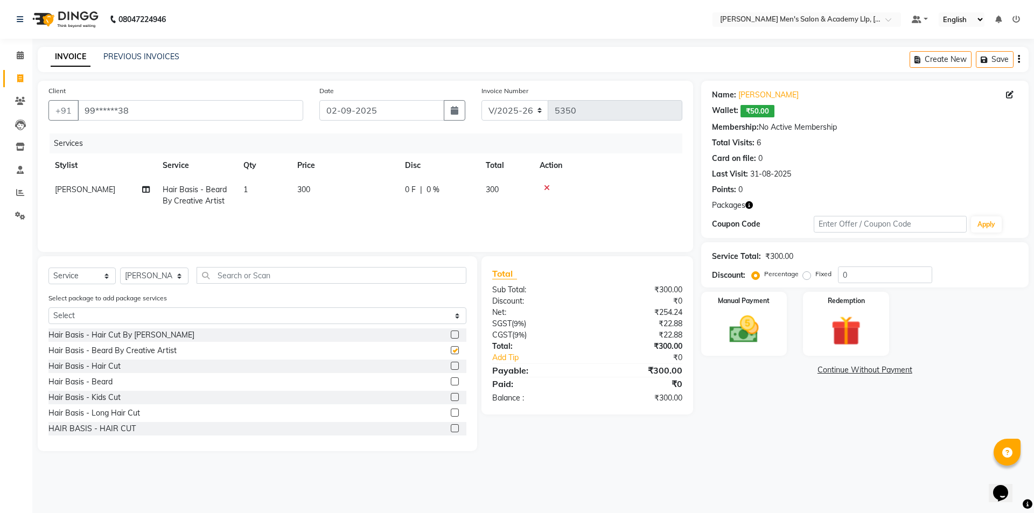
checkbox input "false"
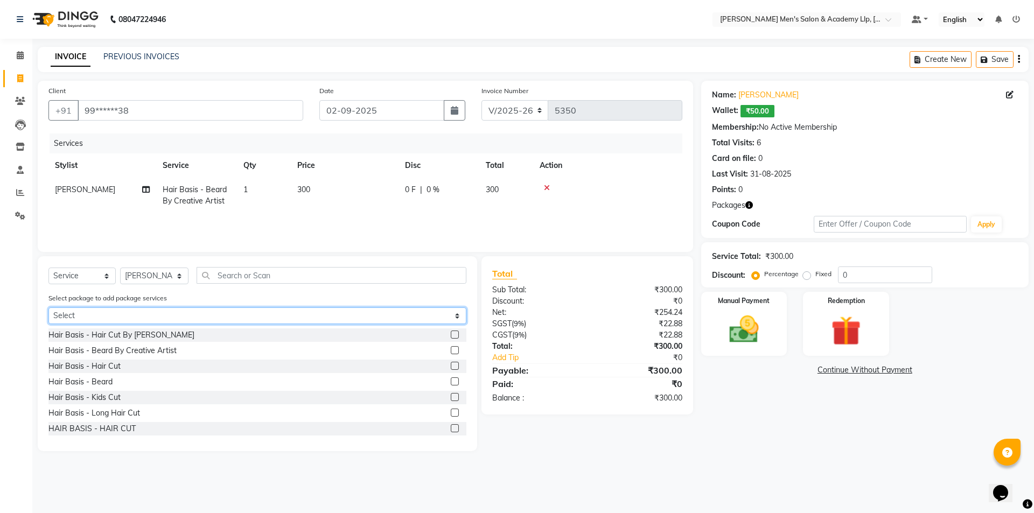
click at [100, 317] on select "Select COOLER JUNIOR PACKAGE" at bounding box center [257, 316] width 418 height 17
select select "1: Object"
click at [48, 308] on select "Select COOLER JUNIOR PACKAGE" at bounding box center [257, 316] width 418 height 17
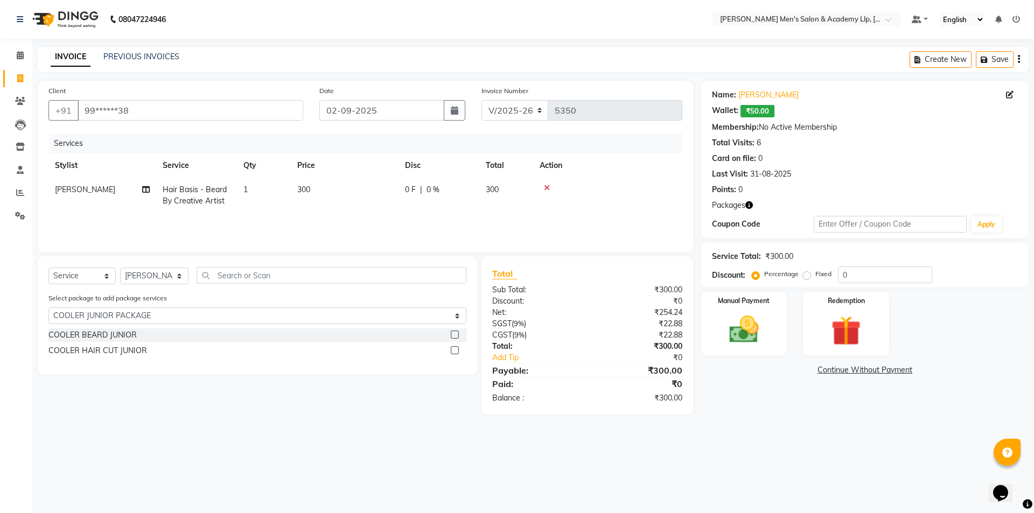
click at [102, 350] on div "COOLER HAIR CUT JUNIOR" at bounding box center [97, 350] width 99 height 11
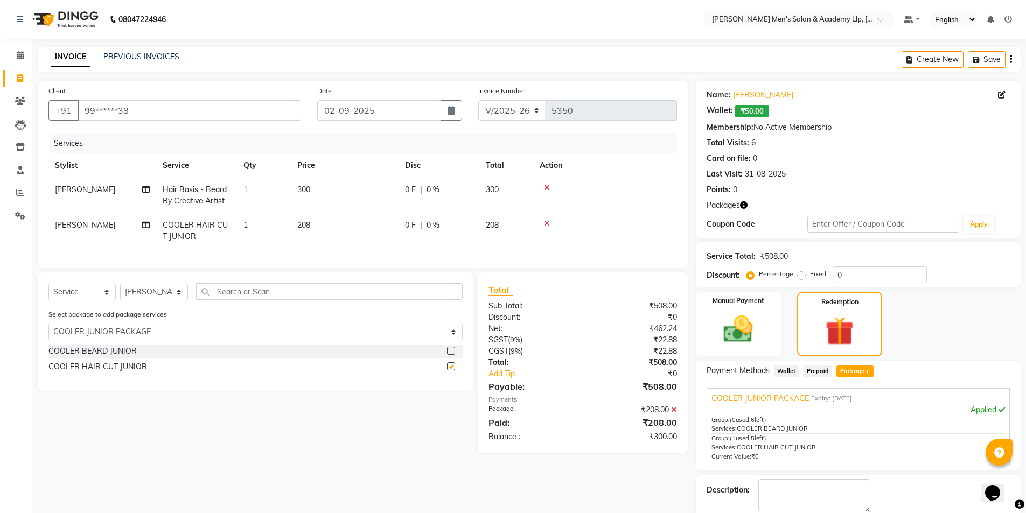
checkbox input "false"
click at [545, 188] on icon at bounding box center [547, 188] width 6 height 8
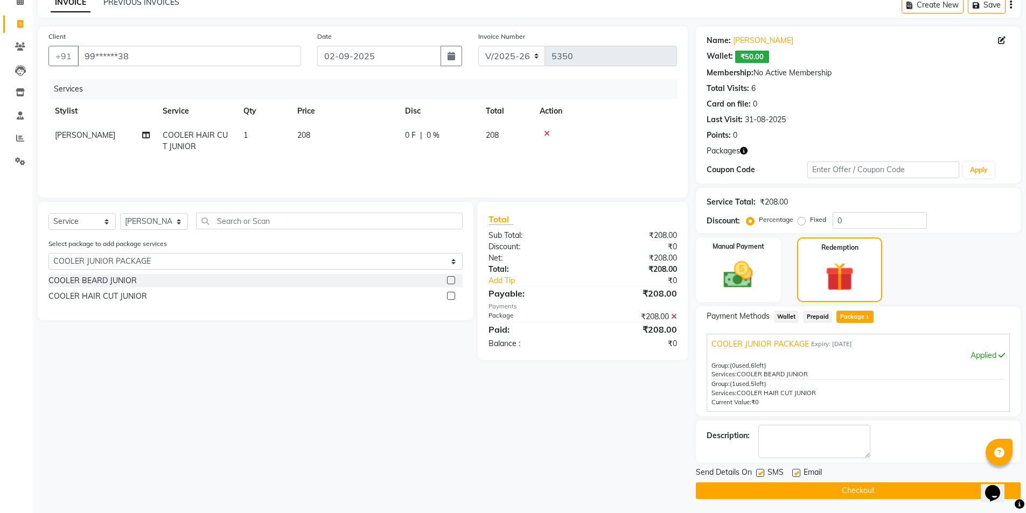
scroll to position [57, 0]
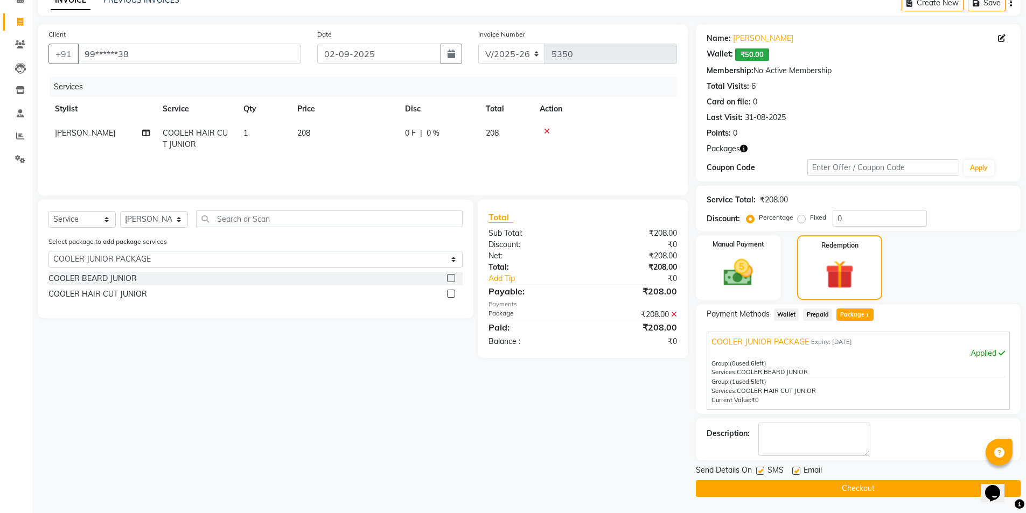
click at [762, 470] on label at bounding box center [760, 471] width 8 height 8
click at [762, 470] on input "checkbox" at bounding box center [759, 471] width 7 height 7
checkbox input "false"
click at [797, 473] on label at bounding box center [796, 471] width 8 height 8
click at [797, 473] on input "checkbox" at bounding box center [795, 471] width 7 height 7
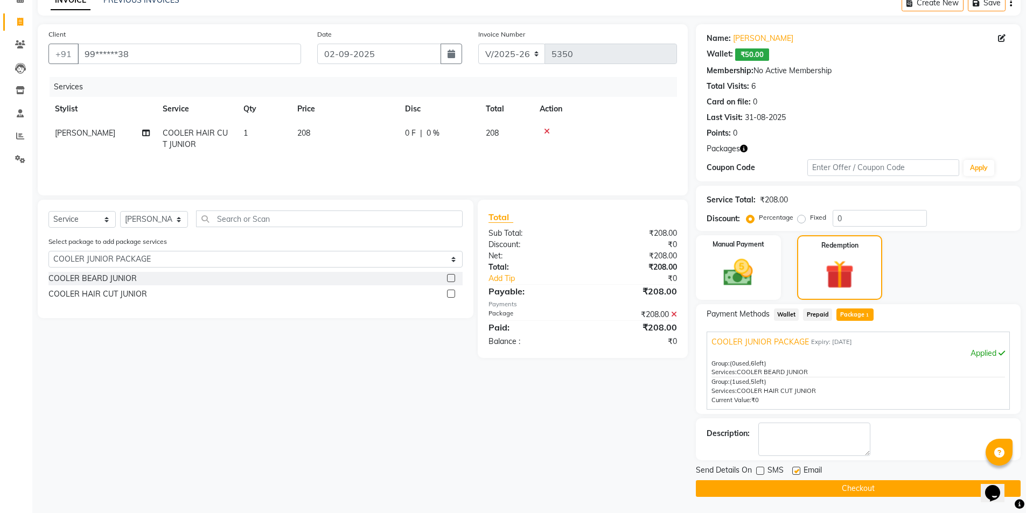
checkbox input "false"
click at [792, 490] on button "Checkout" at bounding box center [858, 488] width 325 height 17
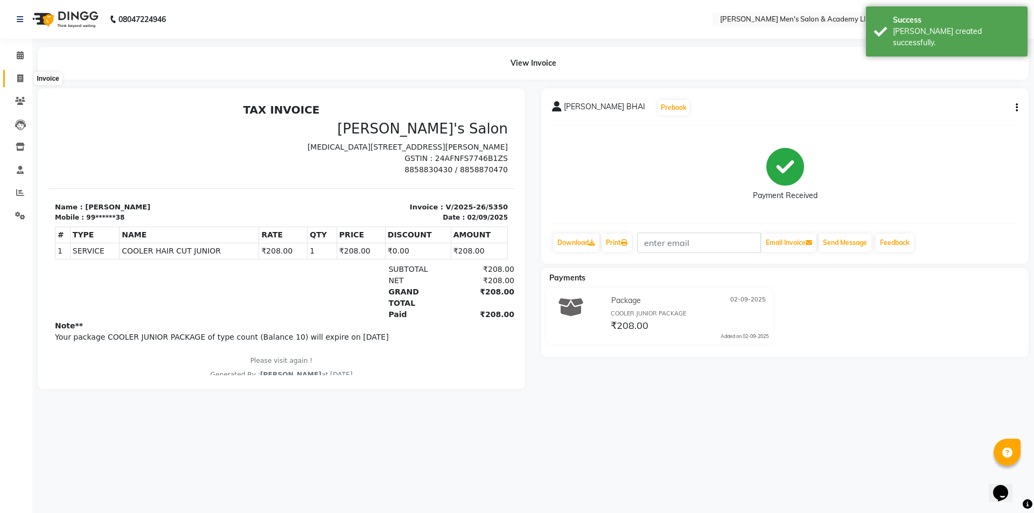
click at [22, 81] on icon at bounding box center [20, 78] width 6 height 8
select select "service"
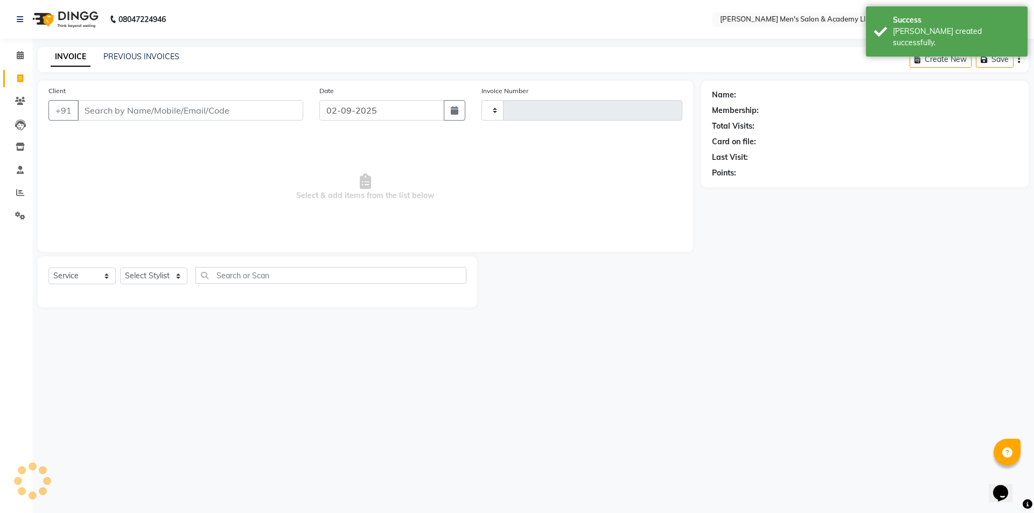
type input "5351"
select select "8248"
click at [168, 57] on link "PREVIOUS INVOICES" at bounding box center [141, 57] width 76 height 10
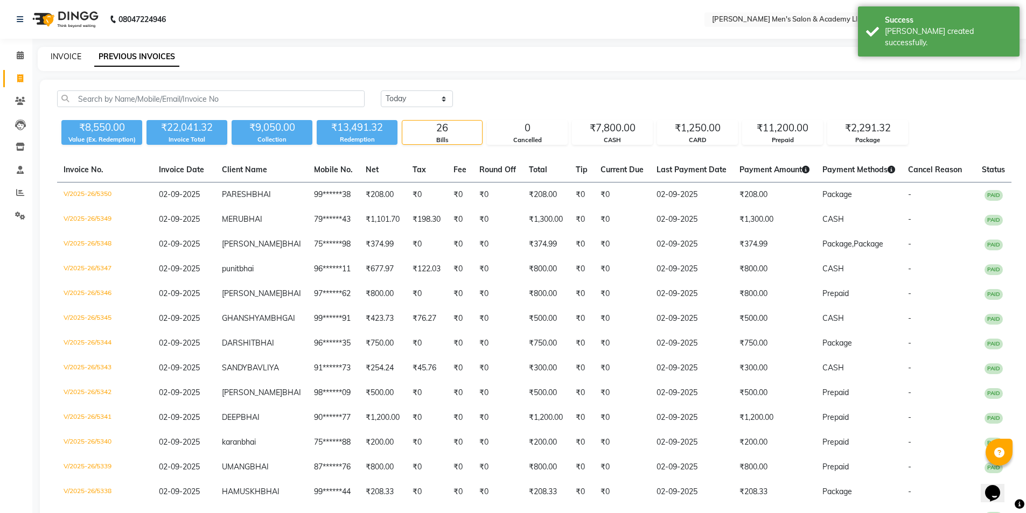
click at [76, 57] on link "INVOICE" at bounding box center [66, 57] width 31 height 10
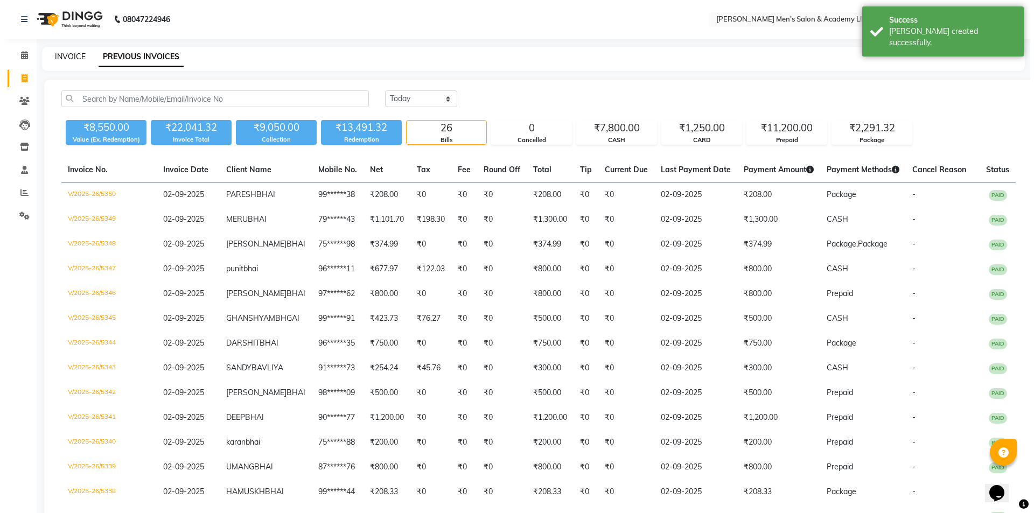
select select "8248"
select select "service"
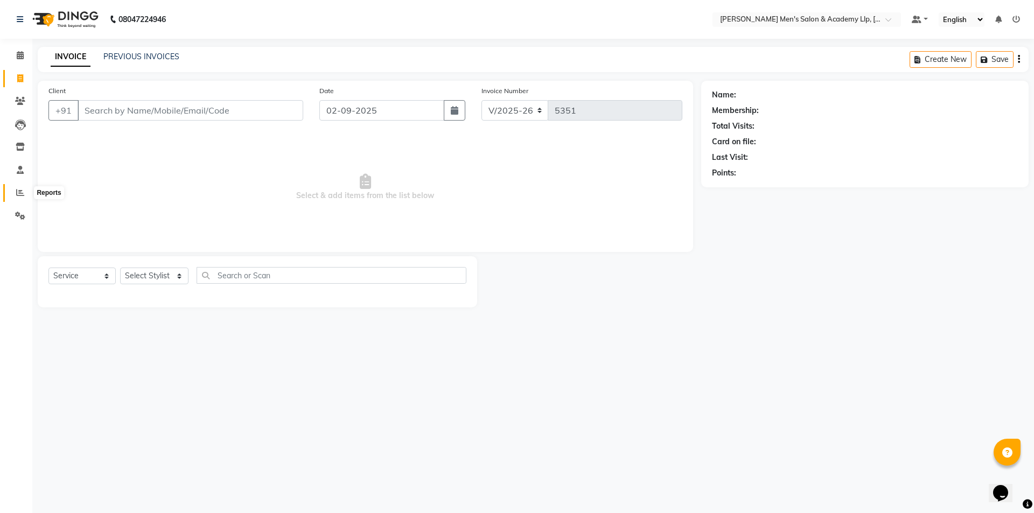
click at [16, 197] on span at bounding box center [20, 193] width 19 height 12
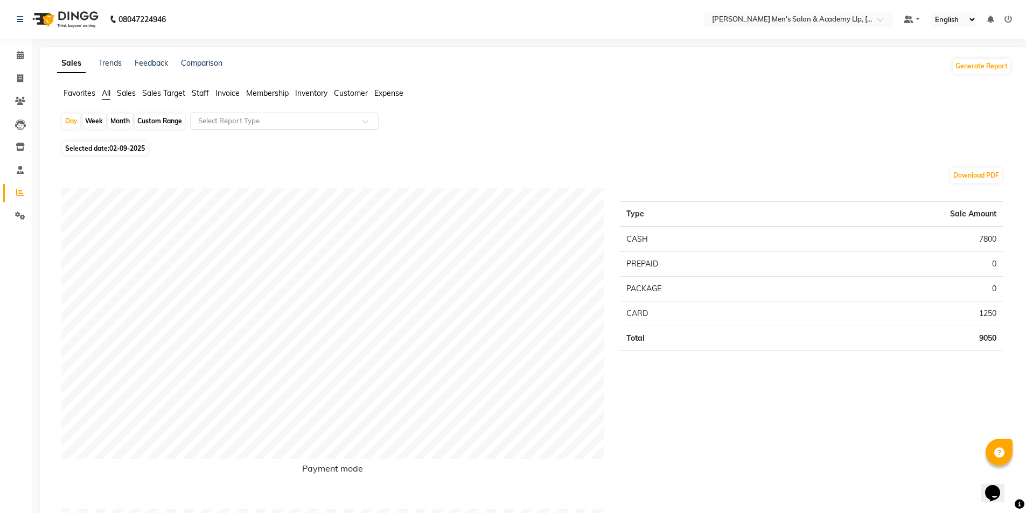
click at [210, 120] on input "text" at bounding box center [273, 121] width 155 height 11
click at [201, 96] on span "Staff" at bounding box center [200, 93] width 17 height 10
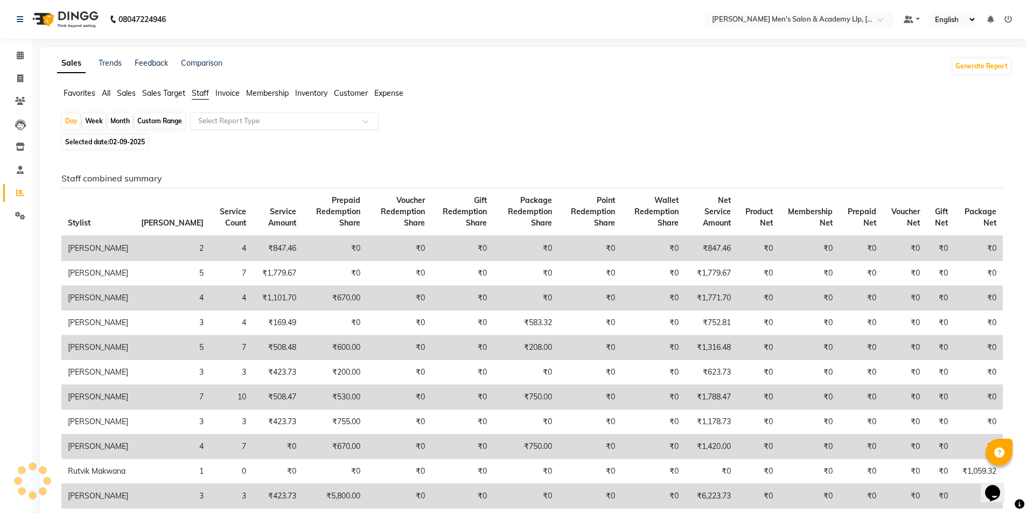
click at [218, 118] on input "text" at bounding box center [273, 121] width 155 height 11
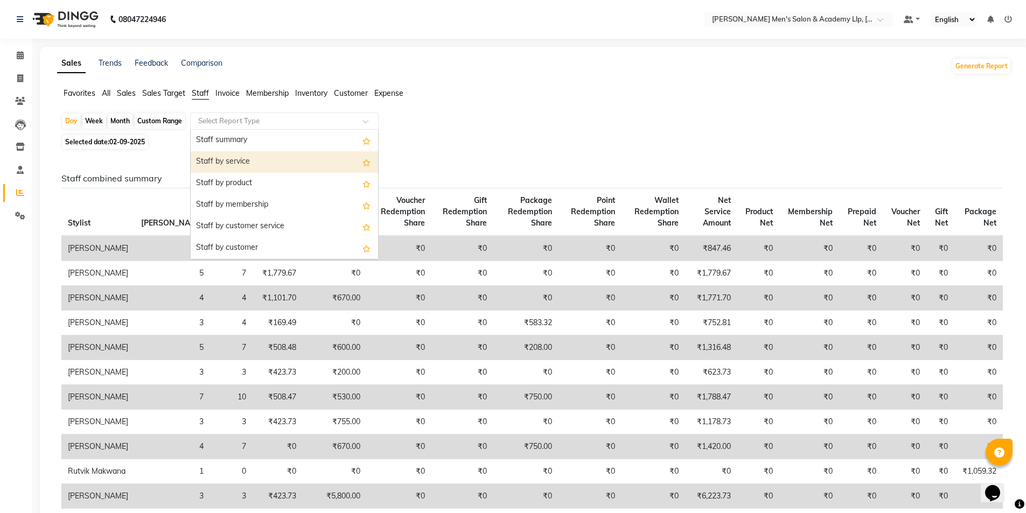
click at [236, 165] on div "Staff by service" at bounding box center [284, 162] width 187 height 22
select select "full_report"
select select "csv"
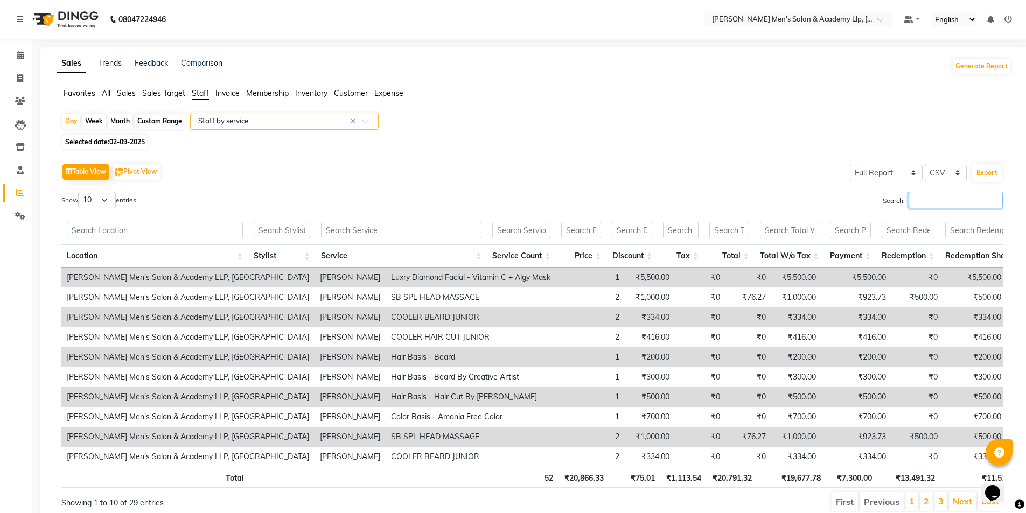
click at [944, 197] on input "Search:" at bounding box center [956, 200] width 94 height 17
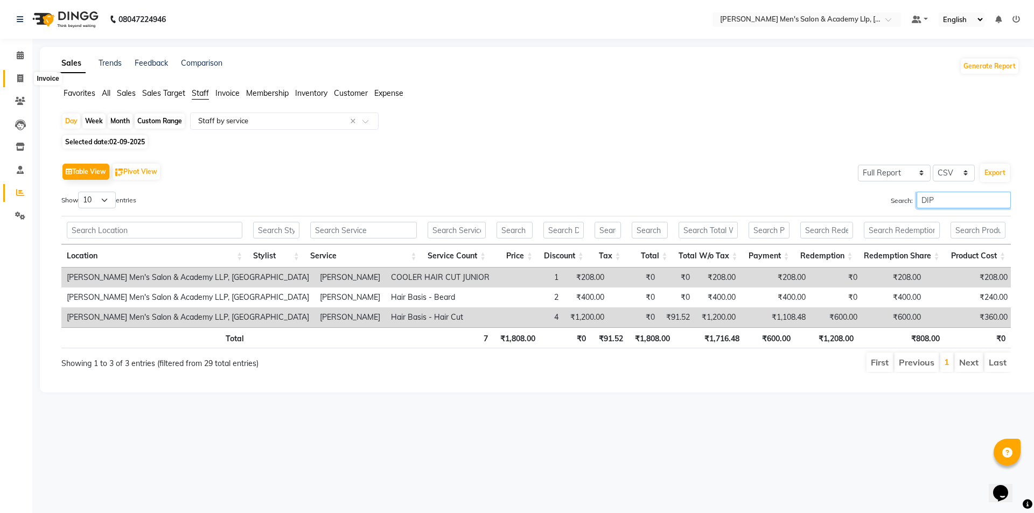
type input "DIP"
click at [17, 83] on span at bounding box center [20, 79] width 19 height 12
select select "service"
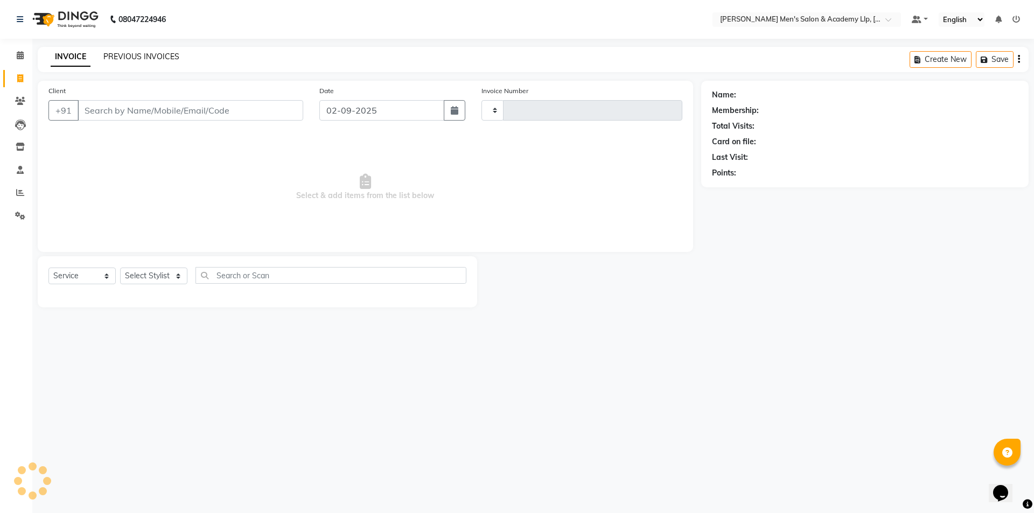
click at [150, 59] on link "PREVIOUS INVOICES" at bounding box center [141, 57] width 76 height 10
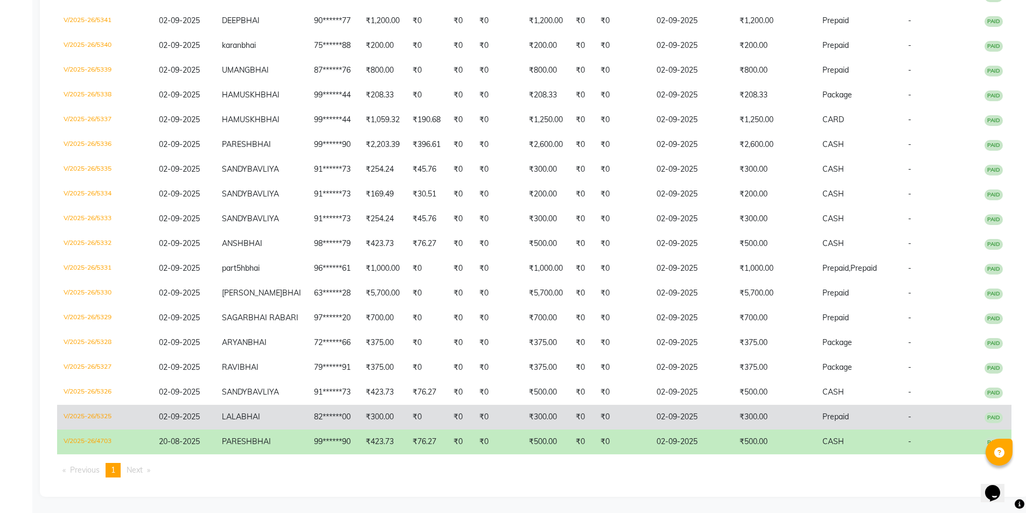
scroll to position [548, 0]
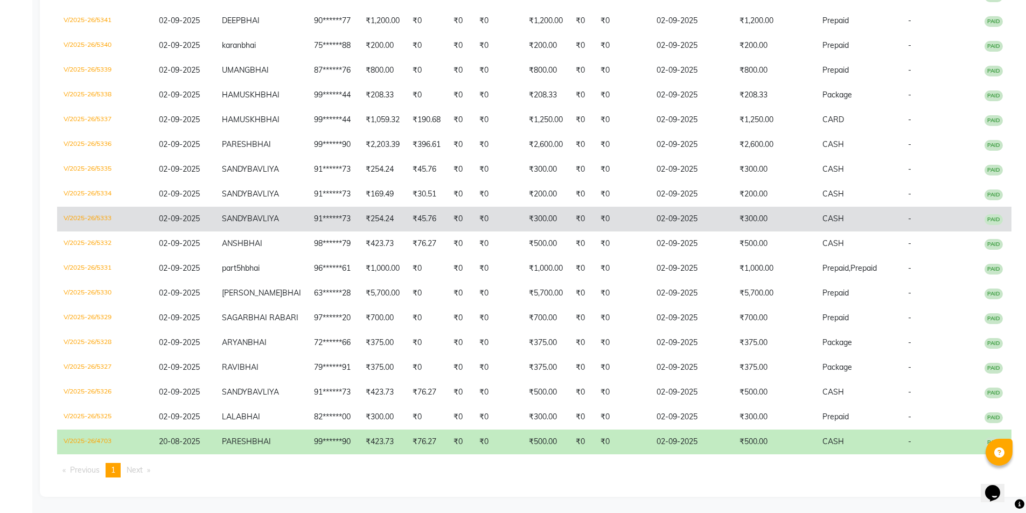
click at [822, 214] on span "CASH" at bounding box center [833, 219] width 22 height 10
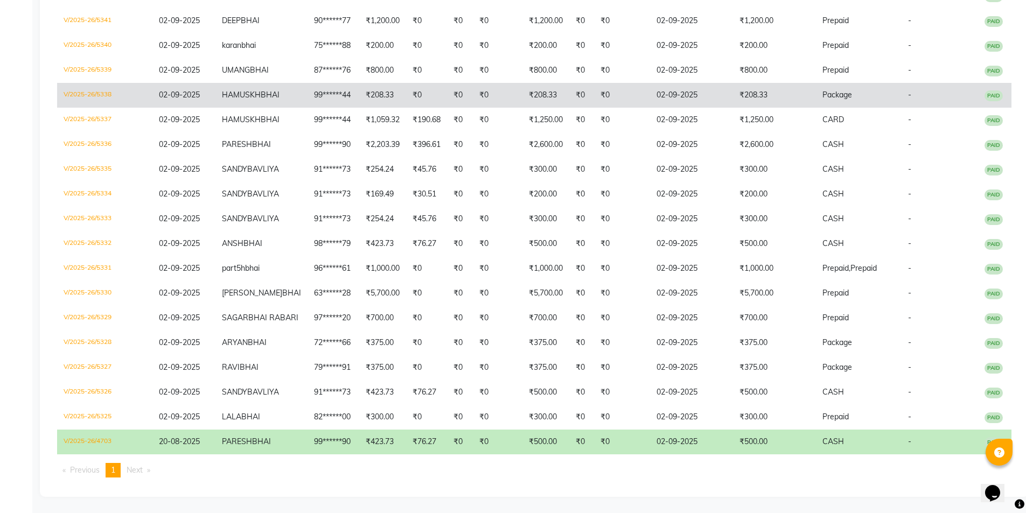
scroll to position [332, 0]
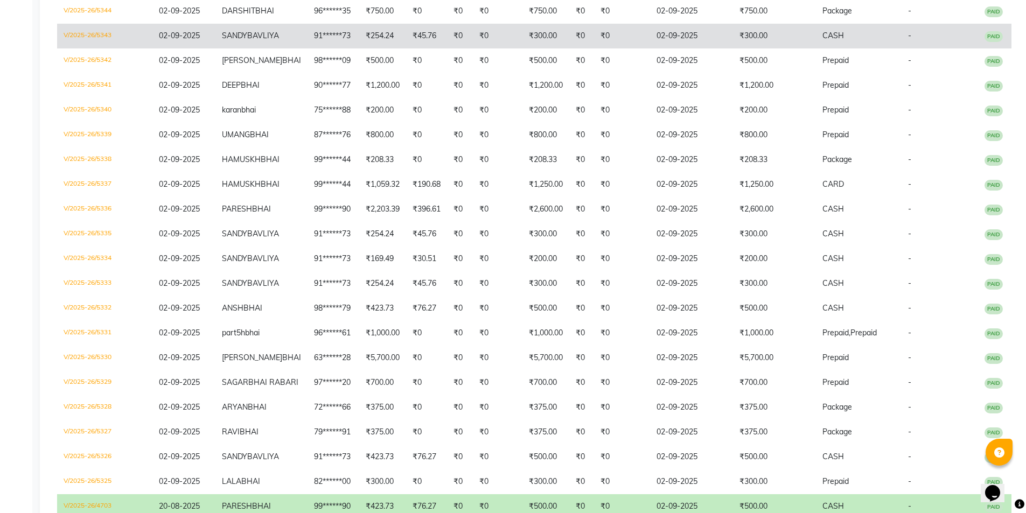
click at [764, 48] on td "₹300.00" at bounding box center [774, 36] width 83 height 25
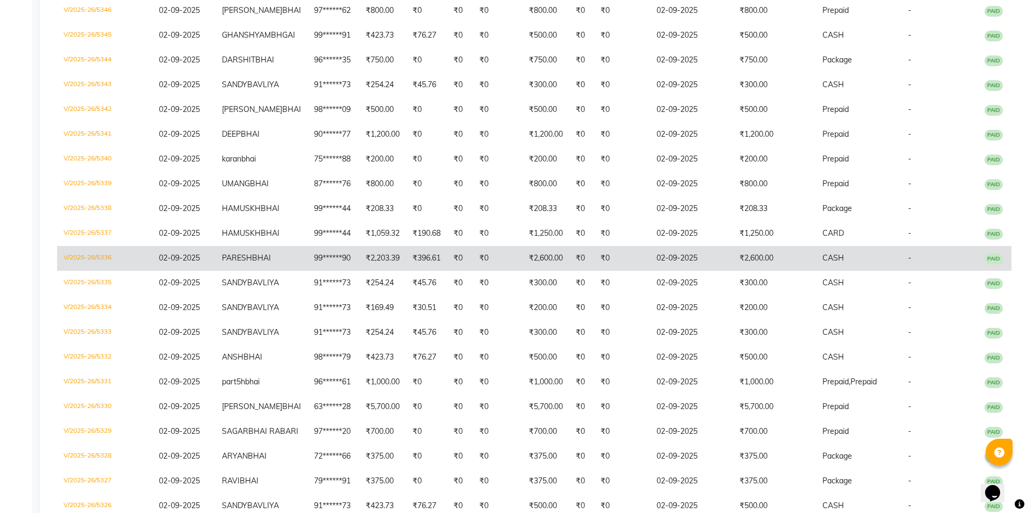
scroll to position [225, 0]
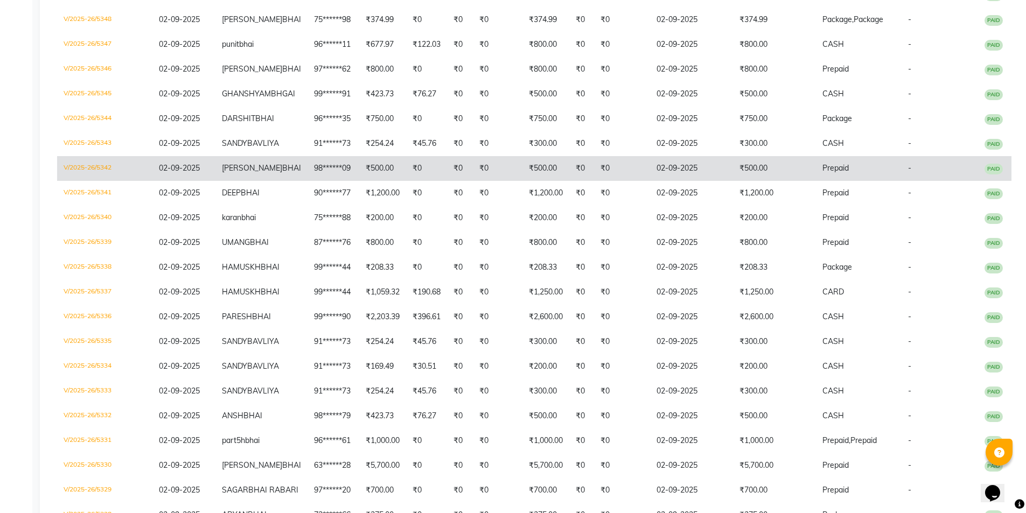
click at [795, 181] on td "₹500.00" at bounding box center [774, 168] width 83 height 25
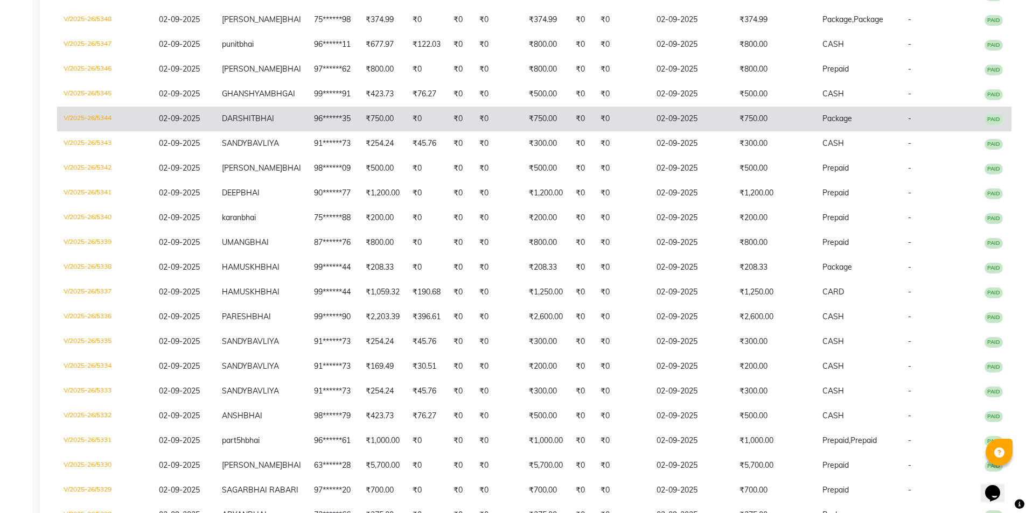
click at [710, 131] on td "02-09-2025" at bounding box center [691, 119] width 83 height 25
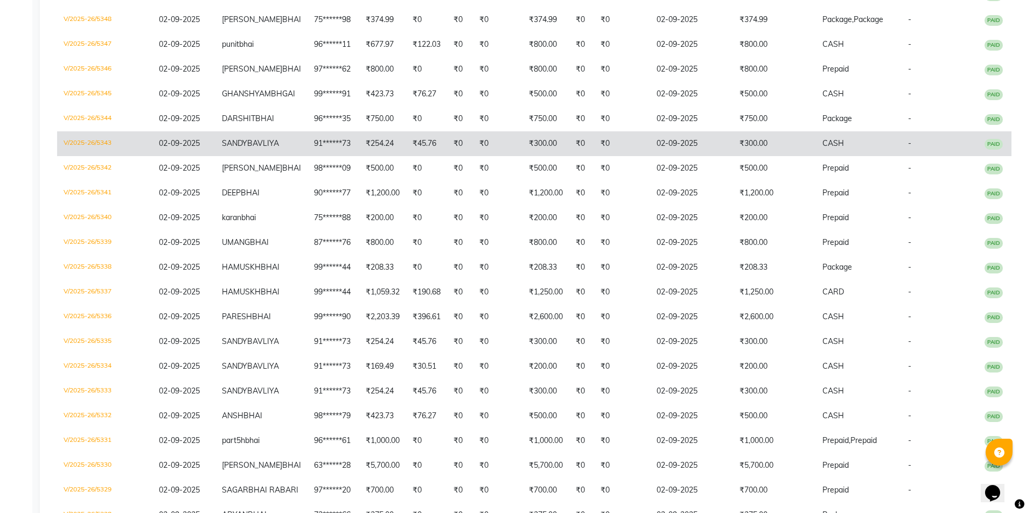
click at [816, 156] on td "CASH" at bounding box center [859, 143] width 86 height 25
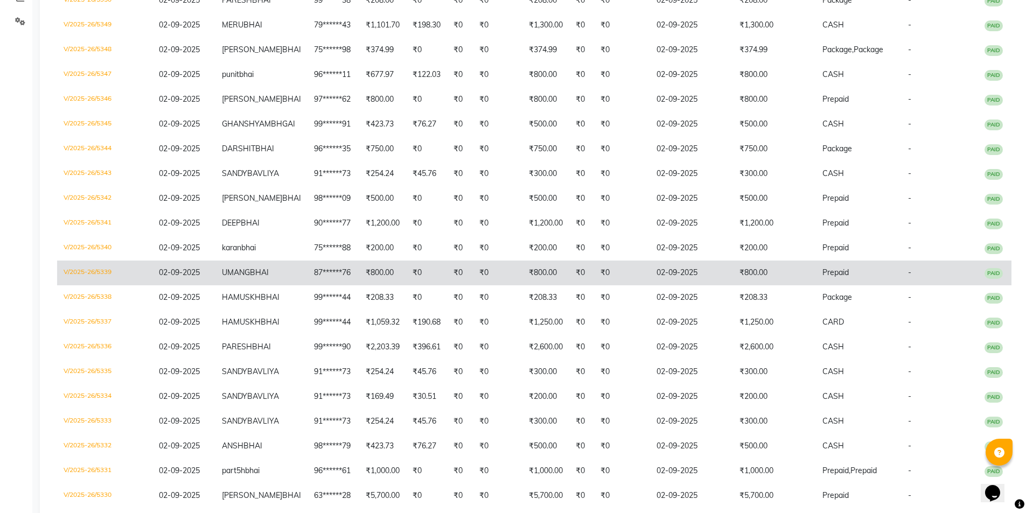
scroll to position [117, 0]
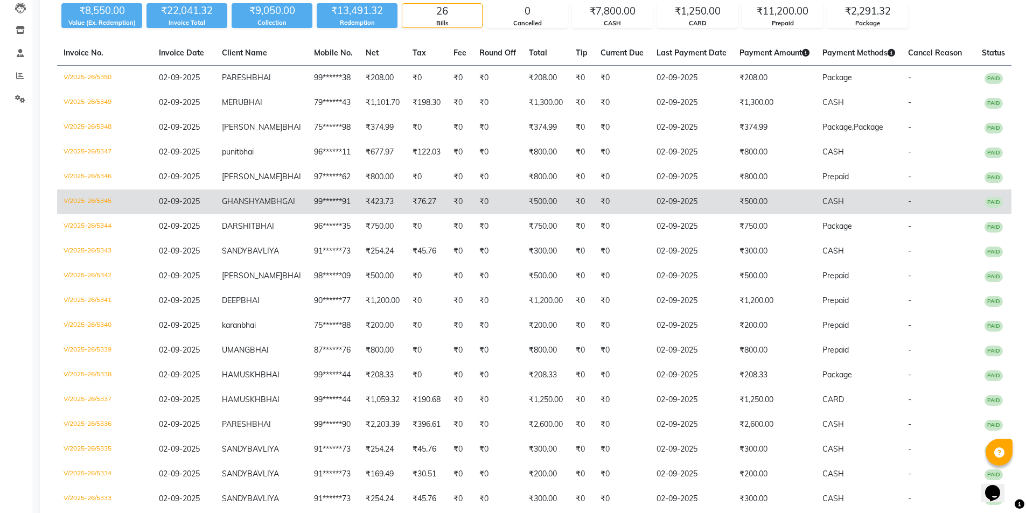
click at [874, 214] on td "CASH" at bounding box center [859, 202] width 86 height 25
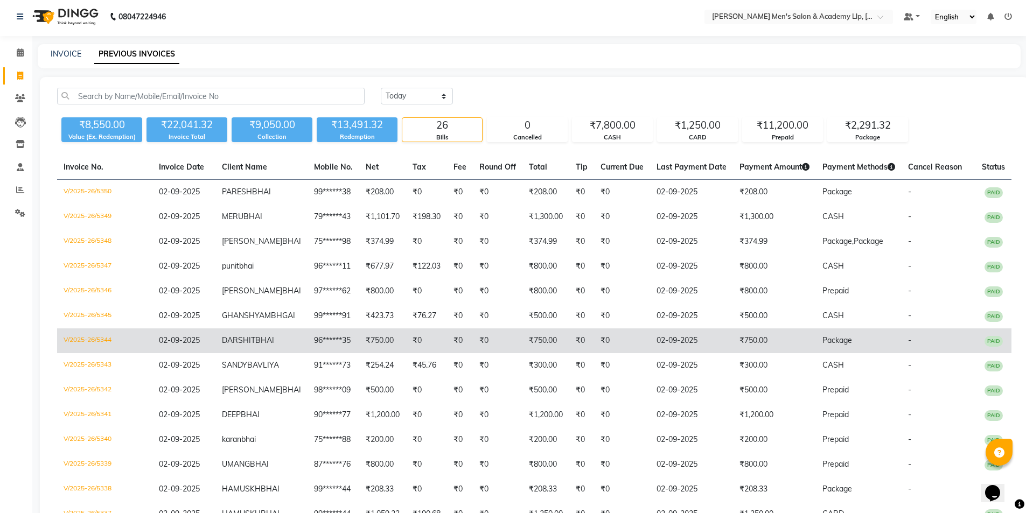
scroll to position [0, 0]
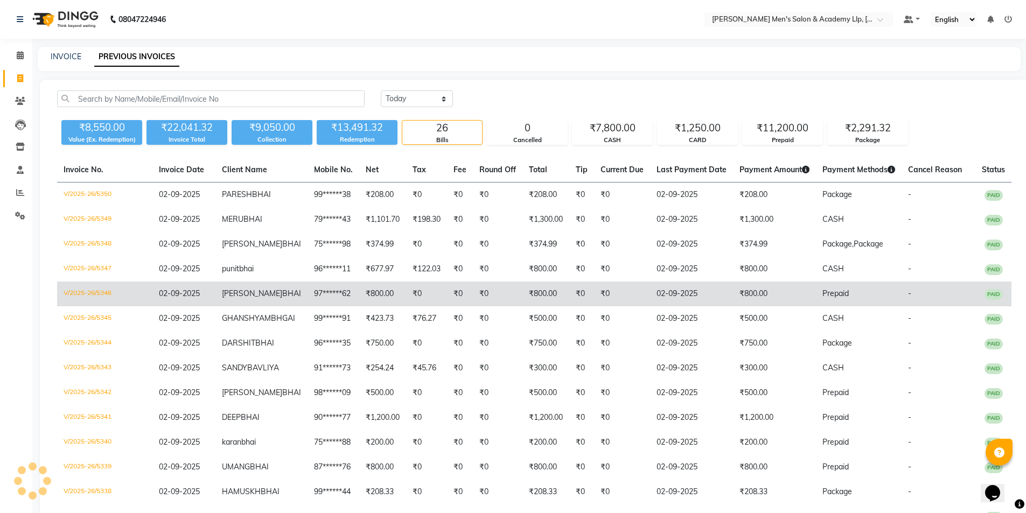
click at [878, 306] on td "Prepaid" at bounding box center [859, 294] width 86 height 25
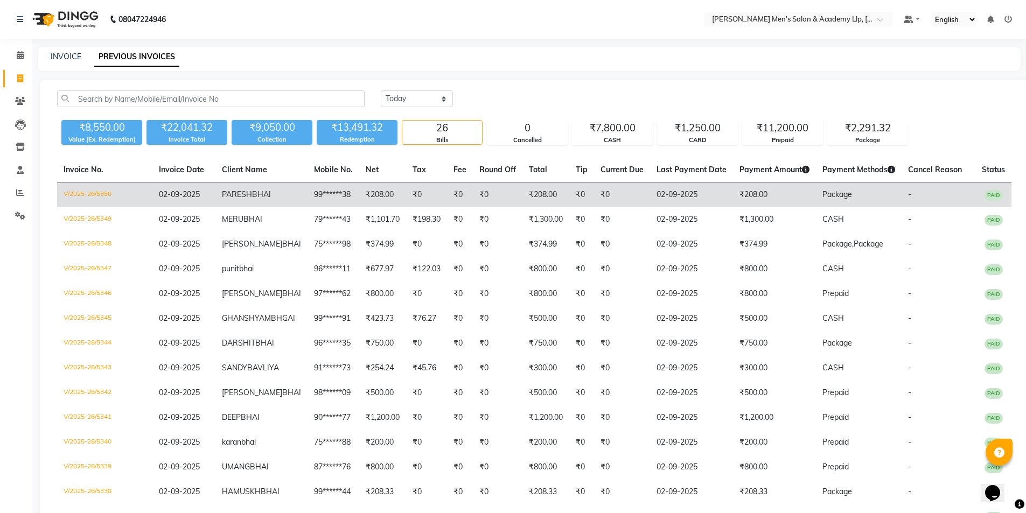
click at [917, 186] on td "-" at bounding box center [939, 195] width 74 height 25
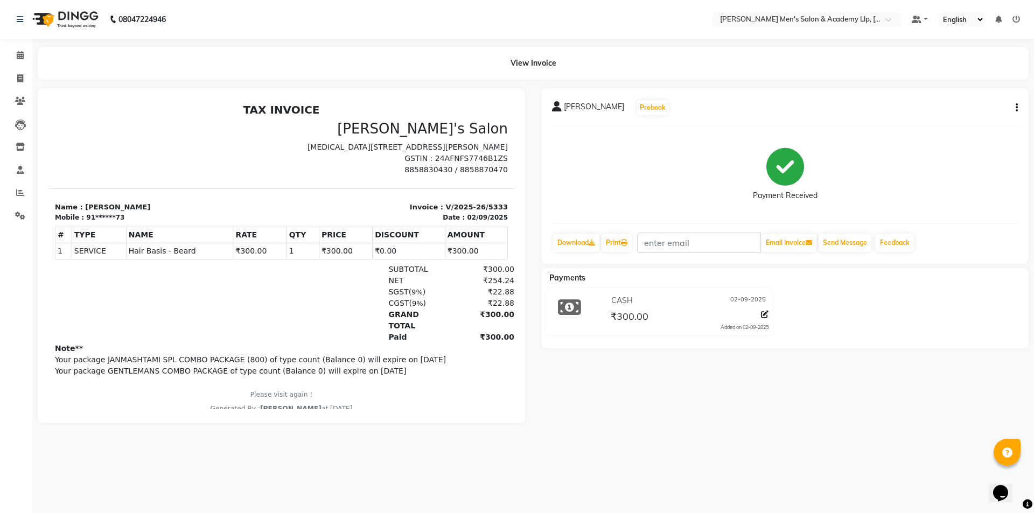
click at [1016, 108] on icon "button" at bounding box center [1017, 108] width 2 height 1
click at [961, 118] on div "Edit Item Staff" at bounding box center [963, 114] width 74 height 13
select select "83023"
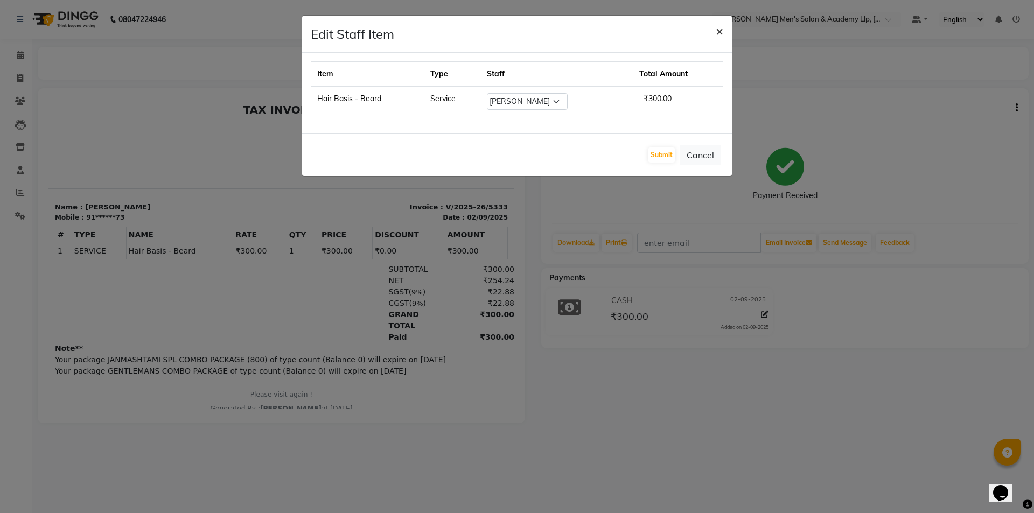
click at [721, 30] on span "×" at bounding box center [720, 31] width 8 height 16
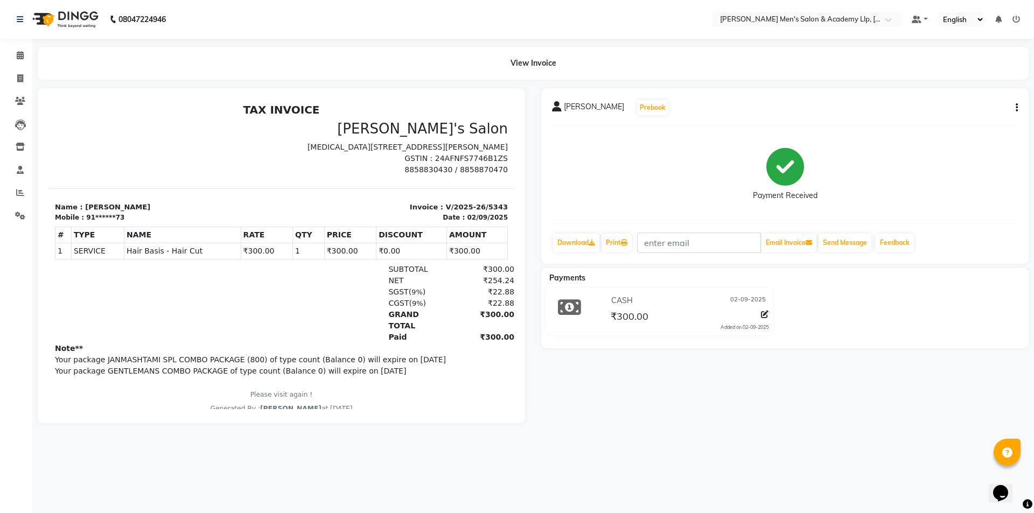
click at [1015, 105] on button "button" at bounding box center [1014, 107] width 6 height 11
click at [975, 114] on div "Edit Item Staff" at bounding box center [963, 114] width 74 height 13
select select "78784"
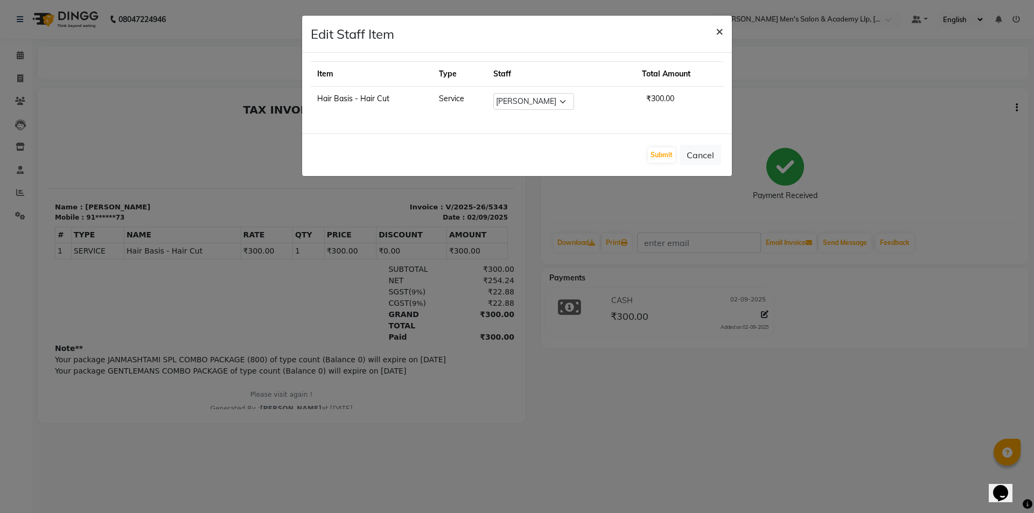
click at [720, 31] on span "×" at bounding box center [720, 31] width 8 height 16
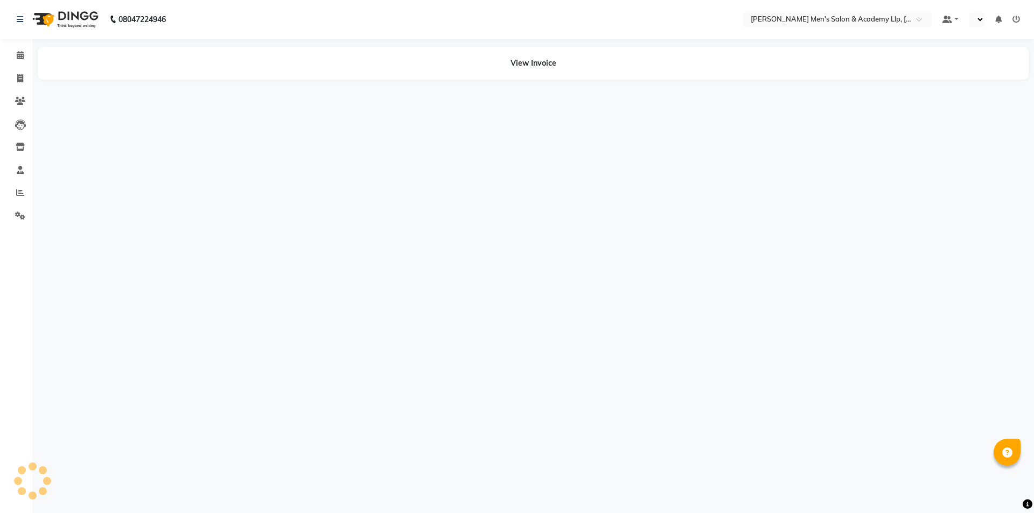
select select "en"
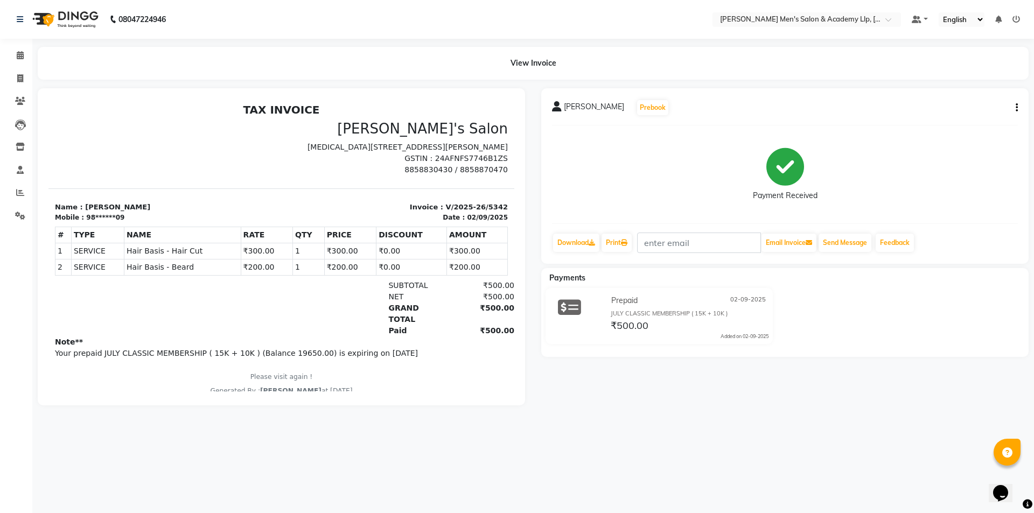
click at [1018, 109] on div "[PERSON_NAME] Prebook Payment Received Download Print Email Invoice Send Messag…" at bounding box center [784, 176] width 487 height 176
click at [1017, 108] on icon "button" at bounding box center [1017, 108] width 2 height 1
click at [975, 119] on div "Edit Item Staff" at bounding box center [963, 114] width 74 height 13
select select "84131"
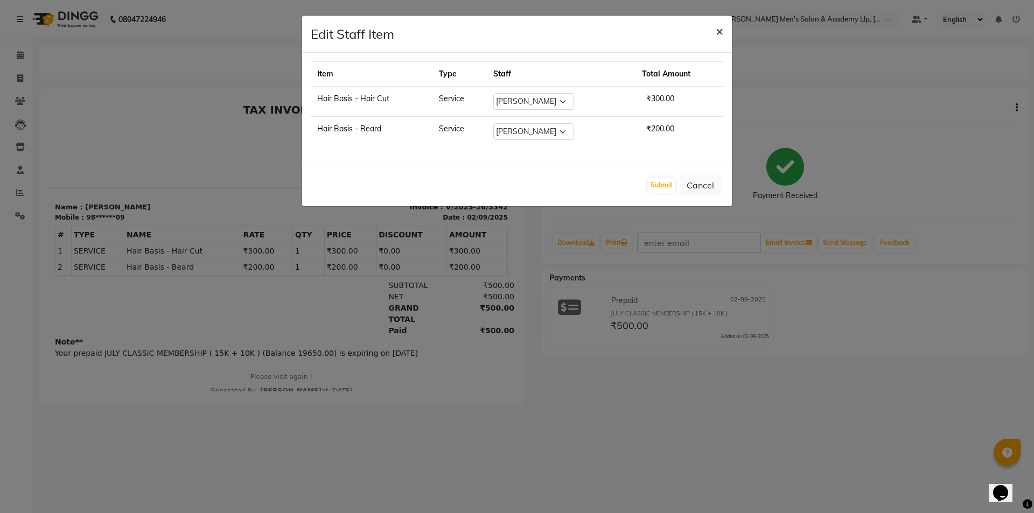
click at [726, 34] on button "×" at bounding box center [719, 31] width 25 height 30
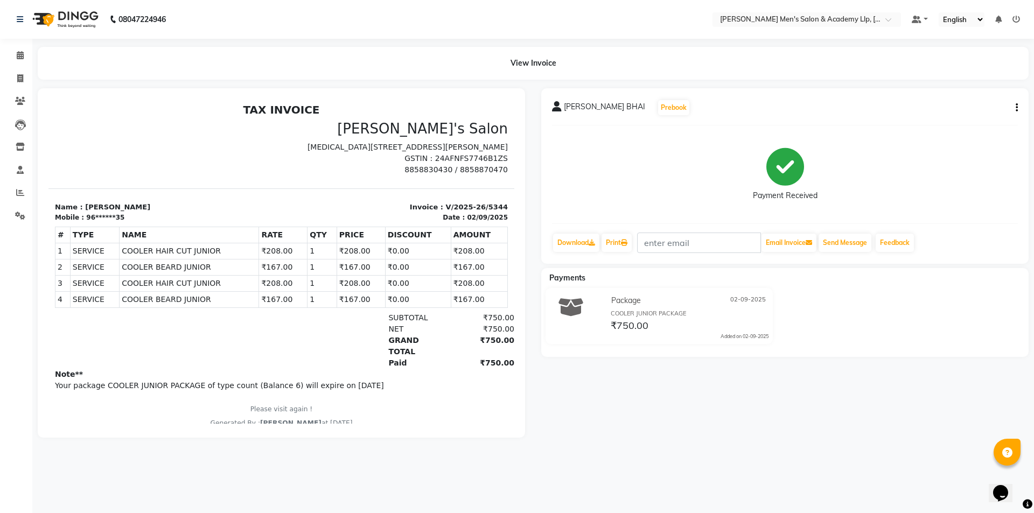
click at [1017, 108] on icon "button" at bounding box center [1017, 108] width 2 height 1
click at [986, 112] on div "Edit Item Staff" at bounding box center [963, 114] width 74 height 13
select select "78790"
select select "78787"
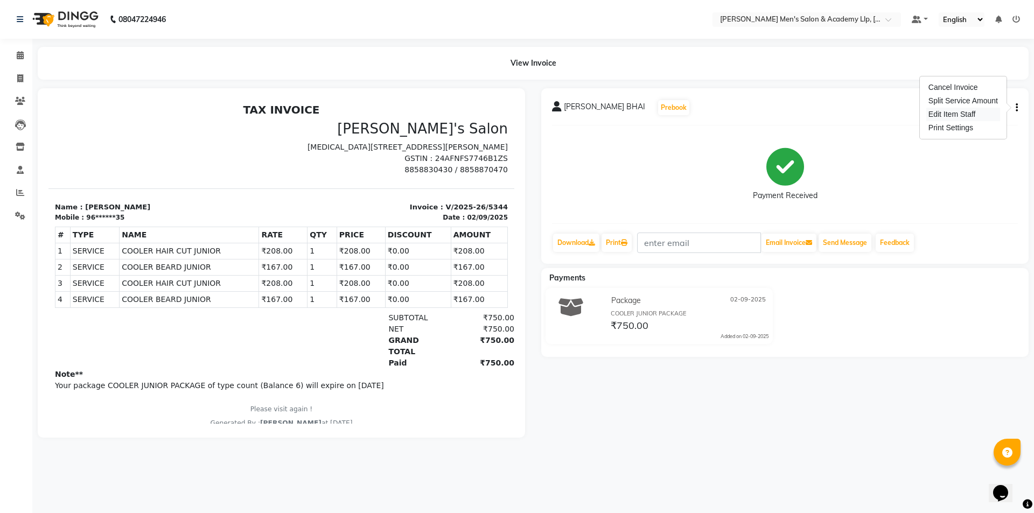
select select "78787"
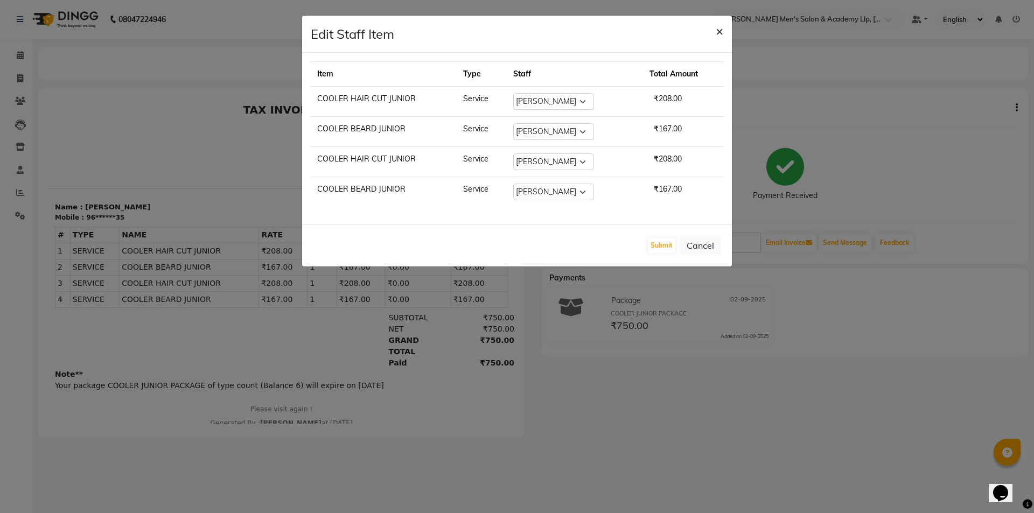
click at [716, 33] on span "×" at bounding box center [720, 31] width 8 height 16
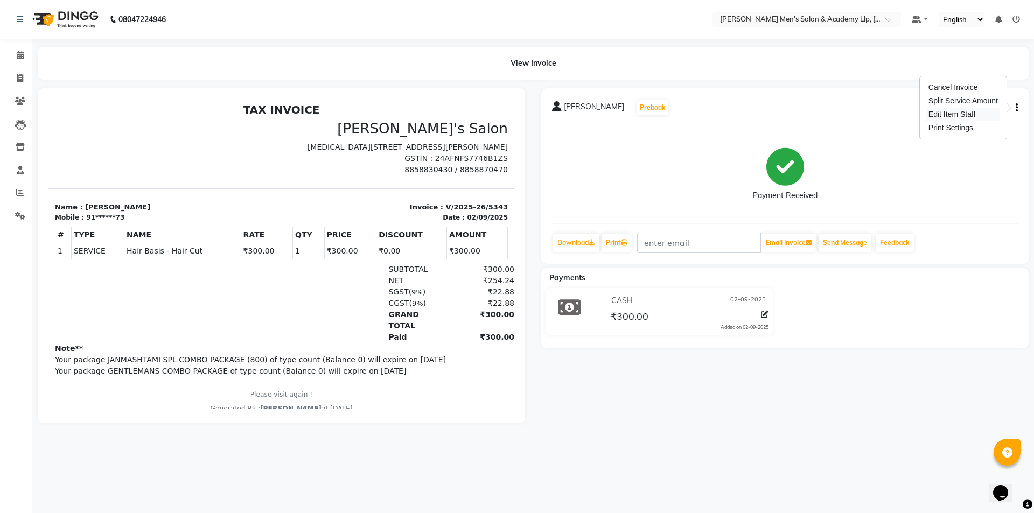
click at [973, 111] on div "Edit Item Staff" at bounding box center [963, 114] width 74 height 13
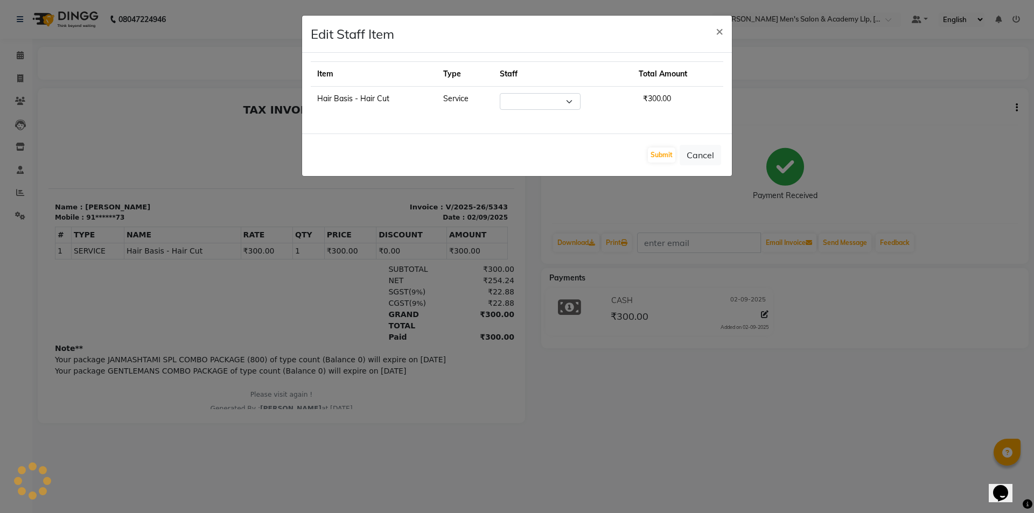
select select "78784"
click at [720, 31] on span "×" at bounding box center [720, 31] width 8 height 16
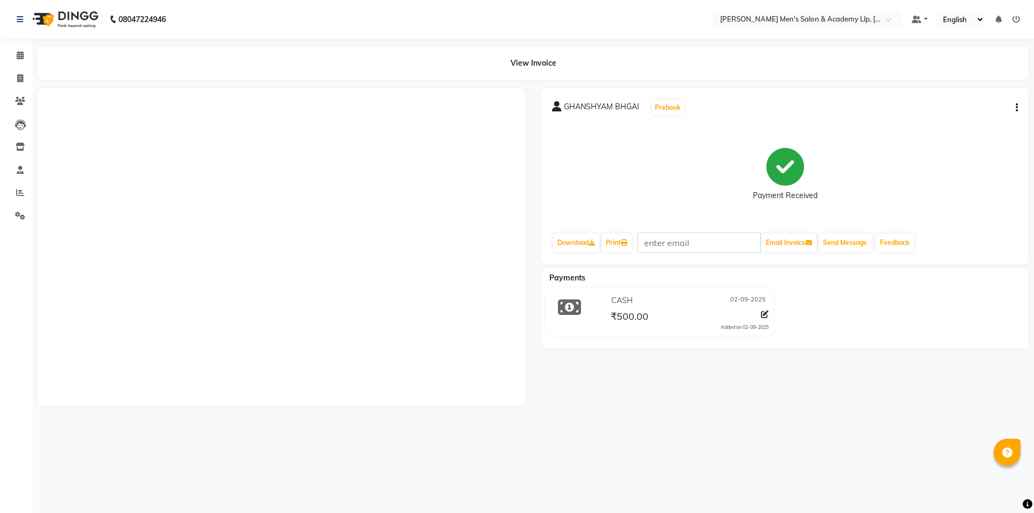
click at [1017, 108] on icon "button" at bounding box center [1017, 108] width 2 height 1
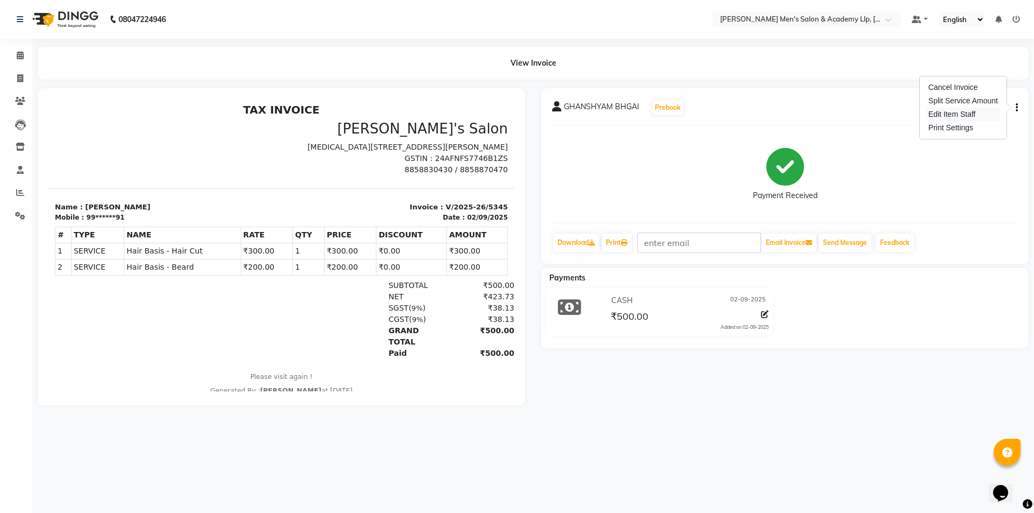
click at [984, 112] on div "Edit Item Staff" at bounding box center [963, 114] width 74 height 13
select select
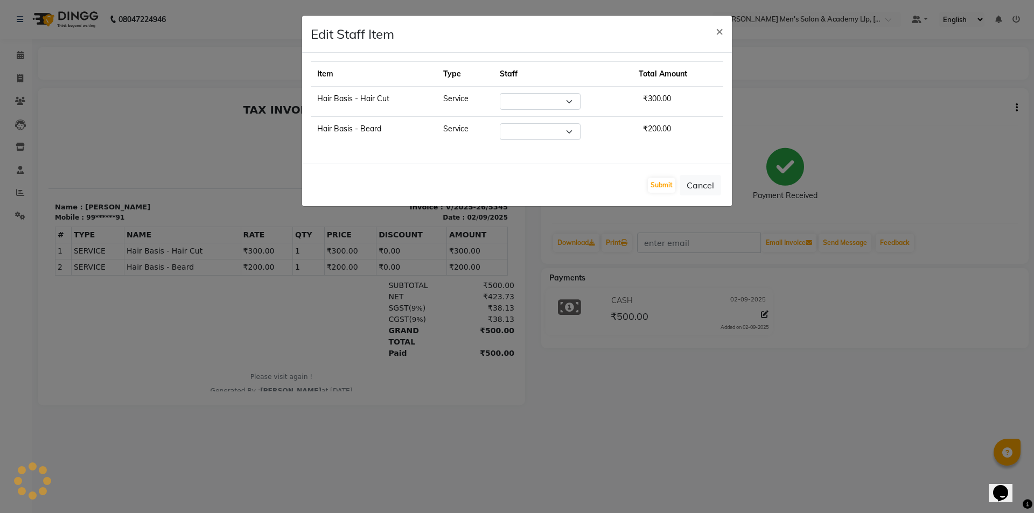
select select "78784"
select select "83023"
click at [722, 33] on span "×" at bounding box center [720, 31] width 8 height 16
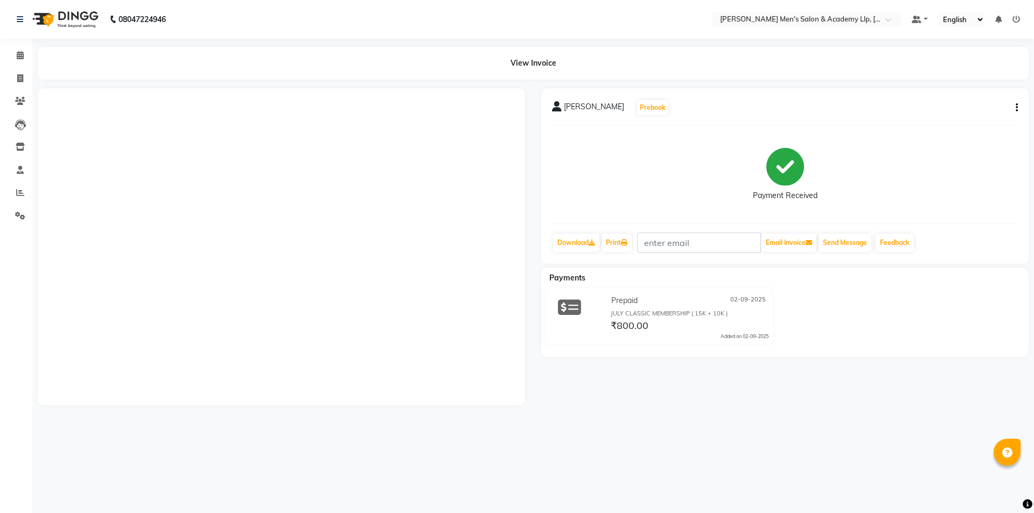
click at [1017, 108] on icon "button" at bounding box center [1017, 108] width 2 height 1
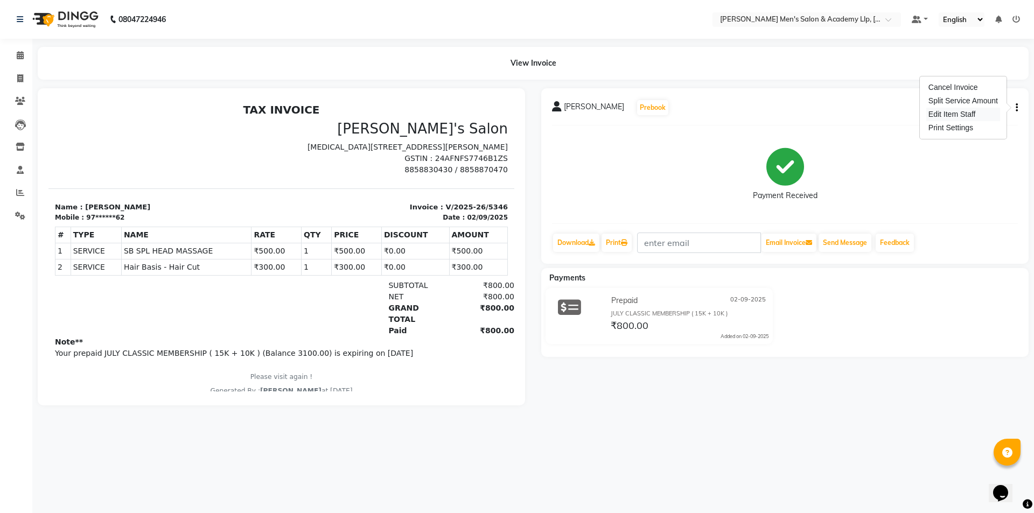
click at [968, 112] on div "Edit Item Staff" at bounding box center [963, 114] width 74 height 13
select select "78796"
select select "78790"
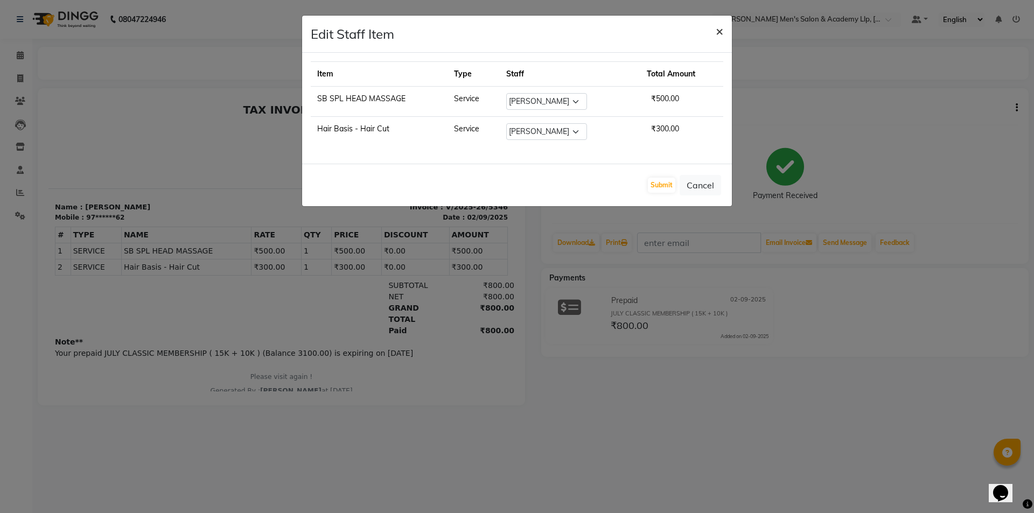
click at [714, 33] on button "×" at bounding box center [719, 31] width 25 height 30
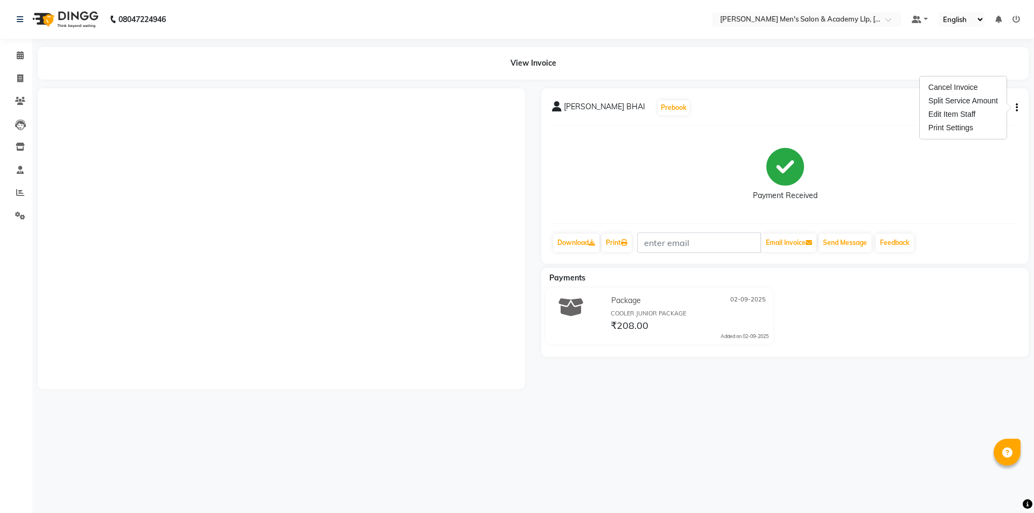
click at [958, 117] on div "Edit Item Staff" at bounding box center [963, 114] width 74 height 13
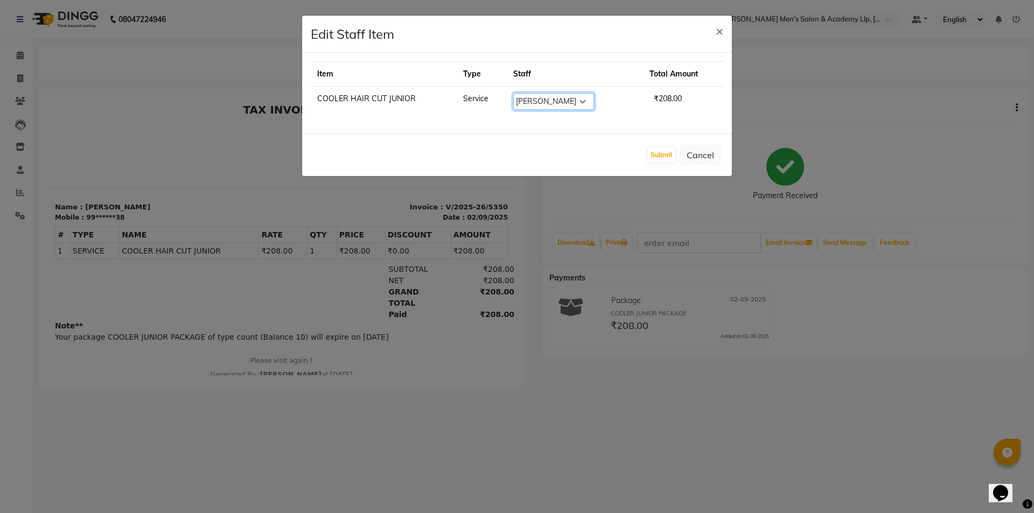
click at [553, 107] on select "Select ABHISHEK SEN AKKI SEN ANKUSH SEN ARYAN GOHEL CHANDU SEN DIPESH SEN HARIS…" at bounding box center [553, 101] width 81 height 17
select select "83023"
click at [513, 93] on select "Select ABHISHEK SEN AKKI SEN ANKUSH SEN ARYAN GOHEL CHANDU SEN DIPESH SEN HARIS…" at bounding box center [553, 101] width 81 height 17
click at [656, 154] on button "Submit" at bounding box center [661, 155] width 27 height 15
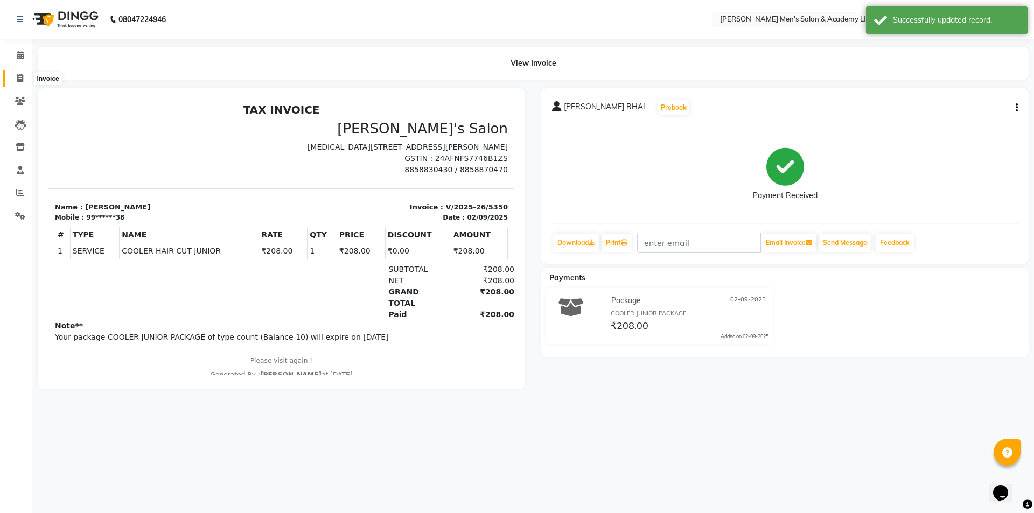
click at [19, 81] on icon at bounding box center [20, 78] width 6 height 8
select select "service"
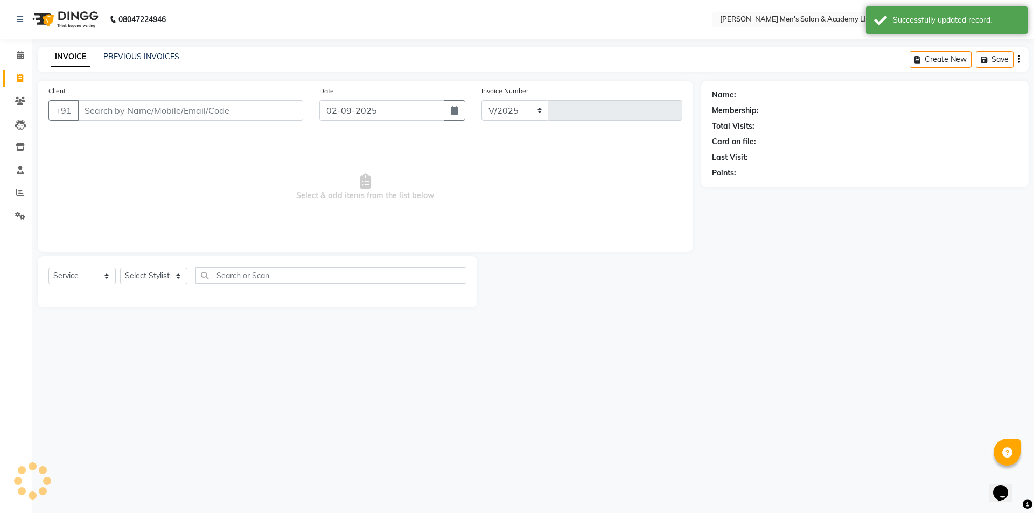
select select "8248"
type input "5351"
click at [125, 57] on link "PREVIOUS INVOICES" at bounding box center [141, 57] width 76 height 10
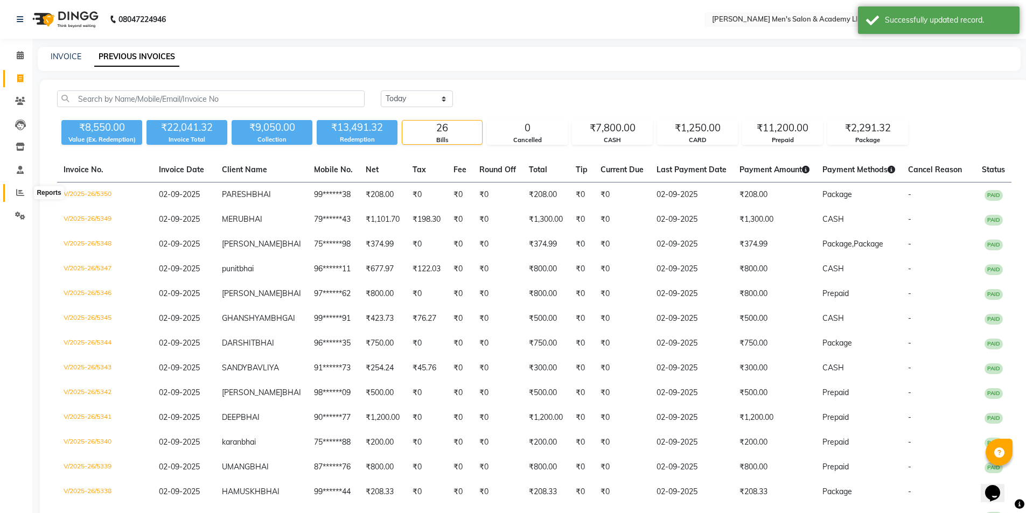
click at [16, 190] on span at bounding box center [20, 193] width 19 height 12
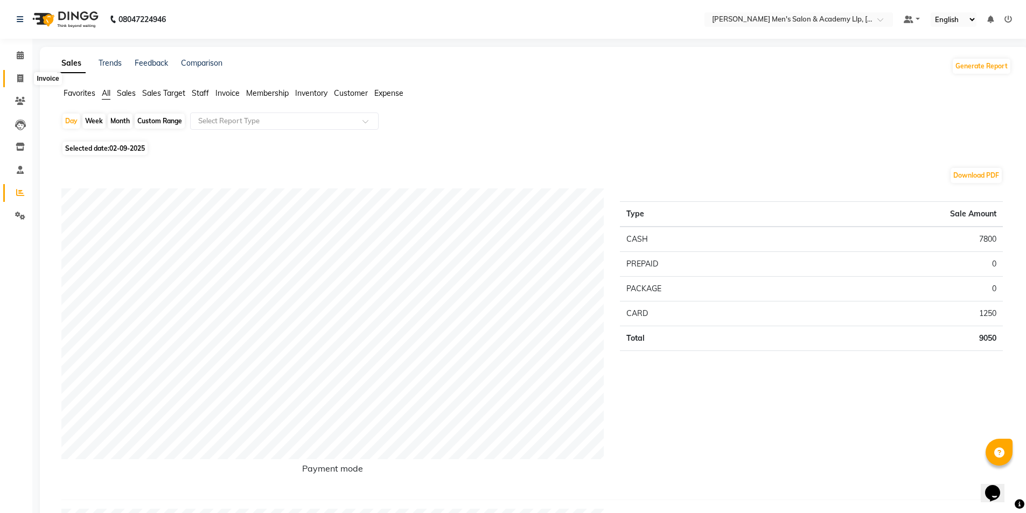
click at [17, 78] on icon at bounding box center [20, 78] width 6 height 8
click at [17, 77] on span at bounding box center [20, 79] width 19 height 12
select select "service"
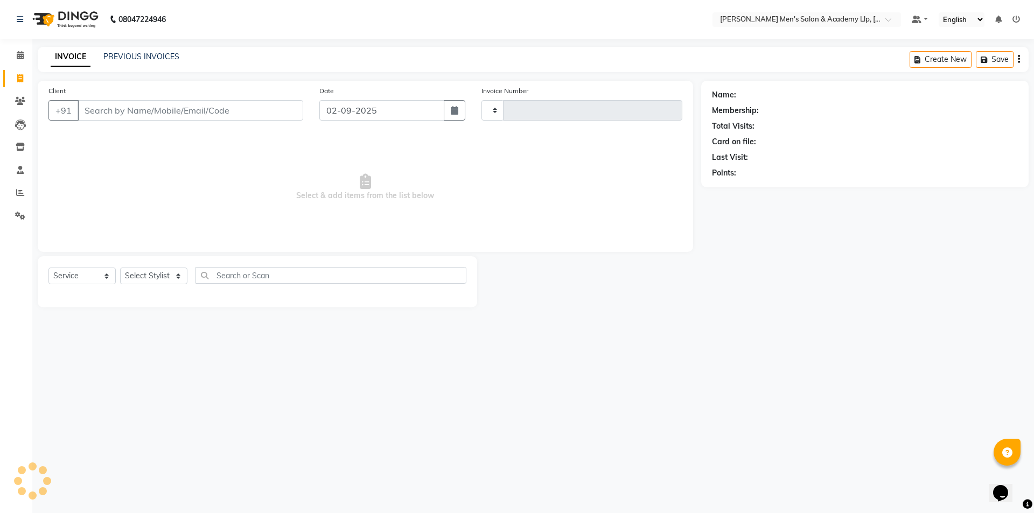
type input "5351"
select select "8248"
click at [20, 51] on icon at bounding box center [20, 55] width 7 height 8
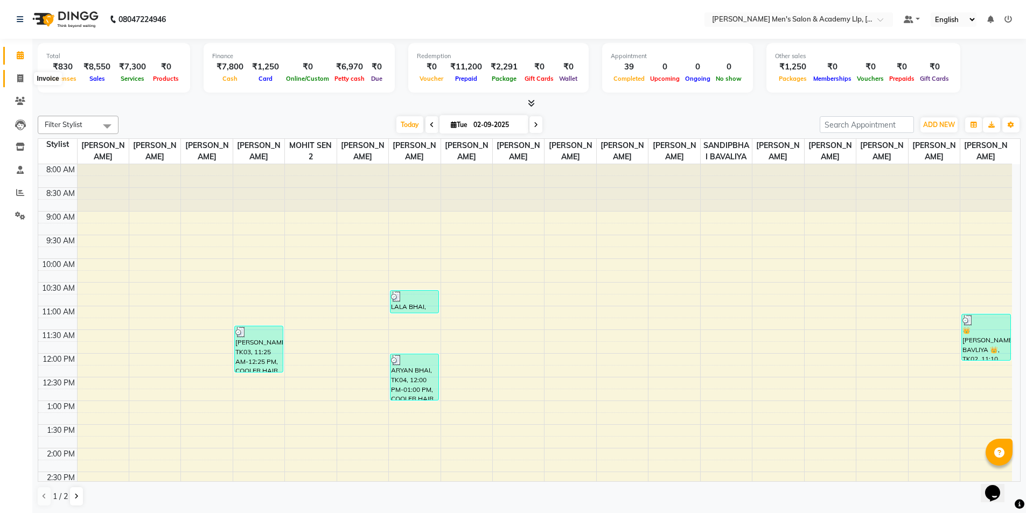
drag, startPoint x: 22, startPoint y: 79, endPoint x: 20, endPoint y: 73, distance: 5.8
click at [21, 78] on icon at bounding box center [20, 78] width 6 height 8
select select "service"
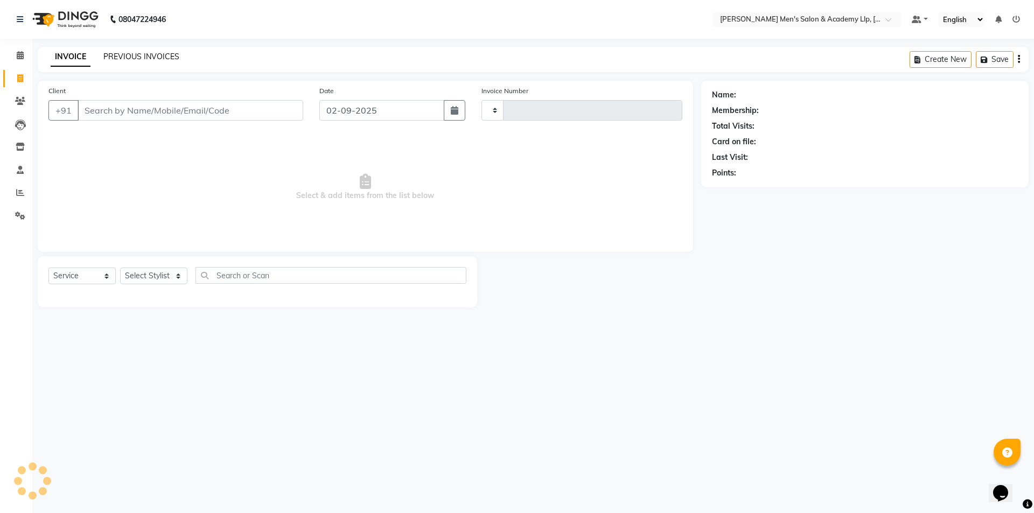
type input "5351"
click at [124, 56] on link "PREVIOUS INVOICES" at bounding box center [141, 57] width 76 height 10
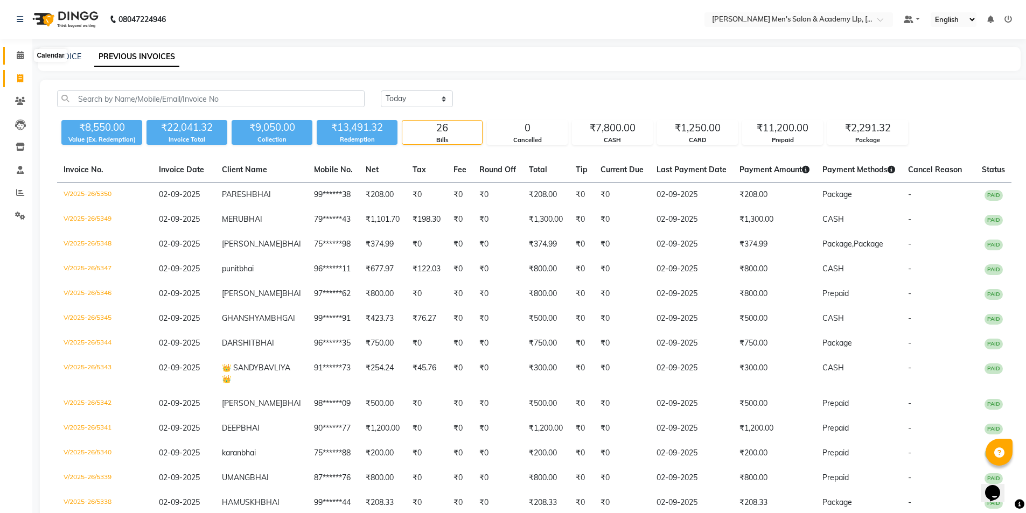
click at [22, 52] on icon at bounding box center [20, 55] width 7 height 8
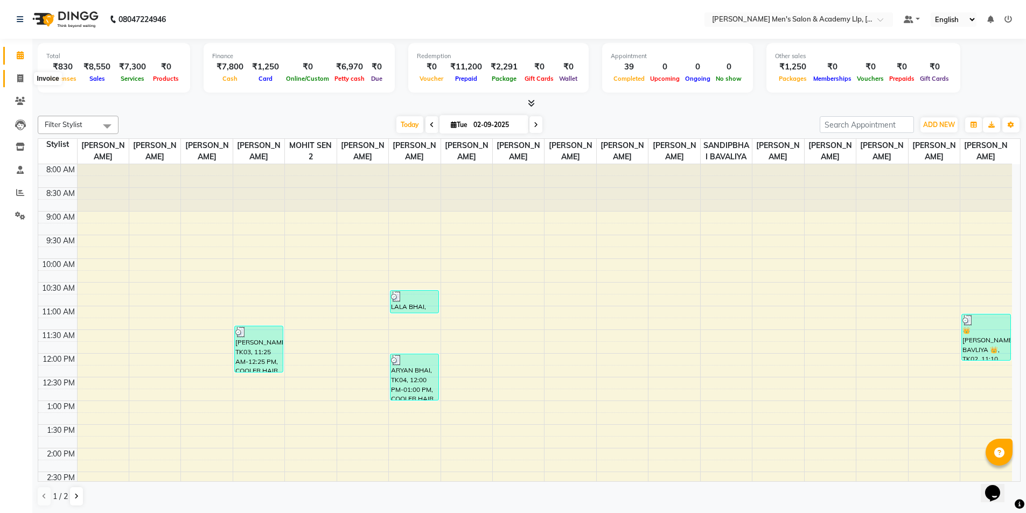
click at [23, 76] on icon at bounding box center [20, 78] width 6 height 8
select select "service"
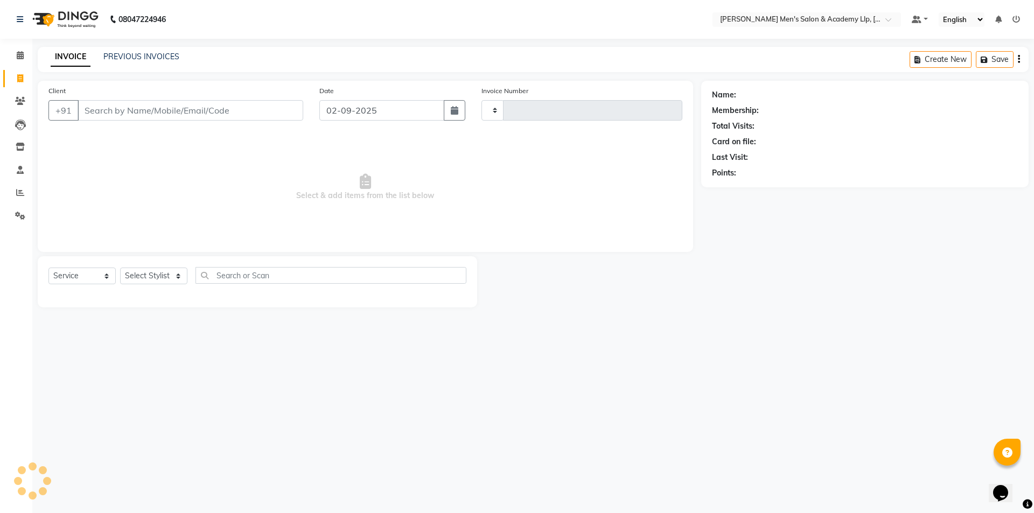
type input "5351"
select select "8248"
drag, startPoint x: 123, startPoint y: 113, endPoint x: 118, endPoint y: 105, distance: 9.0
click at [122, 110] on input "Client" at bounding box center [191, 110] width 226 height 20
click at [20, 193] on icon at bounding box center [20, 193] width 8 height 8
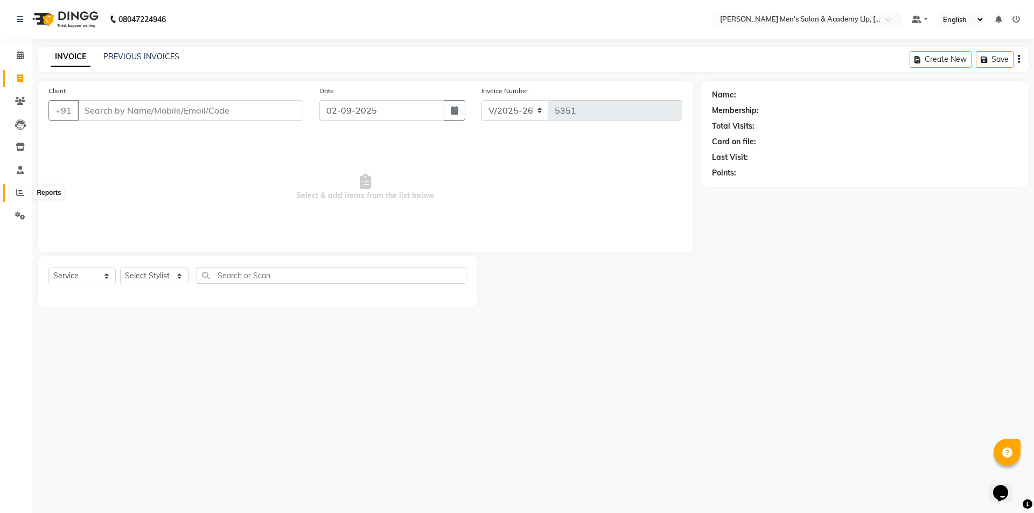
click at [20, 193] on icon at bounding box center [20, 193] width 8 height 8
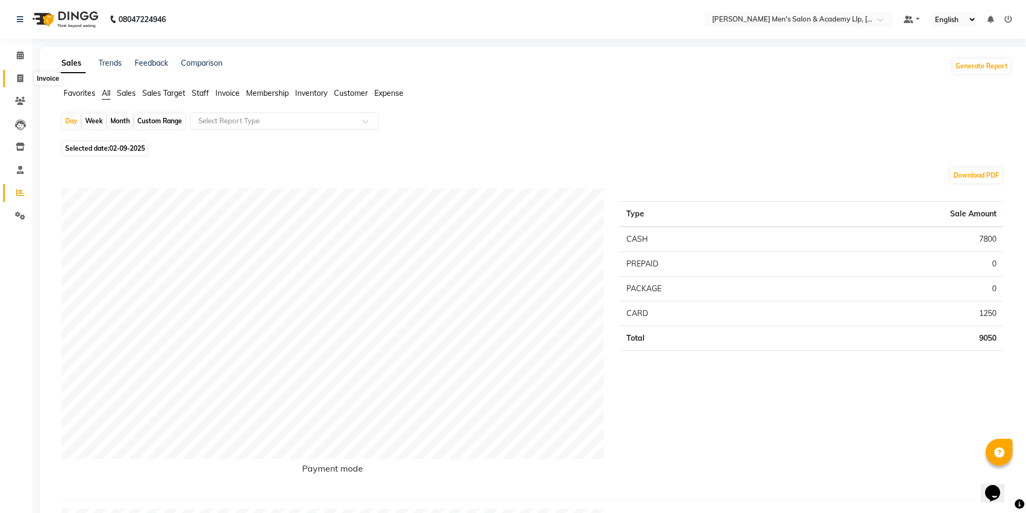
click at [20, 78] on icon at bounding box center [20, 78] width 6 height 8
select select "service"
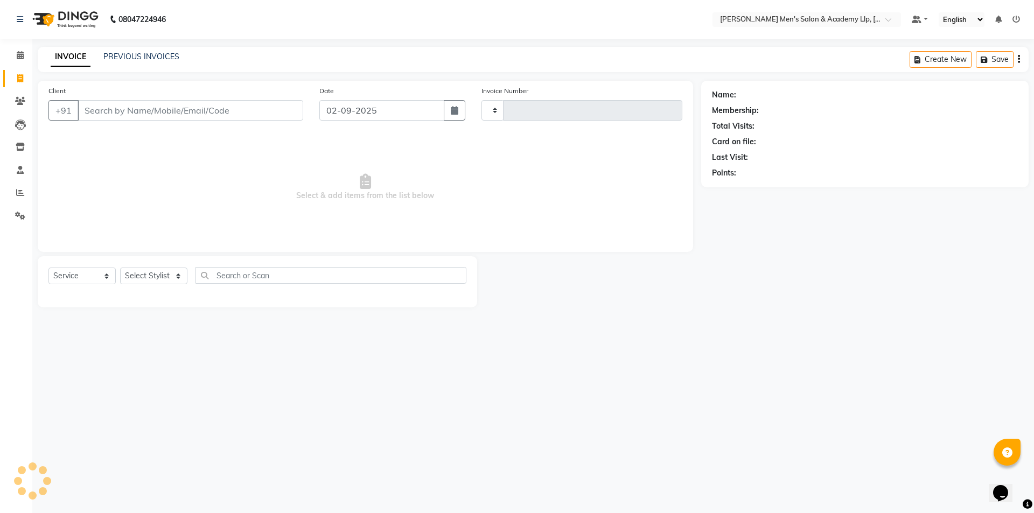
type input "5351"
select select "8248"
click at [130, 107] on input "Client" at bounding box center [191, 110] width 226 height 20
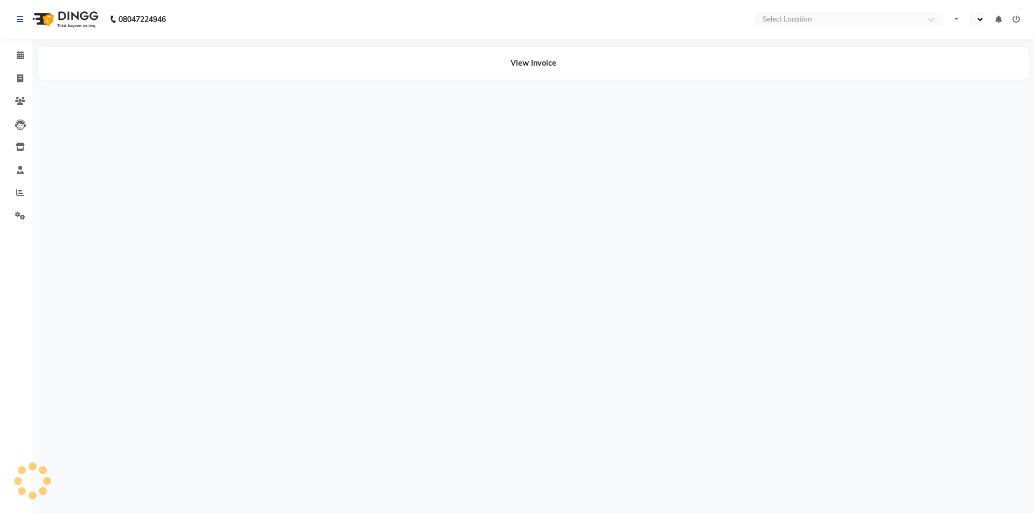
select select "en"
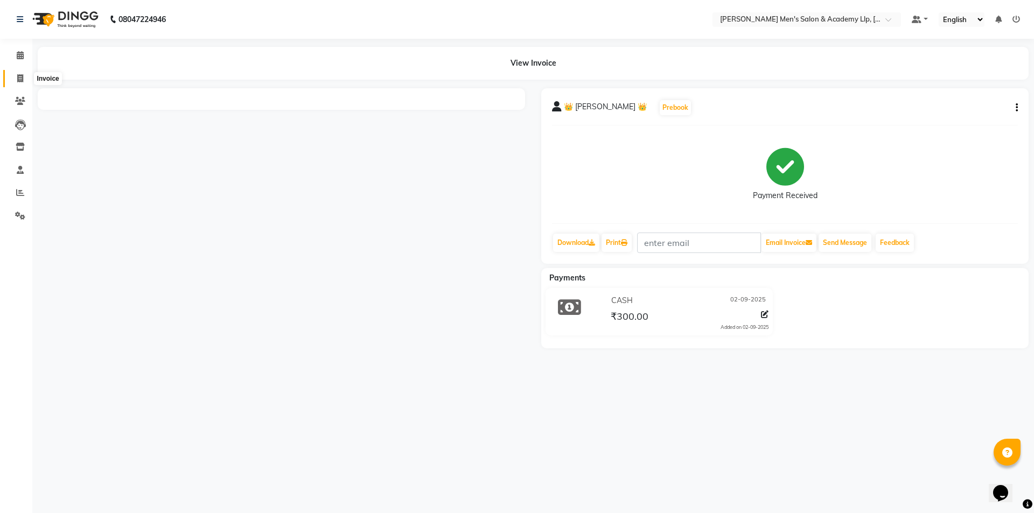
click at [19, 75] on icon at bounding box center [20, 78] width 6 height 8
select select "service"
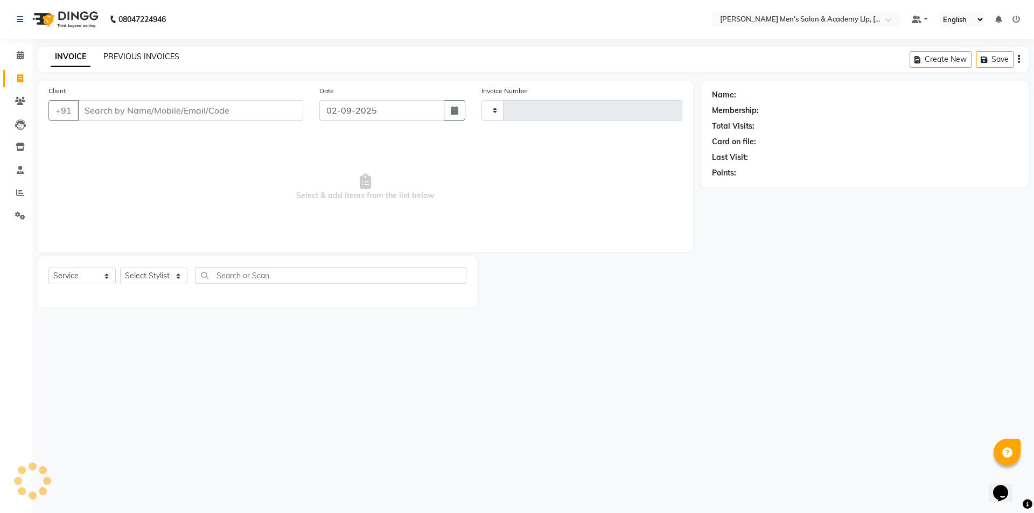
click at [107, 55] on link "PREVIOUS INVOICES" at bounding box center [141, 57] width 76 height 10
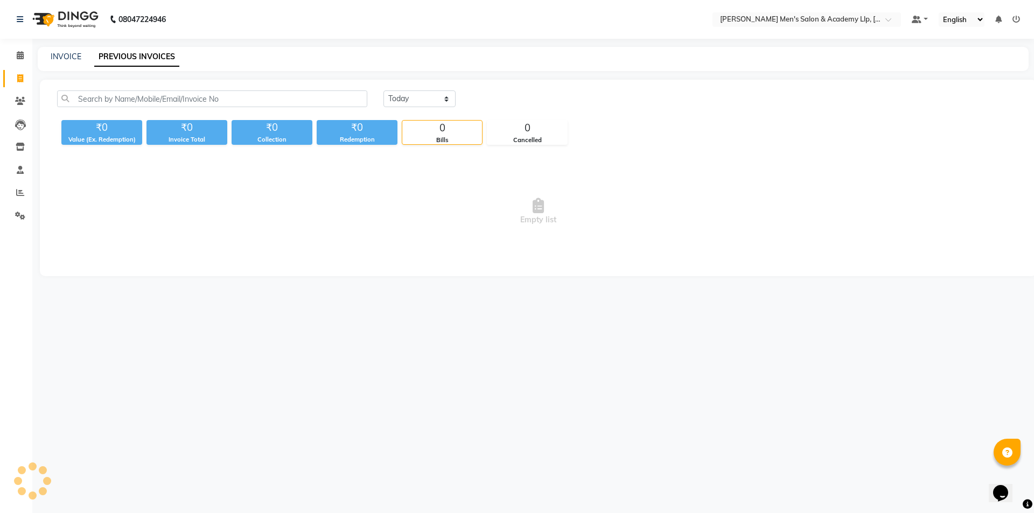
click at [107, 55] on link "PREVIOUS INVOICES" at bounding box center [136, 56] width 85 height 19
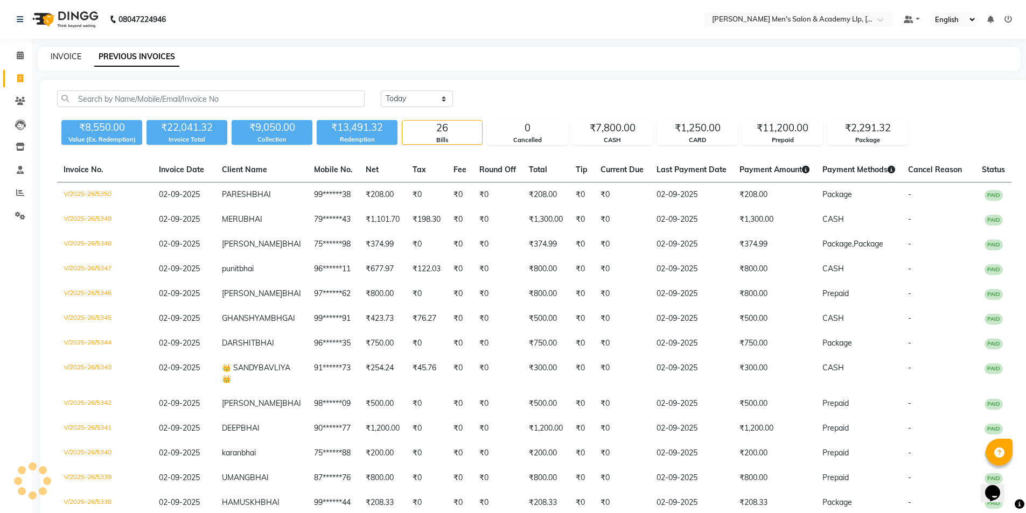
click at [75, 55] on link "INVOICE" at bounding box center [66, 57] width 31 height 10
select select "8248"
select select "service"
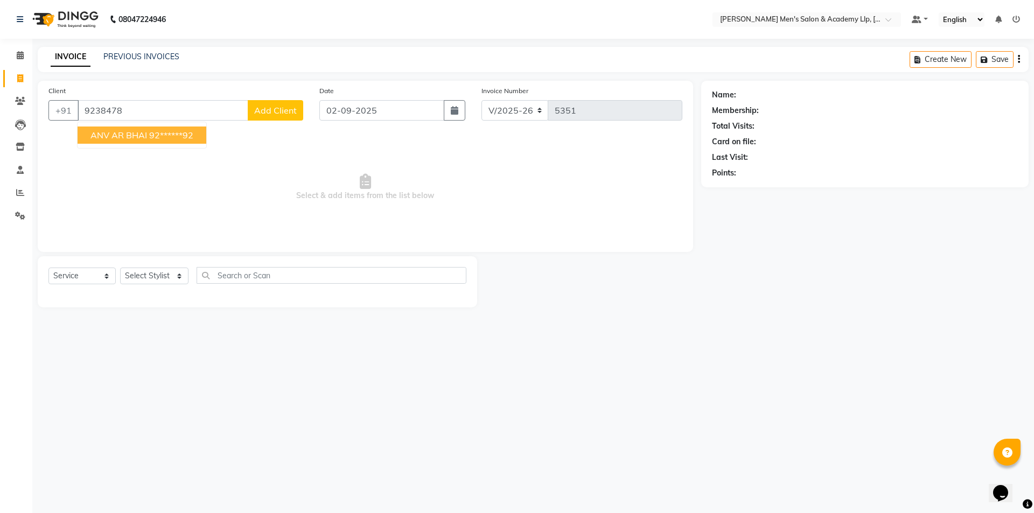
click at [176, 140] on ngb-highlight "92******92" at bounding box center [171, 135] width 44 height 11
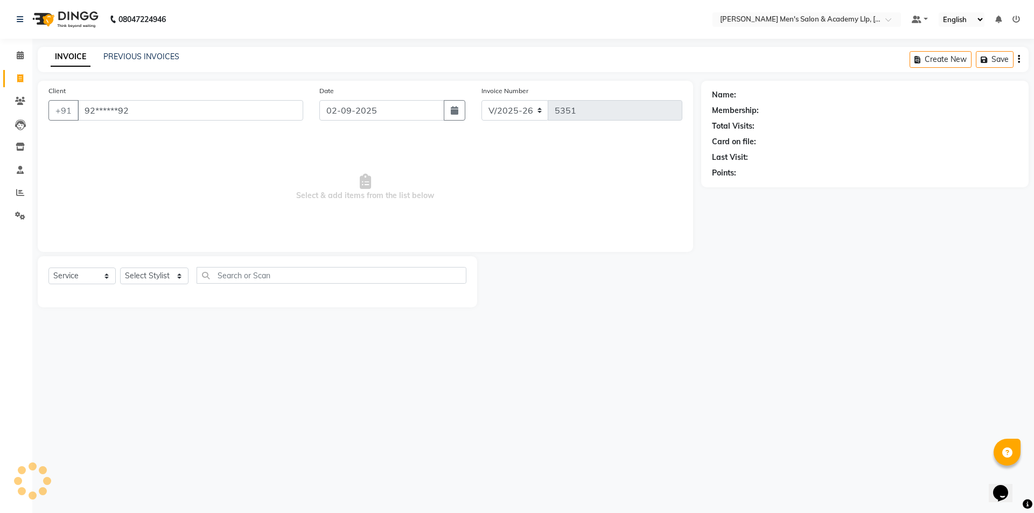
type input "92******92"
click at [166, 278] on select "Select Stylist ABHISHEK SEN AKKI SEN [PERSON_NAME] [PERSON_NAME] [PERSON_NAME] …" at bounding box center [154, 276] width 68 height 17
select select "78790"
click at [120, 268] on select "Select Stylist ABHISHEK SEN AKKI SEN [PERSON_NAME] [PERSON_NAME] [PERSON_NAME] …" at bounding box center [154, 276] width 68 height 17
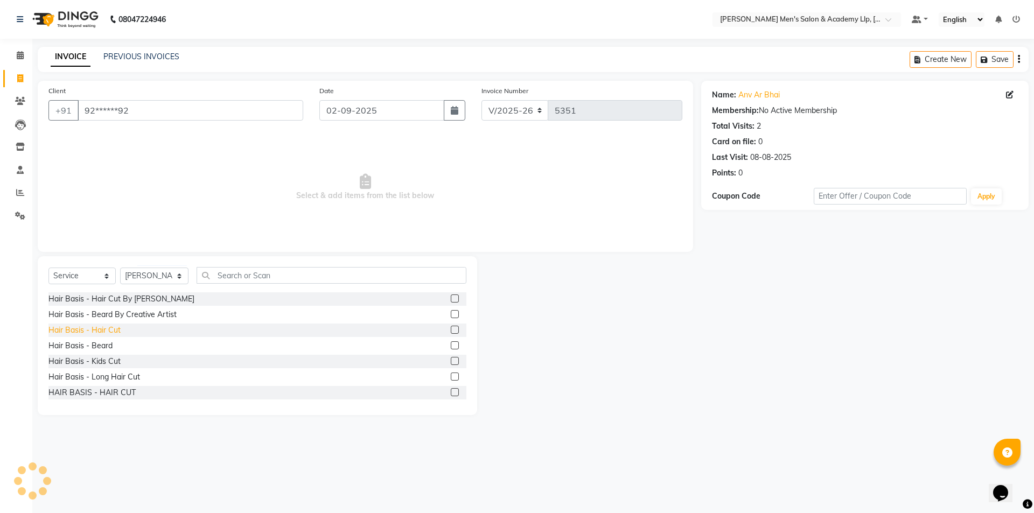
drag, startPoint x: 109, startPoint y: 330, endPoint x: 106, endPoint y: 336, distance: 6.5
click at [109, 331] on div "Hair Basis - Hair Cut" at bounding box center [84, 330] width 72 height 11
checkbox input "false"
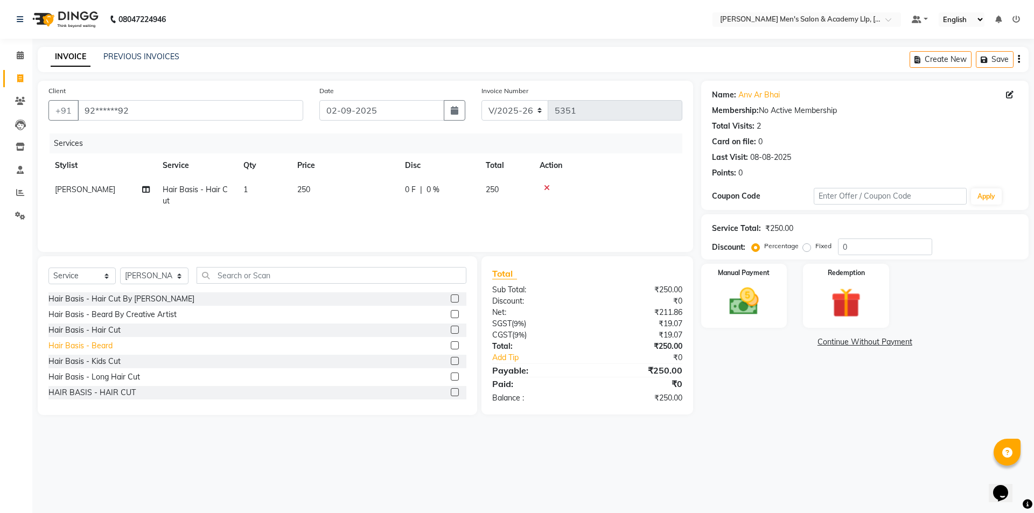
click at [102, 344] on div "Hair Basis - Beard" at bounding box center [80, 345] width 64 height 11
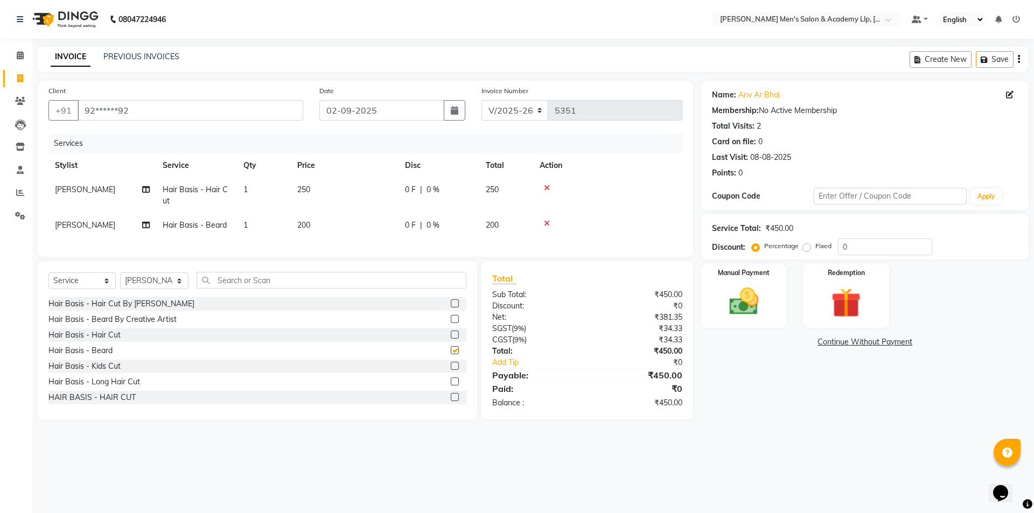
checkbox input "false"
click at [355, 198] on td "250" at bounding box center [345, 196] width 108 height 36
select select "78790"
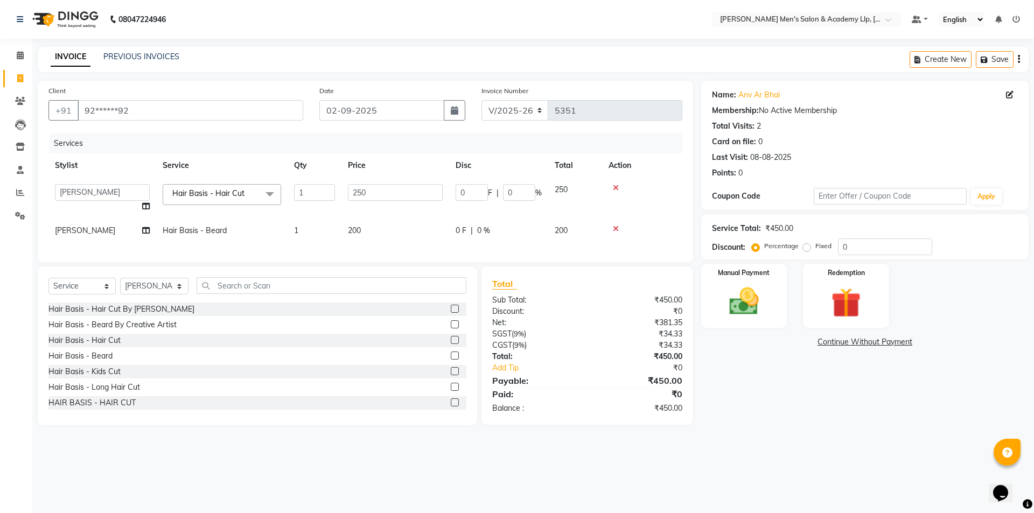
click at [387, 187] on input "250" at bounding box center [395, 192] width 95 height 17
type input "2"
type input "300"
drag, startPoint x: 814, startPoint y: 423, endPoint x: 789, endPoint y: 367, distance: 60.8
click at [814, 422] on div "Name: Anv Ar Bhai Membership: No Active Membership Total Visits: 2 Card on file…" at bounding box center [869, 253] width 336 height 345
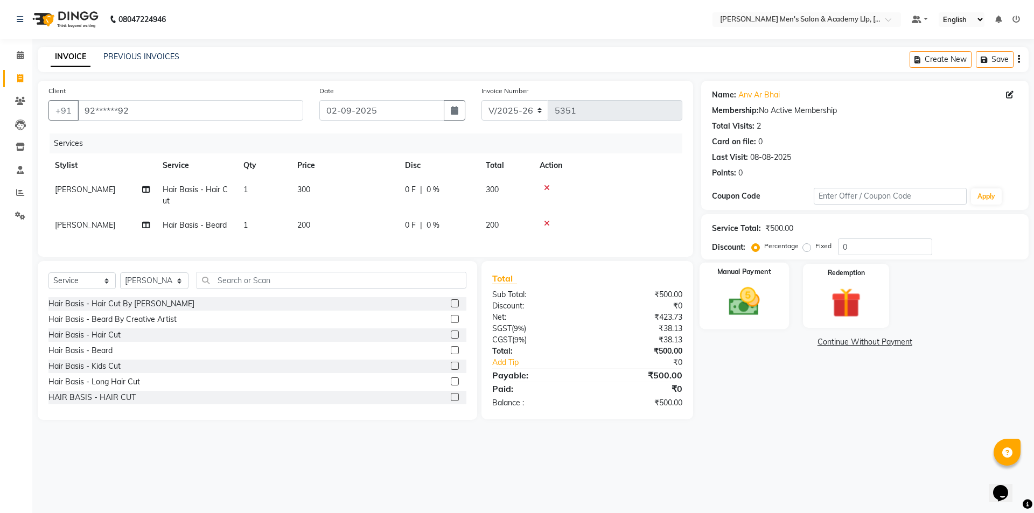
click at [777, 308] on div "Manual Payment" at bounding box center [743, 296] width 89 height 66
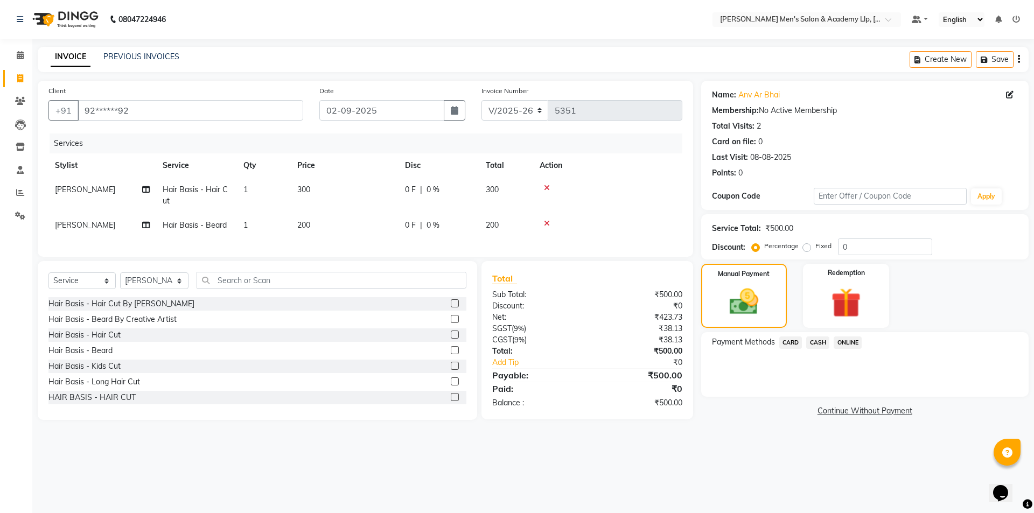
drag, startPoint x: 818, startPoint y: 345, endPoint x: 819, endPoint y: 354, distance: 9.2
click at [819, 345] on span "CASH" at bounding box center [817, 343] width 23 height 12
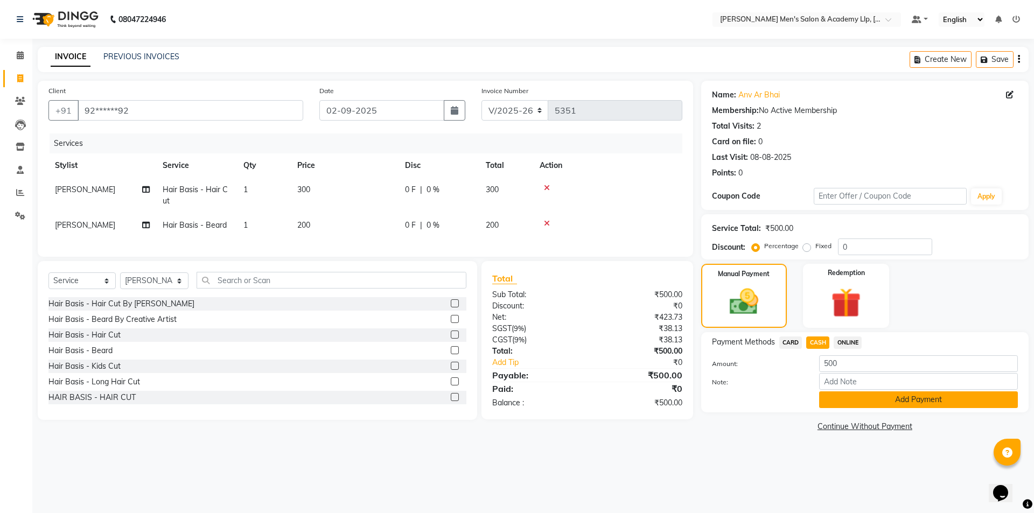
click at [826, 403] on button "Add Payment" at bounding box center [918, 400] width 199 height 17
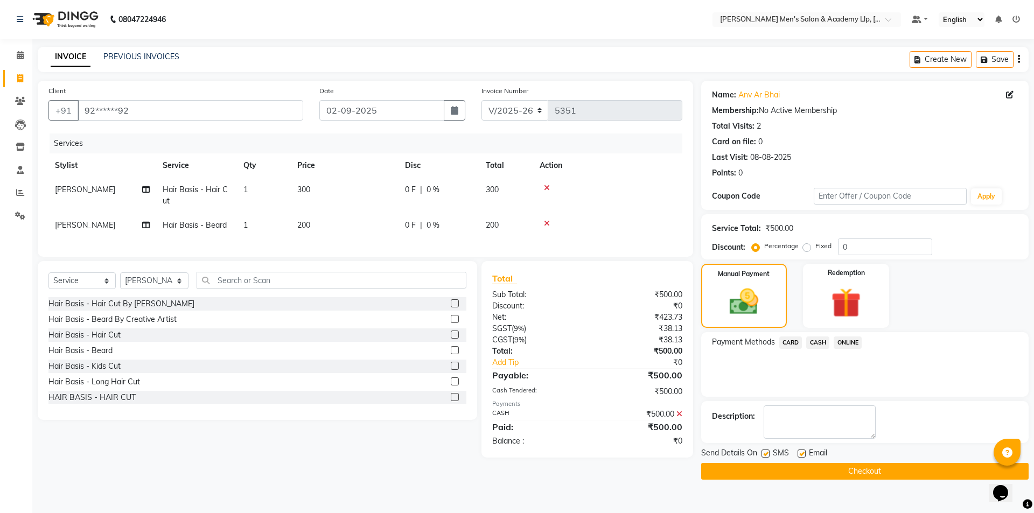
click at [801, 454] on label at bounding box center [802, 454] width 8 height 8
click at [801, 454] on input "checkbox" at bounding box center [801, 454] width 7 height 7
click at [801, 454] on label at bounding box center [802, 454] width 8 height 8
click at [801, 454] on input "checkbox" at bounding box center [801, 454] width 7 height 7
checkbox input "true"
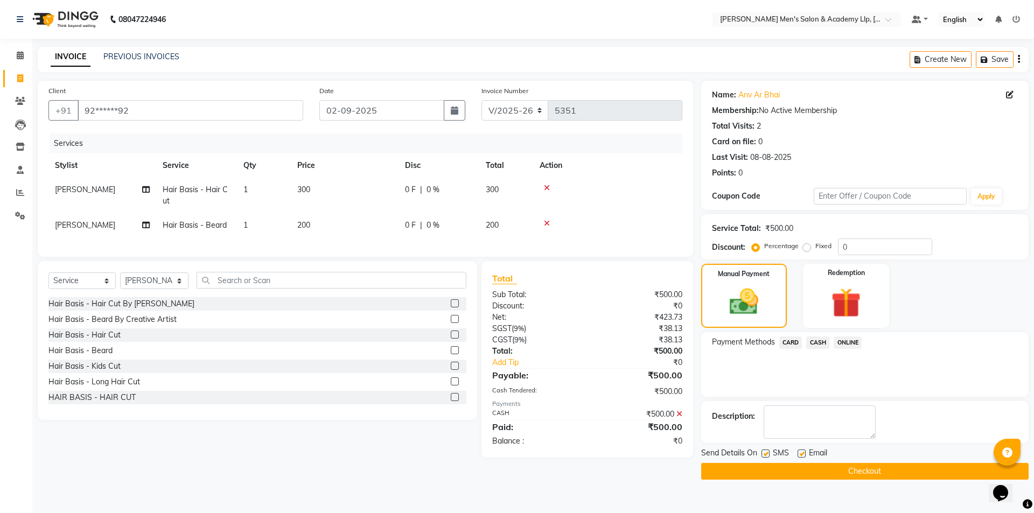
click at [766, 453] on label at bounding box center [766, 454] width 8 height 8
click at [766, 453] on input "checkbox" at bounding box center [765, 454] width 7 height 7
checkbox input "false"
click at [804, 454] on label at bounding box center [802, 454] width 8 height 8
click at [804, 454] on input "checkbox" at bounding box center [801, 454] width 7 height 7
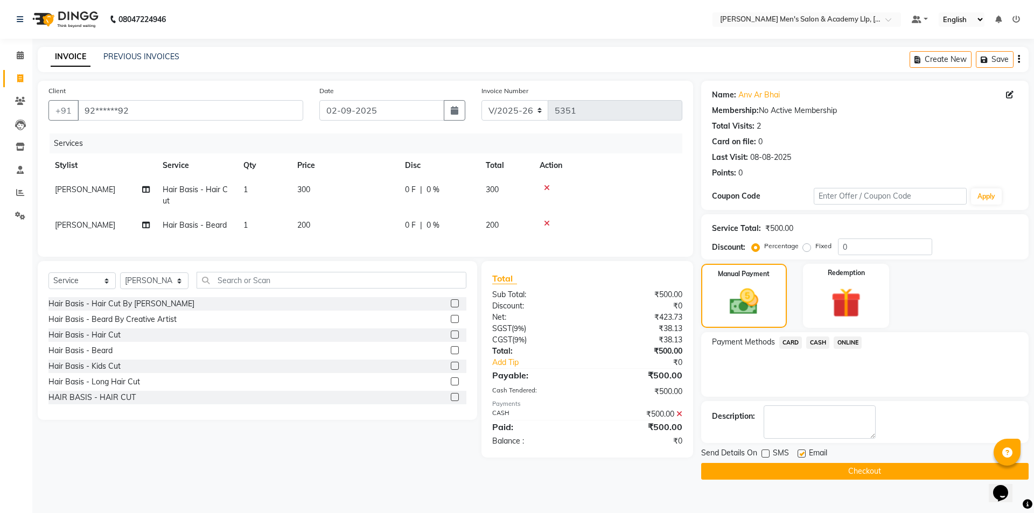
checkbox input "false"
click at [799, 470] on button "Checkout" at bounding box center [864, 471] width 327 height 17
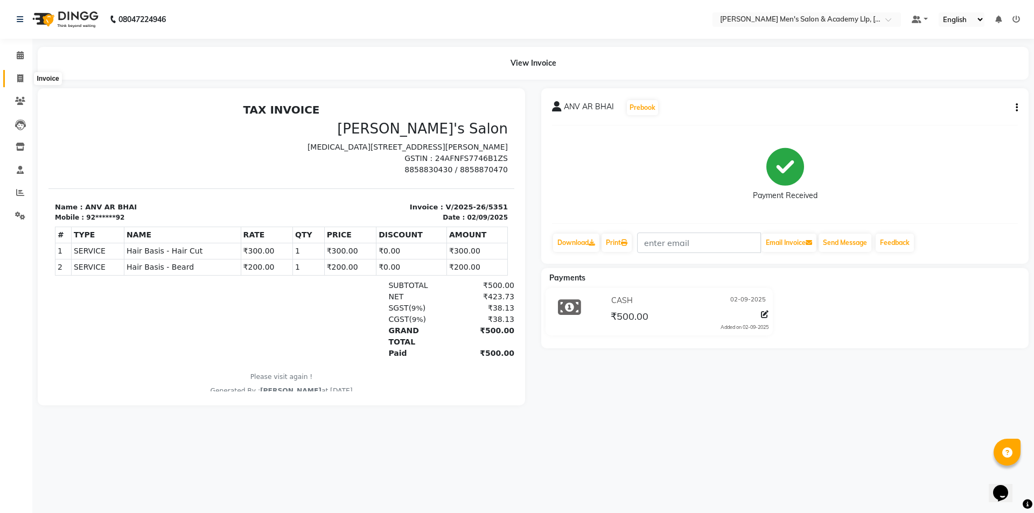
click at [25, 79] on span at bounding box center [20, 79] width 19 height 12
select select "service"
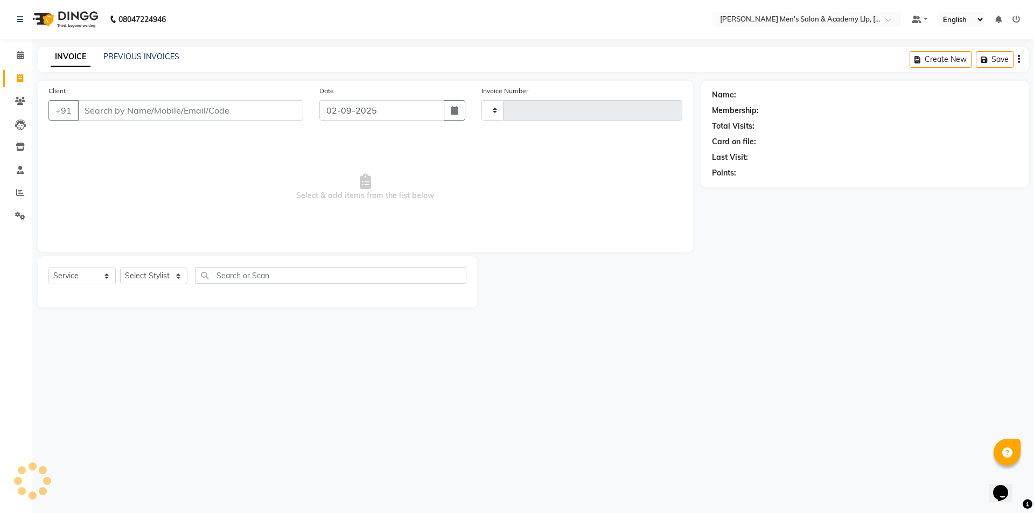
type input "5352"
select select "8248"
type input "9763622222"
click at [273, 117] on button "Add Client" at bounding box center [275, 110] width 55 height 20
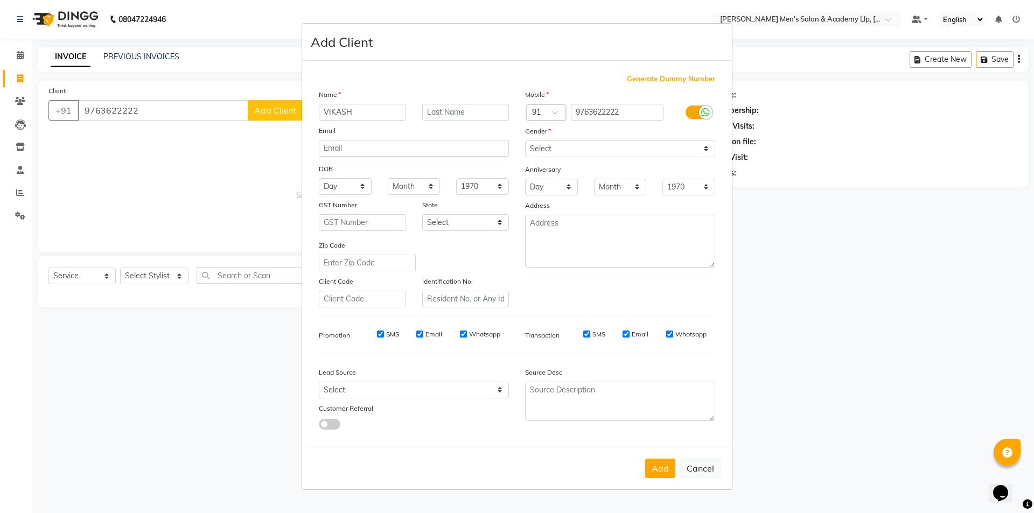
type input "VIKASH"
type input "BHAI"
click at [543, 149] on select "Select [DEMOGRAPHIC_DATA] [DEMOGRAPHIC_DATA] Other Prefer Not To Say" at bounding box center [620, 149] width 190 height 17
select select "[DEMOGRAPHIC_DATA]"
click at [525, 141] on select "Select [DEMOGRAPHIC_DATA] [DEMOGRAPHIC_DATA] Other Prefer Not To Say" at bounding box center [620, 149] width 190 height 17
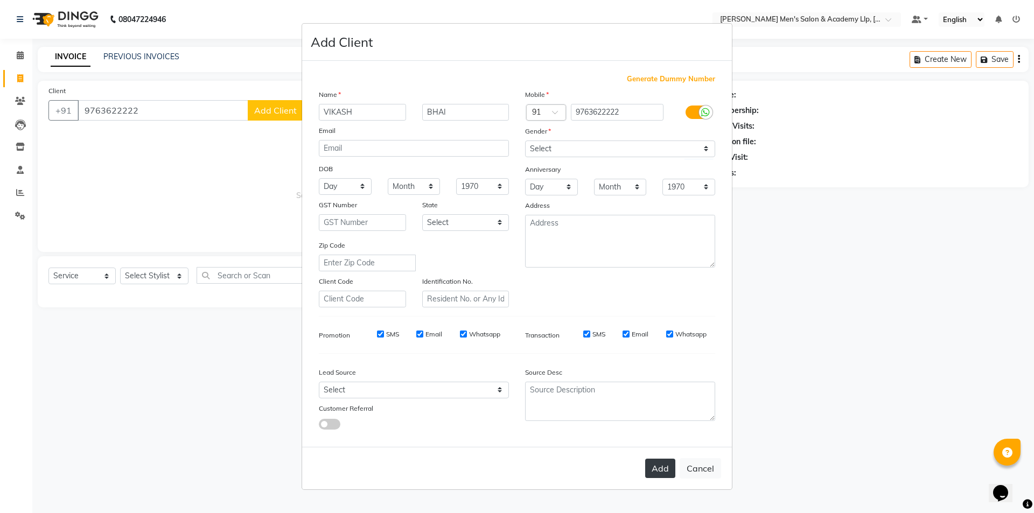
click at [658, 464] on button "Add" at bounding box center [660, 468] width 30 height 19
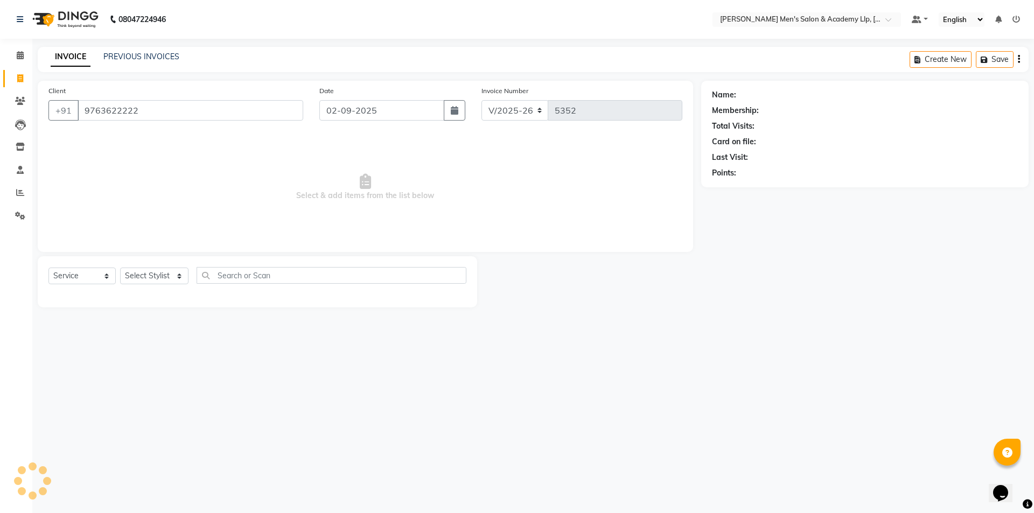
type input "97******22"
select select
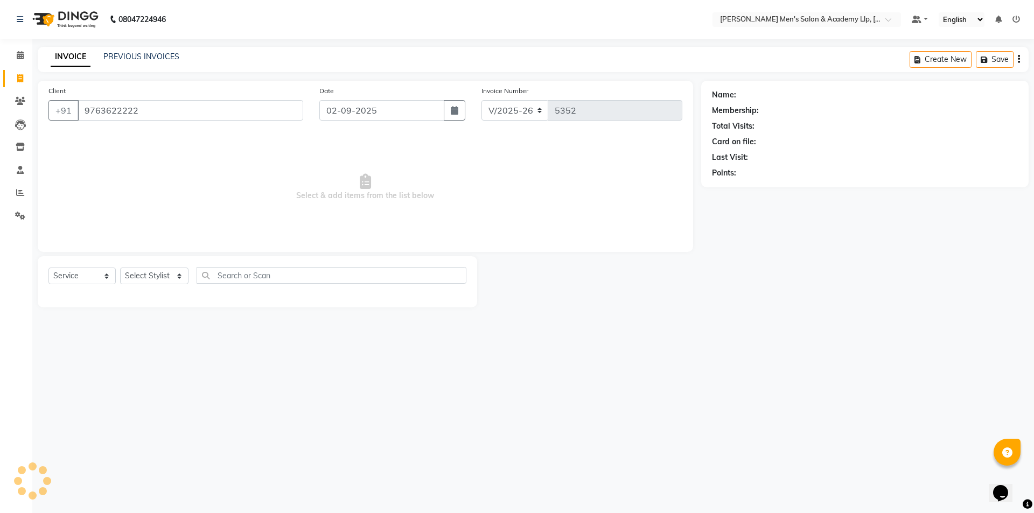
select select
checkbox input "false"
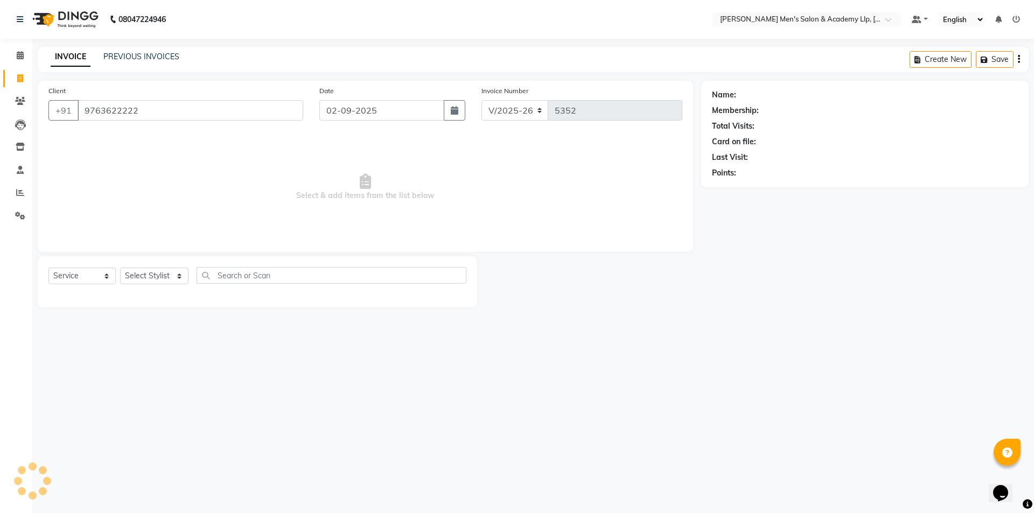
checkbox input "false"
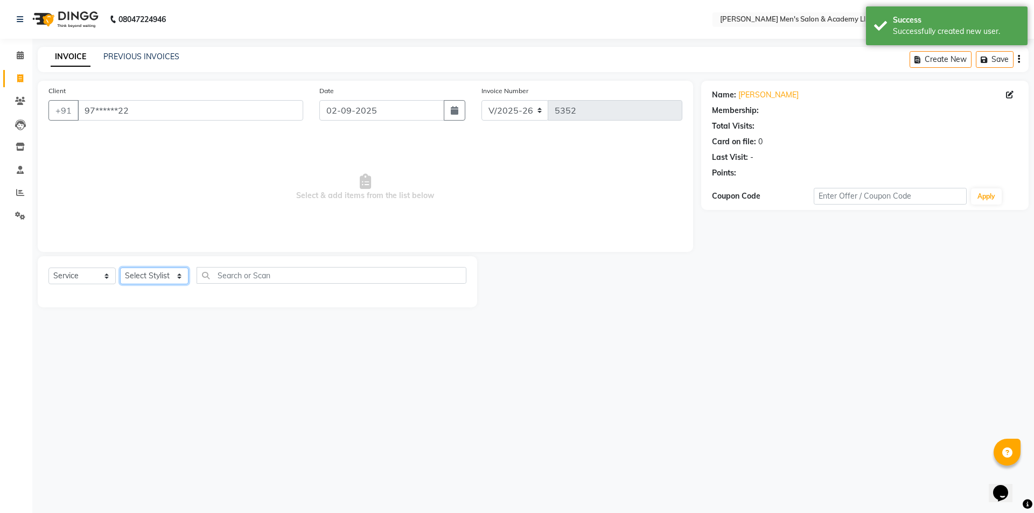
click at [158, 280] on select "Select Stylist ABHISHEK SEN AKKI SEN [PERSON_NAME] [PERSON_NAME] [PERSON_NAME] …" at bounding box center [154, 276] width 68 height 17
click at [120, 268] on select "Select Stylist ABHISHEK SEN AKKI SEN [PERSON_NAME] [PERSON_NAME] [PERSON_NAME] …" at bounding box center [154, 276] width 68 height 17
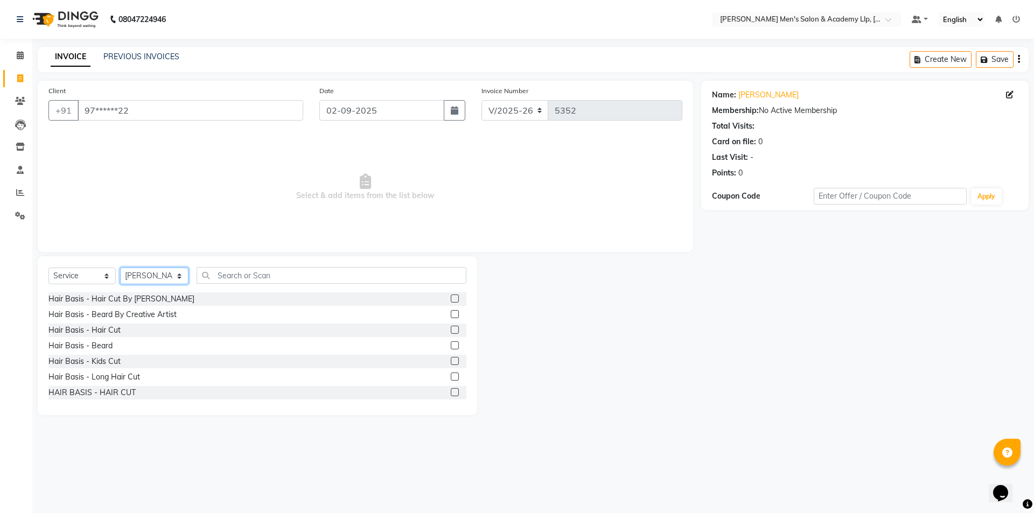
click at [139, 275] on select "Select Stylist ABHISHEK SEN AKKI SEN [PERSON_NAME] [PERSON_NAME] [PERSON_NAME] …" at bounding box center [154, 276] width 68 height 17
select select "78782"
click at [120, 268] on select "Select Stylist ABHISHEK SEN AKKI SEN [PERSON_NAME] [PERSON_NAME] [PERSON_NAME] …" at bounding box center [154, 276] width 68 height 17
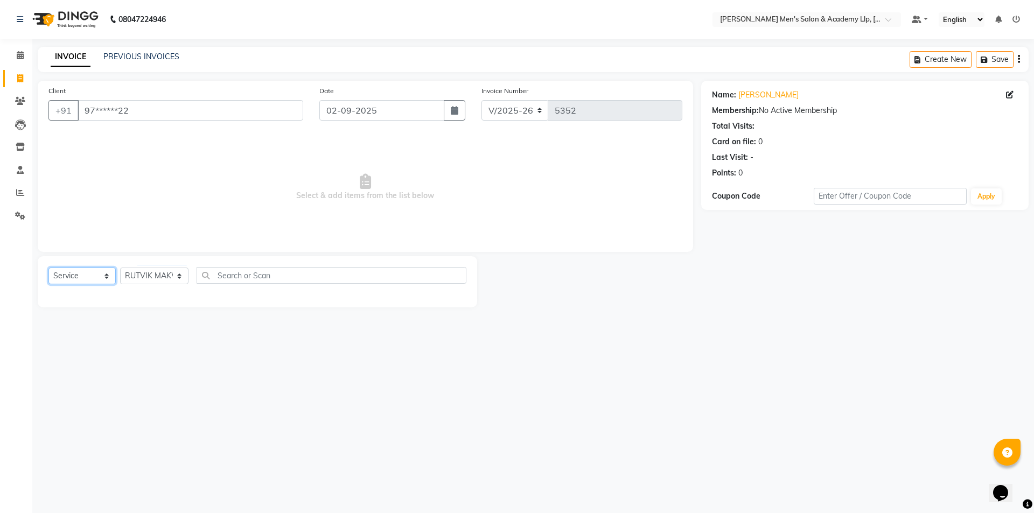
click at [83, 277] on select "Select Service Product Membership Package Voucher Prepaid Gift Card" at bounding box center [81, 276] width 67 height 17
select select "P"
click at [48, 268] on select "Select Service Product Membership Package Voucher Prepaid Gift Card" at bounding box center [81, 276] width 67 height 17
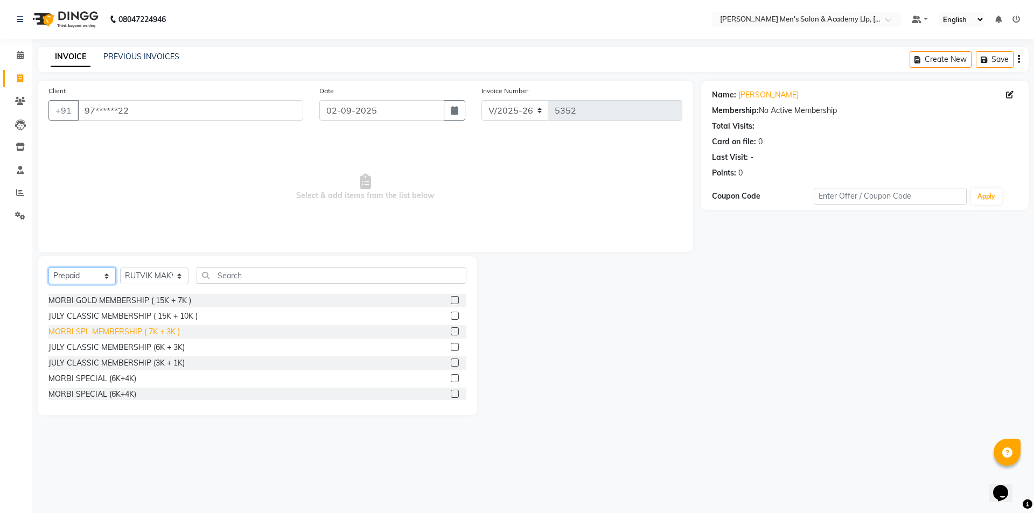
scroll to position [283, 0]
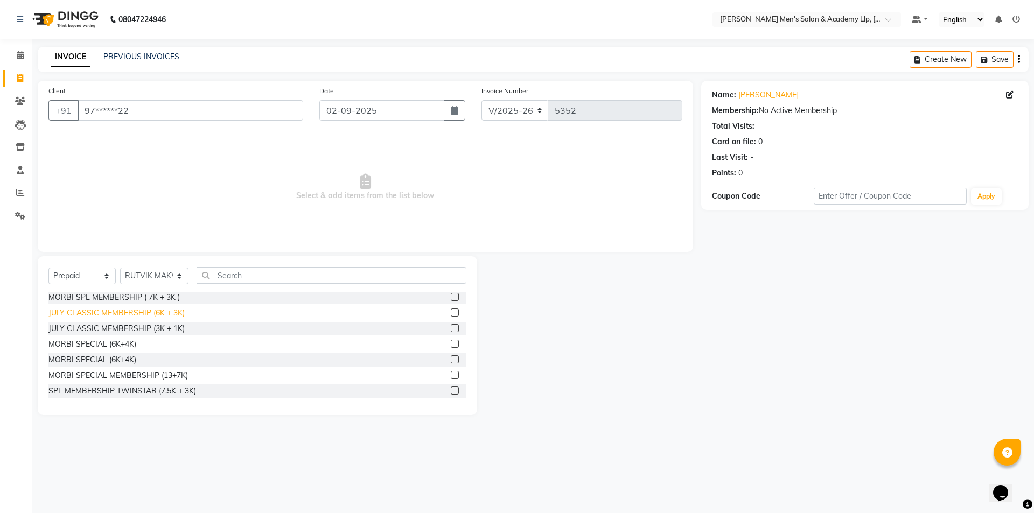
click at [164, 316] on div "JULY CLASSIC MEMBERSHIP (6K + 3K)" at bounding box center [116, 313] width 136 height 11
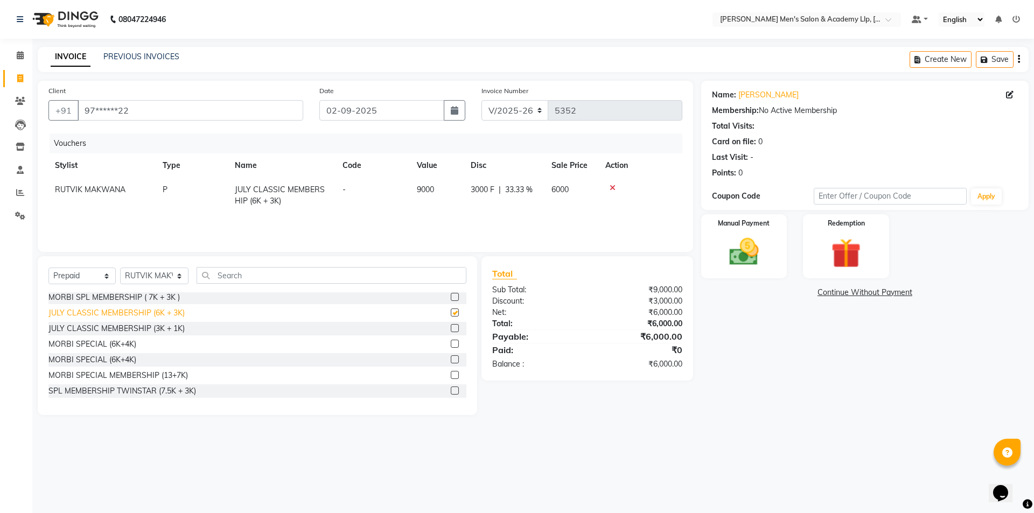
checkbox input "false"
click at [760, 255] on img at bounding box center [744, 252] width 50 height 36
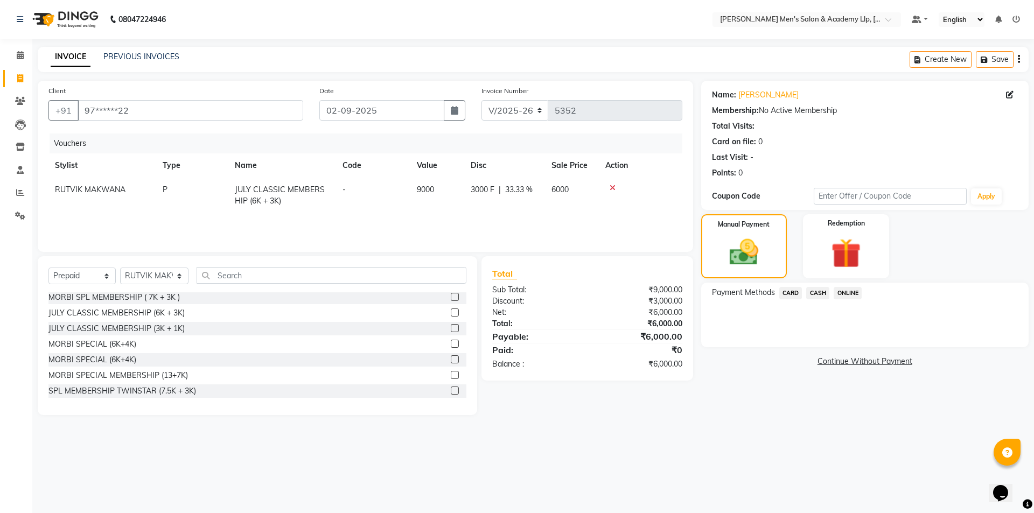
click at [791, 295] on span "CARD" at bounding box center [790, 293] width 23 height 12
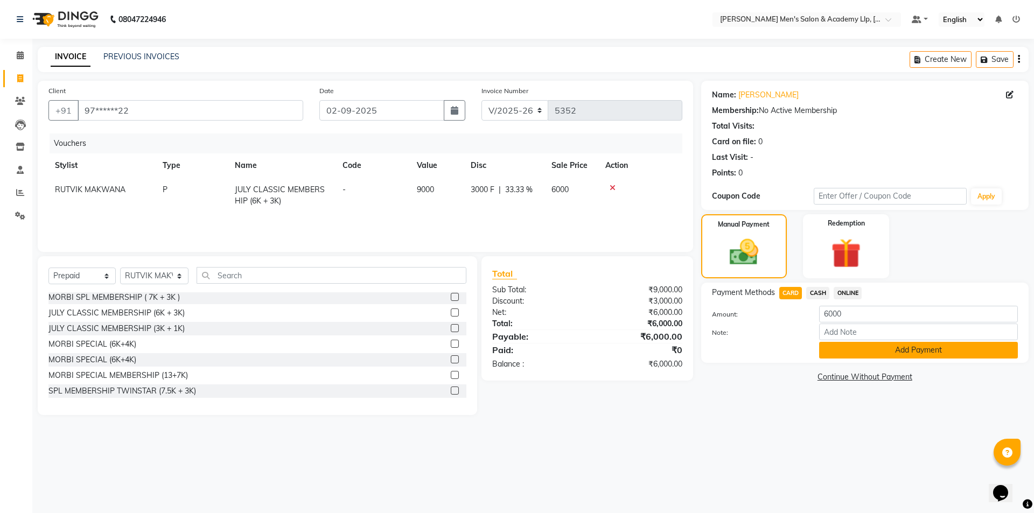
click at [857, 352] on button "Add Payment" at bounding box center [918, 350] width 199 height 17
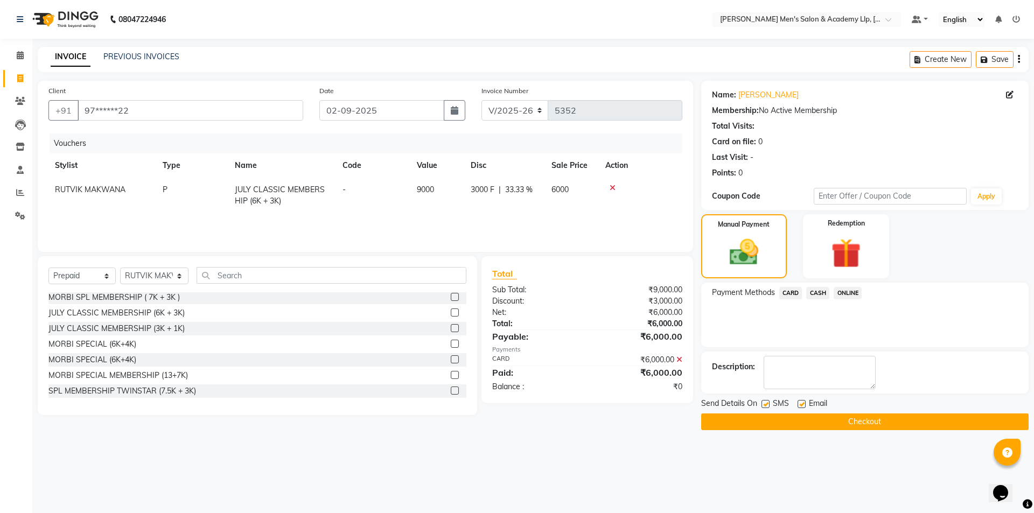
click at [800, 408] on label at bounding box center [802, 404] width 8 height 8
click at [800, 408] on input "checkbox" at bounding box center [801, 404] width 7 height 7
checkbox input "false"
click at [774, 425] on button "Checkout" at bounding box center [864, 422] width 327 height 17
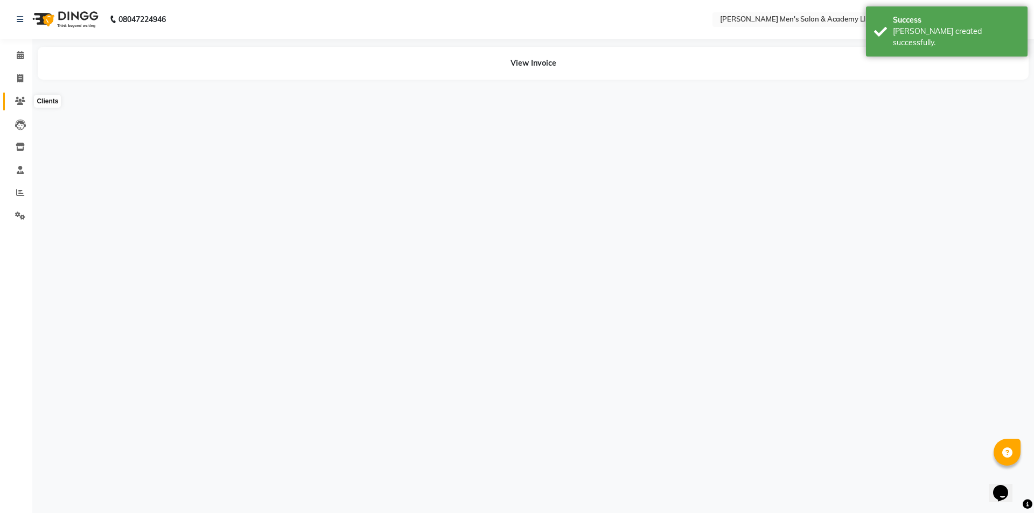
click at [20, 104] on icon at bounding box center [20, 101] width 10 height 8
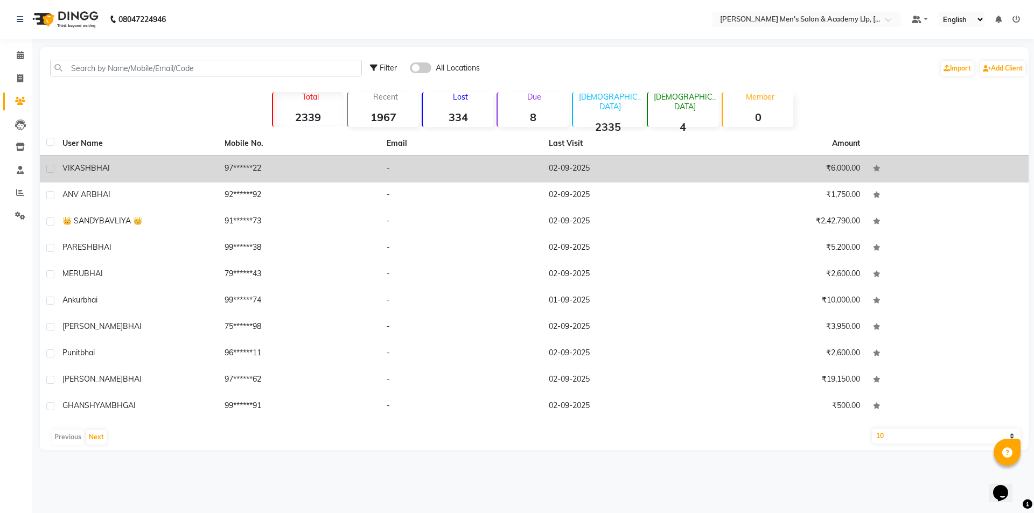
click at [242, 175] on td "97******22" at bounding box center [299, 169] width 162 height 26
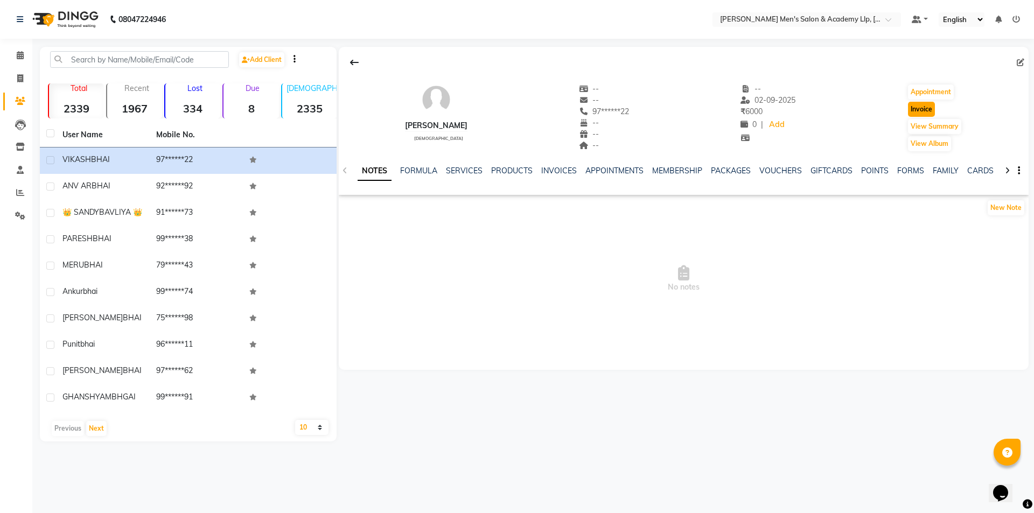
click at [925, 110] on button "Invoice" at bounding box center [921, 109] width 27 height 15
select select "service"
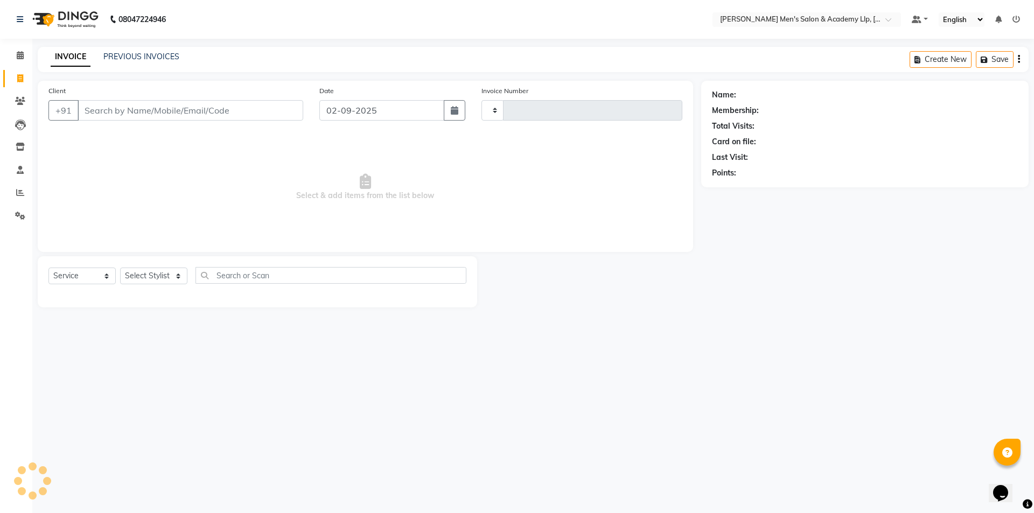
type input "5353"
select select "8248"
click at [150, 274] on select "Select Stylist" at bounding box center [153, 276] width 67 height 17
type input "97******22"
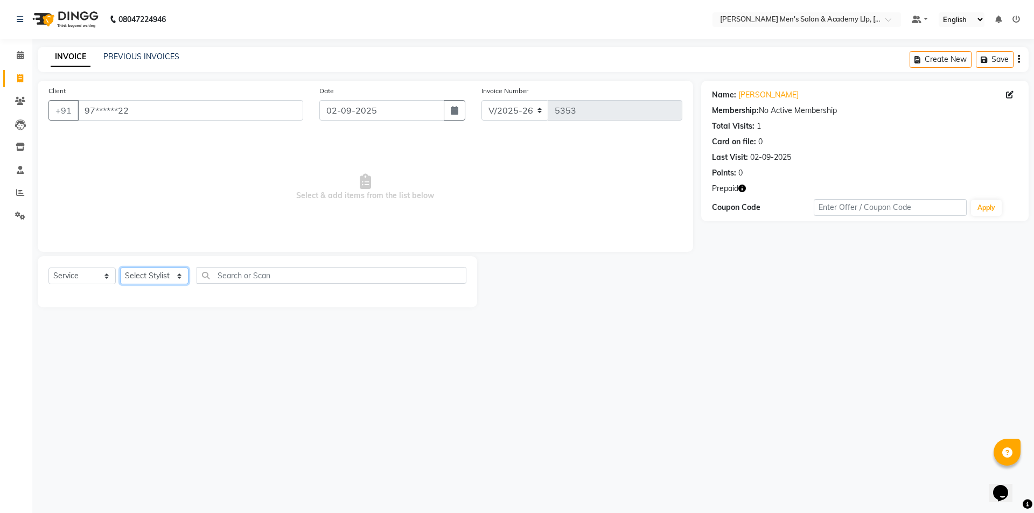
select select "78793"
click at [120, 268] on select "Select Stylist ABHISHEK SEN AKKI SEN [PERSON_NAME] [PERSON_NAME] [PERSON_NAME] …" at bounding box center [154, 276] width 68 height 17
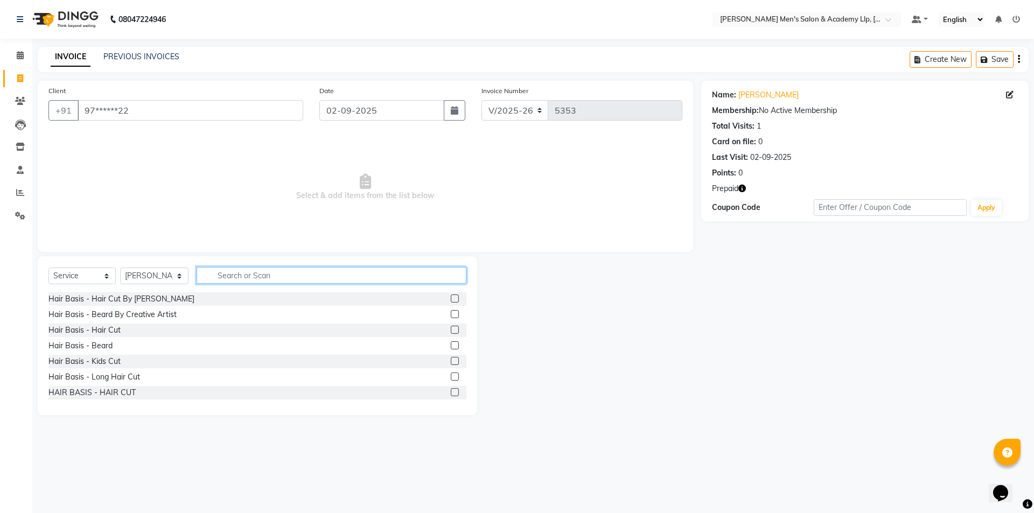
click at [211, 277] on input "text" at bounding box center [332, 275] width 270 height 17
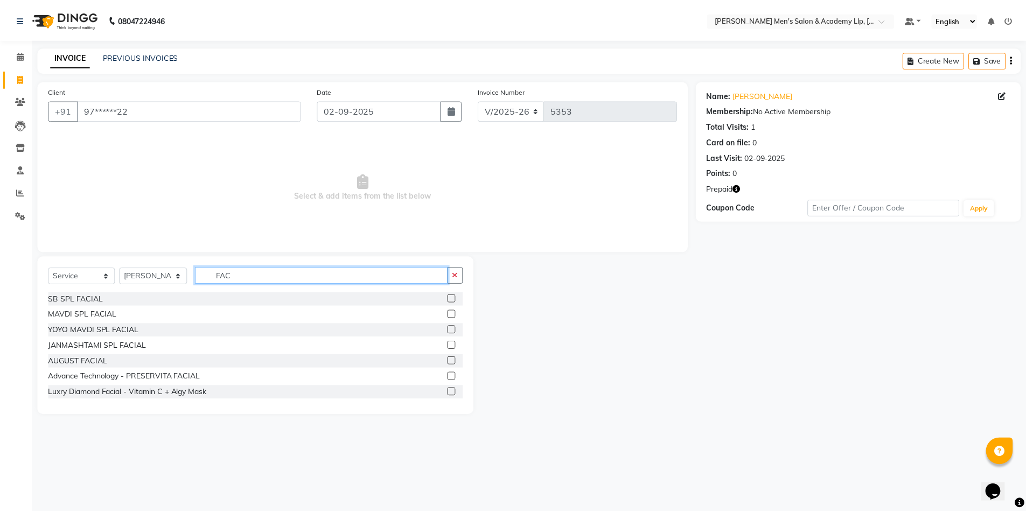
scroll to position [162, 0]
type input "FAC"
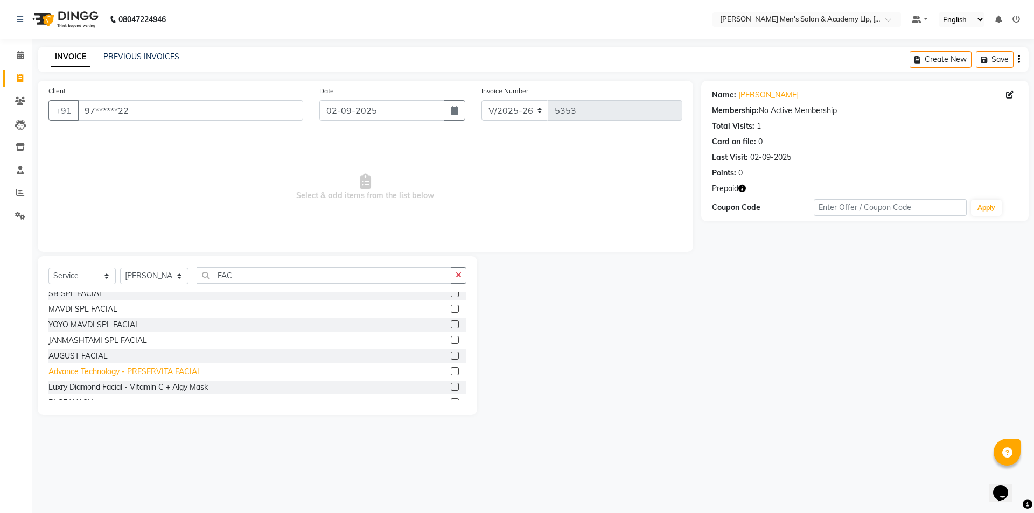
click at [116, 369] on div "Advance Technology - PRESERVITA FACIAL" at bounding box center [124, 371] width 153 height 11
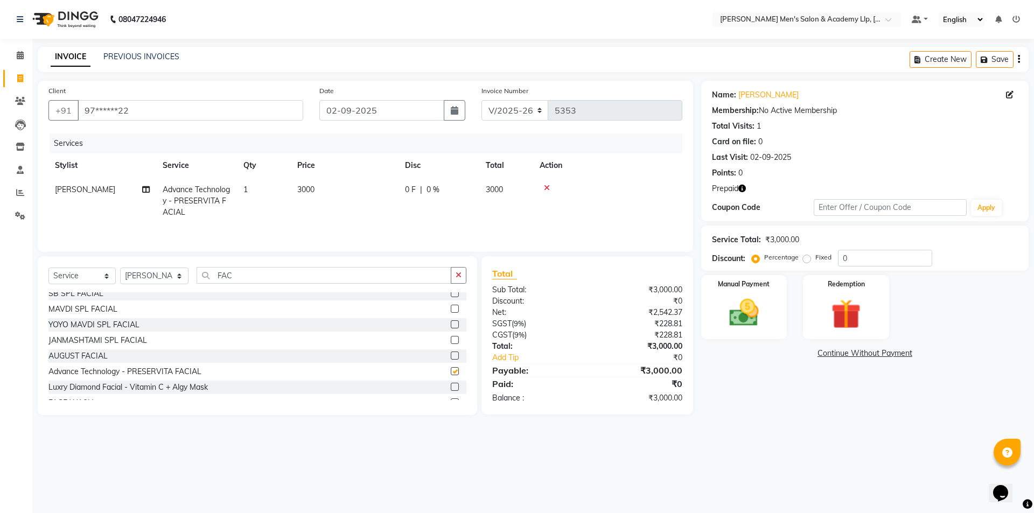
checkbox input "false"
click at [395, 201] on td "3000" at bounding box center [345, 201] width 108 height 47
select select "78793"
click at [397, 195] on input "3000" at bounding box center [395, 192] width 95 height 17
type input "3"
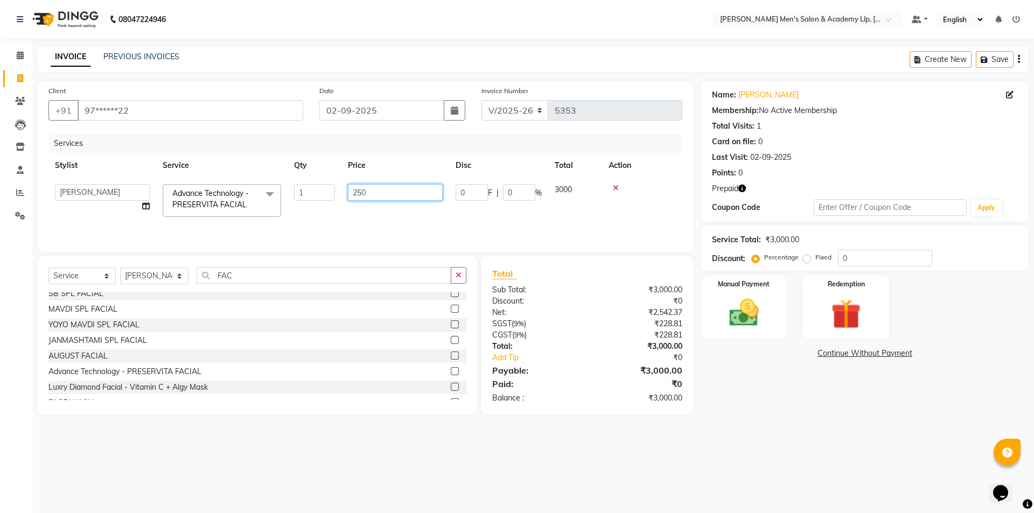
type input "2500"
drag, startPoint x: 830, startPoint y: 444, endPoint x: 825, endPoint y: 355, distance: 89.0
click at [830, 442] on div "08047224946 Select Location × [PERSON_NAME] Men's Salon & Academy Llp, Ravapar …" at bounding box center [517, 256] width 1034 height 513
click at [845, 299] on img at bounding box center [846, 314] width 50 height 38
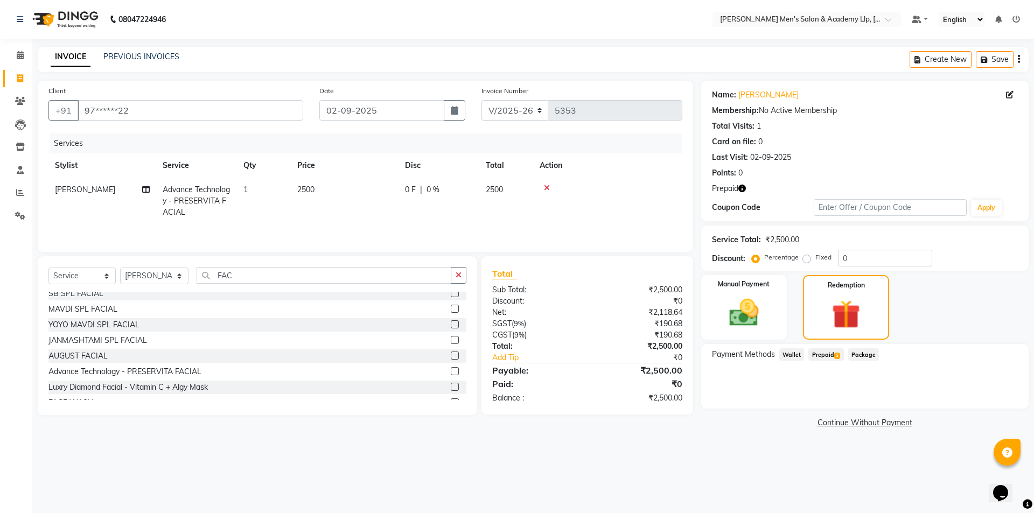
click at [827, 361] on span "Prepaid 1" at bounding box center [825, 354] width 35 height 12
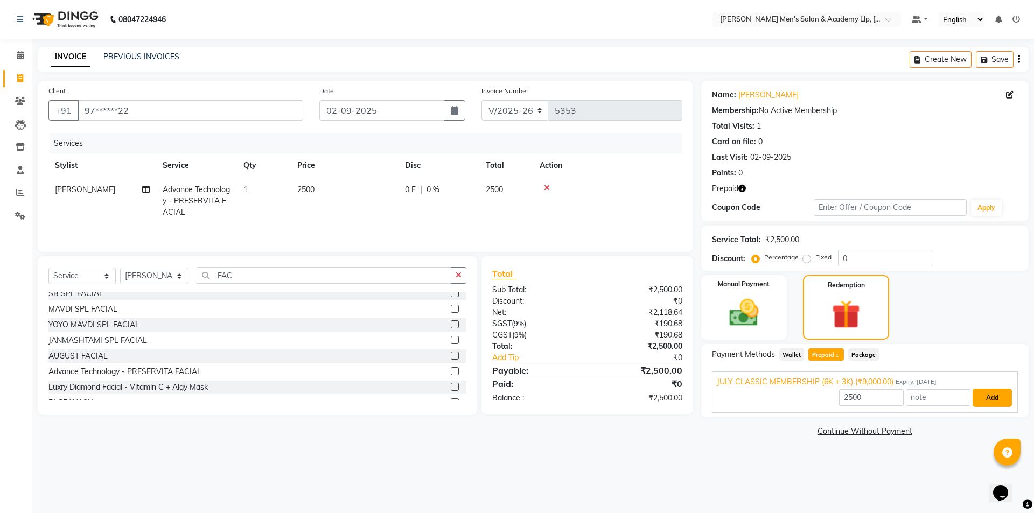
click at [987, 403] on button "Add" at bounding box center [992, 398] width 39 height 18
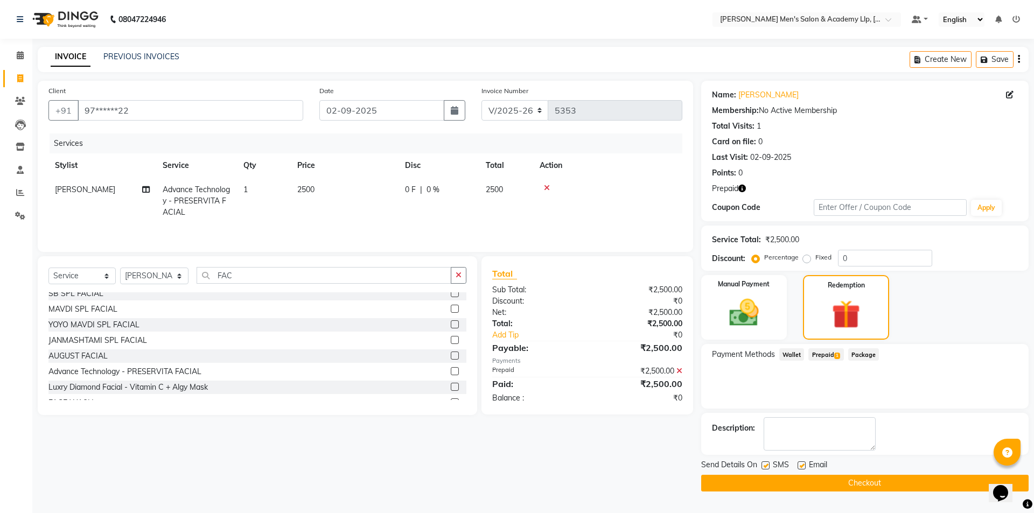
click at [804, 466] on label at bounding box center [802, 466] width 8 height 8
click at [804, 466] on input "checkbox" at bounding box center [801, 466] width 7 height 7
checkbox input "false"
click at [804, 483] on button "Checkout" at bounding box center [864, 483] width 327 height 17
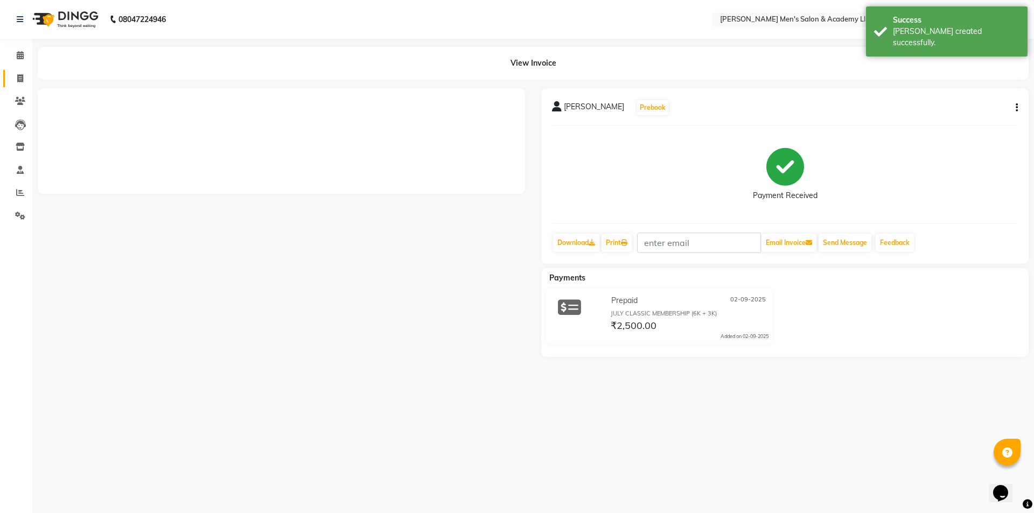
click at [20, 72] on link "Invoice" at bounding box center [16, 79] width 26 height 18
select select "service"
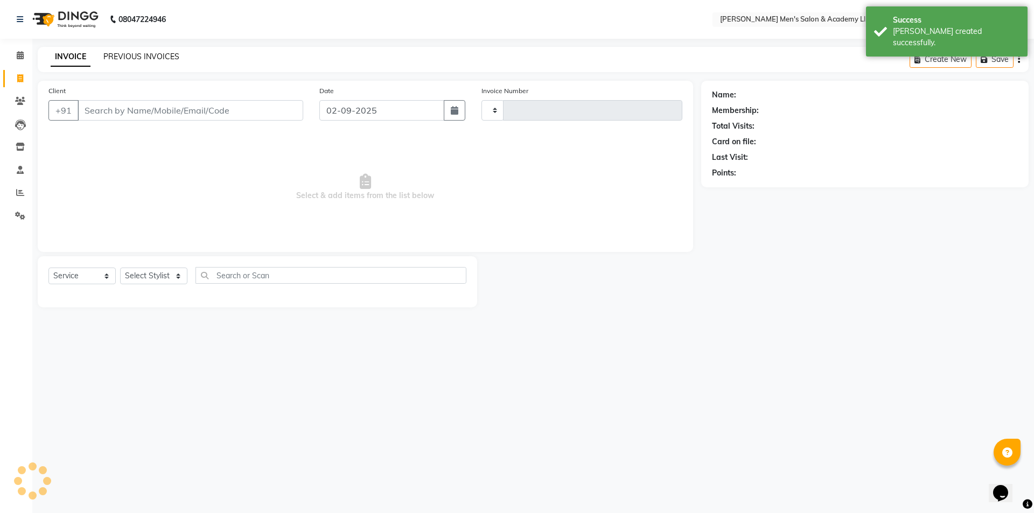
type input "5354"
click at [143, 58] on link "PREVIOUS INVOICES" at bounding box center [141, 57] width 76 height 10
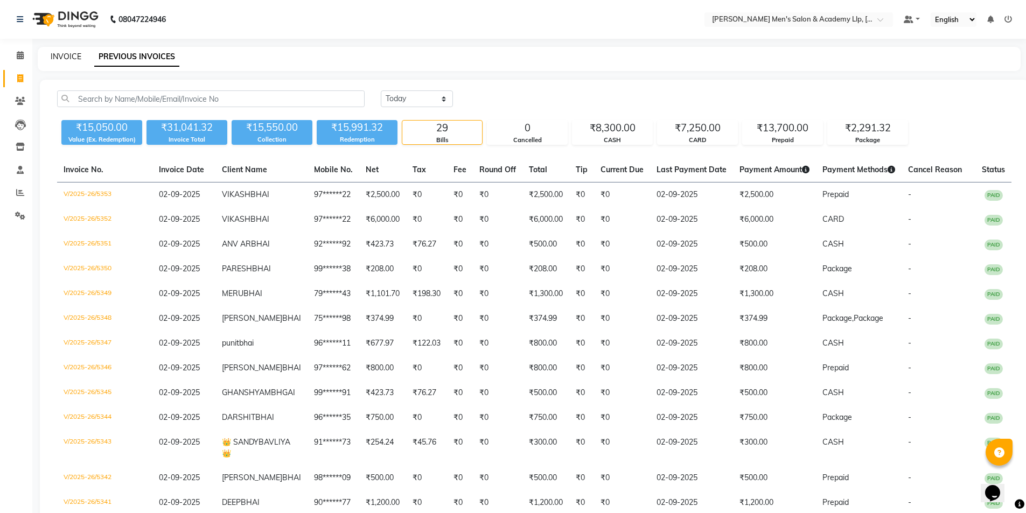
click at [72, 59] on link "INVOICE" at bounding box center [66, 57] width 31 height 10
select select "service"
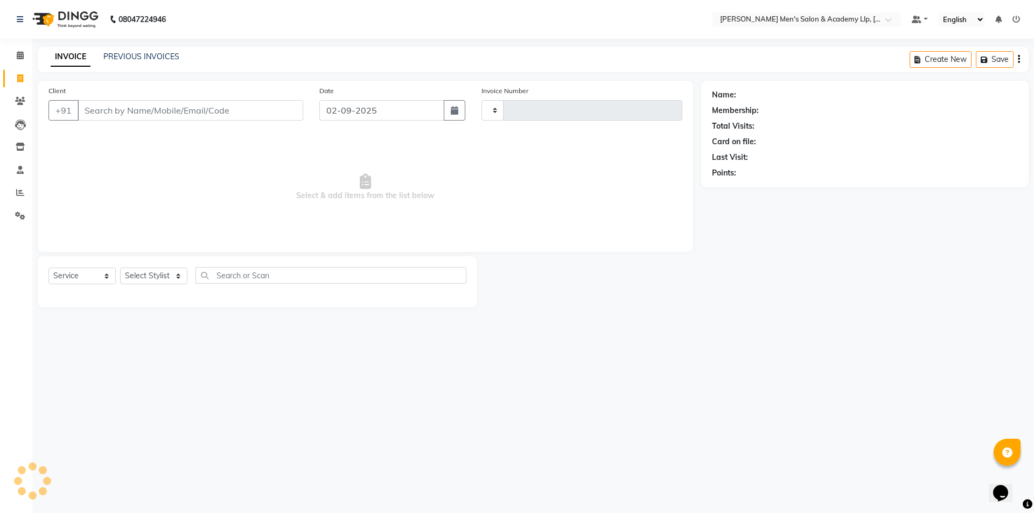
type input "5354"
select select "8248"
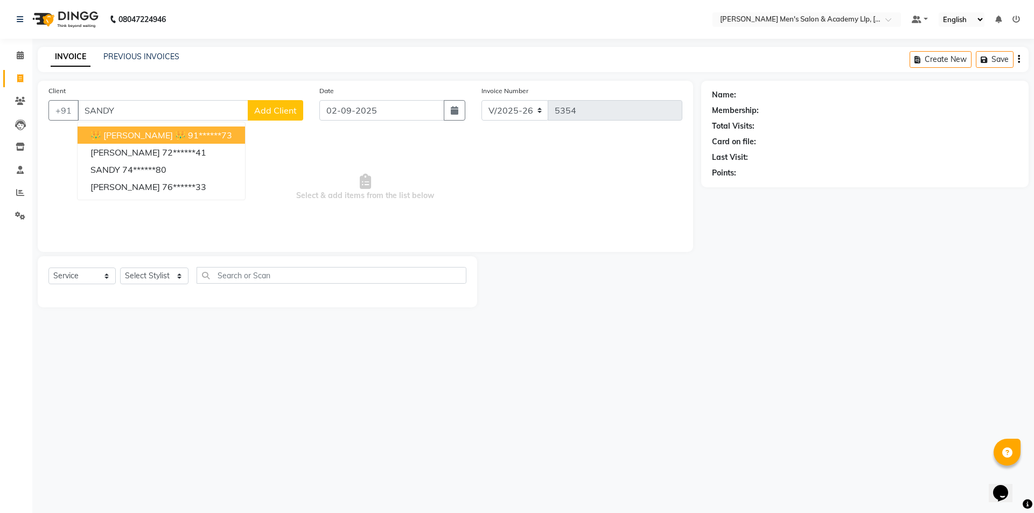
click at [159, 136] on span "👑 [PERSON_NAME] 👑" at bounding box center [137, 135] width 95 height 11
type input "91******73"
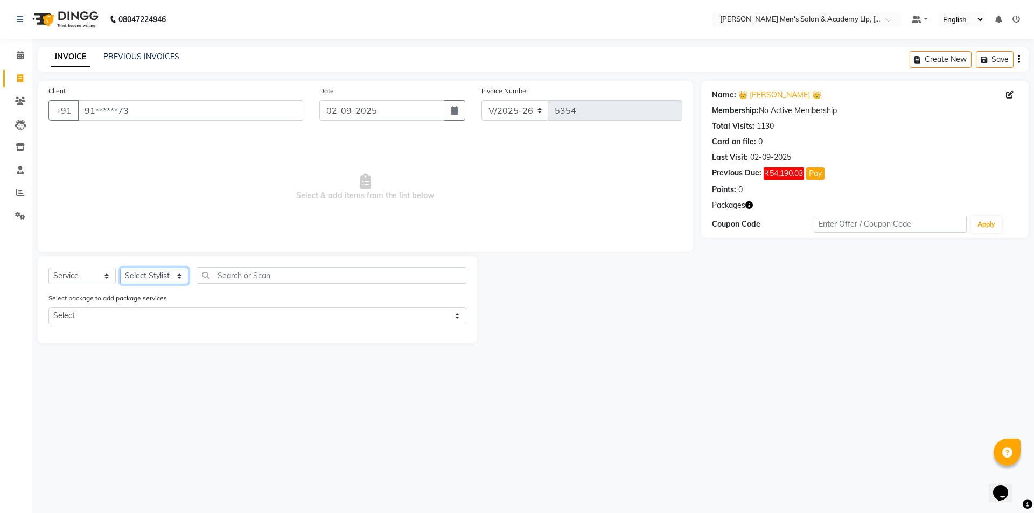
click at [163, 278] on select "Select Stylist ABHISHEK SEN AKKI SEN [PERSON_NAME] [PERSON_NAME] [PERSON_NAME] …" at bounding box center [154, 276] width 68 height 17
select select "78784"
click at [120, 268] on select "Select Stylist ABHISHEK SEN AKKI SEN [PERSON_NAME] [PERSON_NAME] [PERSON_NAME] …" at bounding box center [154, 276] width 68 height 17
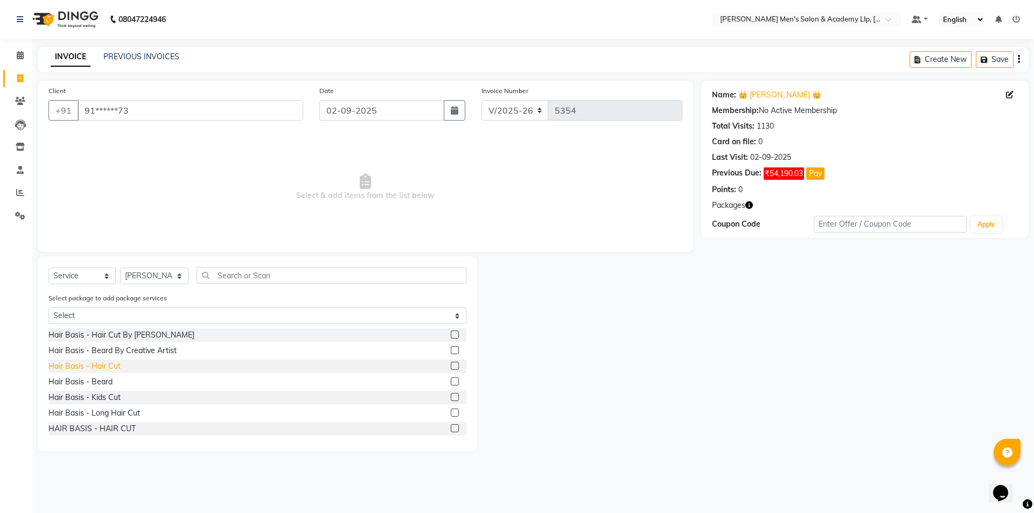
click at [117, 366] on div "Hair Basis - Hair Cut" at bounding box center [84, 366] width 72 height 11
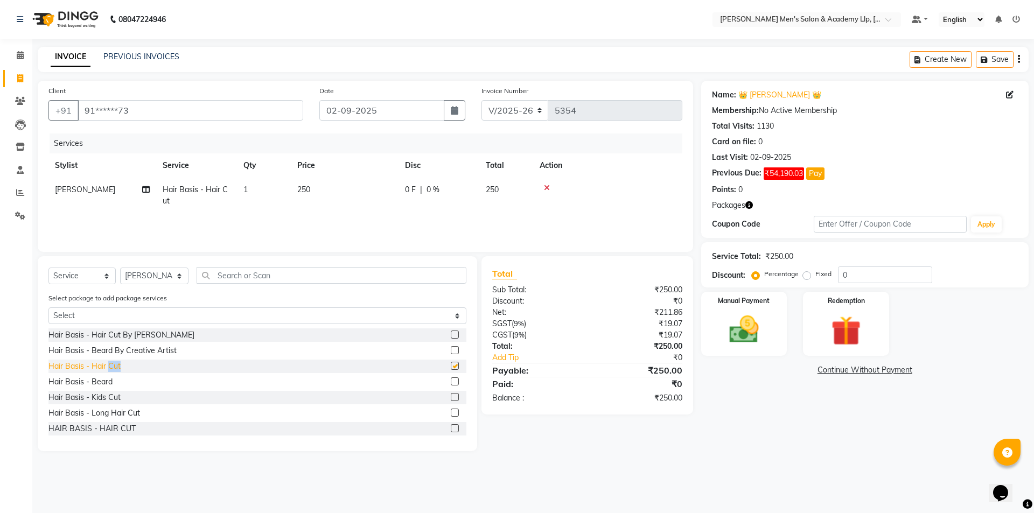
click at [117, 366] on div "Hair Basis - Hair Cut" at bounding box center [84, 366] width 72 height 11
checkbox input "false"
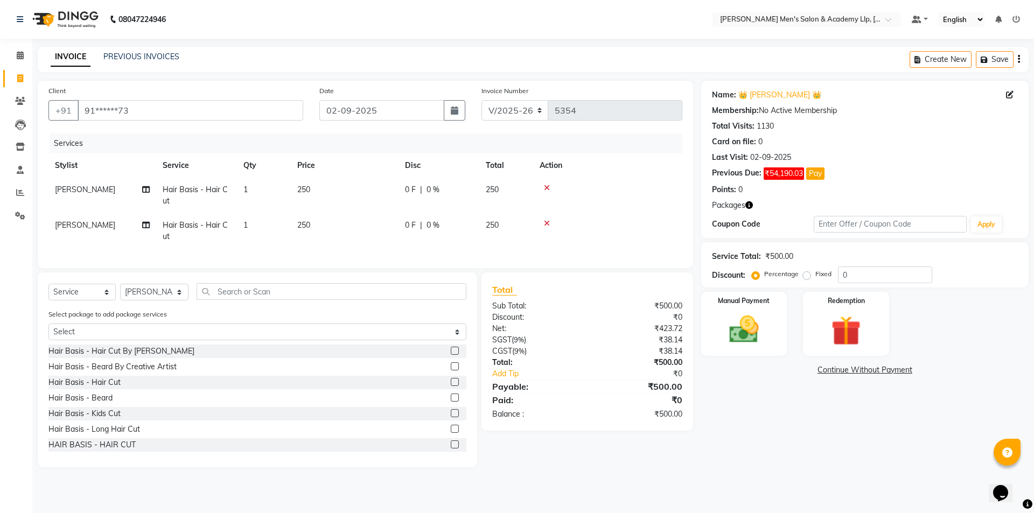
click at [548, 222] on icon at bounding box center [547, 224] width 6 height 8
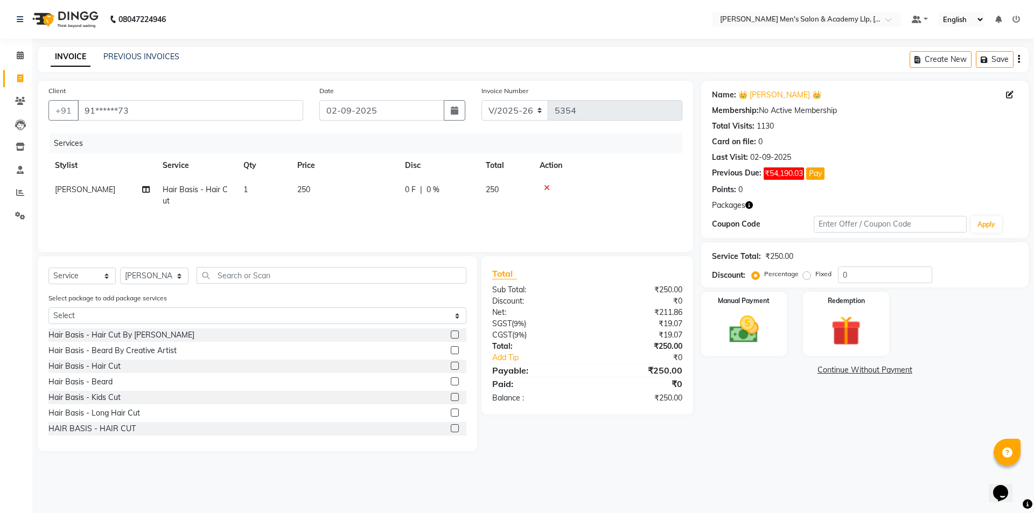
click at [360, 191] on td "250" at bounding box center [345, 196] width 108 height 36
select select "78784"
click at [387, 194] on input "250" at bounding box center [395, 192] width 95 height 17
type input "2"
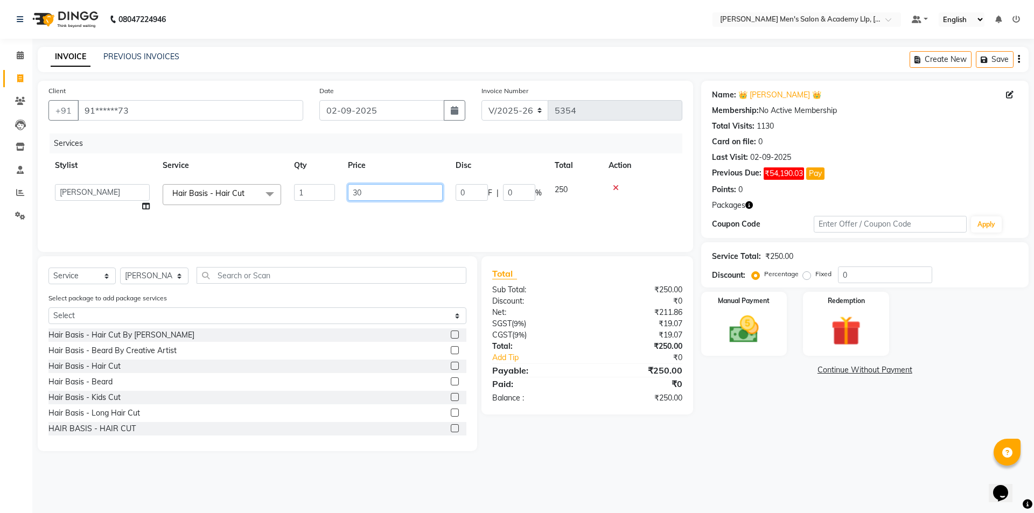
type input "300"
click at [848, 450] on div "Name: 👑 [PERSON_NAME] 👑 Membership: No Active Membership Total Visits: 1130 Car…" at bounding box center [869, 266] width 336 height 371
click at [772, 343] on div "Manual Payment" at bounding box center [743, 324] width 89 height 66
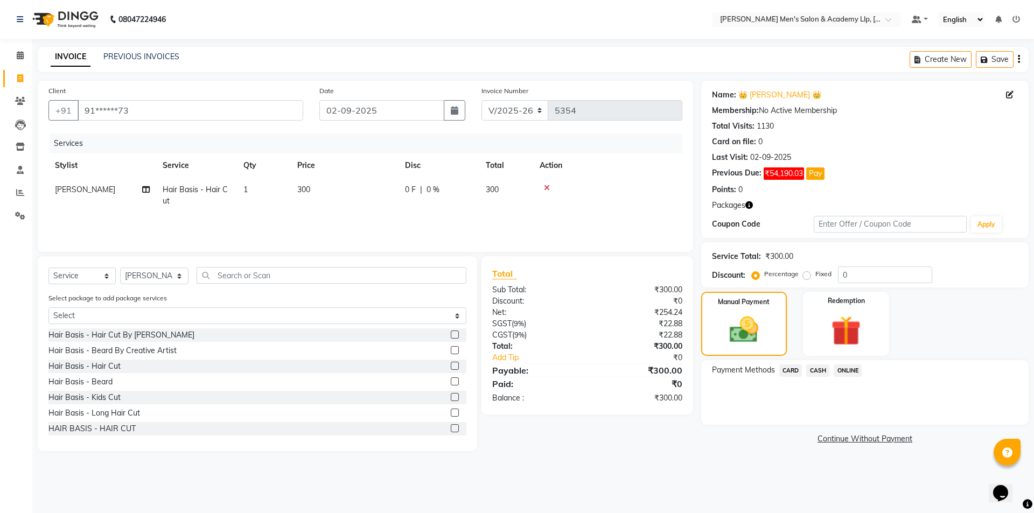
click at [818, 373] on span "CASH" at bounding box center [817, 371] width 23 height 12
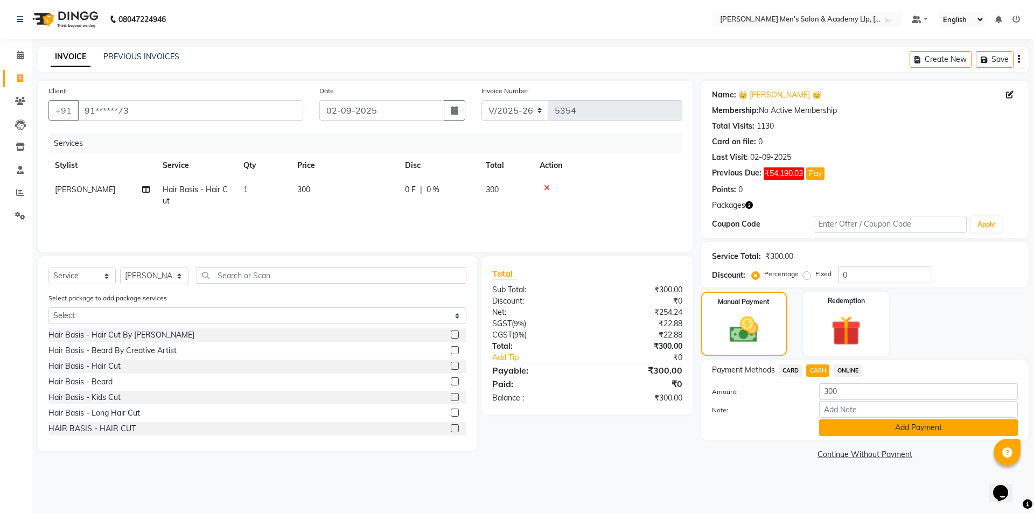
click at [835, 433] on button "Add Payment" at bounding box center [918, 428] width 199 height 17
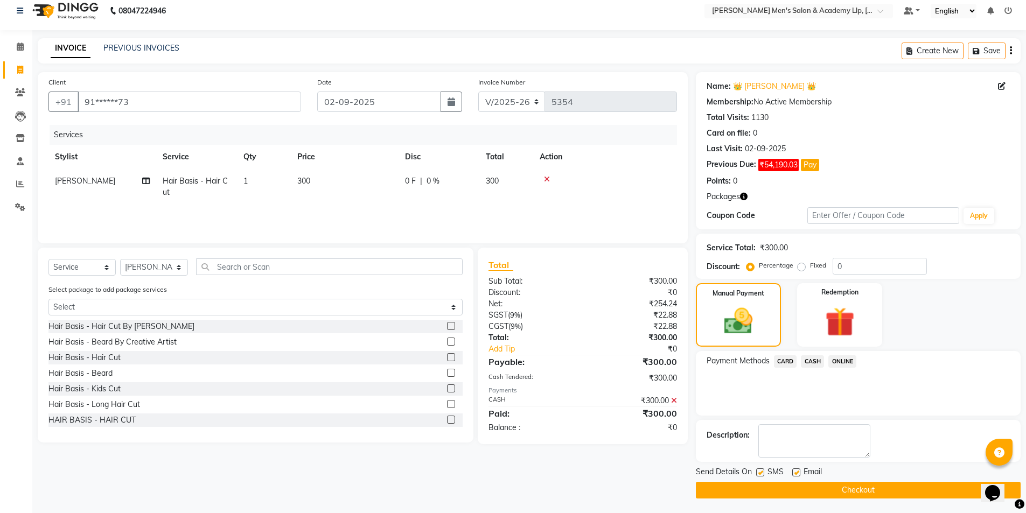
scroll to position [10, 0]
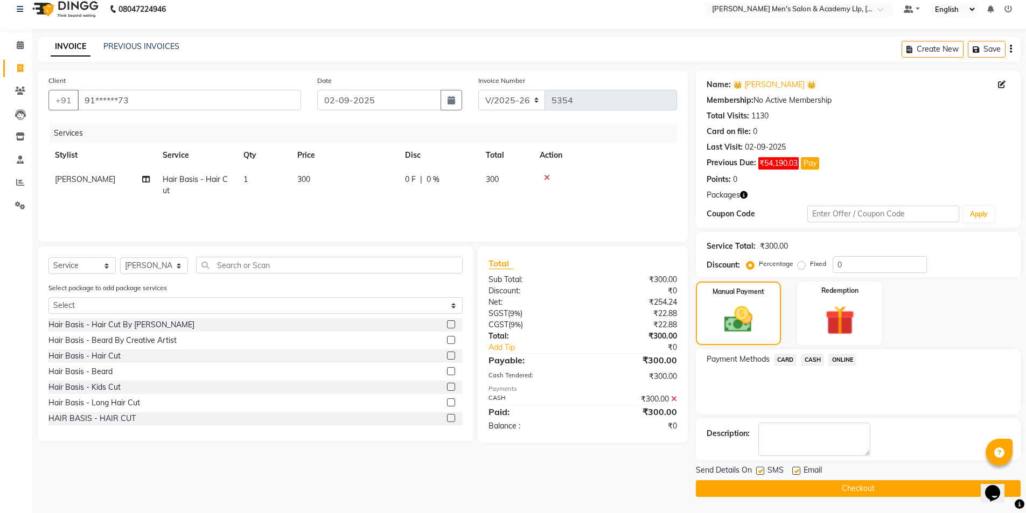
click at [793, 472] on label at bounding box center [796, 471] width 8 height 8
click at [793, 472] on input "checkbox" at bounding box center [795, 471] width 7 height 7
checkbox input "false"
click at [757, 472] on label at bounding box center [760, 471] width 8 height 8
click at [757, 472] on input "checkbox" at bounding box center [759, 471] width 7 height 7
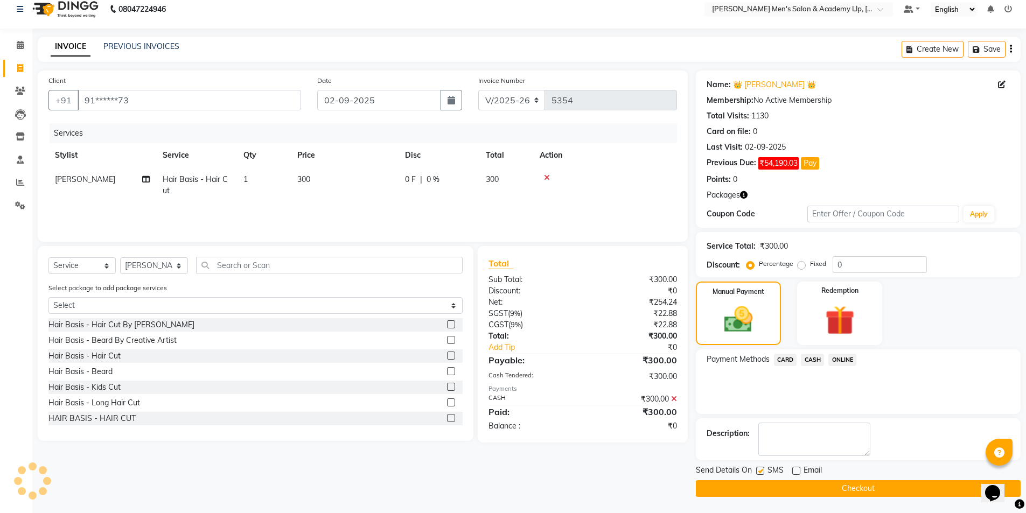
checkbox input "false"
click at [767, 487] on button "Checkout" at bounding box center [858, 488] width 325 height 17
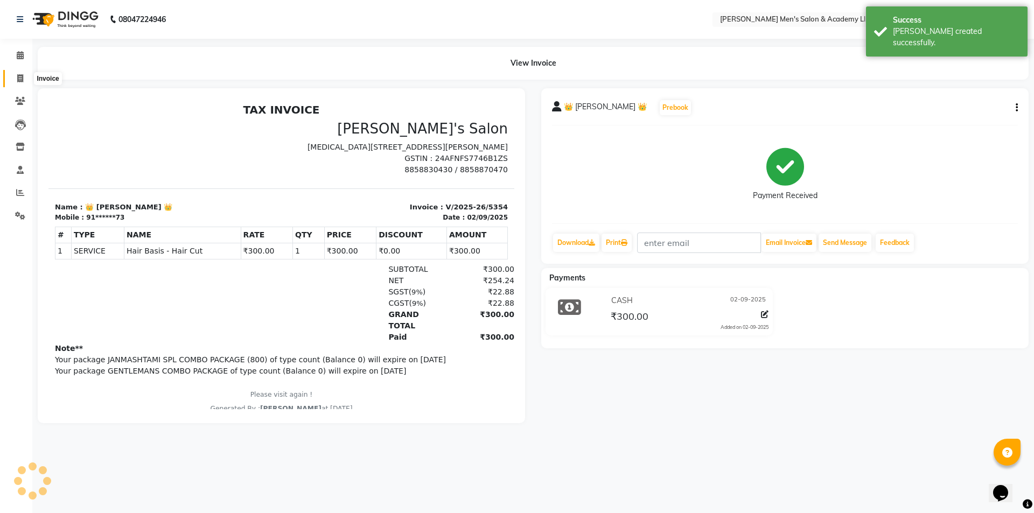
click at [23, 80] on icon at bounding box center [20, 78] width 6 height 8
select select "service"
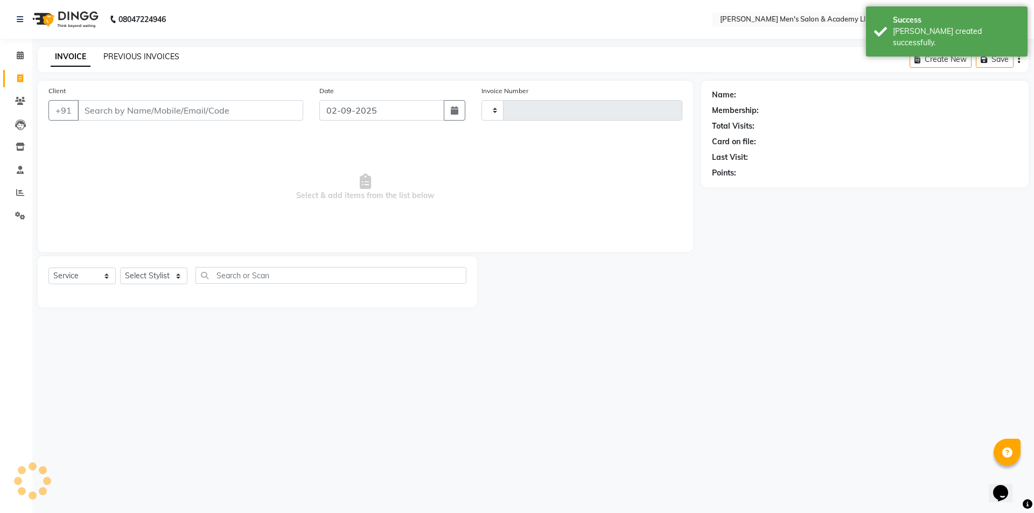
type input "5355"
select select "8248"
click at [135, 58] on link "PREVIOUS INVOICES" at bounding box center [141, 57] width 76 height 10
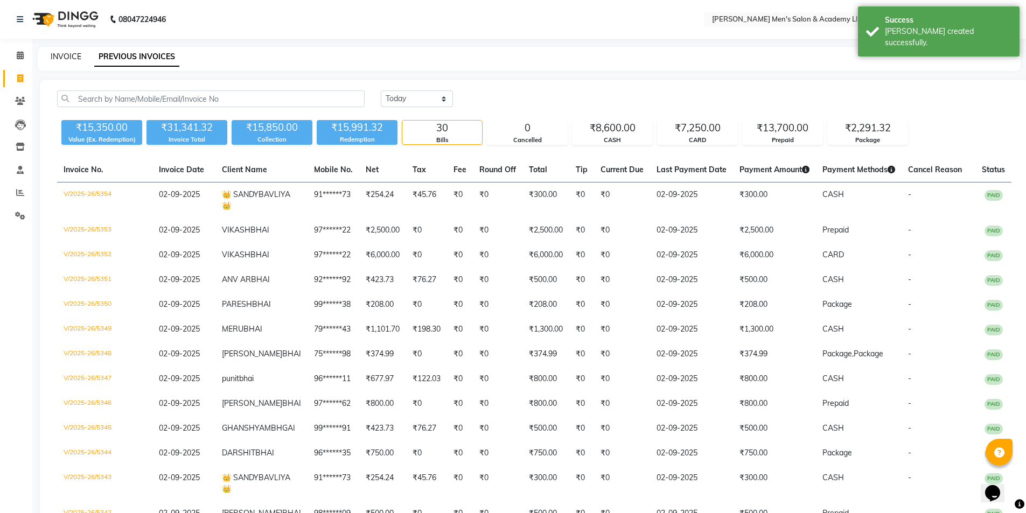
click at [69, 57] on link "INVOICE" at bounding box center [66, 57] width 31 height 10
select select "8248"
select select "service"
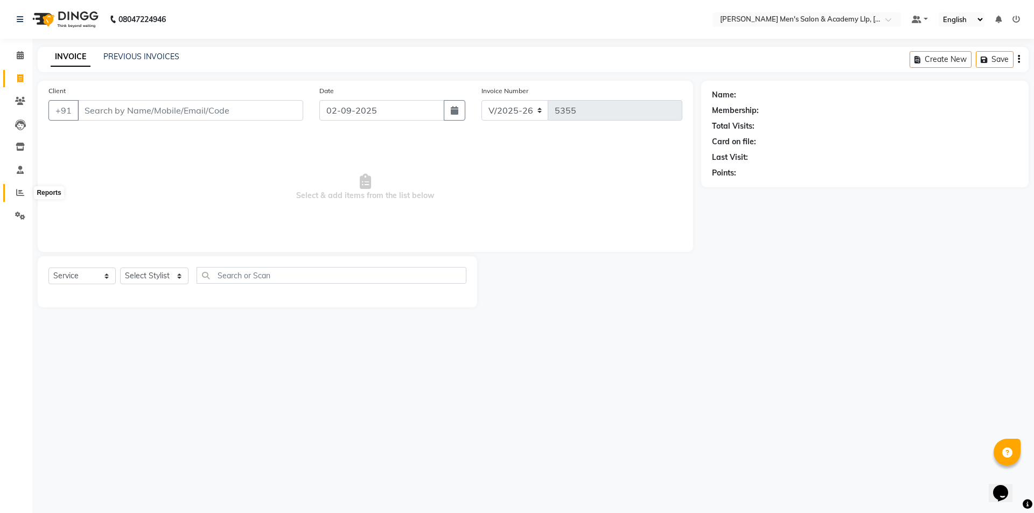
click at [12, 194] on span at bounding box center [20, 193] width 19 height 12
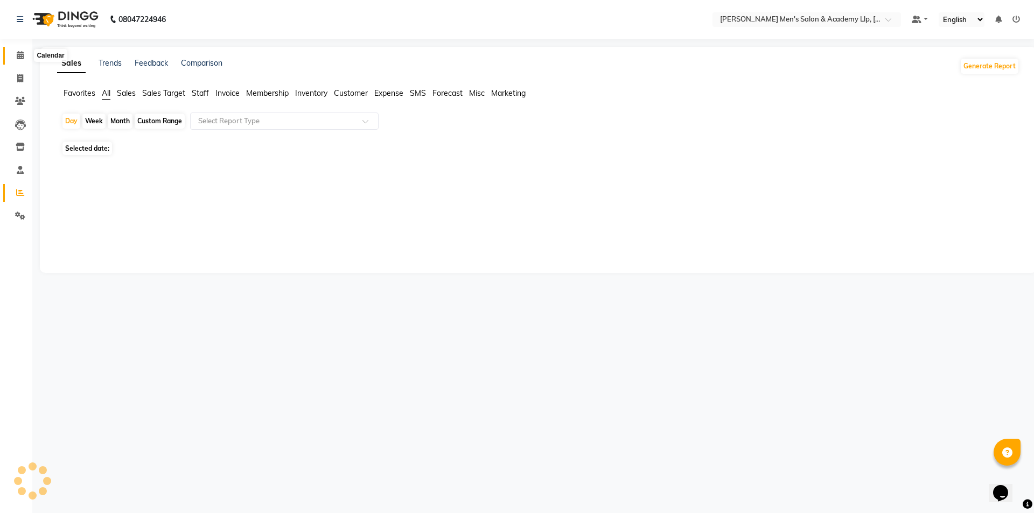
click at [20, 54] on icon at bounding box center [20, 55] width 7 height 8
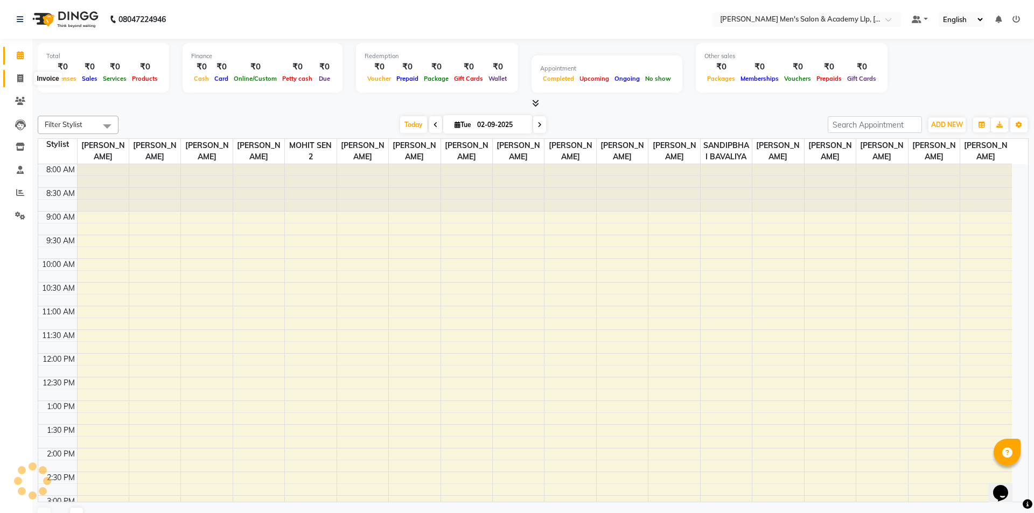
click at [18, 78] on icon at bounding box center [20, 78] width 6 height 8
select select "service"
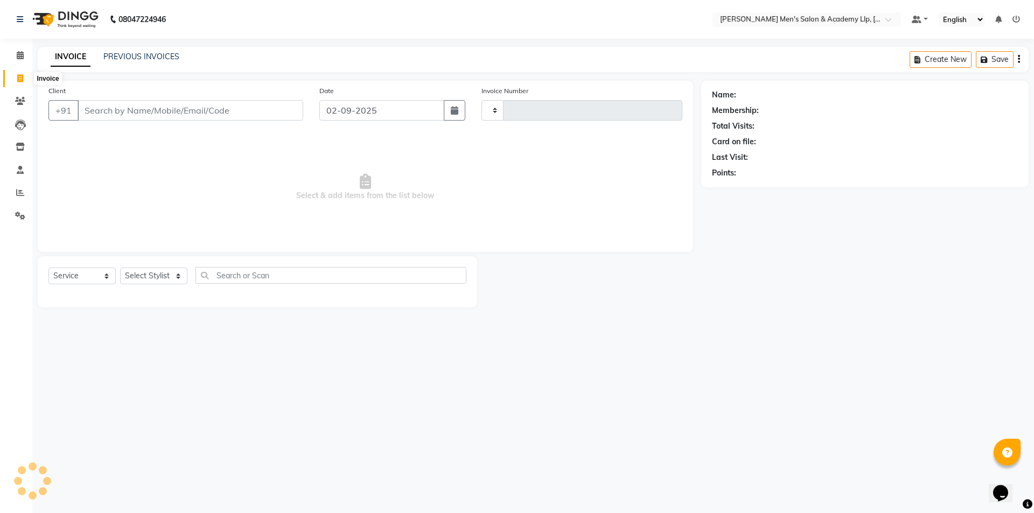
type input "5355"
select select "8248"
click at [95, 108] on input "Client" at bounding box center [191, 110] width 226 height 20
type input "9727280681"
click at [266, 114] on span "Add Client" at bounding box center [275, 110] width 43 height 11
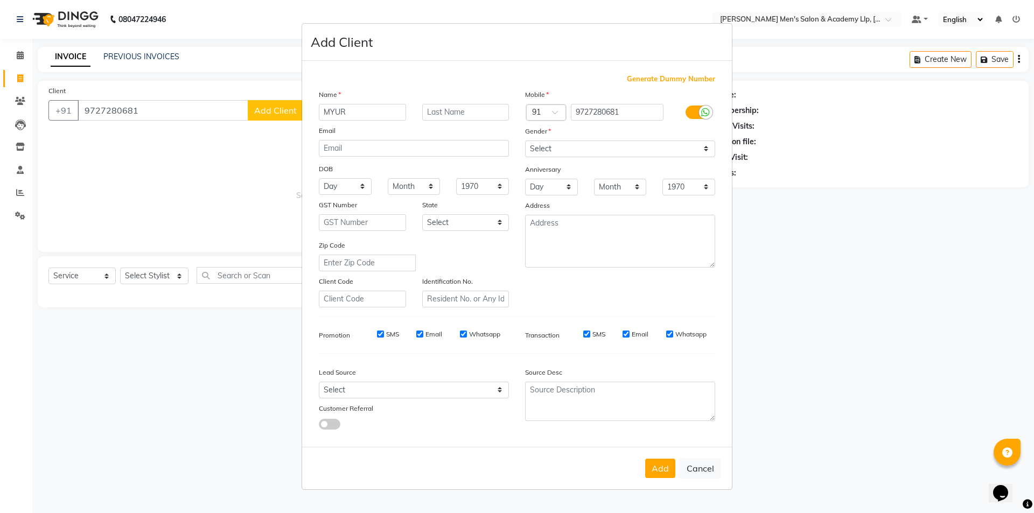
type input "MYUR"
click at [453, 111] on input "text" at bounding box center [465, 112] width 87 height 17
type input "BHAI"
click at [539, 141] on select "Select [DEMOGRAPHIC_DATA] [DEMOGRAPHIC_DATA] Other Prefer Not To Say" at bounding box center [620, 149] width 190 height 17
select select "[DEMOGRAPHIC_DATA]"
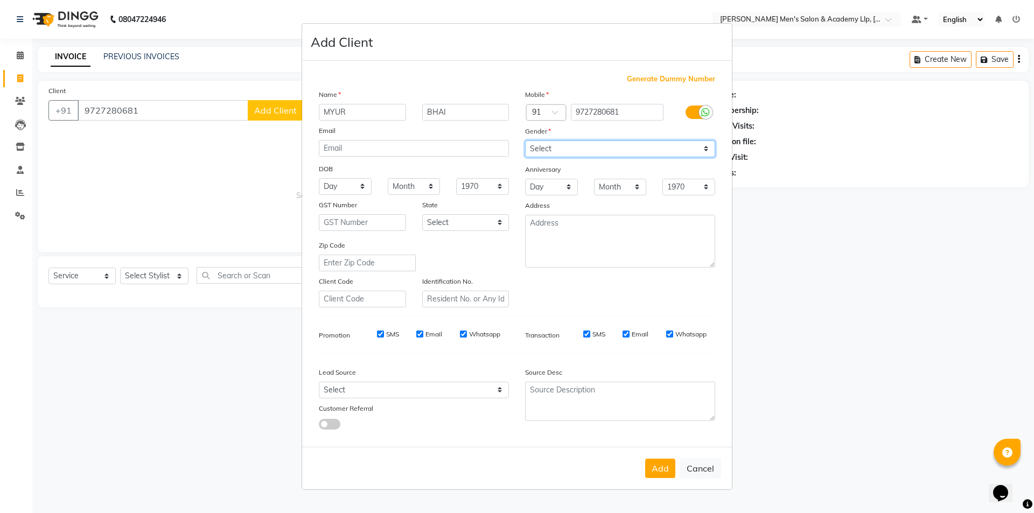
click at [525, 141] on select "Select [DEMOGRAPHIC_DATA] [DEMOGRAPHIC_DATA] Other Prefer Not To Say" at bounding box center [620, 149] width 190 height 17
click at [653, 474] on button "Add" at bounding box center [660, 468] width 30 height 19
type input "97******81"
select select
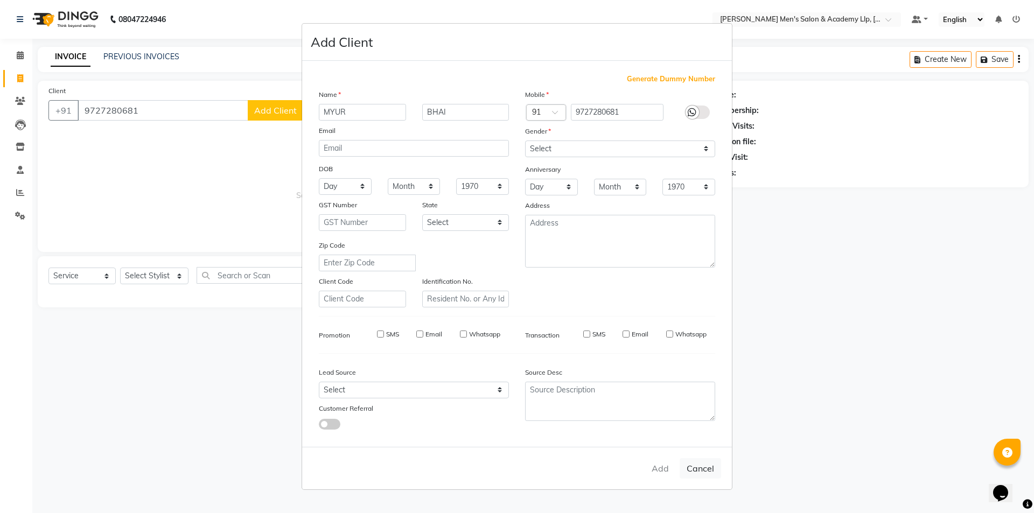
select select
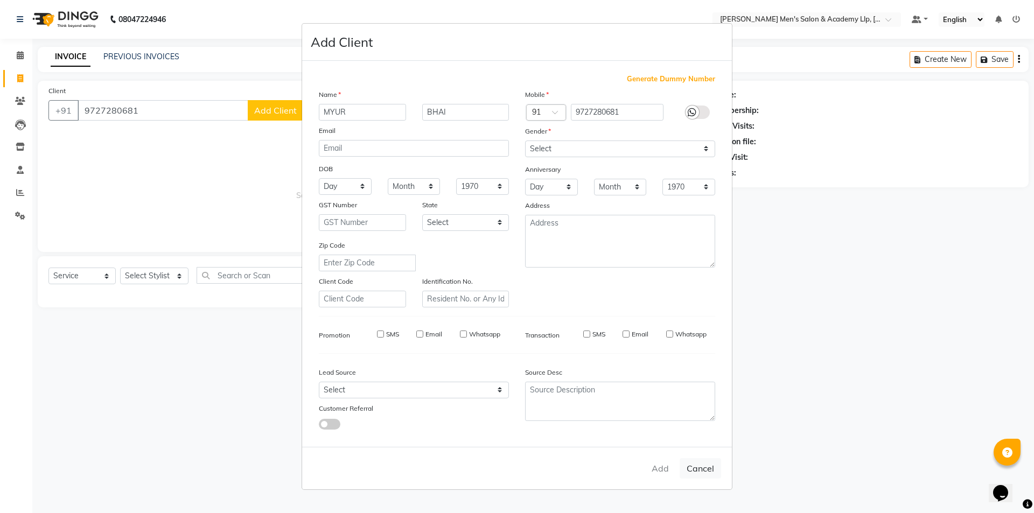
checkbox input "false"
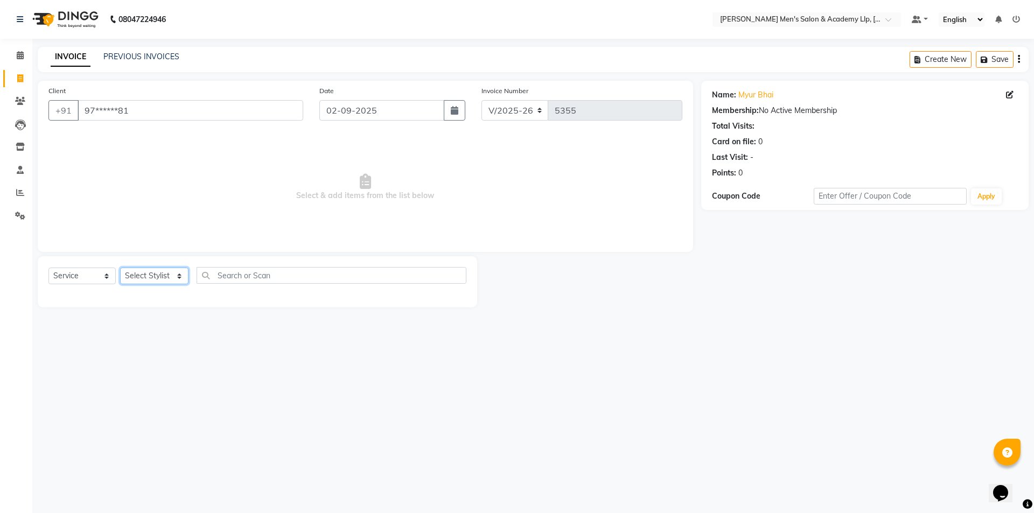
click at [155, 283] on select "Select Stylist ABHISHEK SEN AKKI SEN [PERSON_NAME] [PERSON_NAME] [PERSON_NAME] …" at bounding box center [154, 276] width 68 height 17
select select "83023"
click at [120, 268] on select "Select Stylist ABHISHEK SEN AKKI SEN [PERSON_NAME] [PERSON_NAME] [PERSON_NAME] …" at bounding box center [154, 276] width 68 height 17
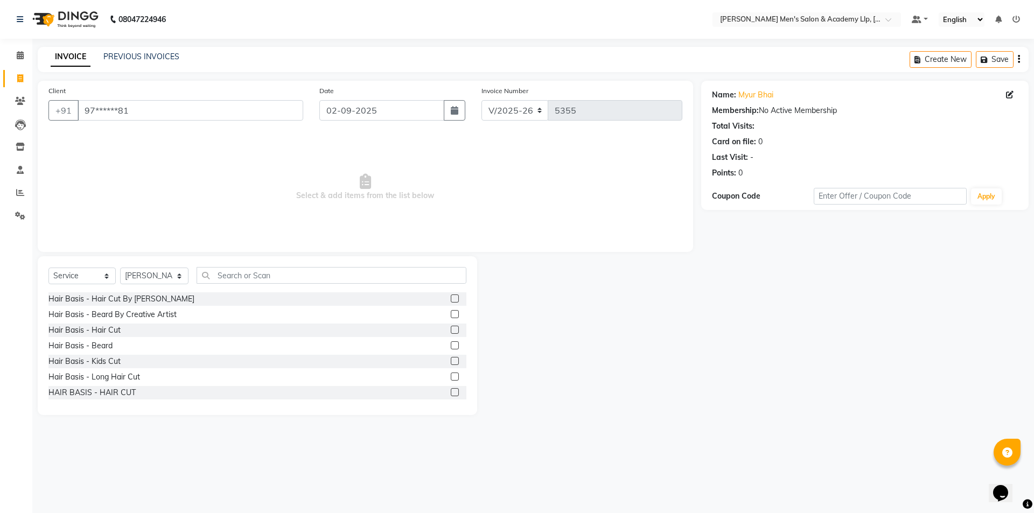
click at [451, 330] on label at bounding box center [455, 330] width 8 height 8
click at [451, 330] on input "checkbox" at bounding box center [454, 330] width 7 height 7
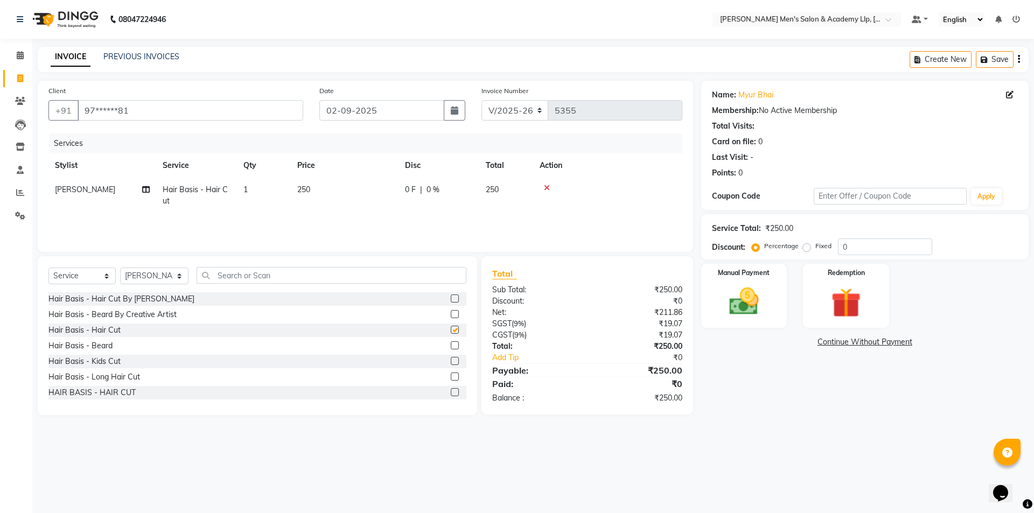
checkbox input "false"
click at [325, 196] on td "250" at bounding box center [345, 196] width 108 height 36
select select "83023"
click at [388, 190] on input "250" at bounding box center [395, 192] width 95 height 17
type input "2"
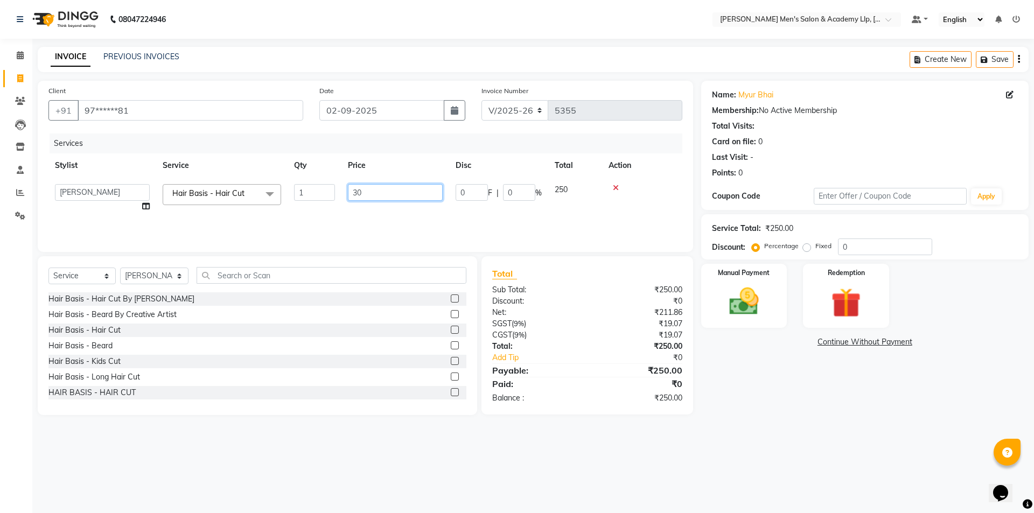
type input "300"
click at [735, 282] on div "Manual Payment" at bounding box center [743, 296] width 89 height 66
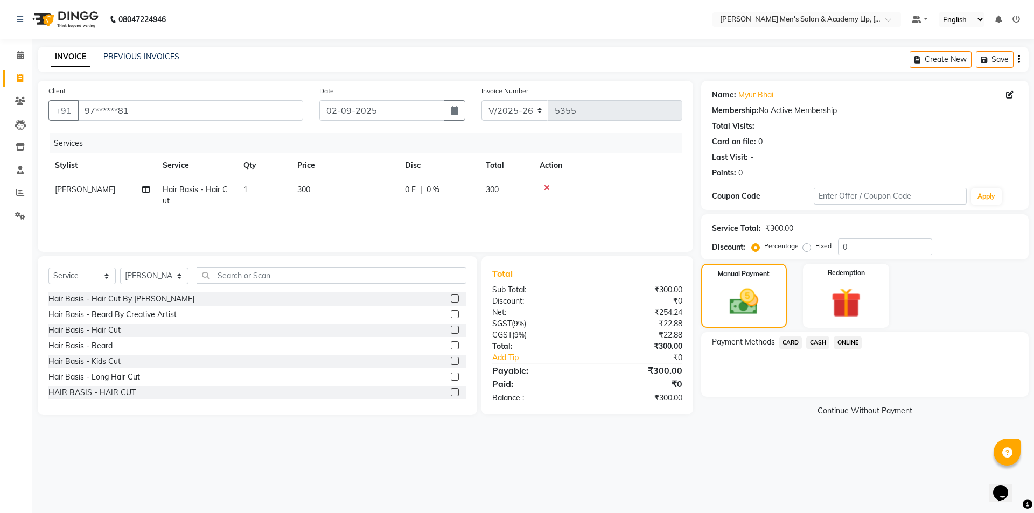
click at [817, 344] on span "CASH" at bounding box center [817, 343] width 23 height 12
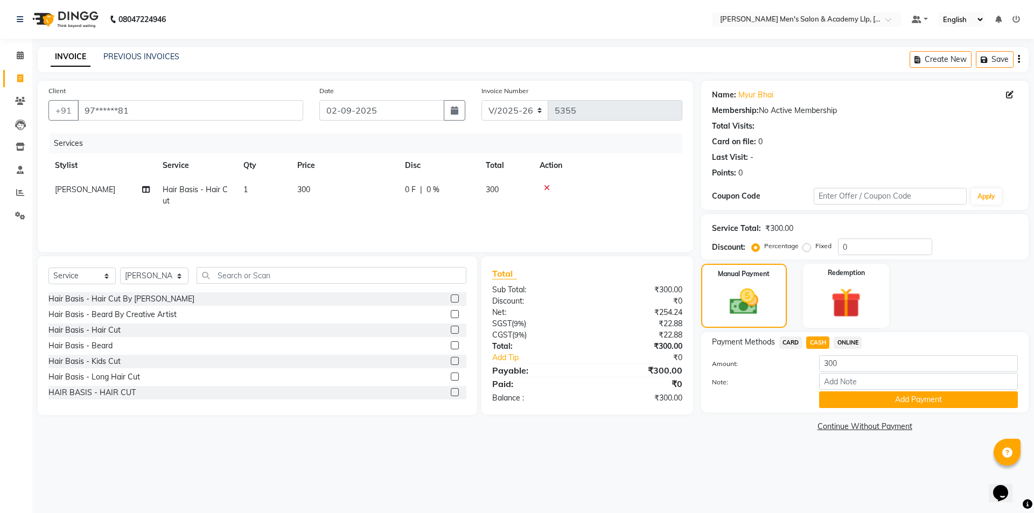
click at [794, 343] on span "CARD" at bounding box center [790, 343] width 23 height 12
click at [839, 400] on button "Add Payment" at bounding box center [918, 400] width 199 height 17
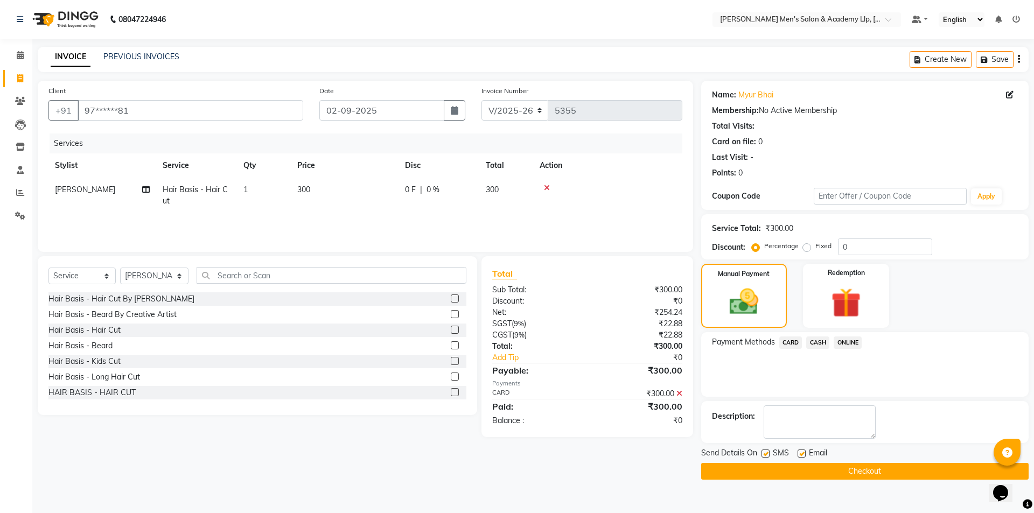
click at [801, 453] on label at bounding box center [802, 454] width 8 height 8
click at [801, 453] on input "checkbox" at bounding box center [801, 454] width 7 height 7
checkbox input "false"
click at [768, 451] on label at bounding box center [766, 454] width 8 height 8
click at [768, 451] on input "checkbox" at bounding box center [765, 454] width 7 height 7
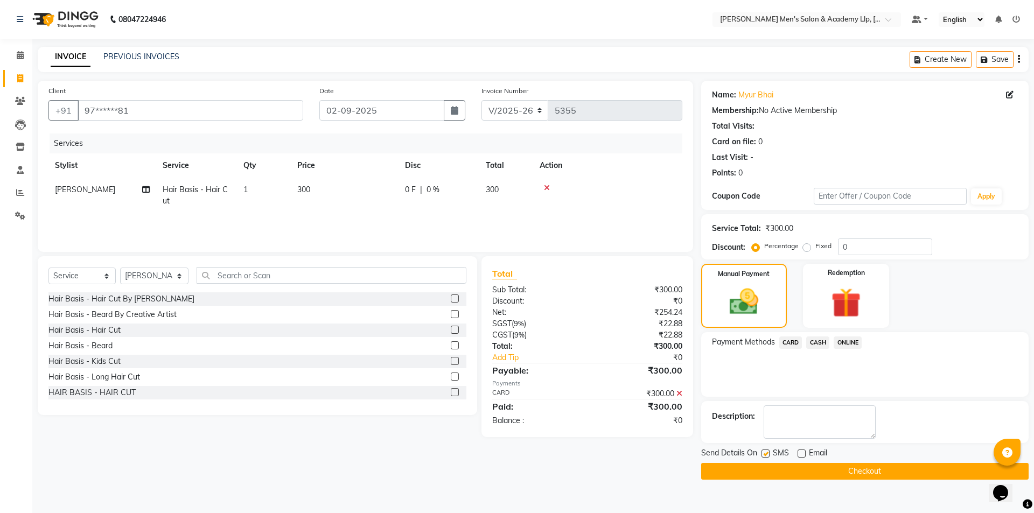
checkbox input "false"
click at [764, 463] on button "Checkout" at bounding box center [864, 471] width 327 height 17
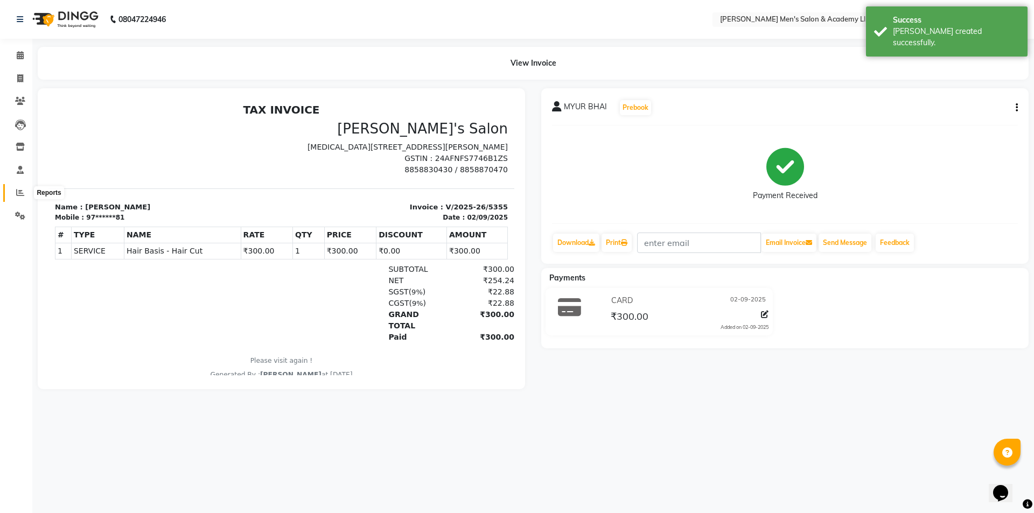
click at [19, 198] on span at bounding box center [20, 193] width 19 height 12
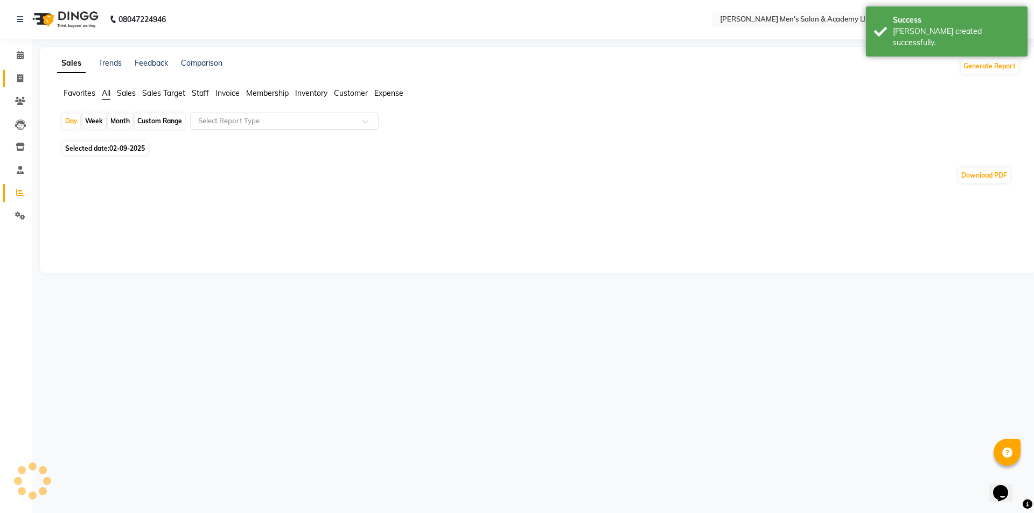
click at [18, 78] on icon at bounding box center [20, 78] width 6 height 8
select select "service"
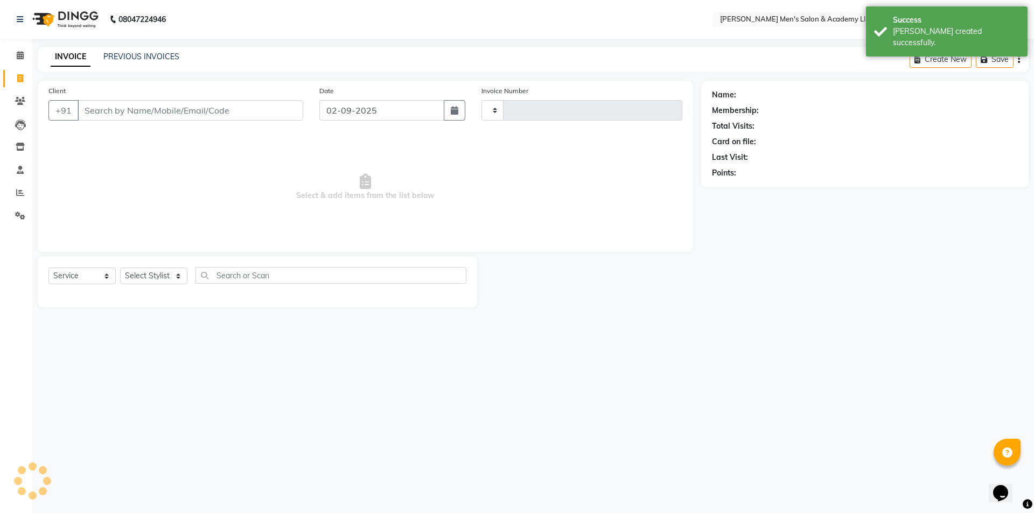
type input "5356"
select select "8248"
click at [19, 60] on span at bounding box center [20, 56] width 19 height 12
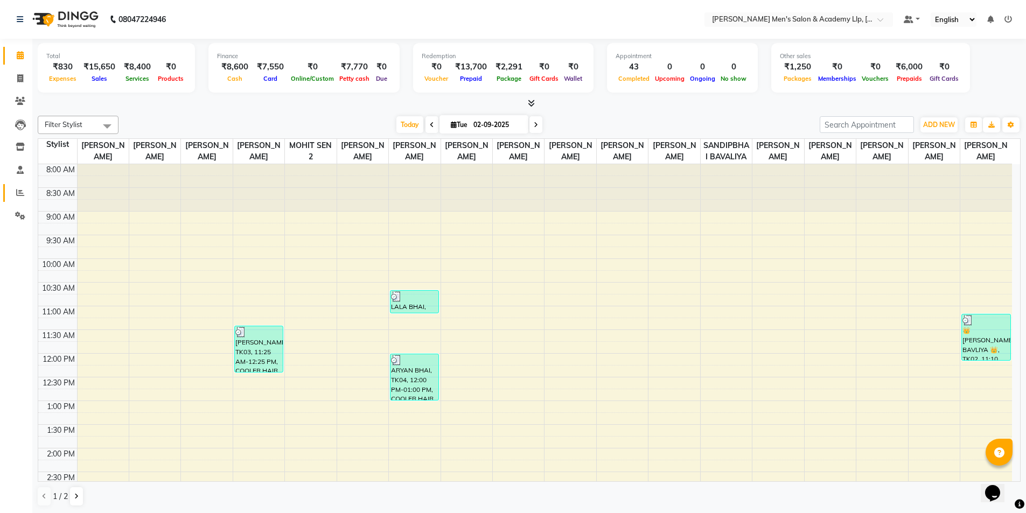
click at [22, 200] on link "Reports" at bounding box center [16, 193] width 26 height 18
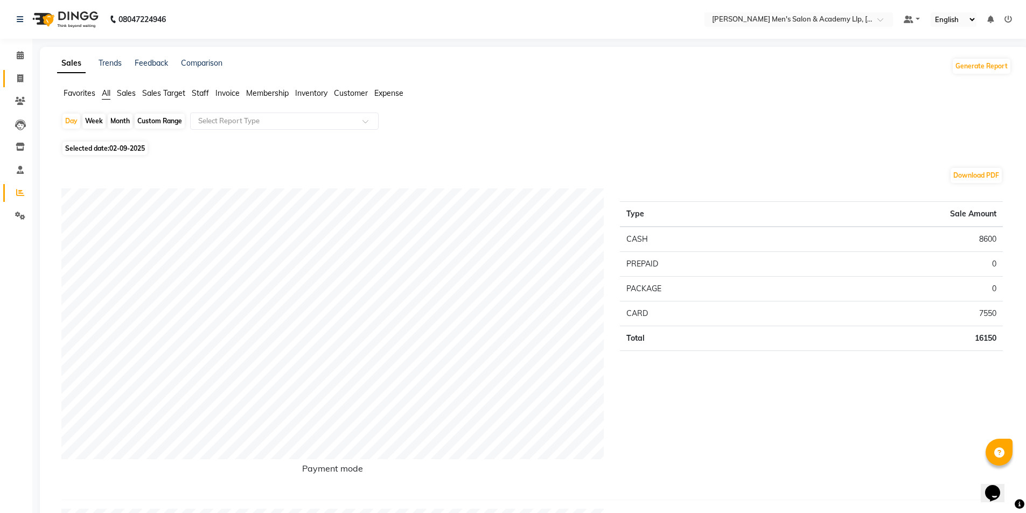
click at [15, 85] on link "Invoice" at bounding box center [16, 79] width 26 height 18
select select "service"
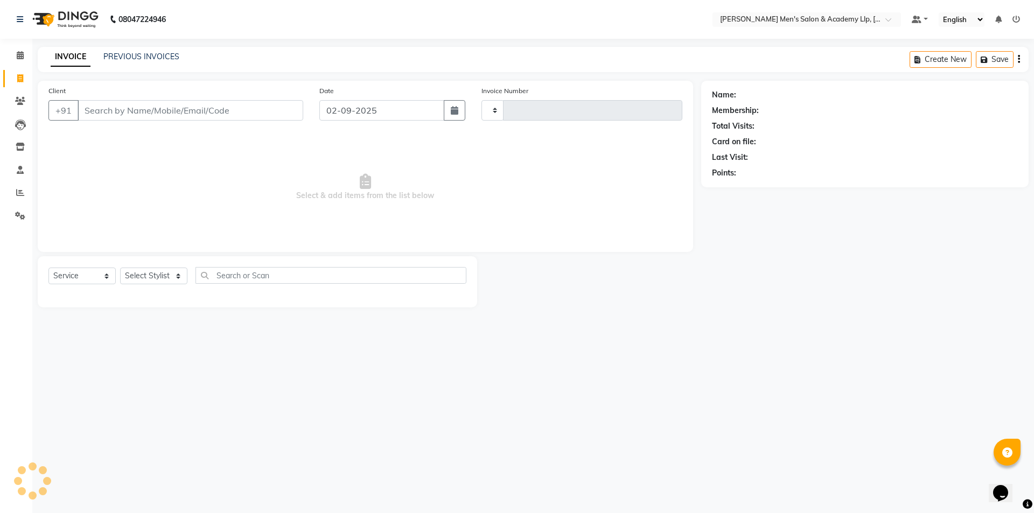
type input "5356"
select select "8248"
click at [17, 60] on span at bounding box center [20, 56] width 19 height 12
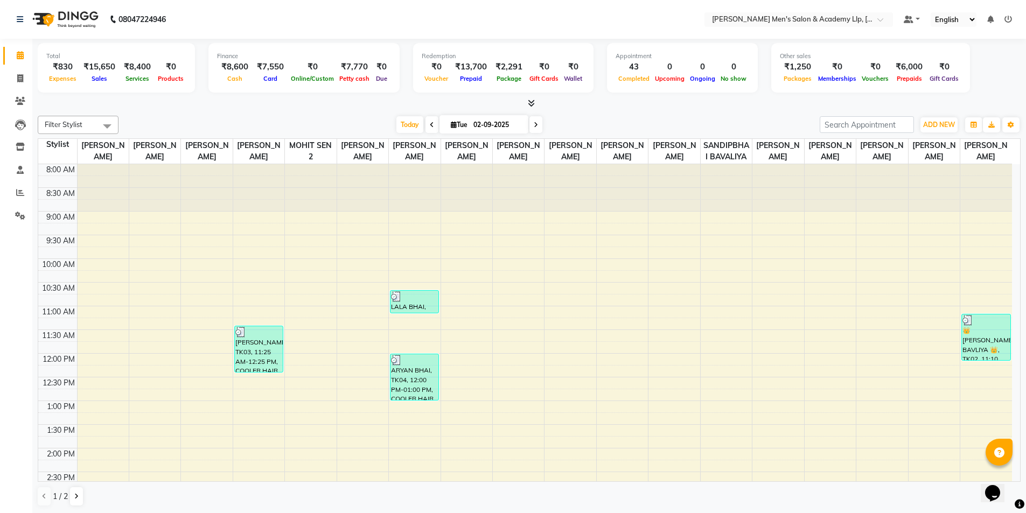
scroll to position [289, 0]
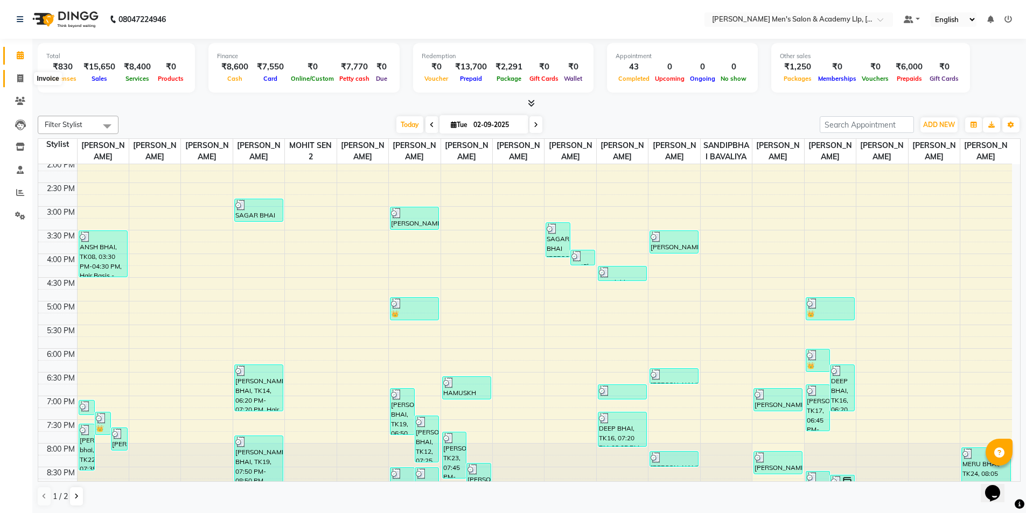
click at [13, 84] on span at bounding box center [20, 79] width 19 height 12
select select "service"
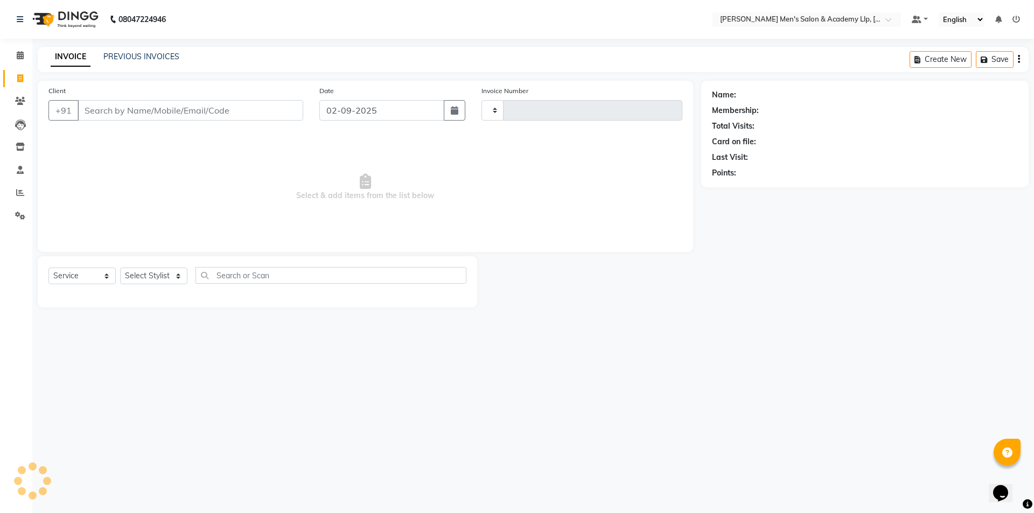
type input "5356"
select select "8248"
click at [101, 111] on input "Client" at bounding box center [191, 110] width 226 height 20
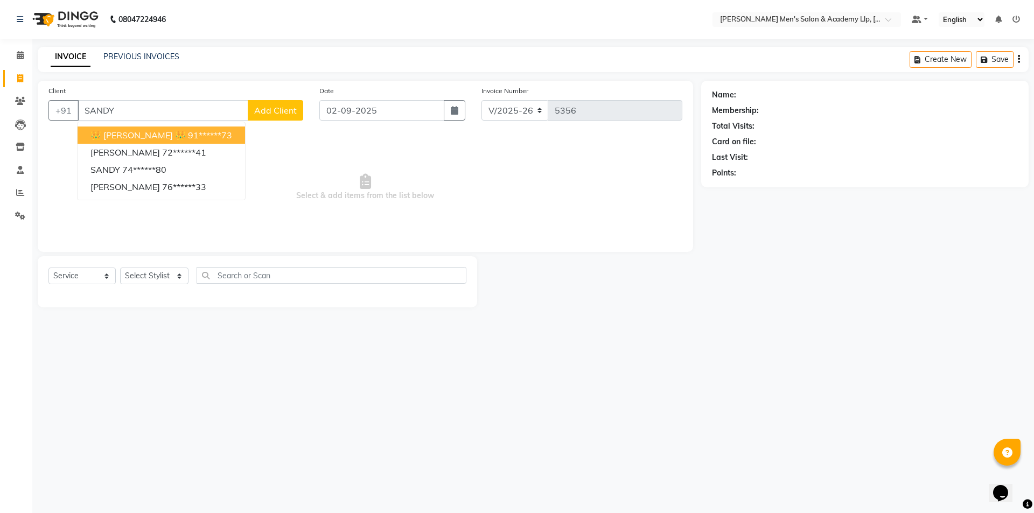
click at [177, 132] on span "👑 [PERSON_NAME] 👑" at bounding box center [137, 135] width 95 height 11
type input "91******73"
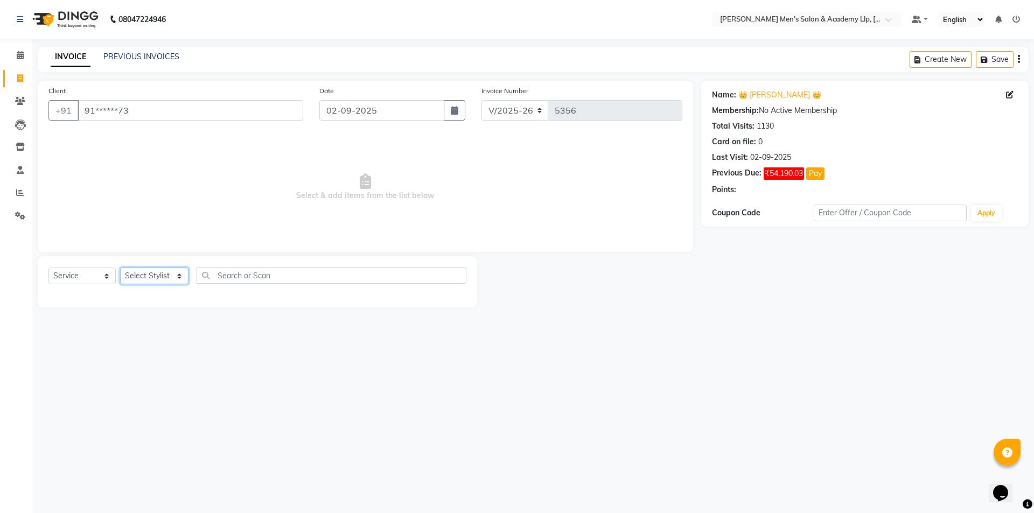
click at [150, 279] on select "Select Stylist ABHISHEK SEN AKKI SEN [PERSON_NAME] [PERSON_NAME] [PERSON_NAME] …" at bounding box center [154, 276] width 68 height 17
select select "90090"
click at [120, 268] on select "Select Stylist ABHISHEK SEN AKKI SEN [PERSON_NAME] [PERSON_NAME] [PERSON_NAME] …" at bounding box center [154, 276] width 68 height 17
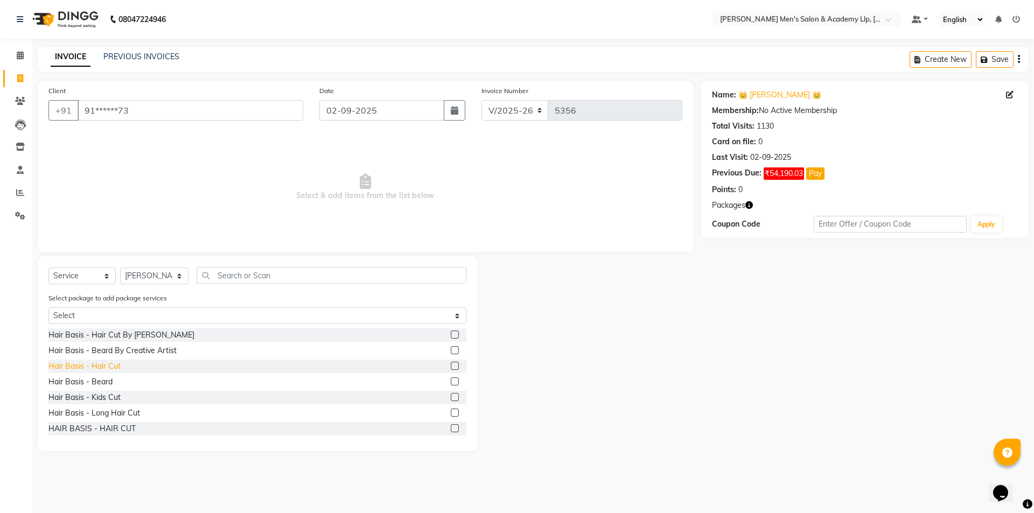
click at [118, 367] on div "Hair Basis - Hair Cut" at bounding box center [84, 366] width 72 height 11
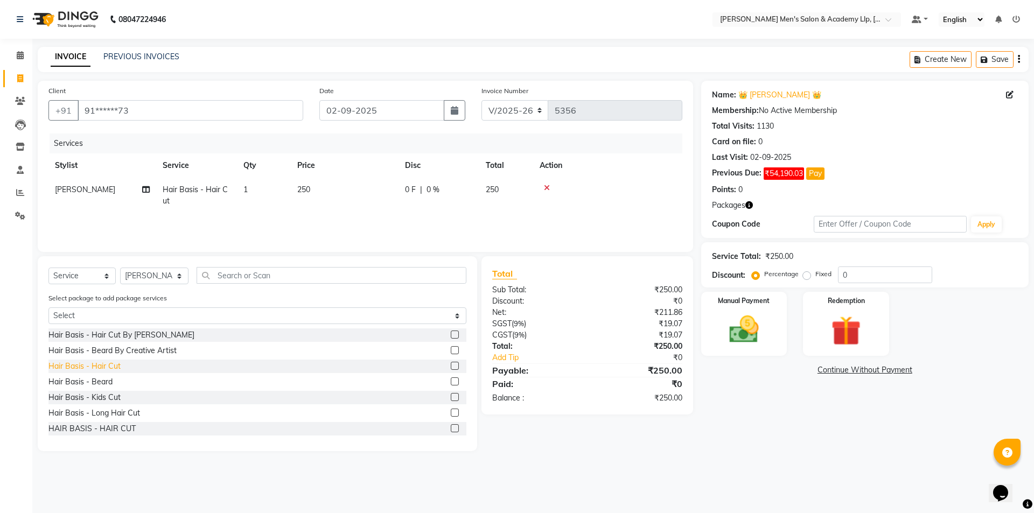
click at [118, 367] on div "Hair Basis - Hair Cut" at bounding box center [84, 366] width 72 height 11
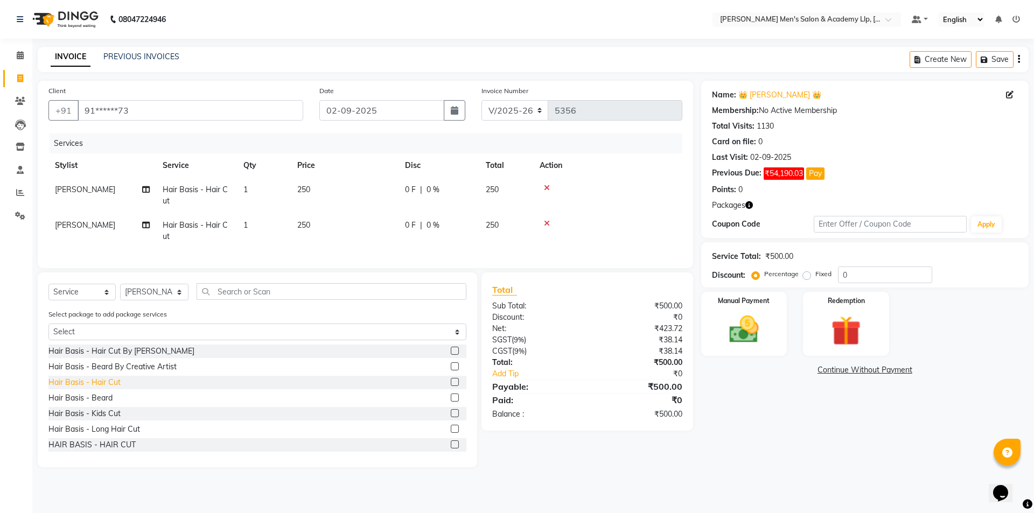
click at [104, 388] on div "Hair Basis - Hair Cut" at bounding box center [84, 382] width 72 height 11
checkbox input "false"
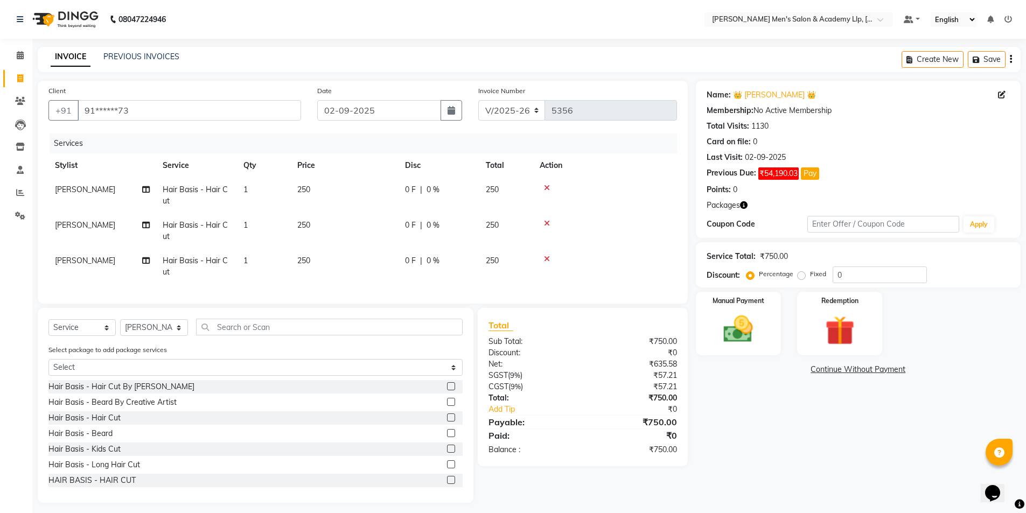
click at [384, 190] on td "250" at bounding box center [345, 196] width 108 height 36
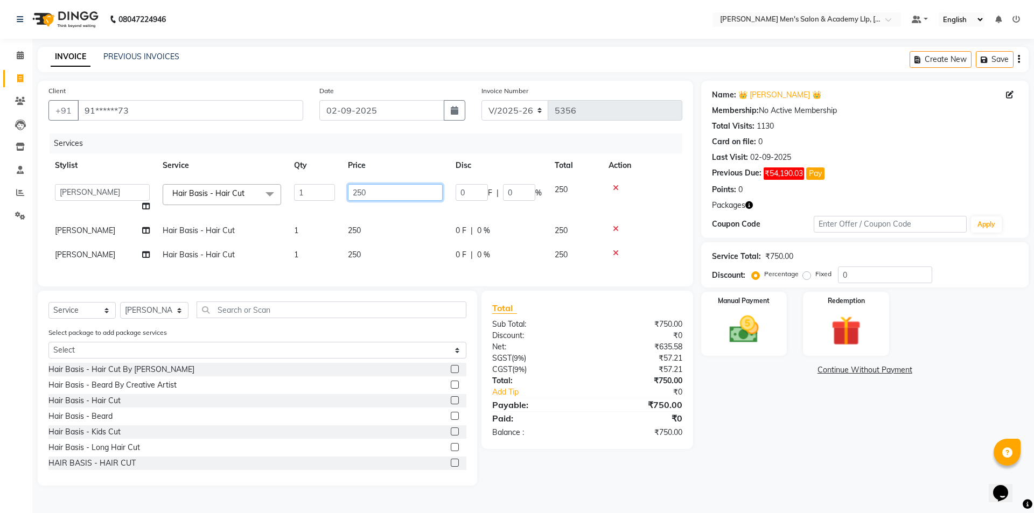
click at [384, 189] on input "250" at bounding box center [395, 192] width 95 height 17
type input "2"
type input "300"
click at [376, 234] on td "250" at bounding box center [395, 231] width 108 height 24
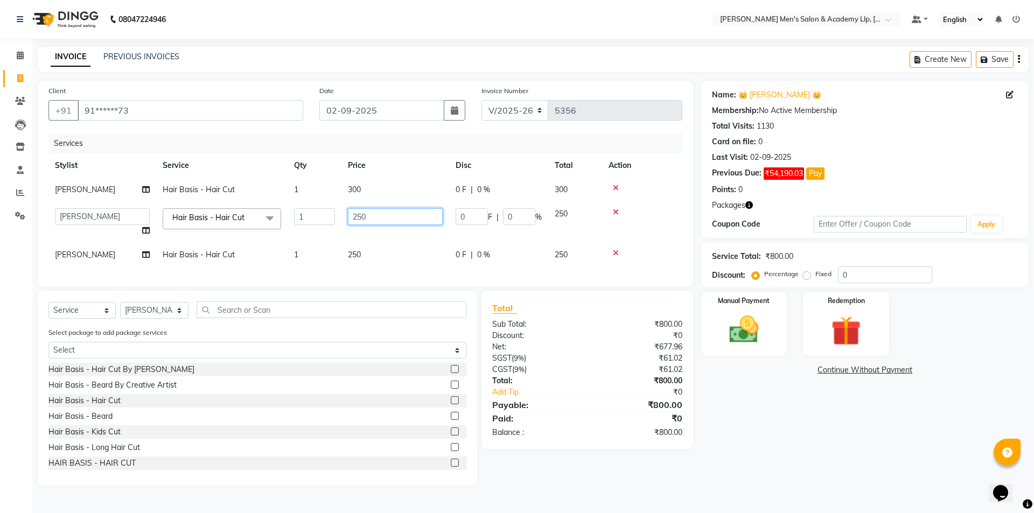
click at [385, 224] on input "250" at bounding box center [395, 216] width 95 height 17
type input "2"
type input "300"
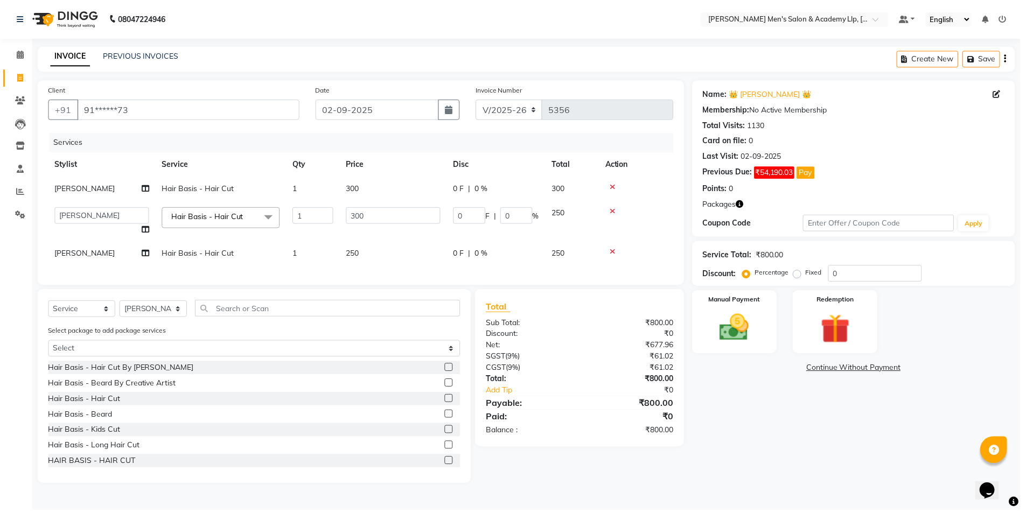
click at [382, 256] on td "250" at bounding box center [395, 255] width 108 height 24
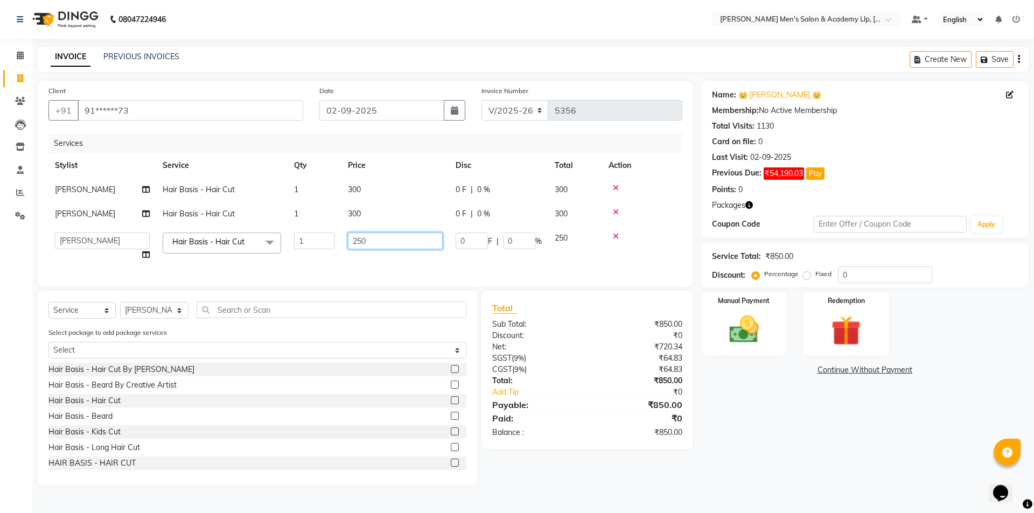
click at [385, 245] on input "250" at bounding box center [395, 241] width 95 height 17
type input "2"
type input "300"
click at [760, 424] on div "Name: 👑 [PERSON_NAME] 👑 Membership: No Active Membership Total Visits: 1130 Car…" at bounding box center [869, 283] width 336 height 405
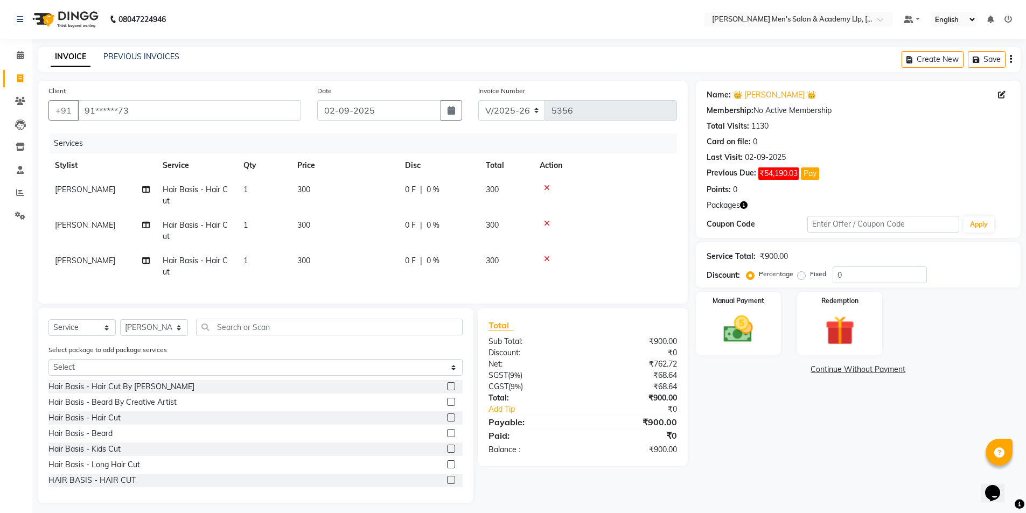
click at [110, 263] on td "[PERSON_NAME]" at bounding box center [102, 267] width 108 height 36
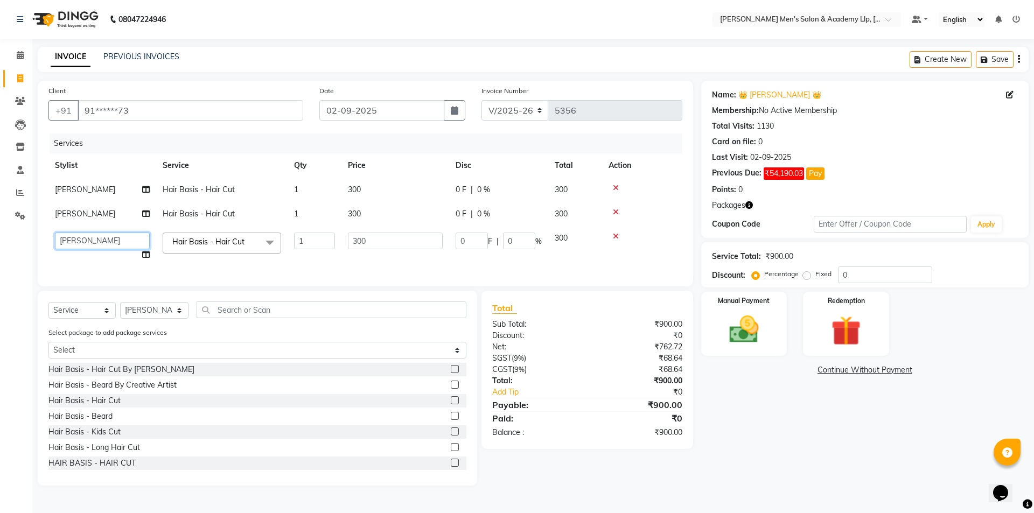
click at [101, 240] on select "ABHISHEK SEN AKKI SEN [PERSON_NAME] [PERSON_NAME] [PERSON_NAME] [PERSON_NAME] […" at bounding box center [102, 241] width 95 height 17
select select "78787"
click at [771, 330] on div "Manual Payment" at bounding box center [743, 324] width 89 height 66
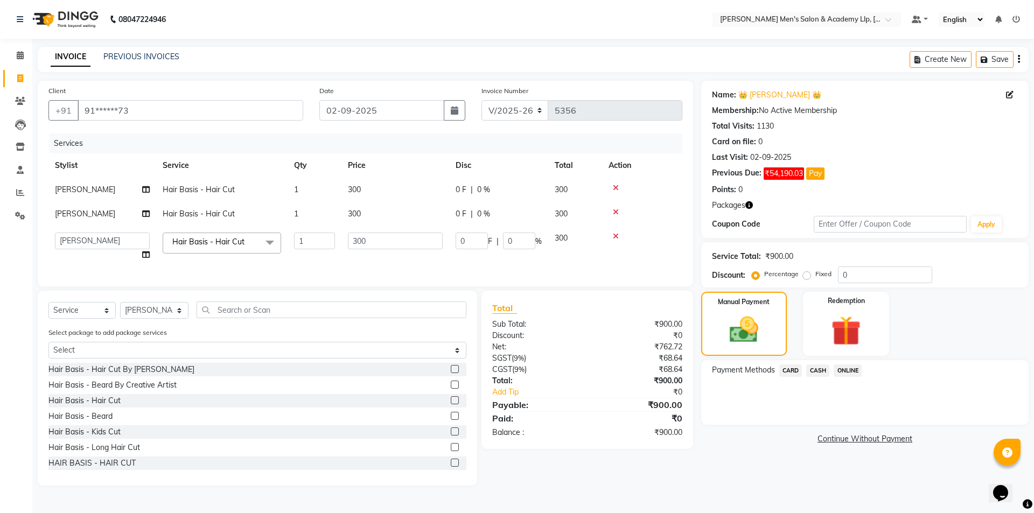
click at [824, 372] on span "CASH" at bounding box center [817, 371] width 23 height 12
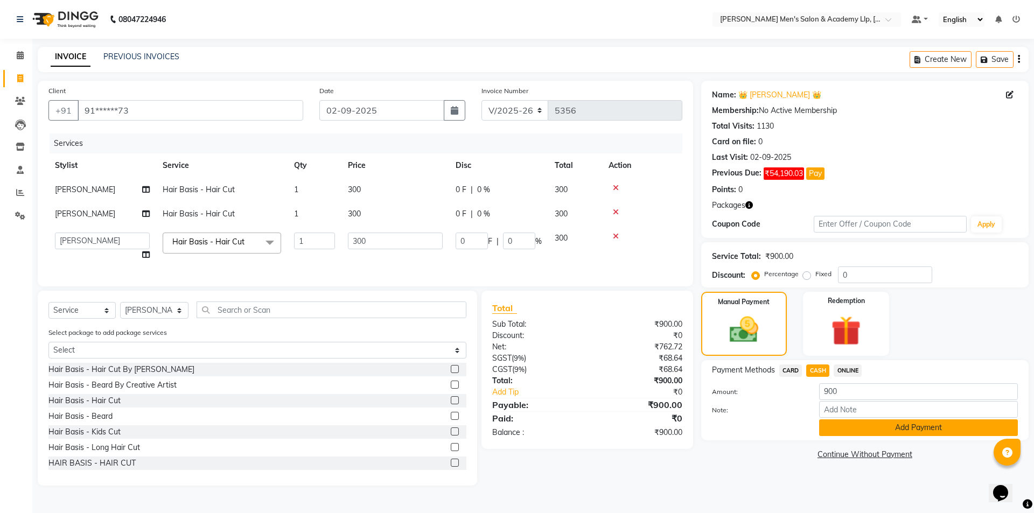
click at [840, 429] on button "Add Payment" at bounding box center [918, 428] width 199 height 17
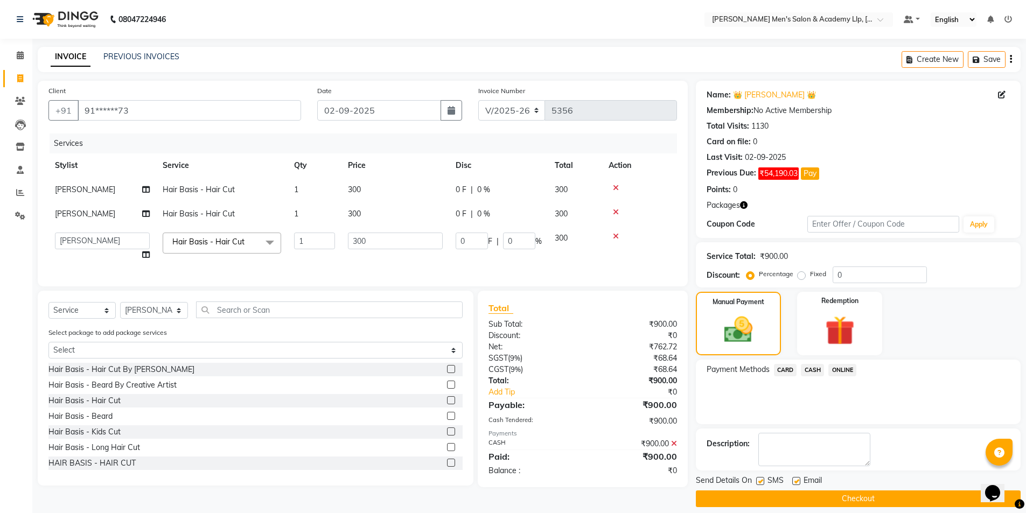
scroll to position [10, 0]
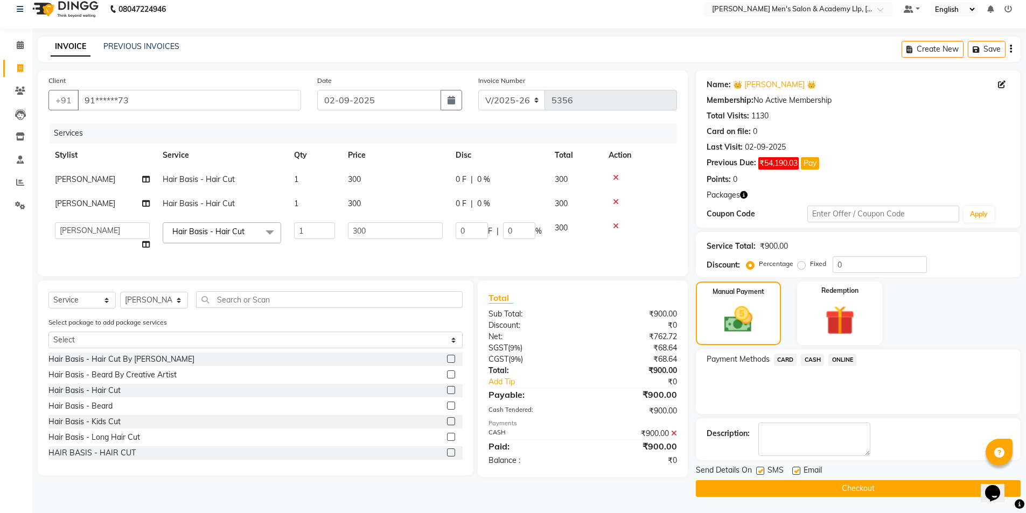
click at [795, 471] on label at bounding box center [796, 471] width 8 height 8
click at [795, 471] on input "checkbox" at bounding box center [795, 471] width 7 height 7
checkbox input "false"
click at [755, 469] on div "Send Details On SMS Email" at bounding box center [858, 471] width 325 height 13
click at [761, 474] on label at bounding box center [760, 471] width 8 height 8
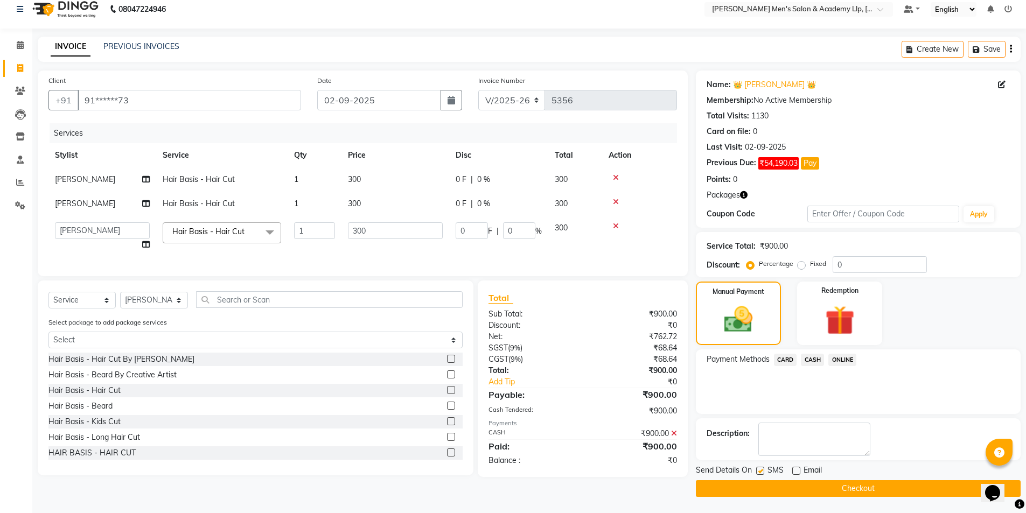
click at [761, 474] on input "checkbox" at bounding box center [759, 471] width 7 height 7
checkbox input "false"
click at [763, 486] on button "Checkout" at bounding box center [858, 488] width 325 height 17
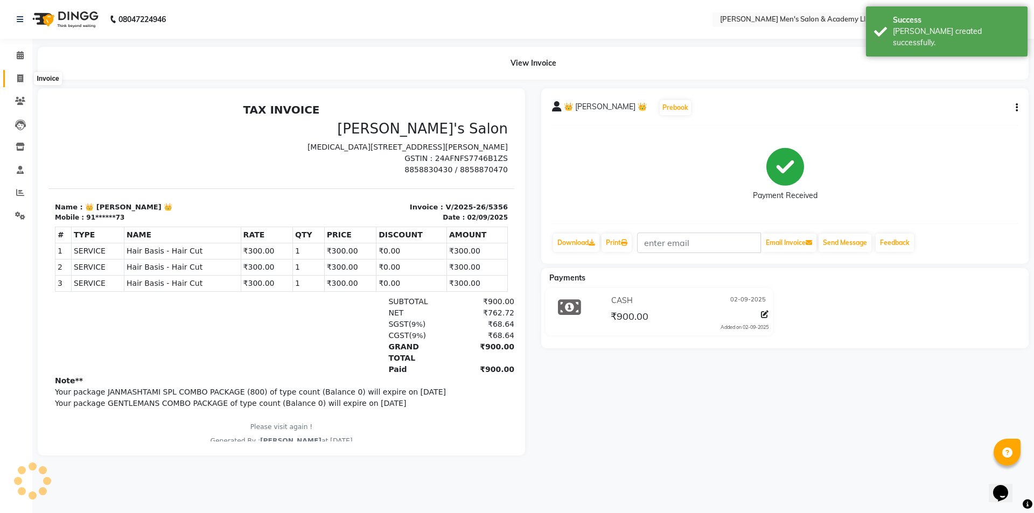
click at [23, 79] on icon at bounding box center [20, 78] width 6 height 8
select select "8248"
select select "service"
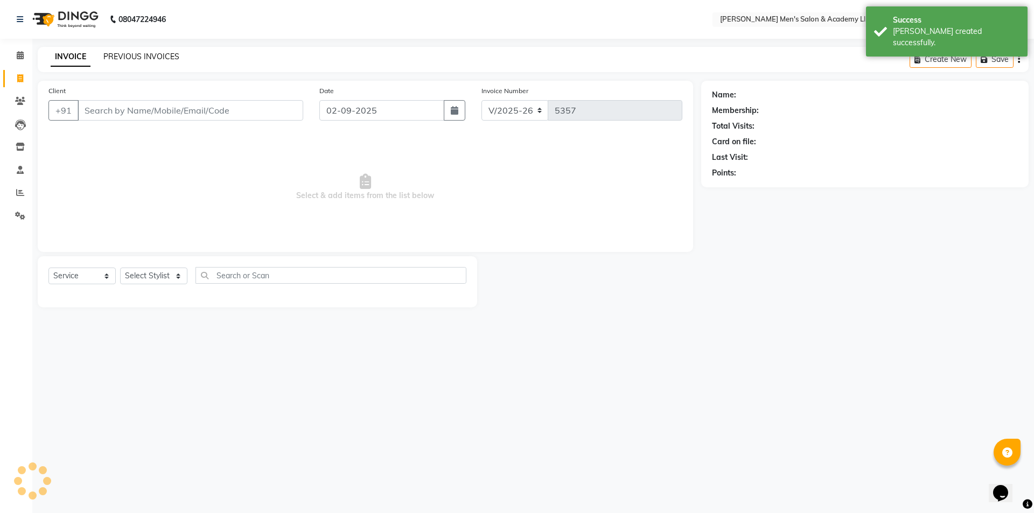
click at [142, 55] on link "PREVIOUS INVOICES" at bounding box center [141, 57] width 76 height 10
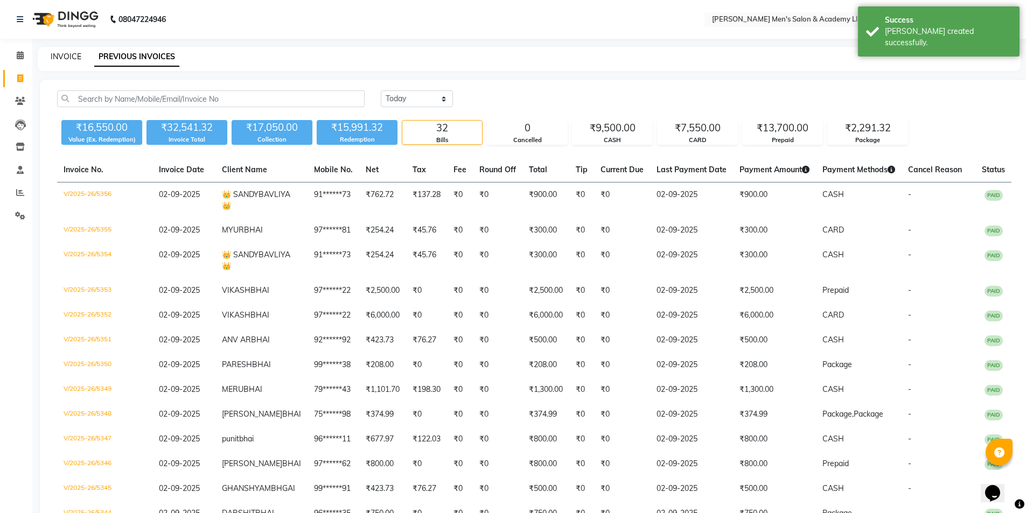
click at [57, 56] on link "INVOICE" at bounding box center [66, 57] width 31 height 10
select select "service"
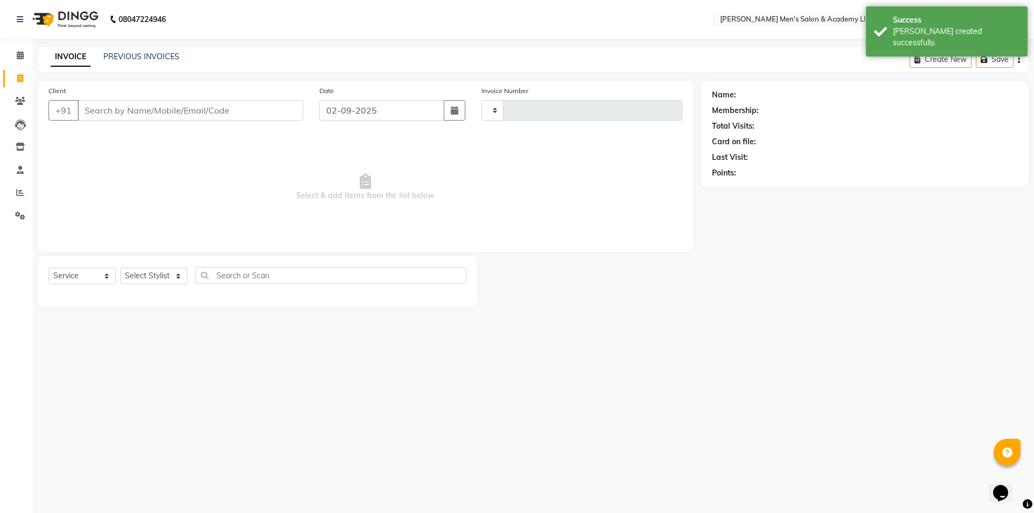
type input "5357"
select select "8248"
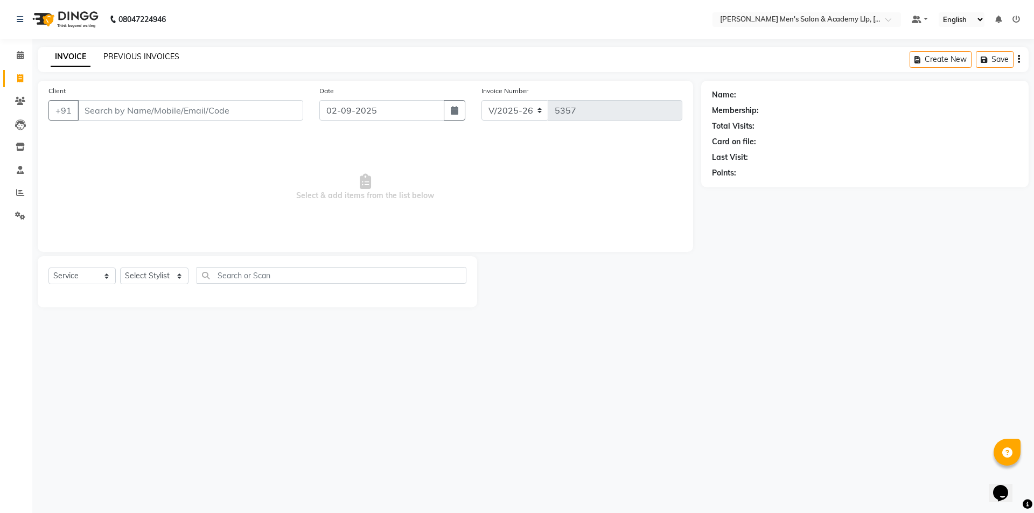
click at [120, 54] on link "PREVIOUS INVOICES" at bounding box center [141, 57] width 76 height 10
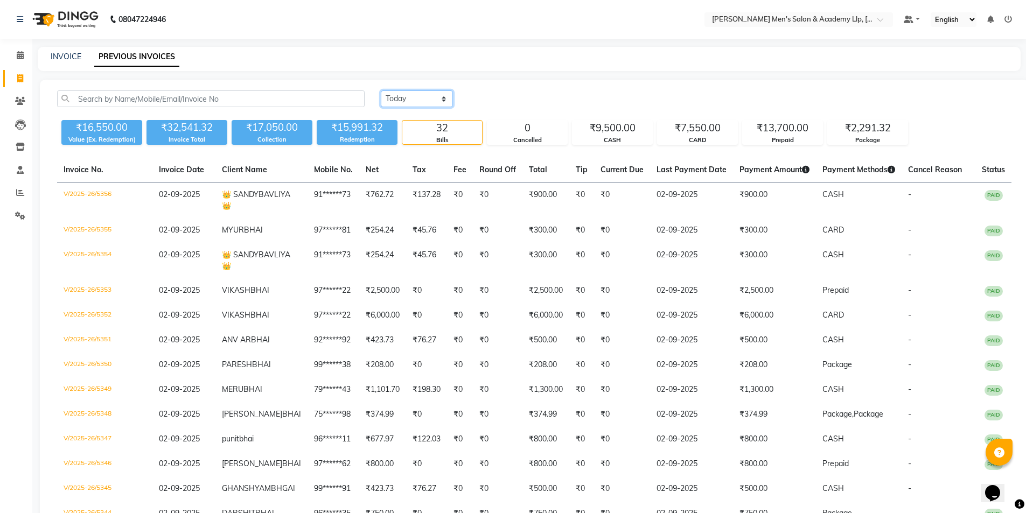
drag, startPoint x: 414, startPoint y: 101, endPoint x: 413, endPoint y: 107, distance: 5.5
click at [414, 101] on select "[DATE] [DATE] Custom Range" at bounding box center [417, 98] width 72 height 17
select select "range"
click at [381, 90] on select "[DATE] [DATE] Custom Range" at bounding box center [417, 98] width 72 height 17
click at [485, 100] on input "02-09-2025" at bounding box center [504, 99] width 75 height 15
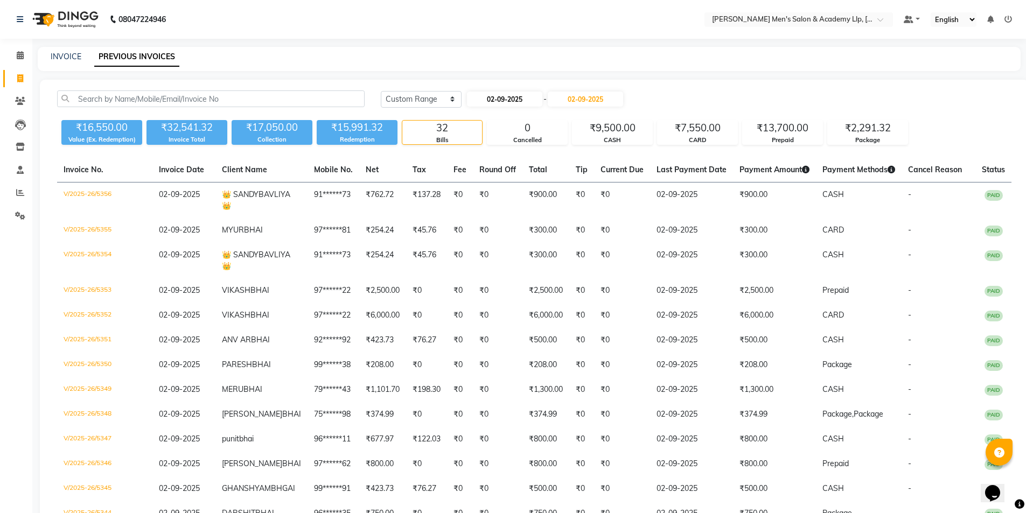
select select "9"
select select "2025"
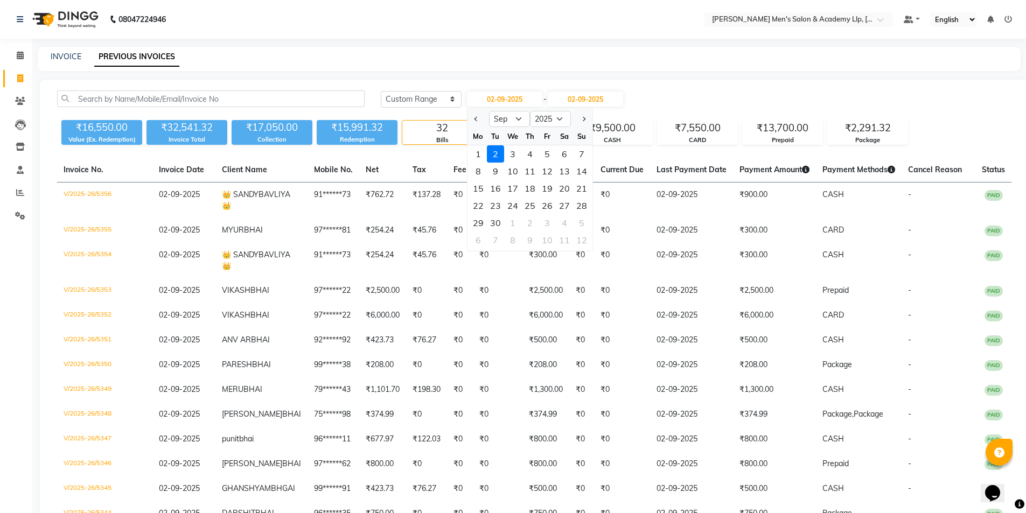
click at [479, 152] on div "1" at bounding box center [478, 153] width 17 height 17
type input "01-09-2025"
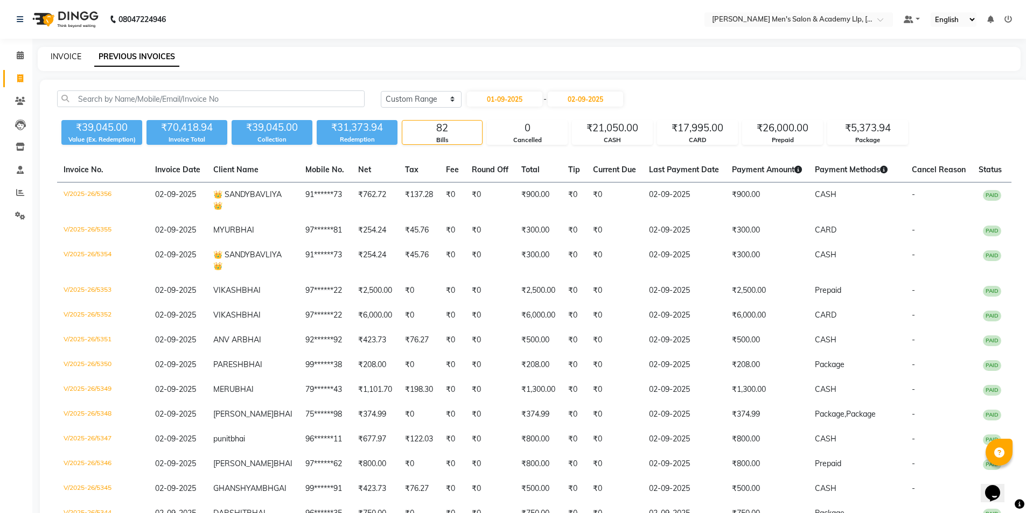
click at [66, 54] on link "INVOICE" at bounding box center [66, 57] width 31 height 10
select select "service"
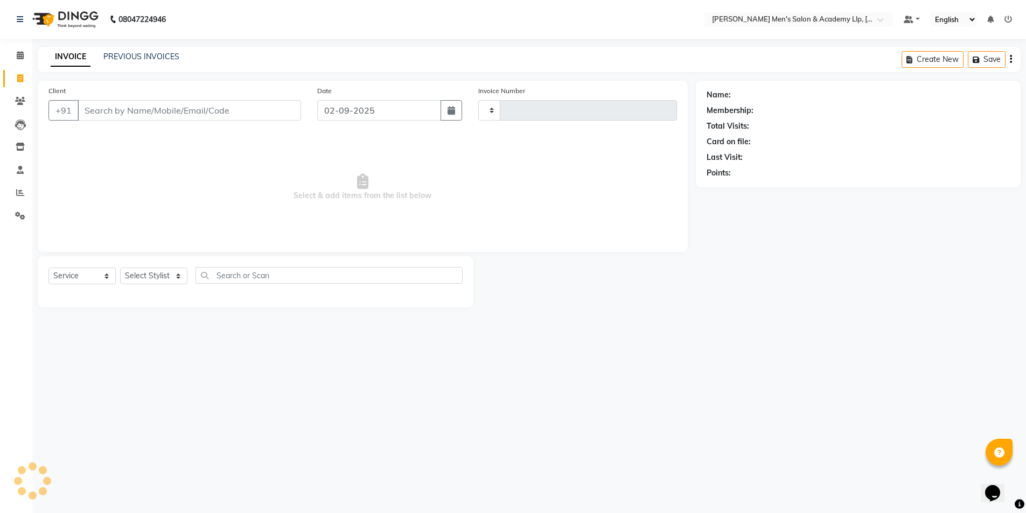
type input "5357"
select select "8248"
click at [16, 186] on link "Reports" at bounding box center [16, 193] width 26 height 18
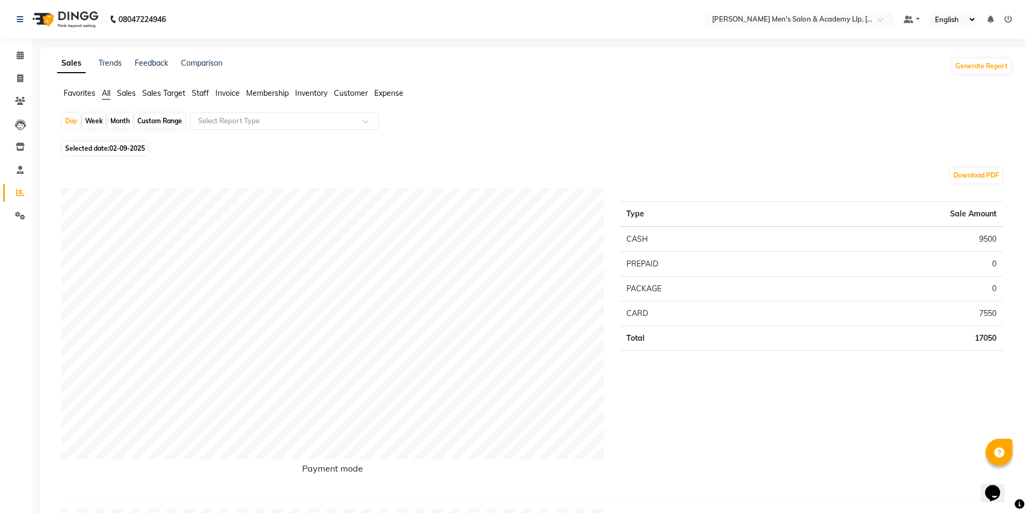
click at [123, 122] on div "Month" at bounding box center [120, 121] width 25 height 15
select select "9"
select select "2025"
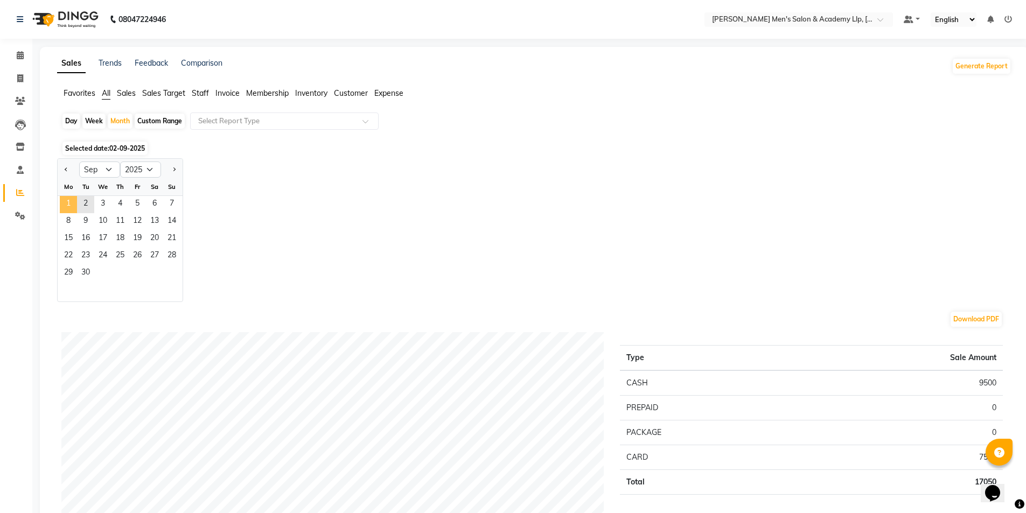
click at [71, 200] on span "1" at bounding box center [68, 204] width 17 height 17
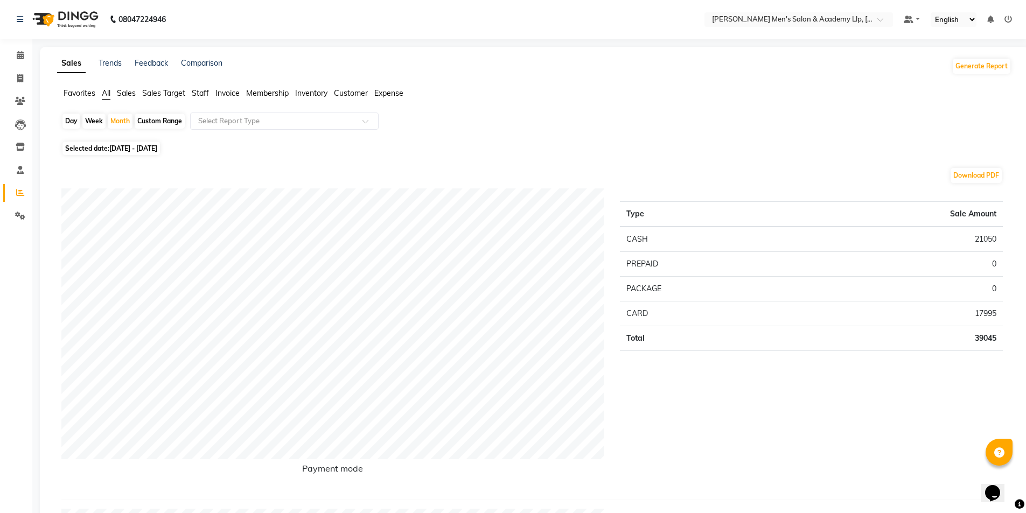
click at [203, 89] on span "Staff" at bounding box center [200, 93] width 17 height 10
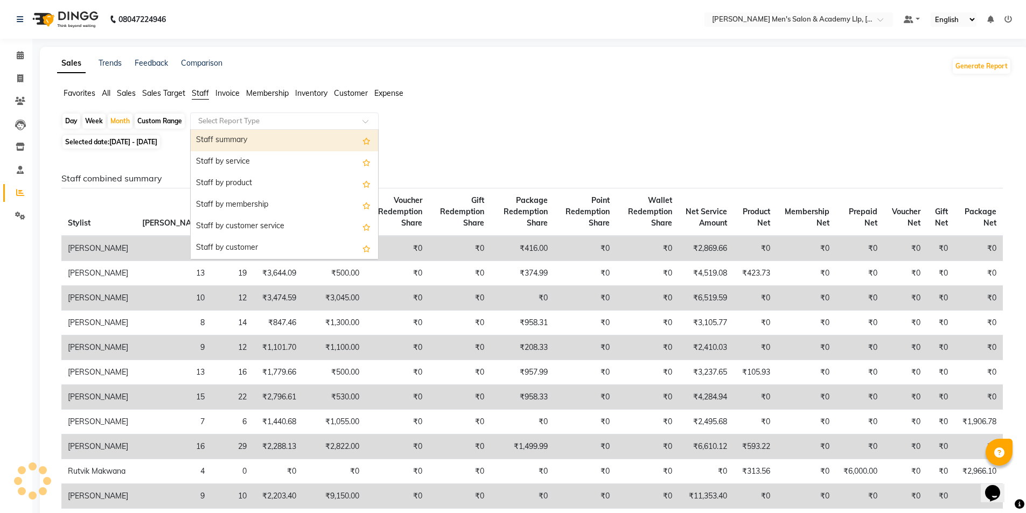
click at [219, 122] on input "text" at bounding box center [273, 121] width 155 height 11
click at [231, 137] on div "Staff summary" at bounding box center [284, 141] width 187 height 22
select select "full_report"
select select "csv"
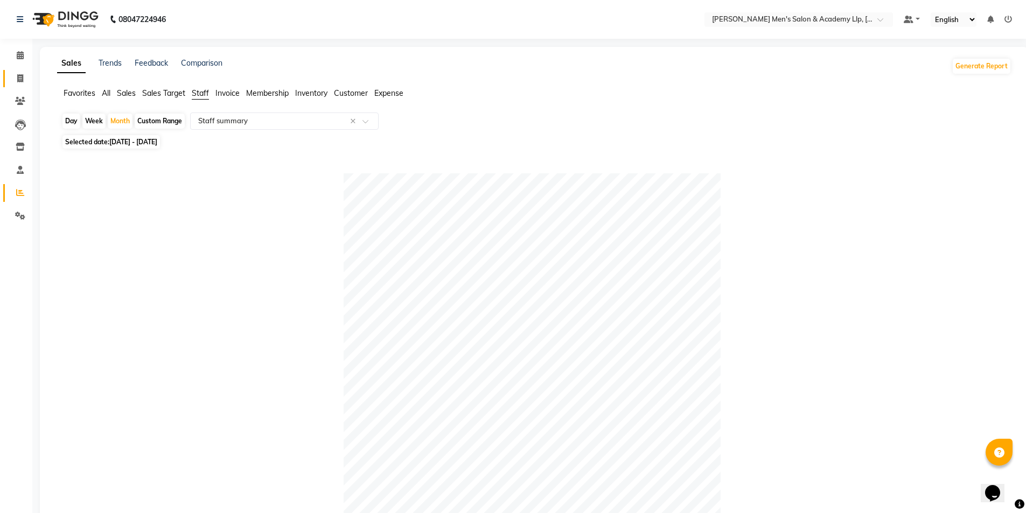
click at [20, 72] on link "Invoice" at bounding box center [16, 79] width 26 height 18
select select "8248"
select select "service"
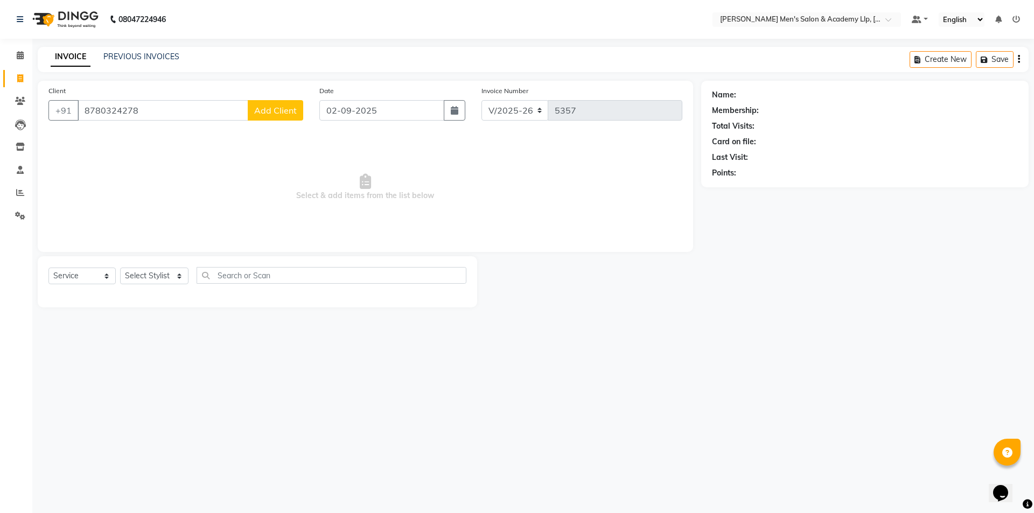
type input "8780324278"
click at [295, 106] on span "Add Client" at bounding box center [275, 110] width 43 height 11
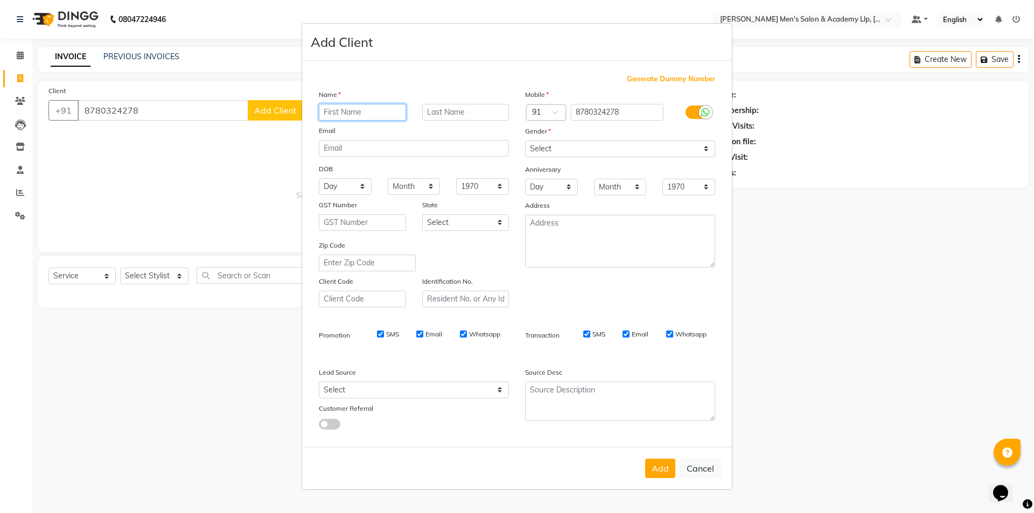
click at [363, 108] on input "text" at bounding box center [362, 112] width 87 height 17
type input "ARYA"
type input "BHAI"
click at [542, 148] on select "Select [DEMOGRAPHIC_DATA] [DEMOGRAPHIC_DATA] Other Prefer Not To Say" at bounding box center [620, 149] width 190 height 17
select select "[DEMOGRAPHIC_DATA]"
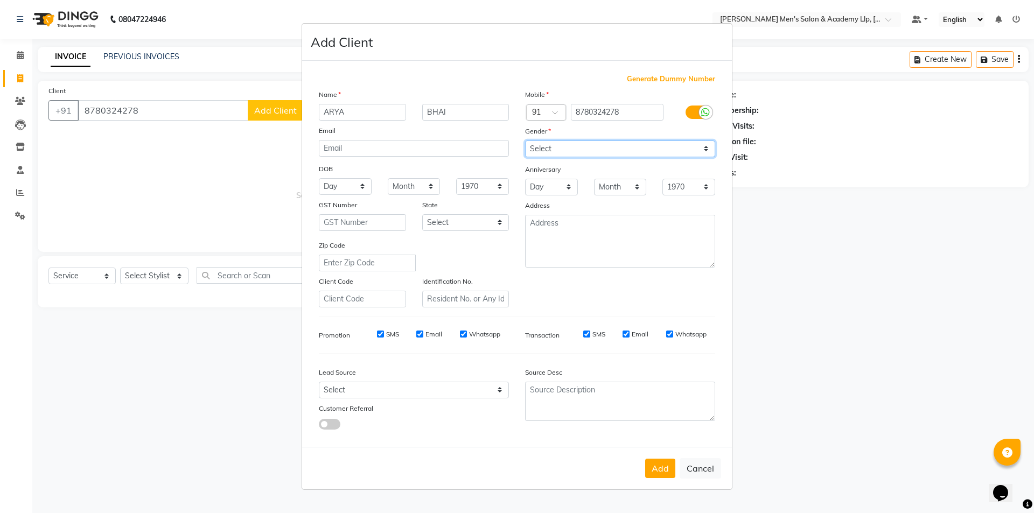
click at [525, 141] on select "Select [DEMOGRAPHIC_DATA] [DEMOGRAPHIC_DATA] Other Prefer Not To Say" at bounding box center [620, 149] width 190 height 17
click at [665, 463] on button "Add" at bounding box center [660, 468] width 30 height 19
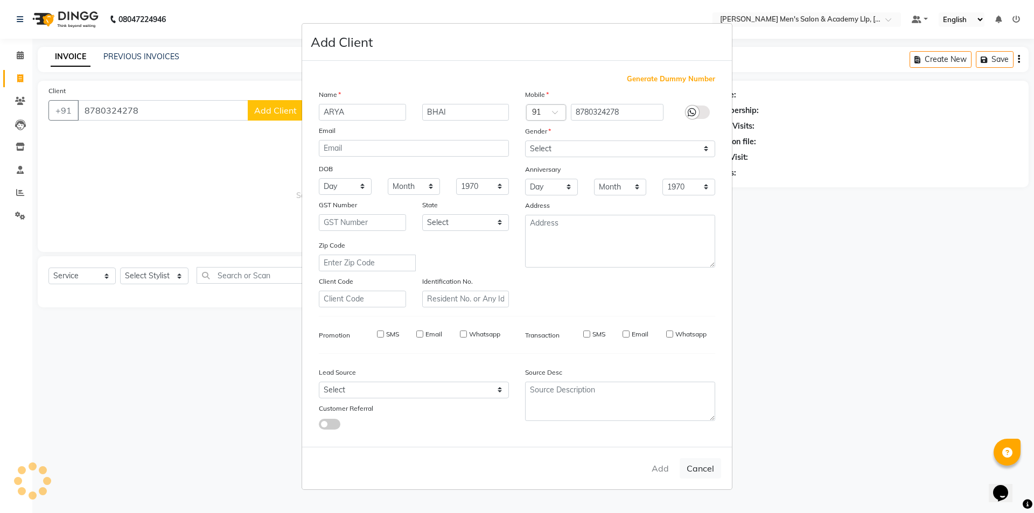
type input "87******78"
select select
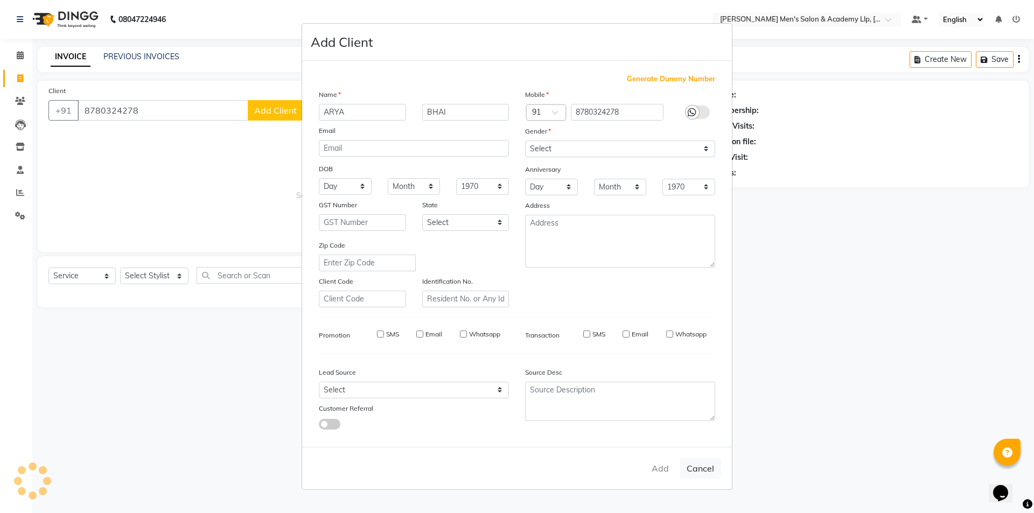
select select
checkbox input "false"
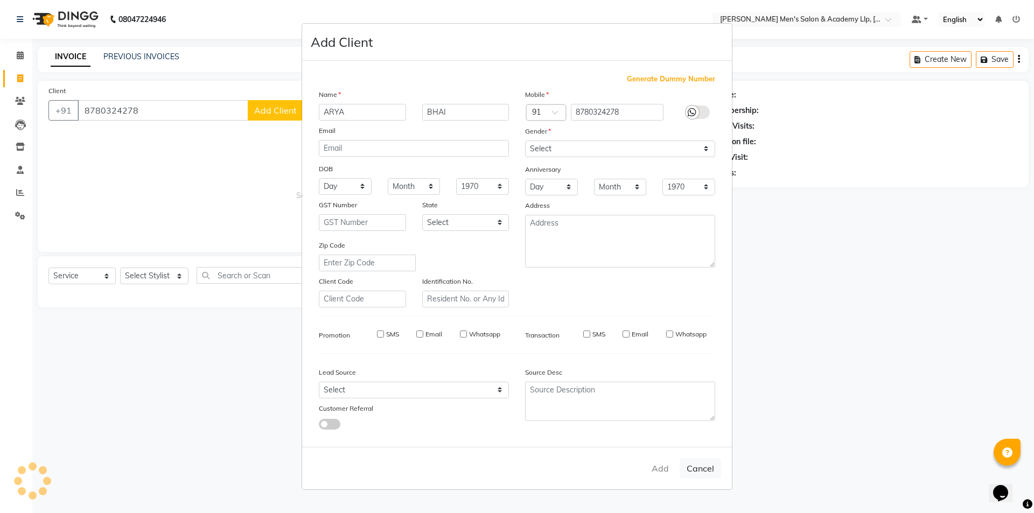
checkbox input "false"
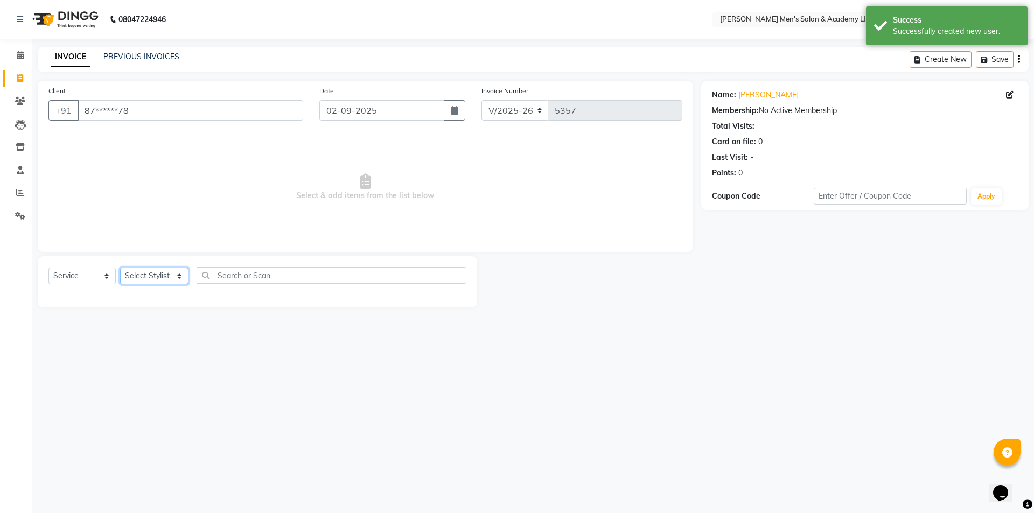
click at [159, 277] on select "Select Stylist ABHISHEK SEN AKKI SEN [PERSON_NAME] [PERSON_NAME] [PERSON_NAME] …" at bounding box center [154, 276] width 68 height 17
click at [161, 274] on select "Select Stylist ABHISHEK SEN AKKI SEN [PERSON_NAME] [PERSON_NAME] [PERSON_NAME] …" at bounding box center [154, 276] width 68 height 17
select select "78791"
click at [120, 268] on select "Select Stylist ABHISHEK SEN AKKI SEN [PERSON_NAME] [PERSON_NAME] [PERSON_NAME] …" at bounding box center [154, 276] width 68 height 17
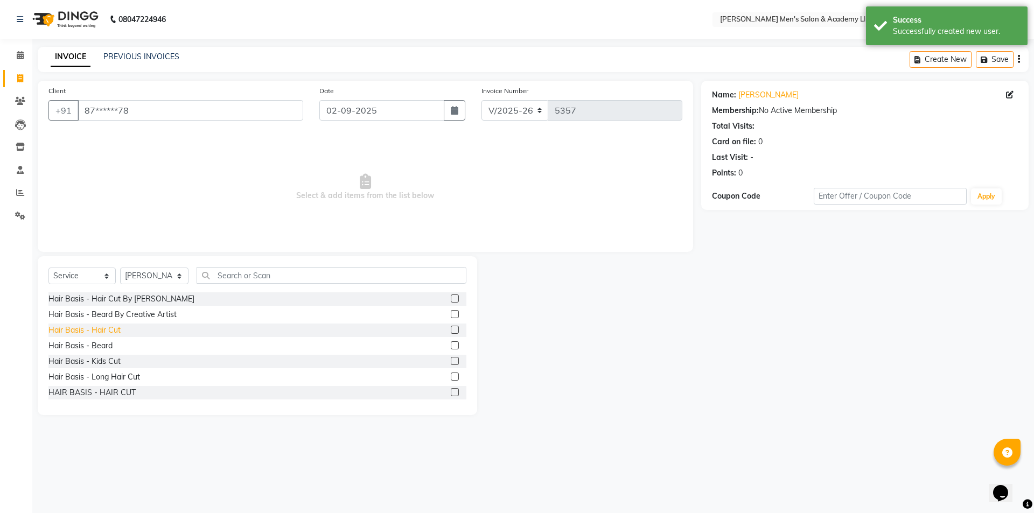
click at [111, 326] on div "Hair Basis - Hair Cut" at bounding box center [84, 330] width 72 height 11
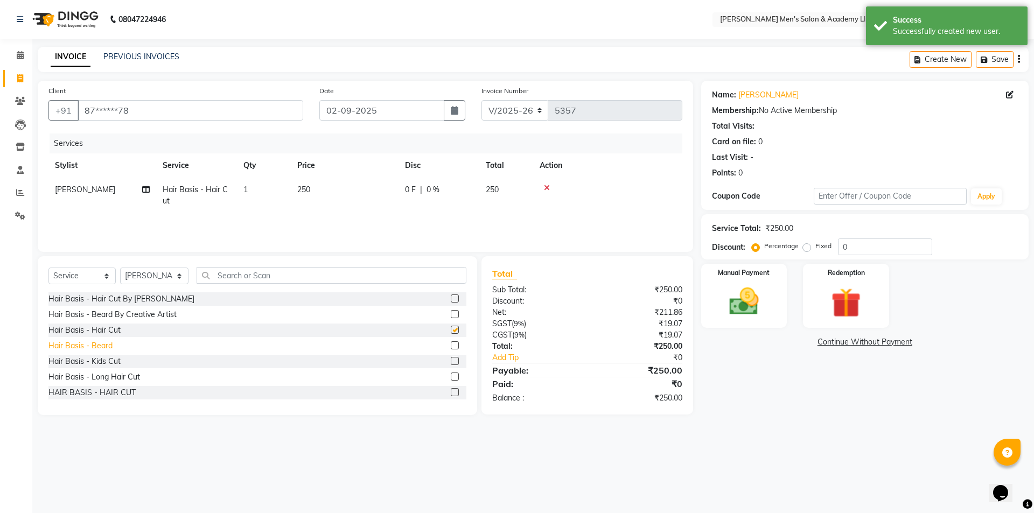
checkbox input "false"
click at [103, 343] on div "Hair Basis - Beard" at bounding box center [80, 345] width 64 height 11
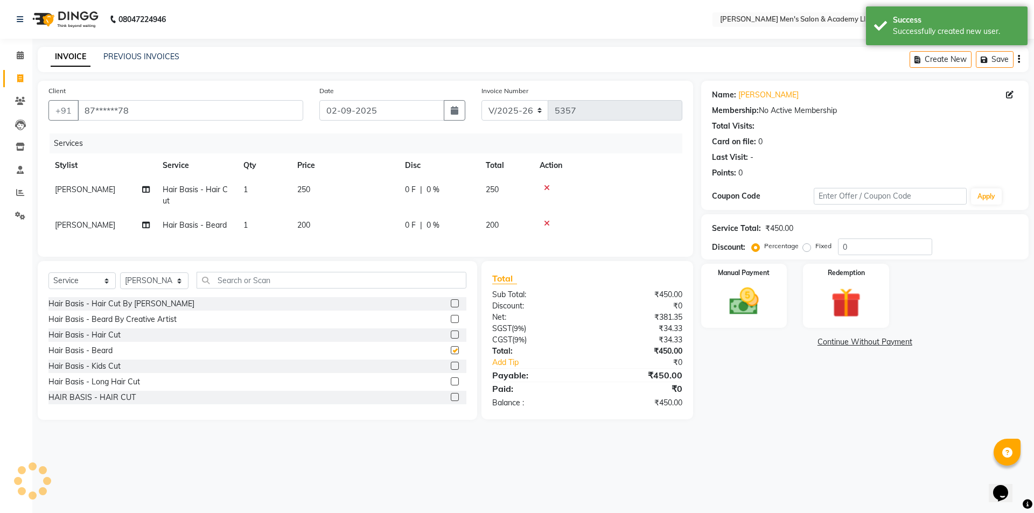
checkbox input "false"
click at [386, 185] on td "250" at bounding box center [345, 196] width 108 height 36
select select "78791"
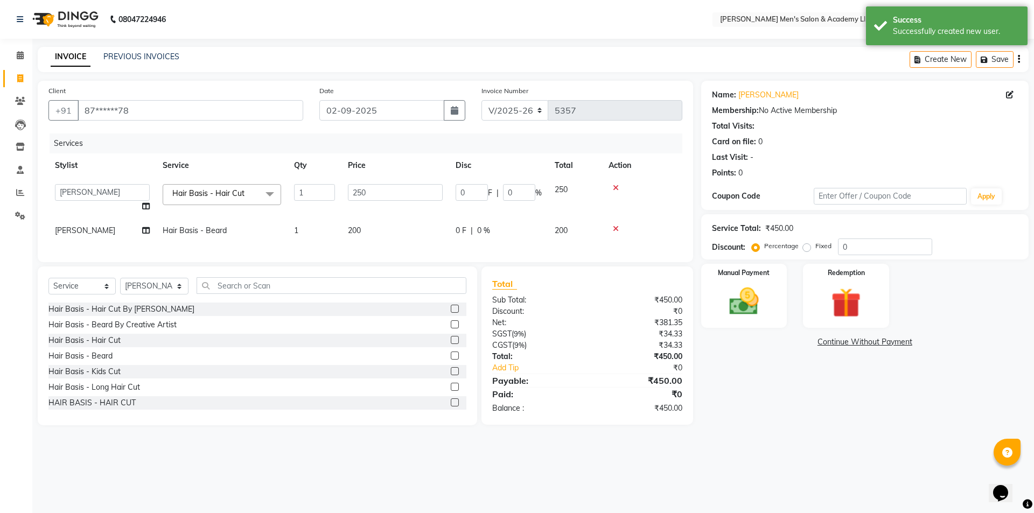
click at [393, 183] on td "250" at bounding box center [395, 198] width 108 height 41
click at [395, 188] on input "250" at bounding box center [395, 192] width 95 height 17
type input "2"
type input "300"
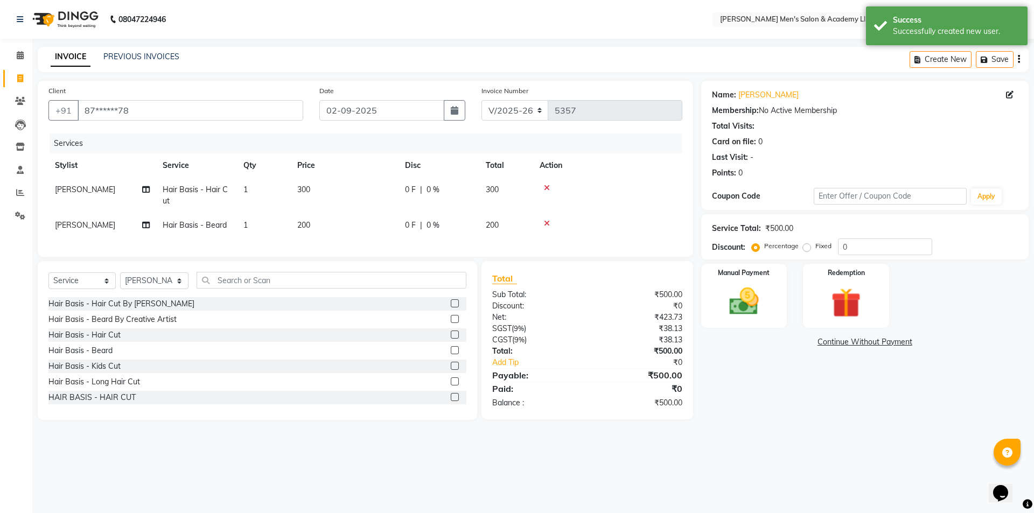
drag, startPoint x: 790, startPoint y: 400, endPoint x: 785, endPoint y: 390, distance: 11.3
click at [789, 398] on div "Name: [PERSON_NAME] Membership: No Active Membership Total Visits: Card on file…" at bounding box center [869, 250] width 336 height 339
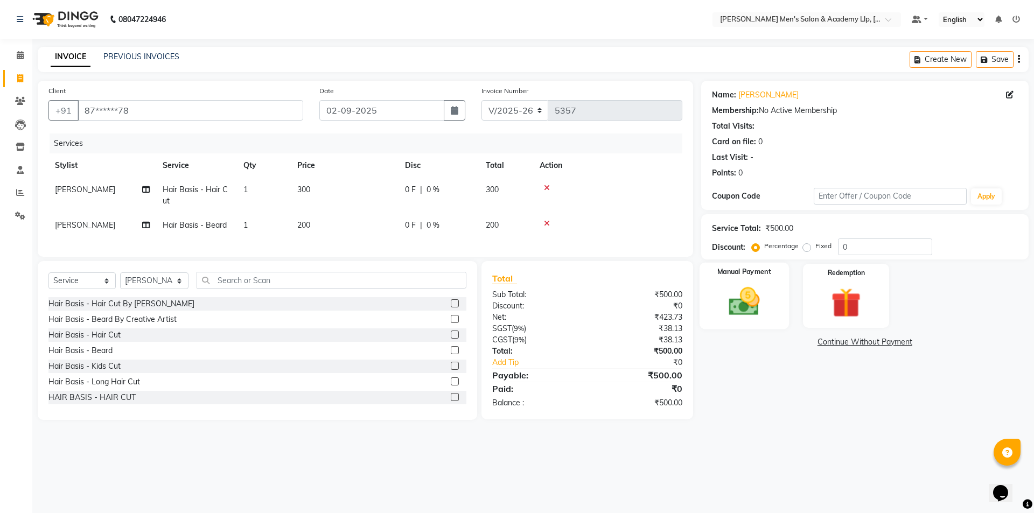
click at [756, 305] on img at bounding box center [744, 302] width 50 height 36
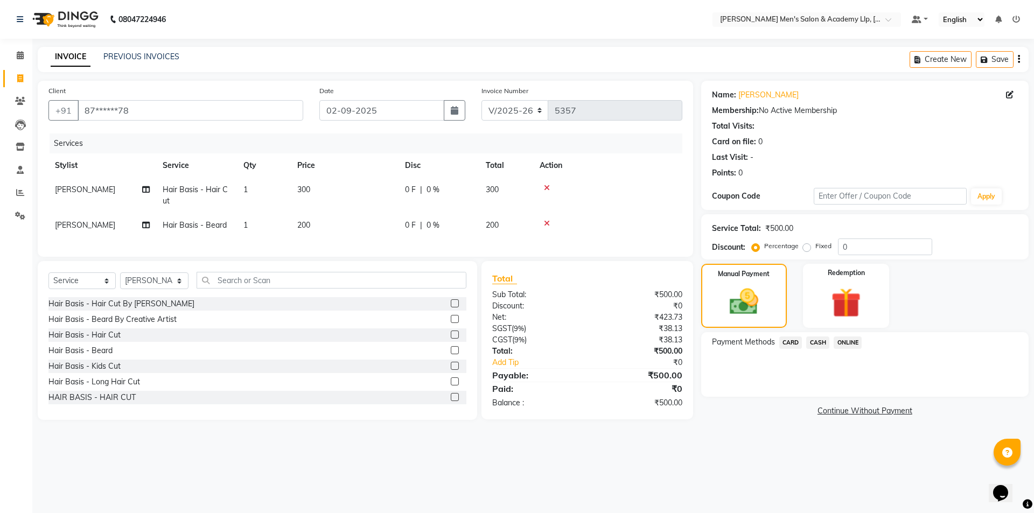
click at [817, 347] on span "CASH" at bounding box center [817, 343] width 23 height 12
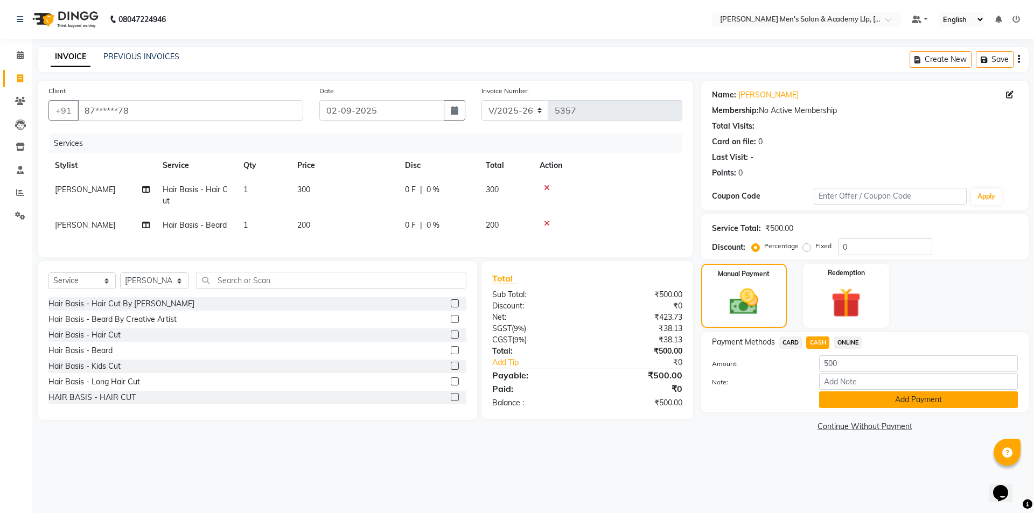
click at [843, 402] on button "Add Payment" at bounding box center [918, 400] width 199 height 17
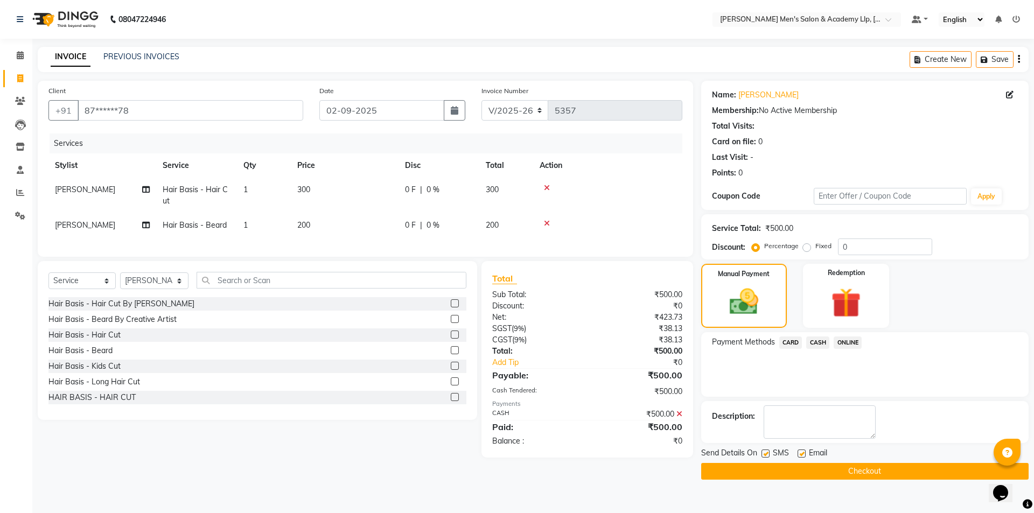
click at [802, 451] on label at bounding box center [802, 454] width 8 height 8
click at [802, 451] on input "checkbox" at bounding box center [801, 454] width 7 height 7
checkbox input "false"
click at [766, 451] on label at bounding box center [766, 454] width 8 height 8
click at [766, 451] on input "checkbox" at bounding box center [765, 454] width 7 height 7
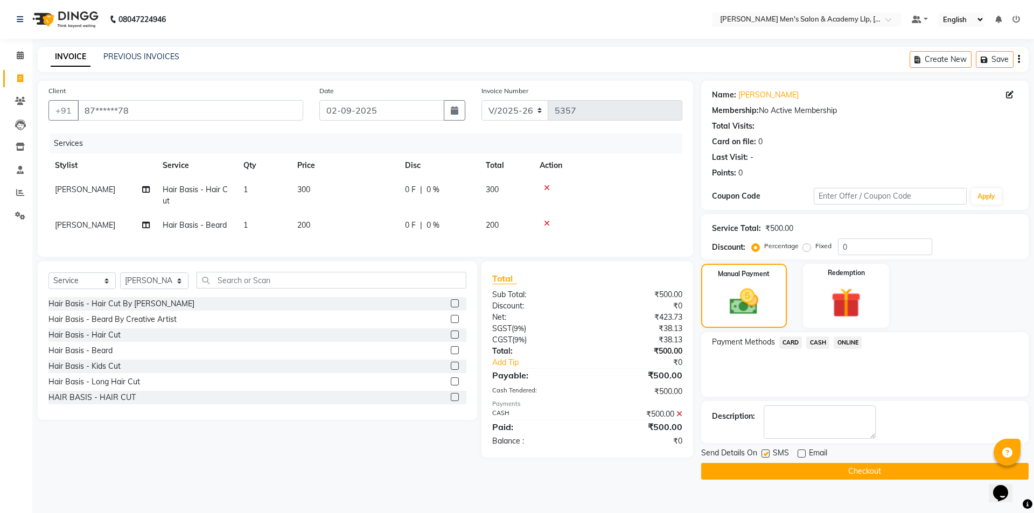
checkbox input "false"
click at [787, 472] on button "Checkout" at bounding box center [864, 471] width 327 height 17
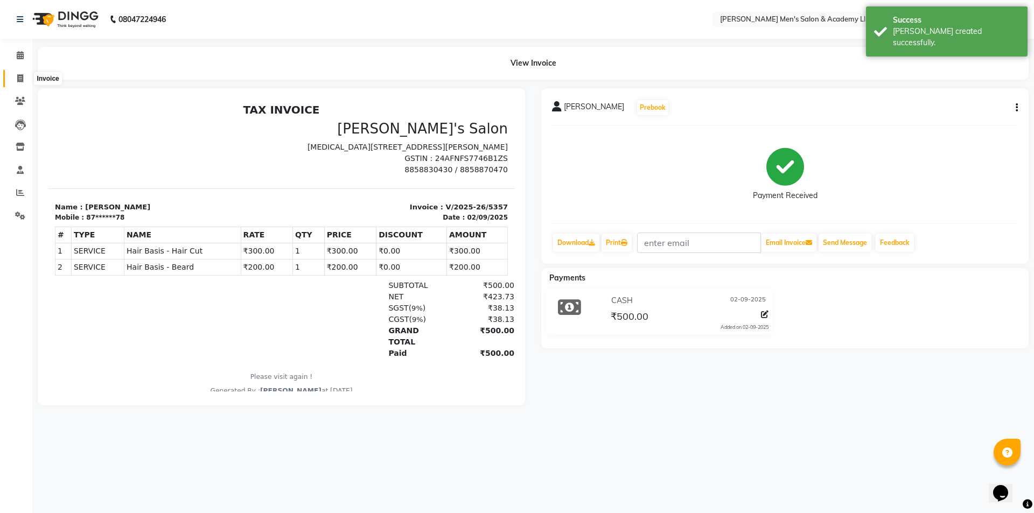
click at [15, 81] on span at bounding box center [20, 79] width 19 height 12
select select "8248"
select select "service"
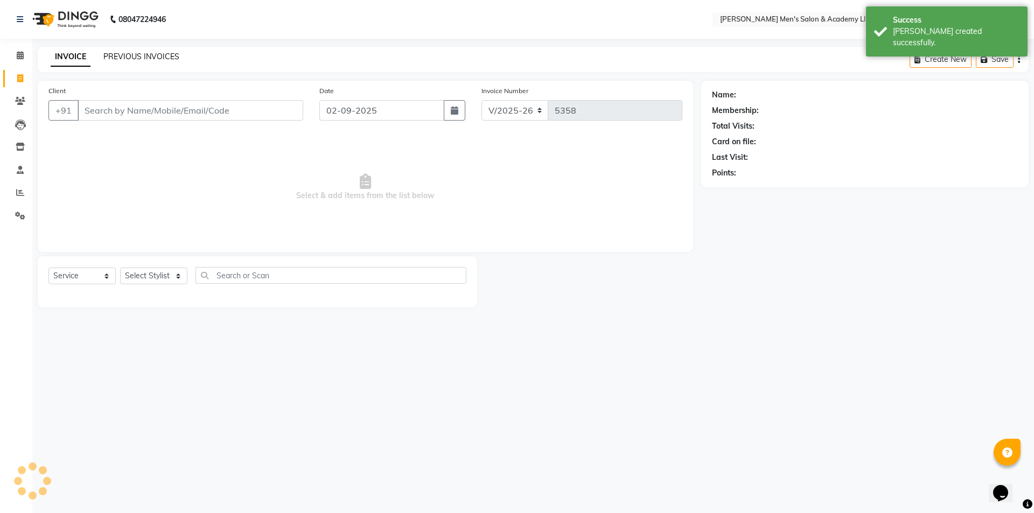
click at [129, 52] on link "PREVIOUS INVOICES" at bounding box center [141, 57] width 76 height 10
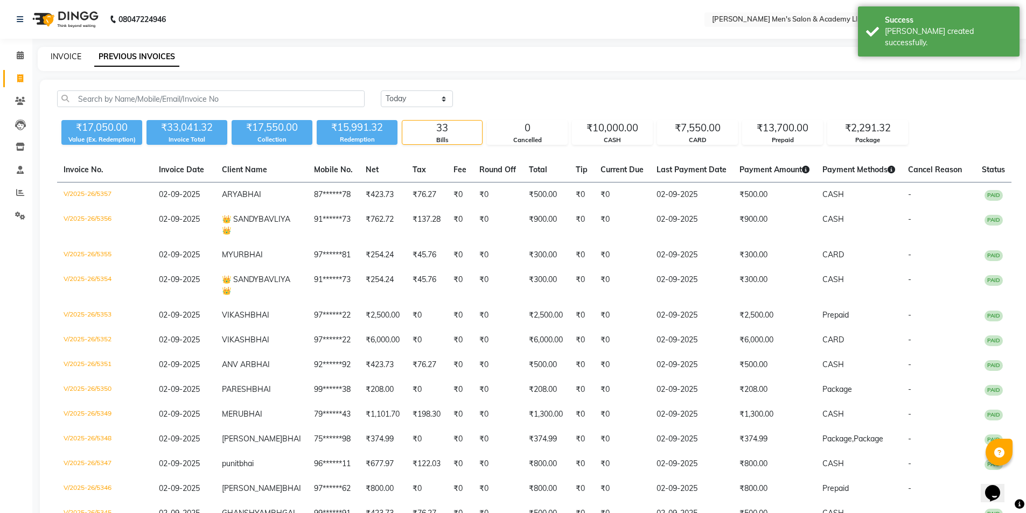
click at [69, 61] on link "INVOICE" at bounding box center [66, 57] width 31 height 10
select select "8248"
select select "service"
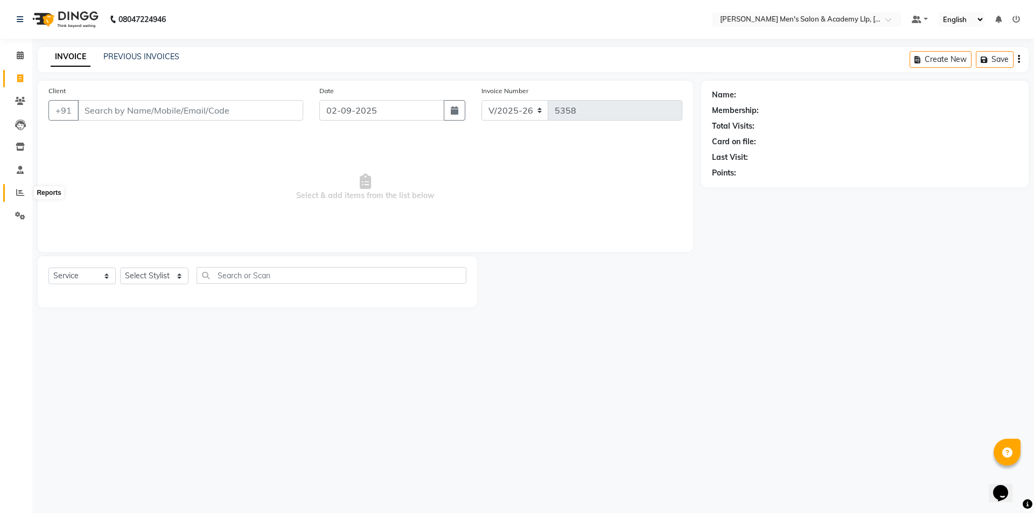
click at [25, 189] on span at bounding box center [20, 193] width 19 height 12
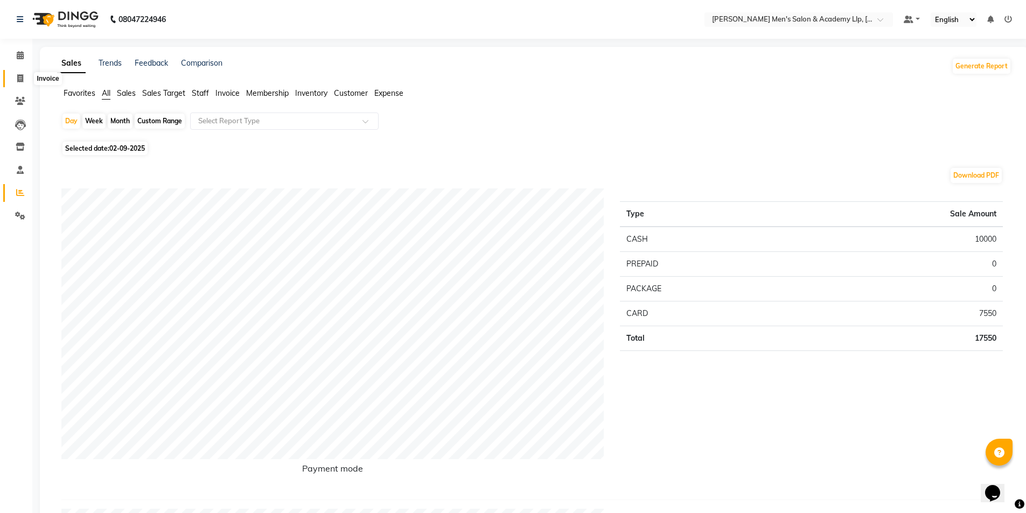
click at [13, 83] on span at bounding box center [20, 79] width 19 height 12
select select "service"
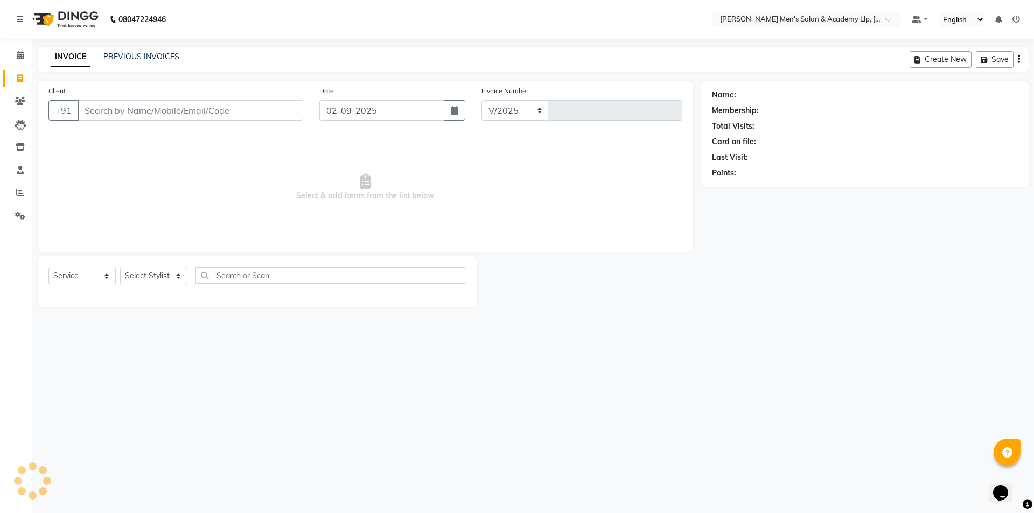
select select "8248"
type input "5358"
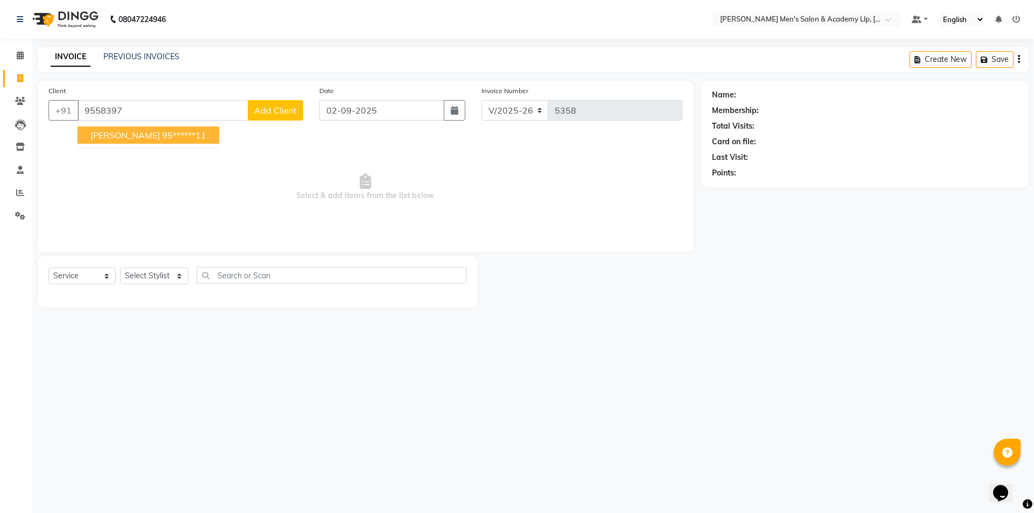
click at [121, 144] on ngb-typeahead-window "KISHAN BHAI 95******11" at bounding box center [148, 135] width 143 height 27
click at [129, 137] on span "[PERSON_NAME]" at bounding box center [124, 135] width 69 height 11
type input "95******11"
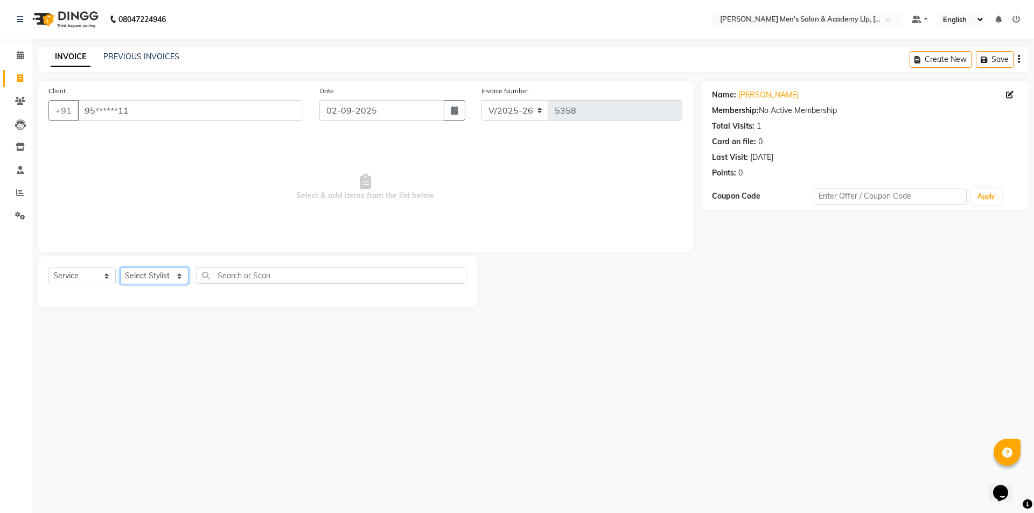
click at [138, 273] on select "Select Stylist ABHISHEK SEN AKKI SEN [PERSON_NAME] [PERSON_NAME] [PERSON_NAME] …" at bounding box center [154, 276] width 68 height 17
select select "78796"
click at [120, 268] on select "Select Stylist ABHISHEK SEN AKKI SEN [PERSON_NAME] [PERSON_NAME] [PERSON_NAME] …" at bounding box center [154, 276] width 68 height 17
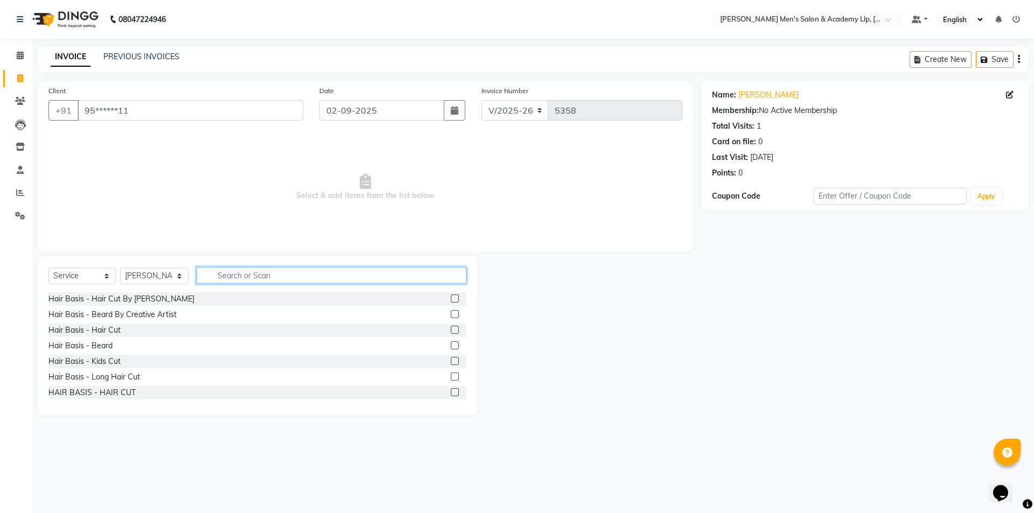
click at [227, 278] on input "text" at bounding box center [332, 275] width 270 height 17
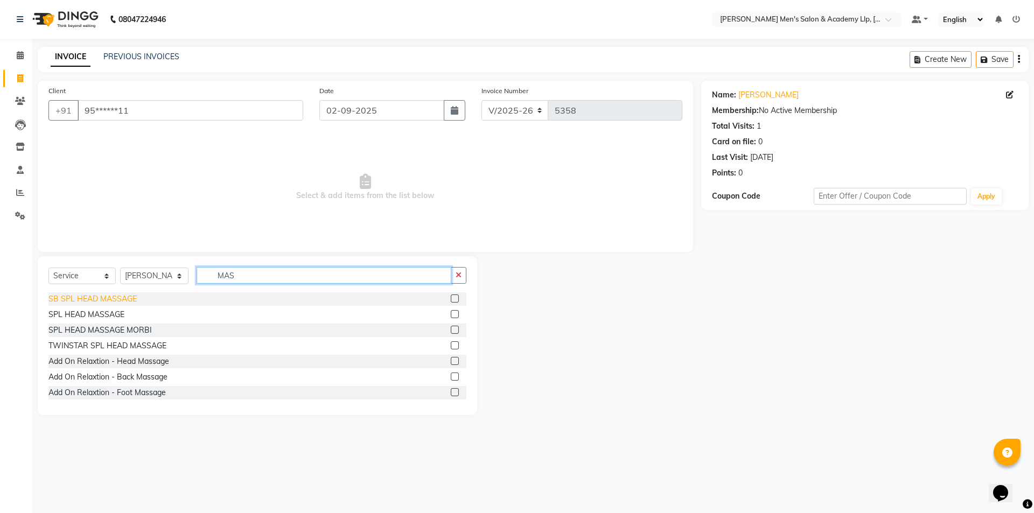
type input "MAS"
click at [130, 300] on div "SB SPL HEAD MASSAGE" at bounding box center [92, 299] width 88 height 11
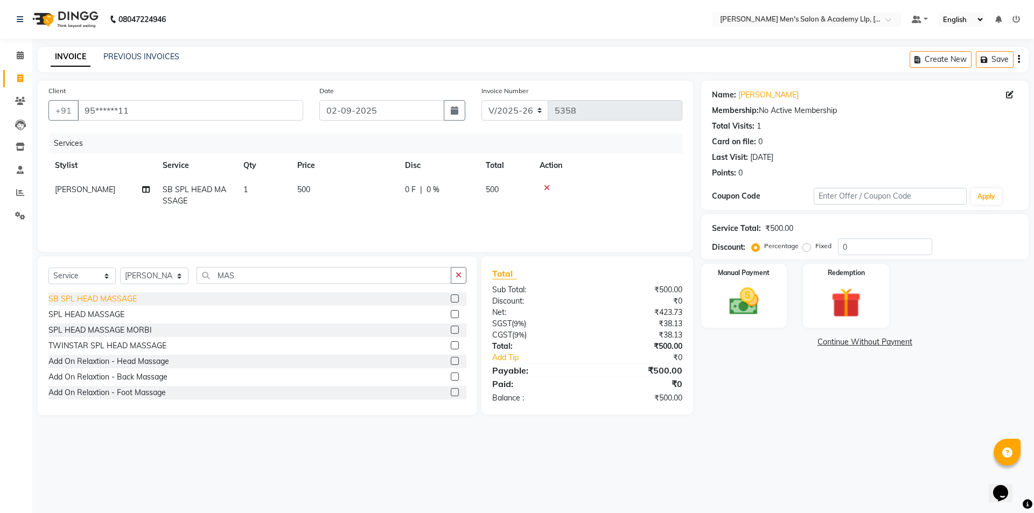
click at [127, 300] on div "SB SPL HEAD MASSAGE" at bounding box center [92, 299] width 88 height 11
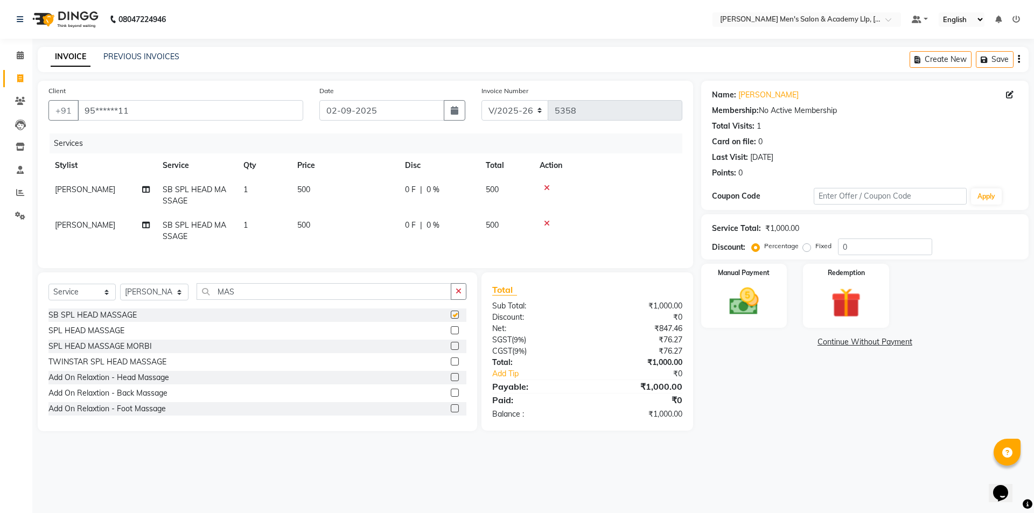
checkbox input "false"
click at [455, 300] on button "button" at bounding box center [459, 291] width 16 height 17
click at [106, 368] on div "Hair Basis - Beard" at bounding box center [80, 362] width 64 height 11
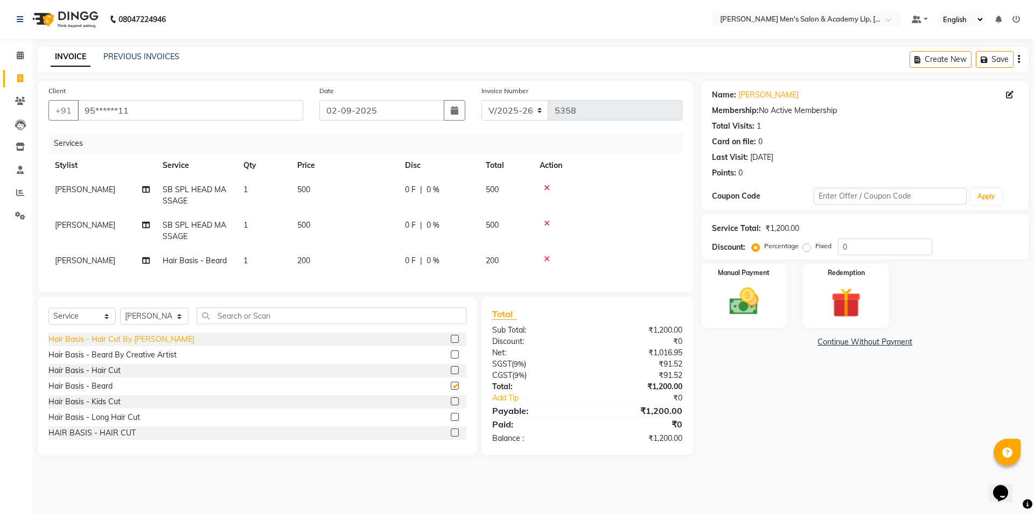
checkbox input "false"
click at [87, 264] on span "[PERSON_NAME]" at bounding box center [85, 261] width 60 height 10
select select "78796"
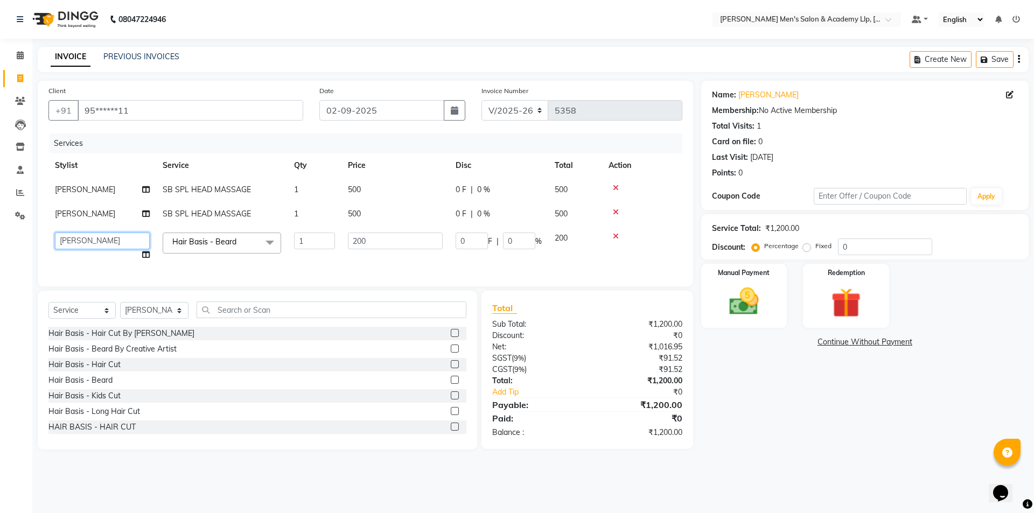
click at [83, 243] on select "ABHISHEK SEN AKKI SEN [PERSON_NAME] [PERSON_NAME] [PERSON_NAME] [PERSON_NAME] […" at bounding box center [102, 241] width 95 height 17
click at [99, 242] on select "ABHISHEK SEN AKKI SEN [PERSON_NAME] [PERSON_NAME] [PERSON_NAME] [PERSON_NAME] […" at bounding box center [102, 241] width 95 height 17
select select "78784"
click at [112, 222] on td "[PERSON_NAME]" at bounding box center [102, 214] width 108 height 24
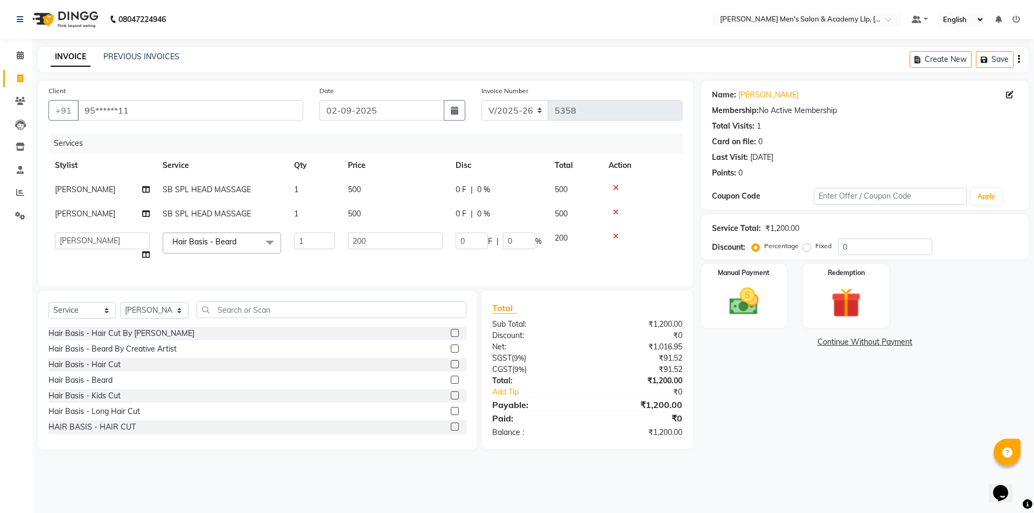
select select "78796"
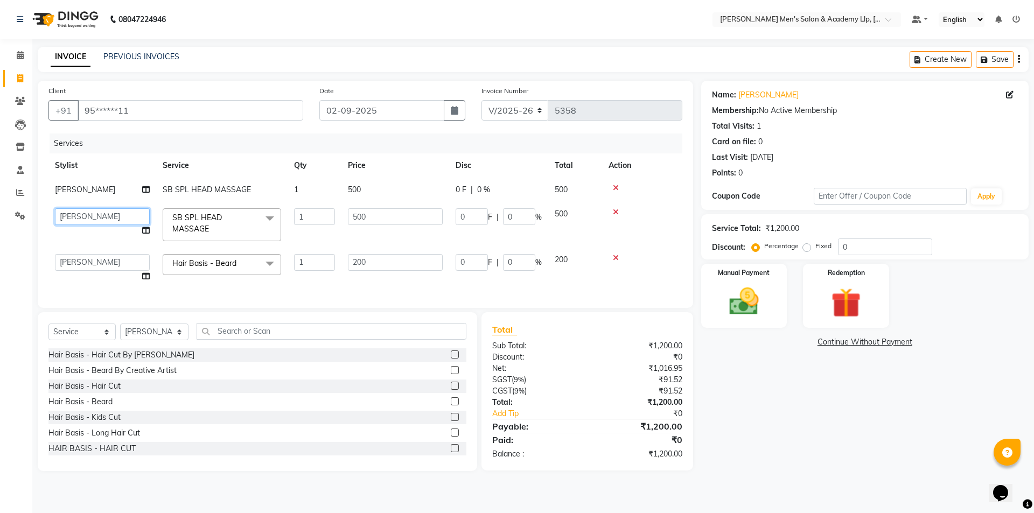
click at [108, 218] on select "ABHISHEK SEN AKKI SEN [PERSON_NAME] [PERSON_NAME] [PERSON_NAME] [PERSON_NAME] […" at bounding box center [102, 216] width 95 height 17
select select "78795"
click at [750, 310] on img at bounding box center [744, 302] width 50 height 36
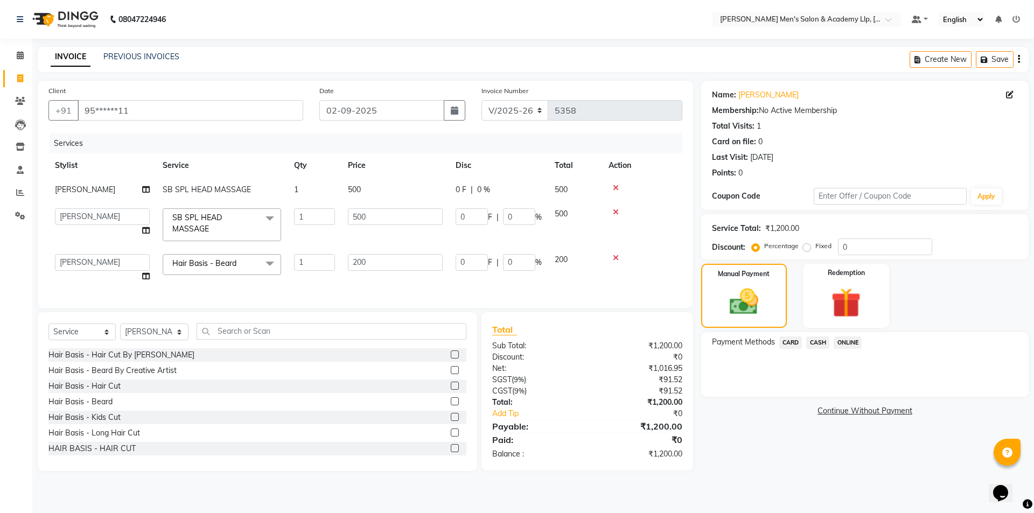
click at [818, 347] on span "CASH" at bounding box center [817, 343] width 23 height 12
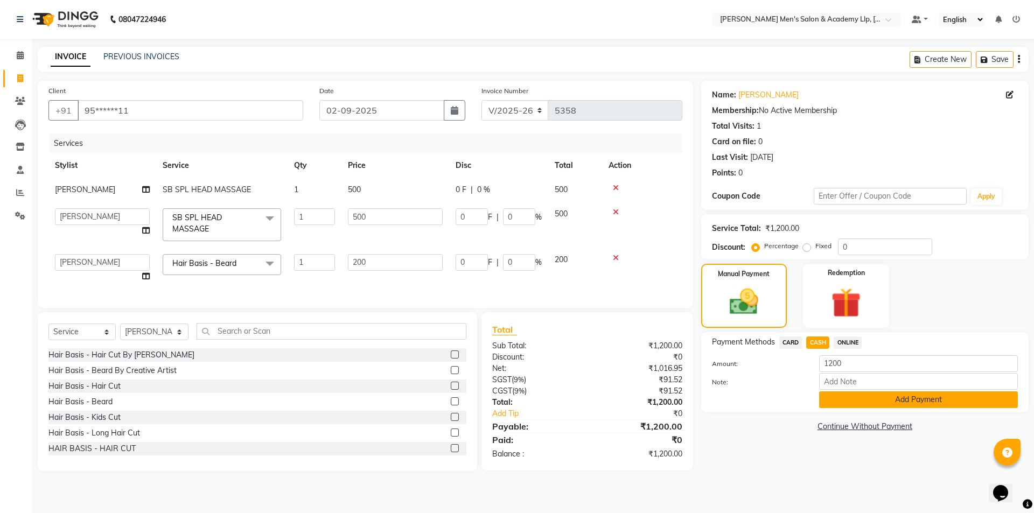
click at [829, 407] on button "Add Payment" at bounding box center [918, 400] width 199 height 17
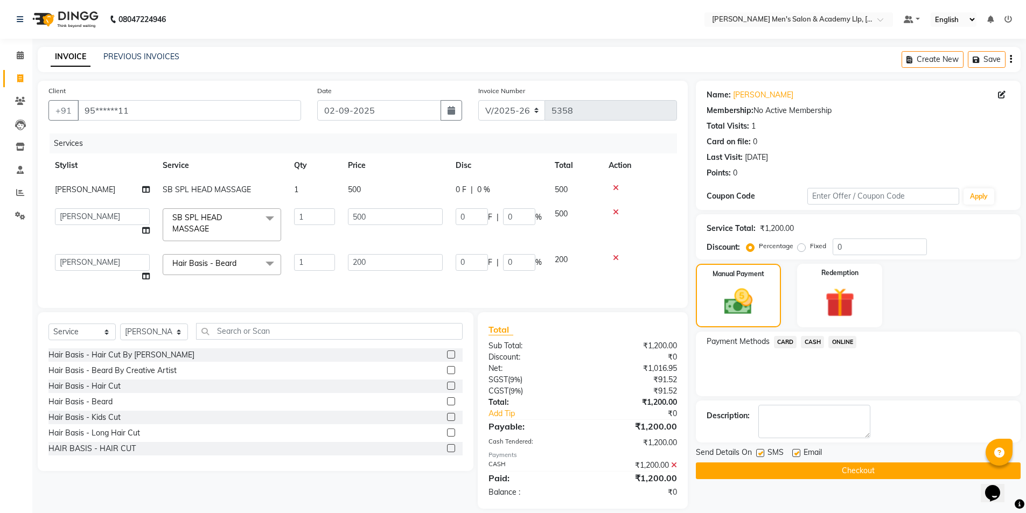
scroll to position [20, 0]
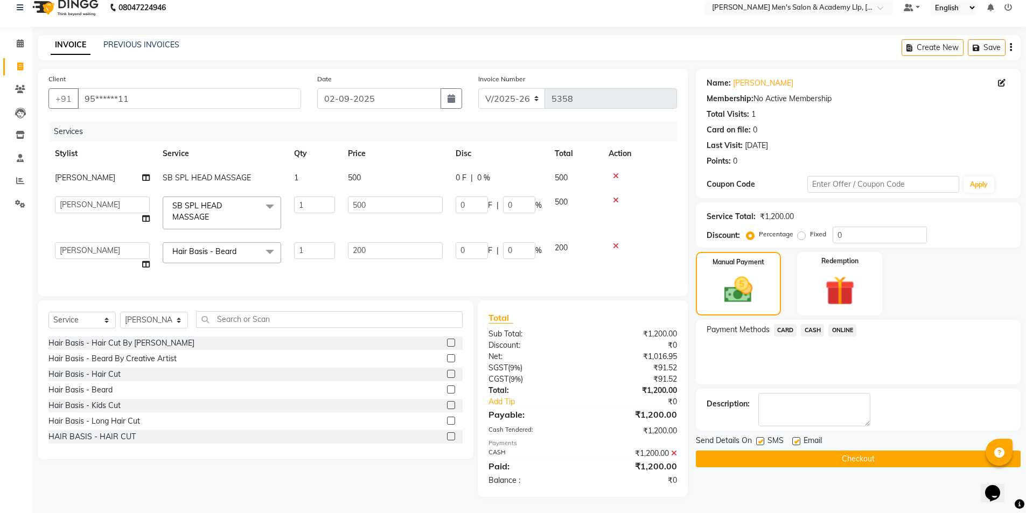
click at [793, 437] on label at bounding box center [796, 441] width 8 height 8
click at [793, 438] on input "checkbox" at bounding box center [795, 441] width 7 height 7
checkbox input "false"
click at [762, 437] on label at bounding box center [760, 441] width 8 height 8
click at [762, 438] on input "checkbox" at bounding box center [759, 441] width 7 height 7
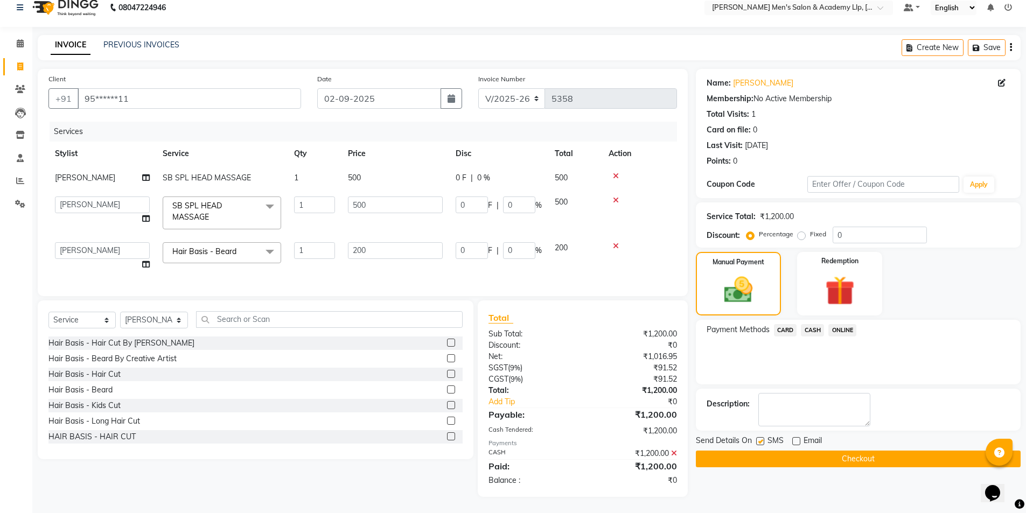
checkbox input "false"
click at [771, 451] on button "Checkout" at bounding box center [858, 459] width 325 height 17
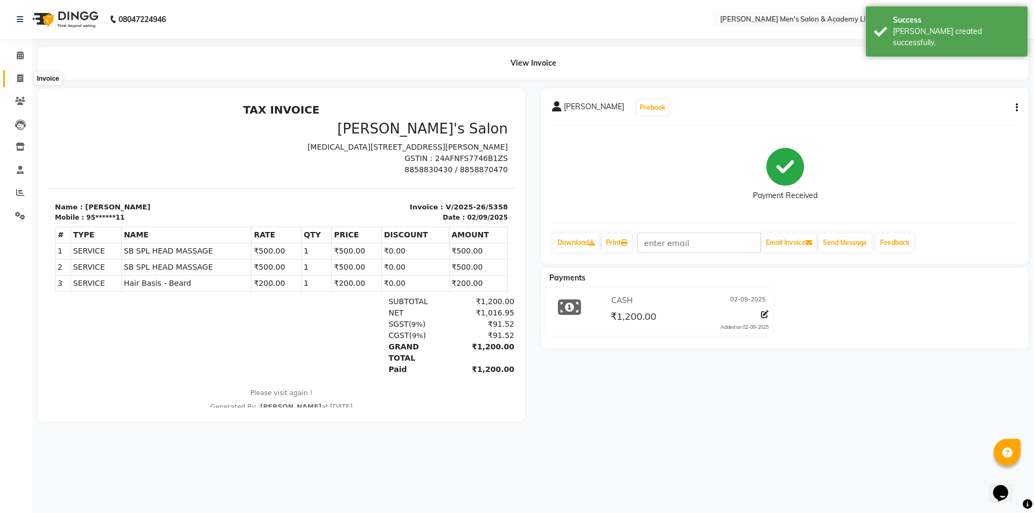
click at [17, 83] on span at bounding box center [20, 79] width 19 height 12
select select "service"
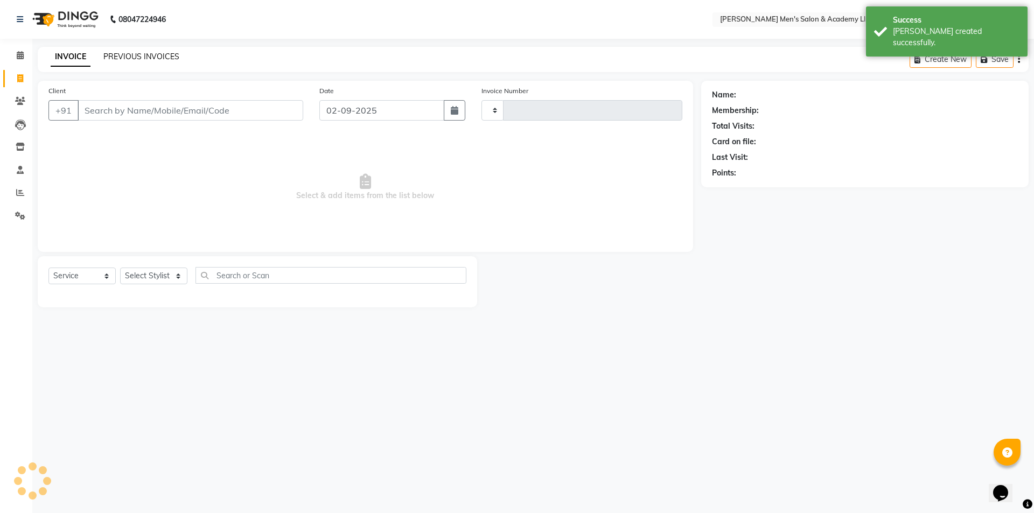
type input "5359"
select select "8248"
click at [113, 57] on link "PREVIOUS INVOICES" at bounding box center [141, 57] width 76 height 10
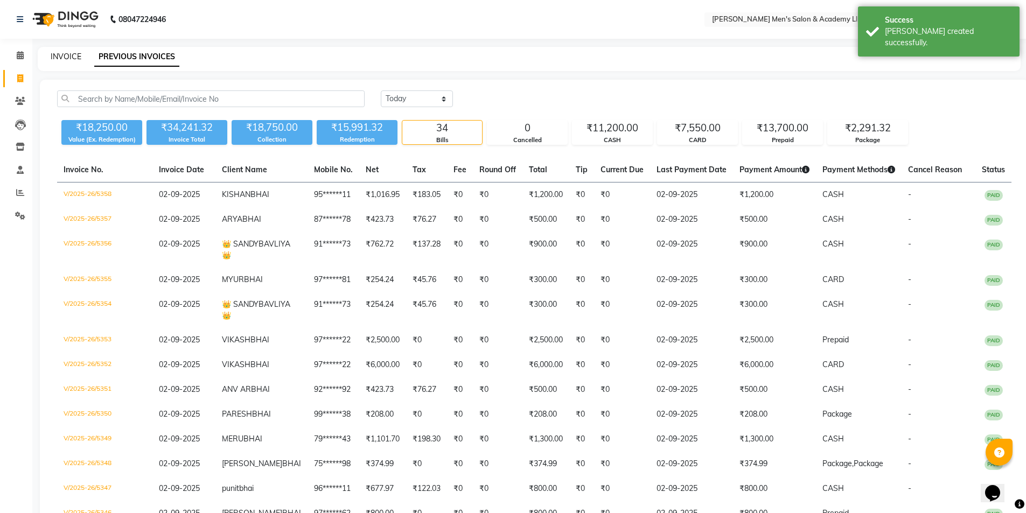
click at [71, 58] on link "INVOICE" at bounding box center [66, 57] width 31 height 10
select select "8248"
select select "service"
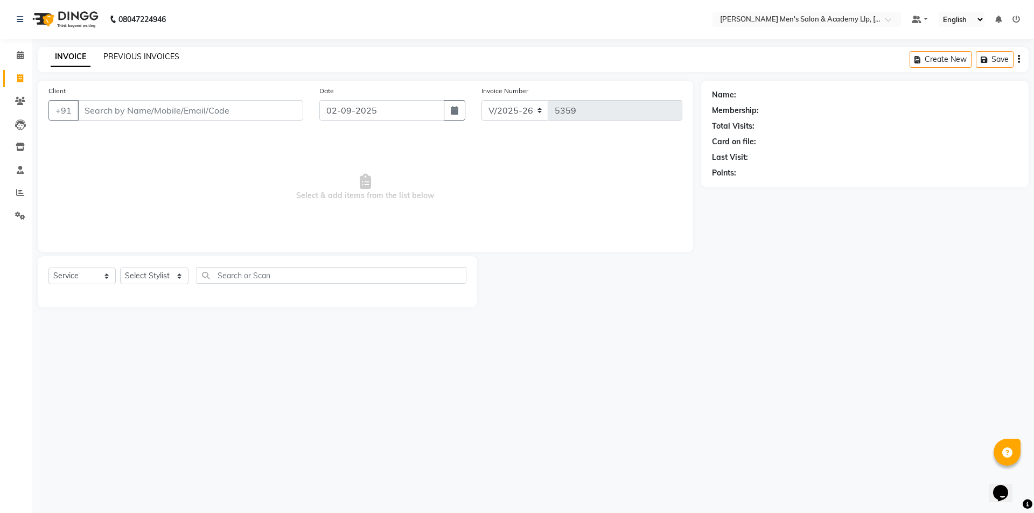
click at [132, 55] on link "PREVIOUS INVOICES" at bounding box center [141, 57] width 76 height 10
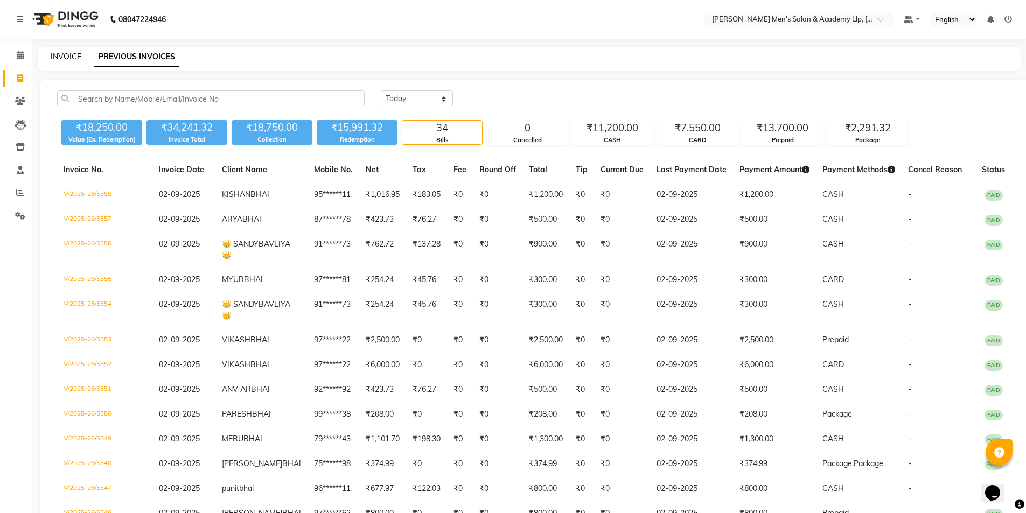
click at [68, 60] on link "INVOICE" at bounding box center [66, 57] width 31 height 10
select select "service"
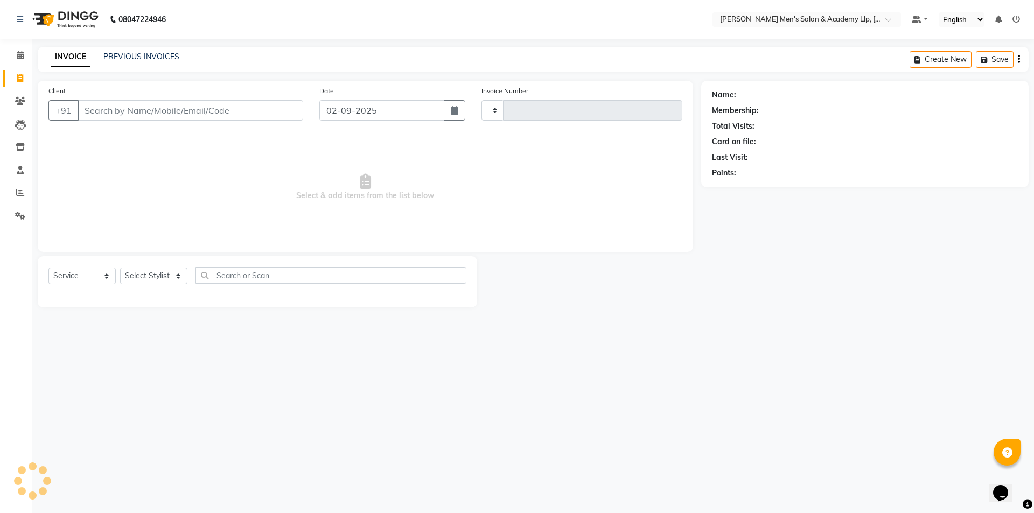
type input "5359"
select select "8248"
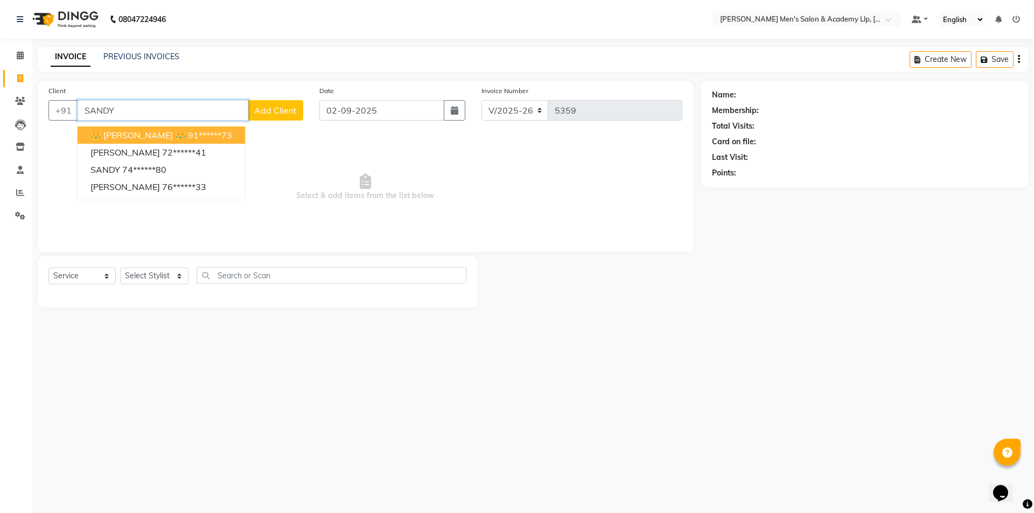
click at [134, 137] on span "👑 [PERSON_NAME] 👑" at bounding box center [137, 135] width 95 height 11
type input "91******73"
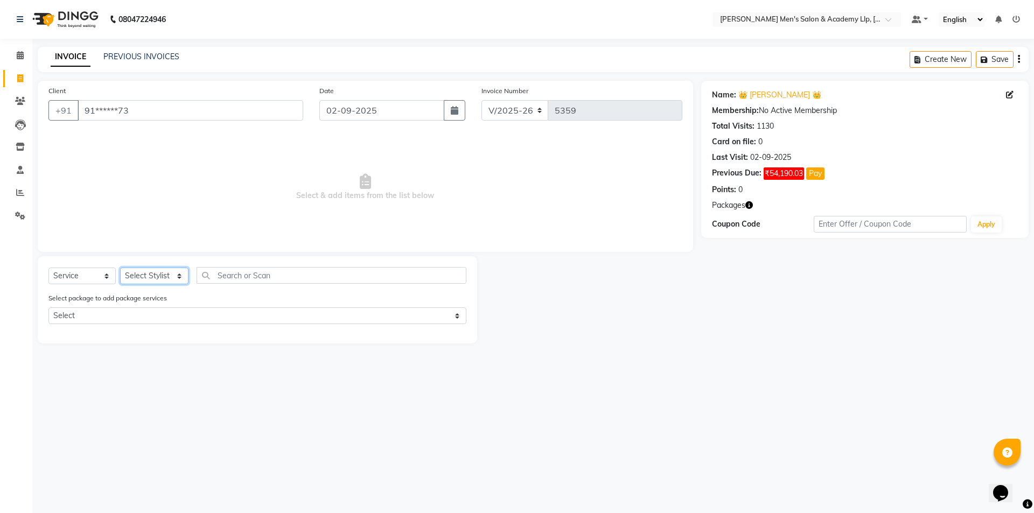
click at [150, 275] on select "Select Stylist ABHISHEK SEN AKKI SEN [PERSON_NAME] [PERSON_NAME] [PERSON_NAME] …" at bounding box center [154, 276] width 68 height 17
click at [148, 273] on select "Select Stylist ABHISHEK SEN AKKI SEN [PERSON_NAME] [PERSON_NAME] [PERSON_NAME] …" at bounding box center [154, 276] width 68 height 17
select select "84131"
click at [120, 268] on select "Select Stylist ABHISHEK SEN AKKI SEN [PERSON_NAME] [PERSON_NAME] [PERSON_NAME] …" at bounding box center [154, 276] width 68 height 17
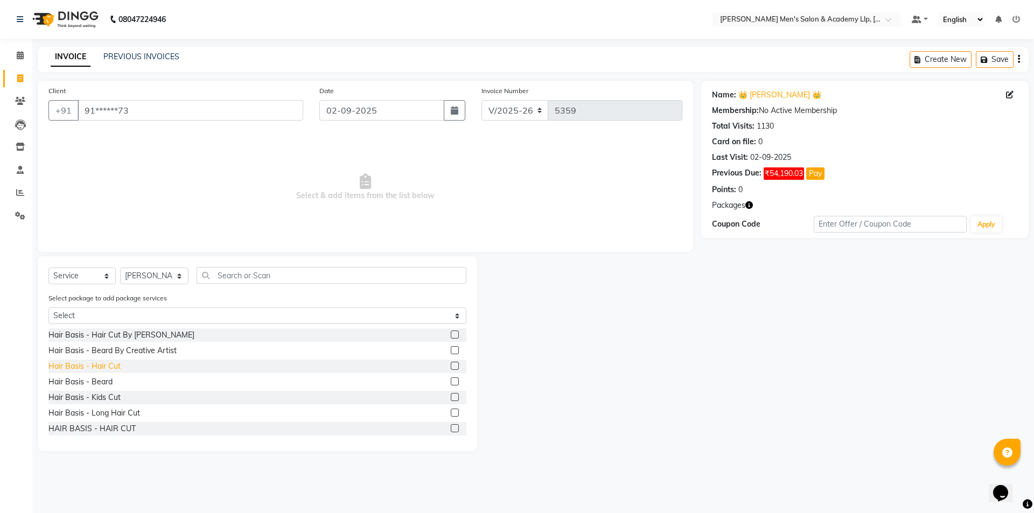
click at [110, 361] on div "Hair Basis - Hair Cut" at bounding box center [257, 366] width 418 height 13
click at [105, 369] on div "Hair Basis - Hair Cut" at bounding box center [84, 366] width 72 height 11
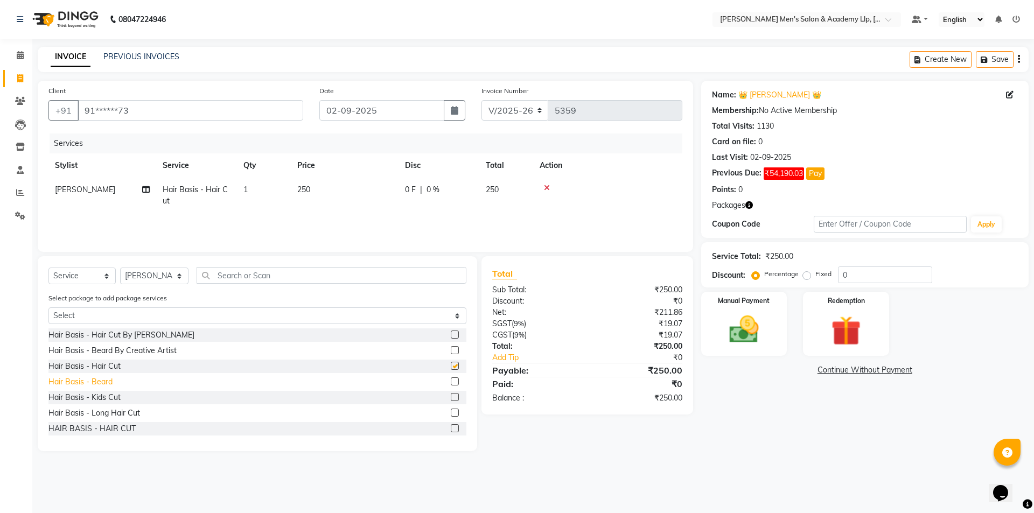
checkbox input "false"
click at [104, 384] on div "Hair Basis - Beard" at bounding box center [80, 381] width 64 height 11
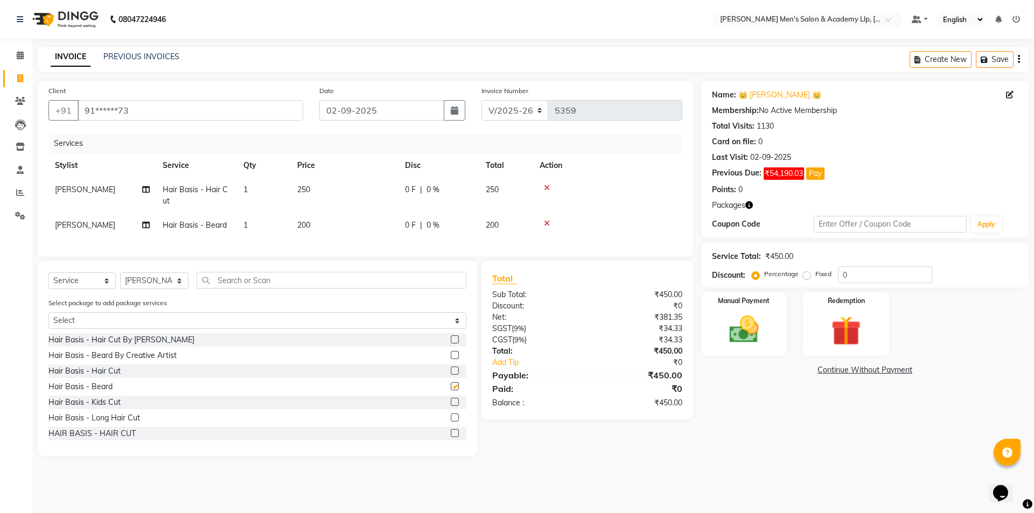
checkbox input "false"
click at [357, 197] on td "250" at bounding box center [345, 196] width 108 height 36
select select "84131"
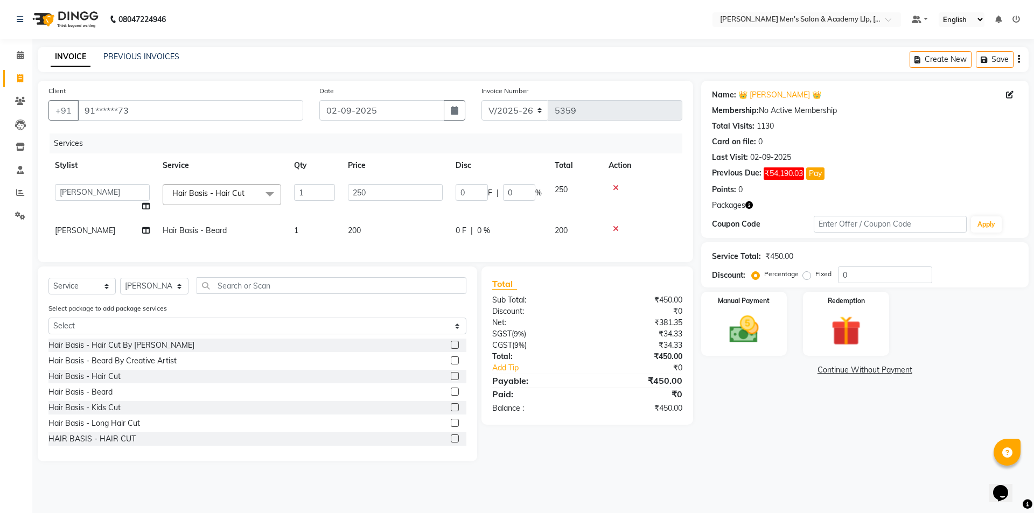
click at [379, 191] on input "250" at bounding box center [395, 192] width 95 height 17
type input "2"
type input "300"
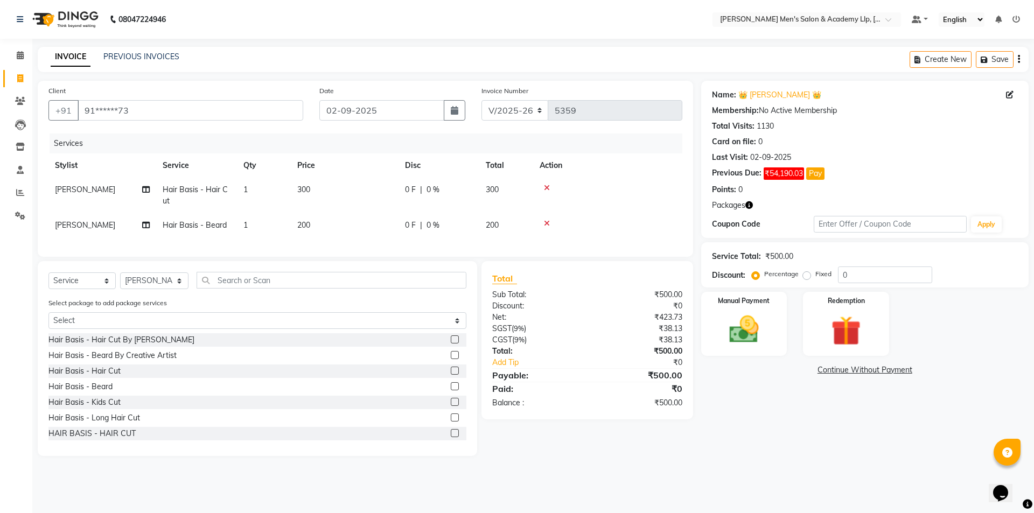
drag, startPoint x: 776, startPoint y: 409, endPoint x: 785, endPoint y: 404, distance: 10.8
click at [782, 406] on div "Name: 👑 [PERSON_NAME] 👑 Membership: No Active Membership Total Visits: 1130 Car…" at bounding box center [869, 268] width 336 height 375
click at [749, 288] on div "Name: 👑 [PERSON_NAME] 👑 Membership: No Active Membership Total Visits: 1130 Car…" at bounding box center [869, 268] width 336 height 375
click at [750, 288] on div "Name: 👑 [PERSON_NAME] 👑 Membership: No Active Membership Total Visits: 1130 Car…" at bounding box center [869, 268] width 336 height 375
click at [766, 330] on img at bounding box center [744, 330] width 50 height 36
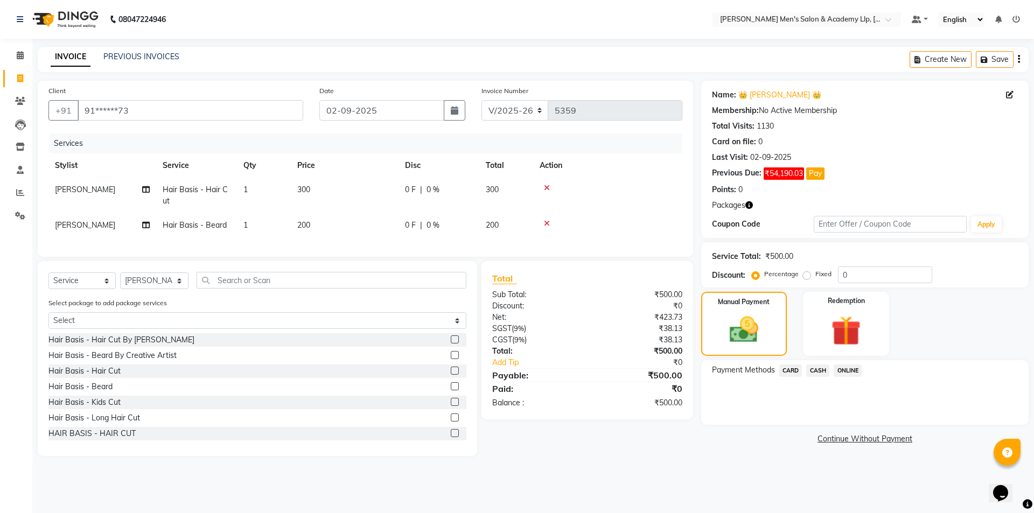
drag, startPoint x: 791, startPoint y: 369, endPoint x: 803, endPoint y: 381, distance: 17.1
click at [792, 369] on span "CARD" at bounding box center [790, 371] width 23 height 12
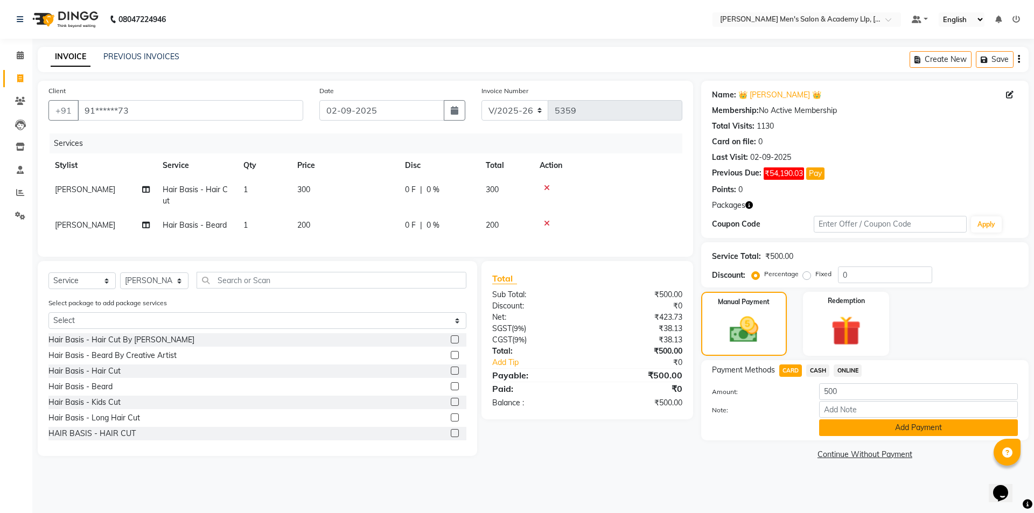
click at [849, 429] on button "Add Payment" at bounding box center [918, 428] width 199 height 17
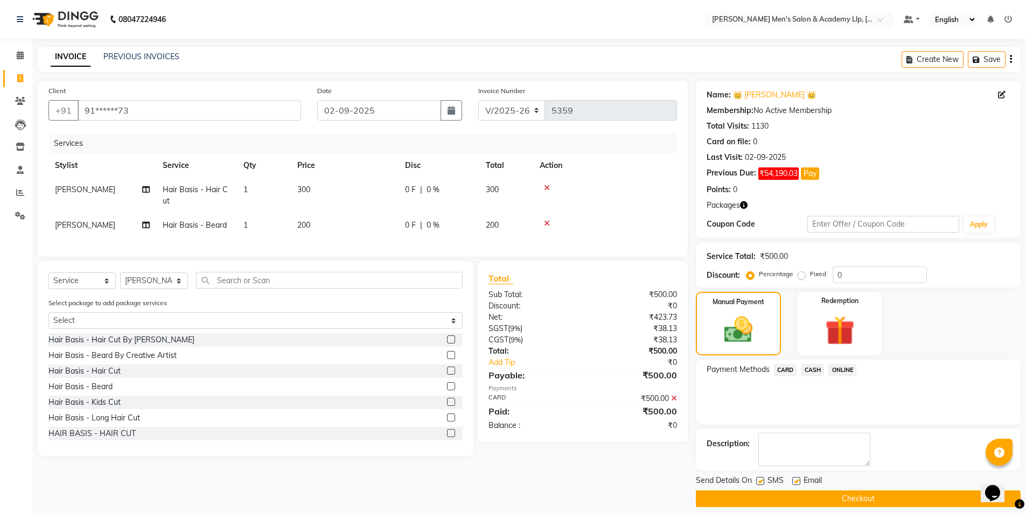
scroll to position [10, 0]
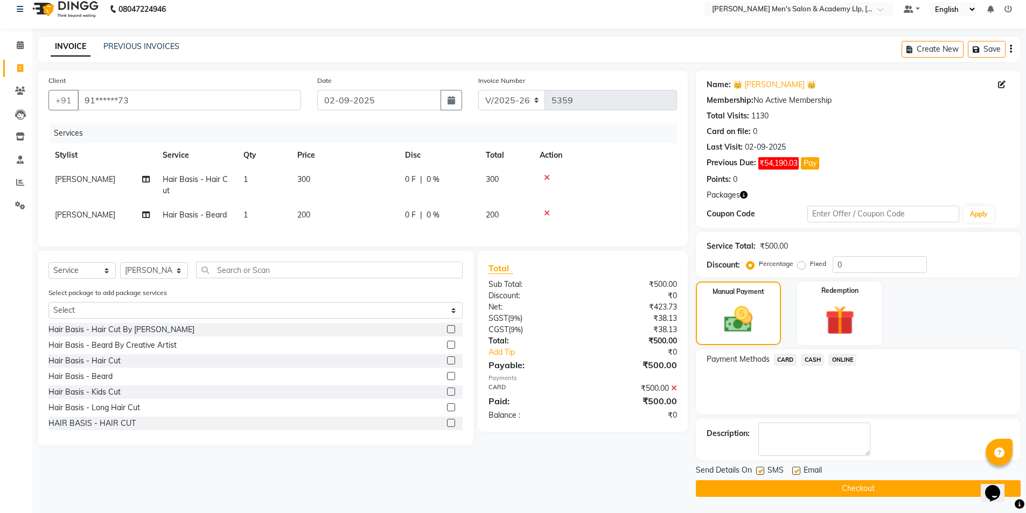
click at [797, 468] on label at bounding box center [796, 471] width 8 height 8
click at [797, 468] on input "checkbox" at bounding box center [795, 471] width 7 height 7
checkbox input "false"
click at [756, 471] on label at bounding box center [760, 471] width 8 height 8
click at [756, 471] on input "checkbox" at bounding box center [759, 471] width 7 height 7
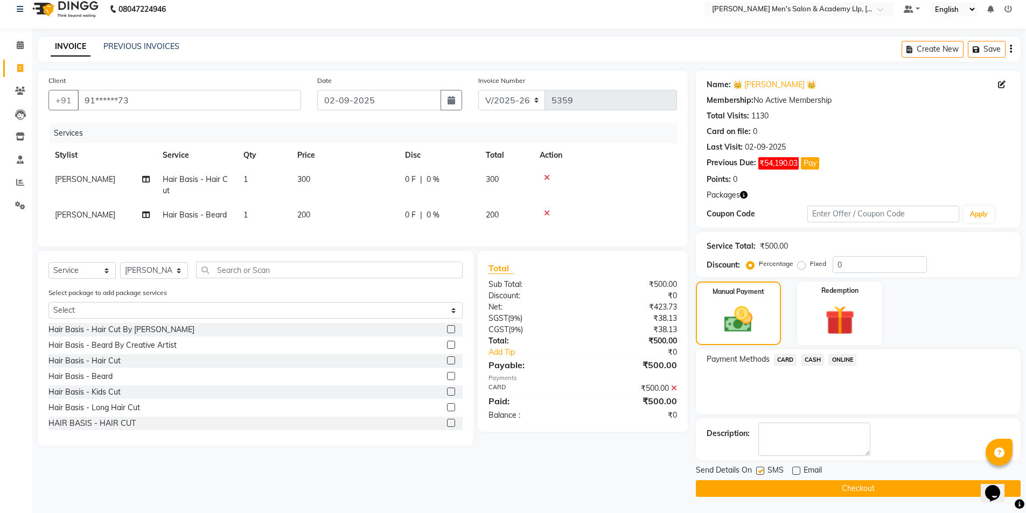
checkbox input "false"
click at [760, 485] on button "Checkout" at bounding box center [858, 488] width 325 height 17
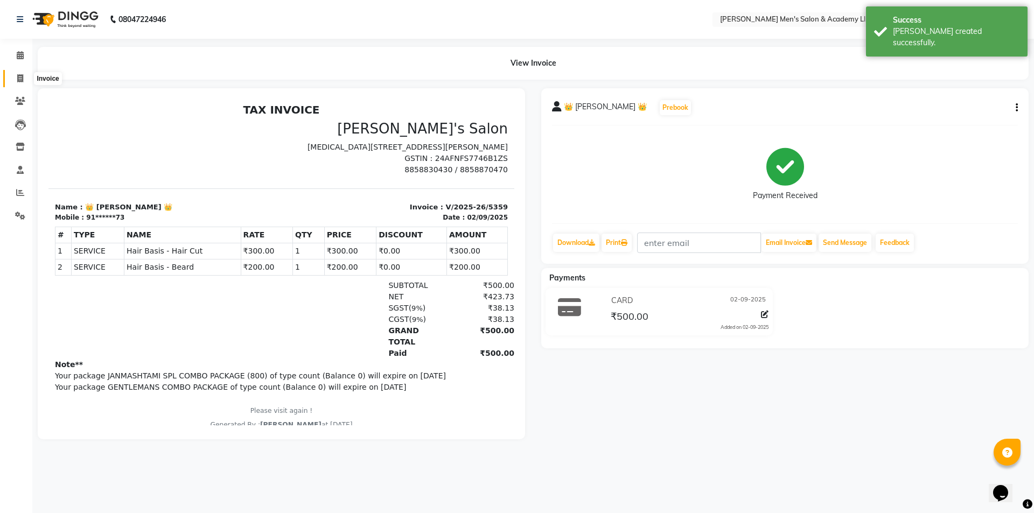
click at [17, 75] on icon at bounding box center [20, 78] width 6 height 8
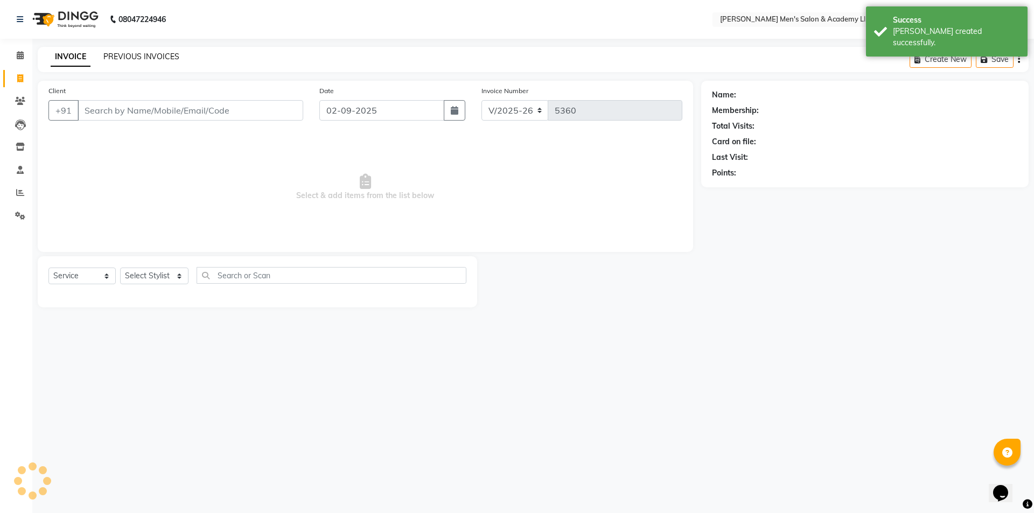
click at [123, 55] on link "PREVIOUS INVOICES" at bounding box center [141, 57] width 76 height 10
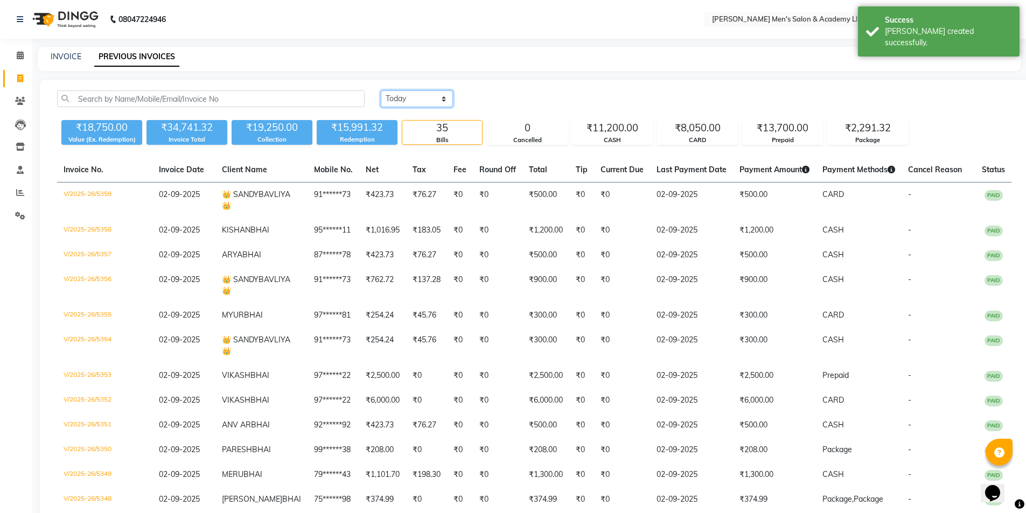
drag, startPoint x: 403, startPoint y: 94, endPoint x: 411, endPoint y: 105, distance: 13.8
click at [403, 94] on select "[DATE] [DATE] Custom Range" at bounding box center [417, 98] width 72 height 17
click at [381, 90] on select "[DATE] [DATE] Custom Range" at bounding box center [417, 98] width 72 height 17
click at [489, 99] on input "02-09-2025" at bounding box center [504, 99] width 75 height 15
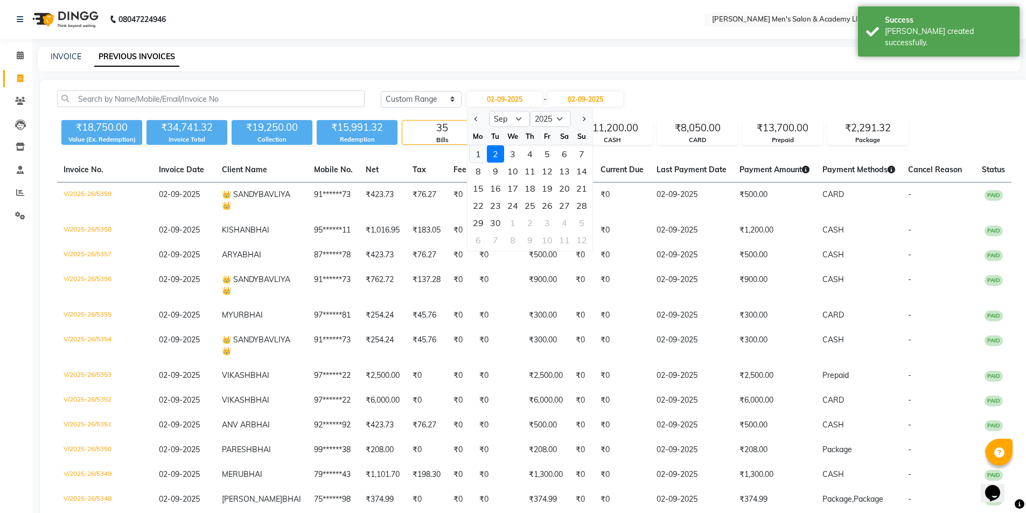
click at [483, 154] on div "1" at bounding box center [478, 153] width 17 height 17
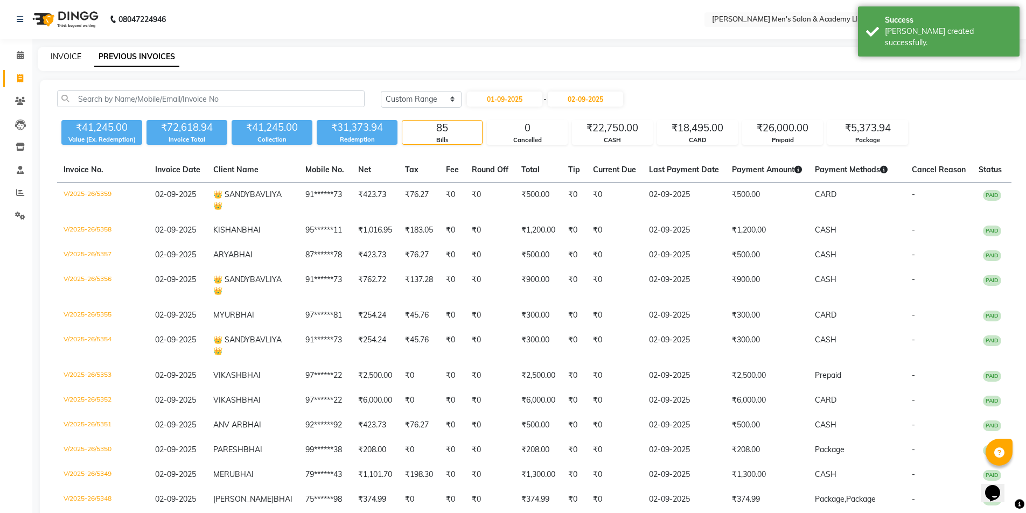
click at [72, 54] on link "INVOICE" at bounding box center [66, 57] width 31 height 10
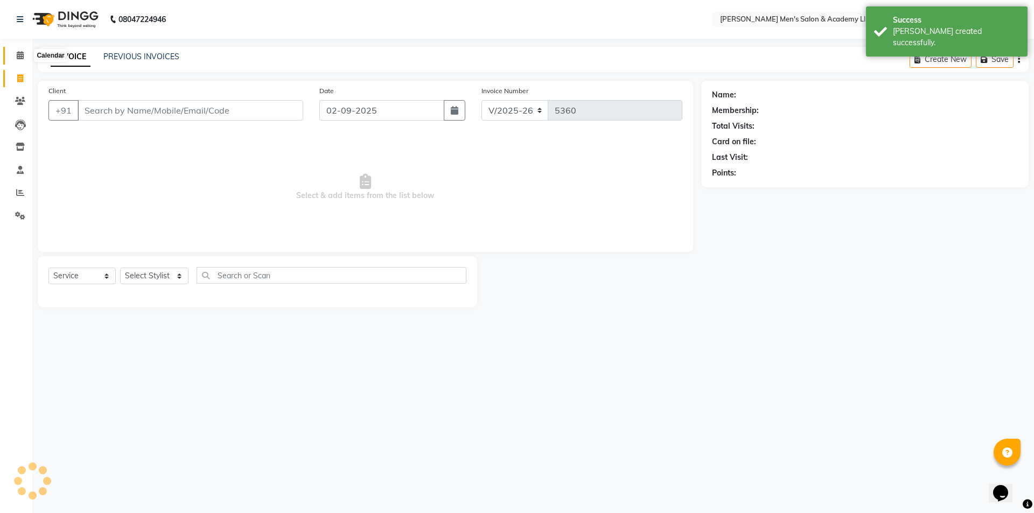
click at [23, 54] on icon at bounding box center [20, 55] width 7 height 8
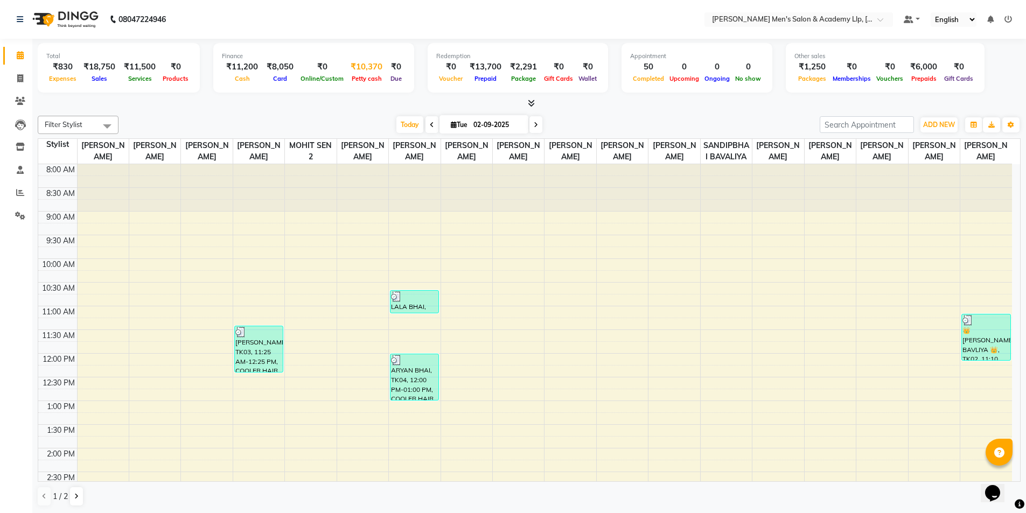
click at [370, 67] on div "₹10,370" at bounding box center [366, 67] width 40 height 12
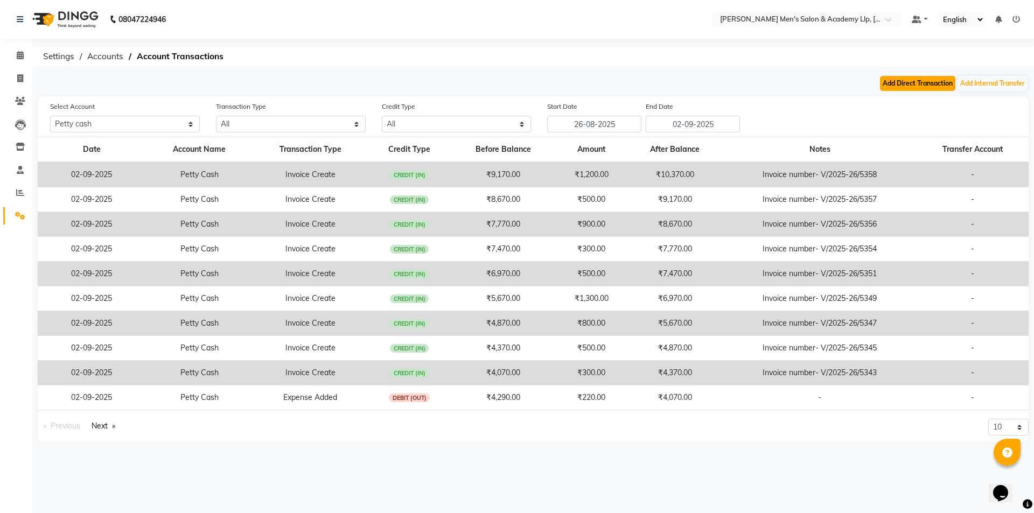
click at [900, 79] on button "Add Direct Transaction" at bounding box center [917, 83] width 75 height 15
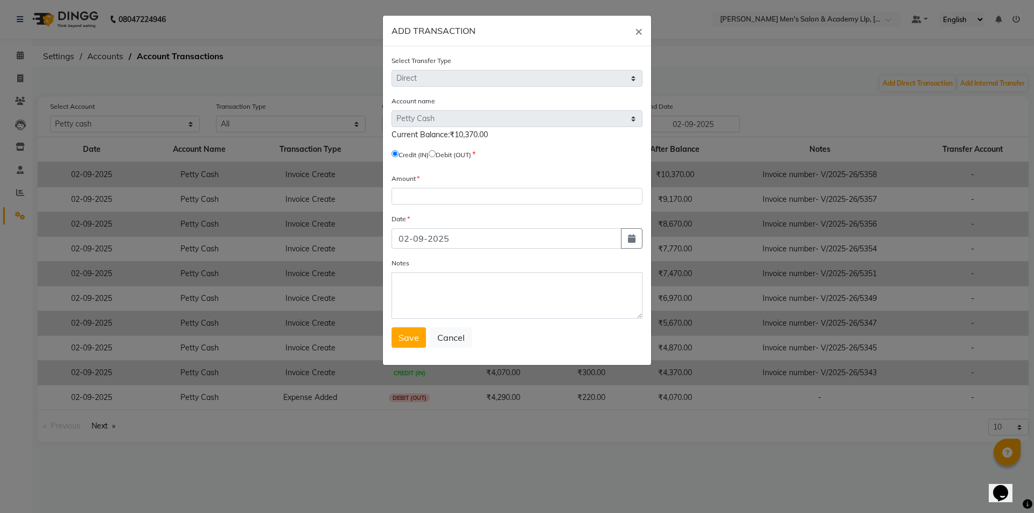
click at [442, 152] on label "Debit (OUT)" at bounding box center [454, 155] width 36 height 10
click at [436, 152] on input "radio" at bounding box center [432, 153] width 7 height 7
click at [438, 196] on input "number" at bounding box center [517, 196] width 251 height 17
click at [409, 349] on div "Select Transfer Type Select Direct Internal Account name Select [PERSON_NAME] C…" at bounding box center [517, 205] width 268 height 319
click at [408, 339] on span "Save" at bounding box center [409, 337] width 20 height 11
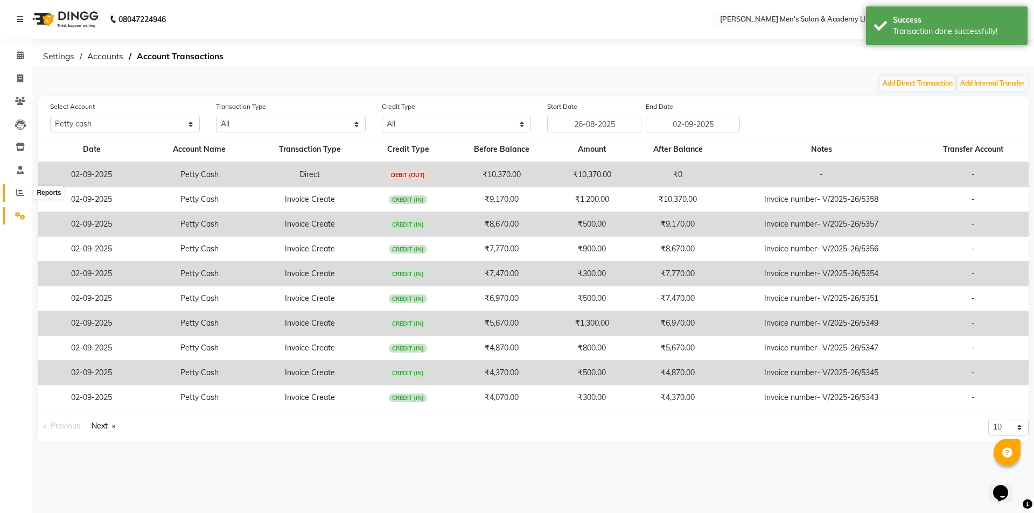
click at [18, 189] on icon at bounding box center [20, 193] width 8 height 8
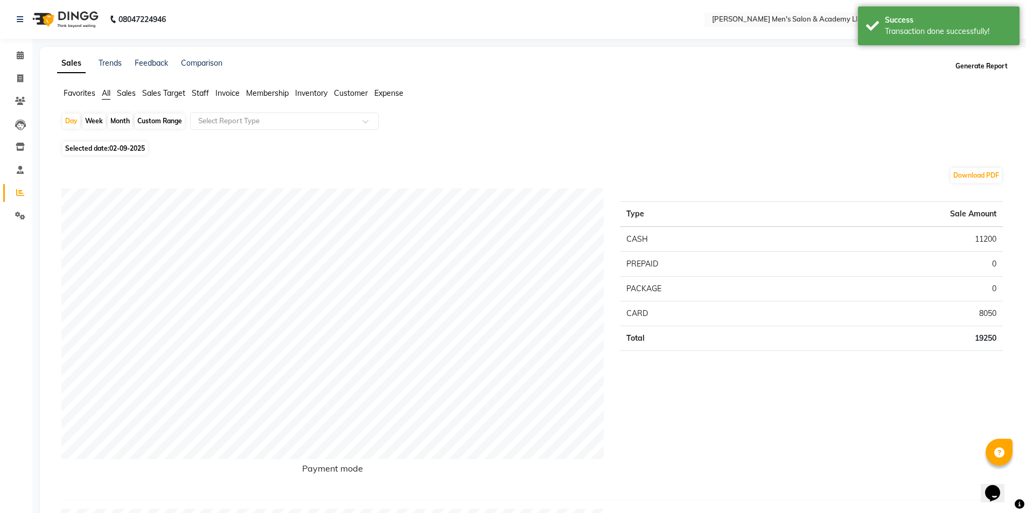
click at [975, 65] on button "Generate Report" at bounding box center [982, 66] width 58 height 15
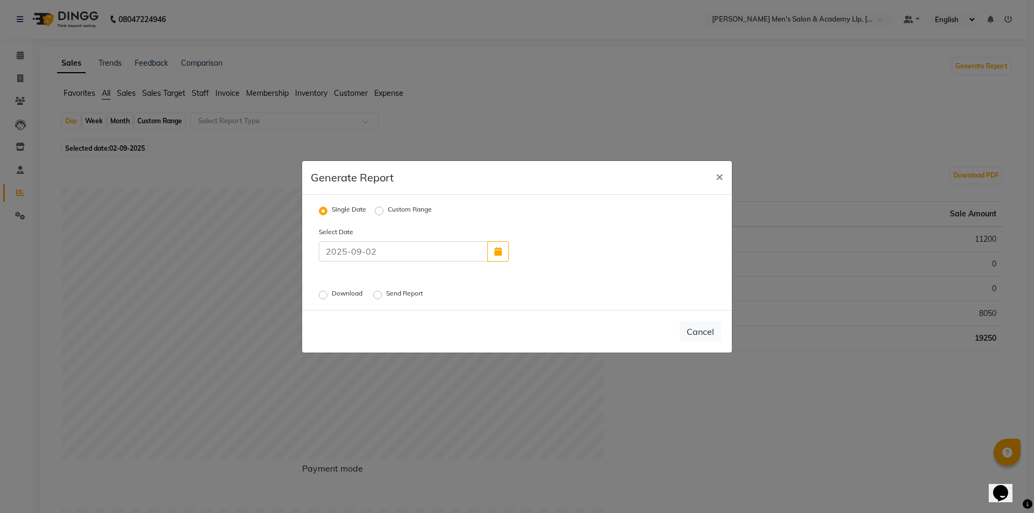
click at [332, 295] on label "Download" at bounding box center [348, 295] width 33 height 13
click at [323, 295] on input "Download" at bounding box center [325, 295] width 8 height 8
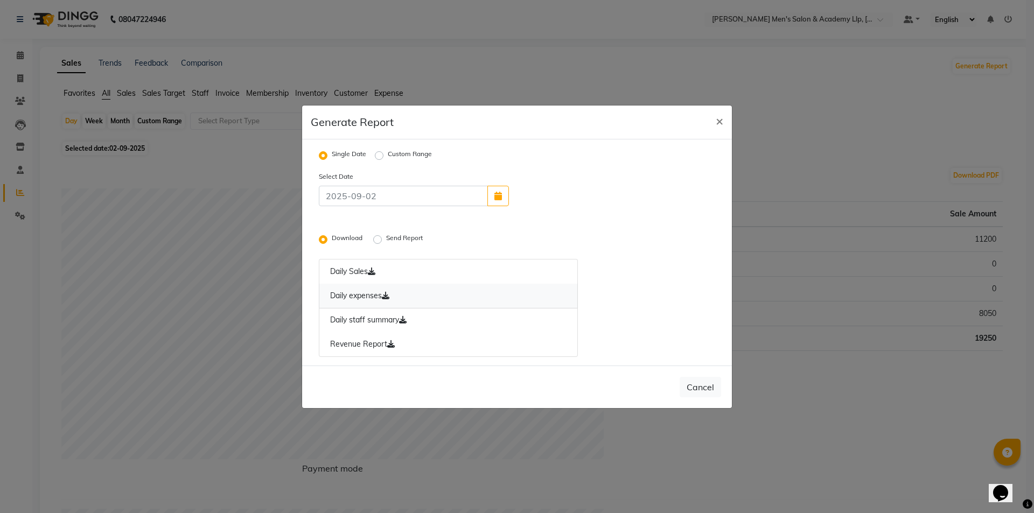
click at [387, 298] on icon at bounding box center [386, 296] width 8 height 8
click at [388, 345] on link "Revenue Report" at bounding box center [448, 344] width 259 height 25
drag, startPoint x: 721, startPoint y: 119, endPoint x: 709, endPoint y: 107, distance: 16.8
click at [720, 118] on span "×" at bounding box center [720, 121] width 8 height 16
